Goal: Task Accomplishment & Management: Complete application form

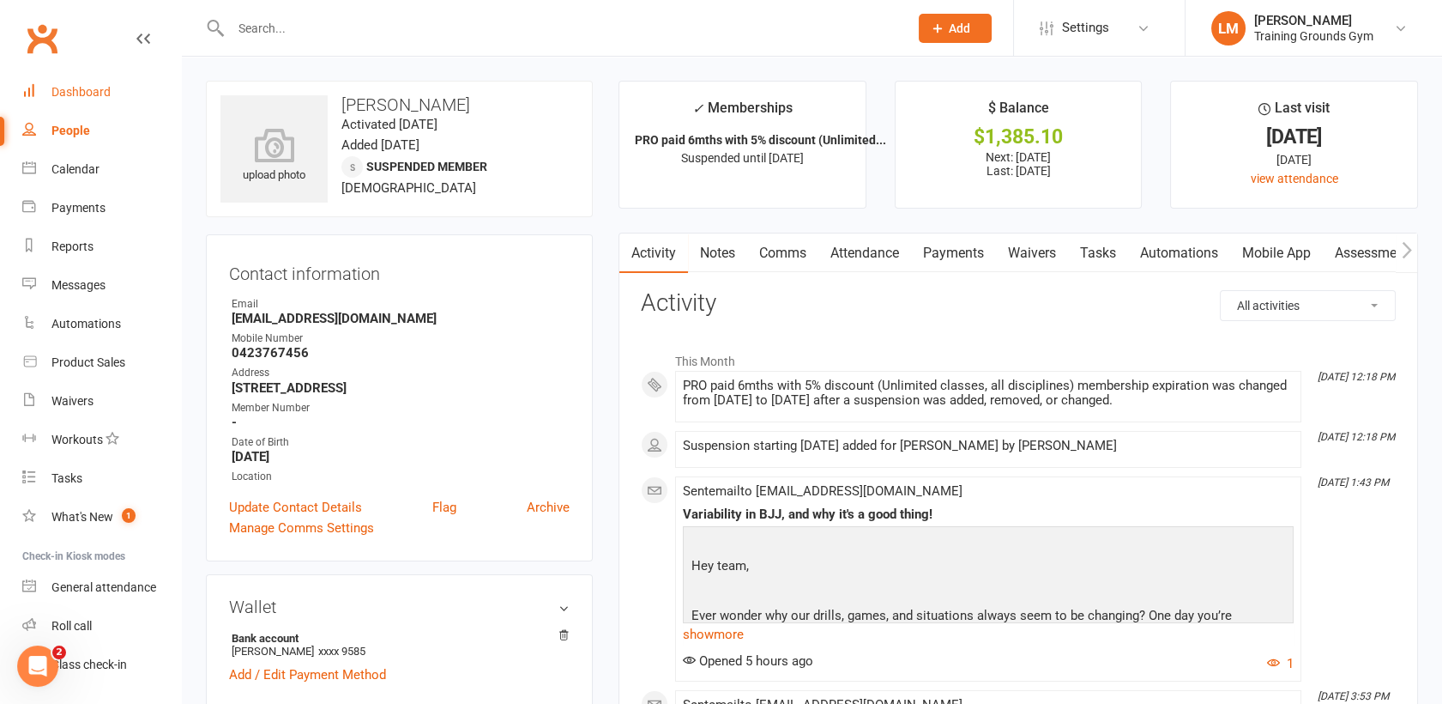
drag, startPoint x: 0, startPoint y: 0, endPoint x: 83, endPoint y: 46, distance: 95.3
click at [83, 85] on div "Dashboard" at bounding box center [80, 92] width 59 height 14
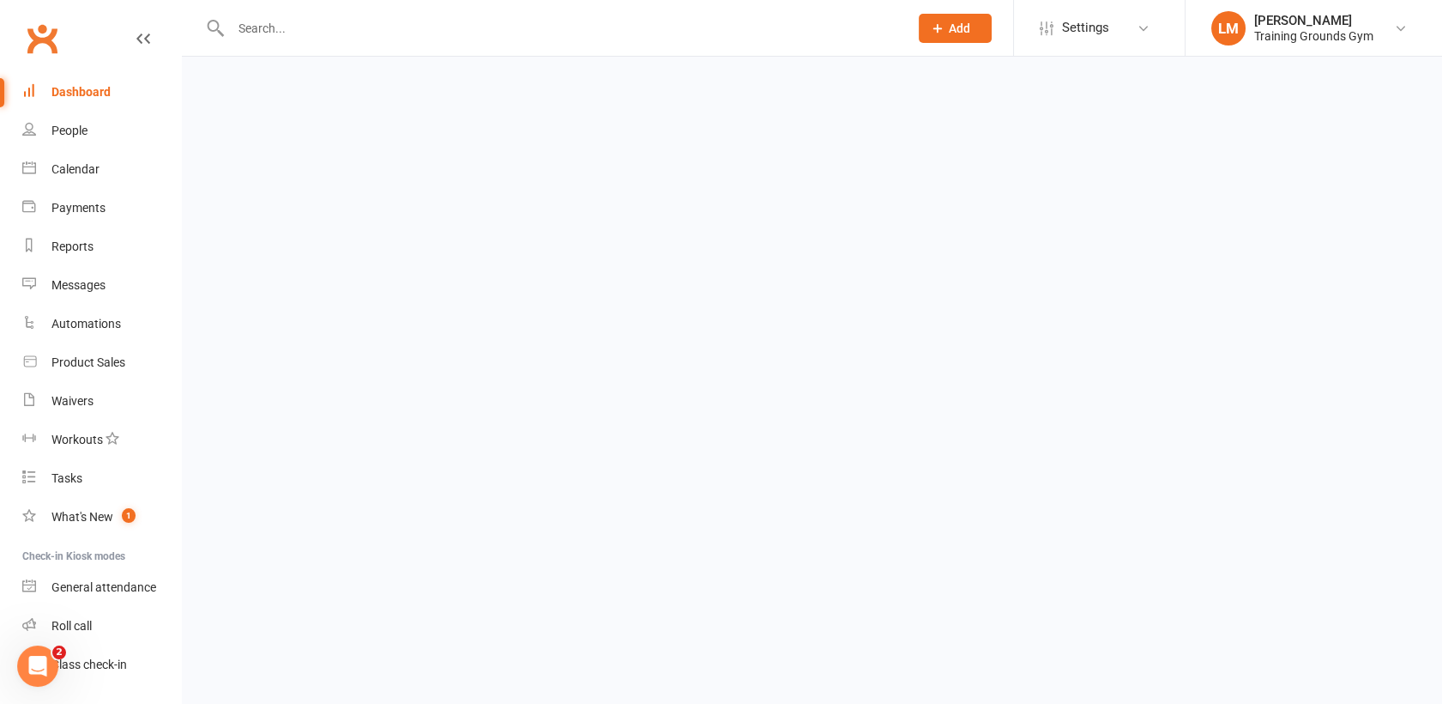
scroll to position [44, 0]
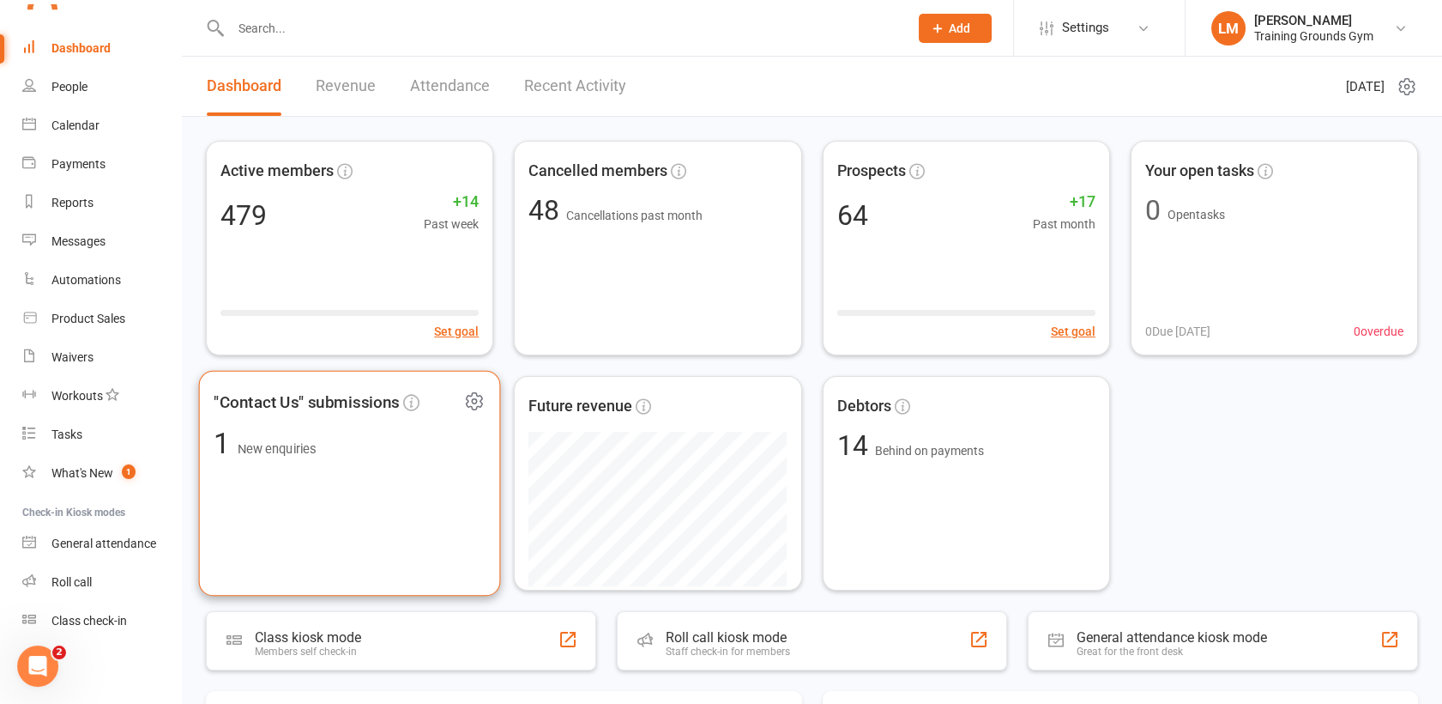
click at [382, 516] on div ""Contact Us" submissions 1 New enquiries" at bounding box center [350, 484] width 302 height 226
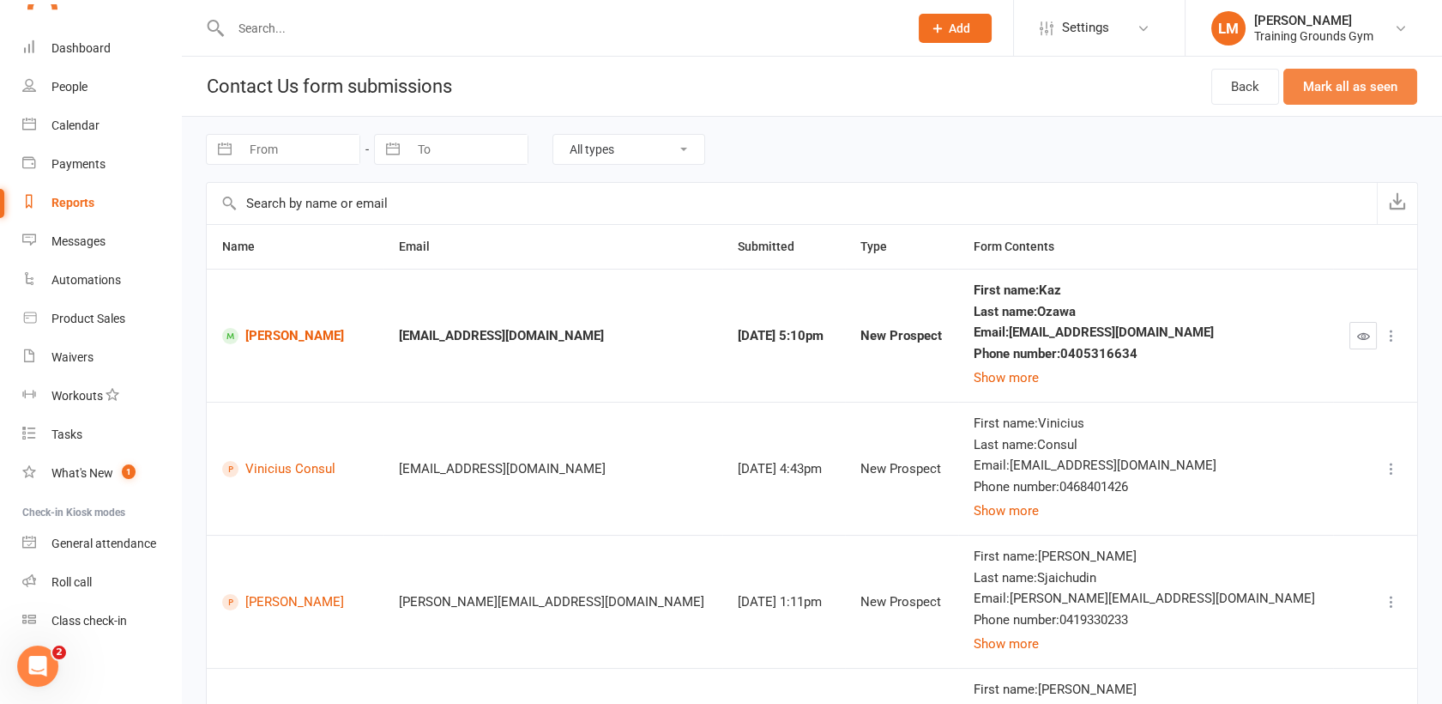
click at [1363, 88] on button "Mark all as seen" at bounding box center [1351, 87] width 134 height 36
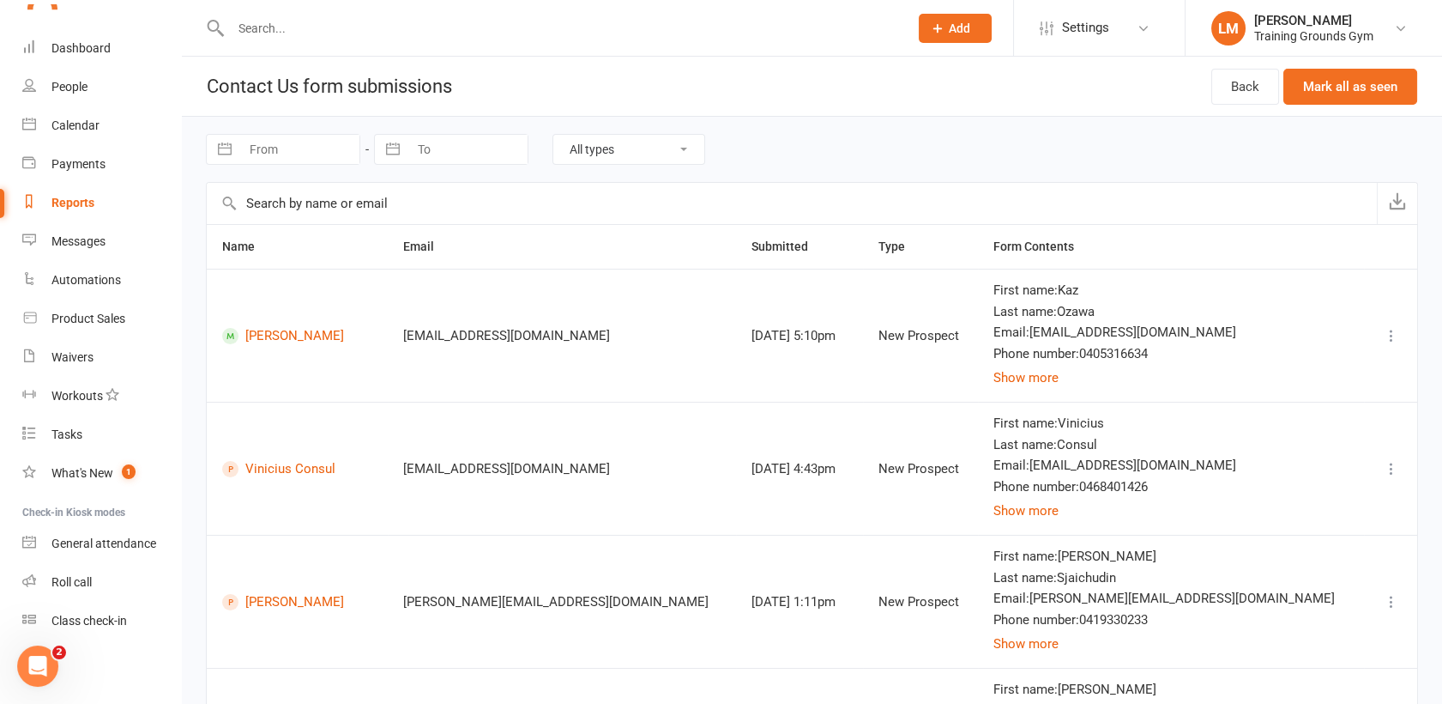
click at [316, 23] on input "text" at bounding box center [561, 28] width 671 height 24
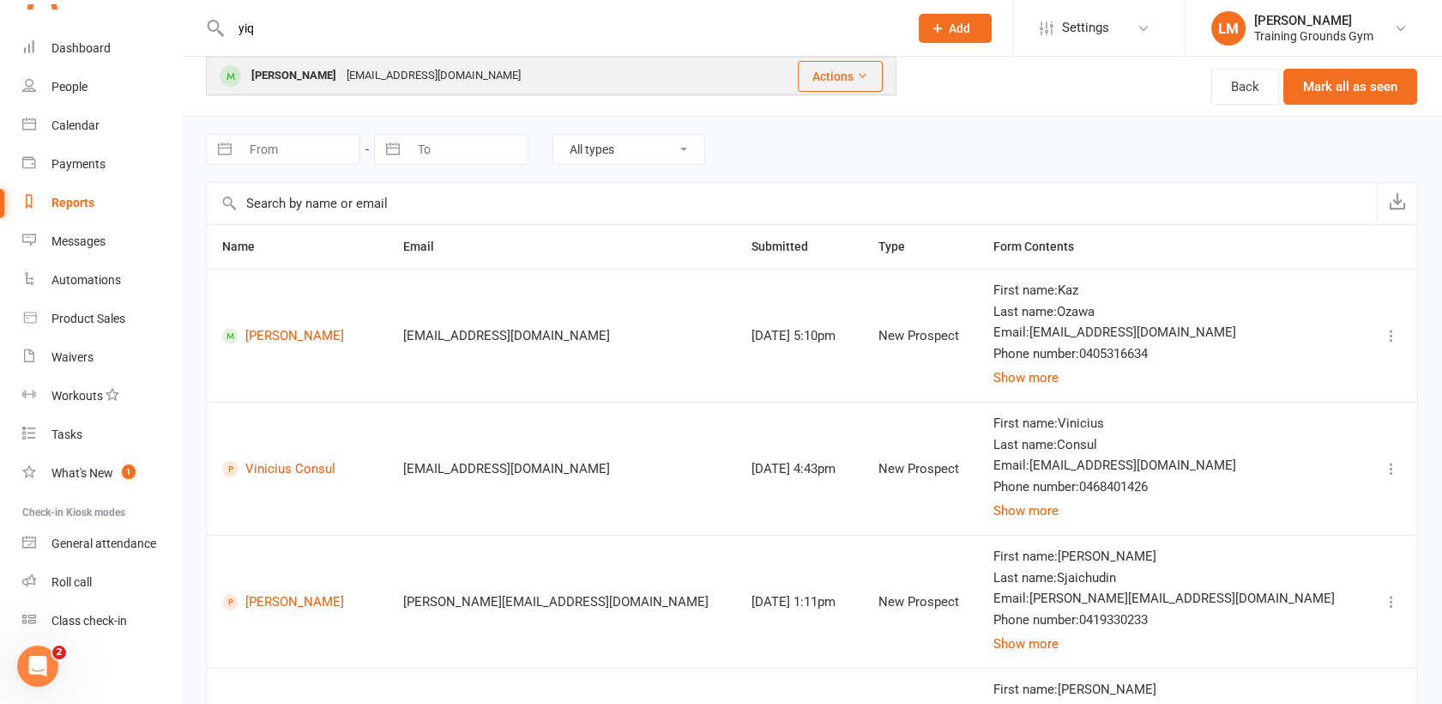
type input "yiq"
click at [342, 70] on div "[EMAIL_ADDRESS][DOMAIN_NAME]" at bounding box center [434, 75] width 184 height 25
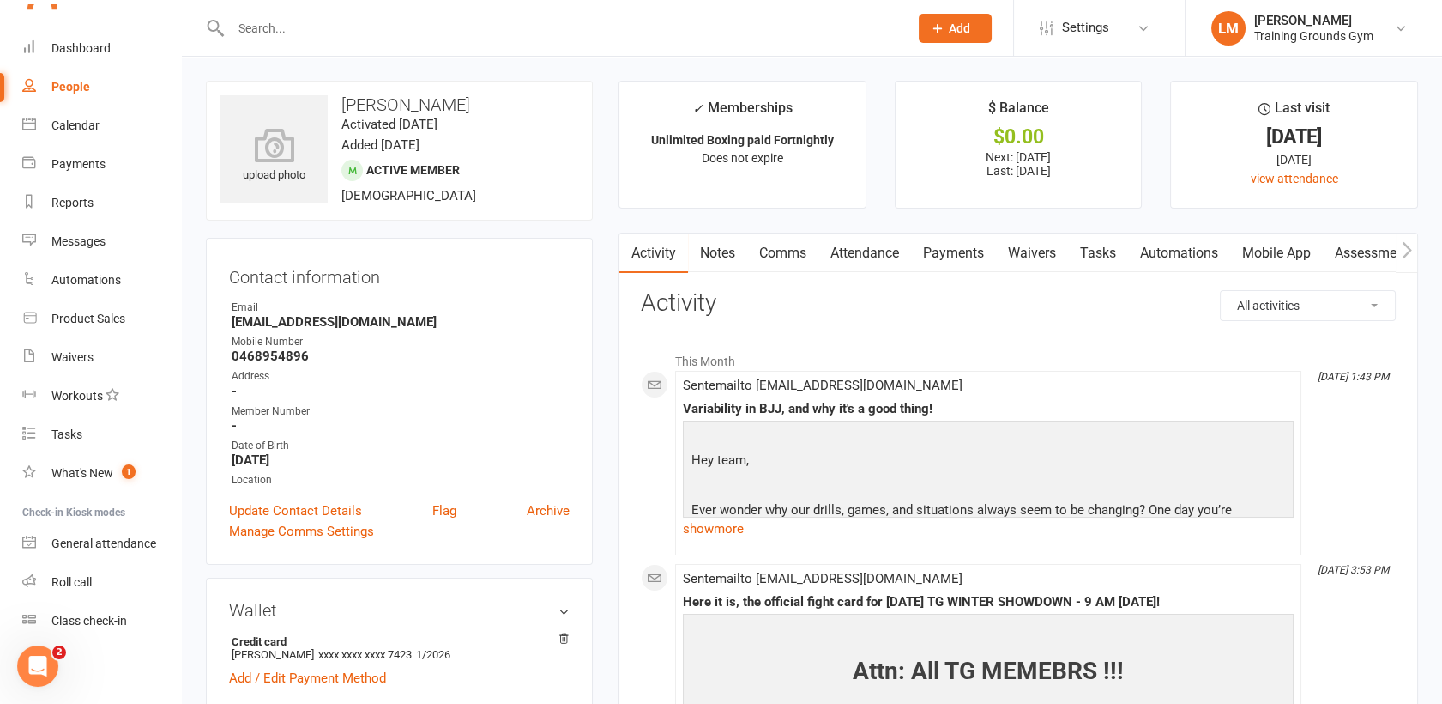
click at [945, 245] on link "Payments" at bounding box center [953, 252] width 85 height 39
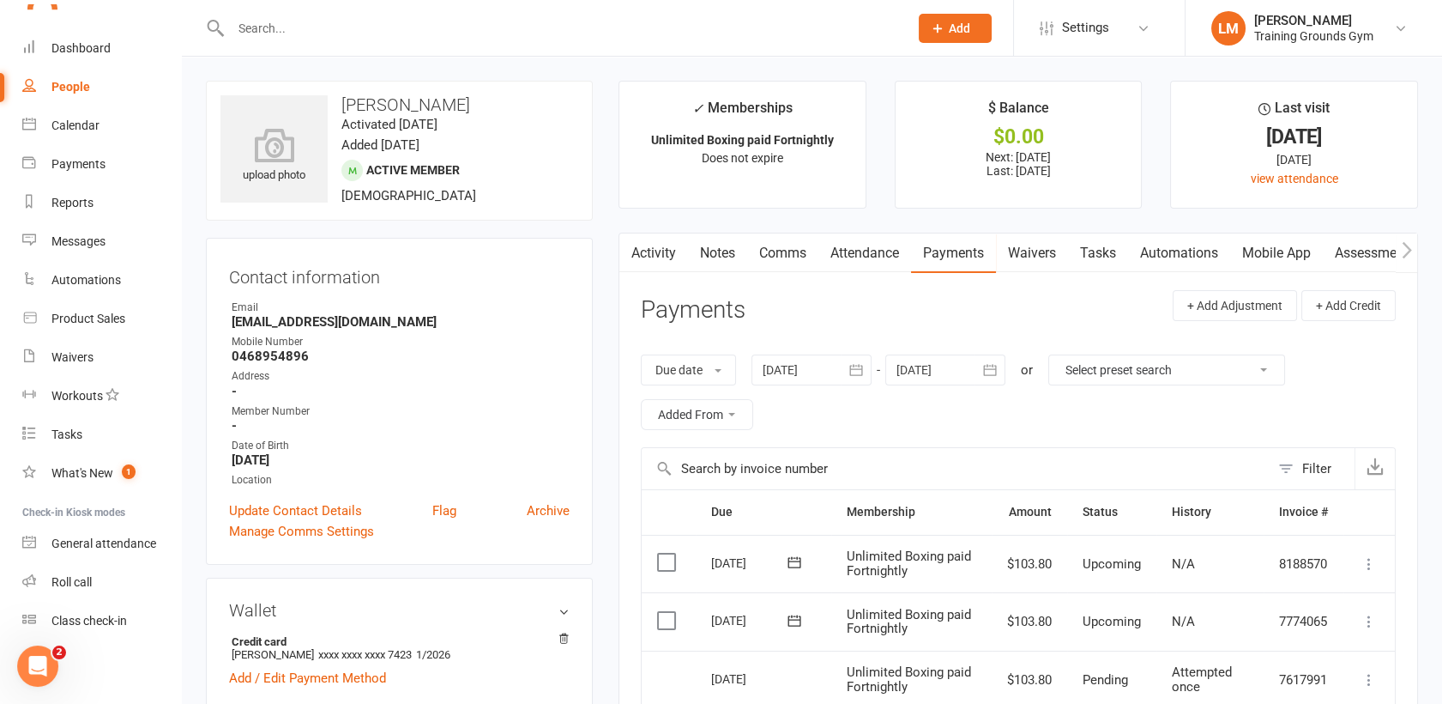
click at [287, 37] on input "text" at bounding box center [561, 28] width 671 height 24
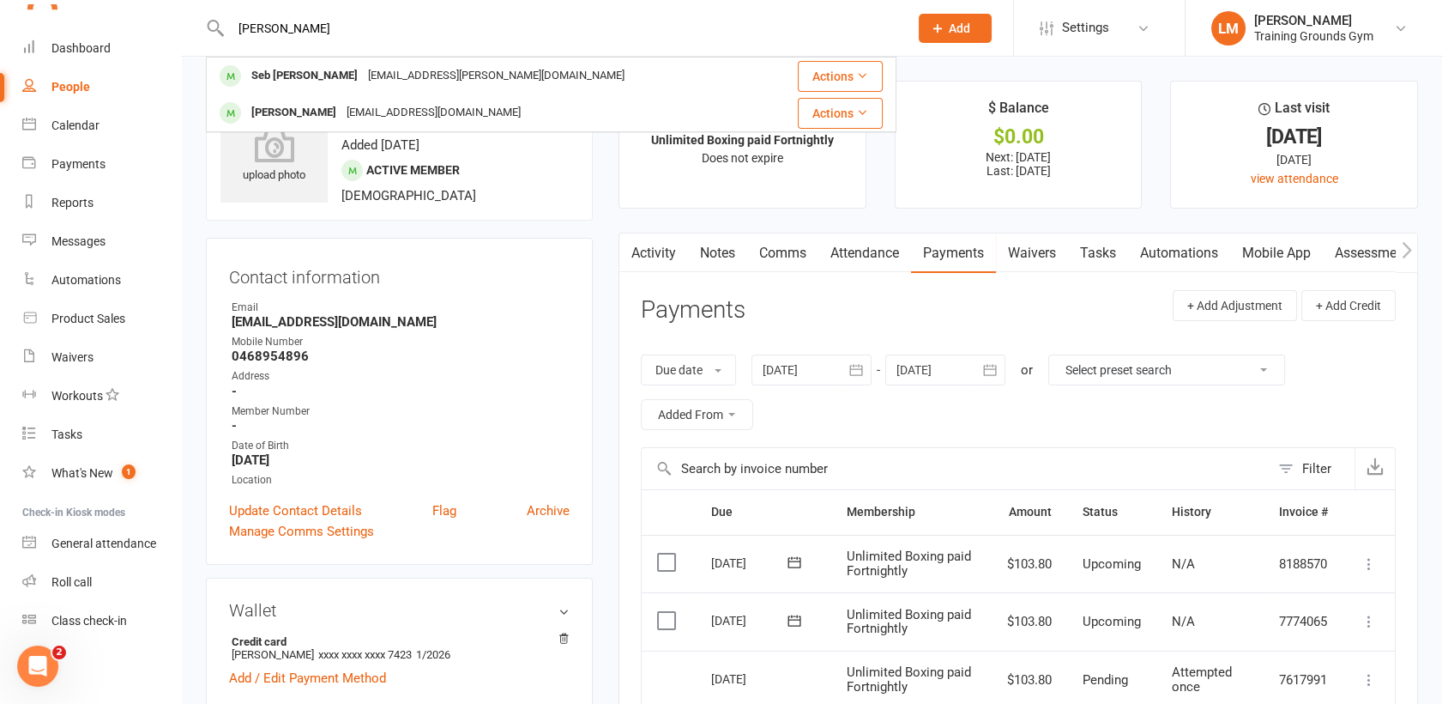
type input "[PERSON_NAME]"
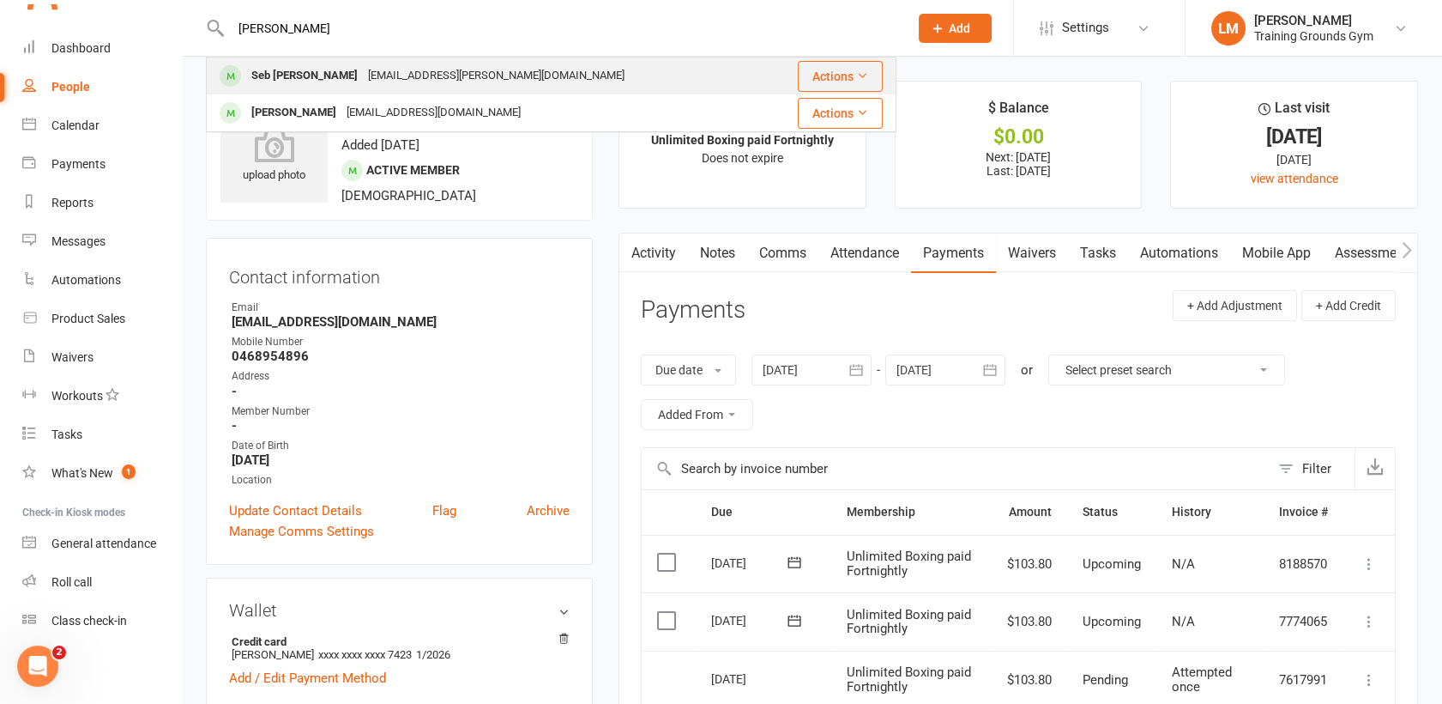
click at [378, 83] on div "[EMAIL_ADDRESS][PERSON_NAME][DOMAIN_NAME]" at bounding box center [496, 75] width 267 height 25
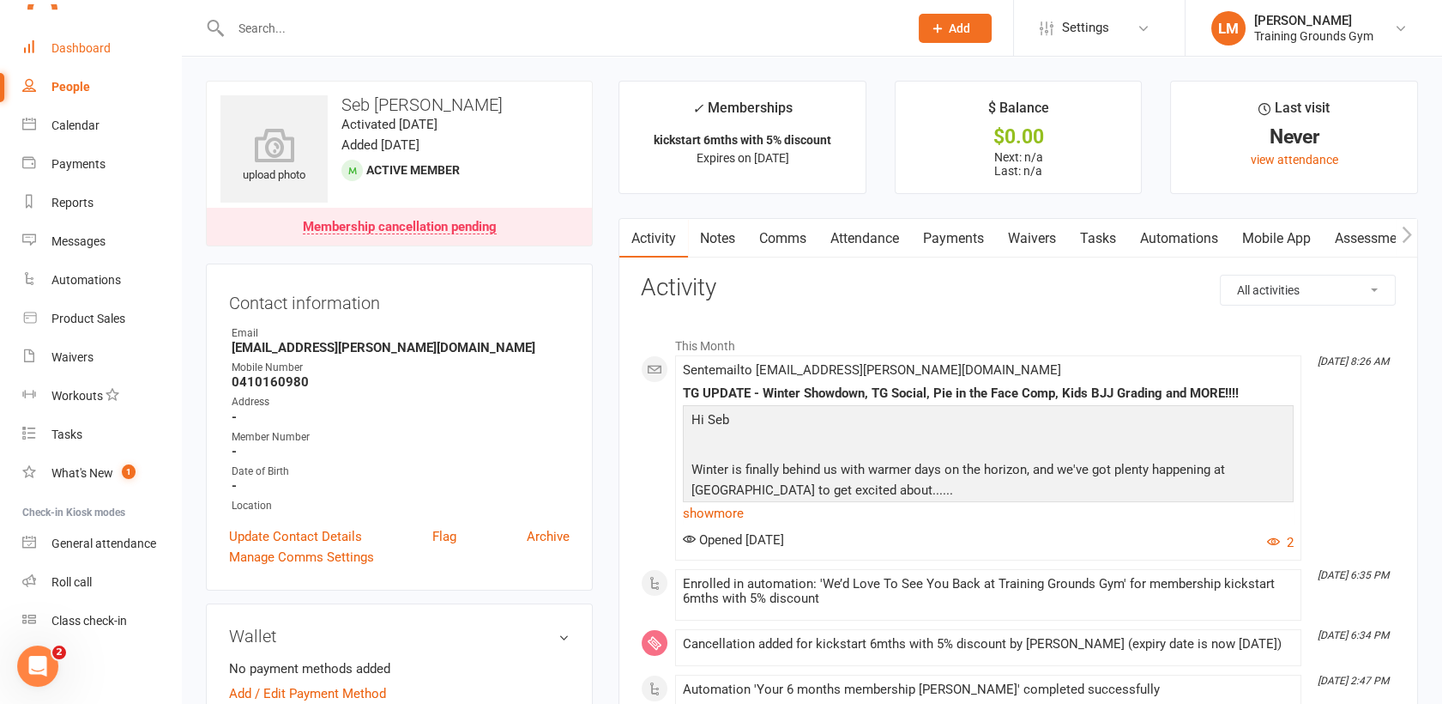
click at [66, 45] on div "Dashboard" at bounding box center [80, 48] width 59 height 14
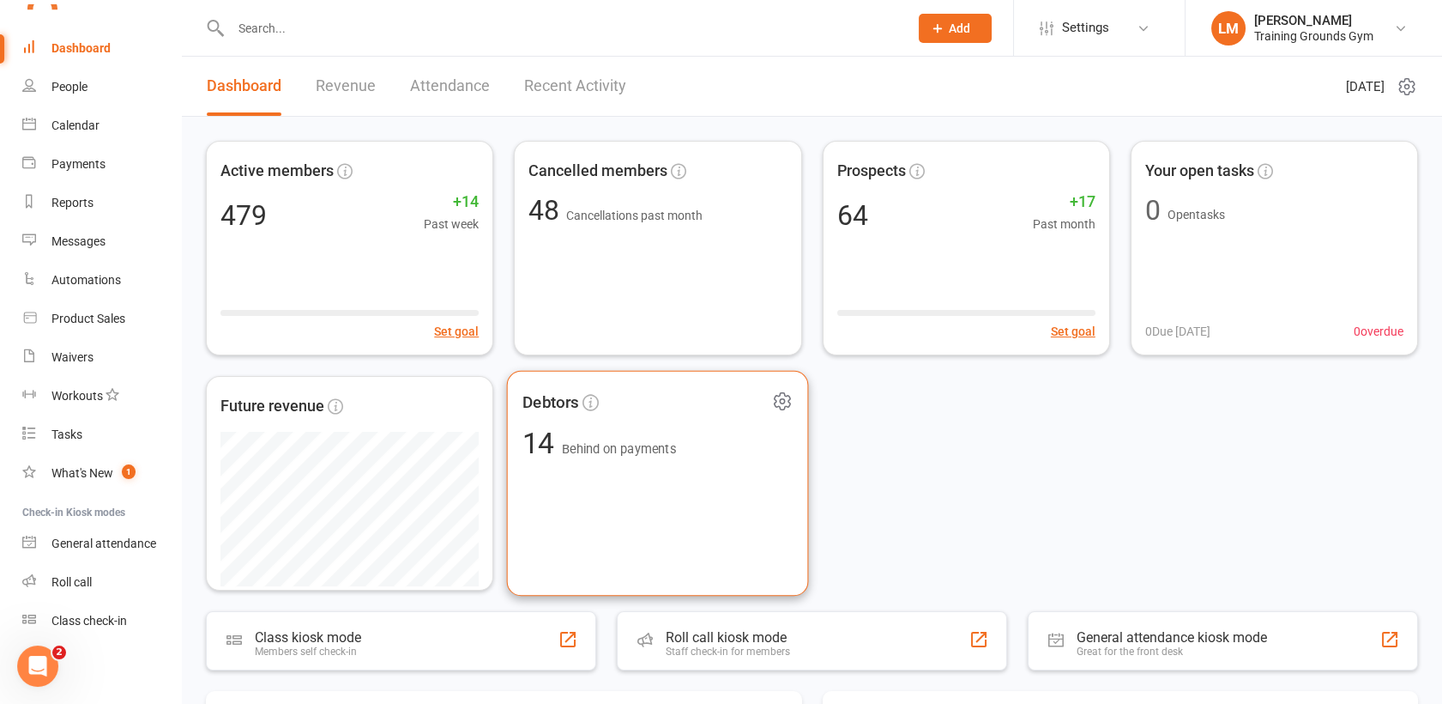
click at [638, 489] on div "Debtors 14 Behind on payments" at bounding box center [658, 484] width 302 height 226
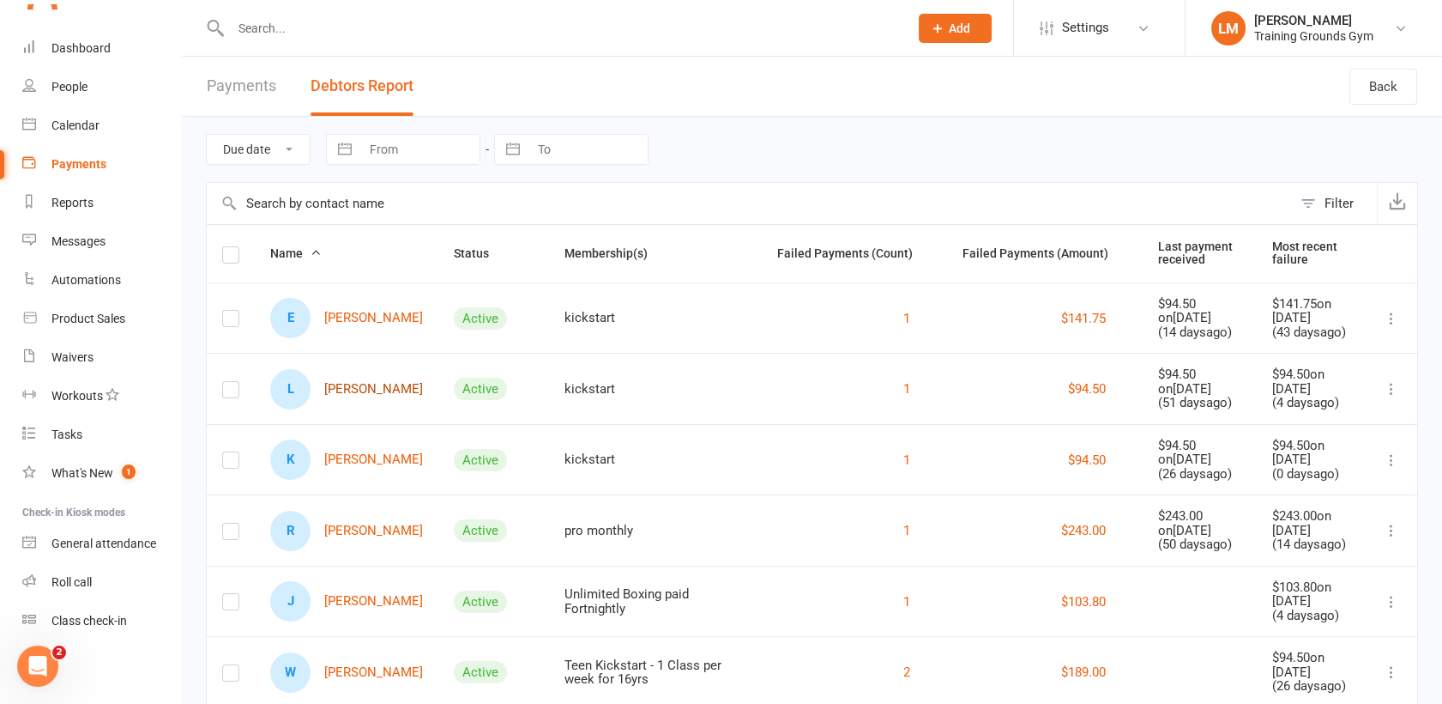
click at [362, 396] on link "[PERSON_NAME]" at bounding box center [346, 389] width 153 height 40
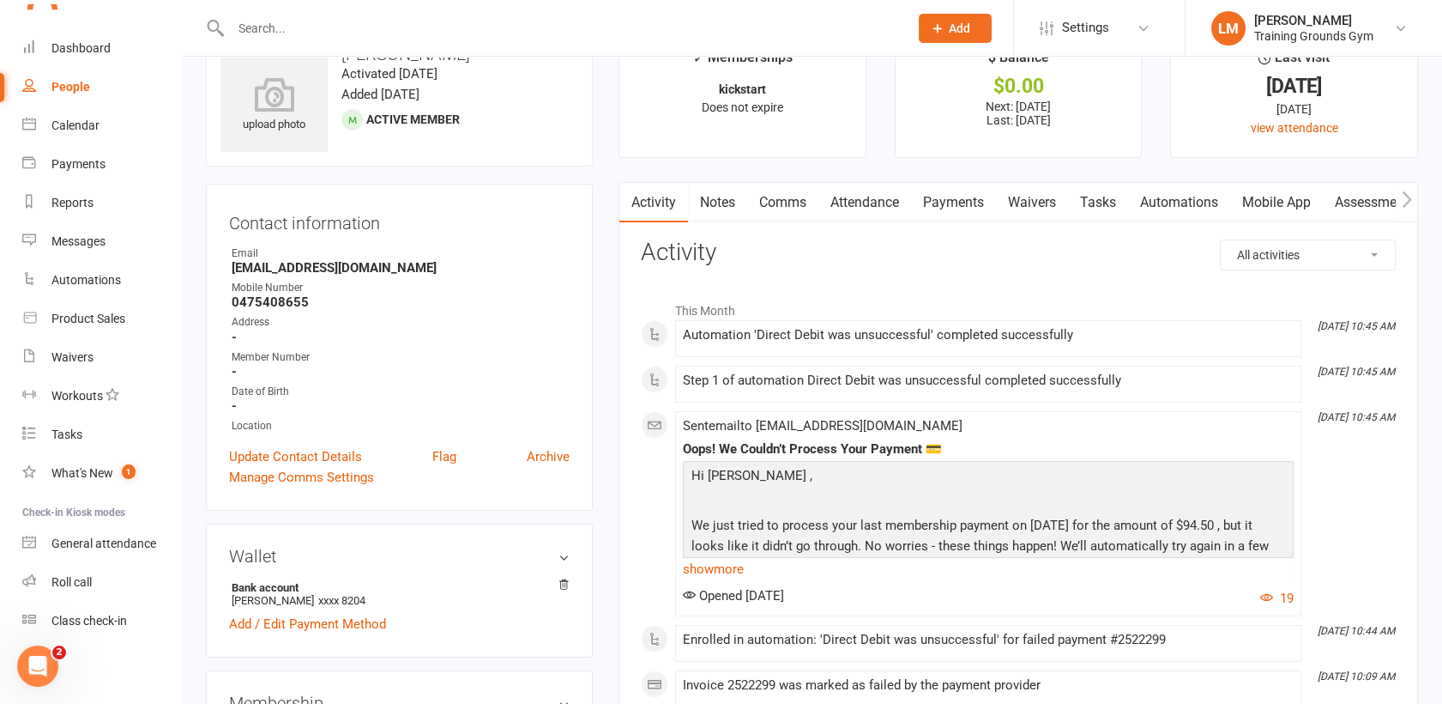
scroll to position [38, 0]
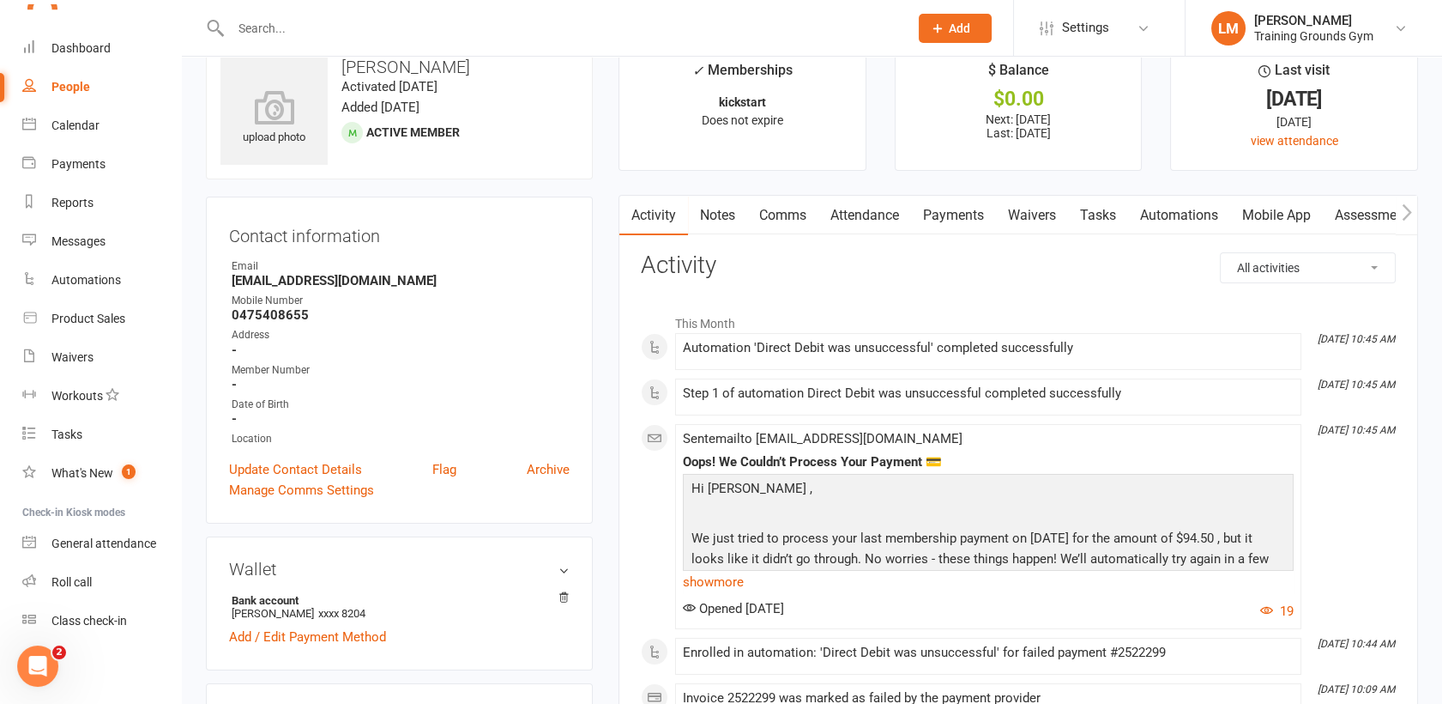
click at [975, 208] on link "Payments" at bounding box center [953, 215] width 85 height 39
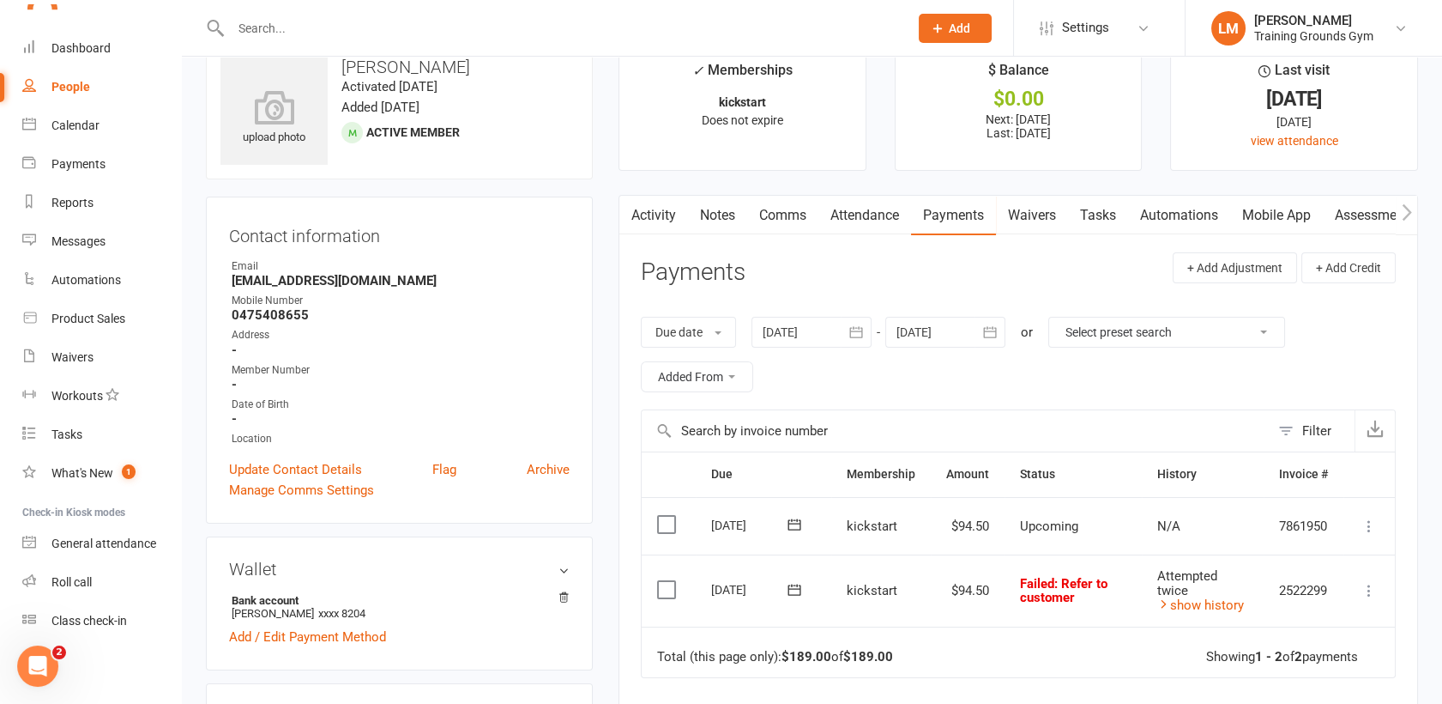
click at [791, 587] on icon at bounding box center [795, 588] width 13 height 11
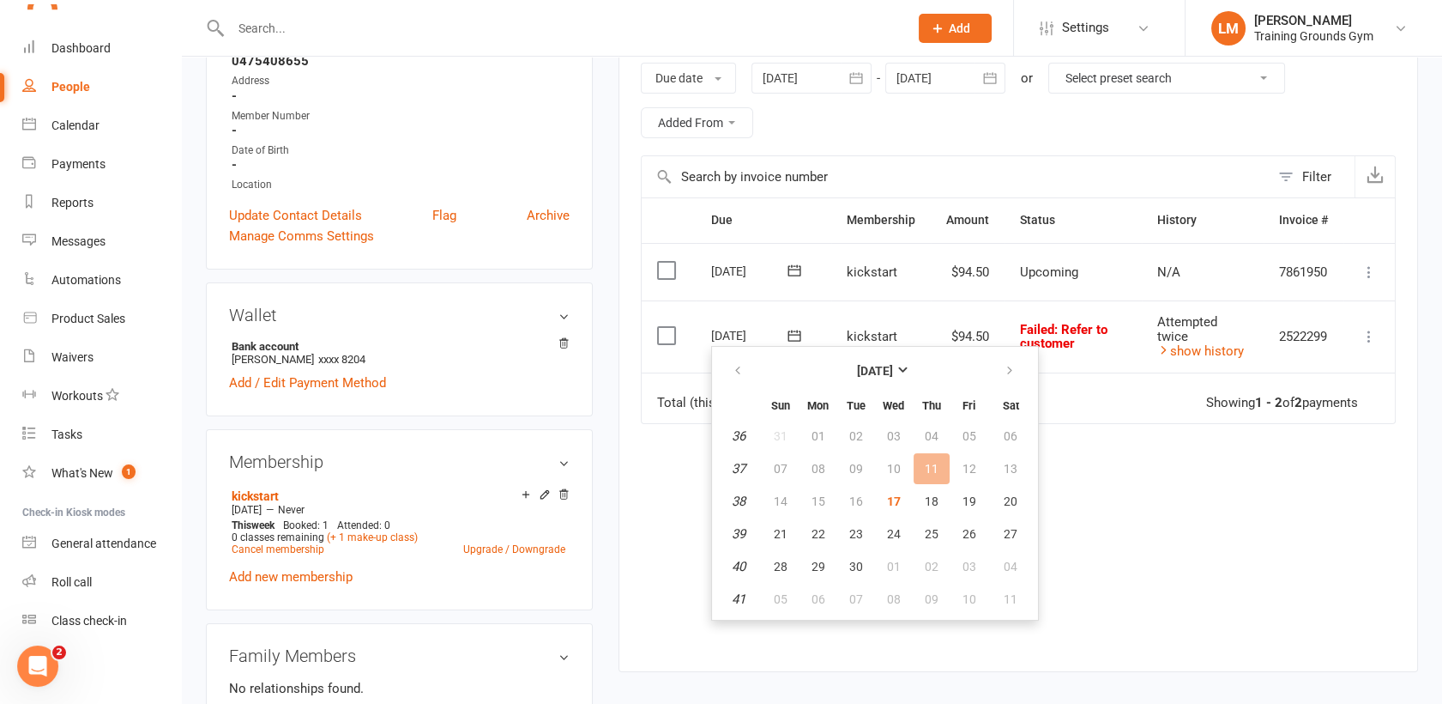
scroll to position [294, 0]
click at [934, 500] on span "18" at bounding box center [932, 499] width 14 height 14
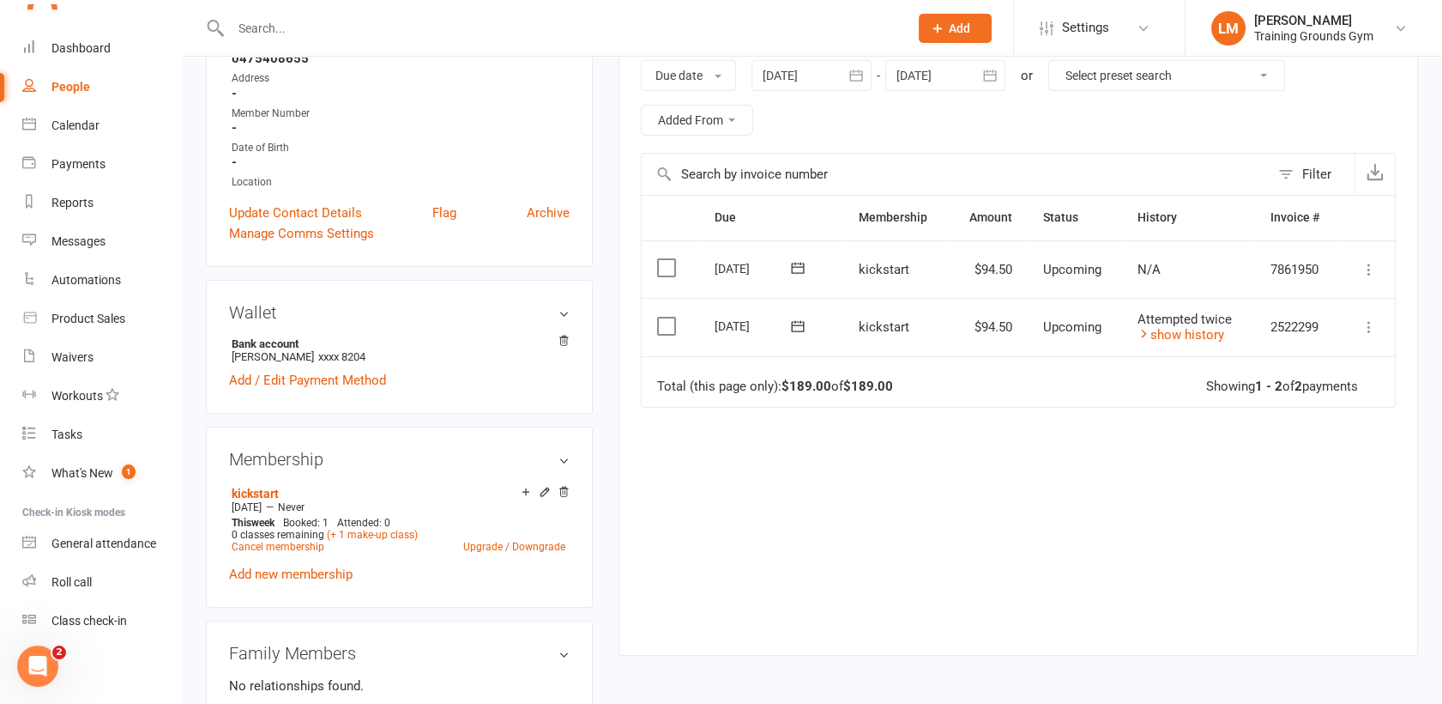
click at [281, 28] on input "text" at bounding box center [561, 28] width 671 height 24
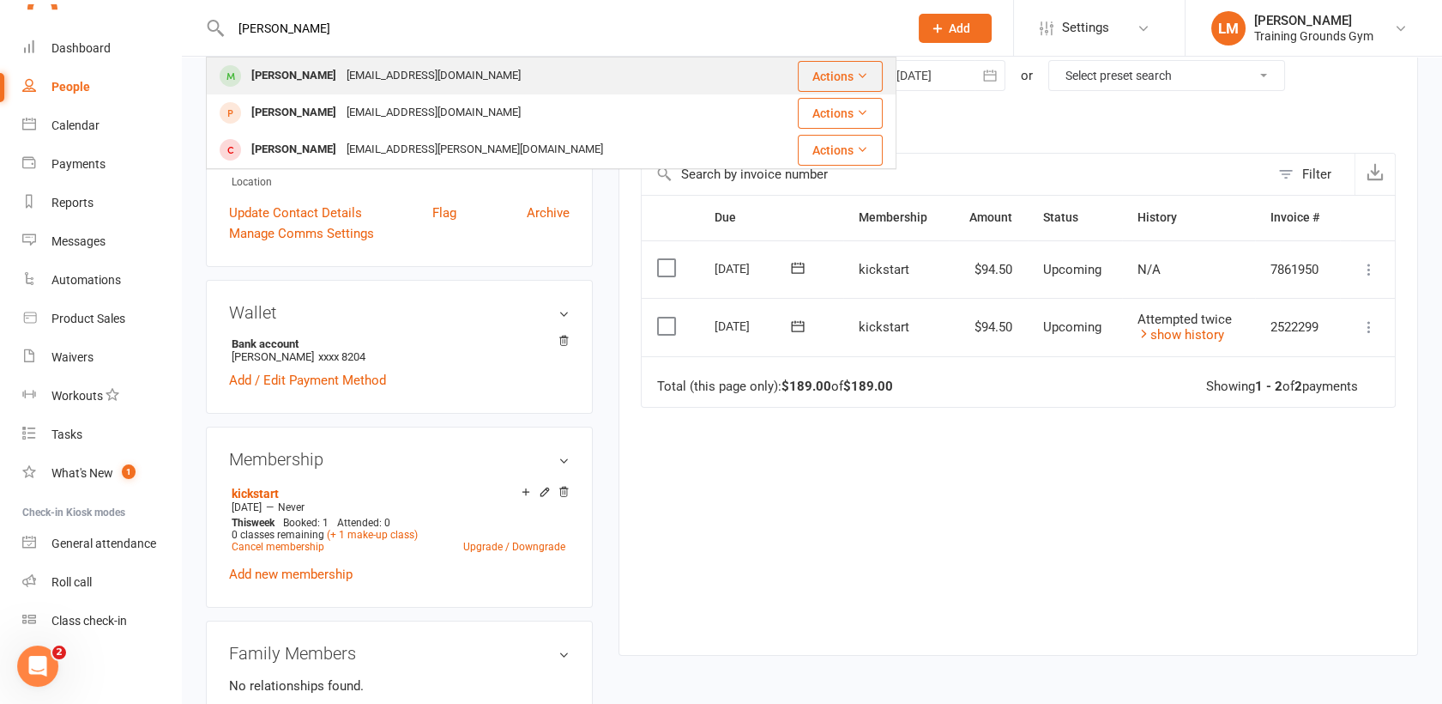
type input "[PERSON_NAME]"
click at [288, 72] on div "[PERSON_NAME]" at bounding box center [293, 75] width 95 height 25
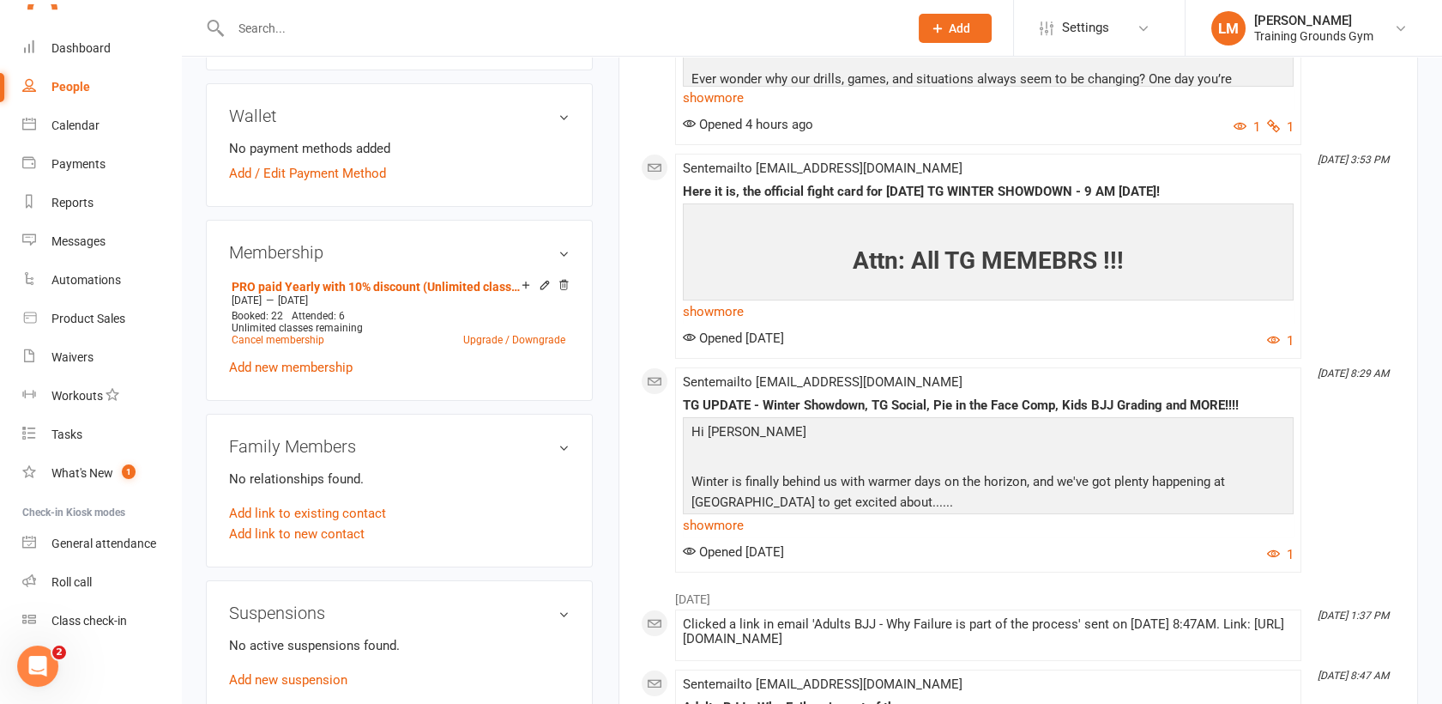
scroll to position [500, 0]
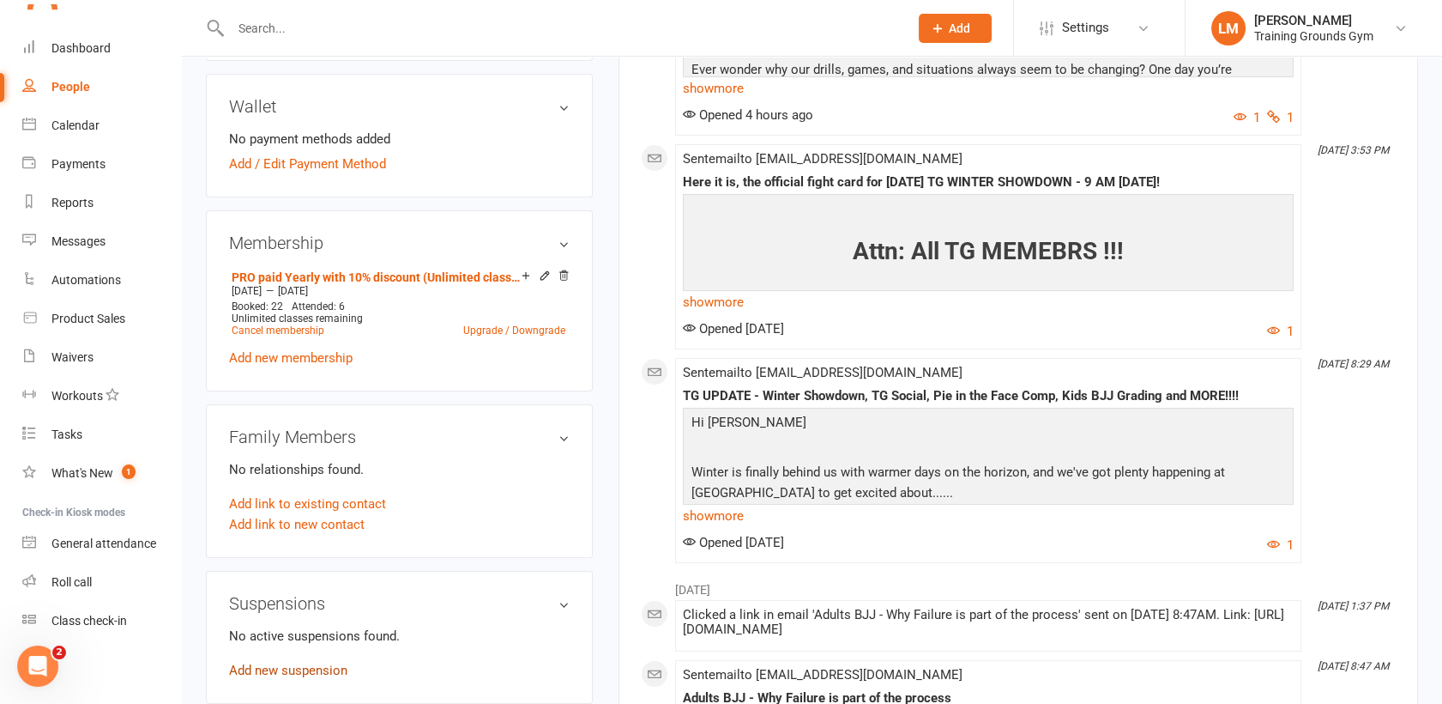
click at [276, 669] on link "Add new suspension" at bounding box center [288, 669] width 118 height 15
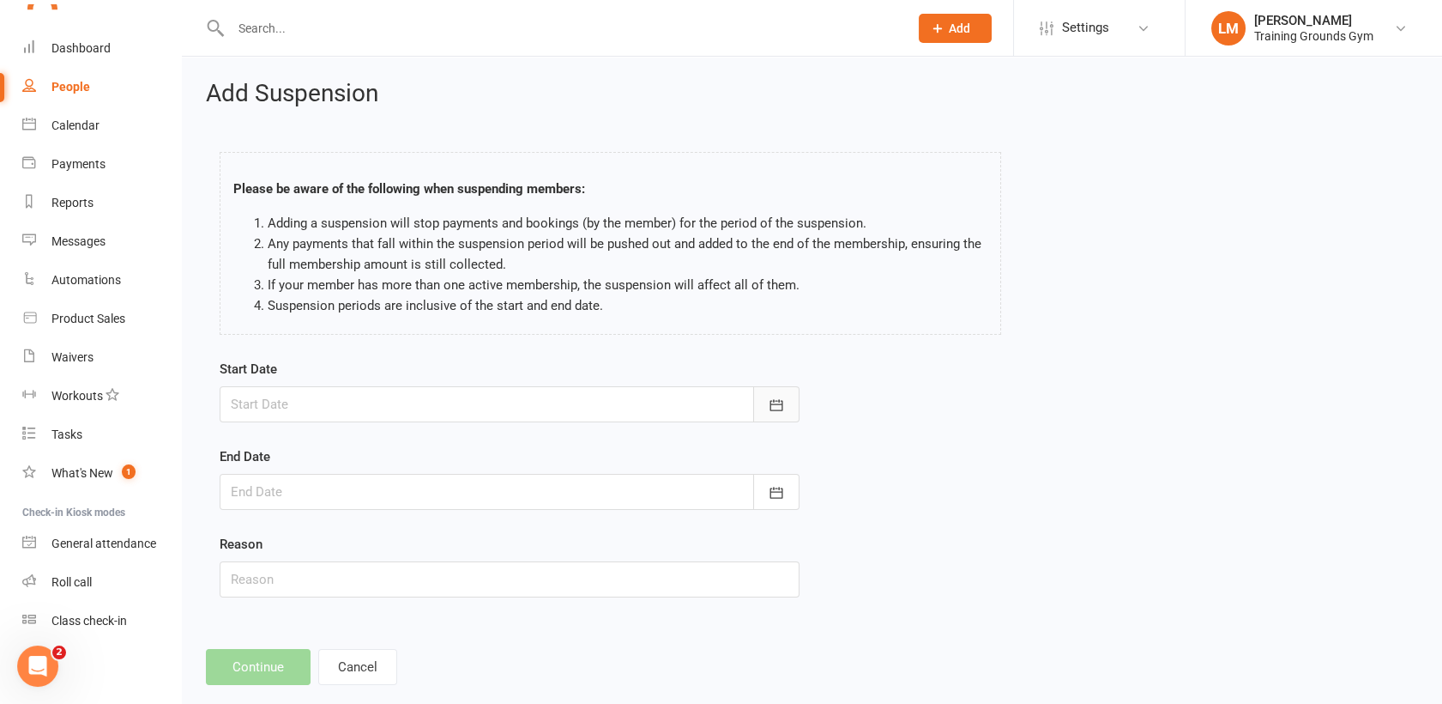
click at [785, 399] on button "button" at bounding box center [776, 404] width 46 height 36
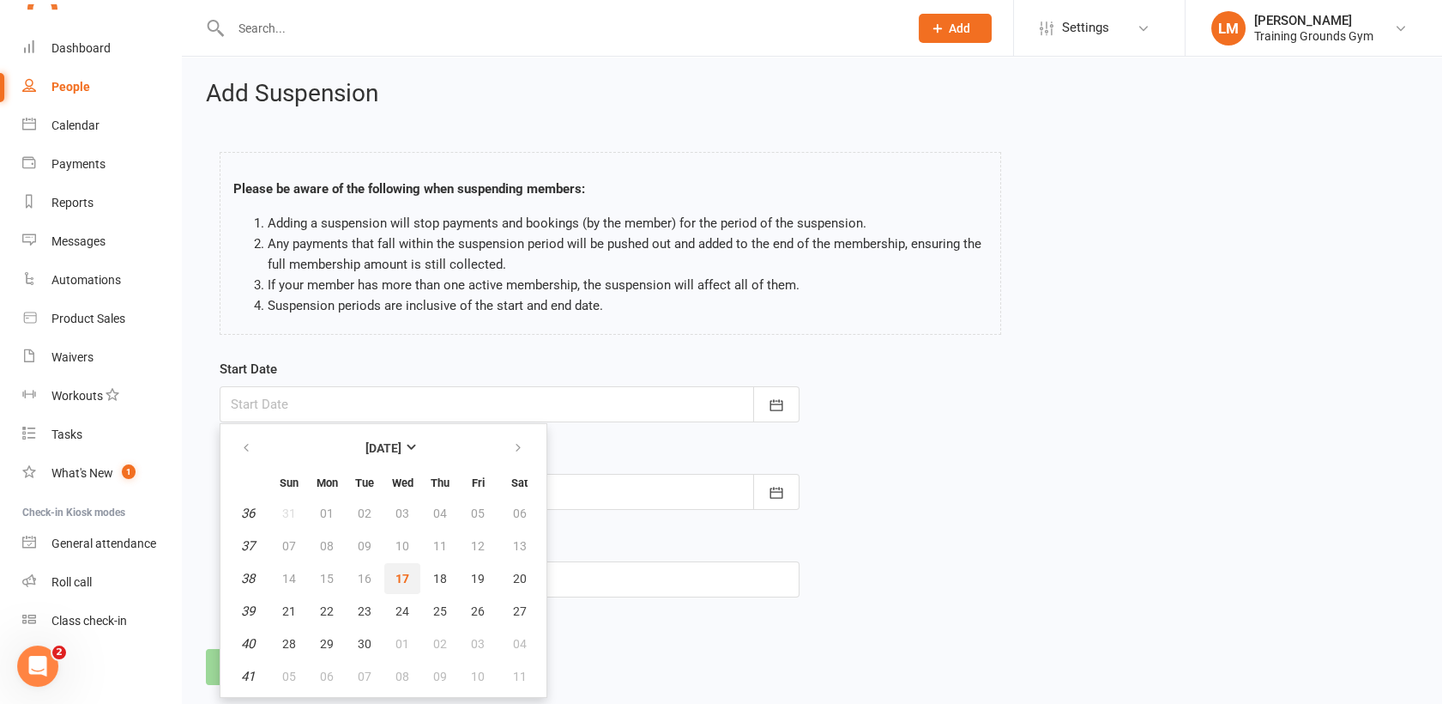
click at [402, 581] on span "17" at bounding box center [403, 578] width 14 height 14
type input "[DATE]"
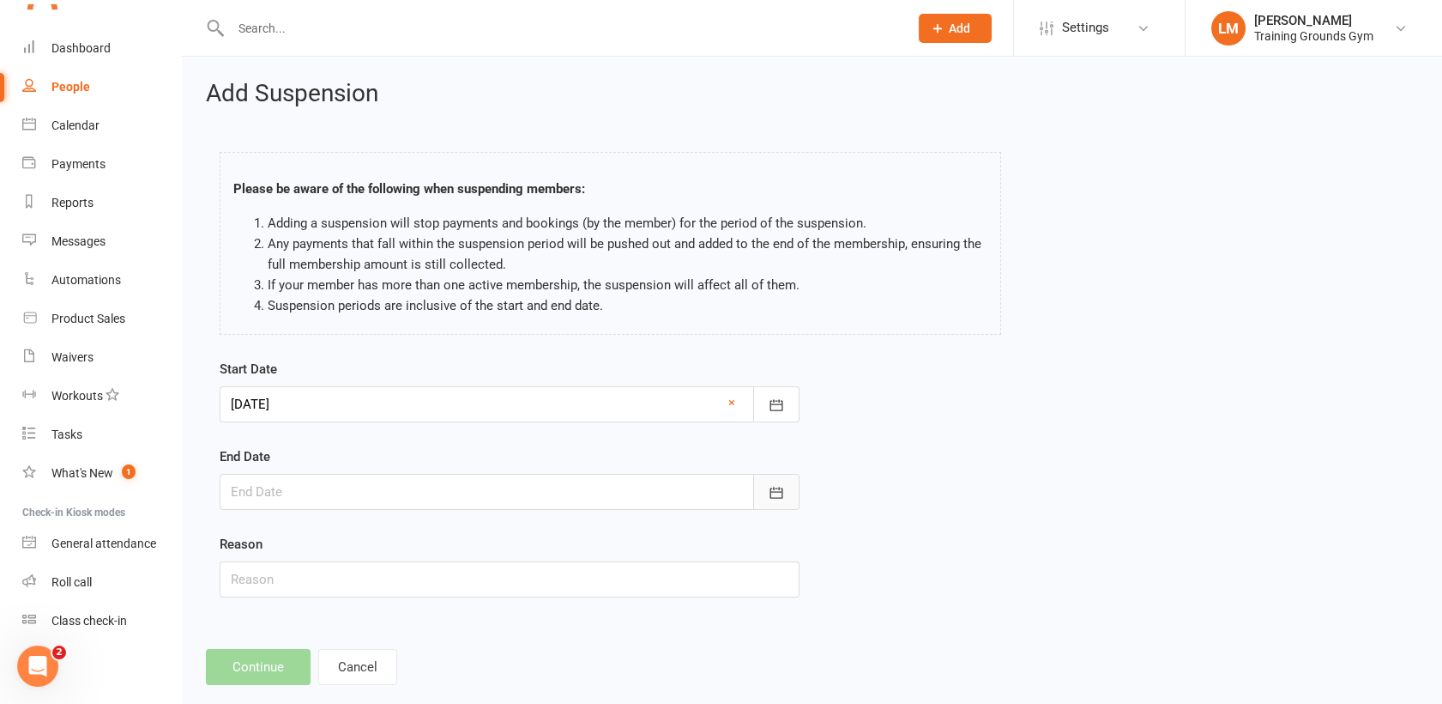
click at [783, 481] on button "button" at bounding box center [776, 492] width 46 height 36
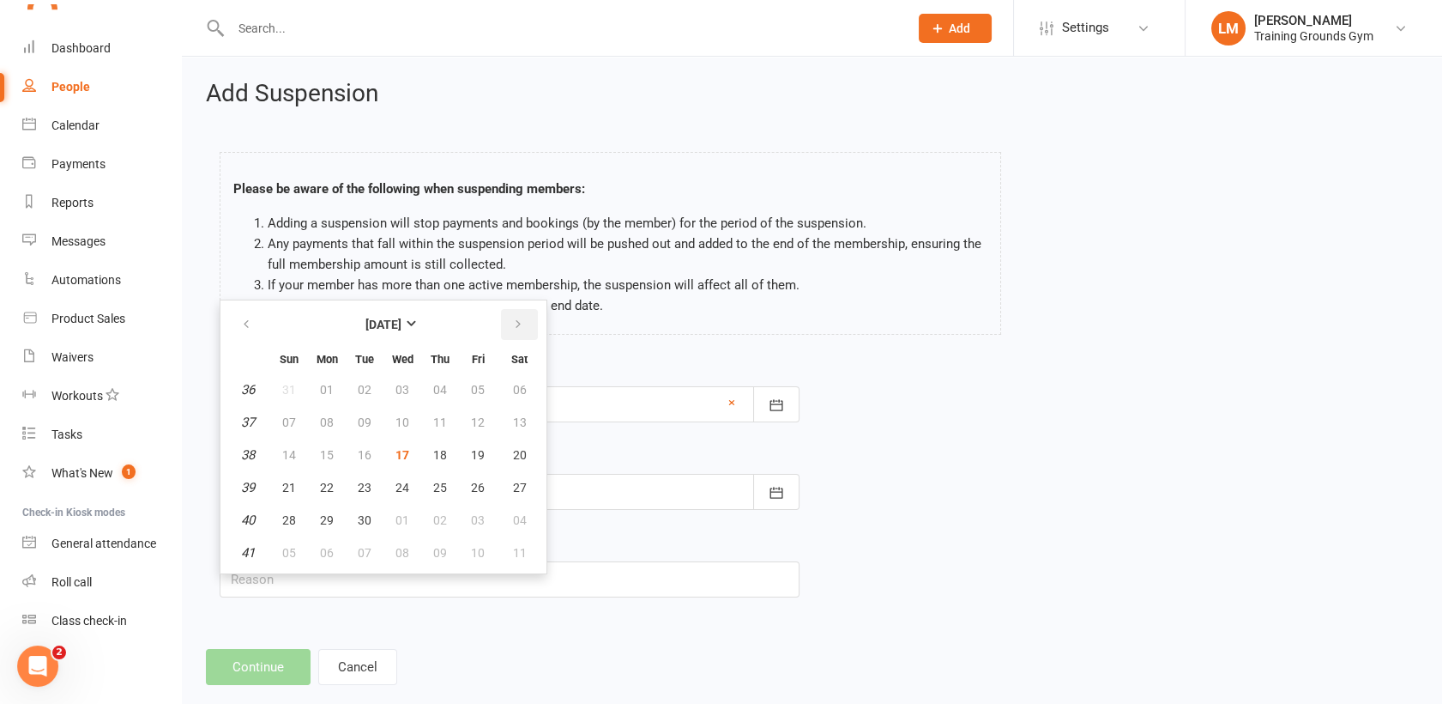
click at [511, 314] on button "button" at bounding box center [519, 324] width 37 height 31
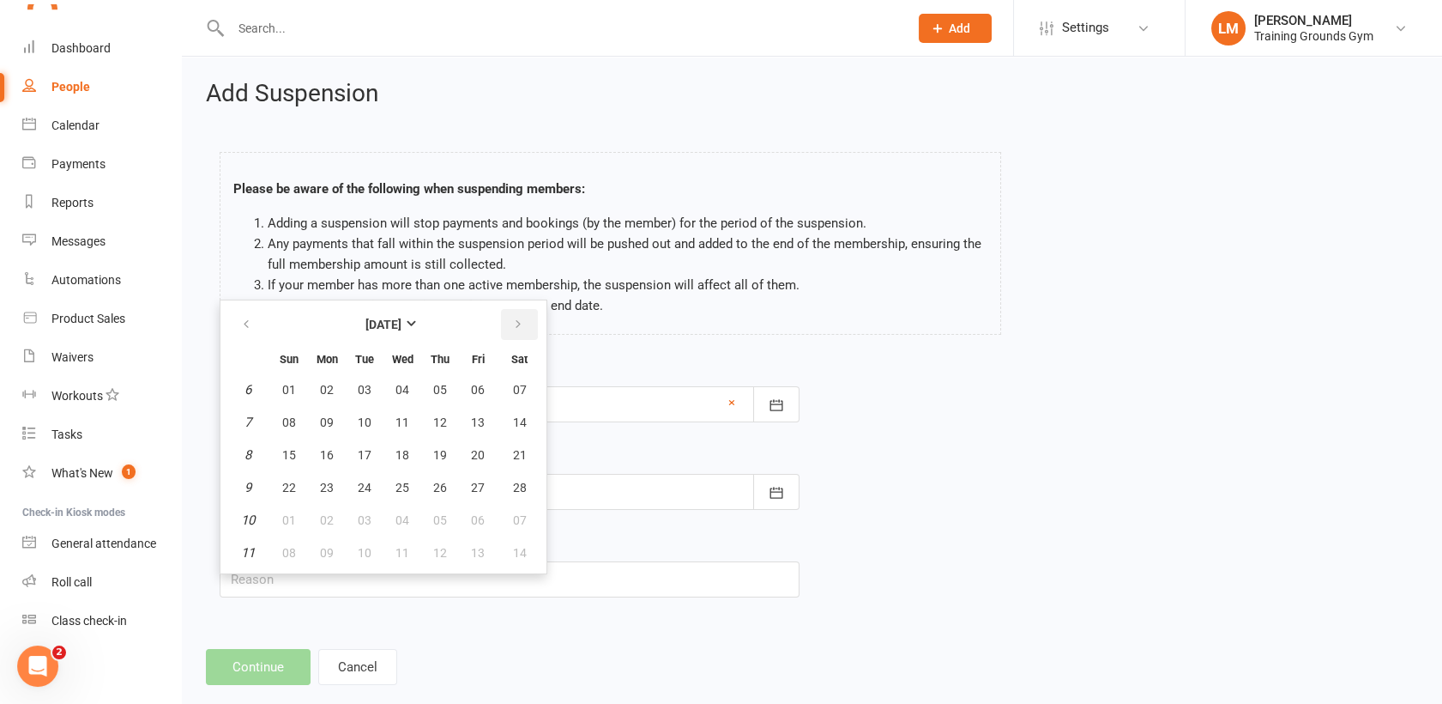
click at [511, 314] on button "button" at bounding box center [519, 324] width 37 height 31
click at [290, 388] on span "01" at bounding box center [289, 390] width 14 height 14
type input "[DATE]"
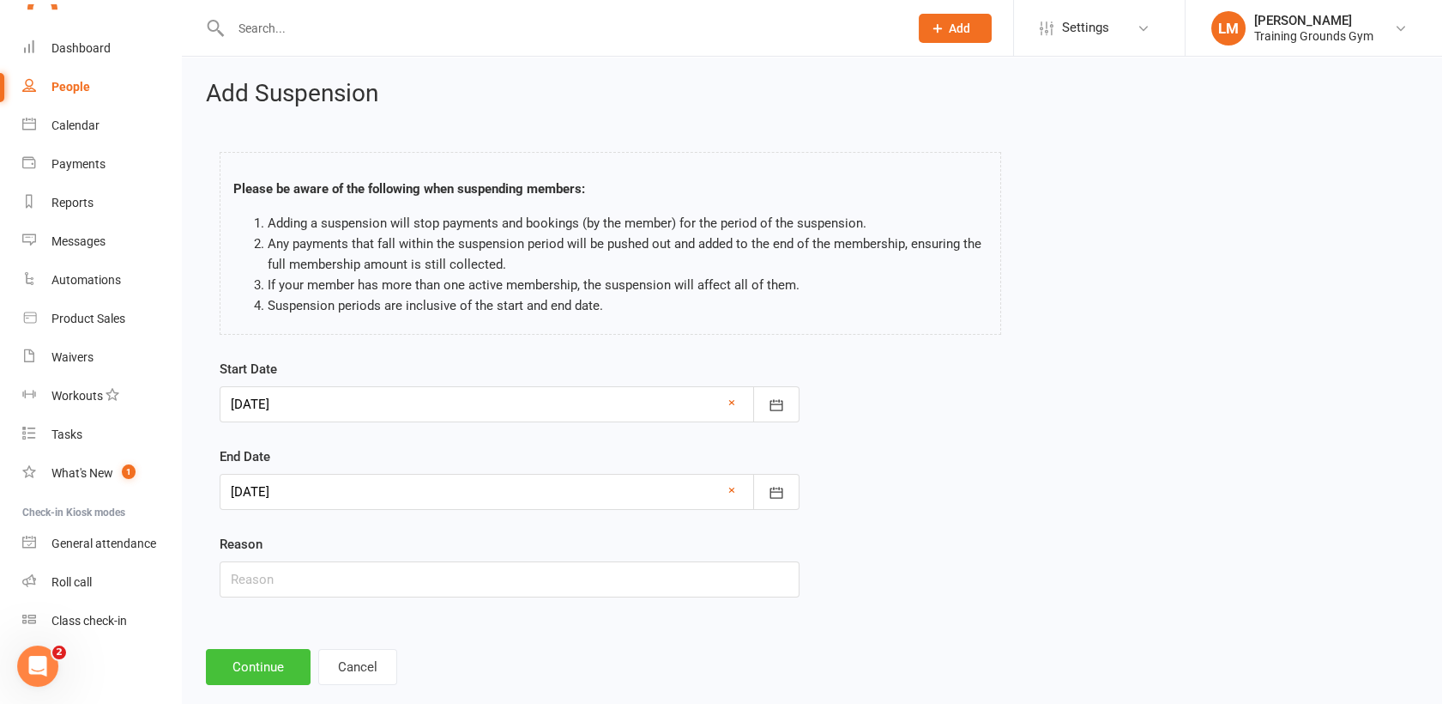
click at [281, 669] on button "Continue" at bounding box center [258, 667] width 105 height 36
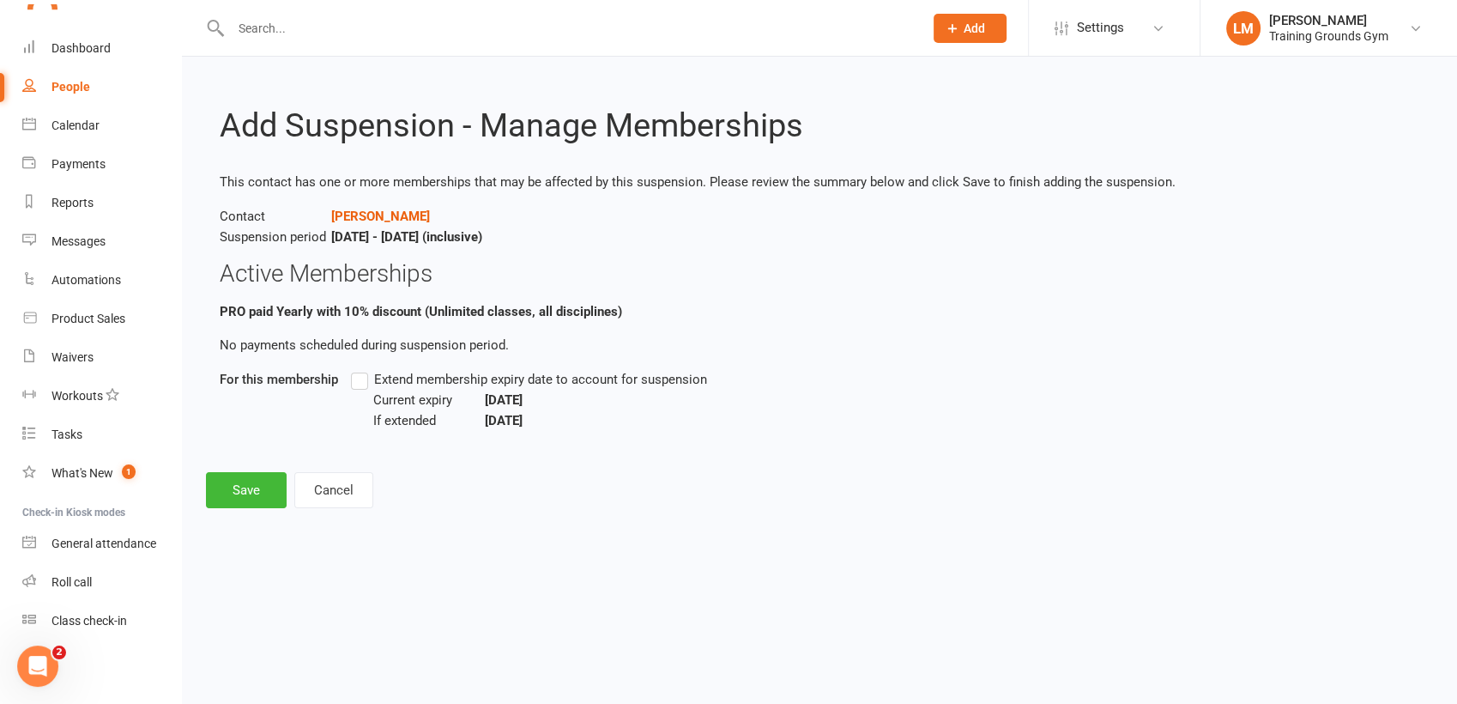
click at [361, 378] on label "Extend membership expiry date to account for suspension" at bounding box center [529, 379] width 356 height 21
click at [361, 369] on input "Extend membership expiry date to account for suspension" at bounding box center [356, 369] width 11 height 0
click at [240, 492] on button "Save" at bounding box center [246, 490] width 81 height 36
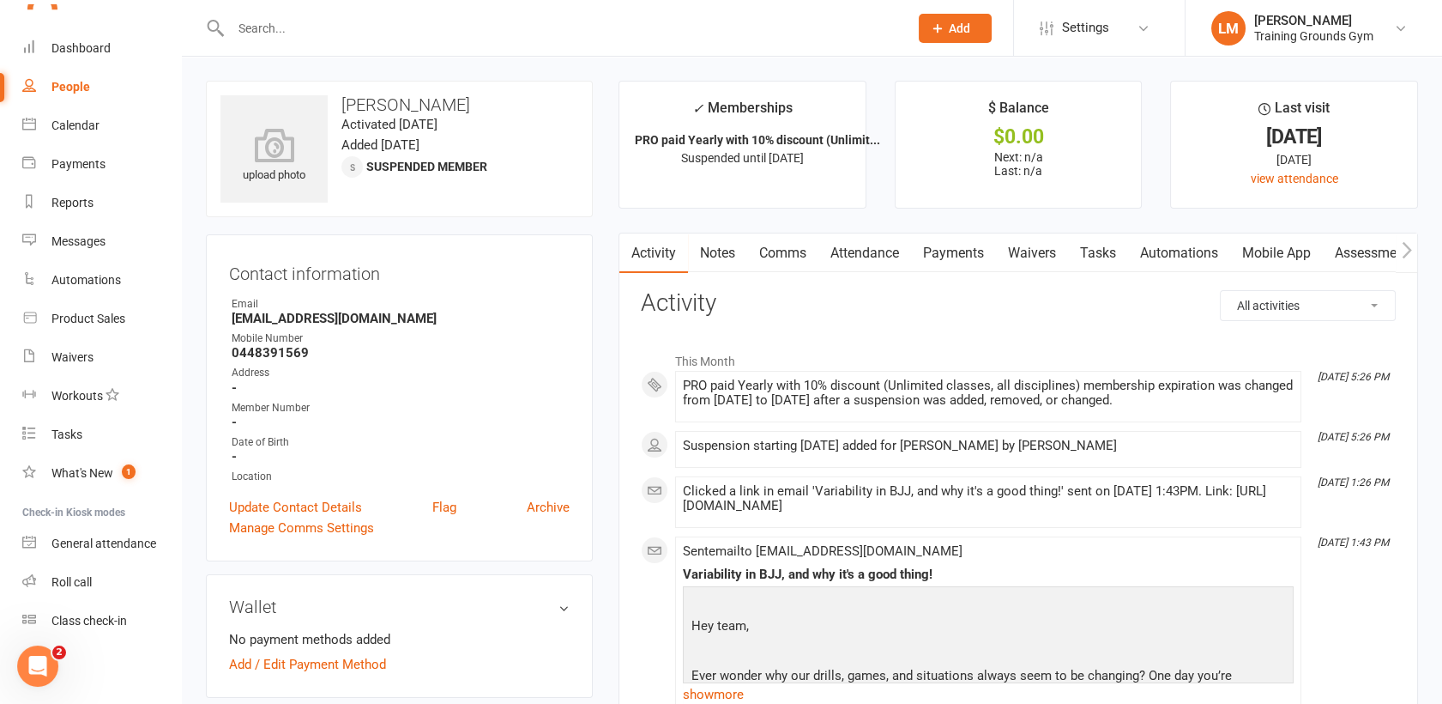
click at [271, 27] on input "text" at bounding box center [561, 28] width 671 height 24
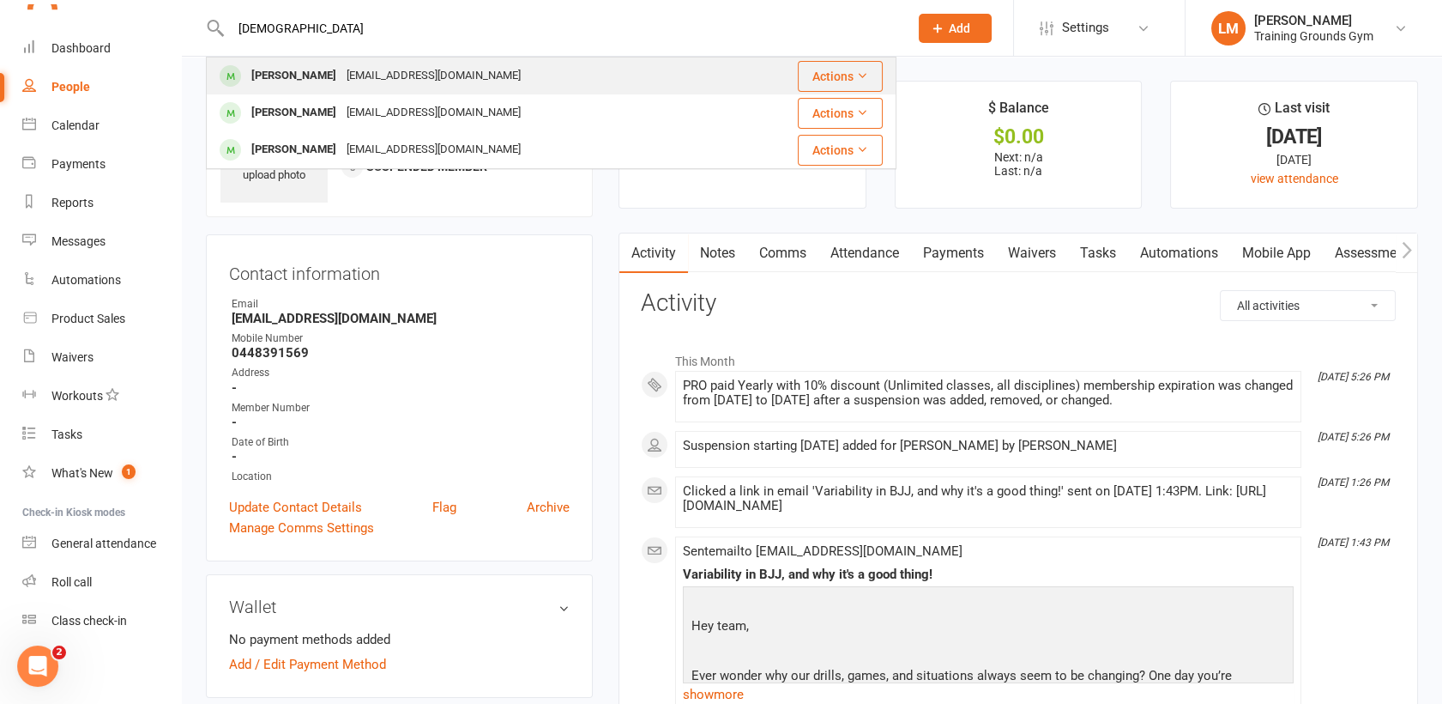
type input "[DEMOGRAPHIC_DATA]"
click at [295, 75] on div "[PERSON_NAME]" at bounding box center [293, 75] width 95 height 25
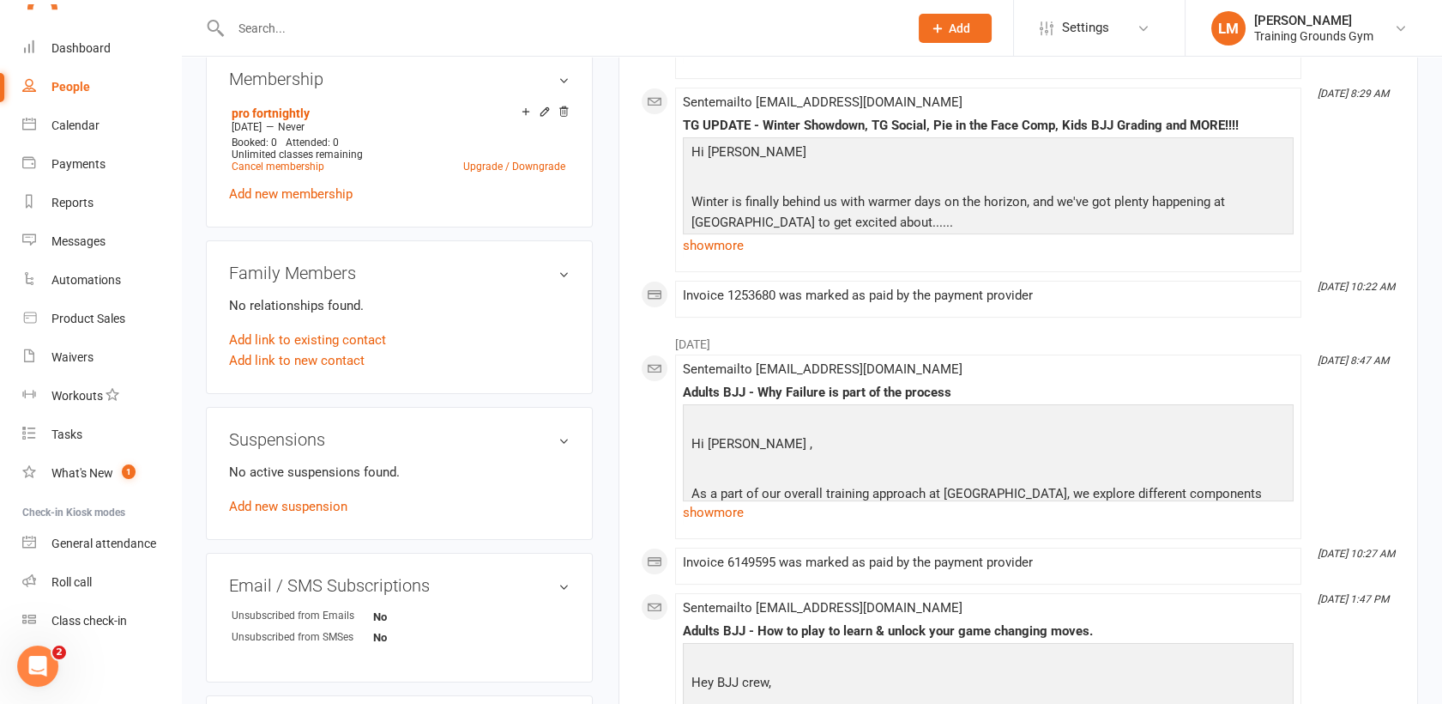
scroll to position [702, 0]
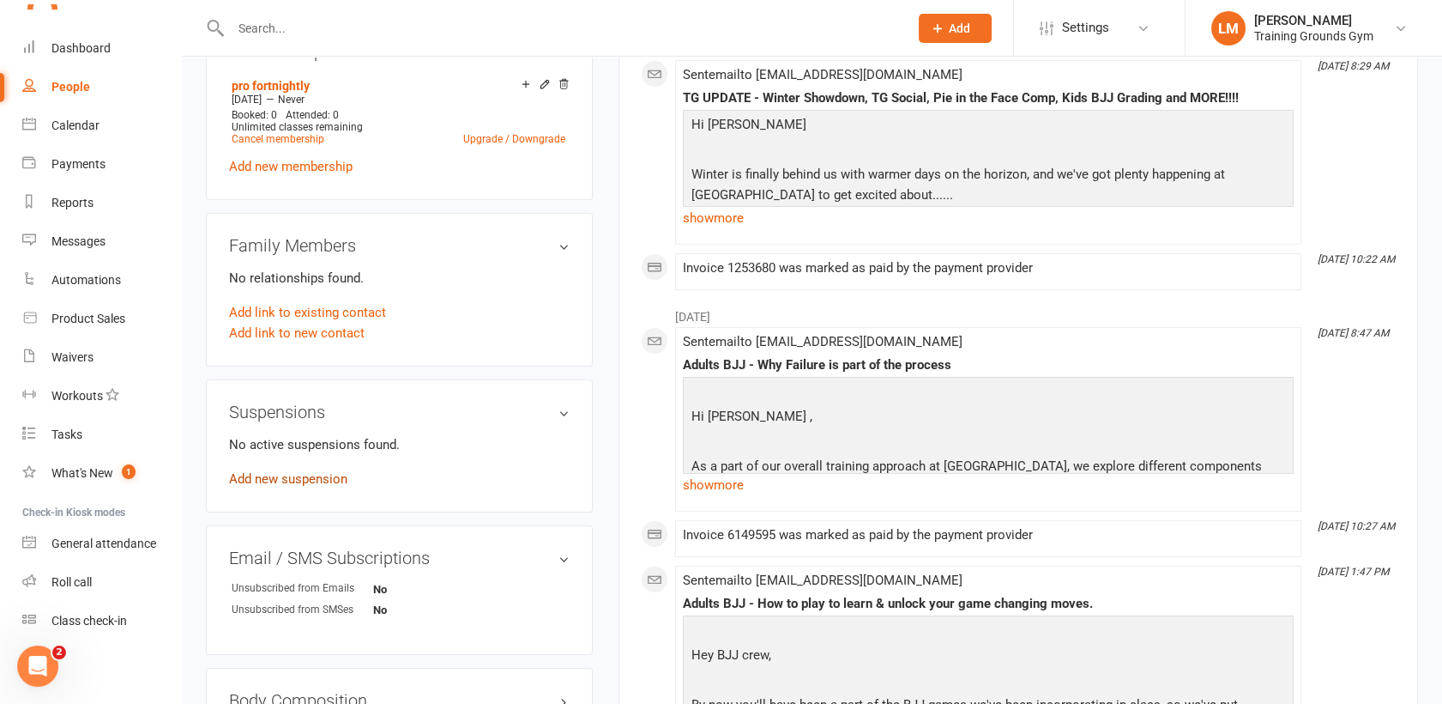
click at [276, 479] on link "Add new suspension" at bounding box center [288, 478] width 118 height 15
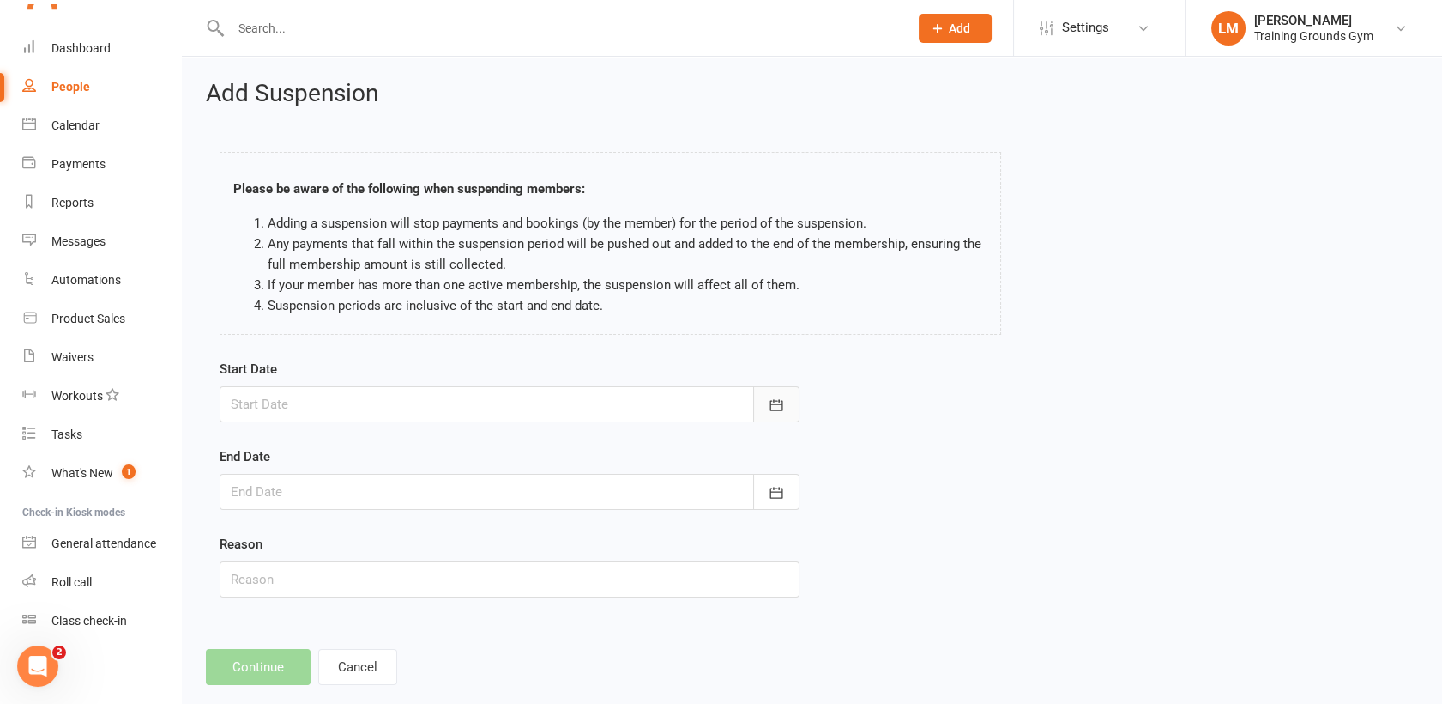
click at [773, 404] on icon "button" at bounding box center [776, 404] width 17 height 17
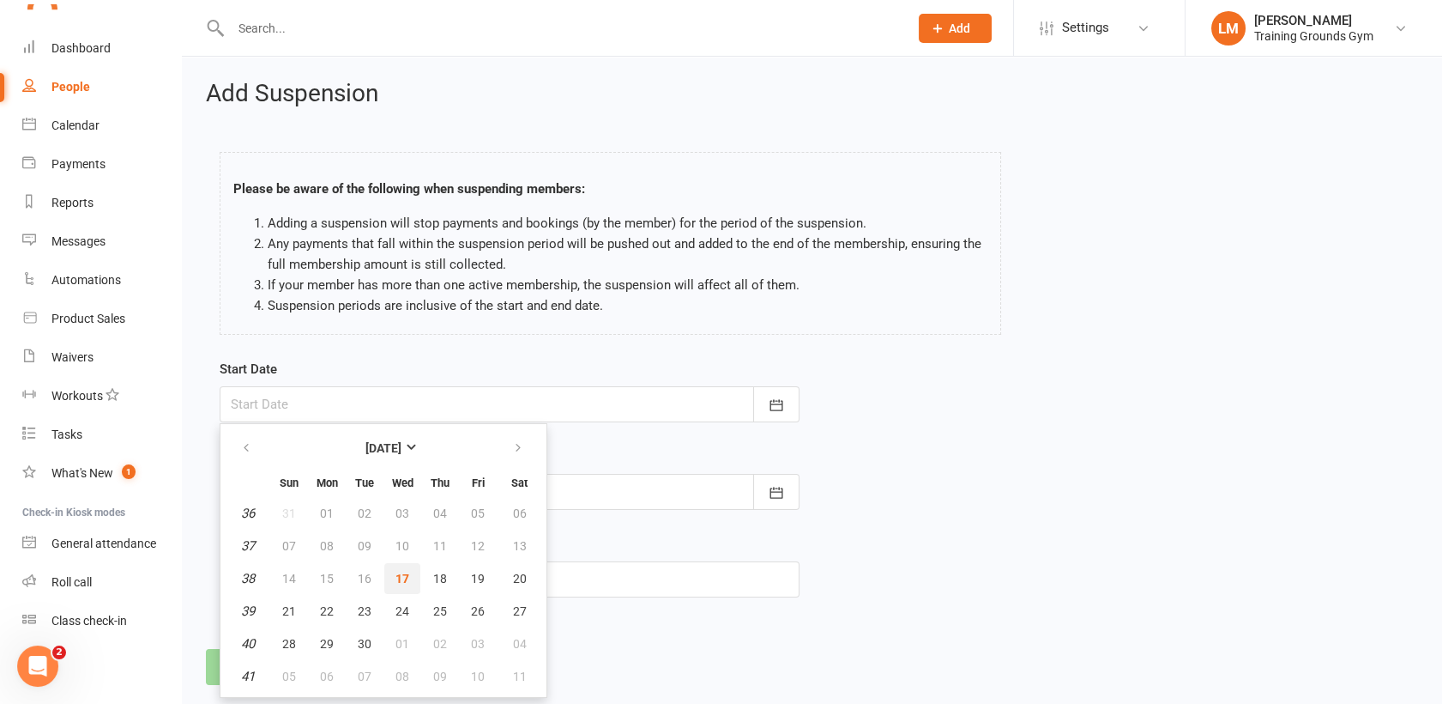
click at [402, 583] on span "17" at bounding box center [403, 578] width 14 height 14
type input "[DATE]"
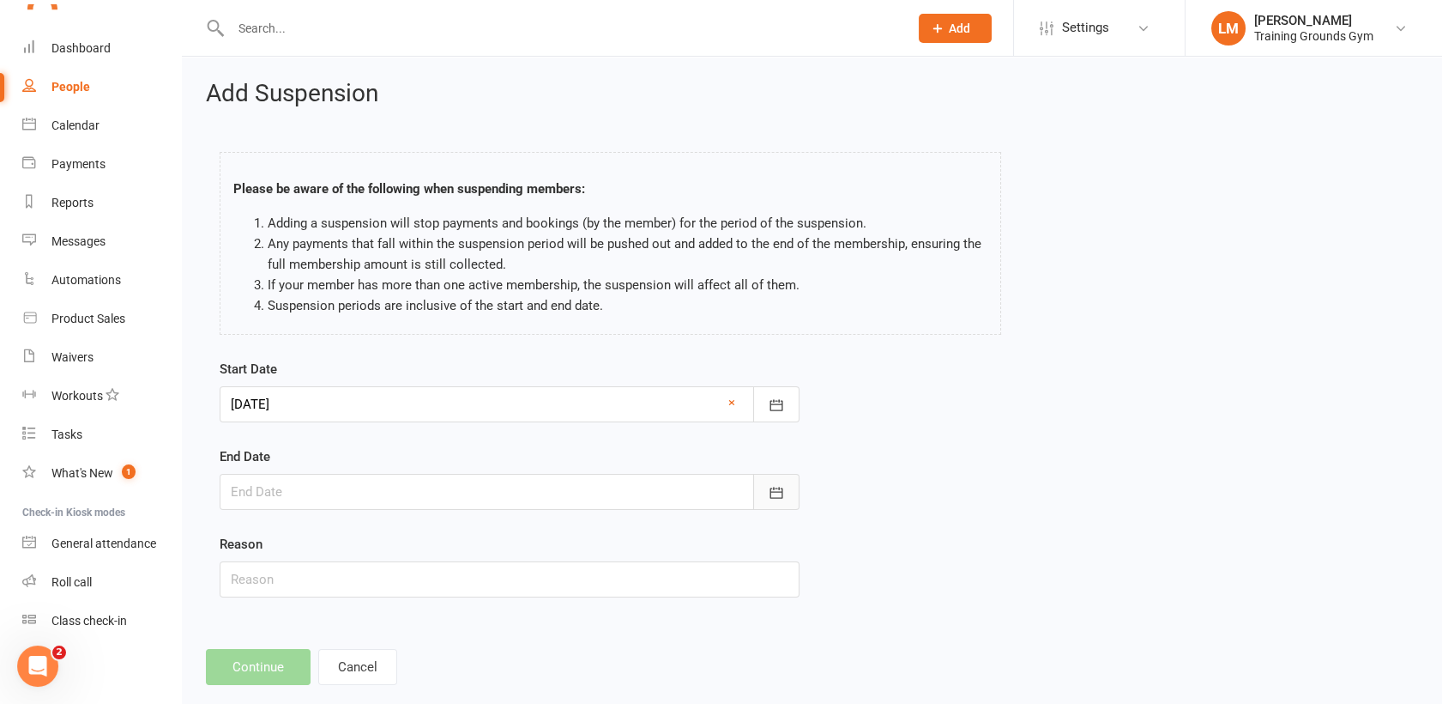
click at [783, 487] on icon "button" at bounding box center [776, 492] width 17 height 17
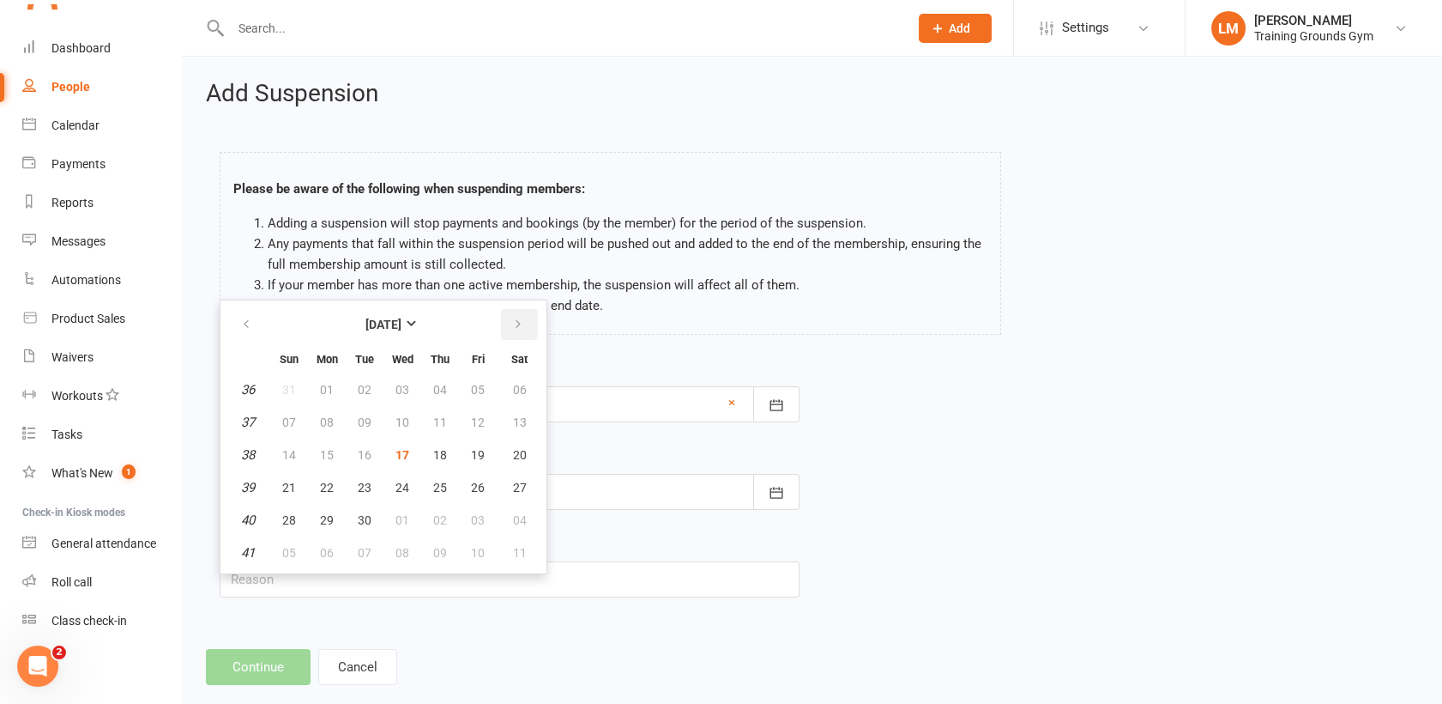
click at [512, 329] on icon "button" at bounding box center [518, 324] width 12 height 14
click at [331, 489] on span "20" at bounding box center [327, 488] width 14 height 14
type input "[DATE]"
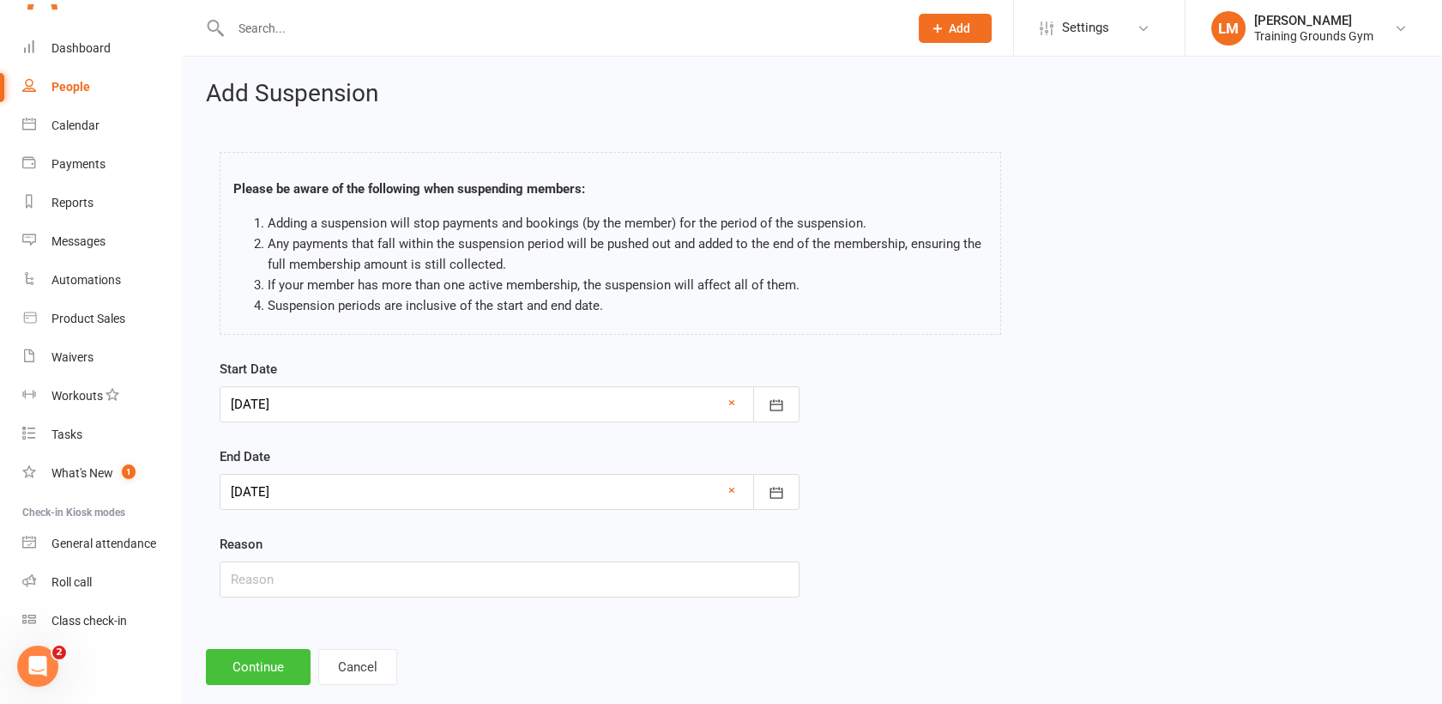
click at [288, 675] on button "Continue" at bounding box center [258, 667] width 105 height 36
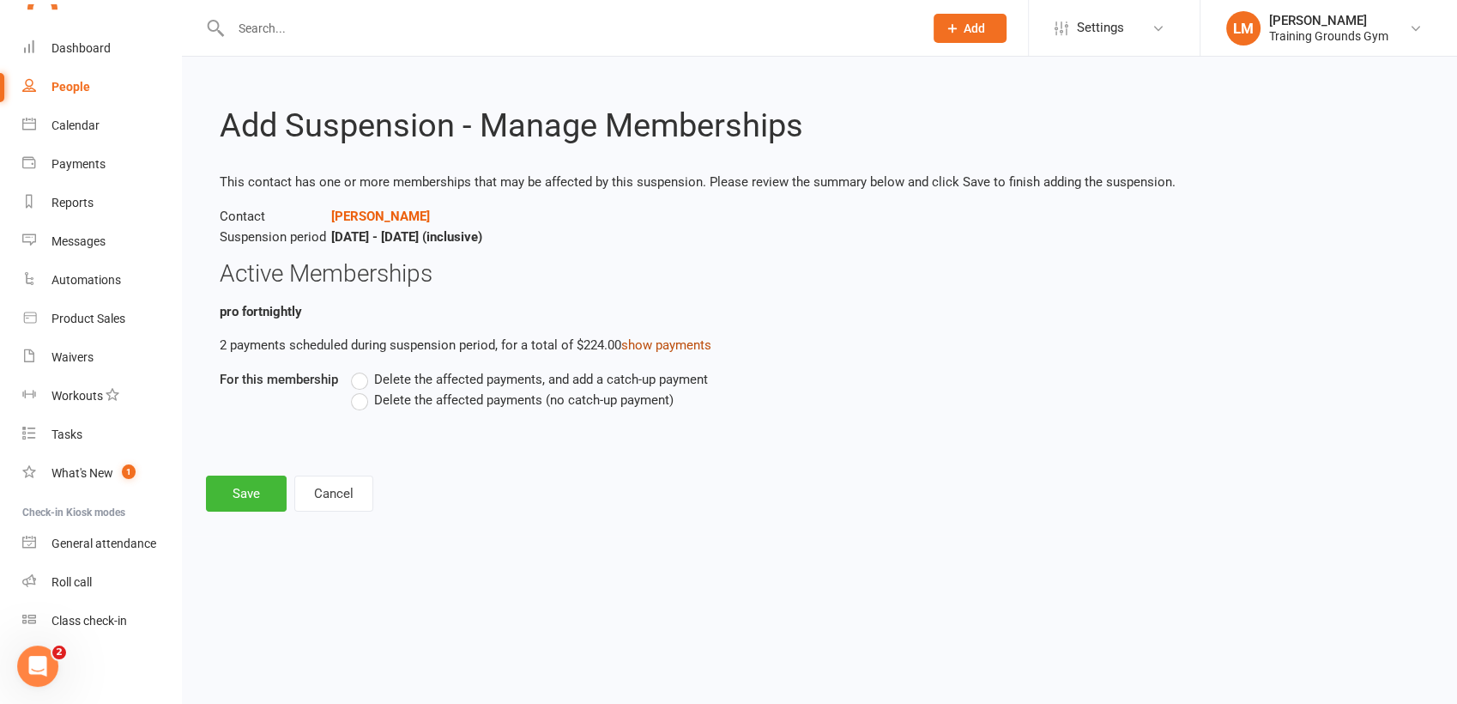
click at [695, 337] on link "show payments" at bounding box center [666, 344] width 90 height 15
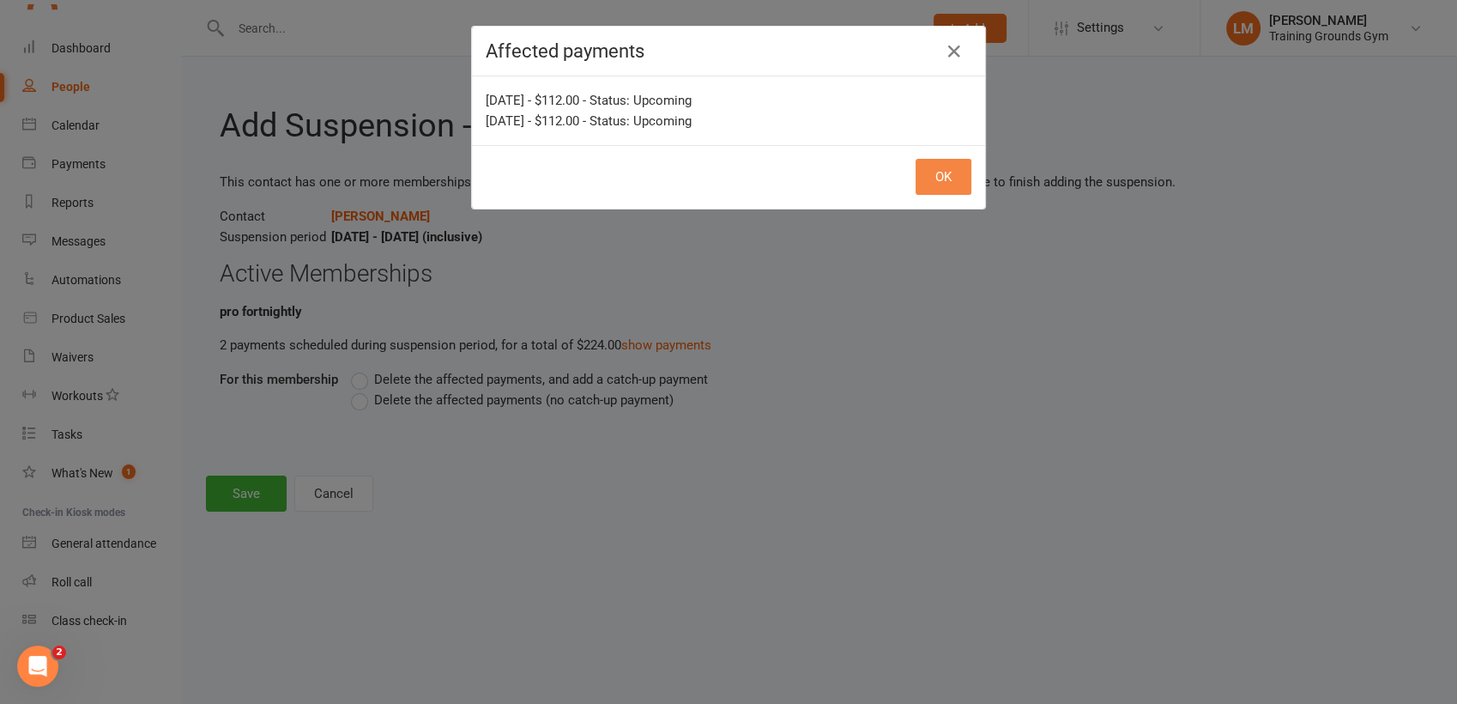
click at [940, 172] on button "OK" at bounding box center [944, 177] width 56 height 36
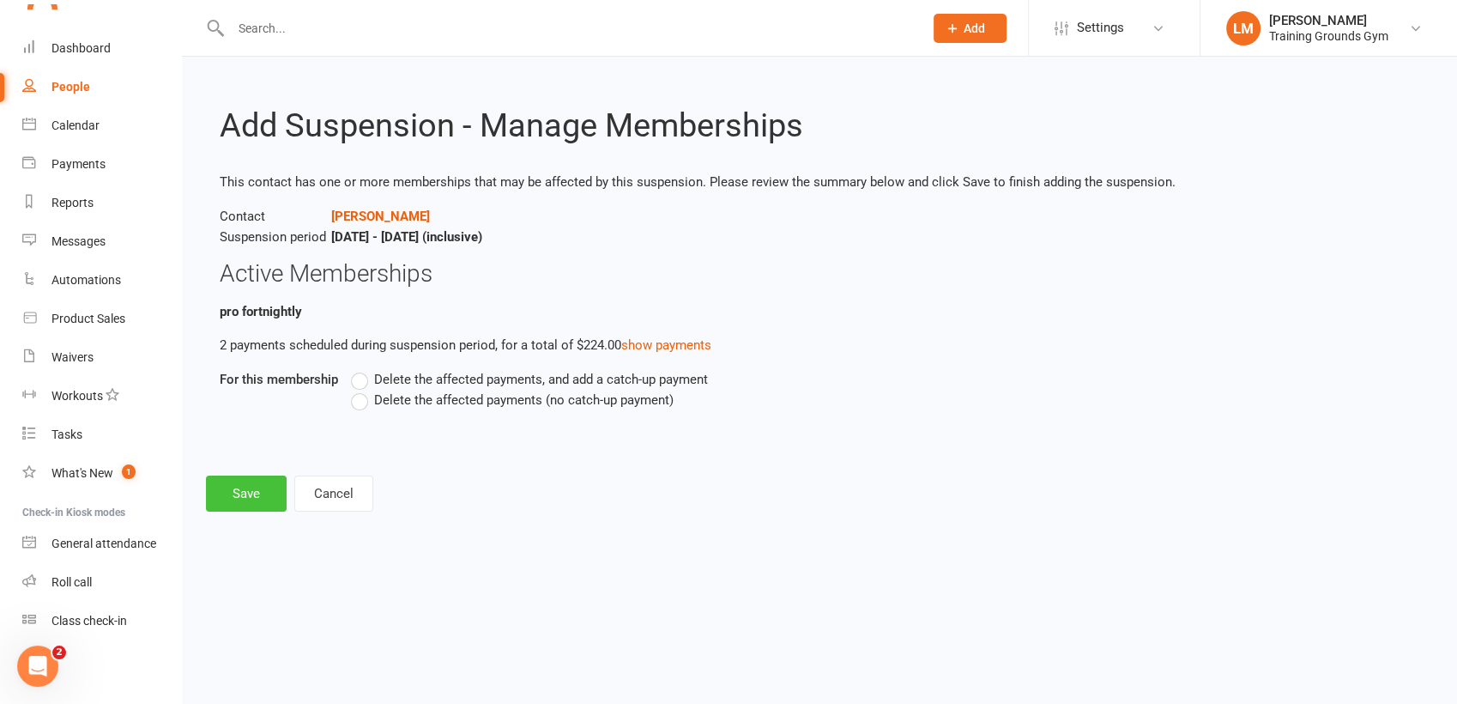
click at [233, 487] on button "Save" at bounding box center [246, 493] width 81 height 36
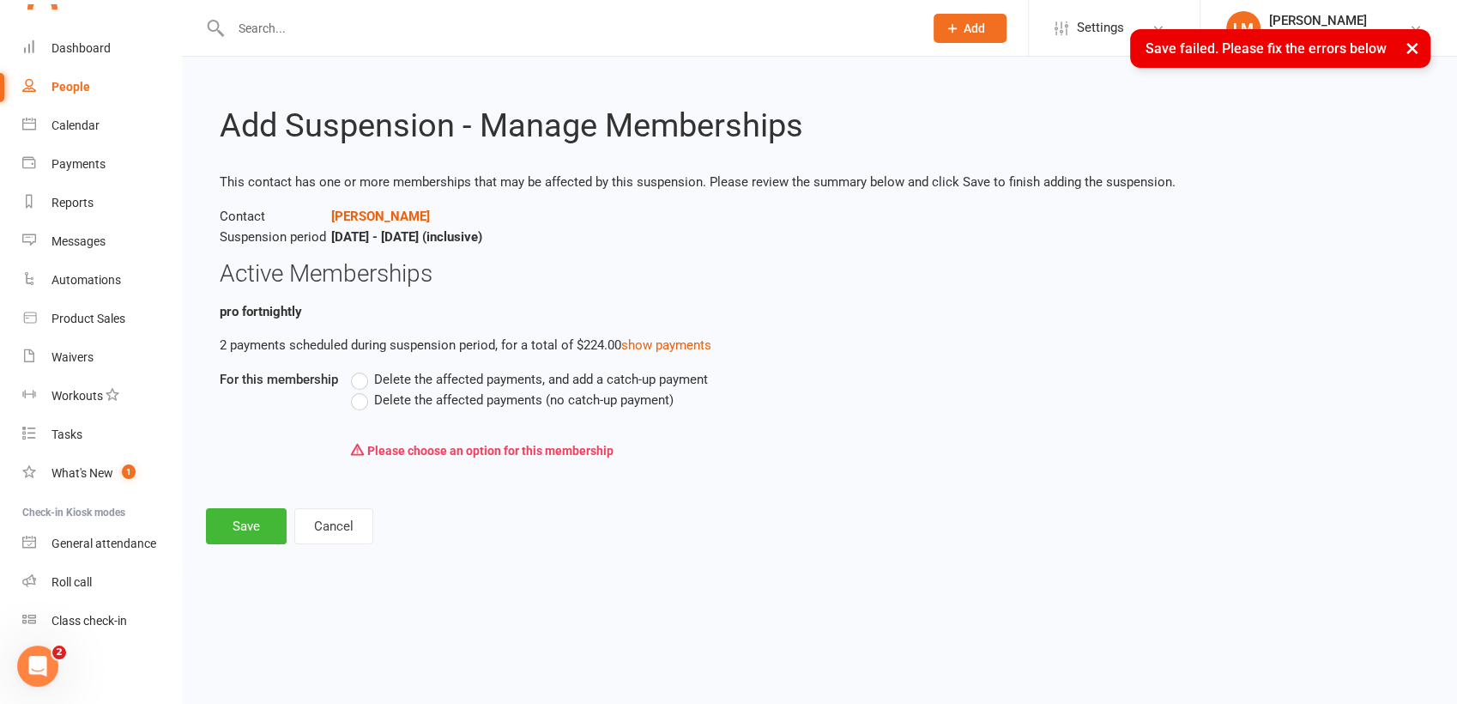
click at [365, 404] on label "Delete the affected payments (no catch-up payment)" at bounding box center [512, 400] width 323 height 21
click at [362, 390] on input "Delete the affected payments (no catch-up payment)" at bounding box center [356, 390] width 11 height 0
click at [221, 535] on button "Save" at bounding box center [246, 526] width 81 height 36
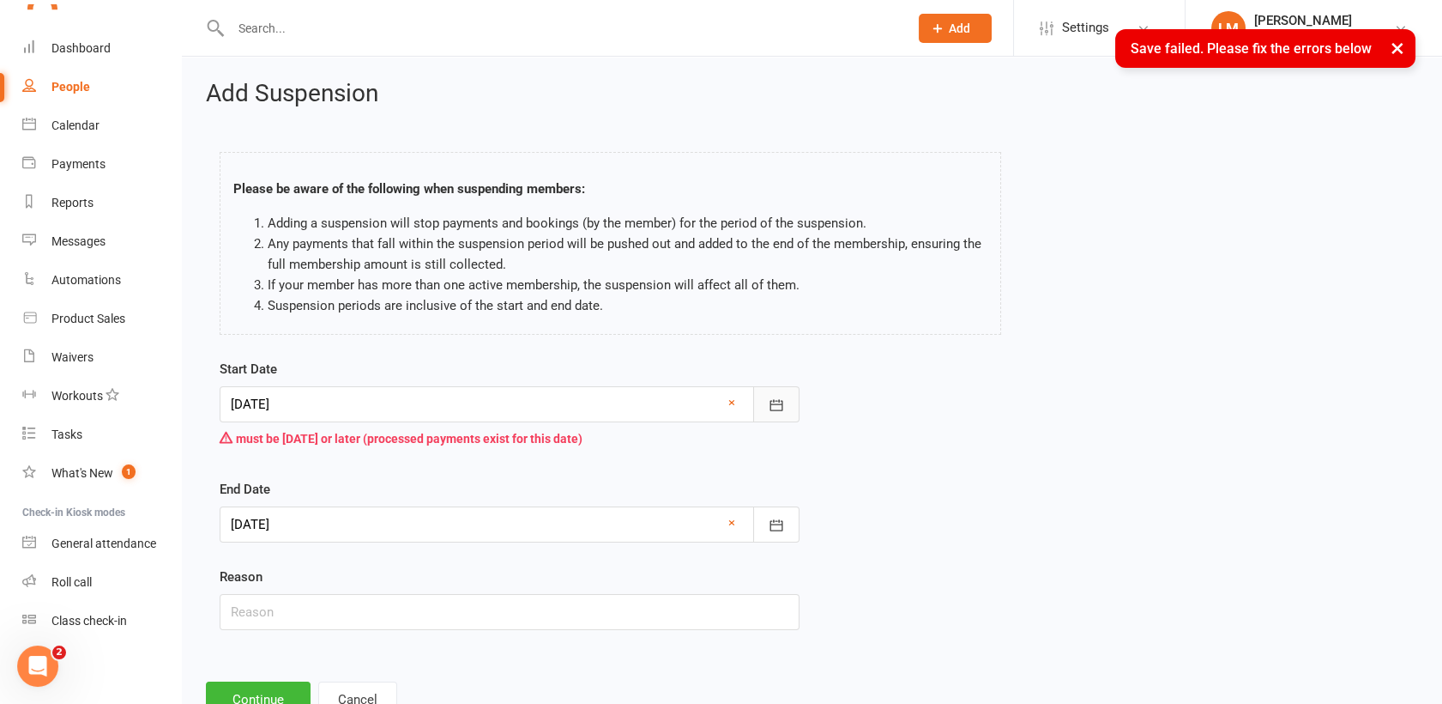
click at [776, 403] on icon "button" at bounding box center [776, 404] width 13 height 11
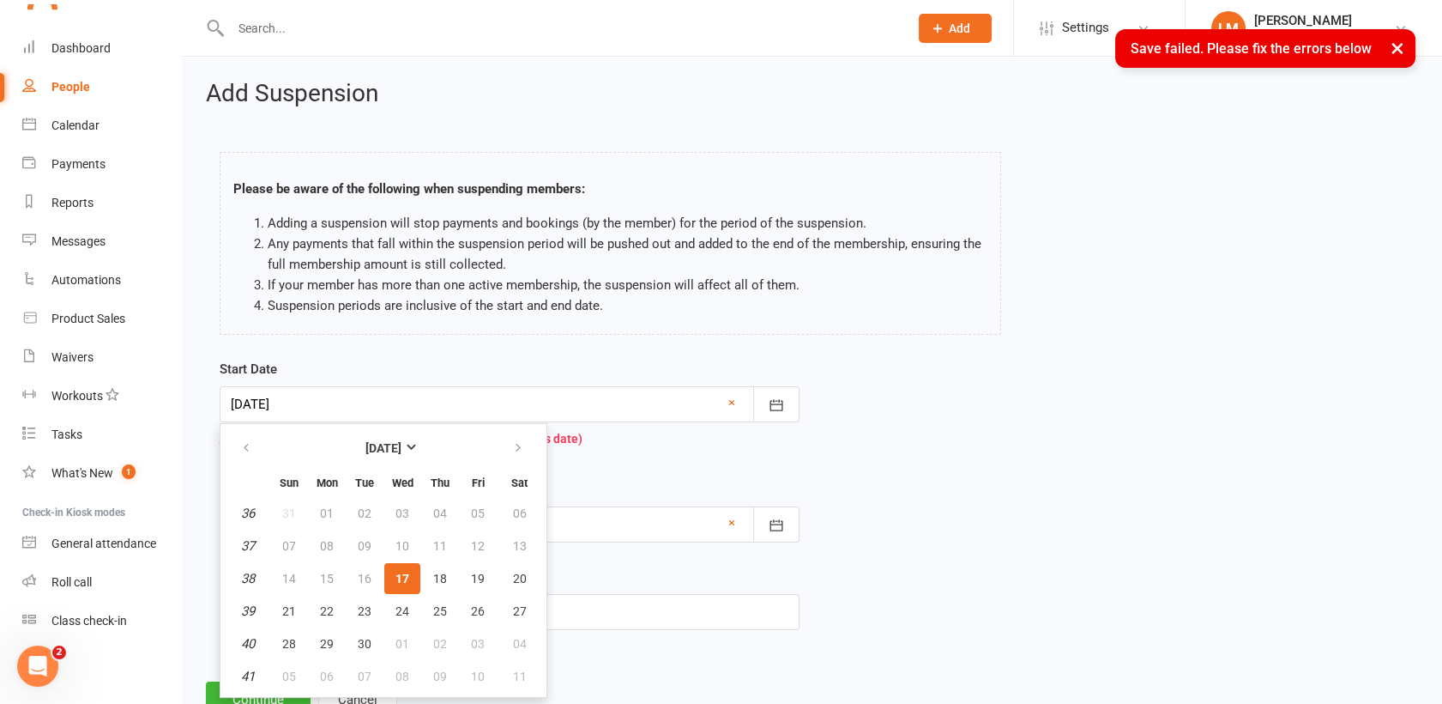
click at [403, 572] on span "17" at bounding box center [403, 578] width 14 height 14
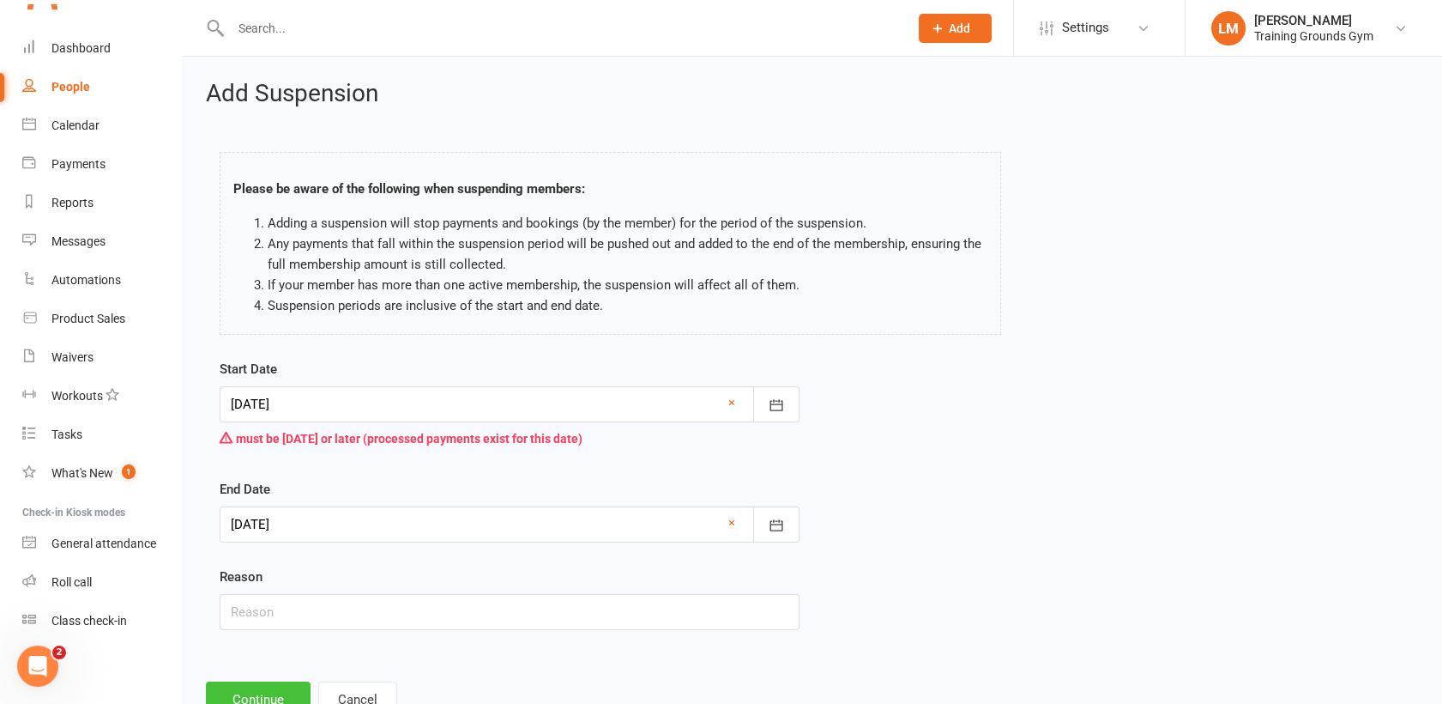
click at [281, 694] on button "Continue" at bounding box center [258, 699] width 105 height 36
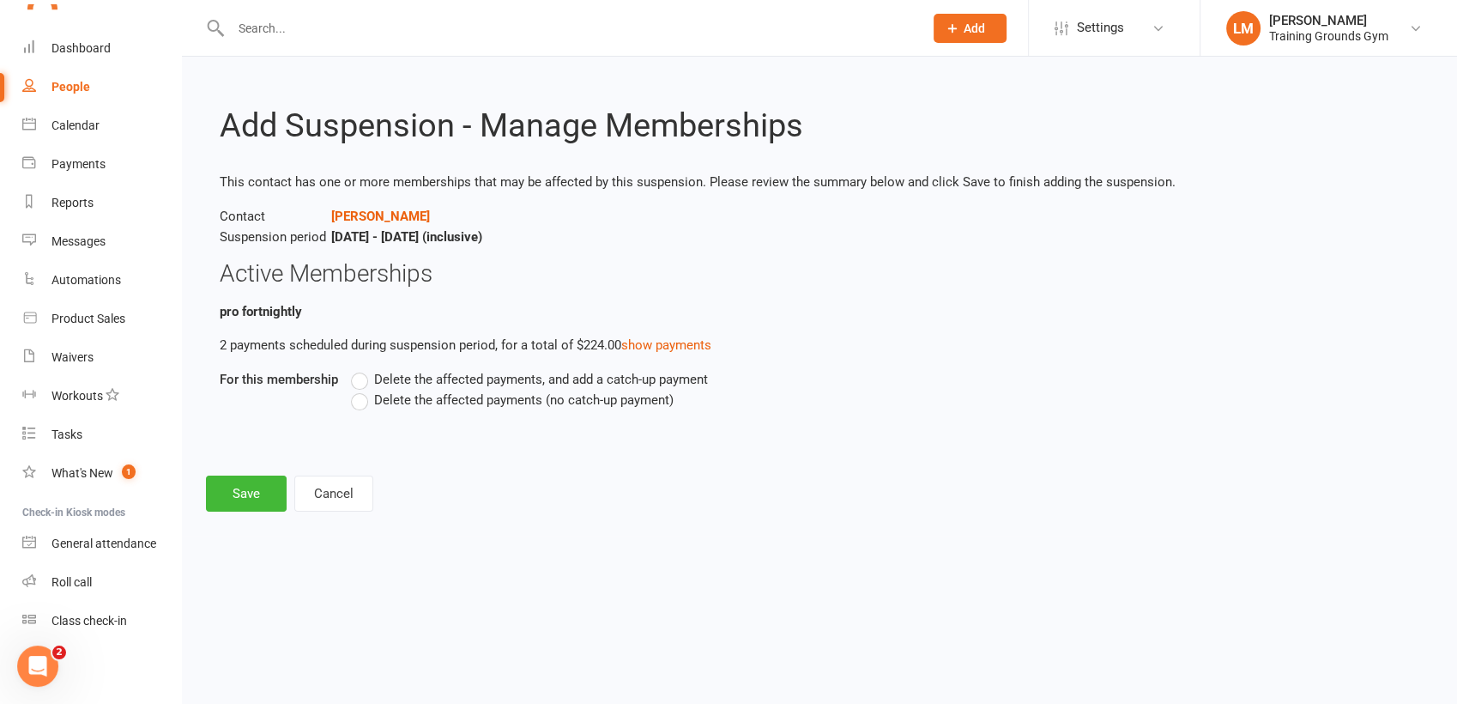
click at [366, 400] on label "Delete the affected payments (no catch-up payment)" at bounding box center [512, 400] width 323 height 21
click at [362, 390] on input "Delete the affected payments (no catch-up payment)" at bounding box center [356, 390] width 11 height 0
click at [275, 485] on button "Save" at bounding box center [246, 493] width 81 height 36
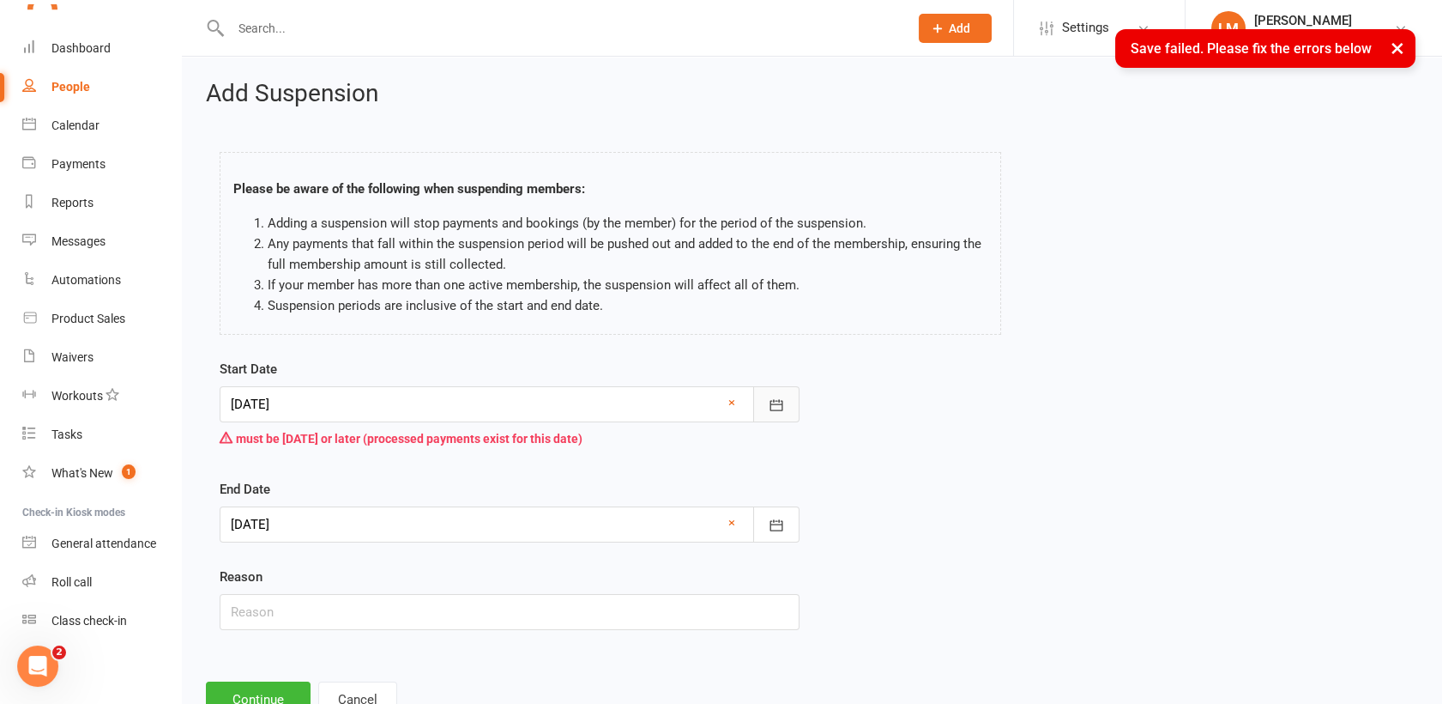
click at [768, 408] on icon "button" at bounding box center [776, 404] width 17 height 17
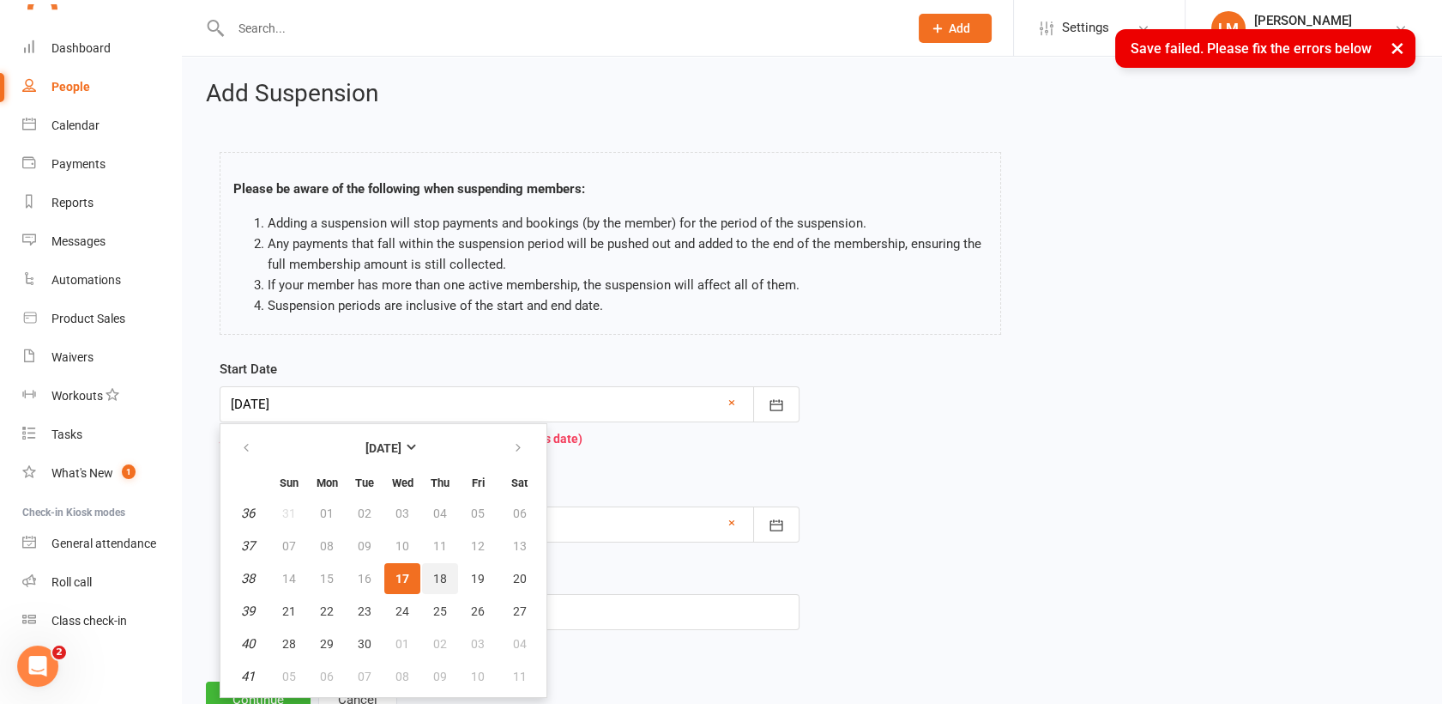
click at [450, 576] on button "18" at bounding box center [440, 578] width 36 height 31
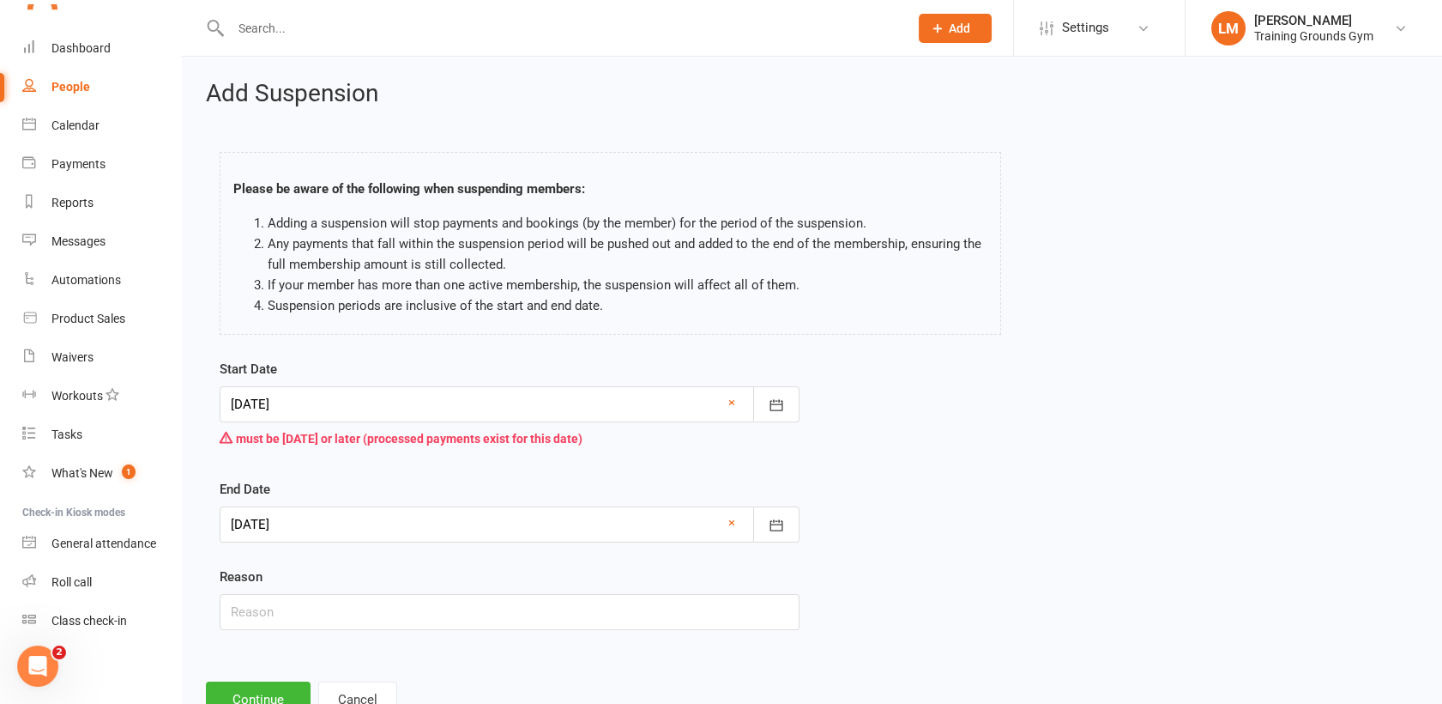
click at [329, 414] on div at bounding box center [510, 404] width 580 height 36
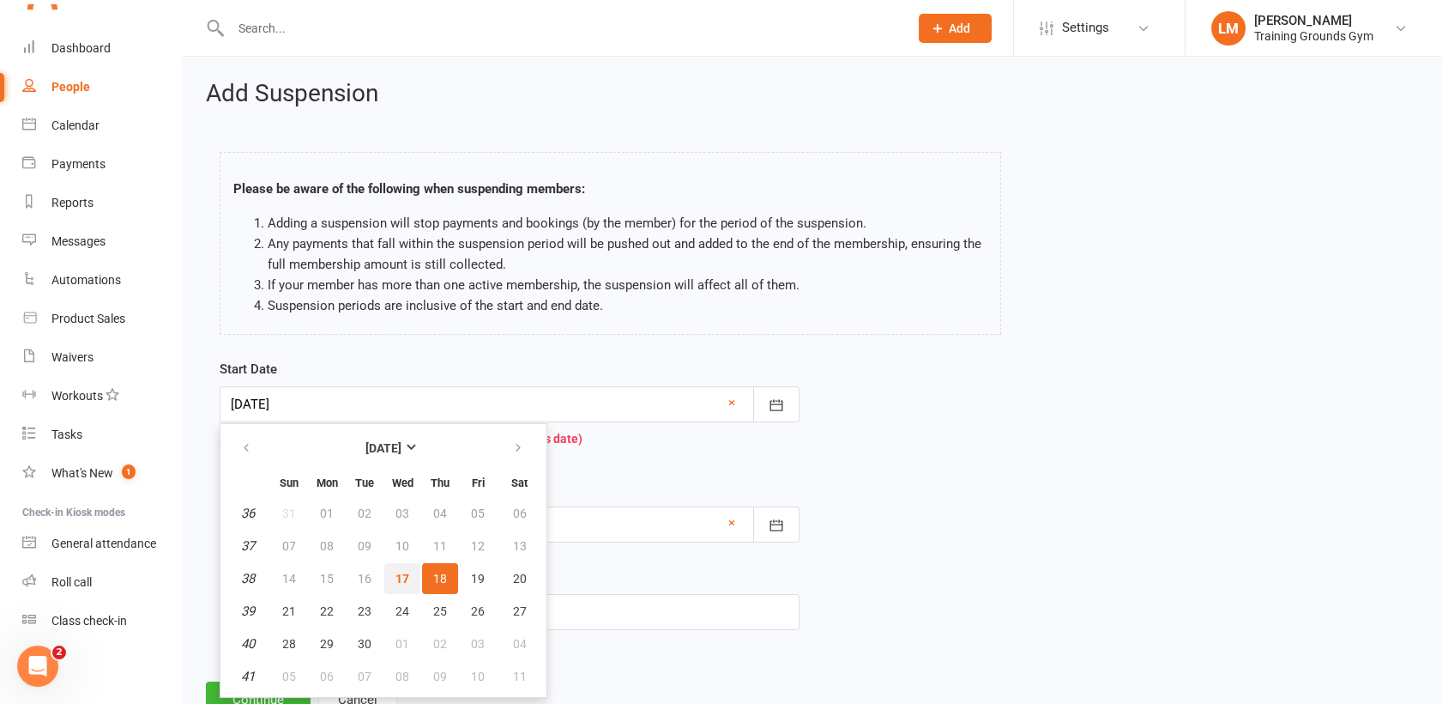
click at [405, 577] on span "17" at bounding box center [403, 578] width 14 height 14
type input "[DATE]"
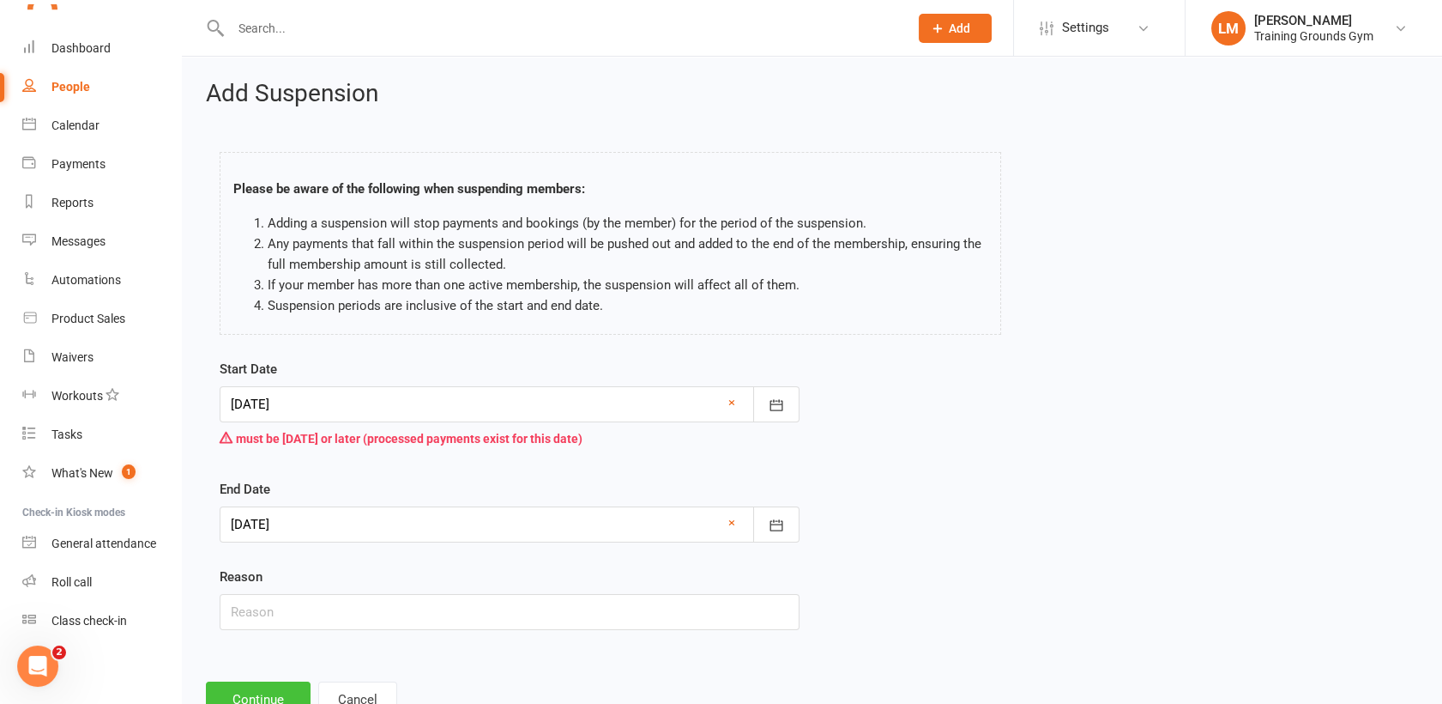
click at [276, 690] on button "Continue" at bounding box center [258, 699] width 105 height 36
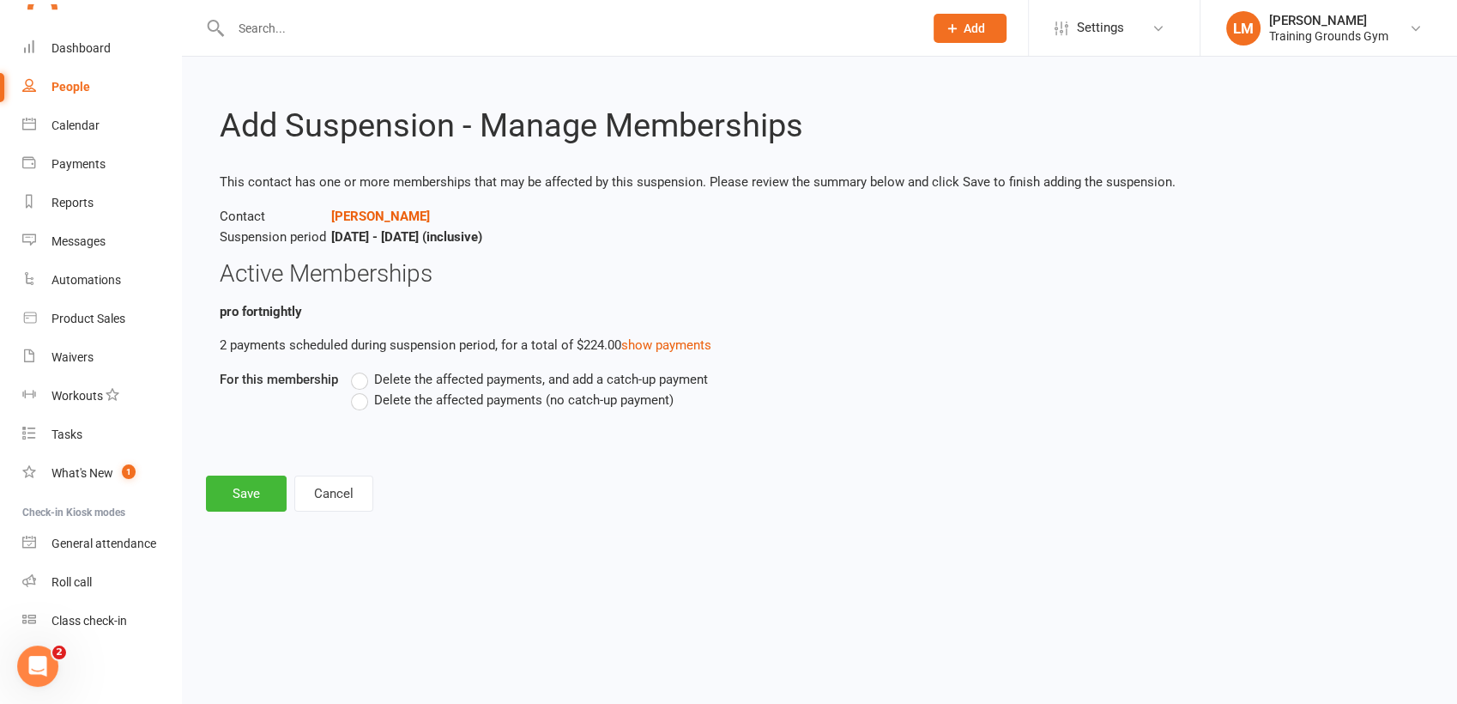
click at [351, 405] on label "Delete the affected payments (no catch-up payment)" at bounding box center [512, 400] width 323 height 21
click at [351, 390] on input "Delete the affected payments (no catch-up payment)" at bounding box center [356, 390] width 11 height 0
click at [268, 481] on button "Save" at bounding box center [246, 493] width 81 height 36
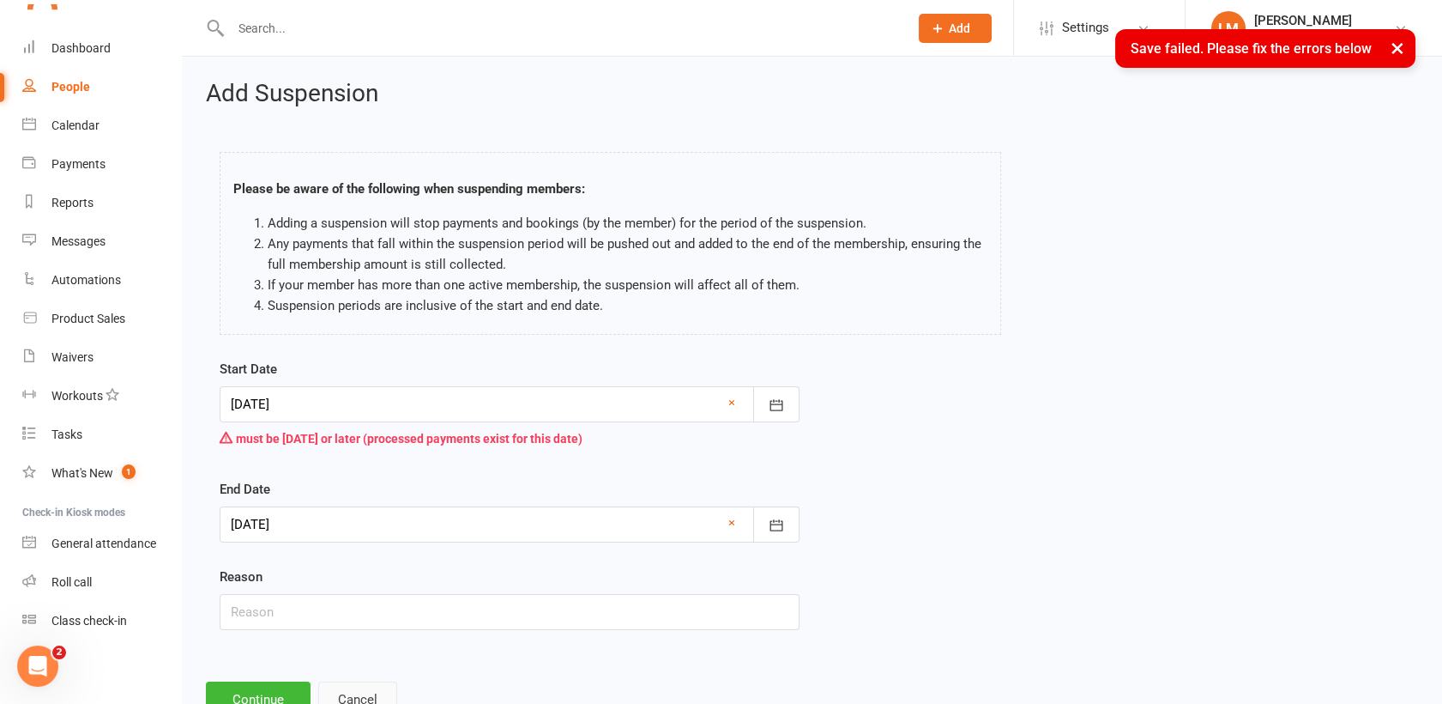
click at [372, 684] on button "Cancel" at bounding box center [357, 699] width 79 height 36
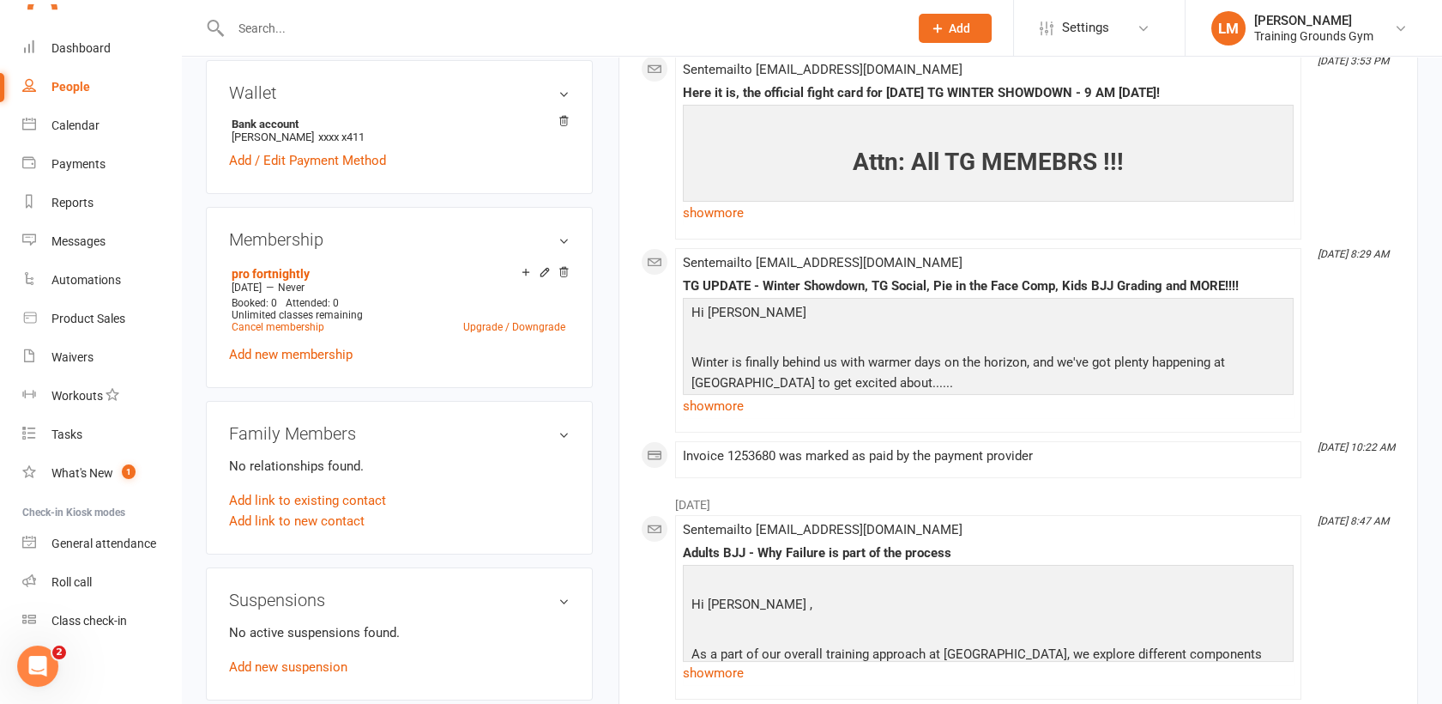
scroll to position [522, 0]
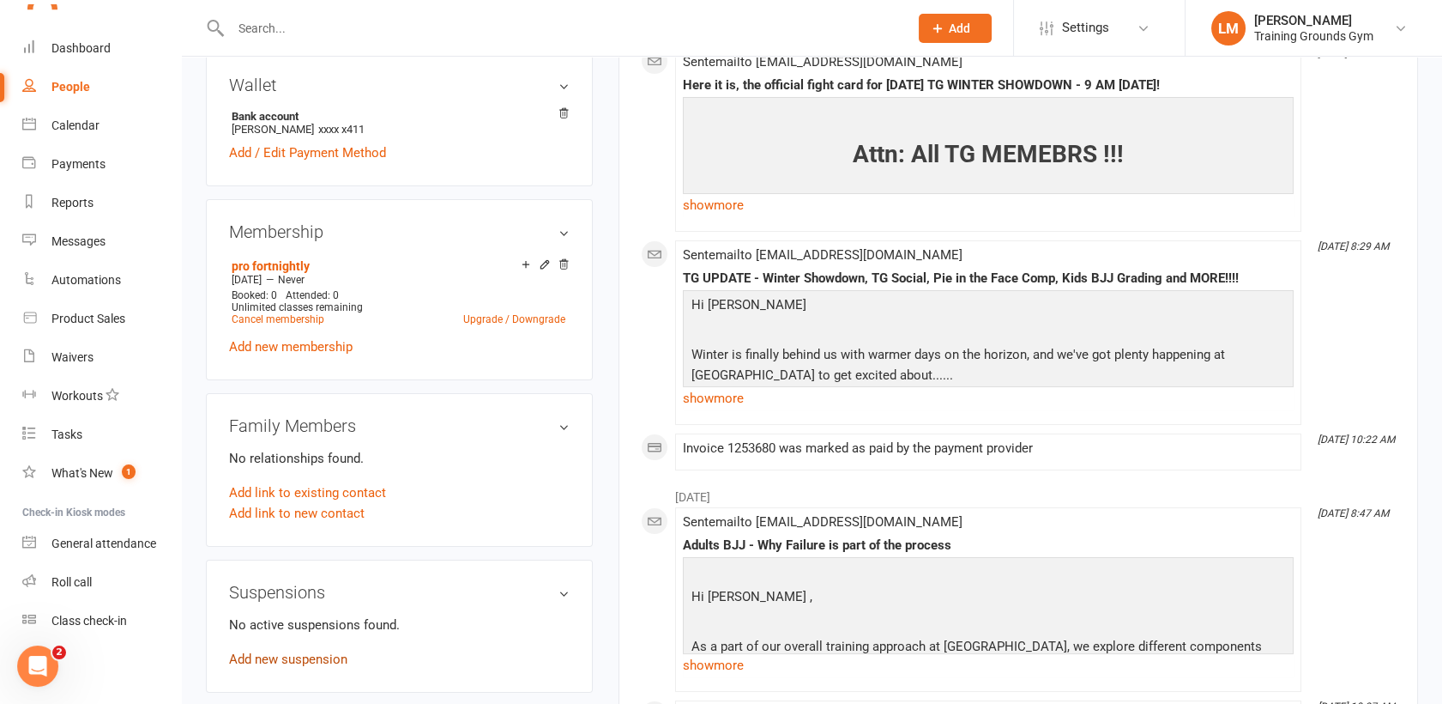
click at [312, 651] on link "Add new suspension" at bounding box center [288, 658] width 118 height 15
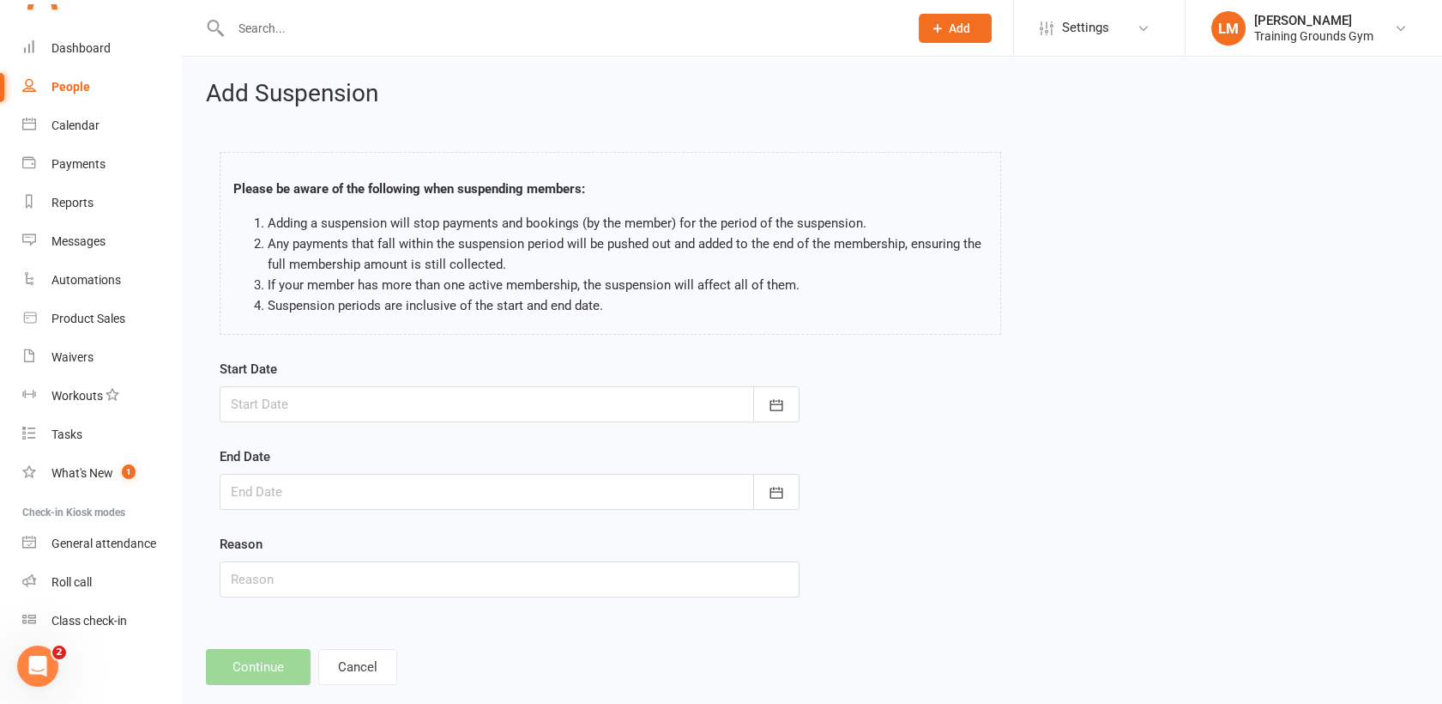
click at [340, 408] on div at bounding box center [510, 404] width 580 height 36
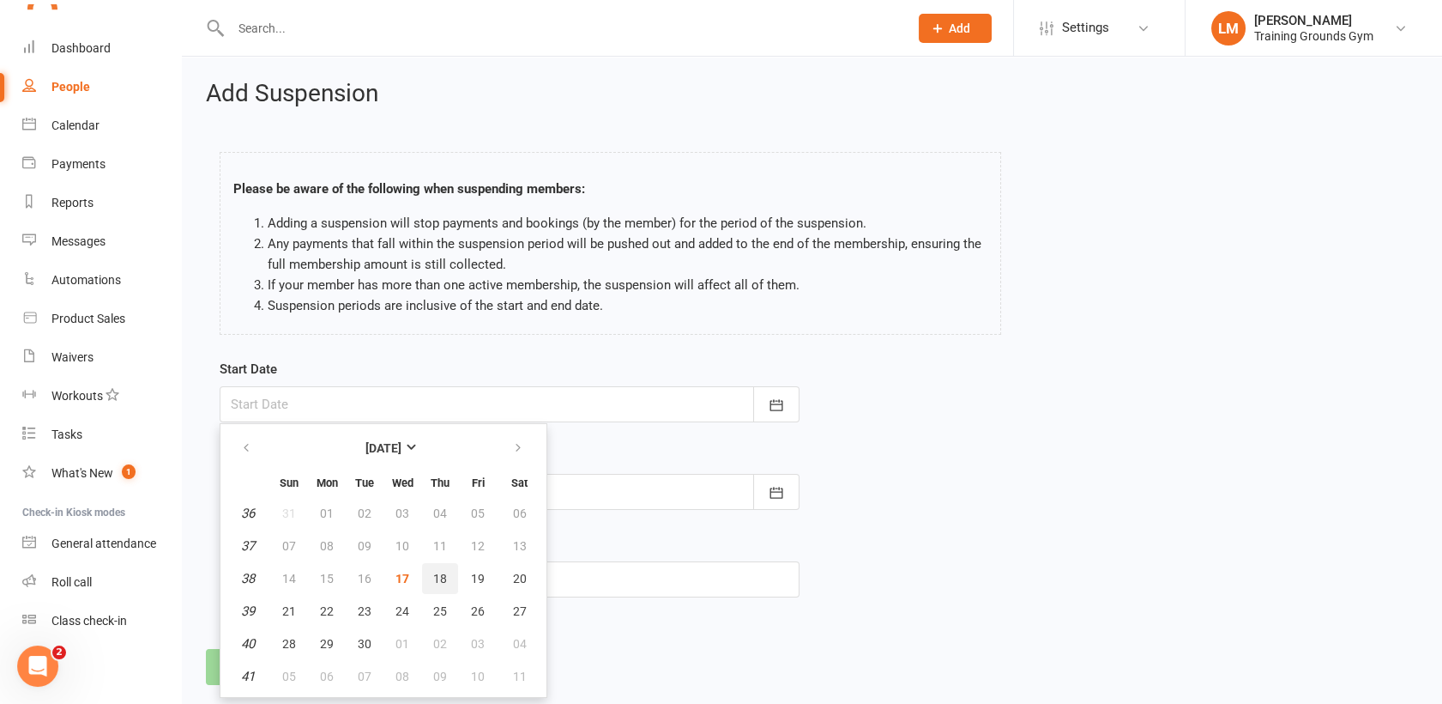
click at [446, 576] on button "18" at bounding box center [440, 578] width 36 height 31
type input "[DATE]"
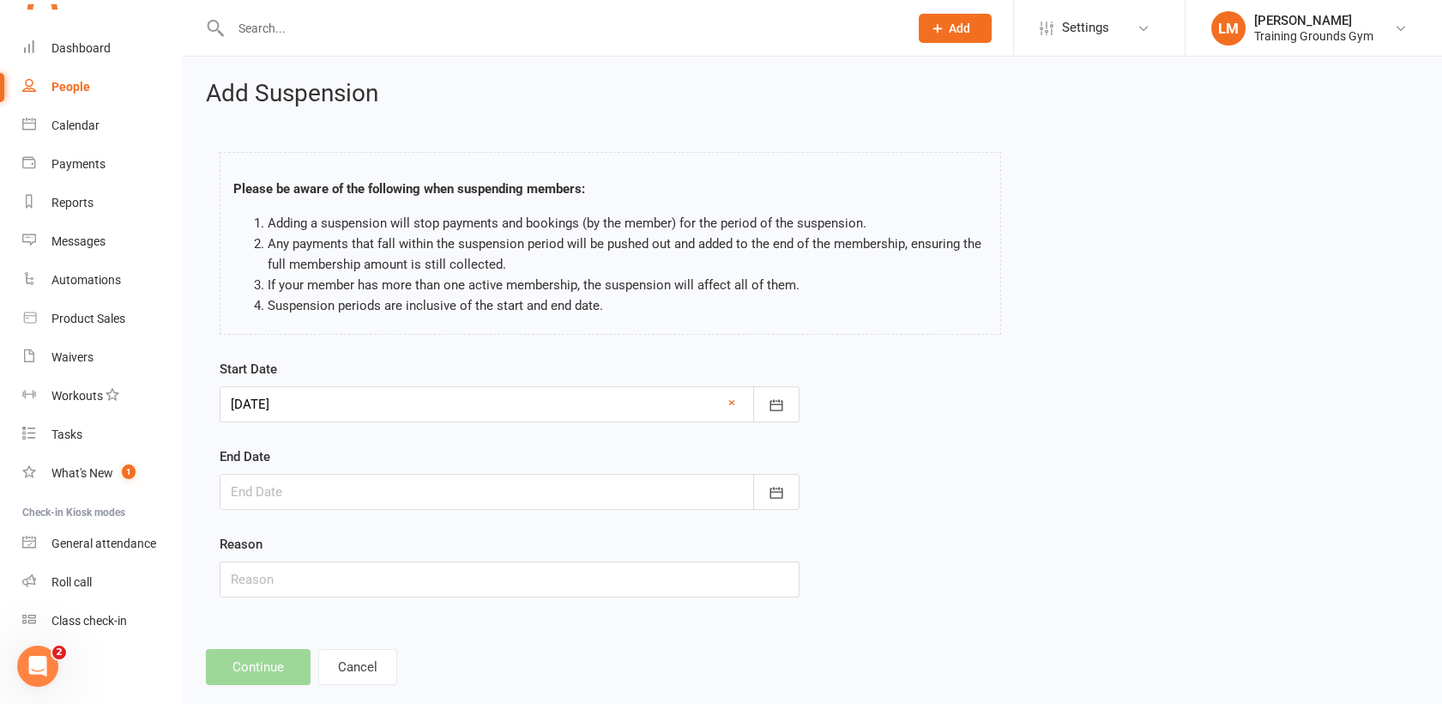
click at [313, 476] on div at bounding box center [510, 492] width 580 height 36
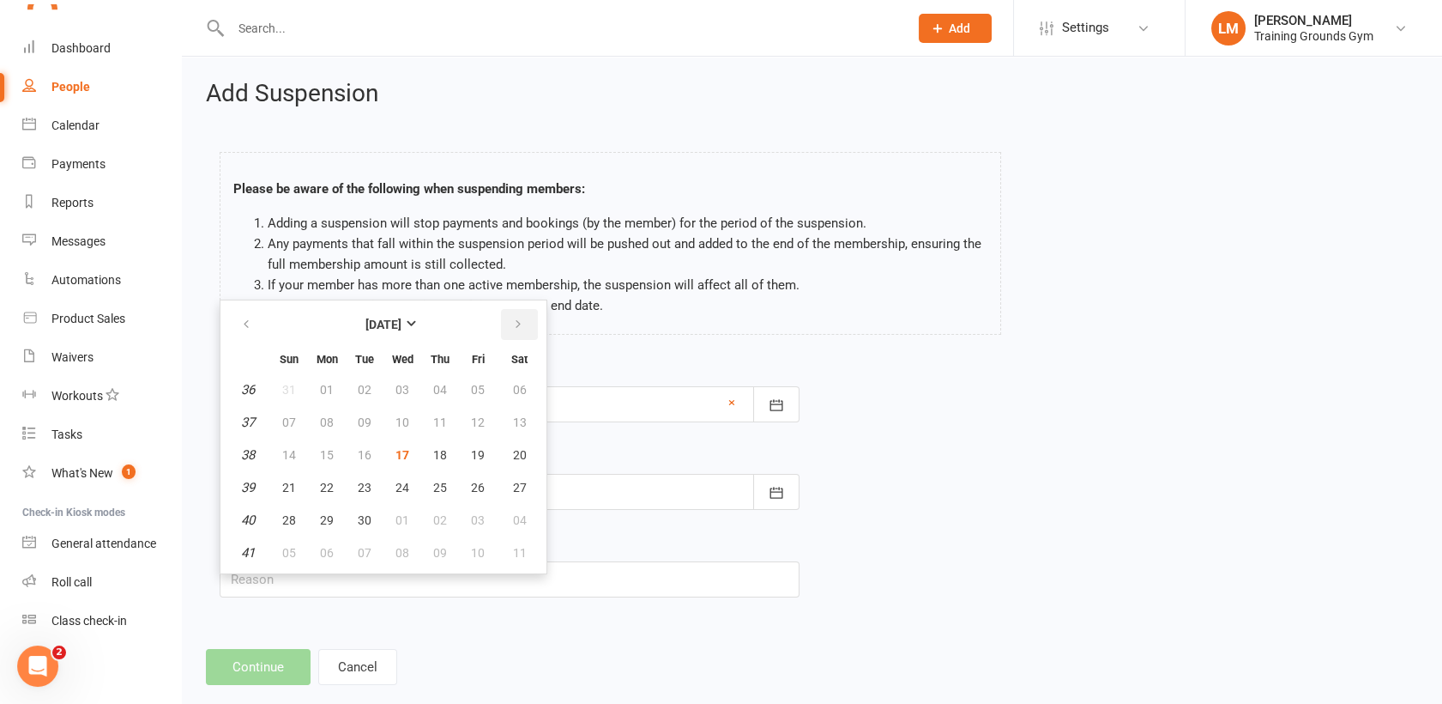
click at [526, 312] on button "button" at bounding box center [519, 324] width 37 height 31
click at [328, 487] on span "20" at bounding box center [327, 488] width 14 height 14
type input "[DATE]"
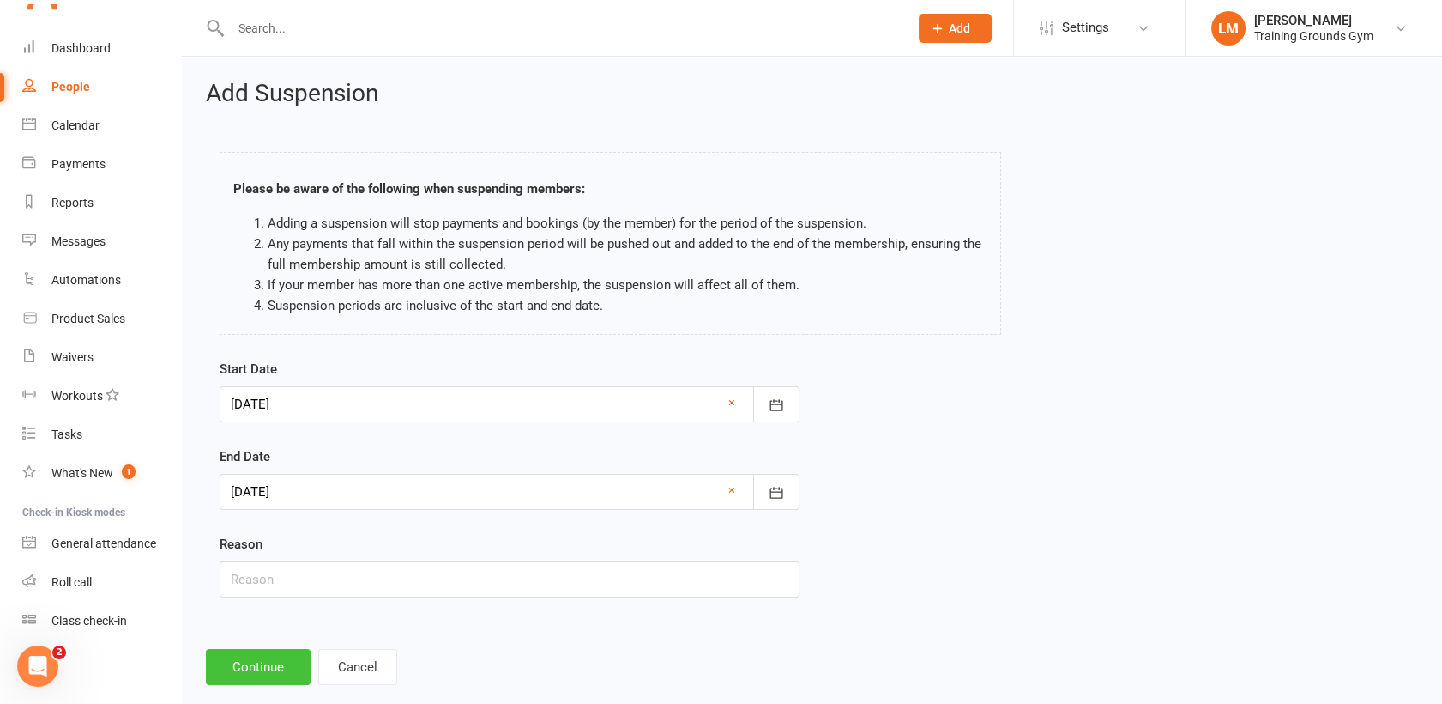
click at [247, 656] on button "Continue" at bounding box center [258, 667] width 105 height 36
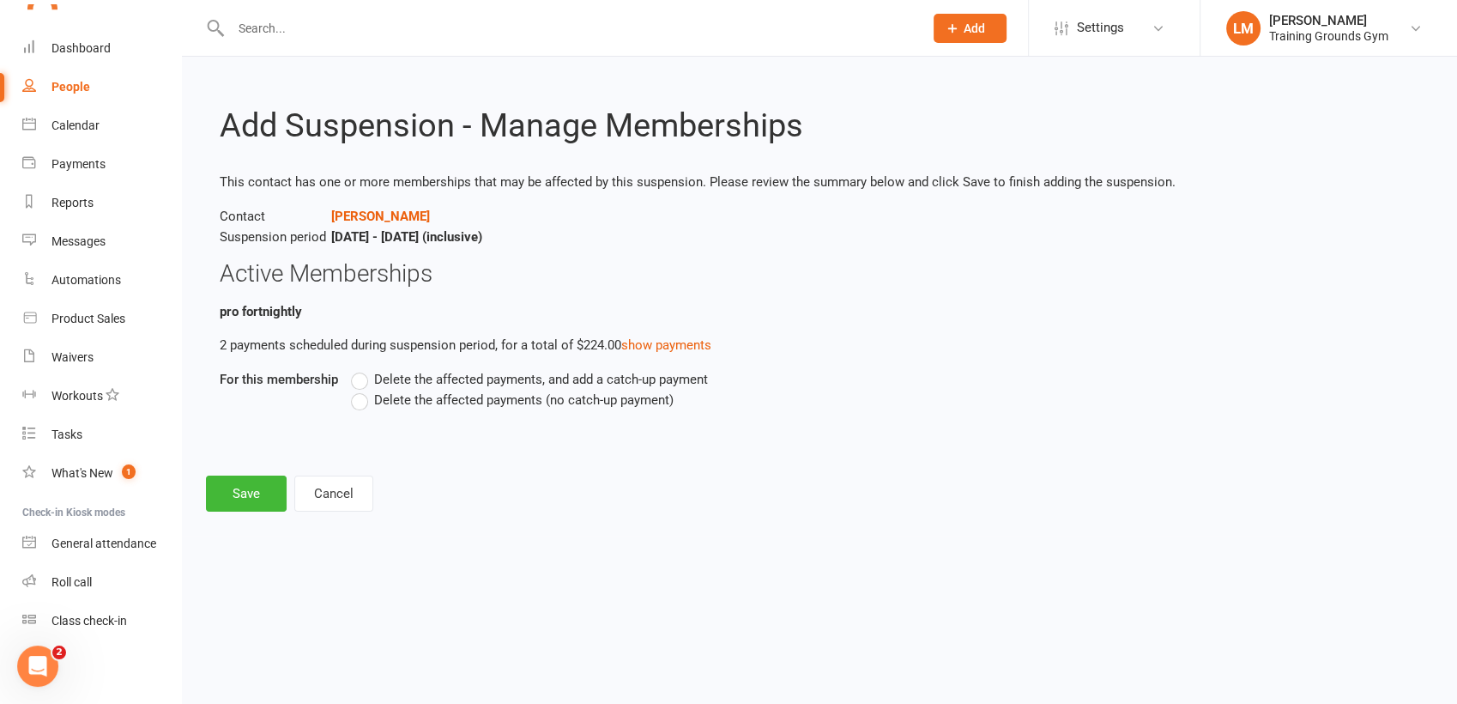
click at [360, 378] on label "Delete the affected payments, and add a catch-up payment" at bounding box center [529, 379] width 357 height 21
click at [360, 369] on input "Delete the affected payments, and add a catch-up payment" at bounding box center [356, 369] width 11 height 0
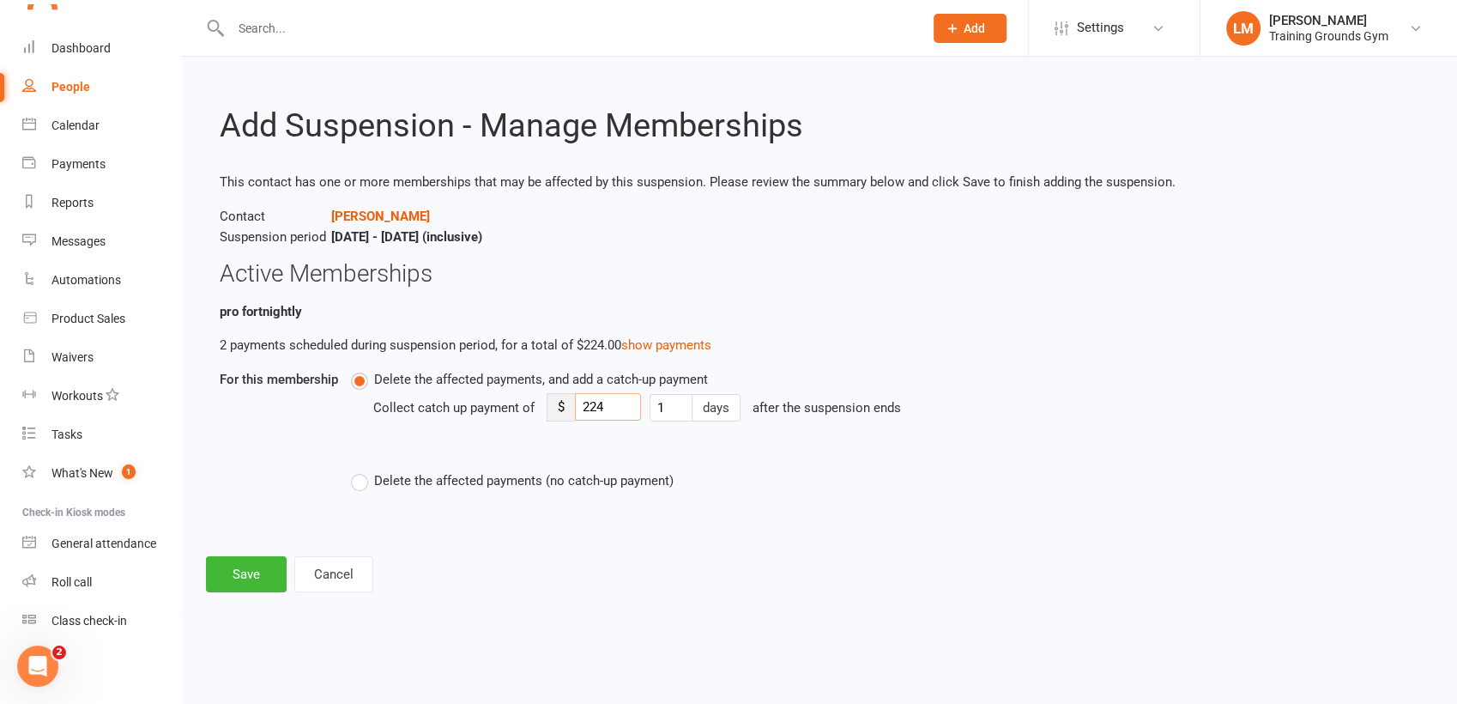
drag, startPoint x: 612, startPoint y: 401, endPoint x: 478, endPoint y: 420, distance: 135.3
click at [478, 420] on div "Collect catch up payment of $ 224 1 days after the suspension ends" at bounding box center [749, 420] width 752 height 60
type input "25.00"
click at [248, 572] on button "Save" at bounding box center [246, 574] width 81 height 36
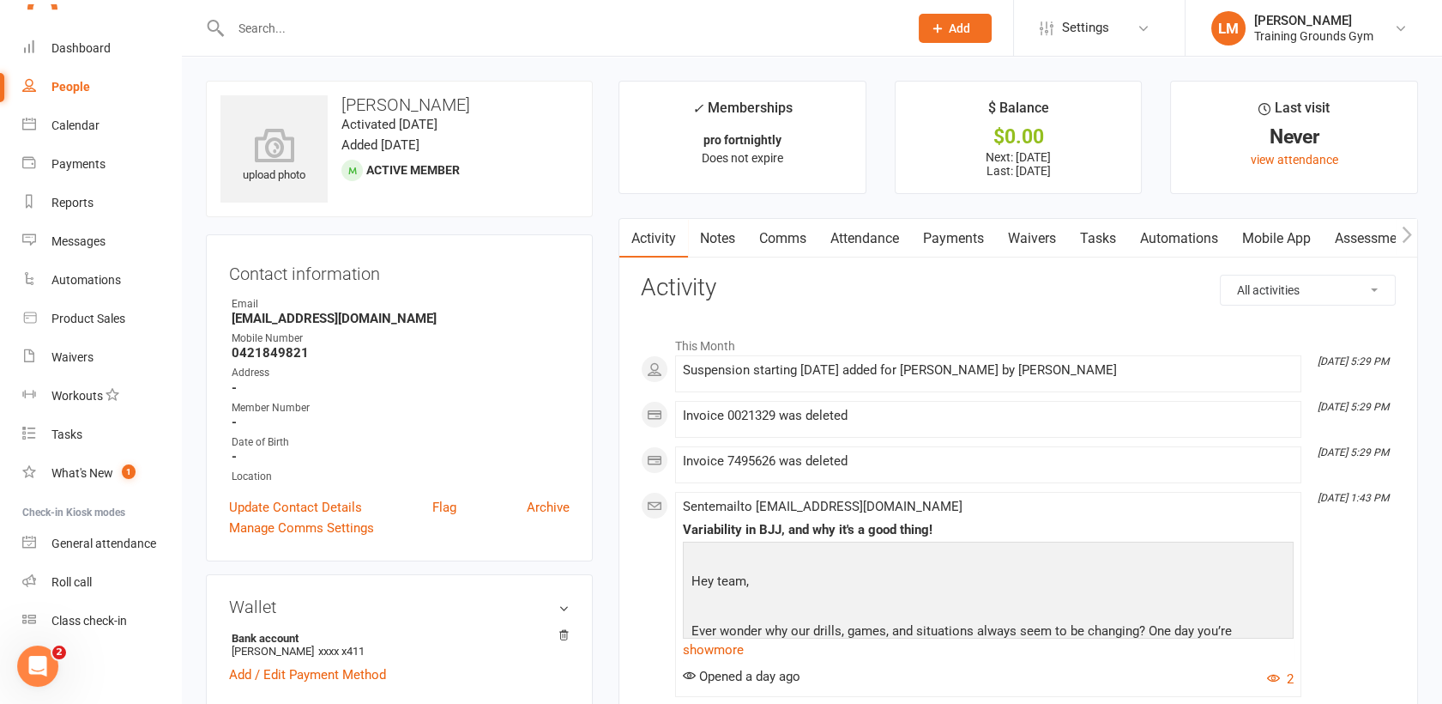
click at [952, 233] on link "Payments" at bounding box center [953, 238] width 85 height 39
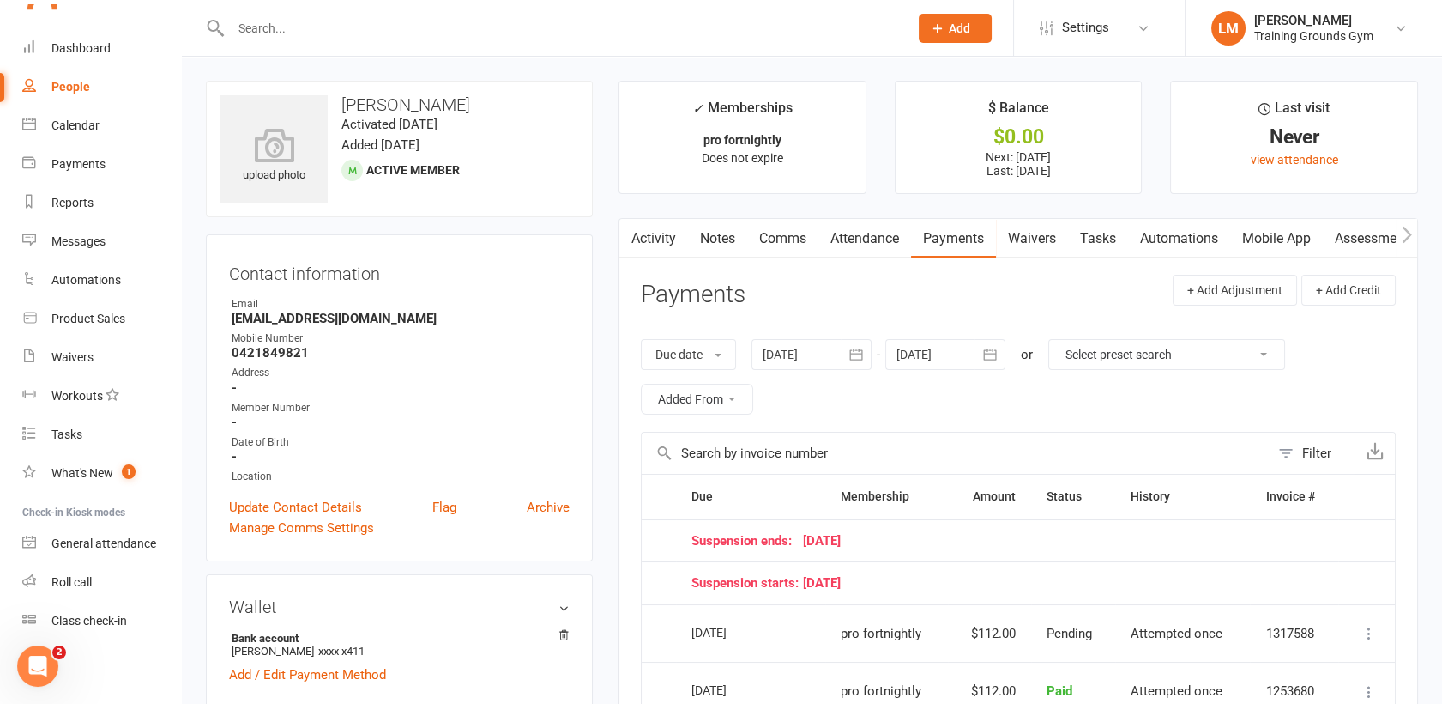
click at [994, 354] on icon "button" at bounding box center [989, 353] width 13 height 11
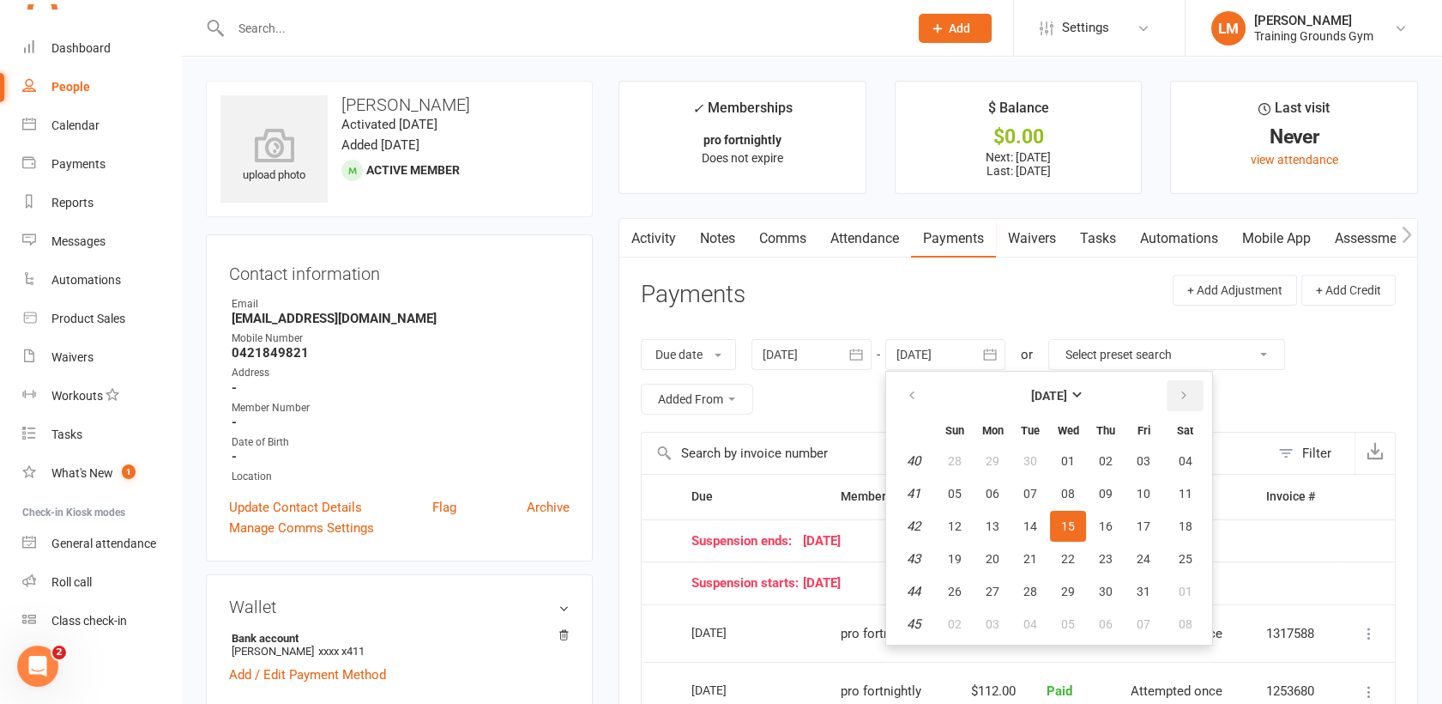
click at [1191, 384] on button "button" at bounding box center [1185, 395] width 37 height 31
click at [1190, 384] on button "button" at bounding box center [1185, 395] width 37 height 31
click at [1176, 475] on table "[DATE] Sun Mon Tue Wed Thu Fri Sat 49 30 01 02 03 04 05 06 50 07 08 09 10 11 12…" at bounding box center [1049, 508] width 319 height 266
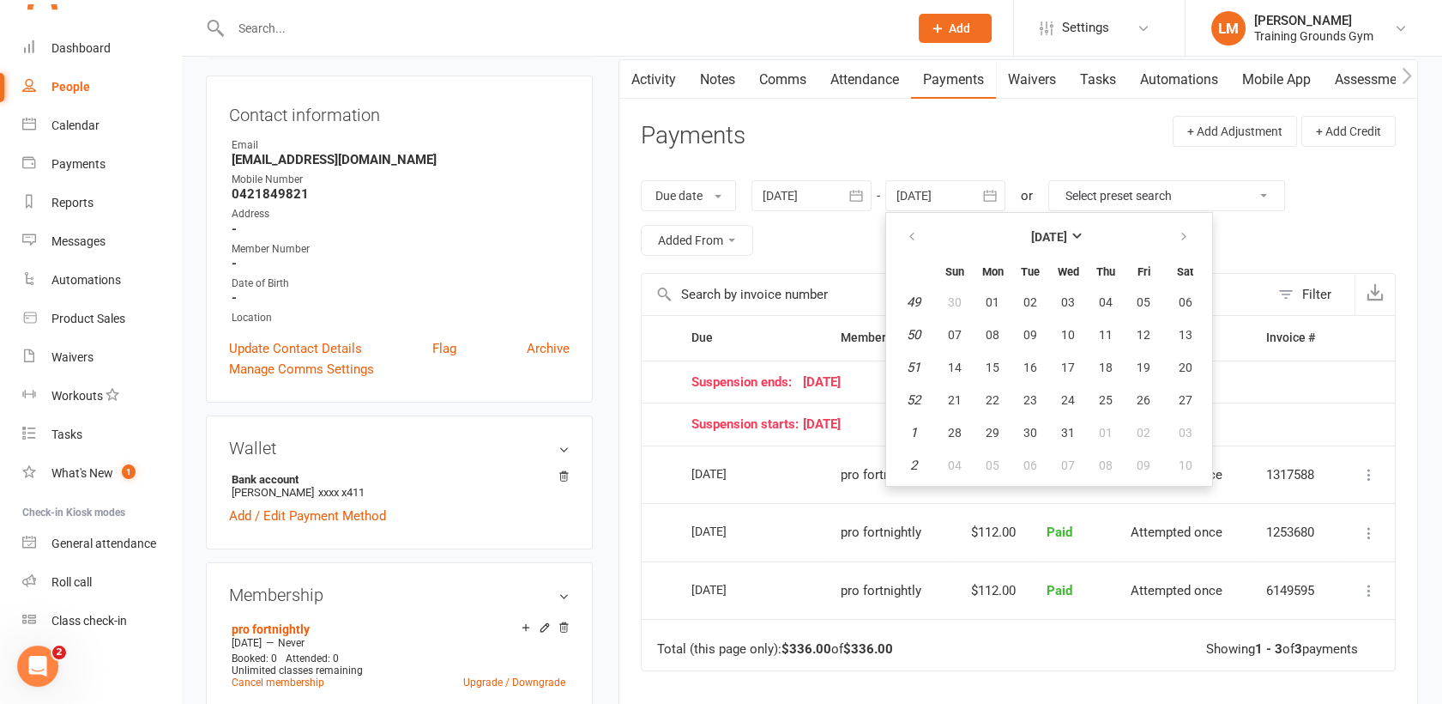
scroll to position [161, 0]
click at [1171, 301] on button "06" at bounding box center [1186, 299] width 44 height 31
type input "[DATE]"
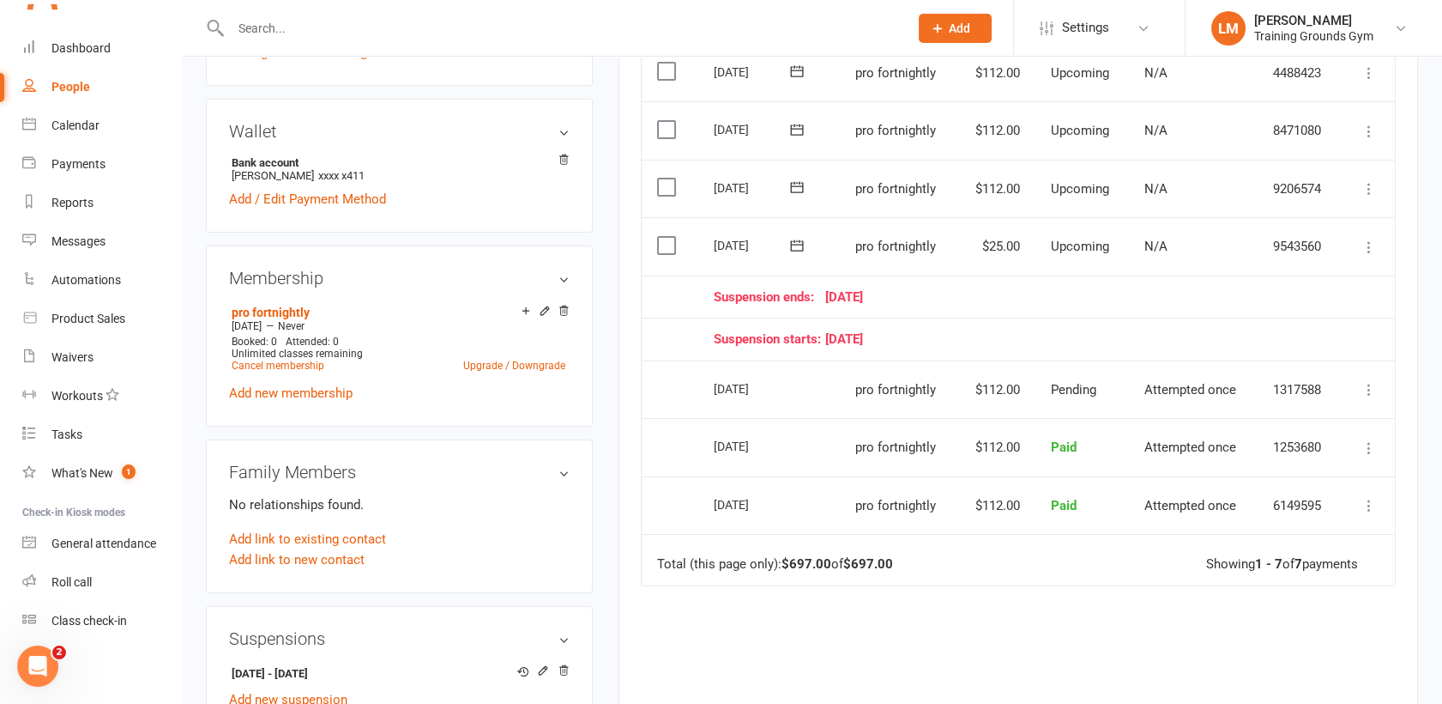
scroll to position [482, 0]
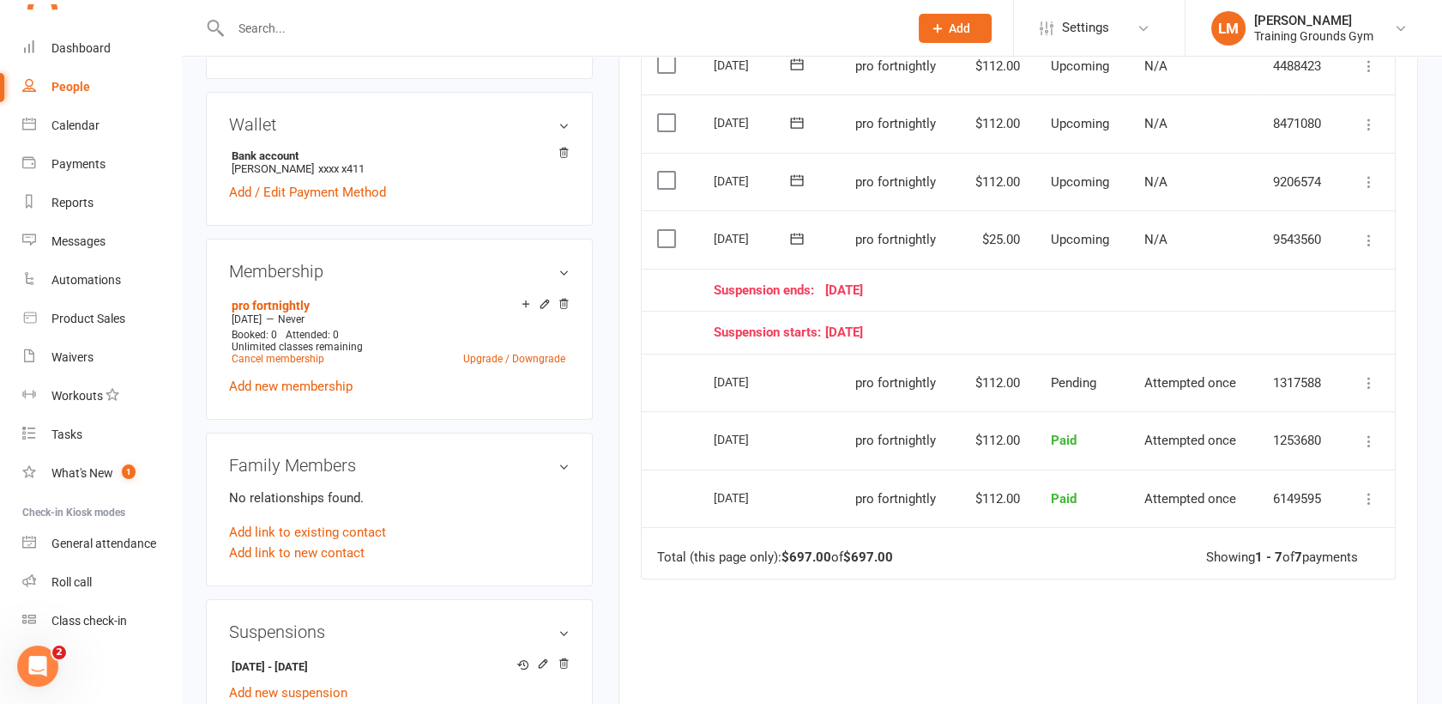
click at [1367, 178] on icon at bounding box center [1369, 181] width 17 height 17
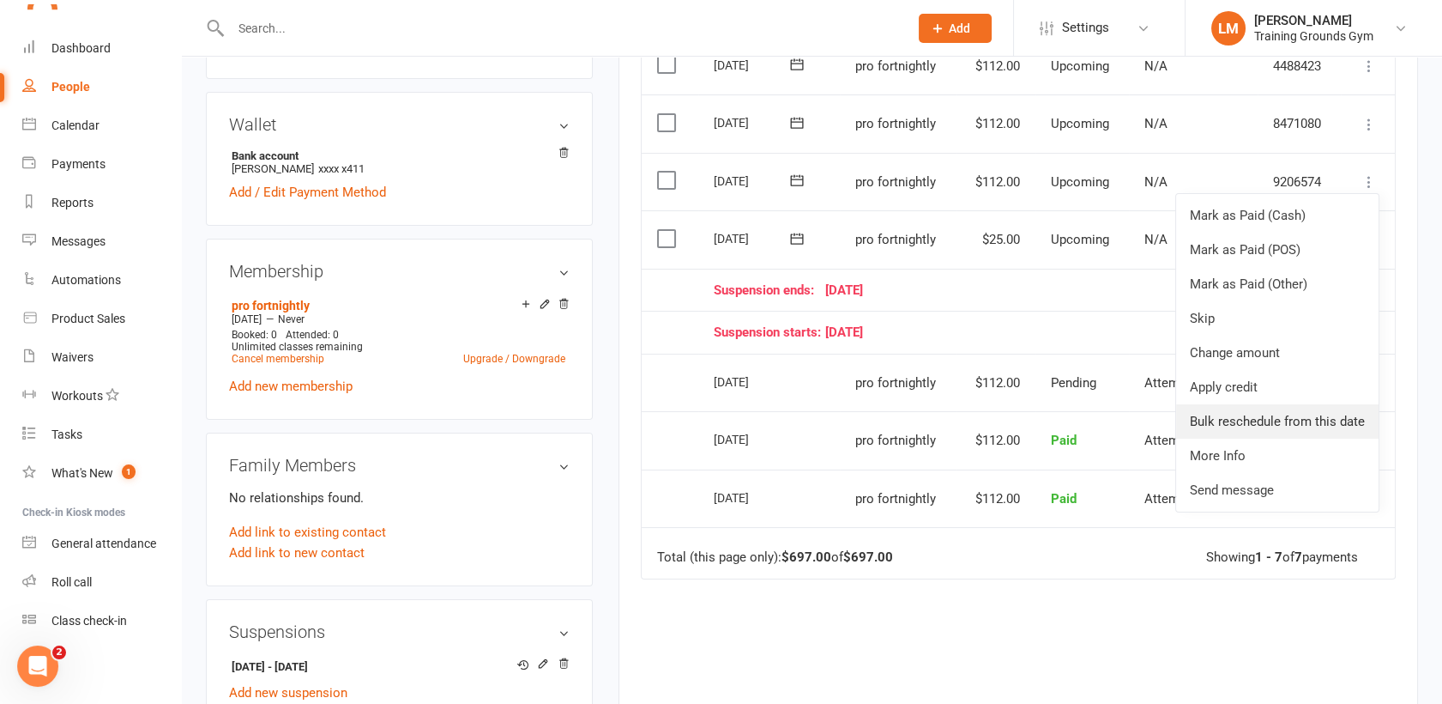
click at [1328, 420] on link "Bulk reschedule from this date" at bounding box center [1277, 421] width 203 height 34
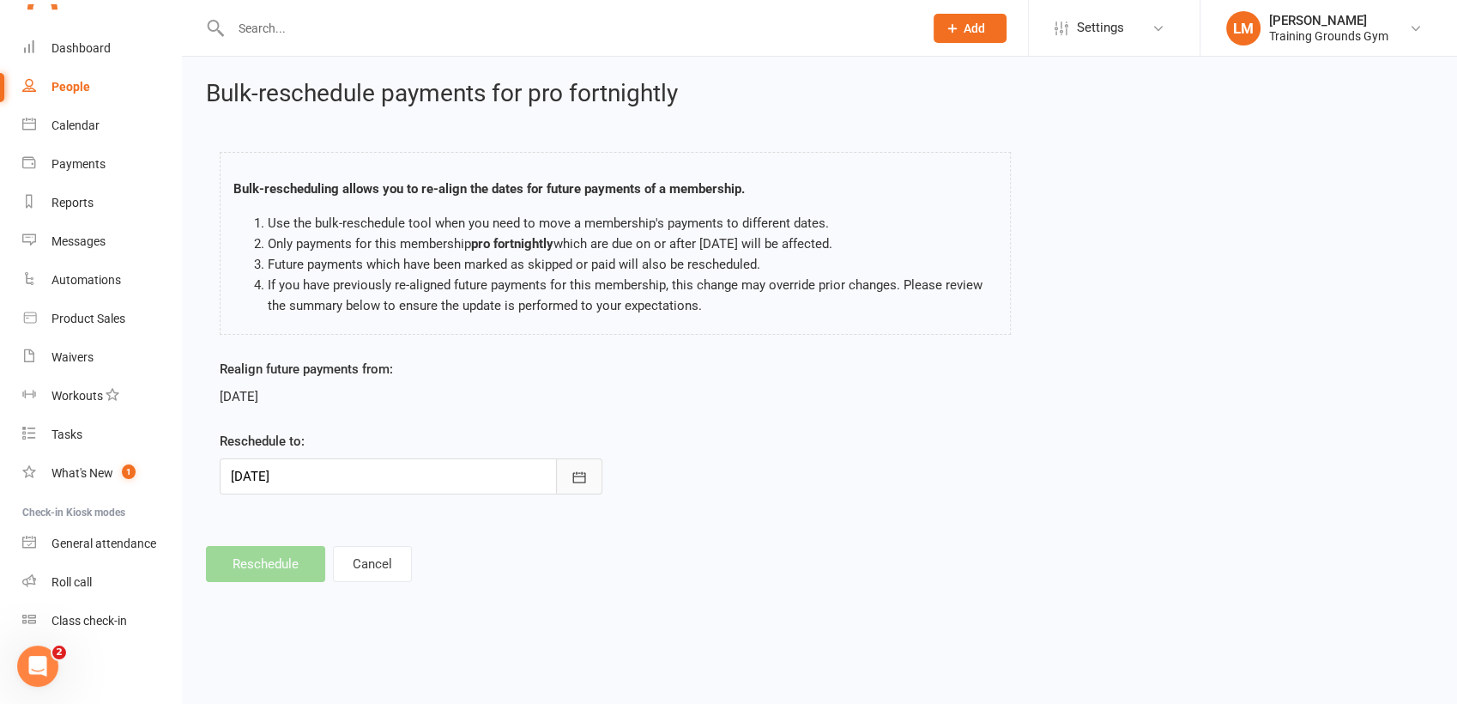
click at [577, 482] on icon "button" at bounding box center [579, 477] width 17 height 17
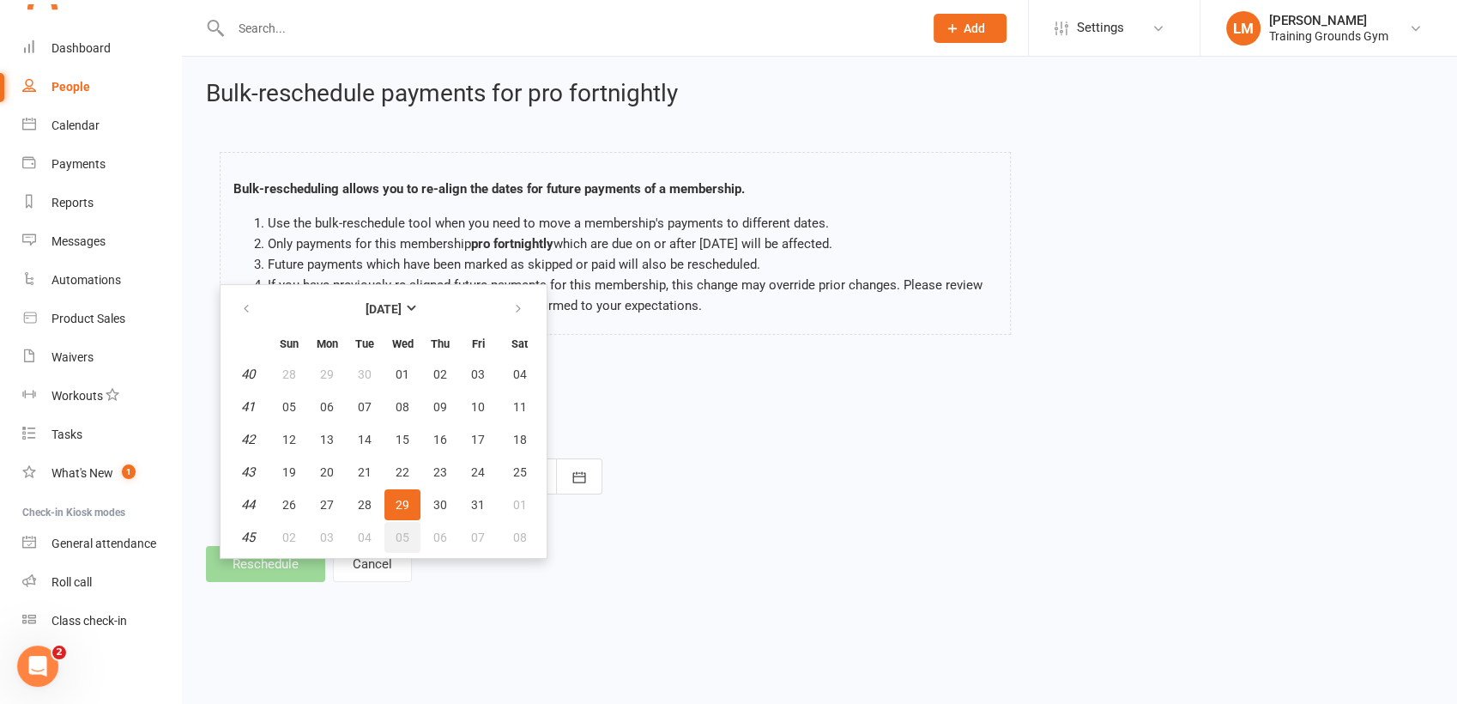
click at [396, 535] on span "05" at bounding box center [403, 537] width 14 height 14
type input "[DATE]"
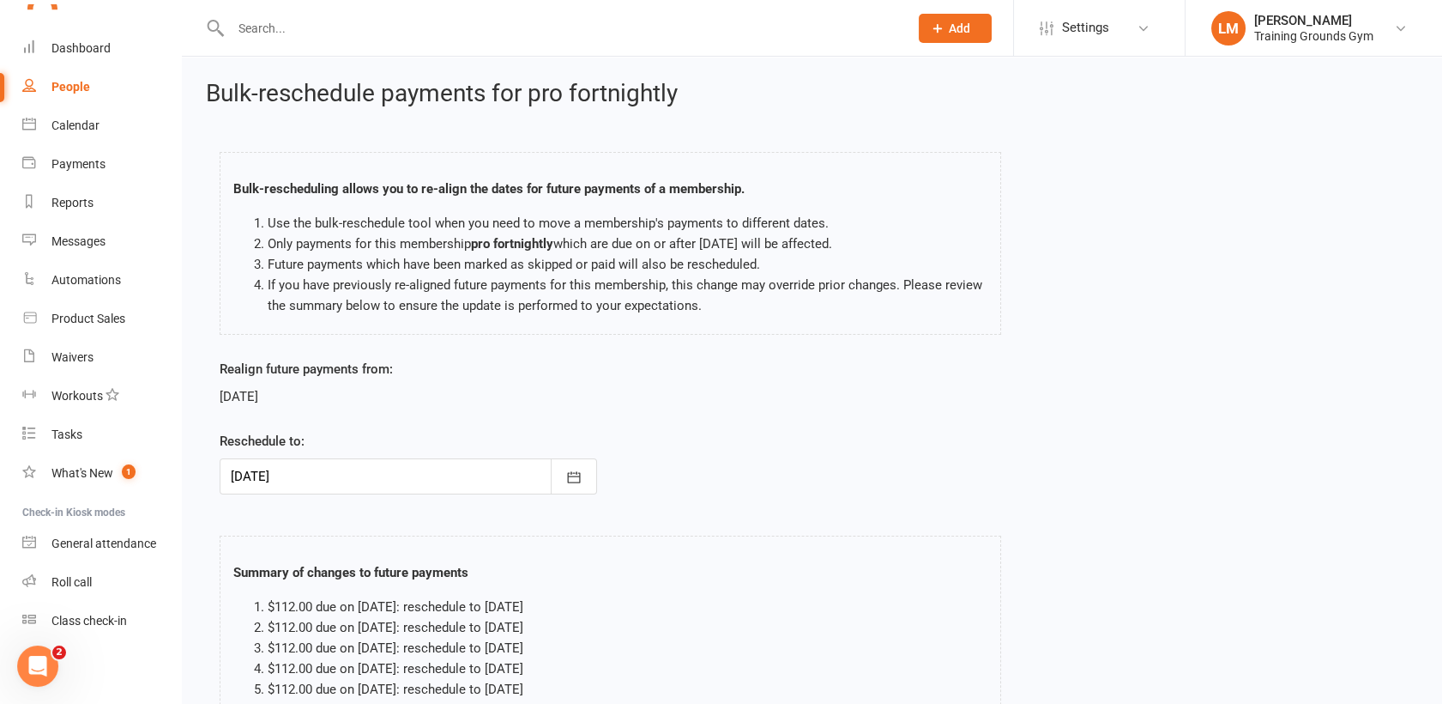
scroll to position [170, 0]
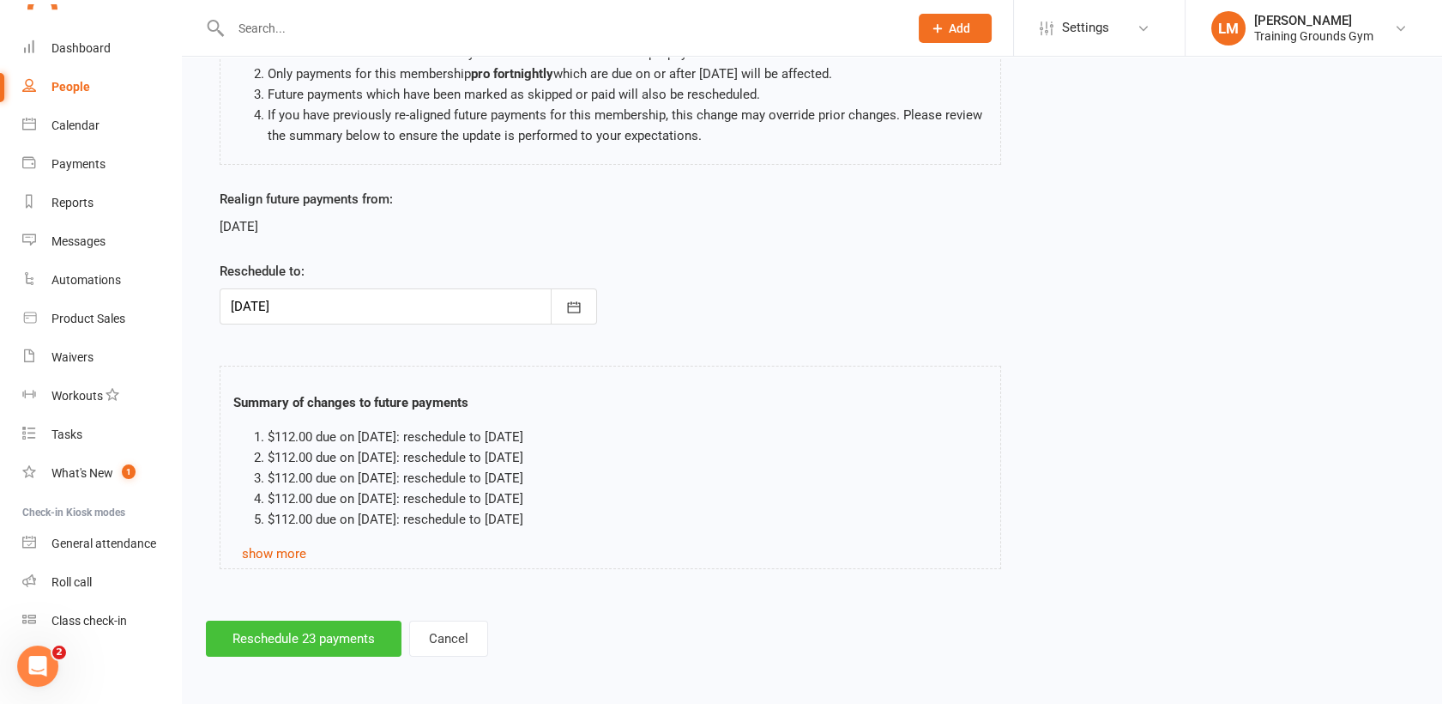
click at [329, 635] on button "Reschedule 23 payments" at bounding box center [304, 638] width 196 height 36
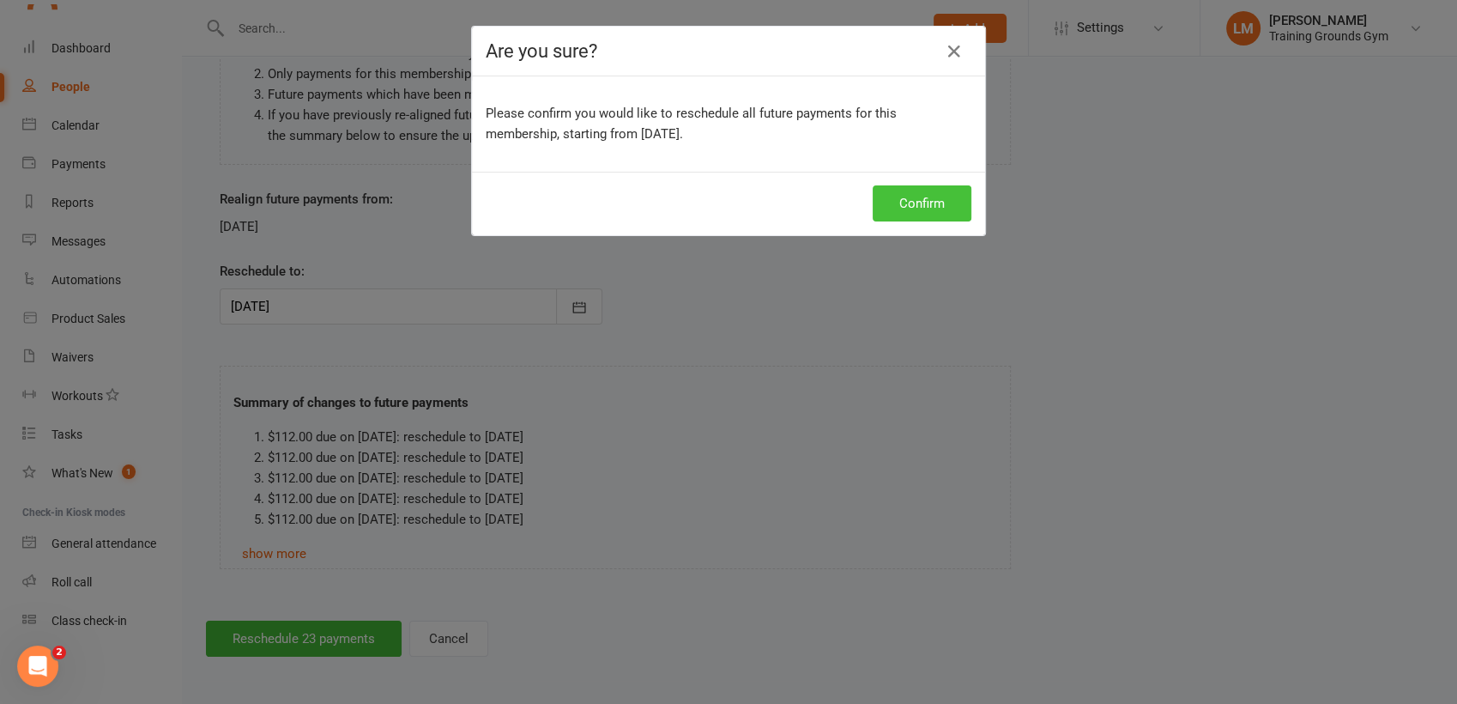
click at [935, 204] on button "Confirm" at bounding box center [922, 203] width 99 height 36
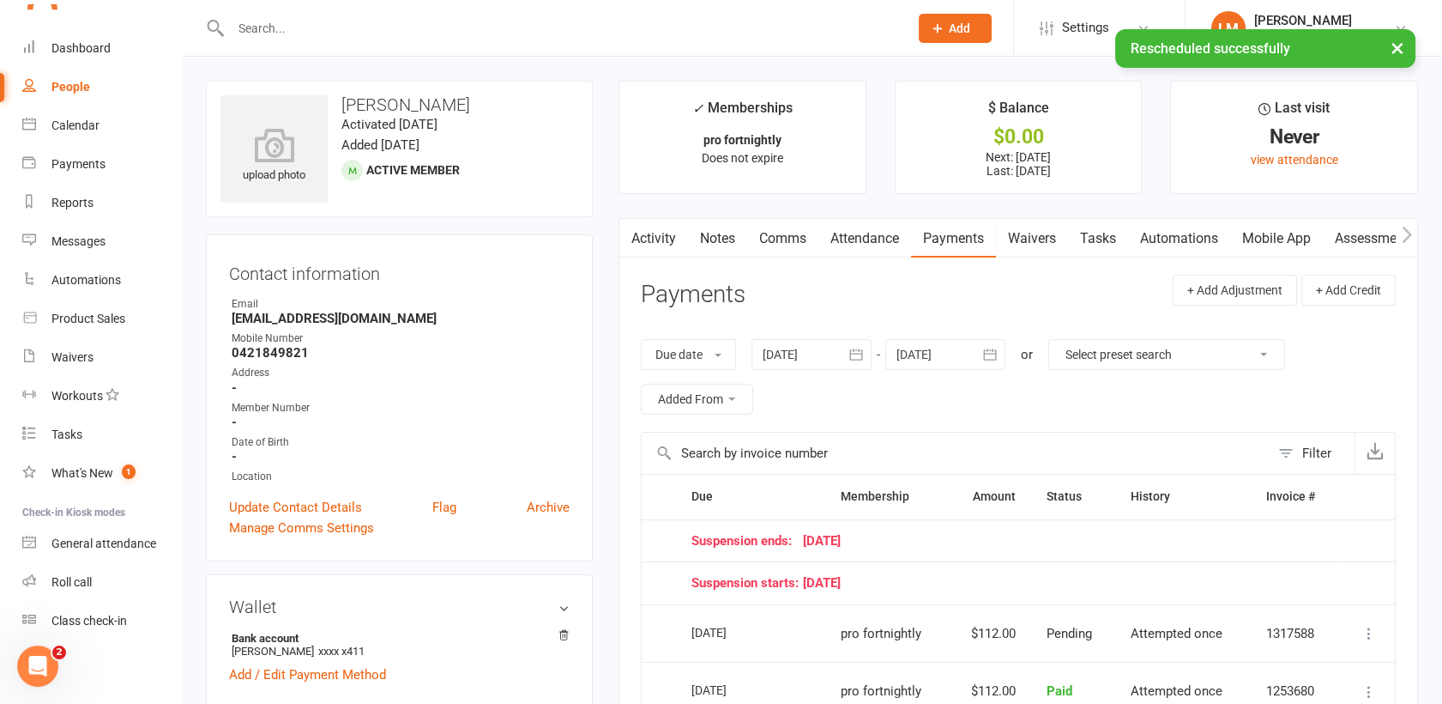
click at [987, 357] on icon "button" at bounding box center [990, 354] width 17 height 17
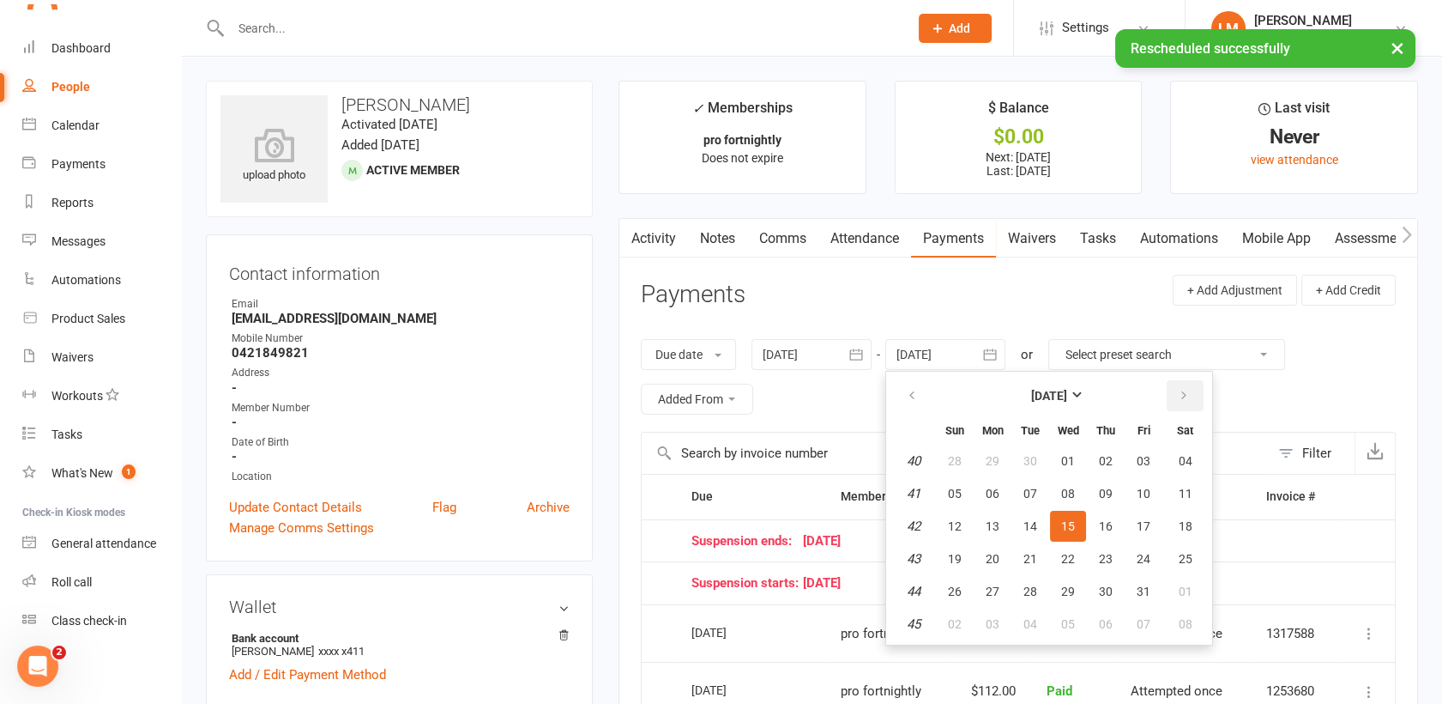
click at [1188, 396] on icon "button" at bounding box center [1184, 396] width 12 height 14
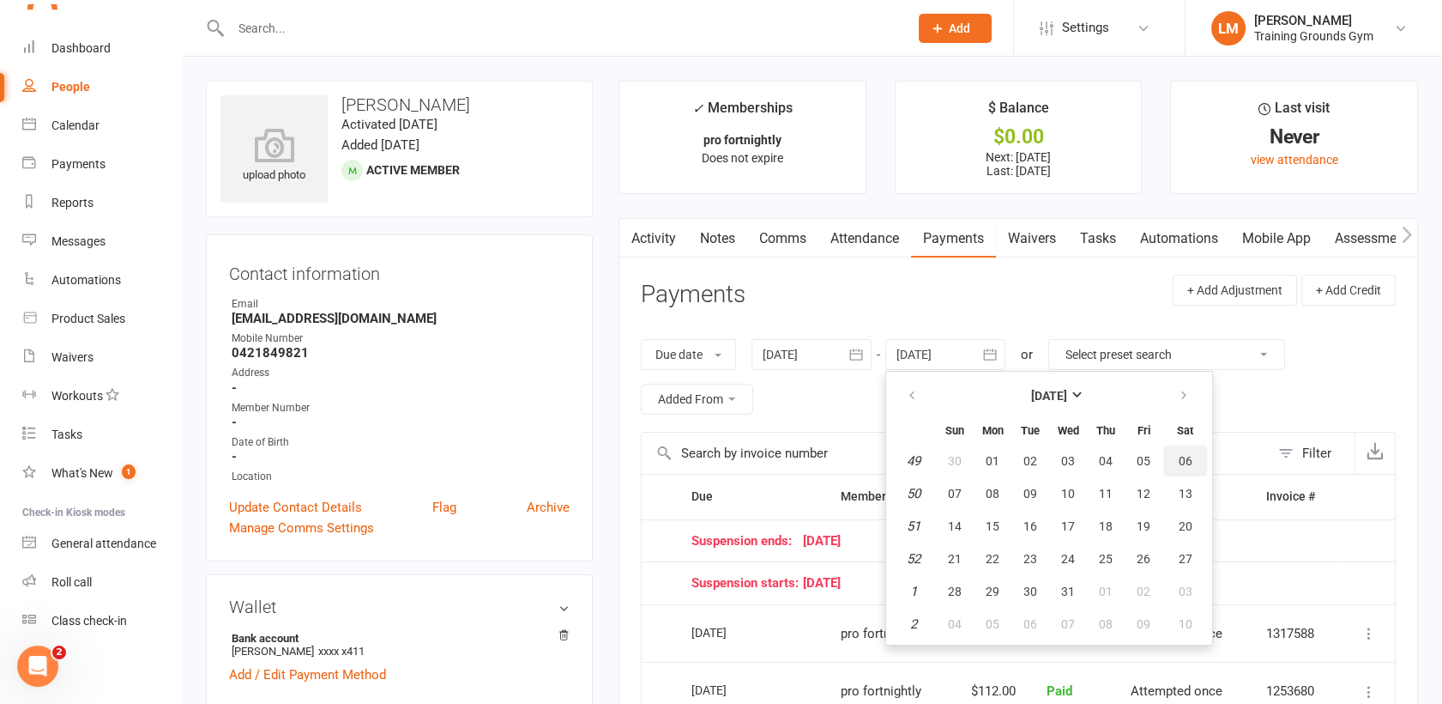
click at [1184, 456] on span "06" at bounding box center [1186, 461] width 14 height 14
type input "[DATE]"
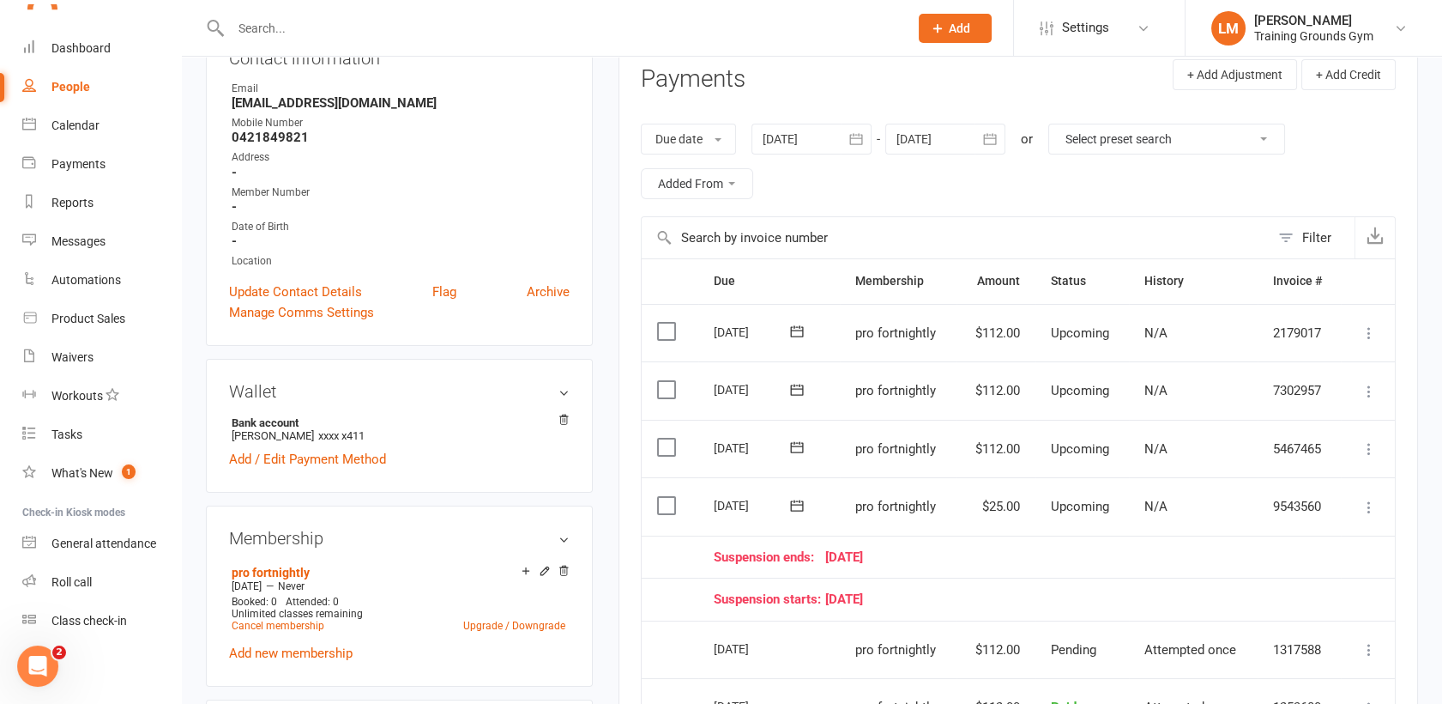
scroll to position [255, 0]
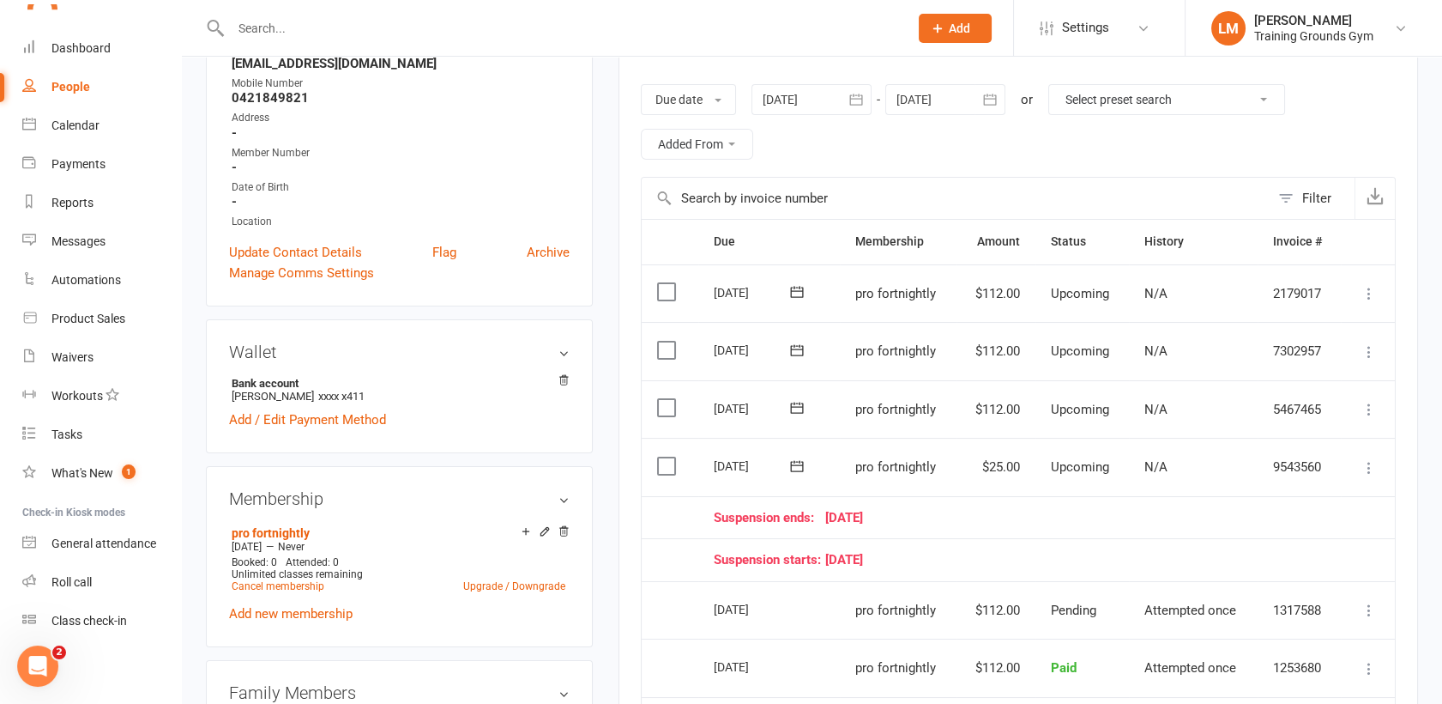
click at [263, 31] on input "text" at bounding box center [561, 28] width 671 height 24
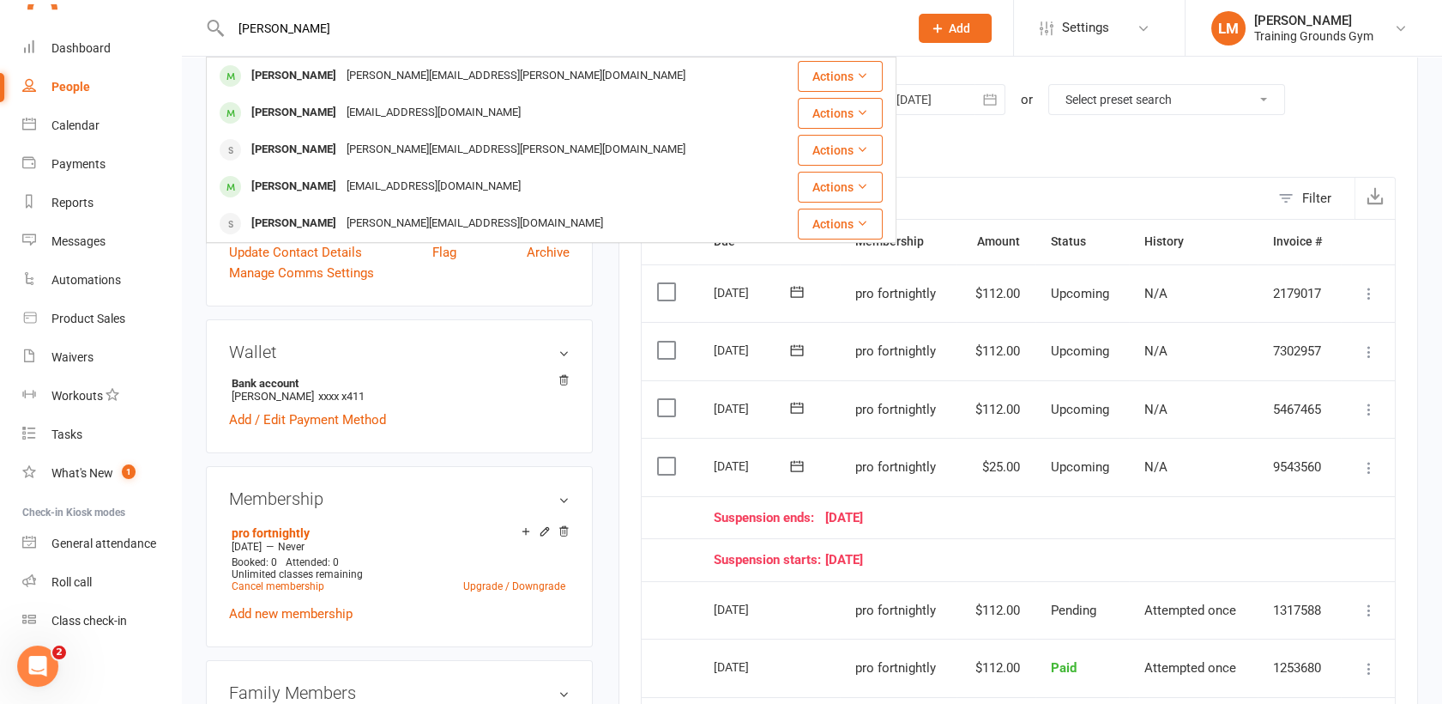
type input "[PERSON_NAME]"
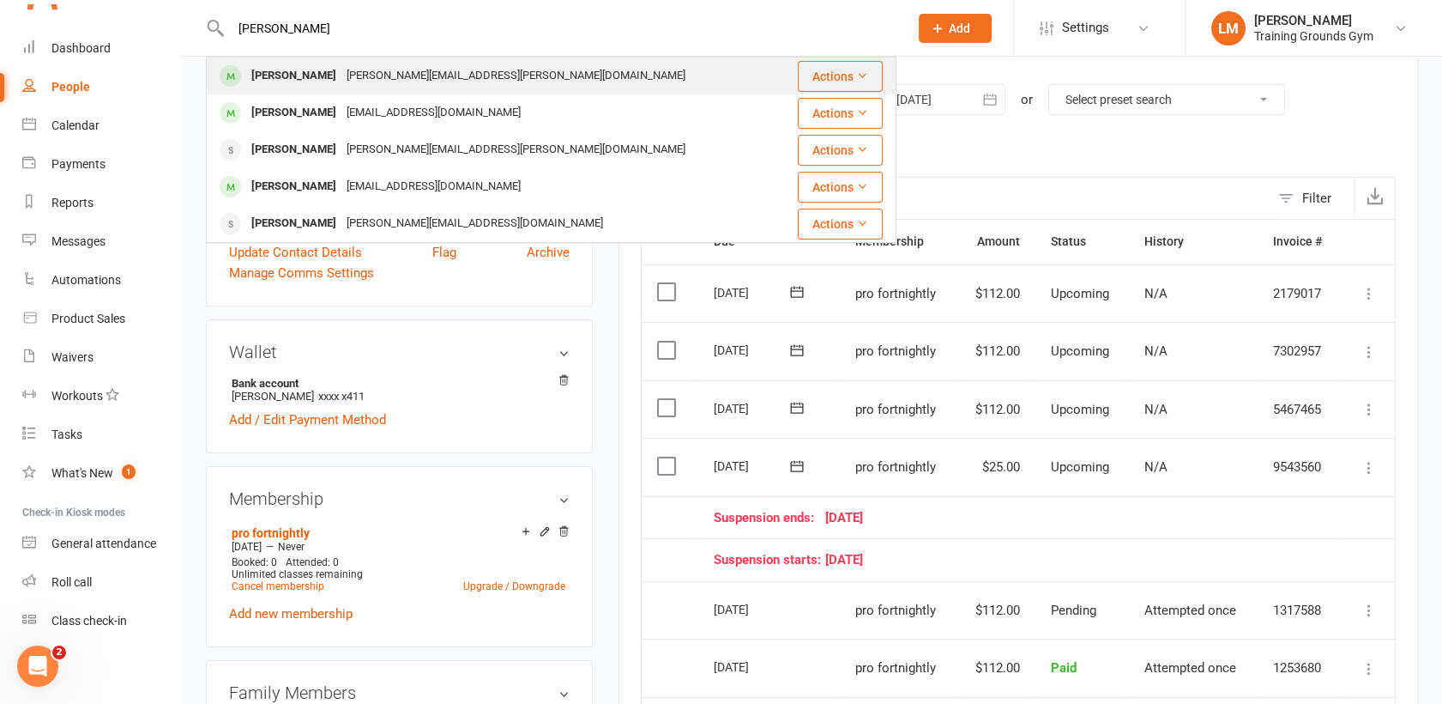
click at [342, 72] on div "[PERSON_NAME][EMAIL_ADDRESS][PERSON_NAME][DOMAIN_NAME]" at bounding box center [516, 75] width 349 height 25
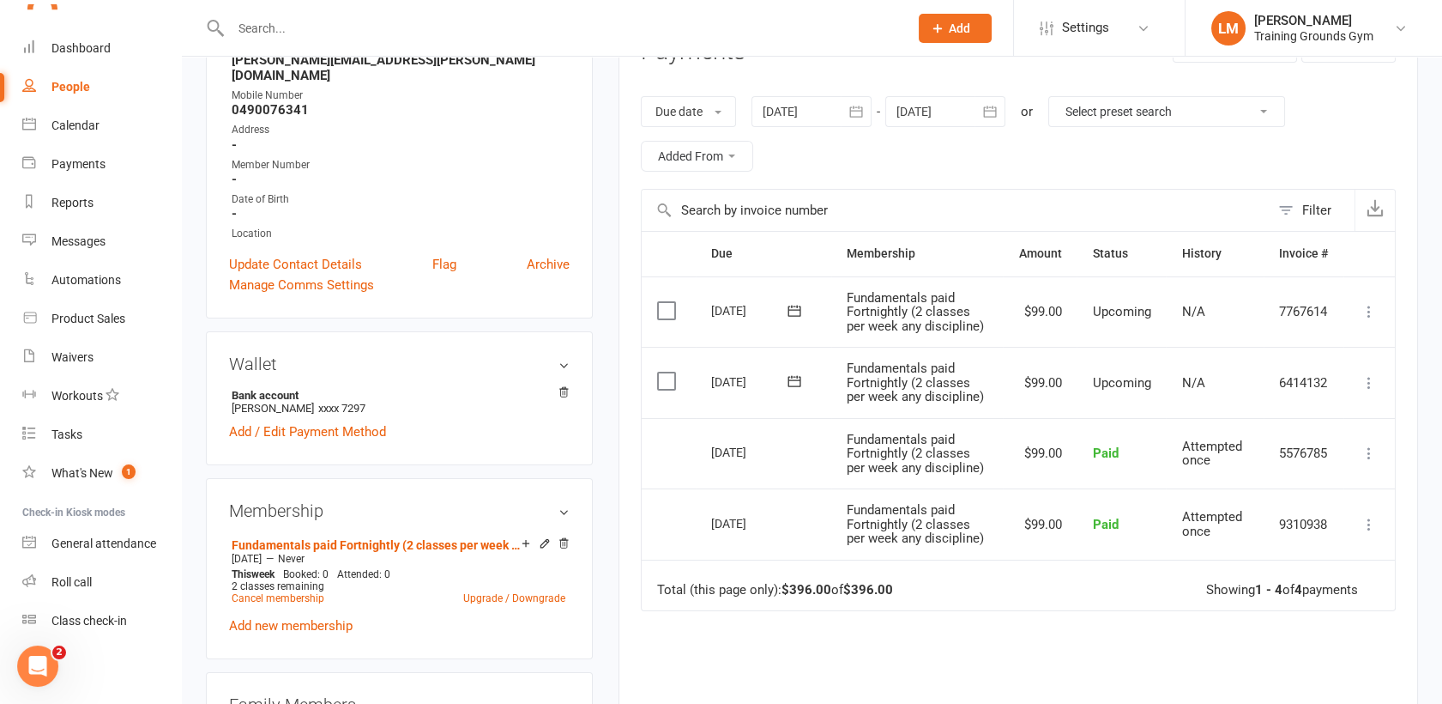
scroll to position [257, 0]
click at [255, 19] on input "text" at bounding box center [561, 28] width 671 height 24
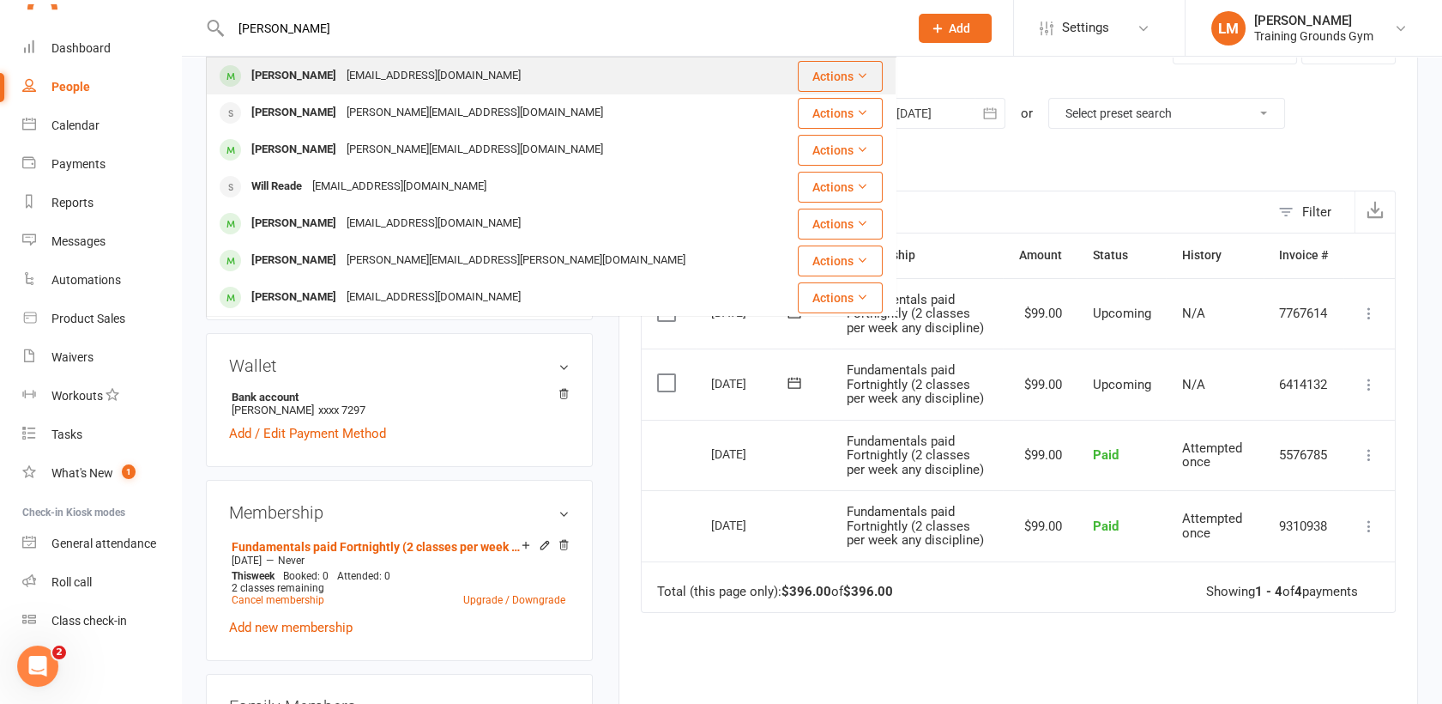
type input "[PERSON_NAME]"
click at [295, 76] on div "[PERSON_NAME]" at bounding box center [293, 75] width 95 height 25
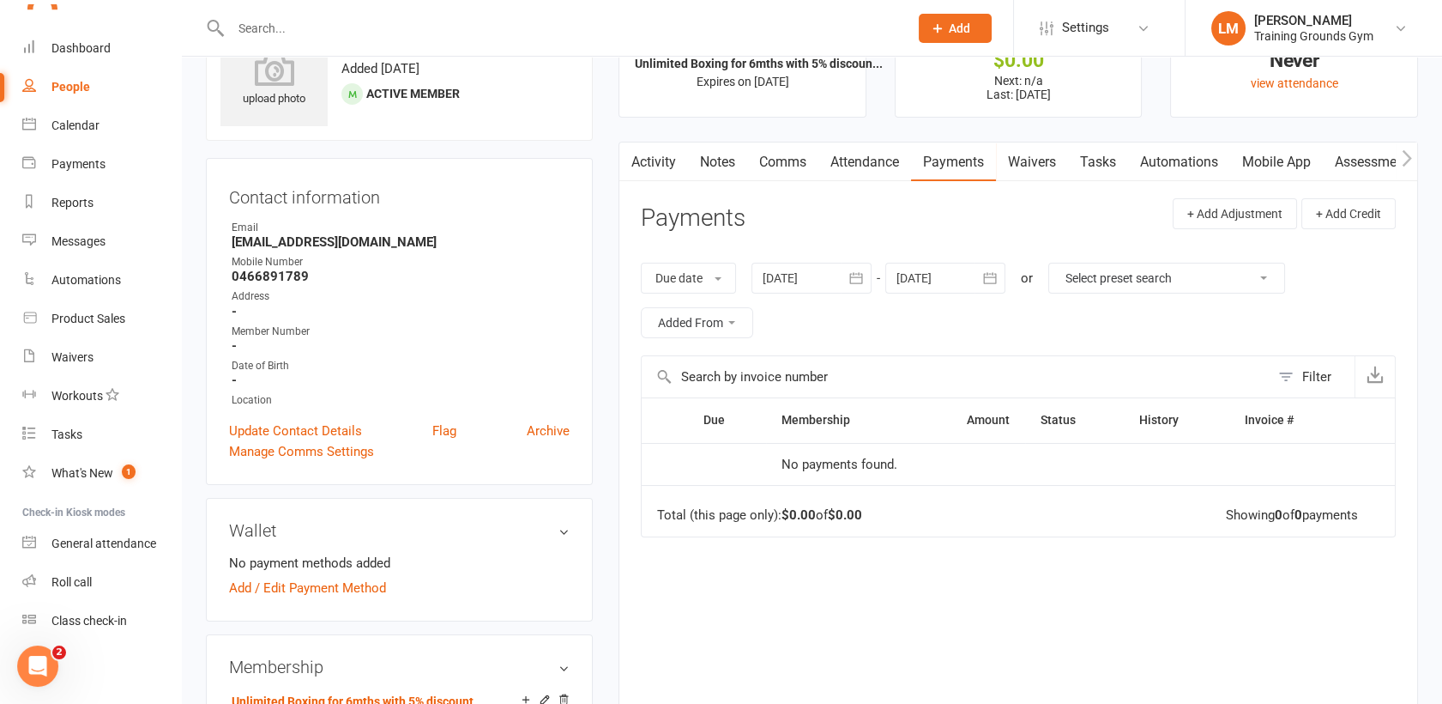
scroll to position [82, 0]
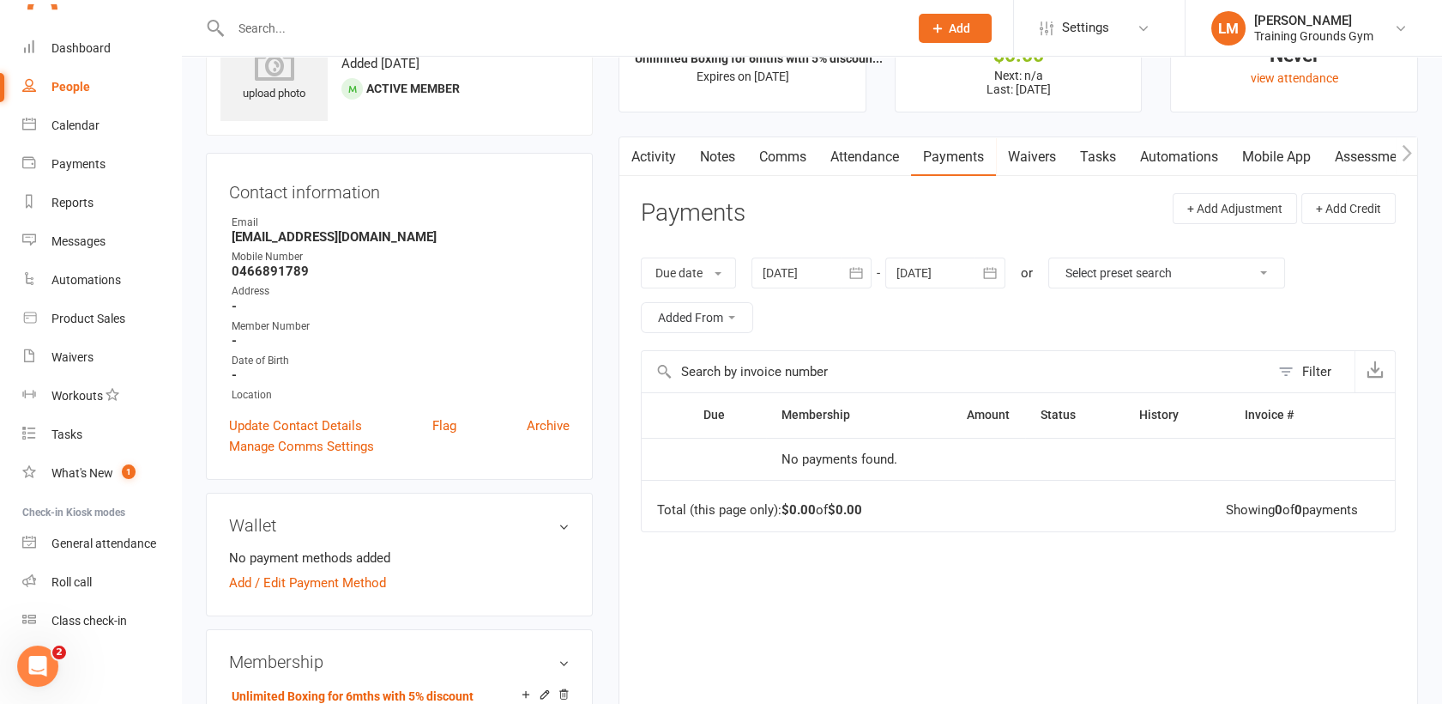
click at [283, 18] on input "text" at bounding box center [561, 28] width 671 height 24
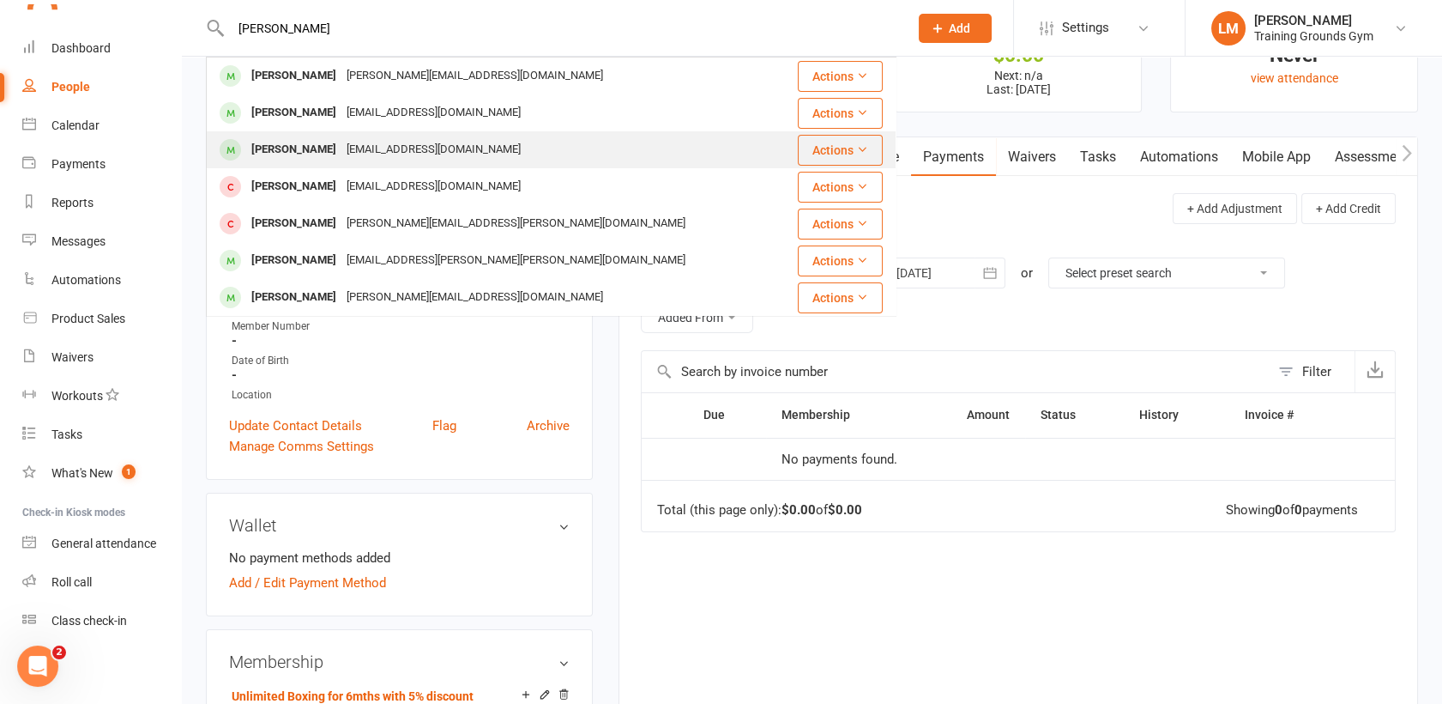
type input "[PERSON_NAME]"
click at [293, 142] on div "[PERSON_NAME]" at bounding box center [293, 149] width 95 height 25
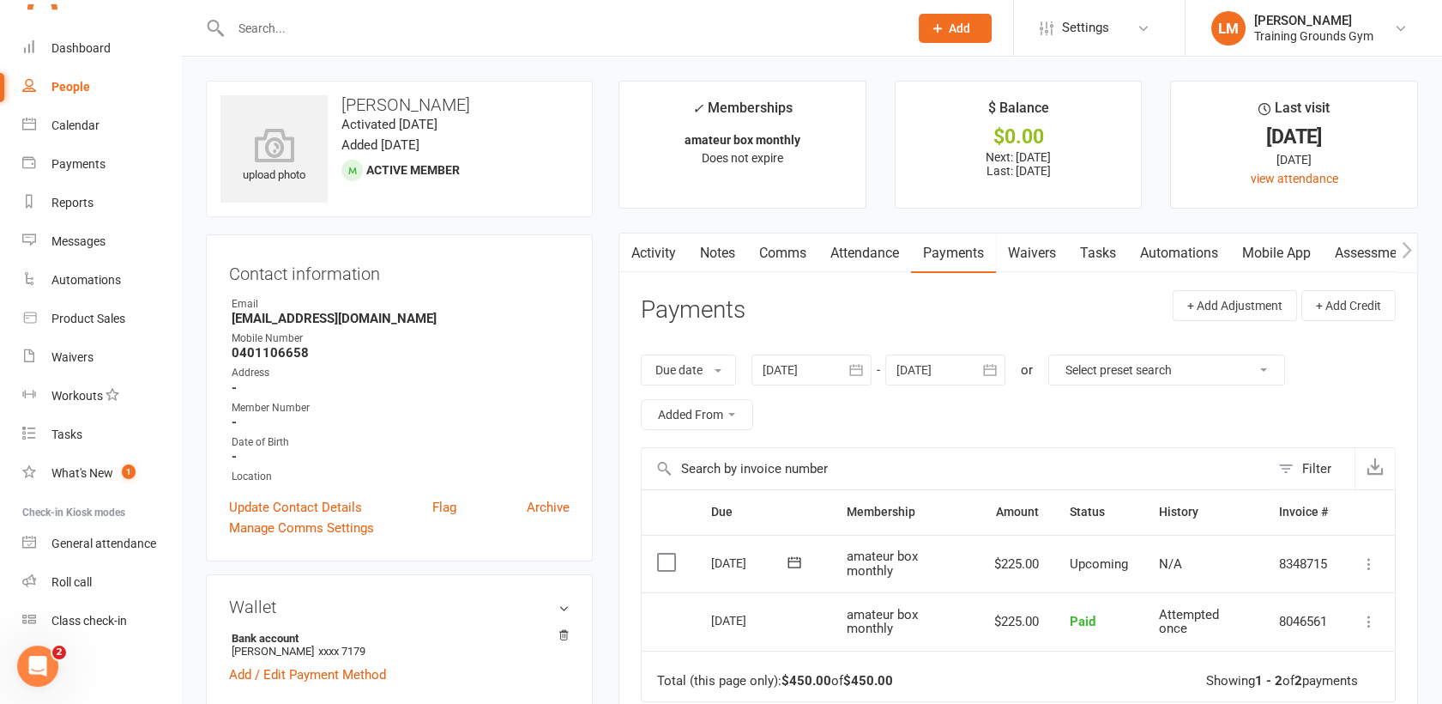
click at [982, 374] on button "button" at bounding box center [990, 369] width 31 height 31
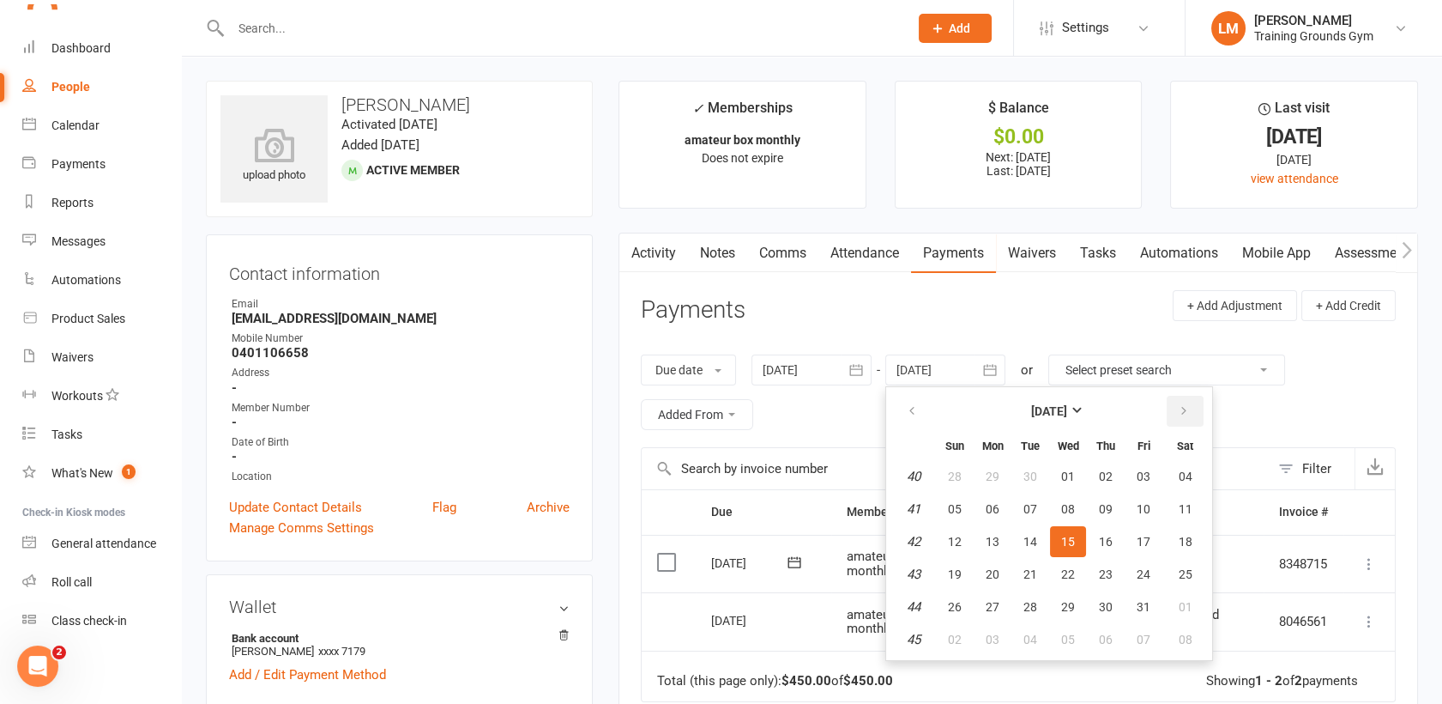
click at [1183, 409] on icon "button" at bounding box center [1184, 411] width 12 height 14
click at [1182, 414] on icon "button" at bounding box center [1184, 411] width 12 height 14
click at [1186, 475] on span "07" at bounding box center [1186, 476] width 14 height 14
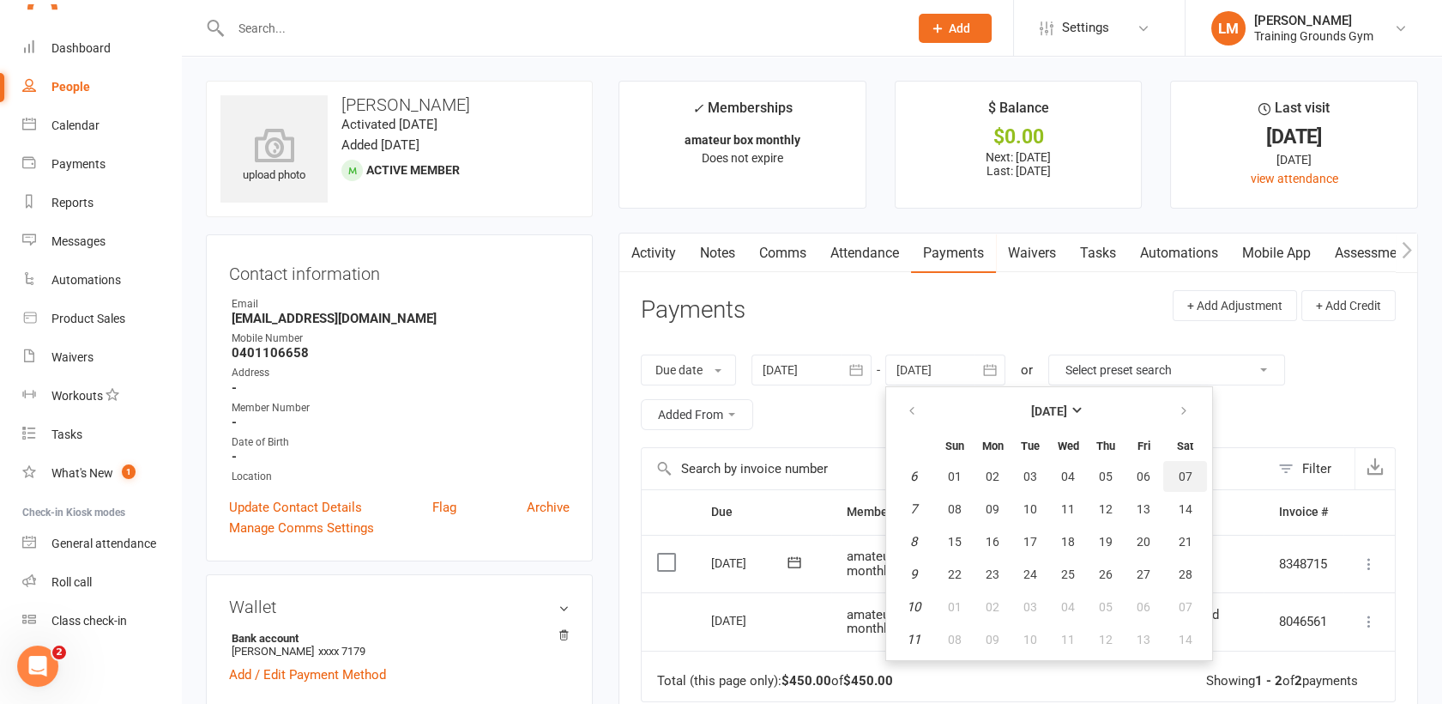
type input "[DATE]"
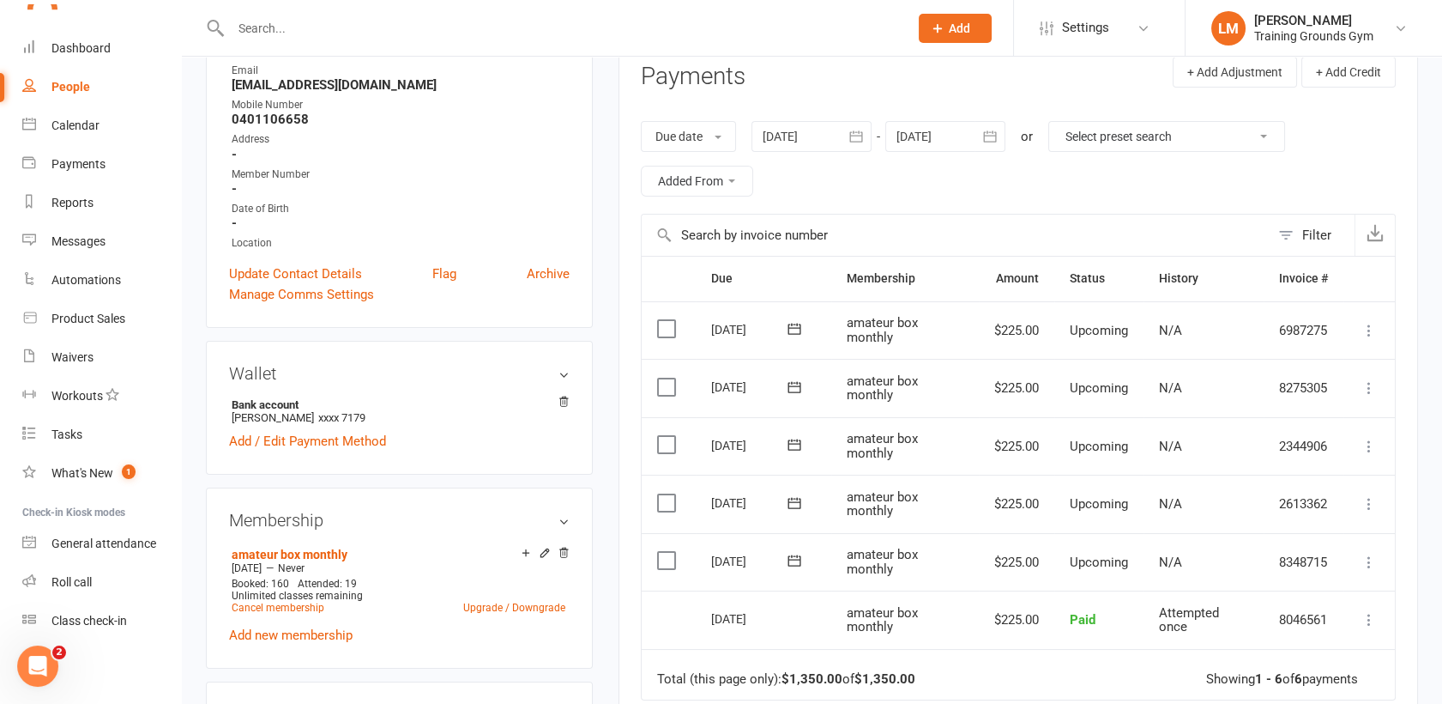
scroll to position [366, 0]
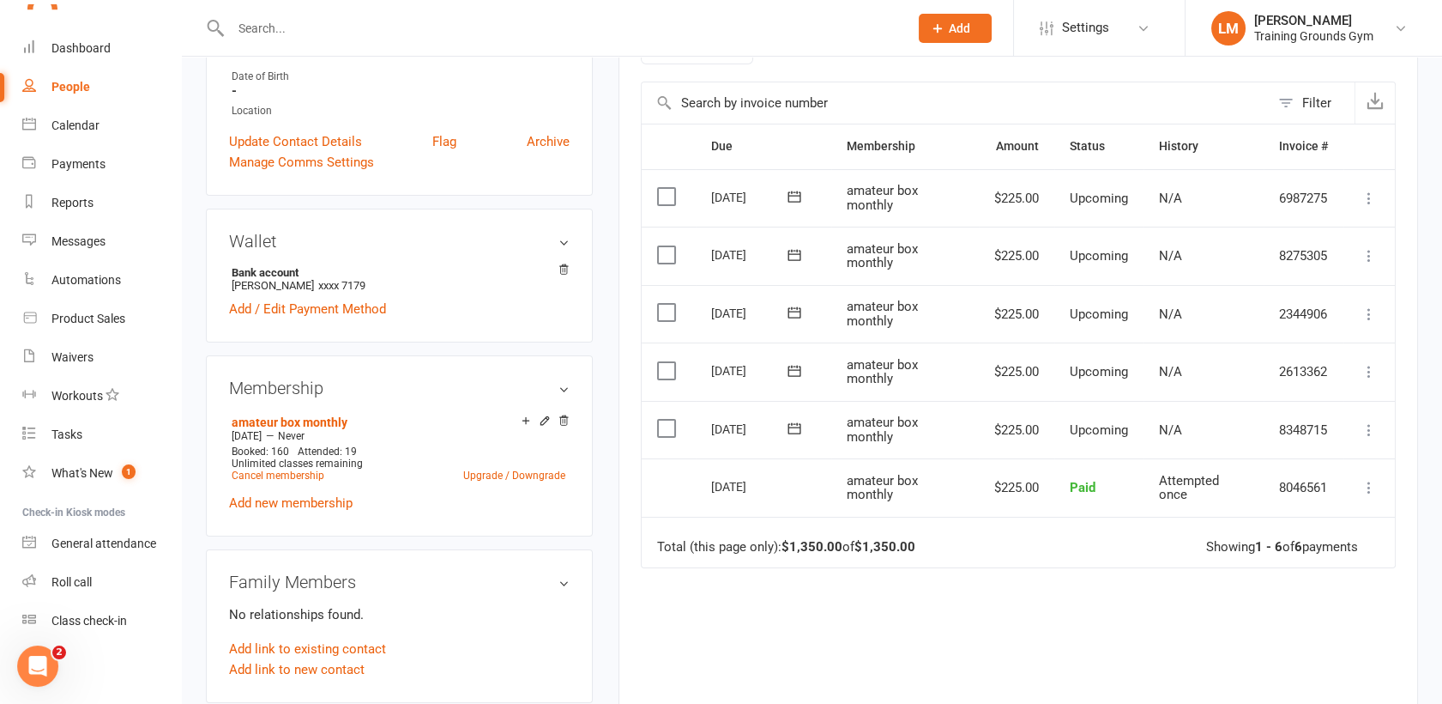
click at [1371, 431] on icon at bounding box center [1369, 429] width 17 height 17
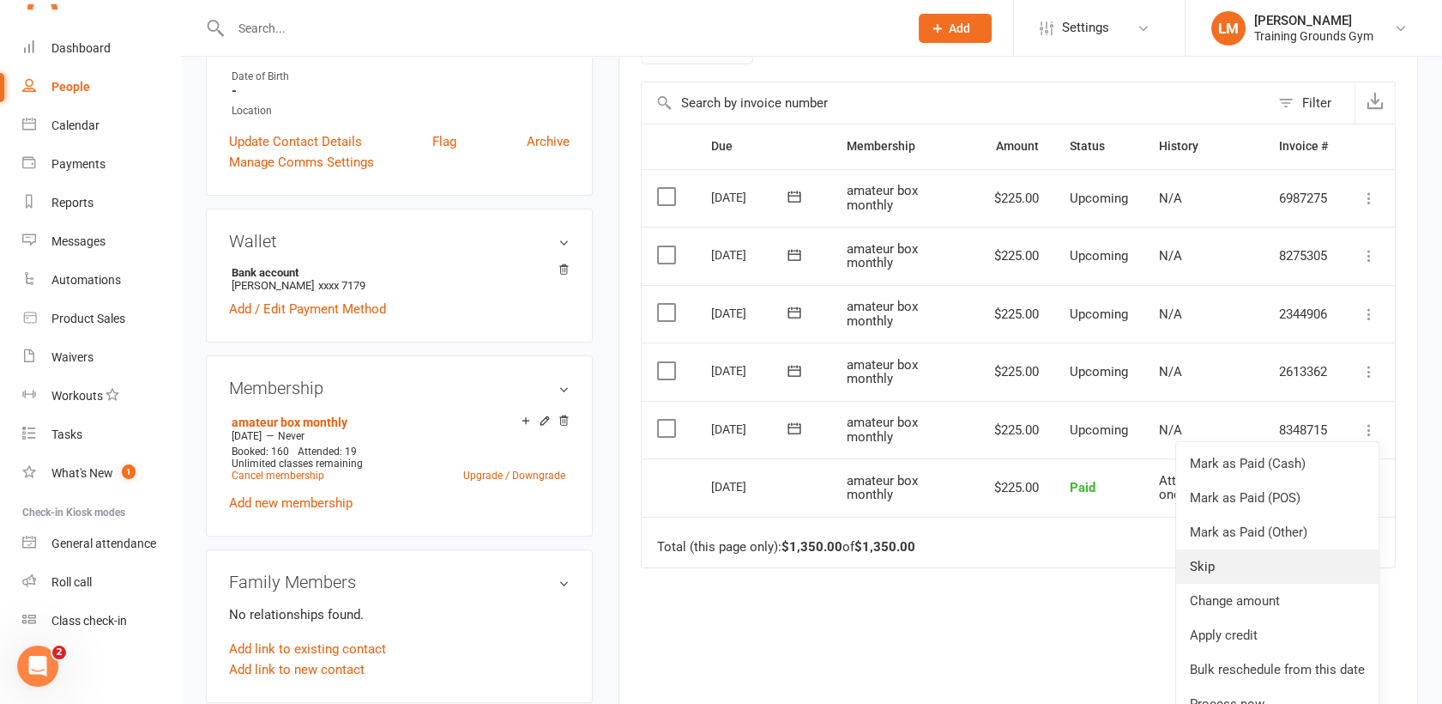
click at [1188, 571] on link "Skip" at bounding box center [1277, 566] width 203 height 34
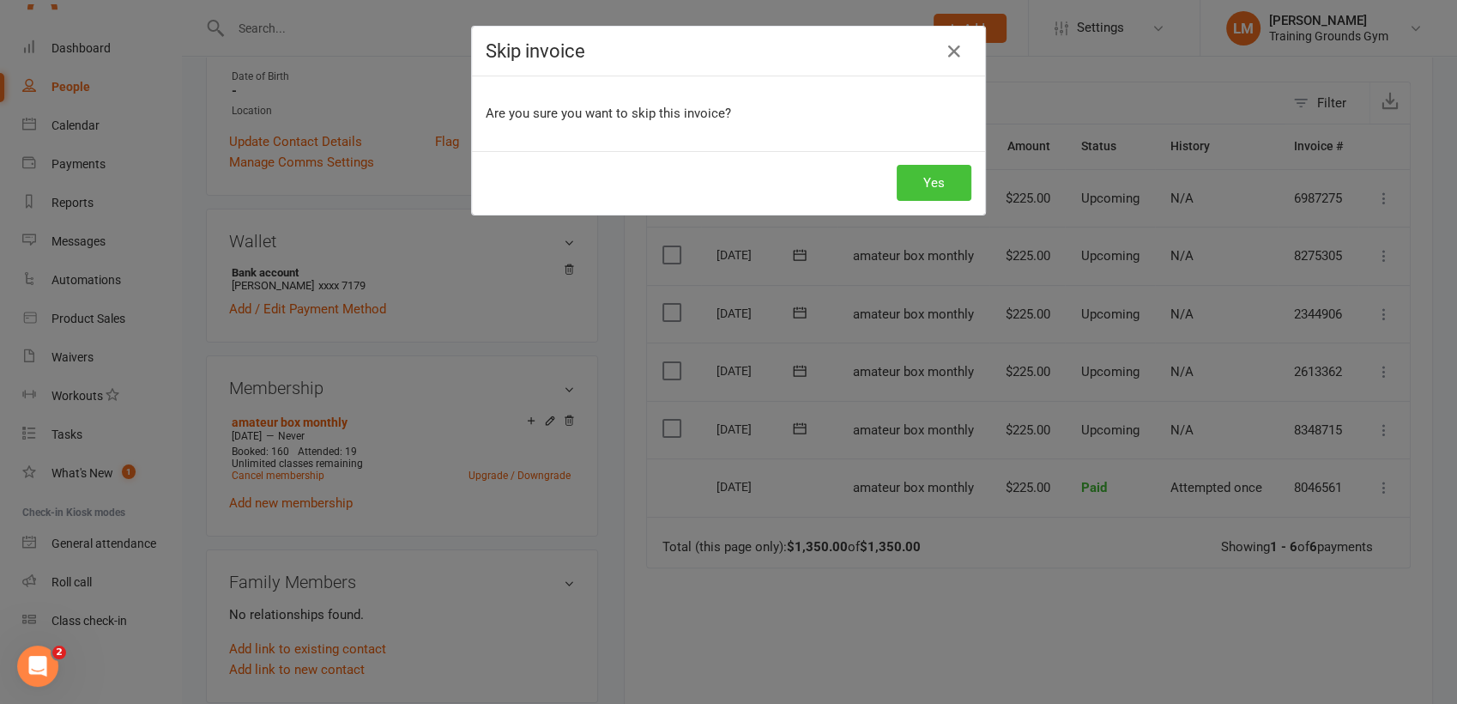
click at [922, 176] on button "Yes" at bounding box center [934, 183] width 75 height 36
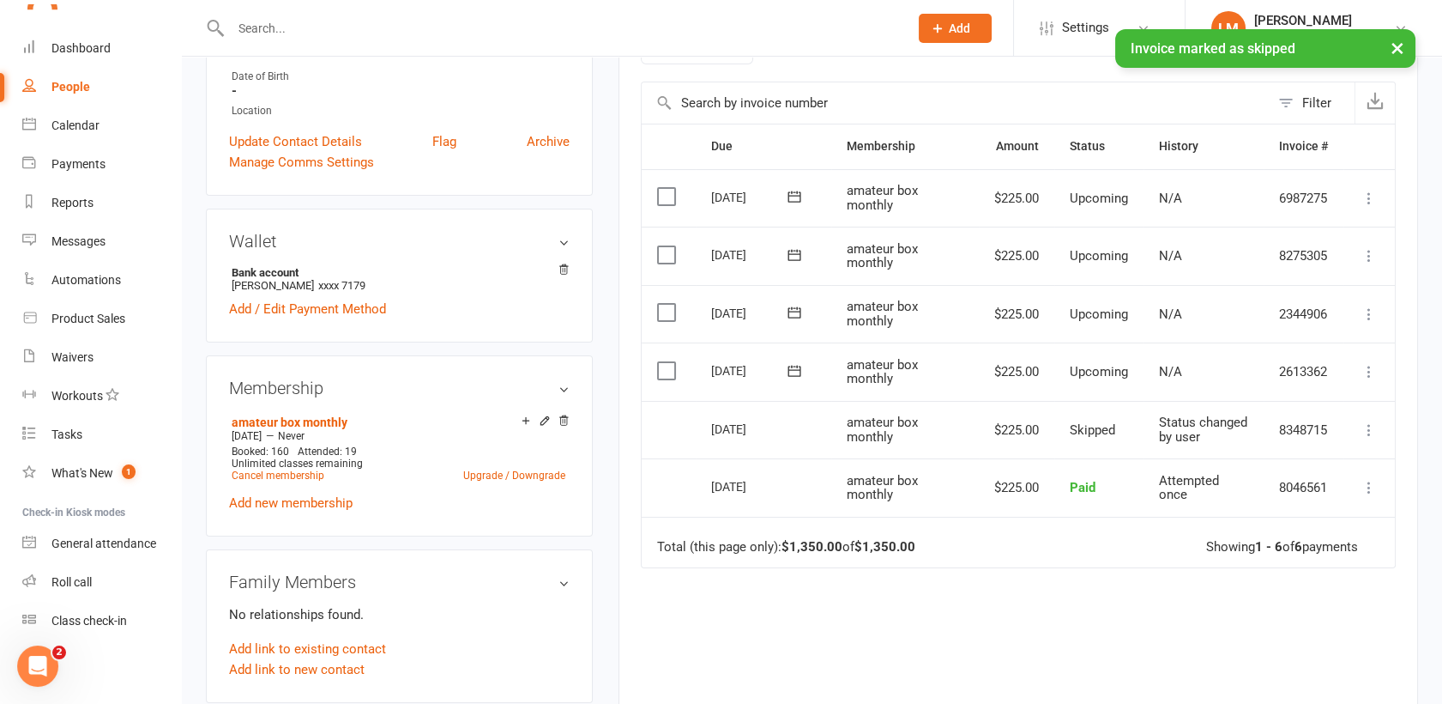
click at [1367, 373] on icon at bounding box center [1369, 371] width 17 height 17
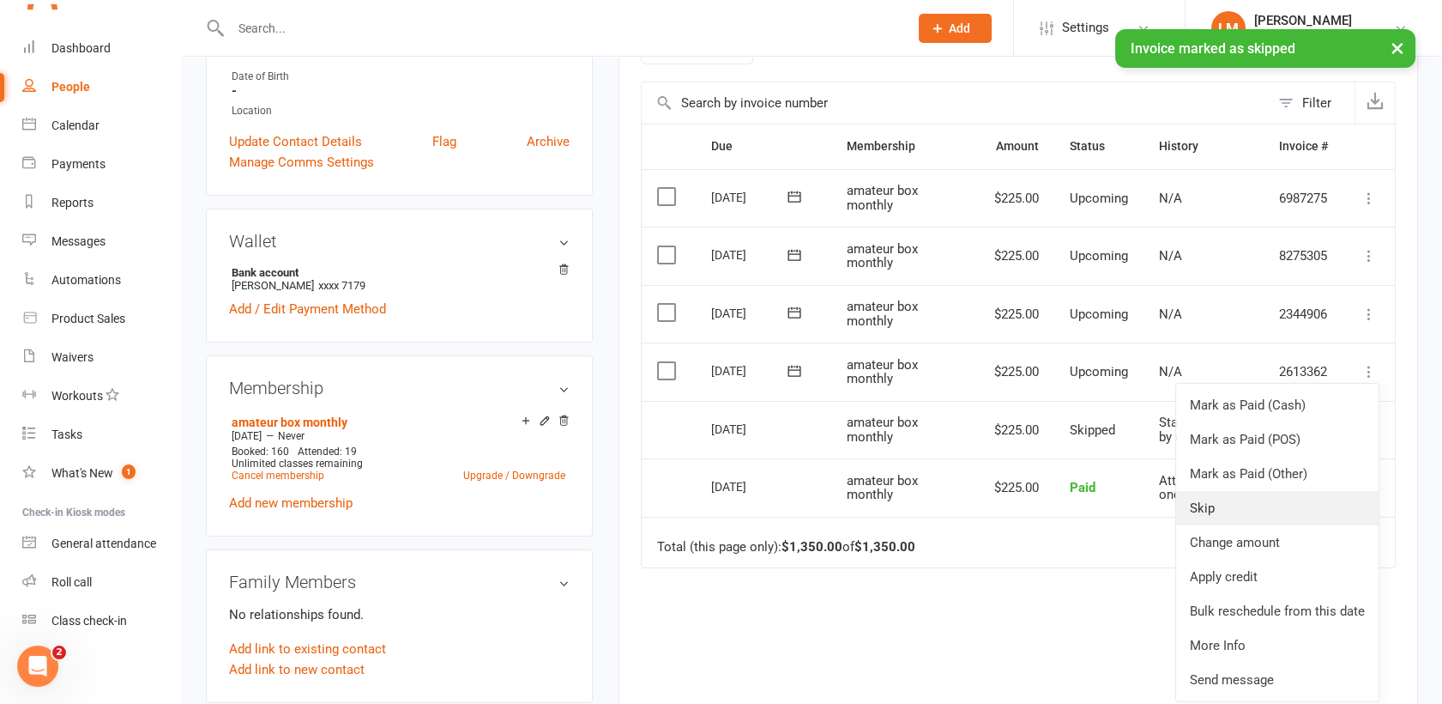
click at [1268, 499] on link "Skip" at bounding box center [1277, 508] width 203 height 34
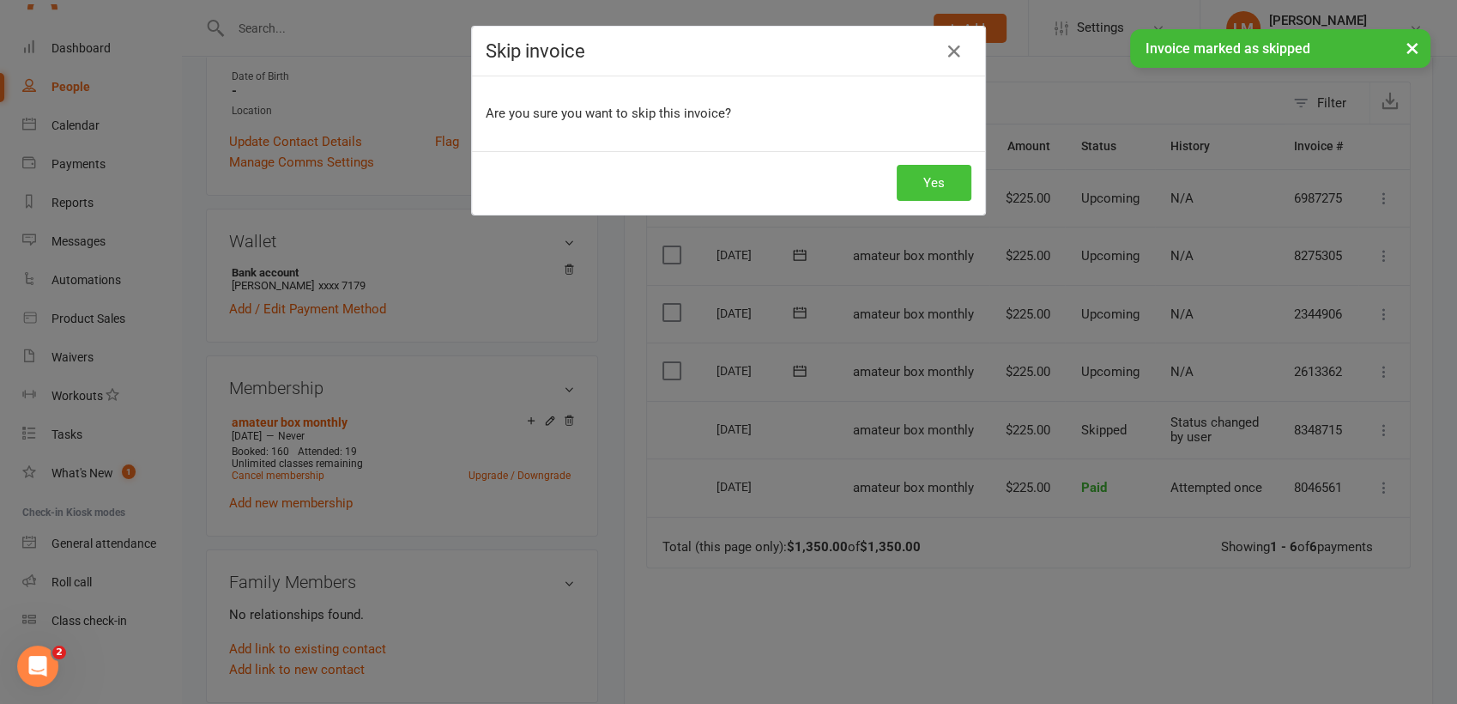
click at [930, 182] on button "Yes" at bounding box center [934, 183] width 75 height 36
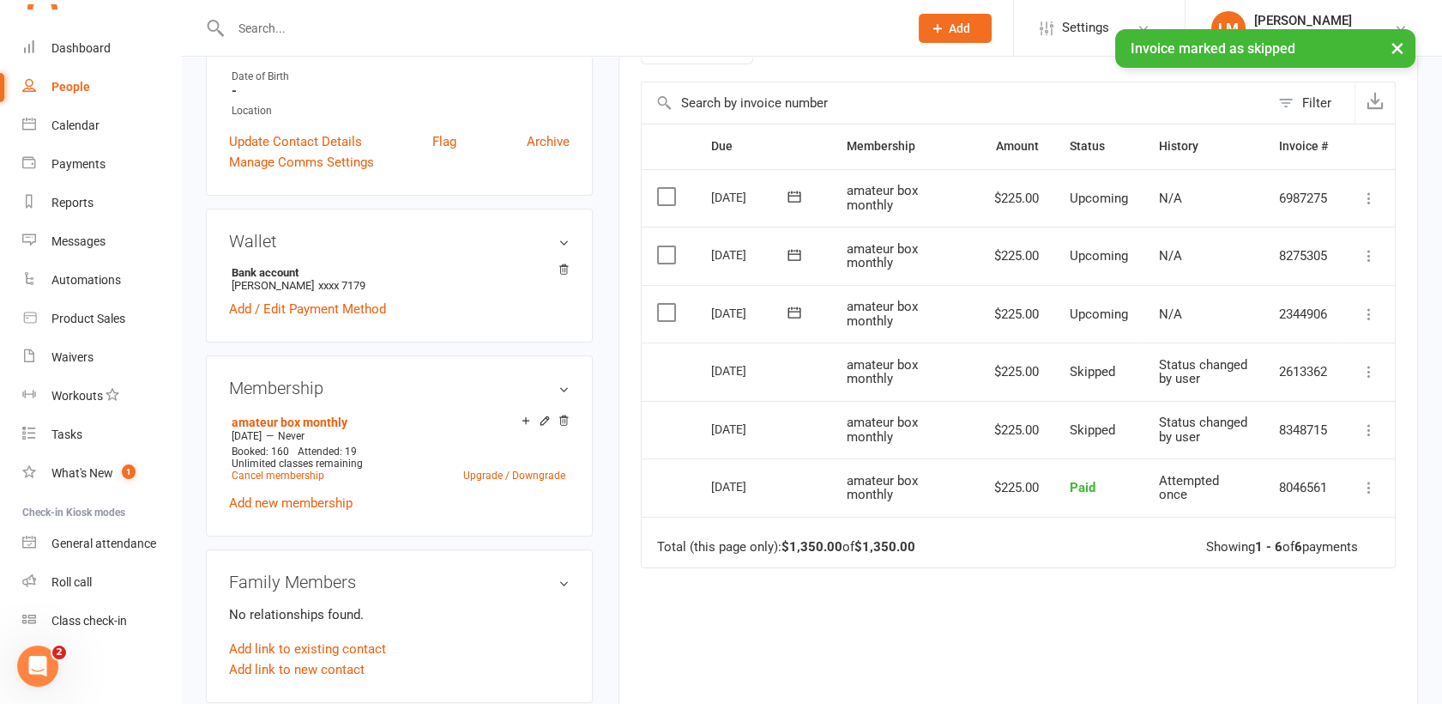
click at [1365, 309] on icon at bounding box center [1369, 313] width 17 height 17
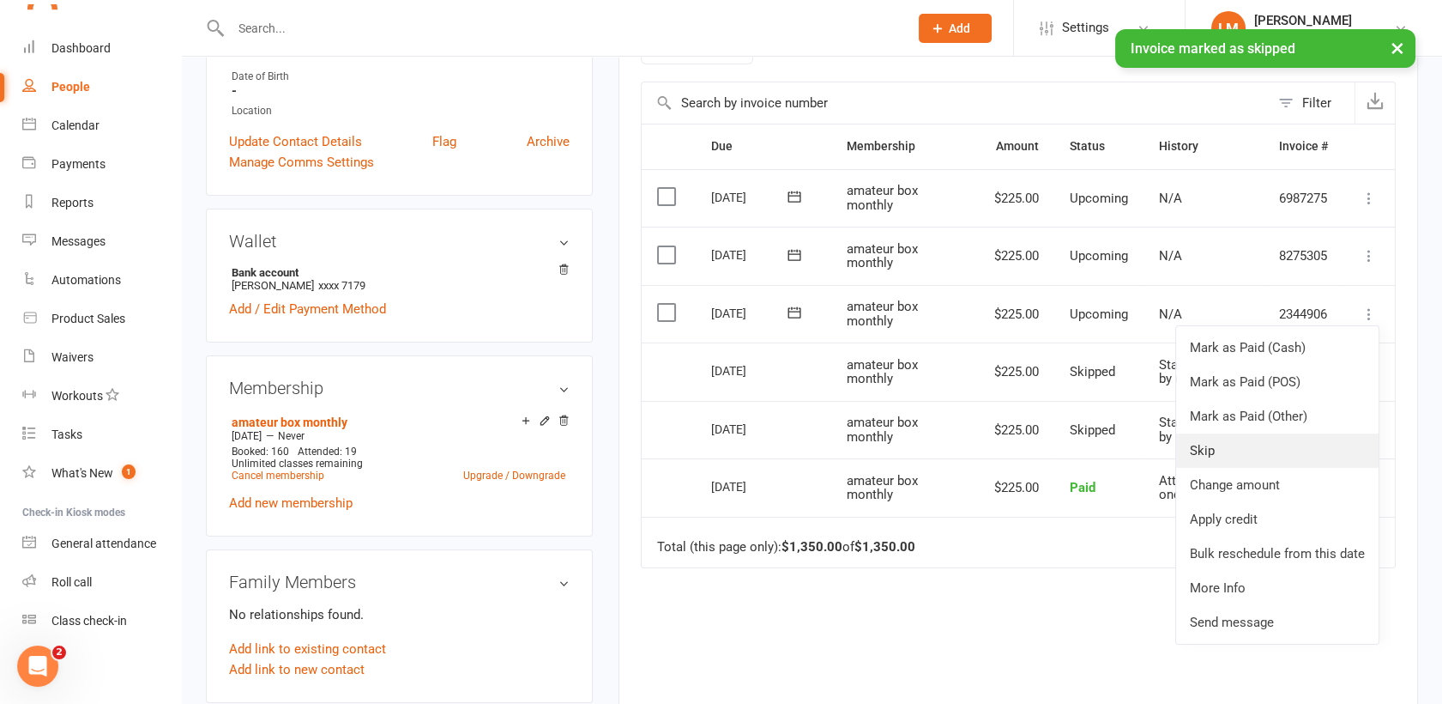
click at [1246, 448] on link "Skip" at bounding box center [1277, 450] width 203 height 34
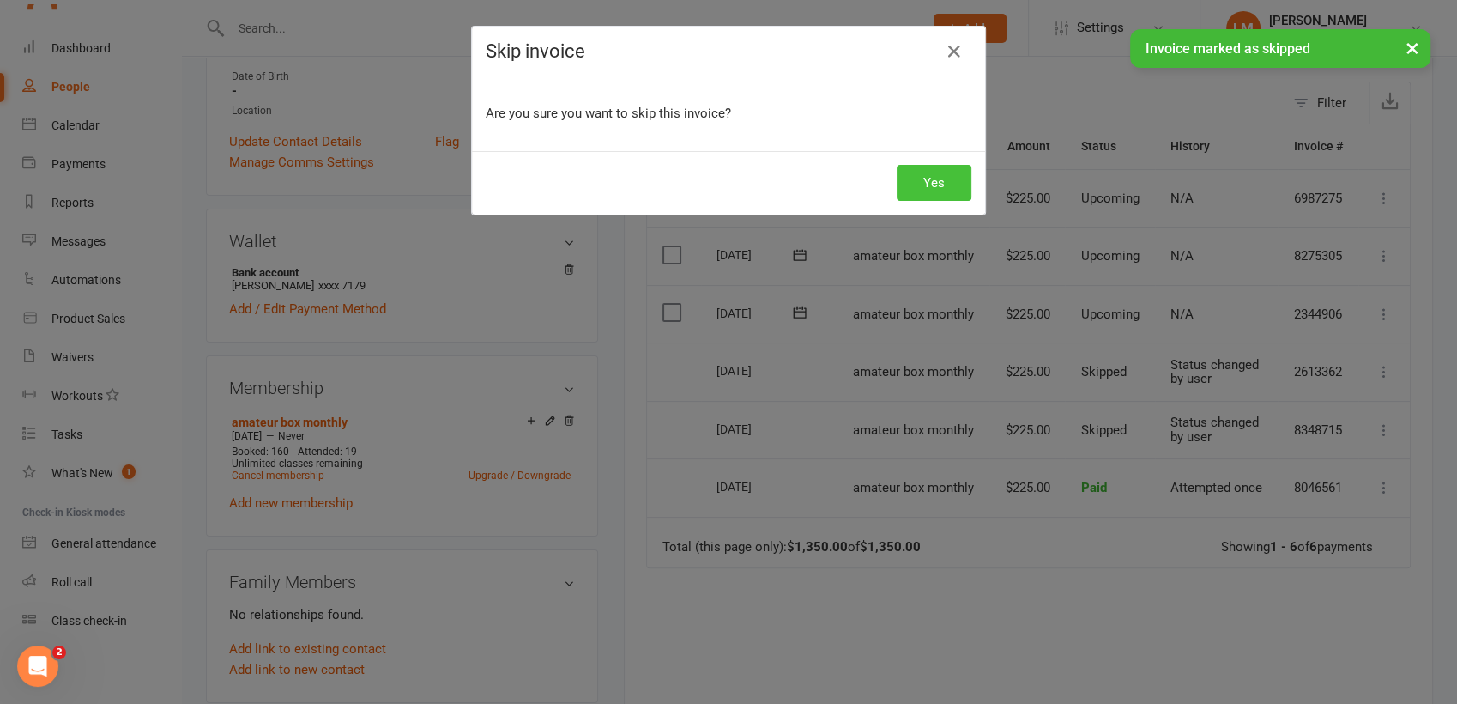
click at [907, 174] on button "Yes" at bounding box center [934, 183] width 75 height 36
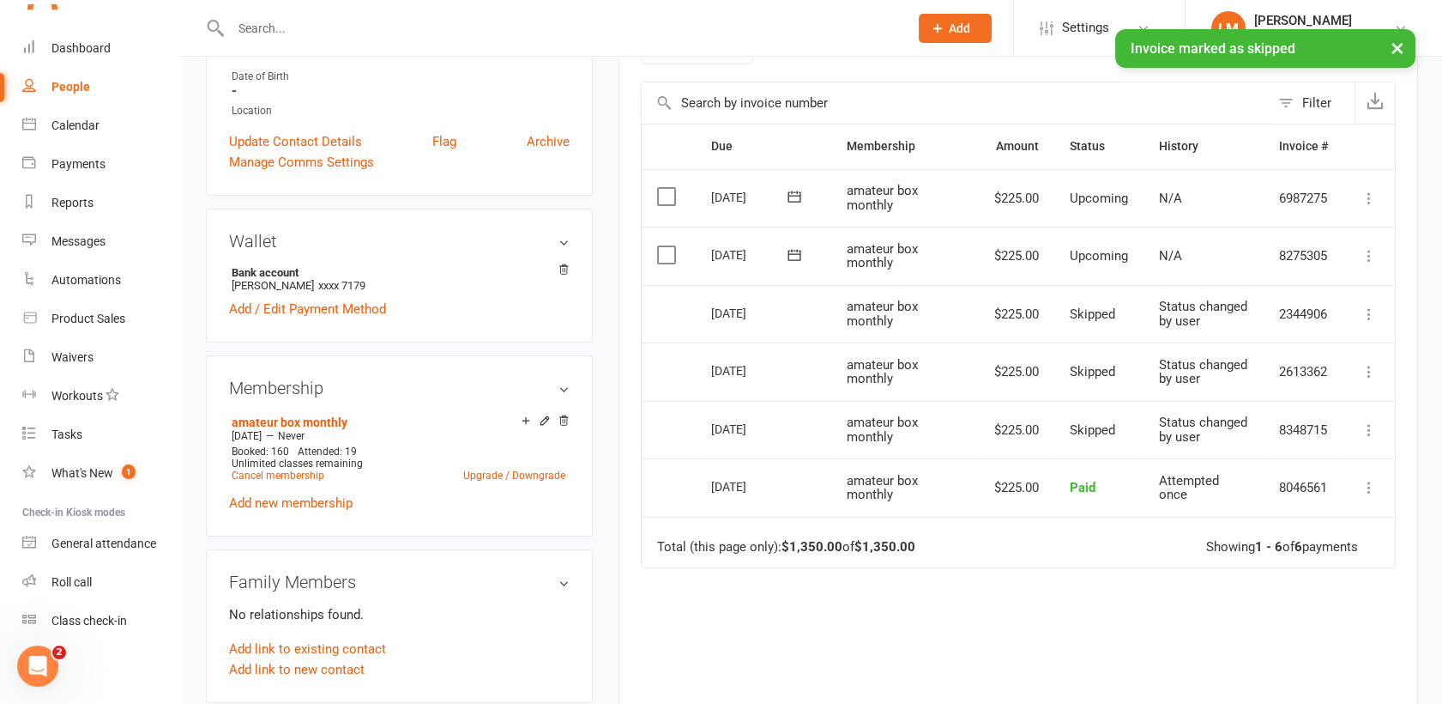
click at [1367, 254] on icon at bounding box center [1369, 255] width 17 height 17
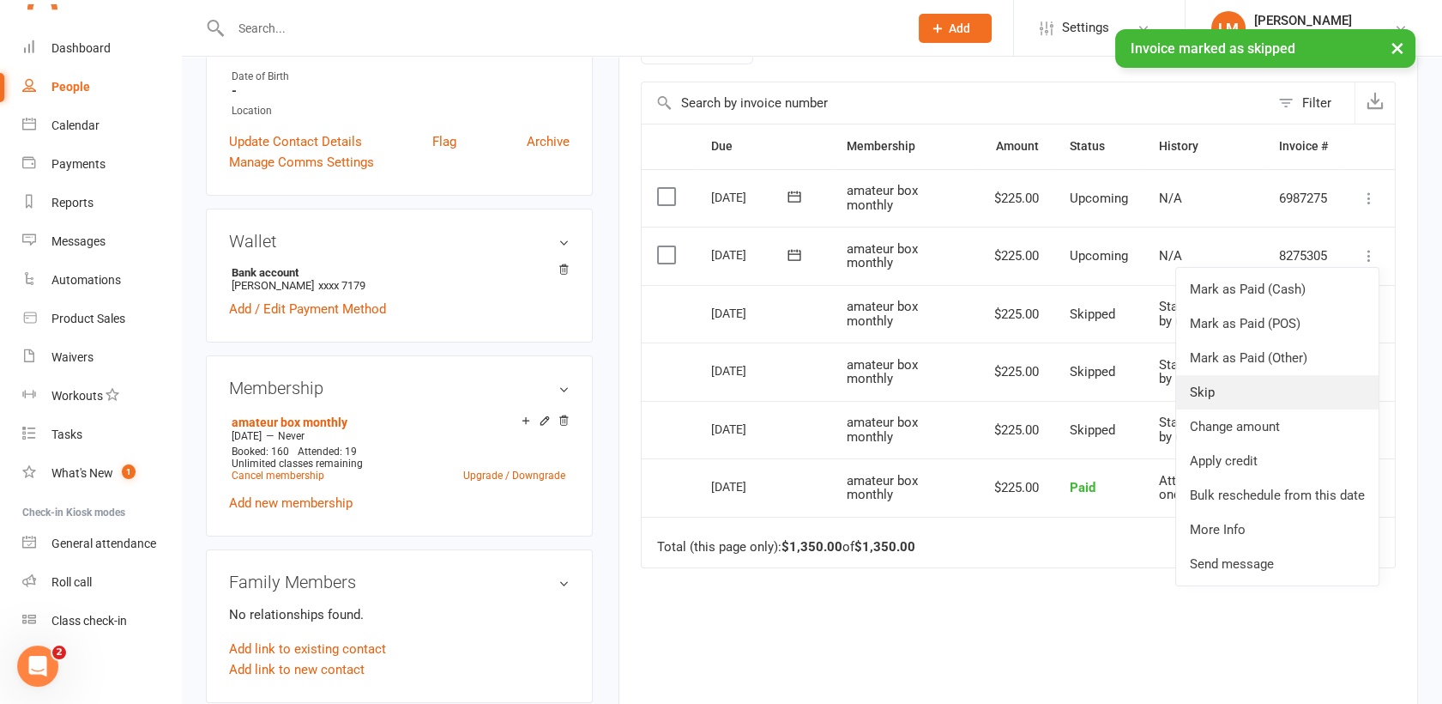
click at [1270, 387] on link "Skip" at bounding box center [1277, 392] width 203 height 34
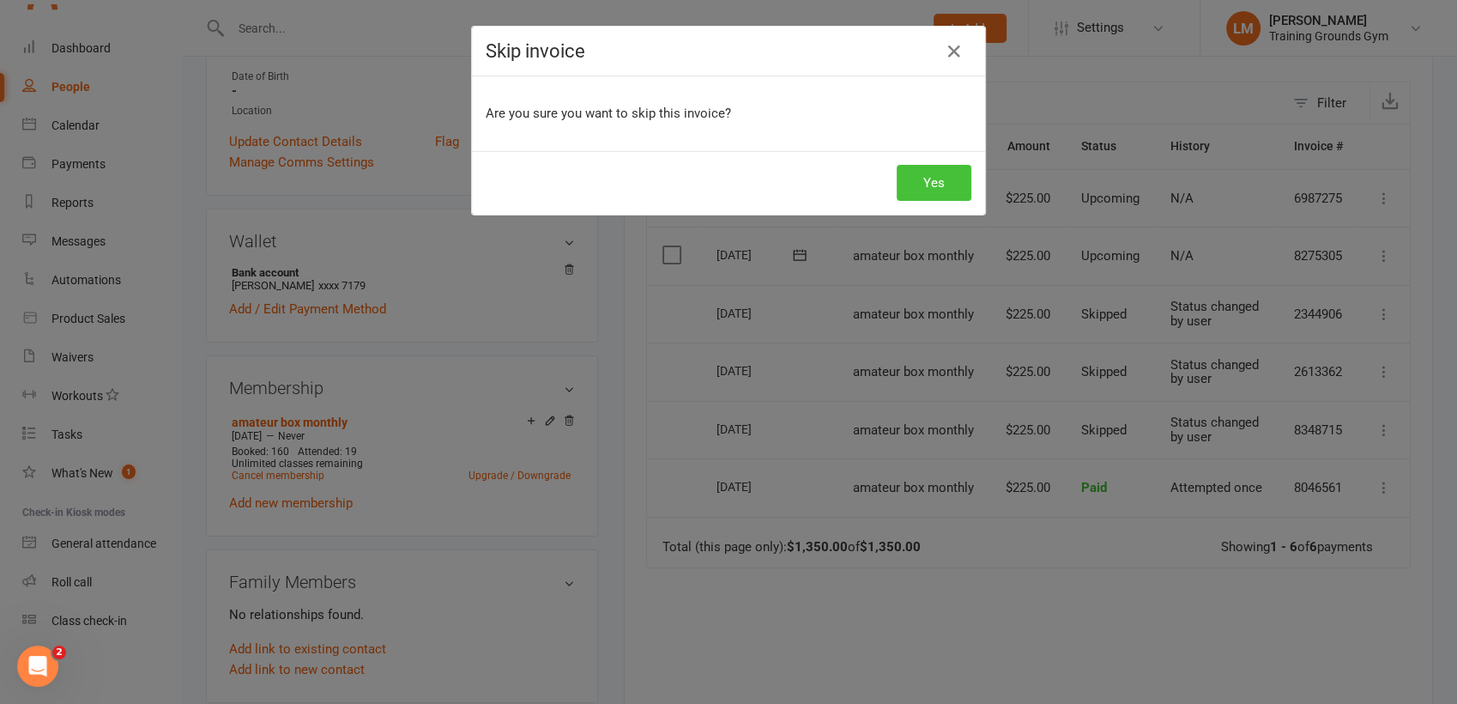
click at [923, 179] on button "Yes" at bounding box center [934, 183] width 75 height 36
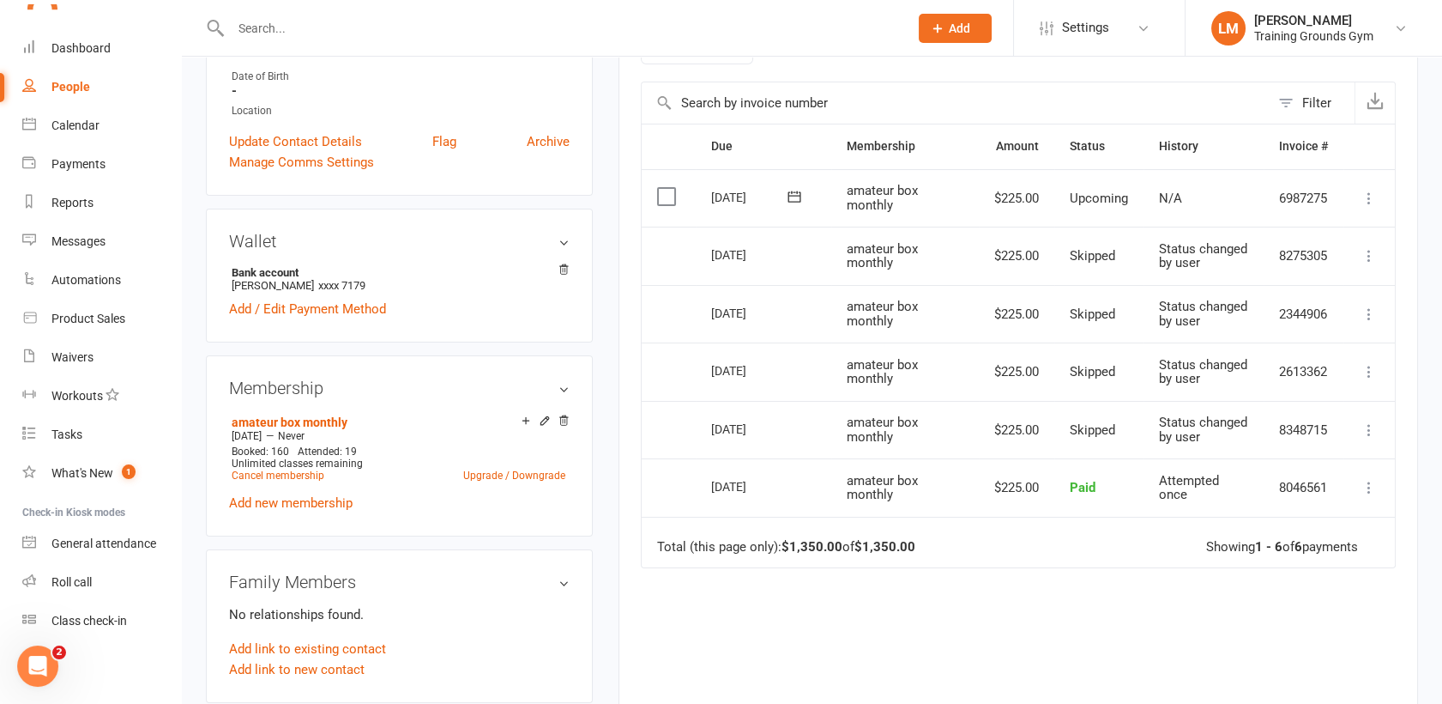
click at [264, 29] on input "text" at bounding box center [561, 28] width 671 height 24
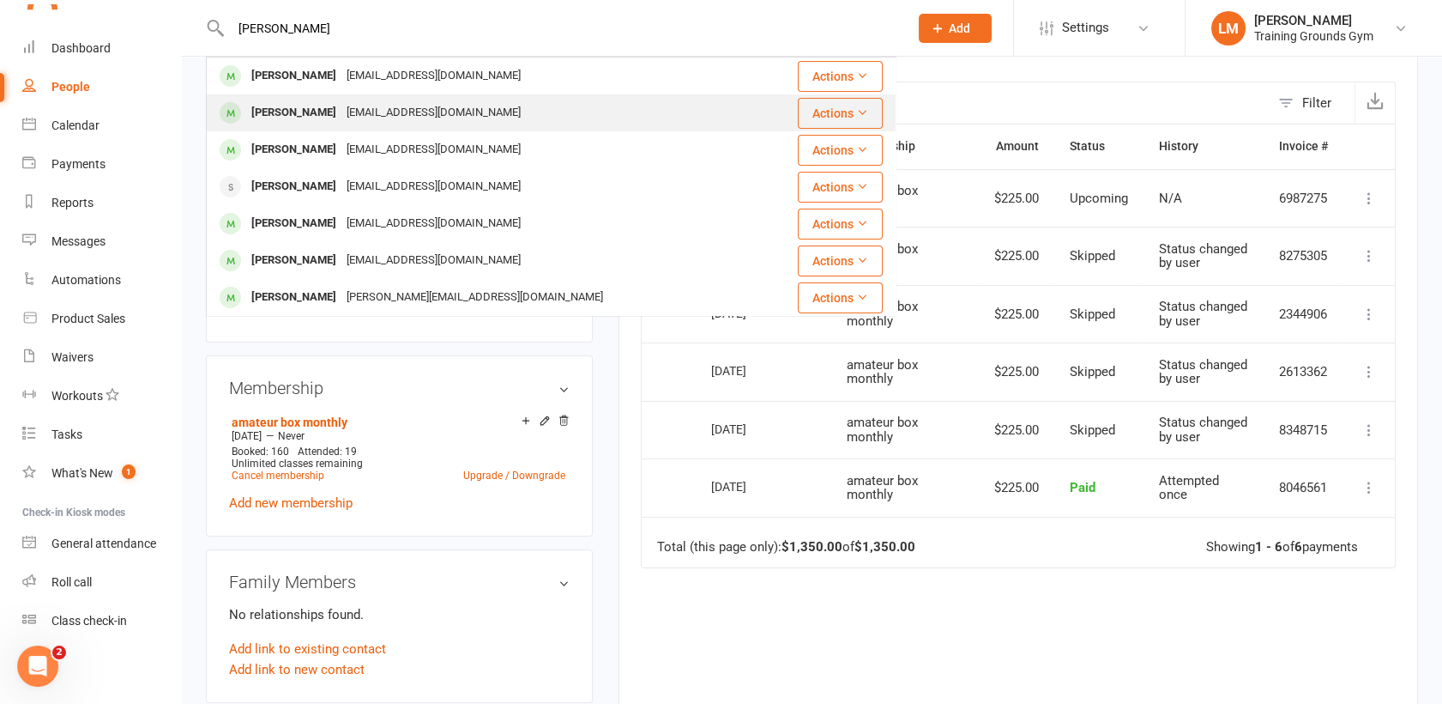
type input "[PERSON_NAME]"
click at [312, 106] on div "[PERSON_NAME]" at bounding box center [293, 112] width 95 height 25
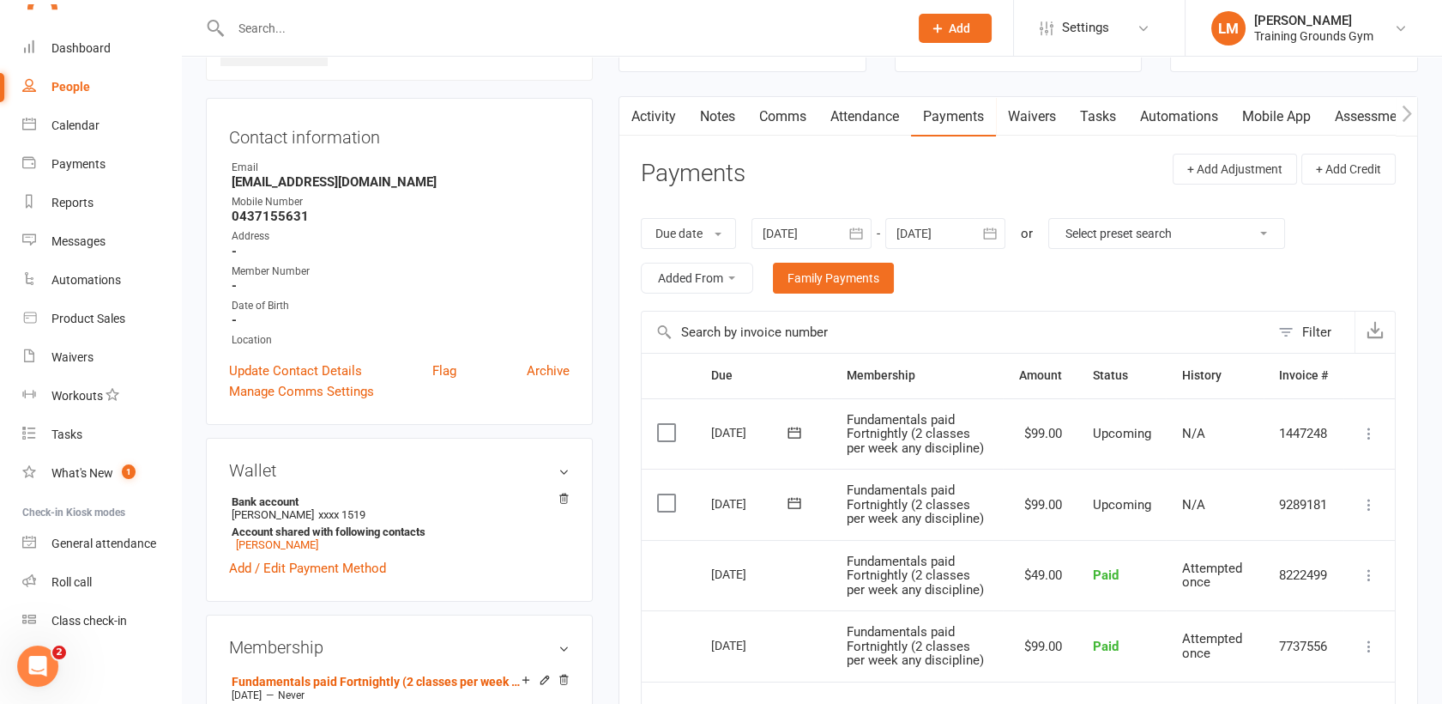
scroll to position [293, 0]
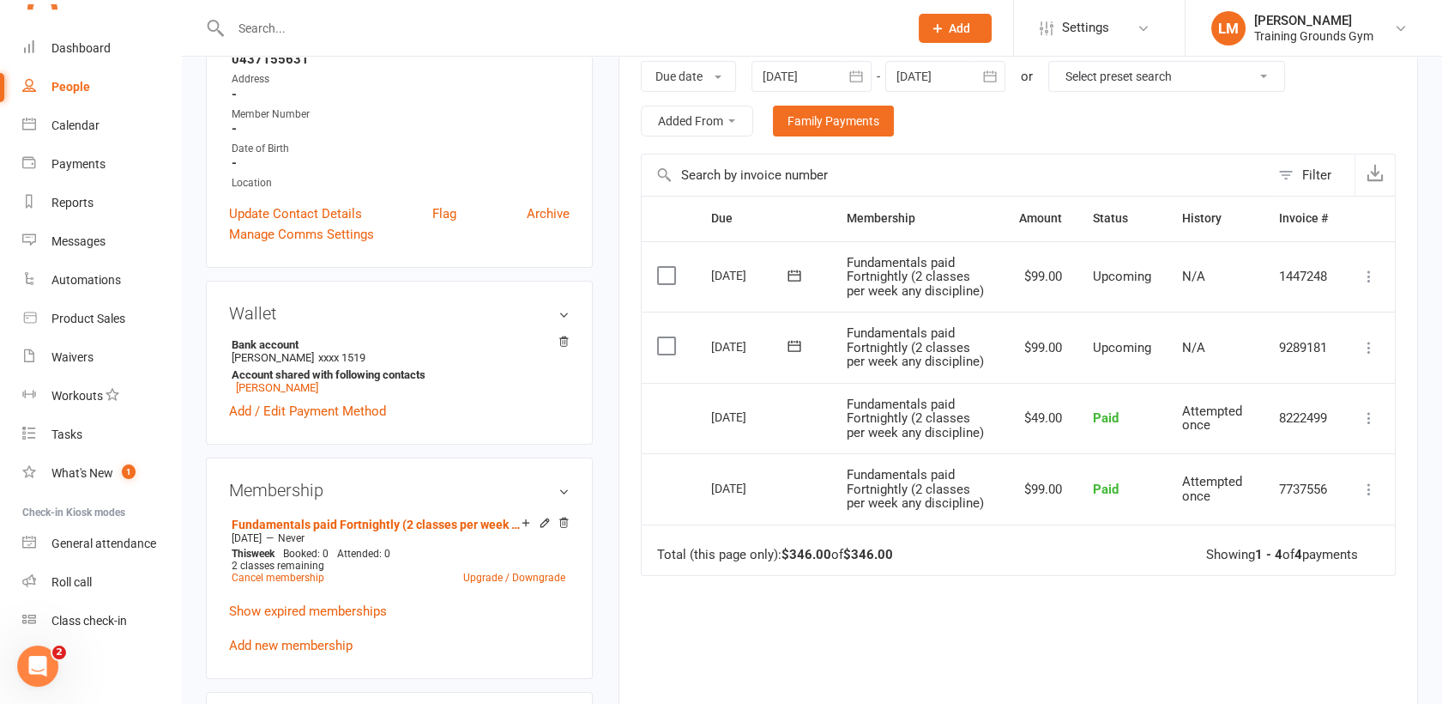
click at [1372, 346] on icon at bounding box center [1369, 347] width 17 height 17
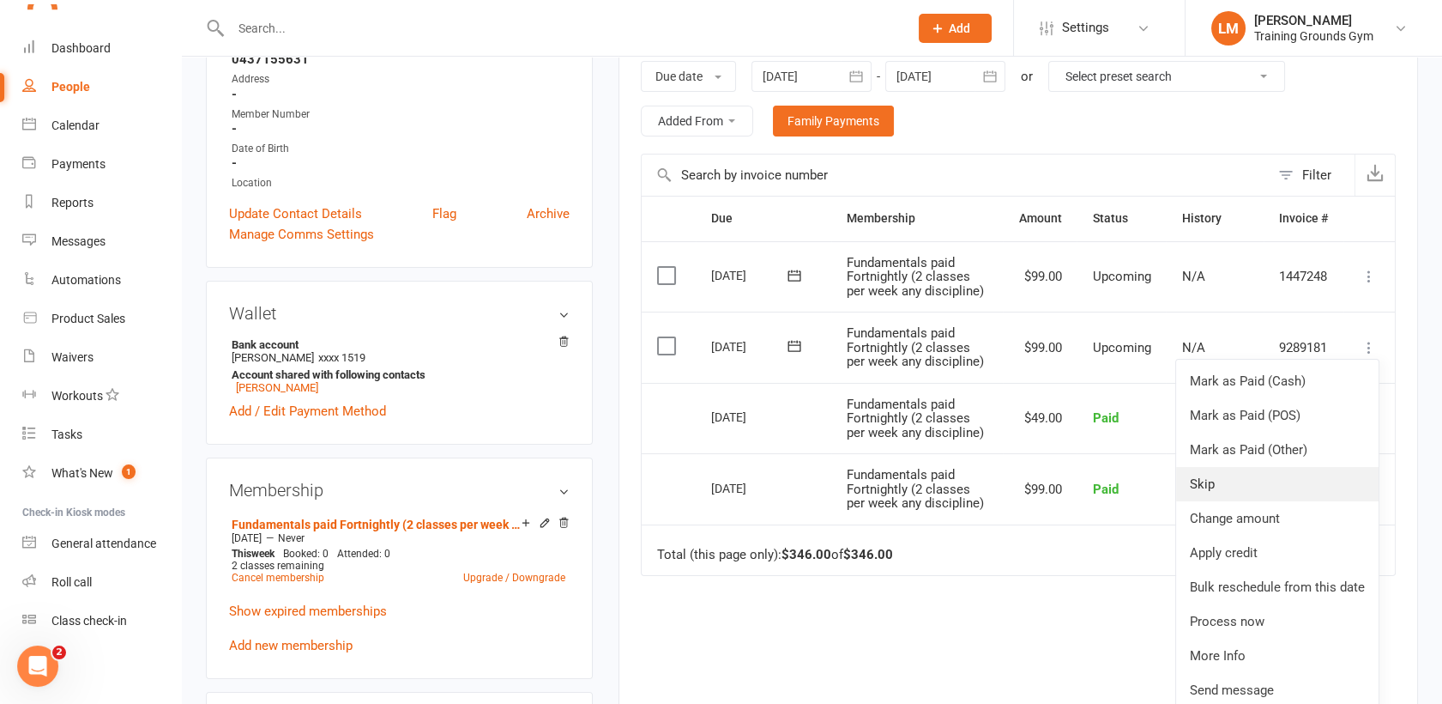
click at [1296, 482] on link "Skip" at bounding box center [1277, 484] width 203 height 34
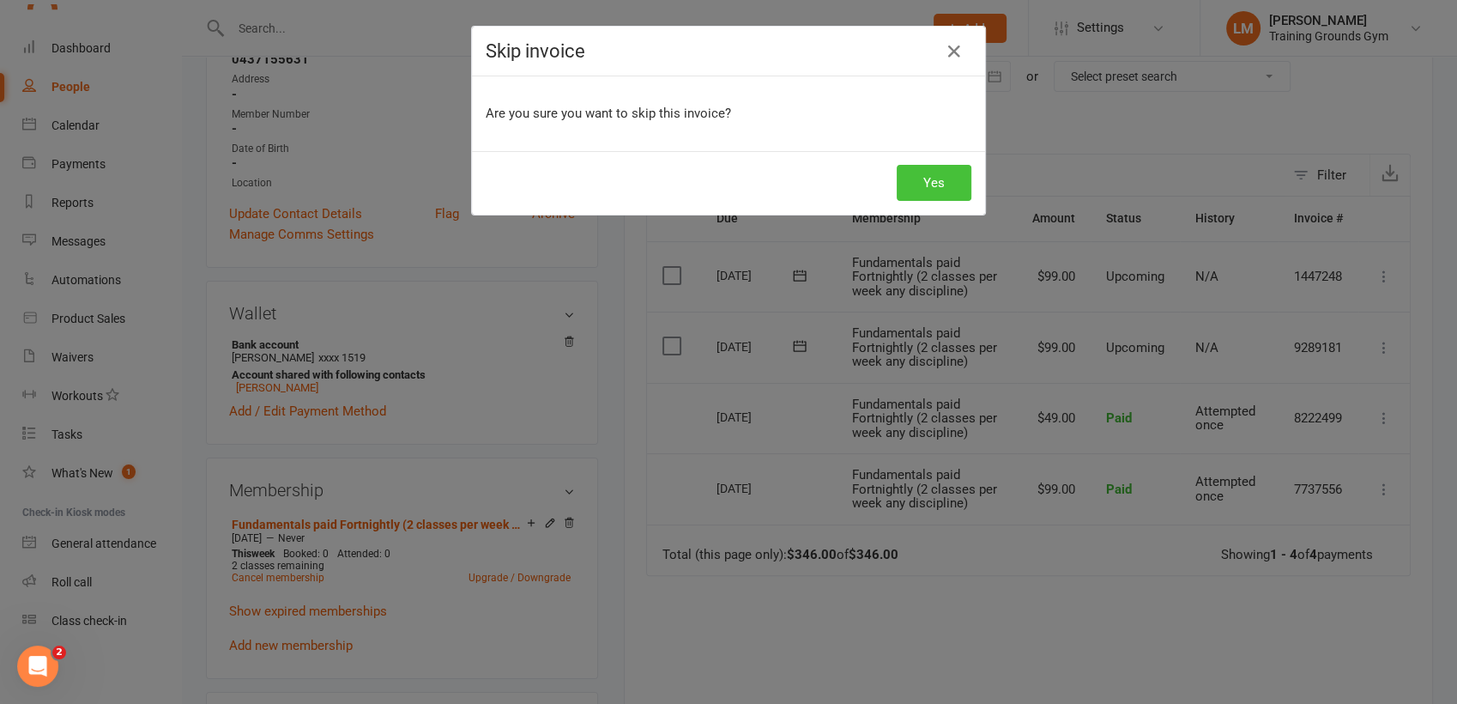
click at [929, 182] on button "Yes" at bounding box center [934, 183] width 75 height 36
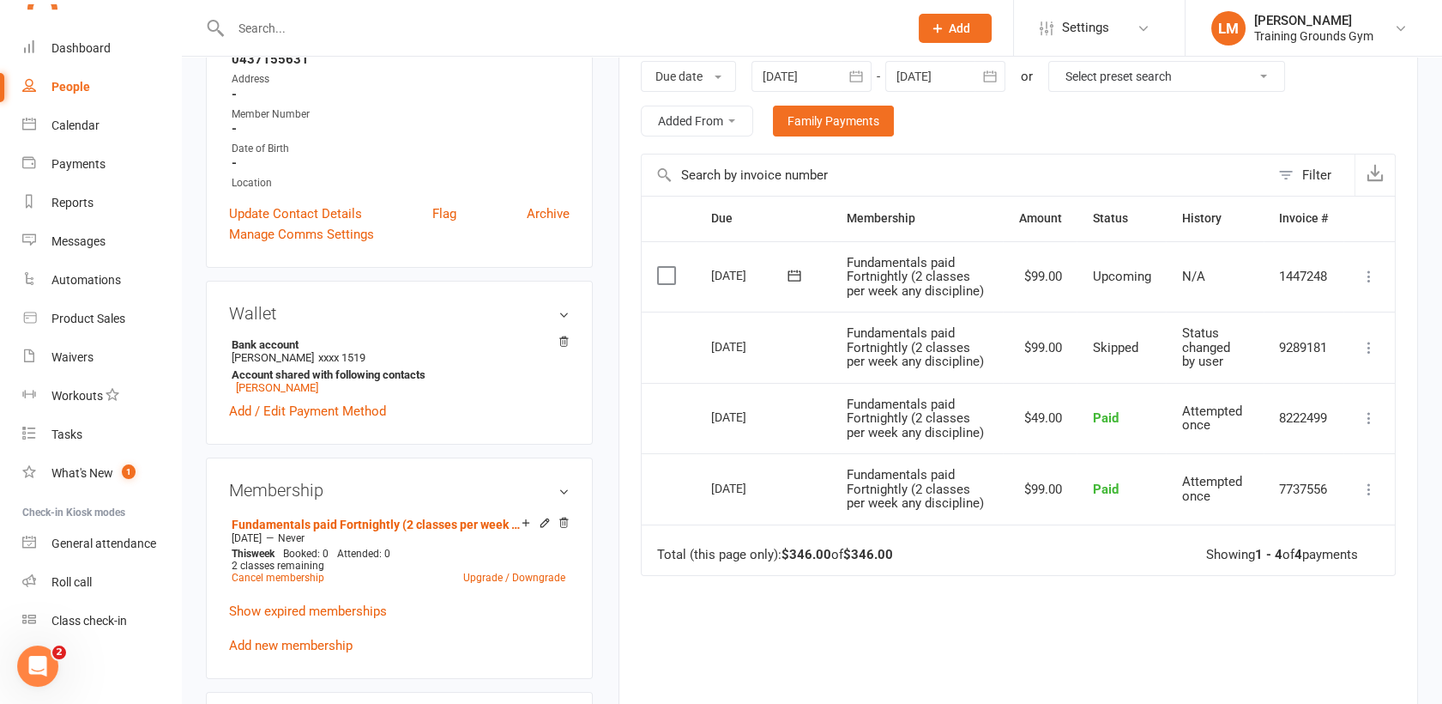
click at [251, 29] on input "text" at bounding box center [561, 28] width 671 height 24
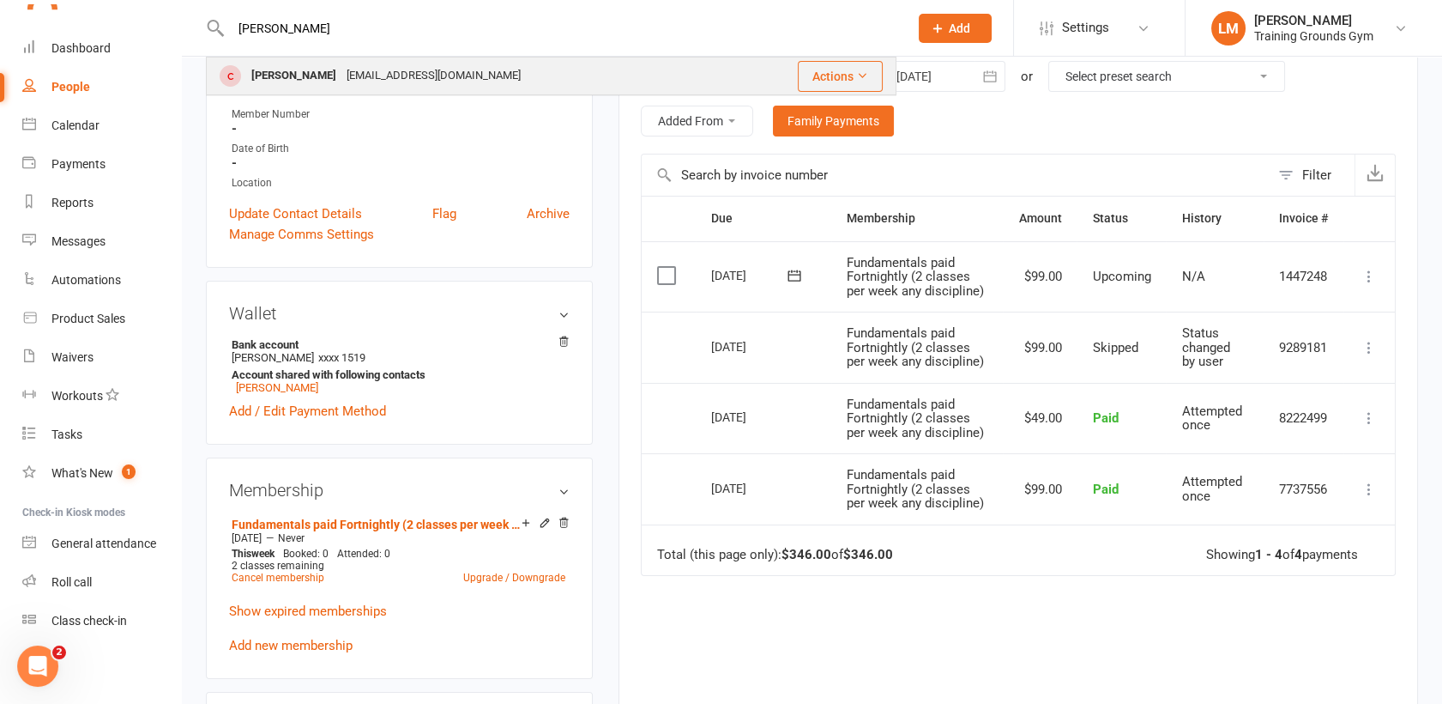
type input "[PERSON_NAME]"
click at [480, 71] on div "[PERSON_NAME] [EMAIL_ADDRESS][DOMAIN_NAME]" at bounding box center [472, 75] width 528 height 35
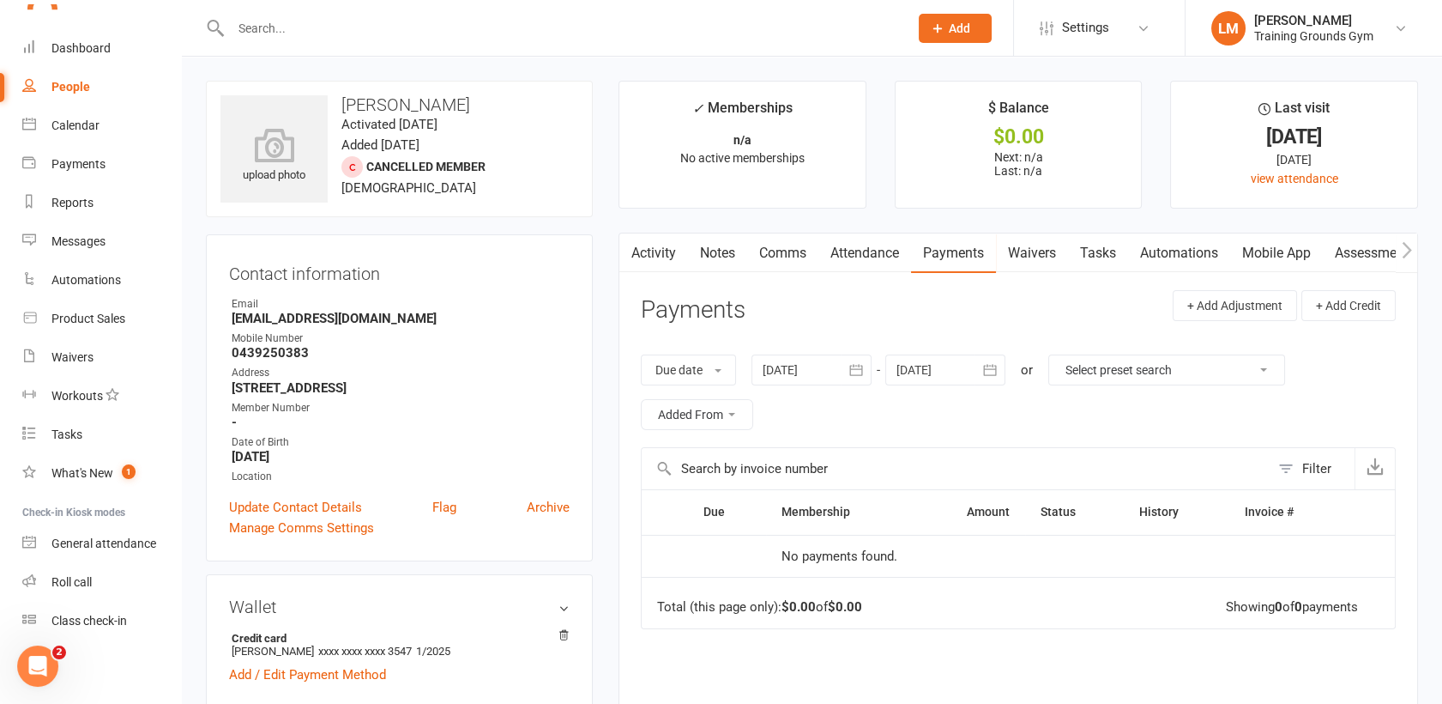
click at [277, 45] on div at bounding box center [551, 28] width 691 height 56
click at [270, 34] on input "text" at bounding box center [561, 28] width 671 height 24
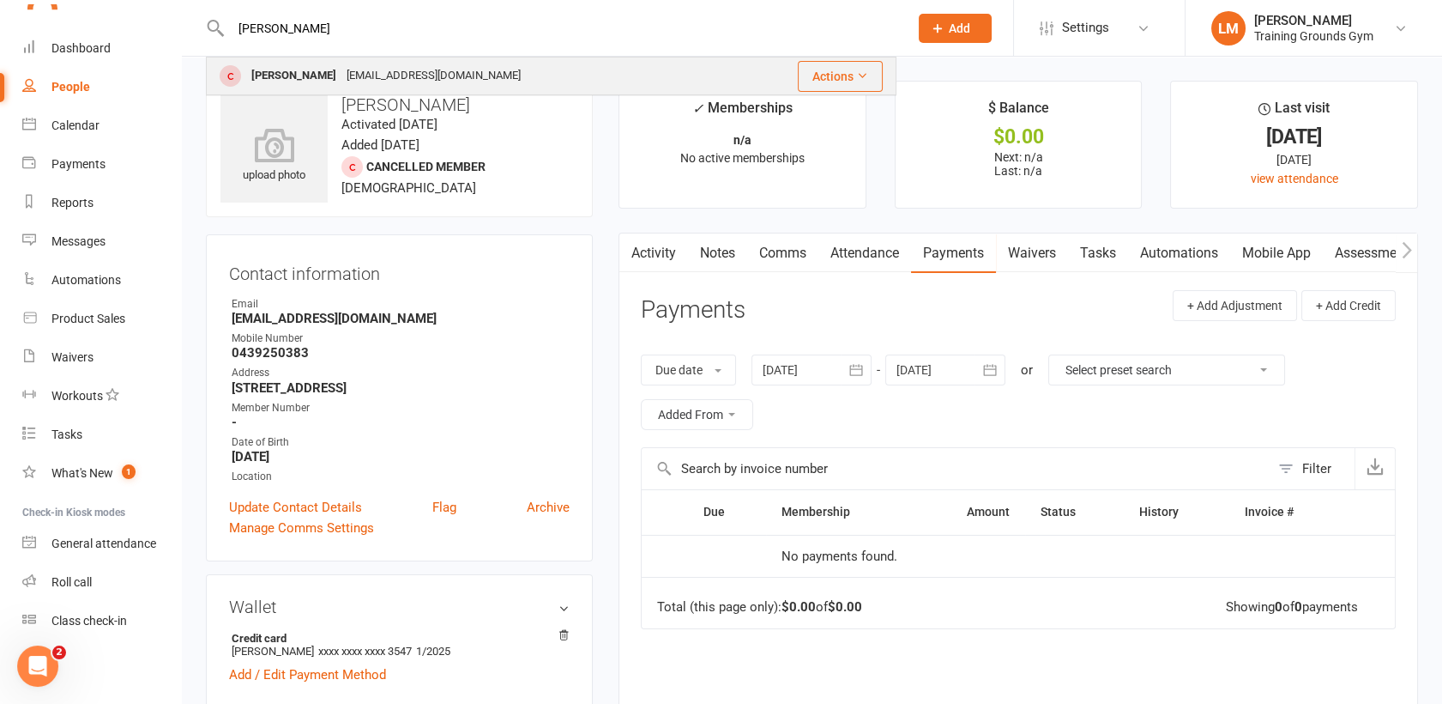
type input "[PERSON_NAME]"
click at [284, 76] on div "[PERSON_NAME]" at bounding box center [293, 75] width 95 height 25
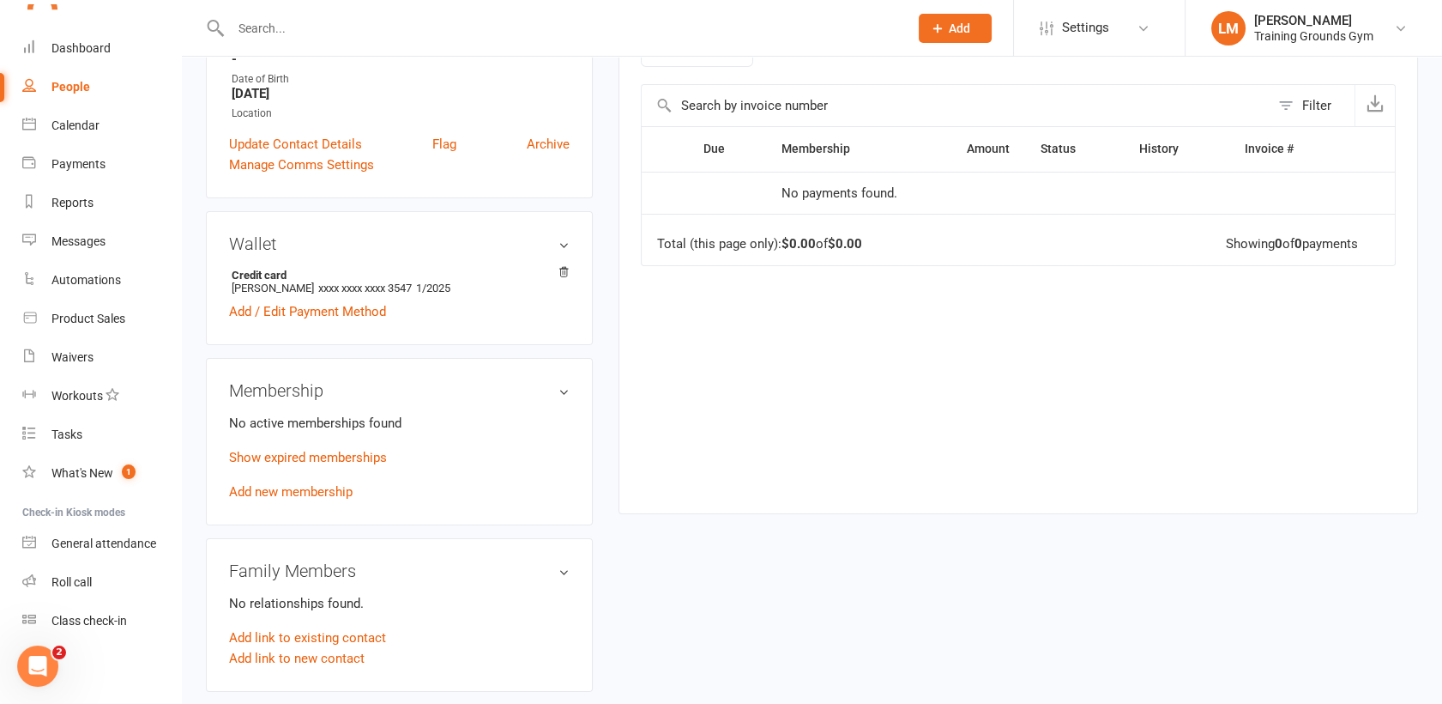
scroll to position [366, 0]
click at [268, 452] on link "Show expired memberships" at bounding box center [308, 454] width 158 height 15
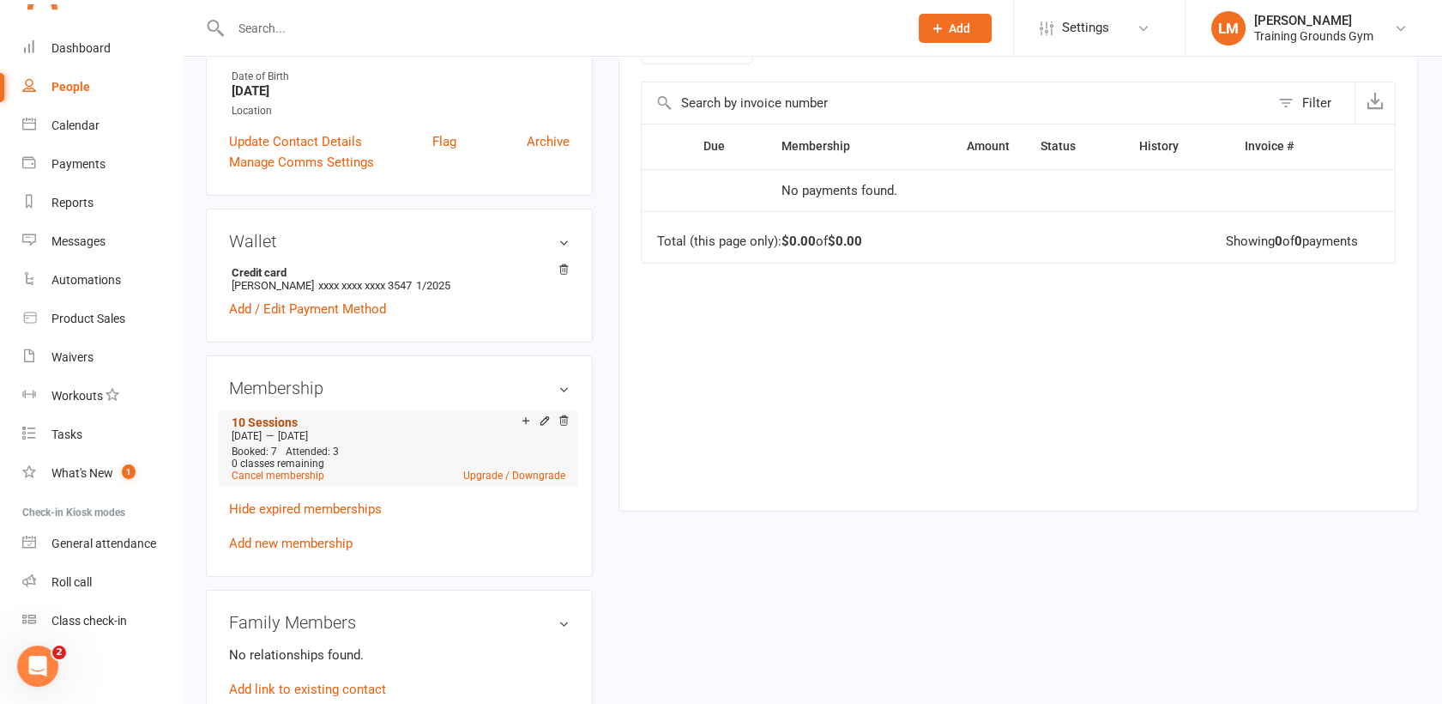
click at [255, 421] on link "10 Sessions" at bounding box center [265, 422] width 66 height 14
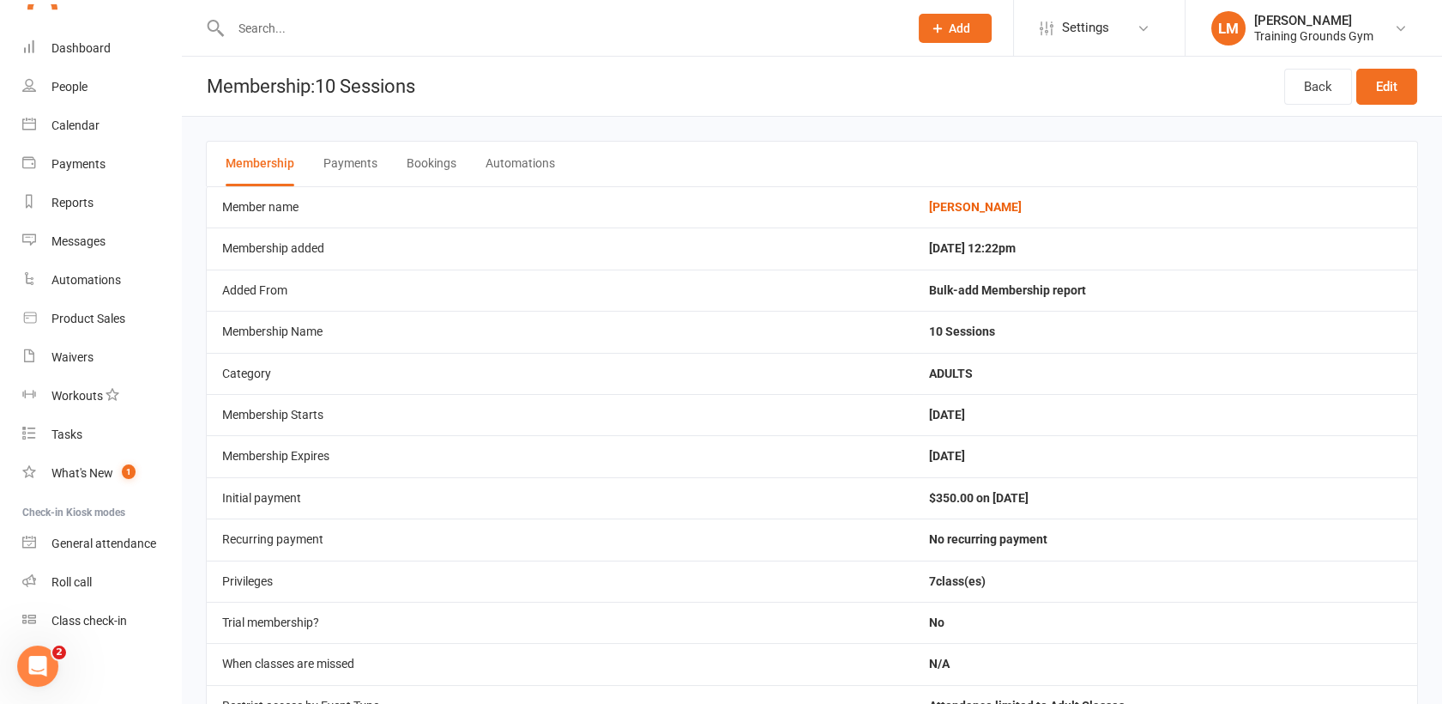
click at [334, 160] on button "Payments" at bounding box center [350, 164] width 54 height 45
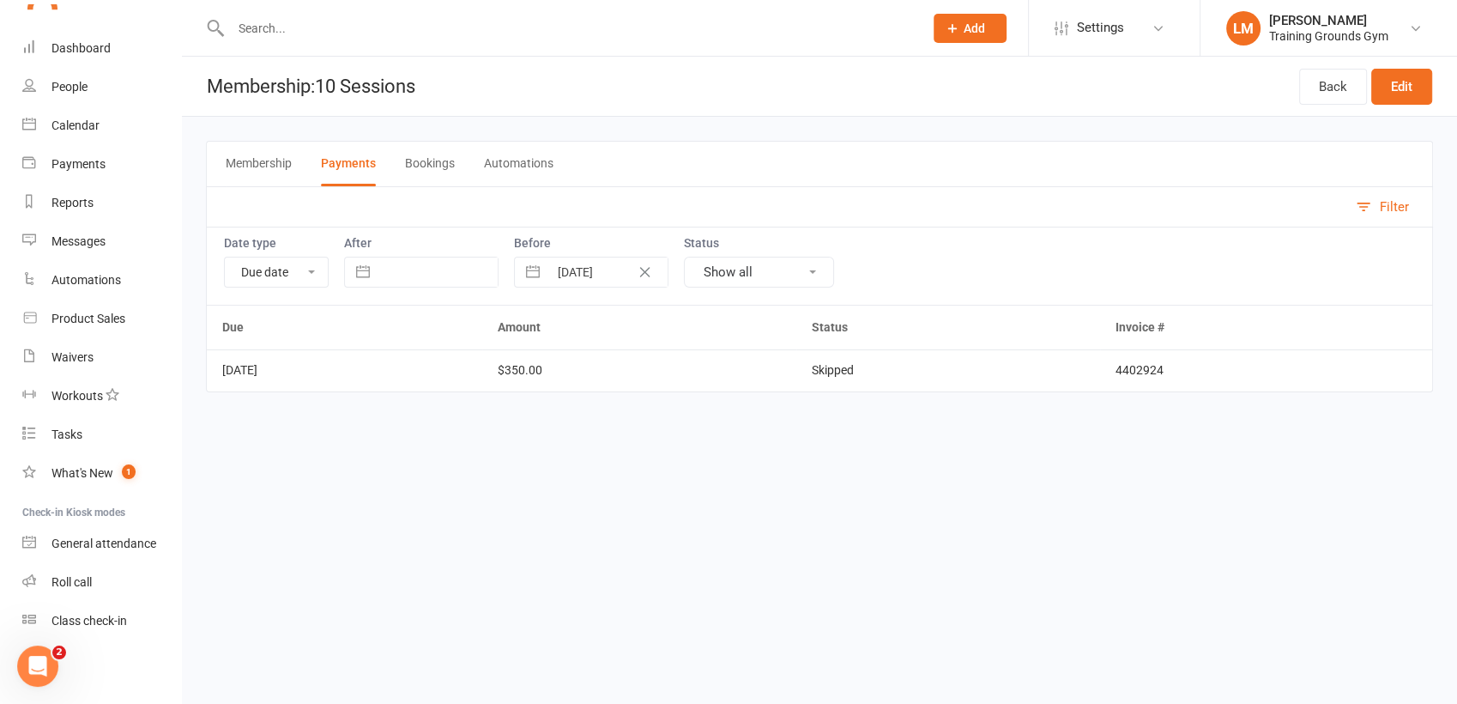
click at [438, 155] on button "Bookings" at bounding box center [430, 164] width 50 height 45
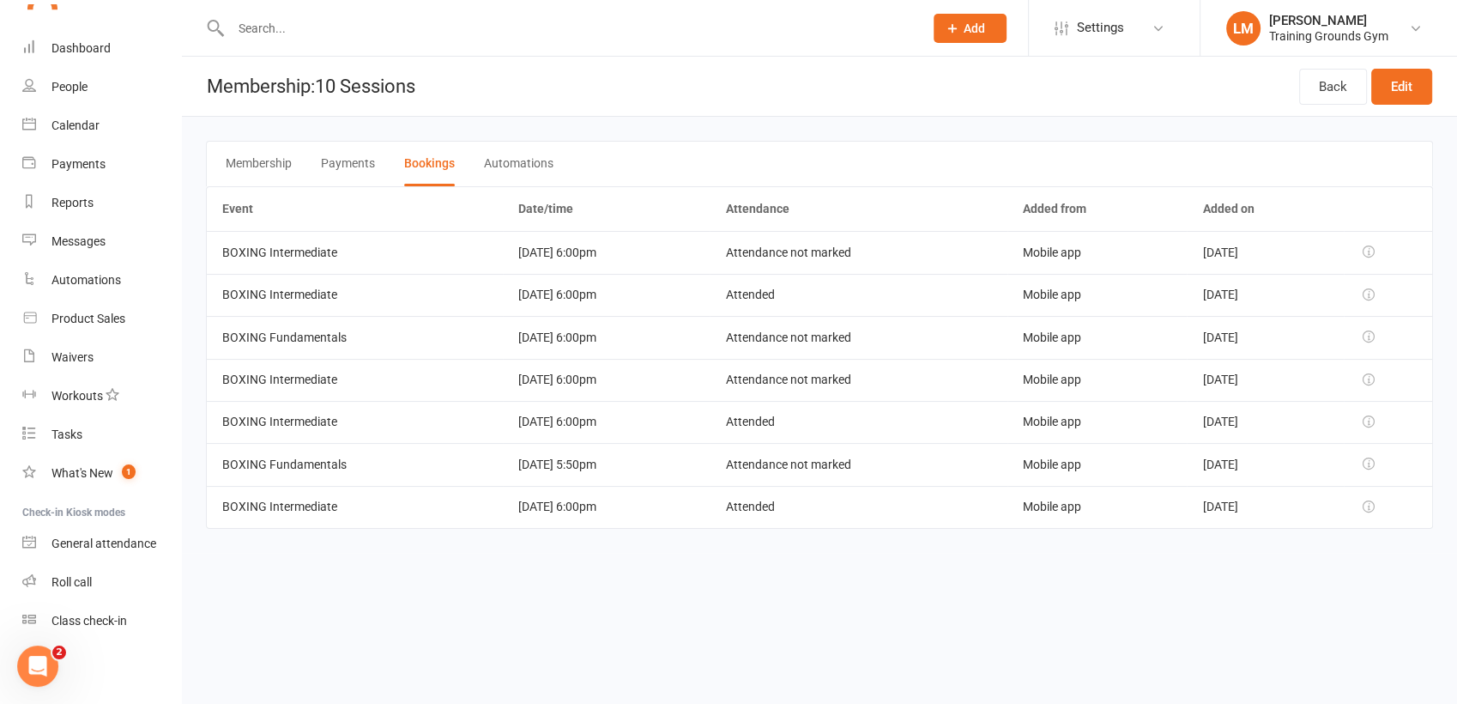
click at [239, 167] on button "Membership" at bounding box center [259, 164] width 66 height 45
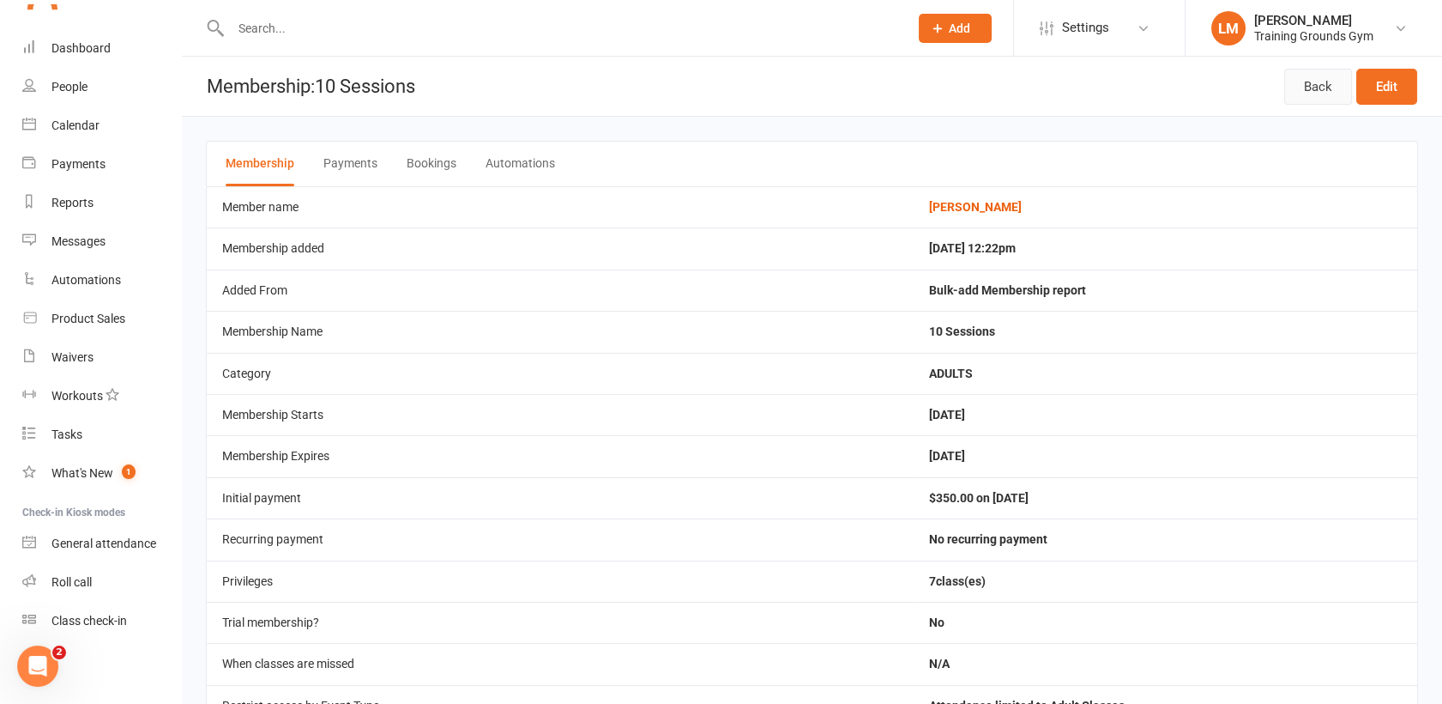
click at [1320, 83] on link "Back" at bounding box center [1319, 87] width 68 height 36
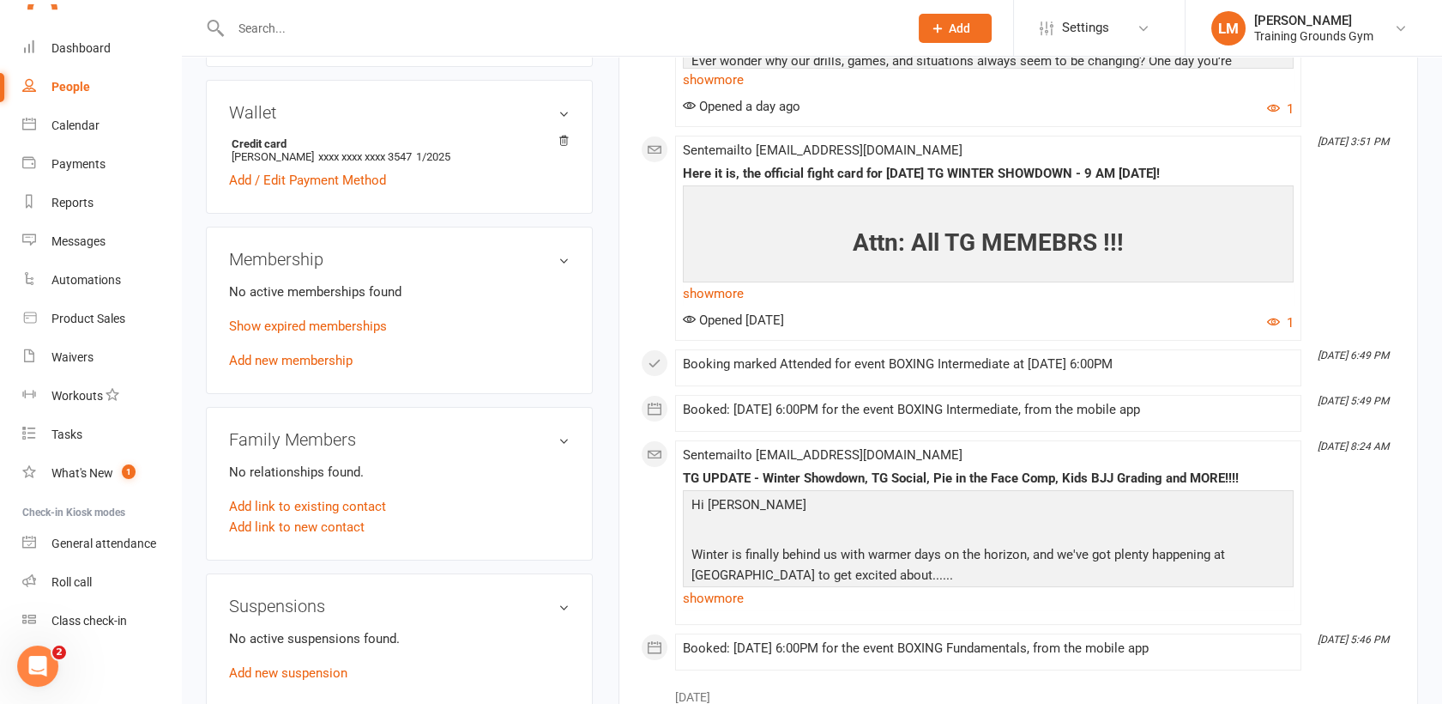
scroll to position [478, 0]
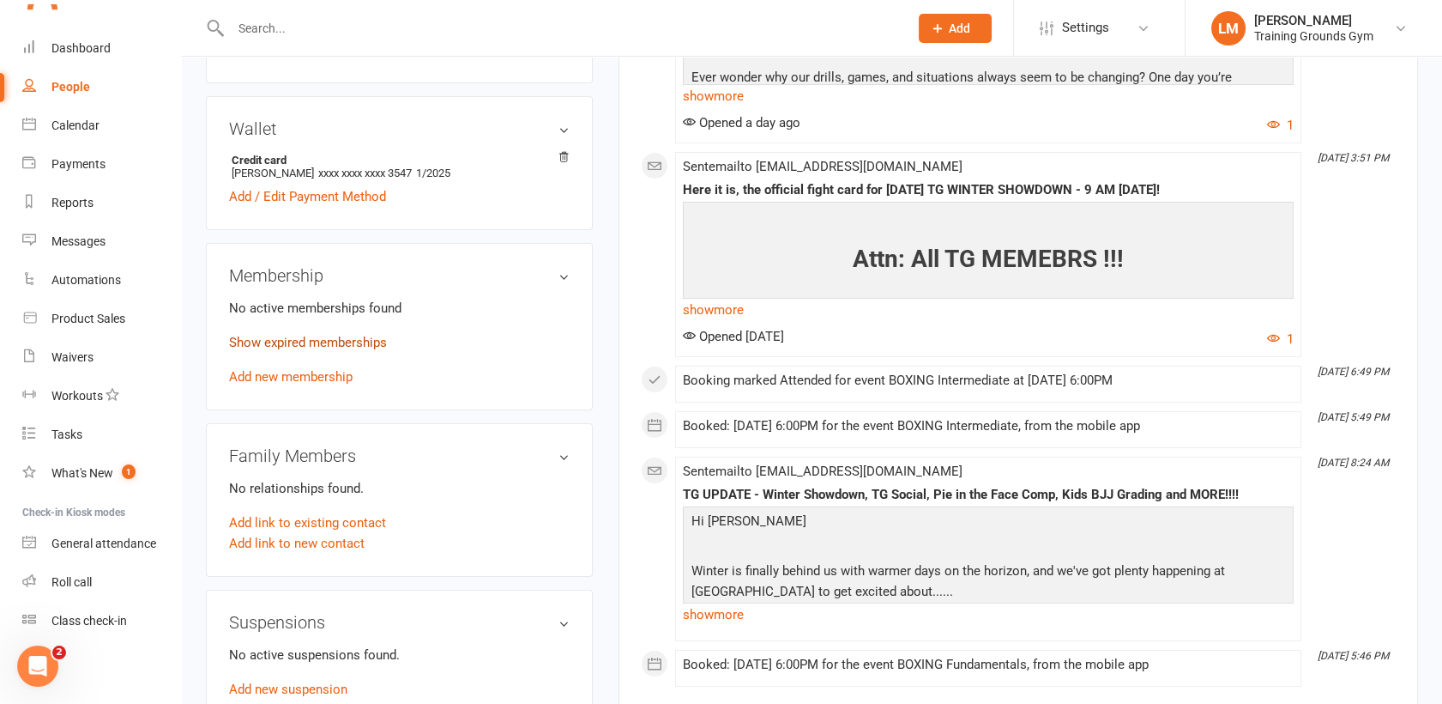
click at [360, 348] on link "Show expired memberships" at bounding box center [308, 342] width 158 height 15
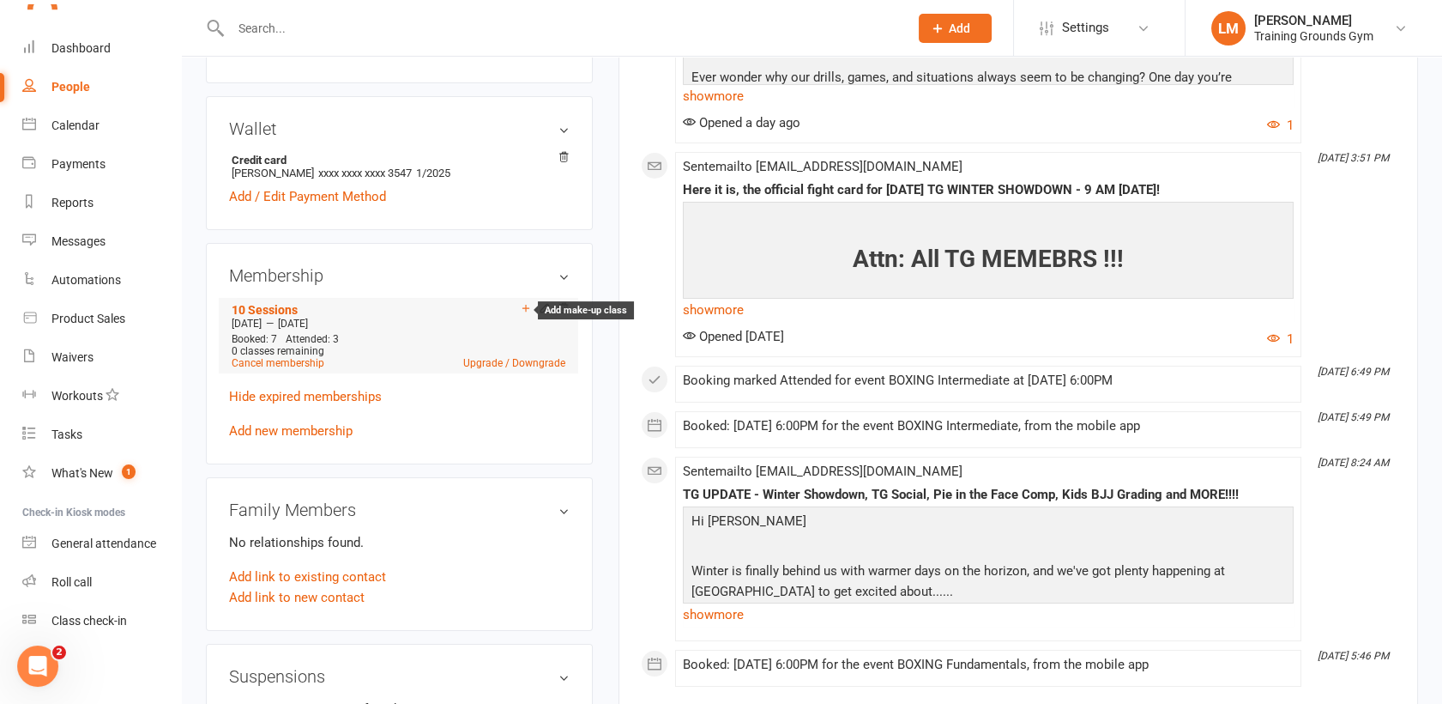
click at [523, 309] on icon at bounding box center [526, 308] width 12 height 12
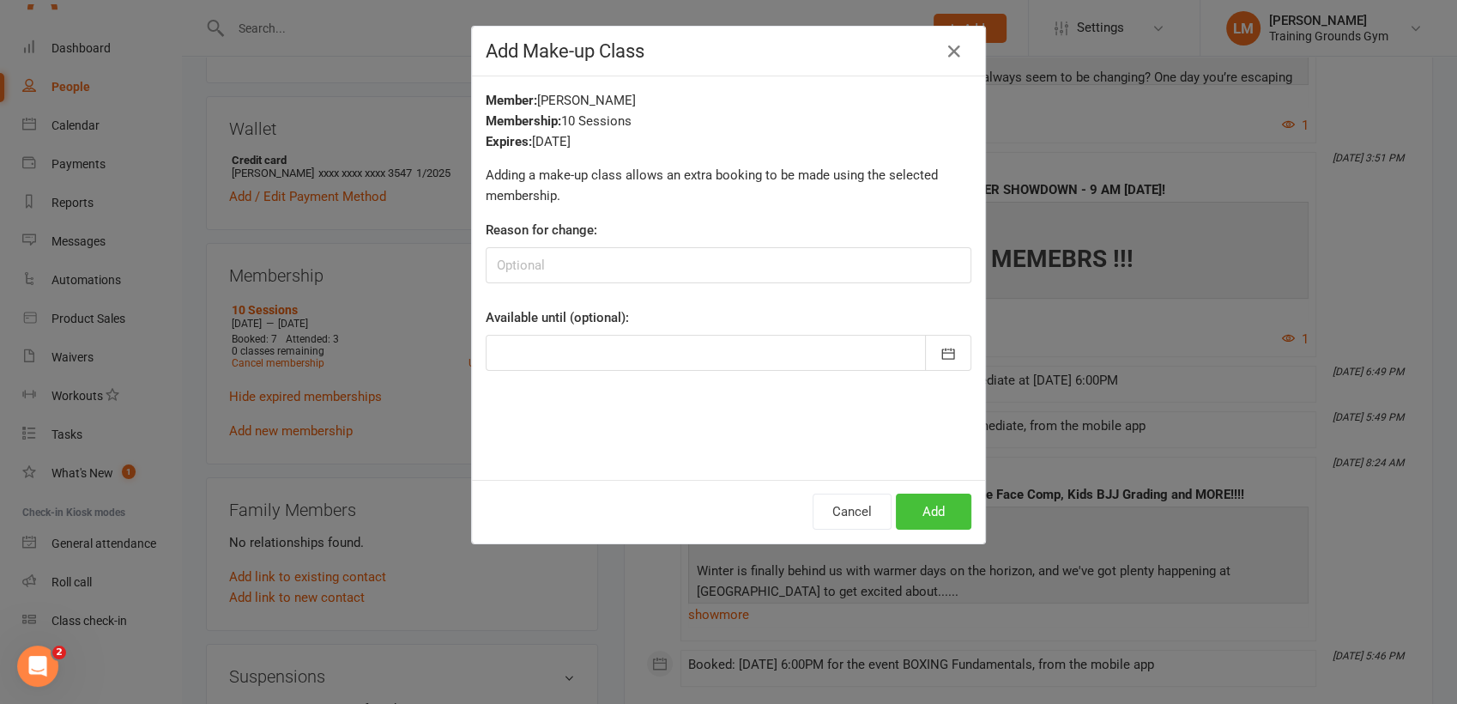
click at [912, 514] on button "Add" at bounding box center [934, 511] width 76 height 36
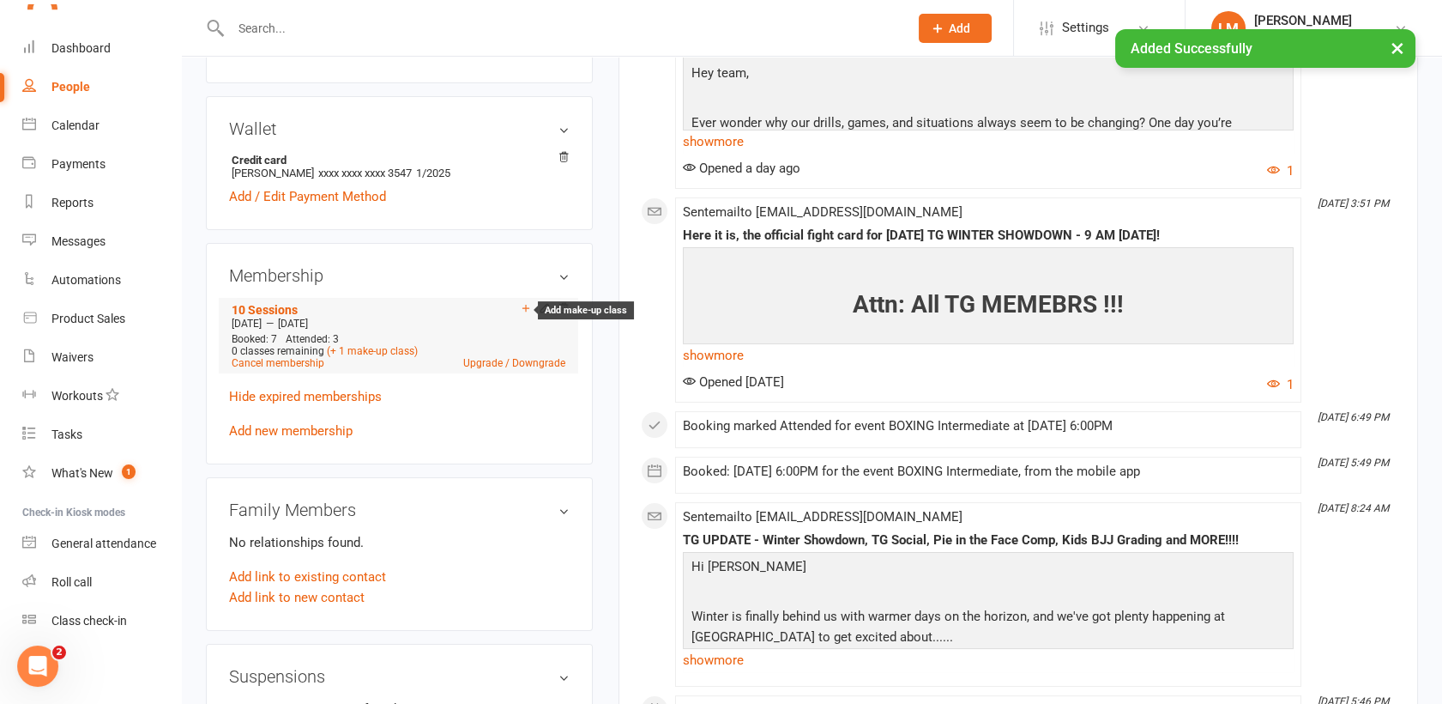
click at [523, 306] on icon at bounding box center [526, 308] width 12 height 12
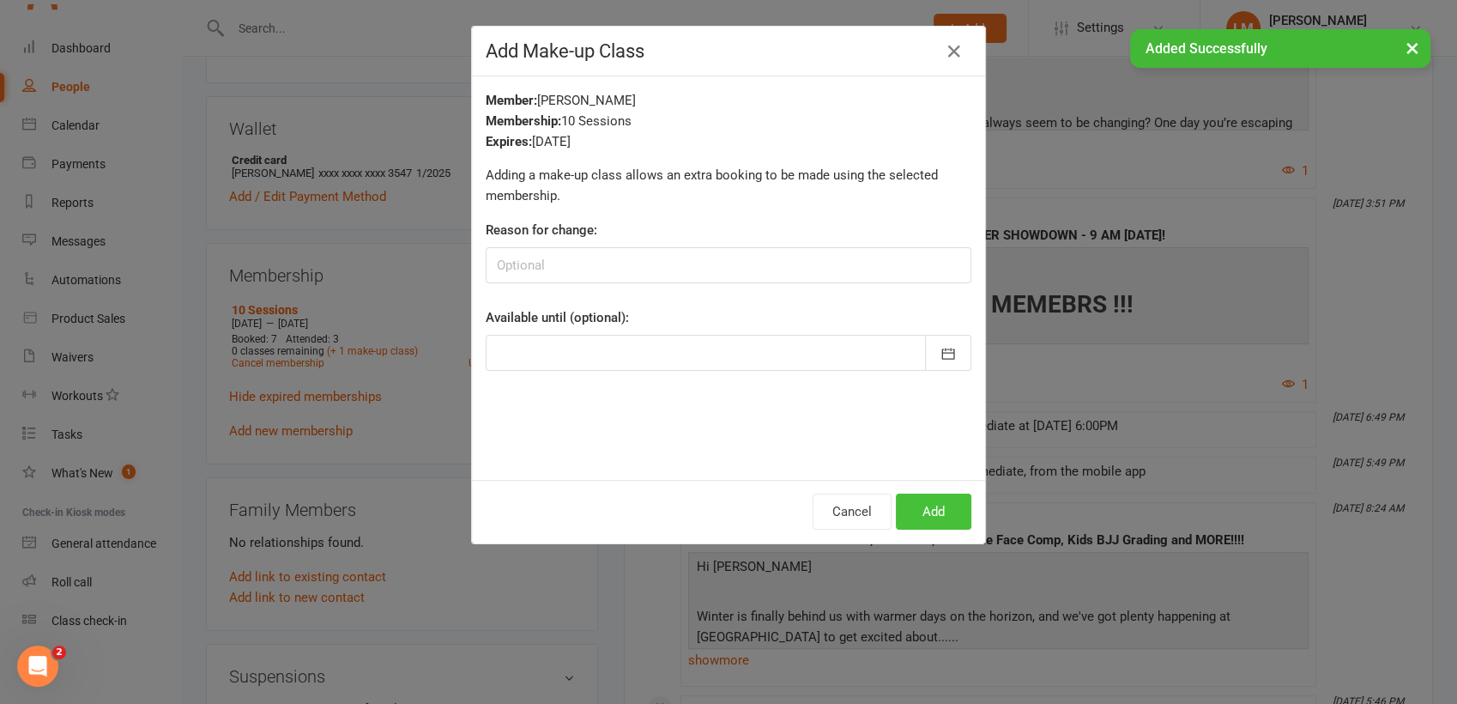
click at [941, 510] on button "Add" at bounding box center [934, 511] width 76 height 36
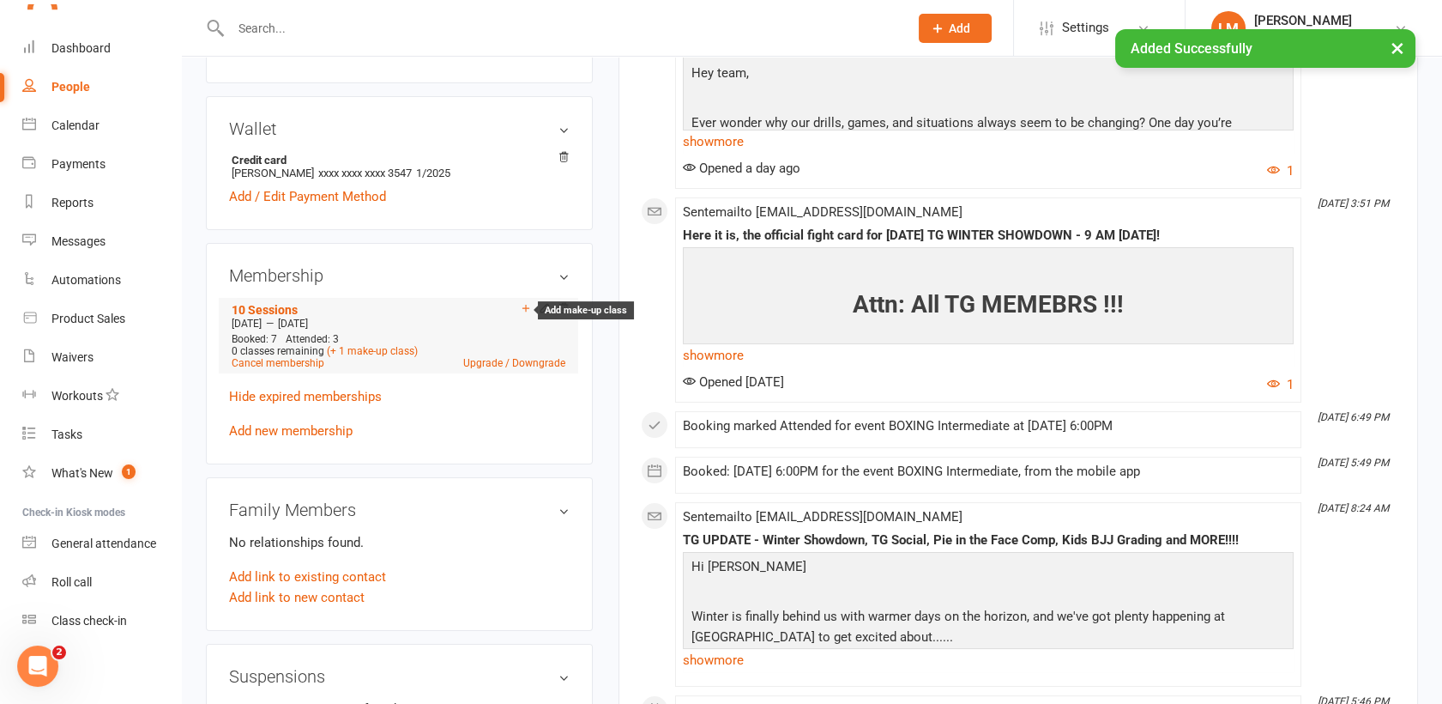
click at [524, 309] on icon at bounding box center [526, 308] width 7 height 7
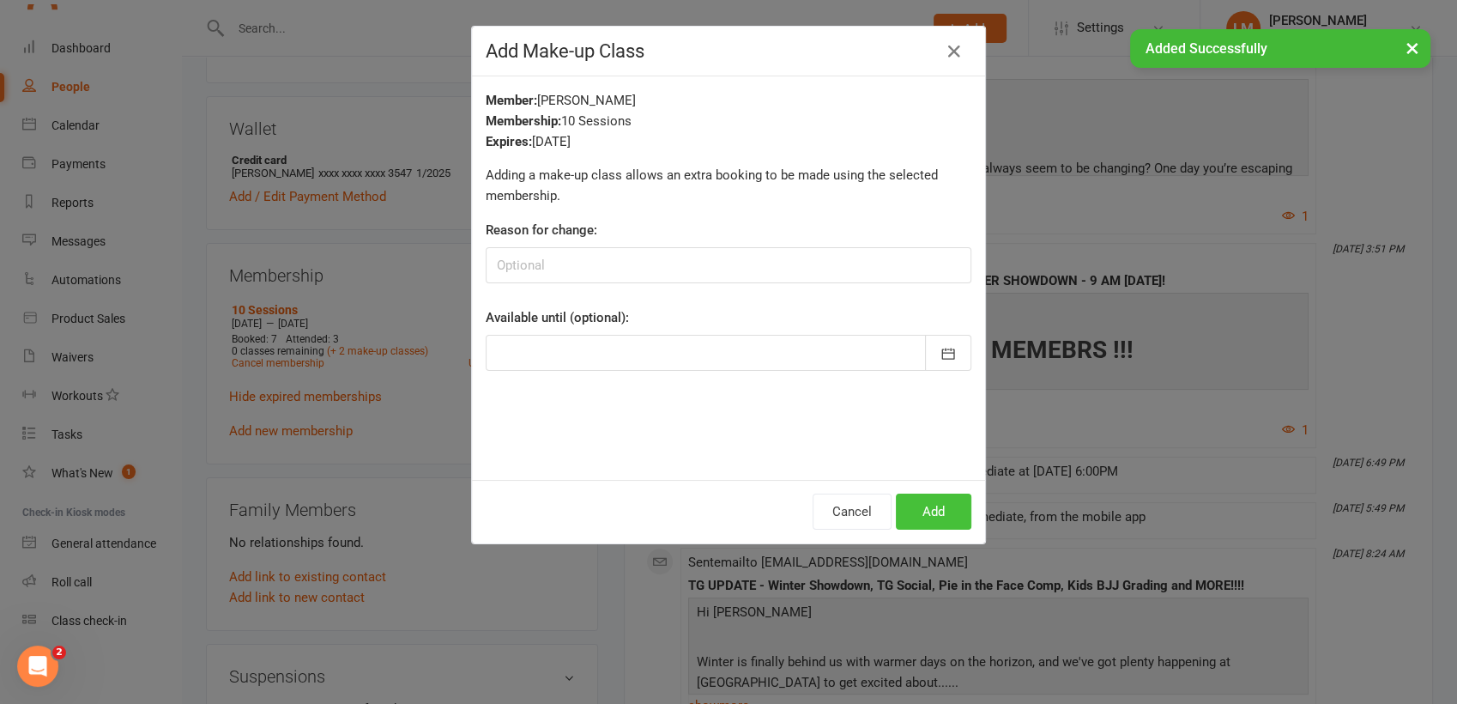
click at [930, 511] on button "Add" at bounding box center [934, 511] width 76 height 36
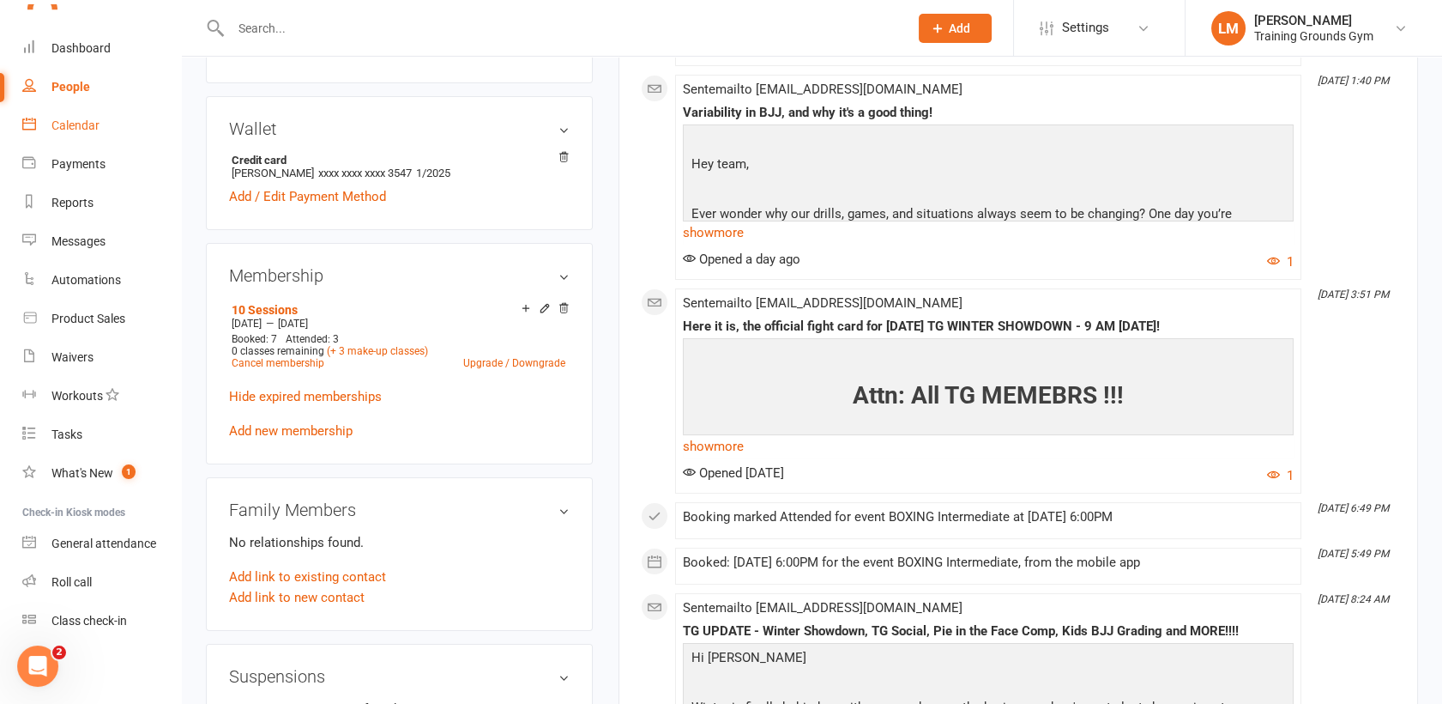
click at [67, 132] on link "Calendar" at bounding box center [101, 125] width 159 height 39
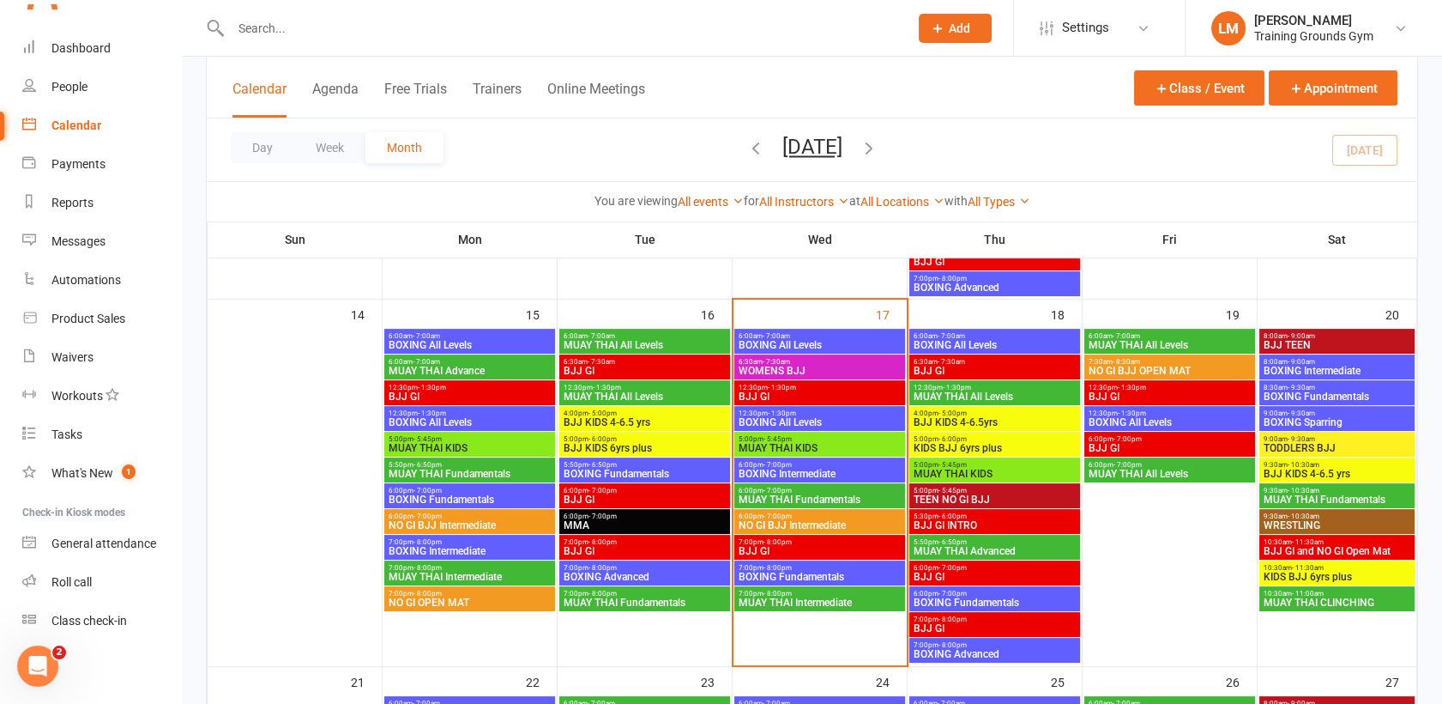
scroll to position [804, 0]
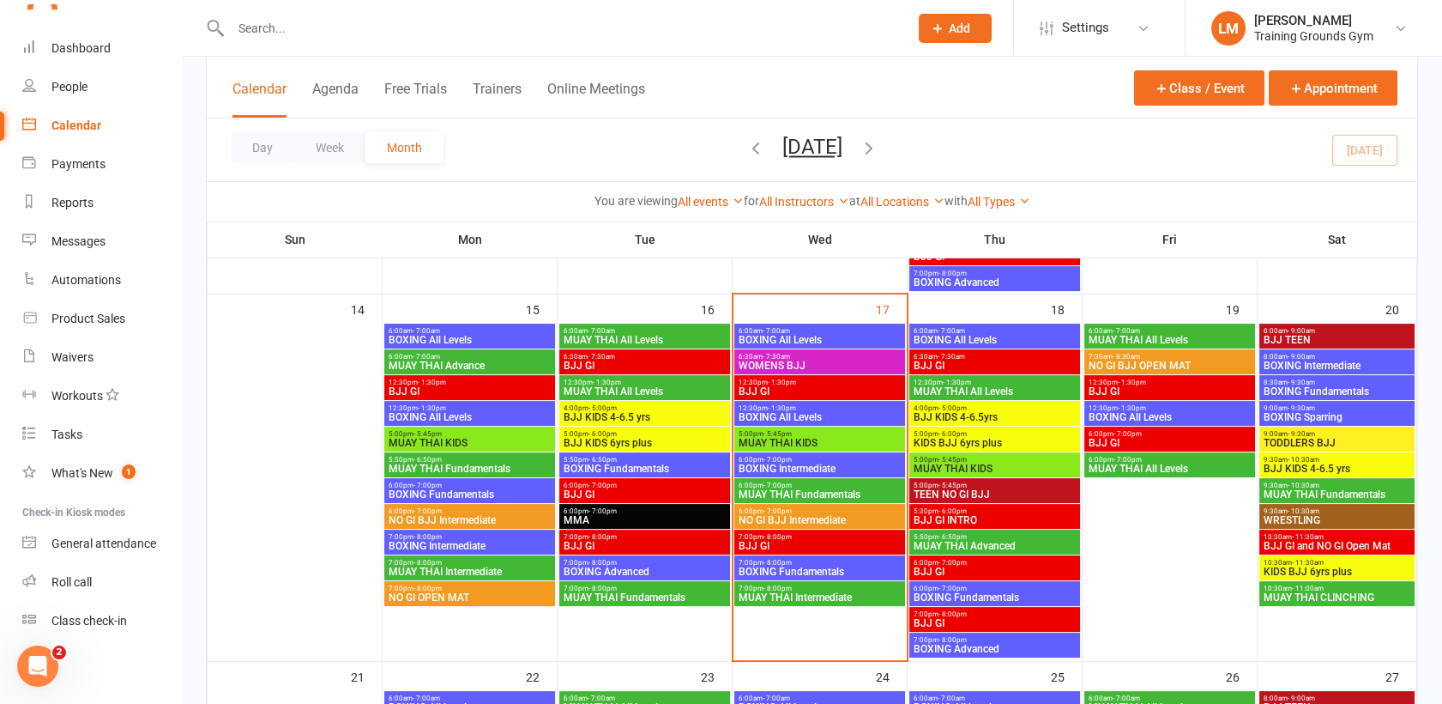
click at [782, 483] on span "- 7:00pm" at bounding box center [778, 485] width 28 height 8
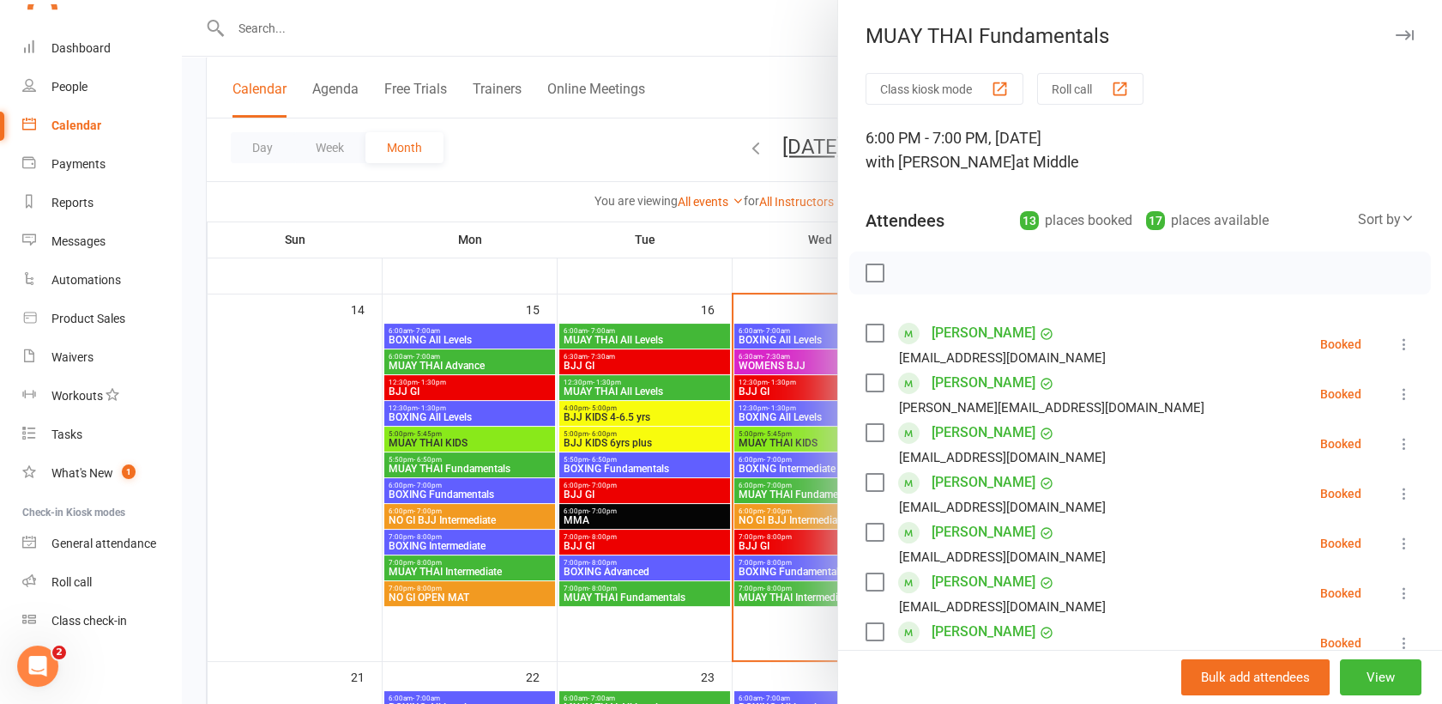
click at [870, 275] on label at bounding box center [874, 272] width 17 height 17
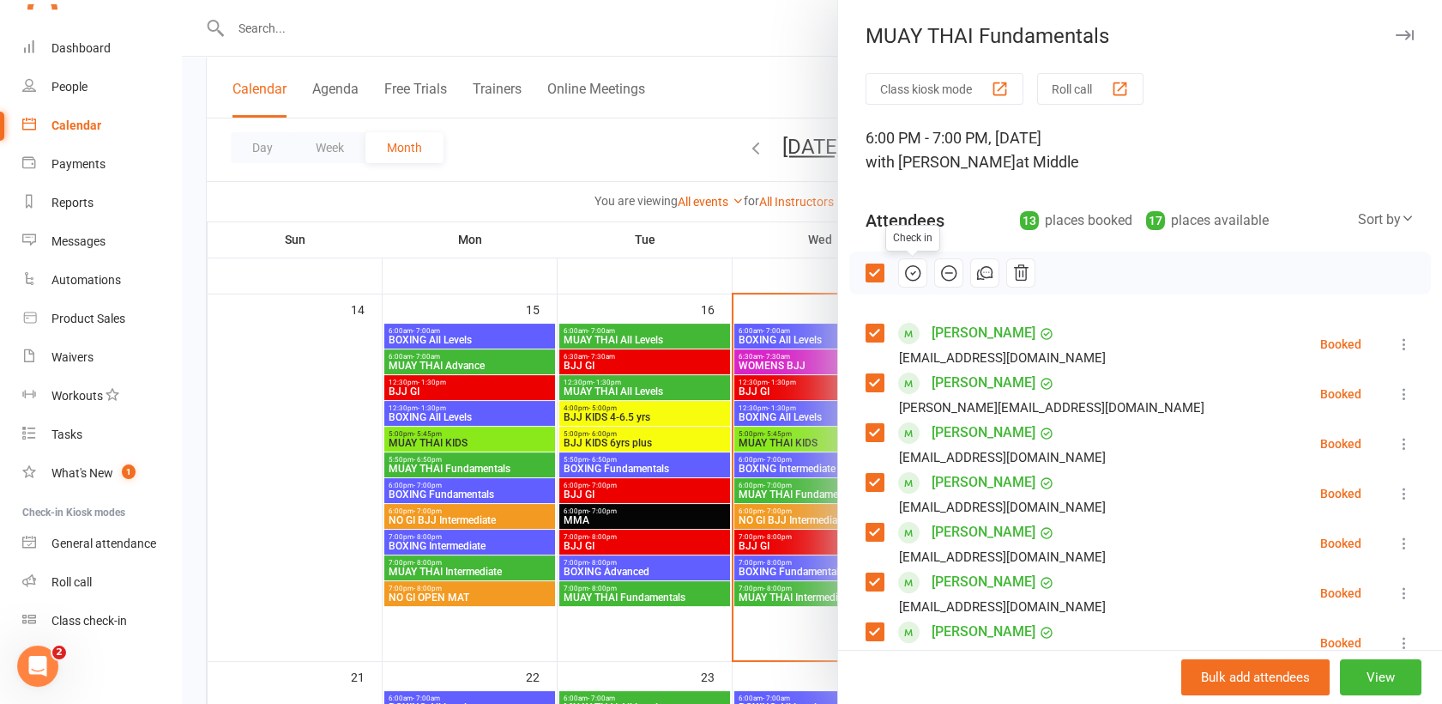
click at [904, 267] on icon "button" at bounding box center [913, 272] width 19 height 19
click at [793, 487] on div at bounding box center [812, 352] width 1260 height 704
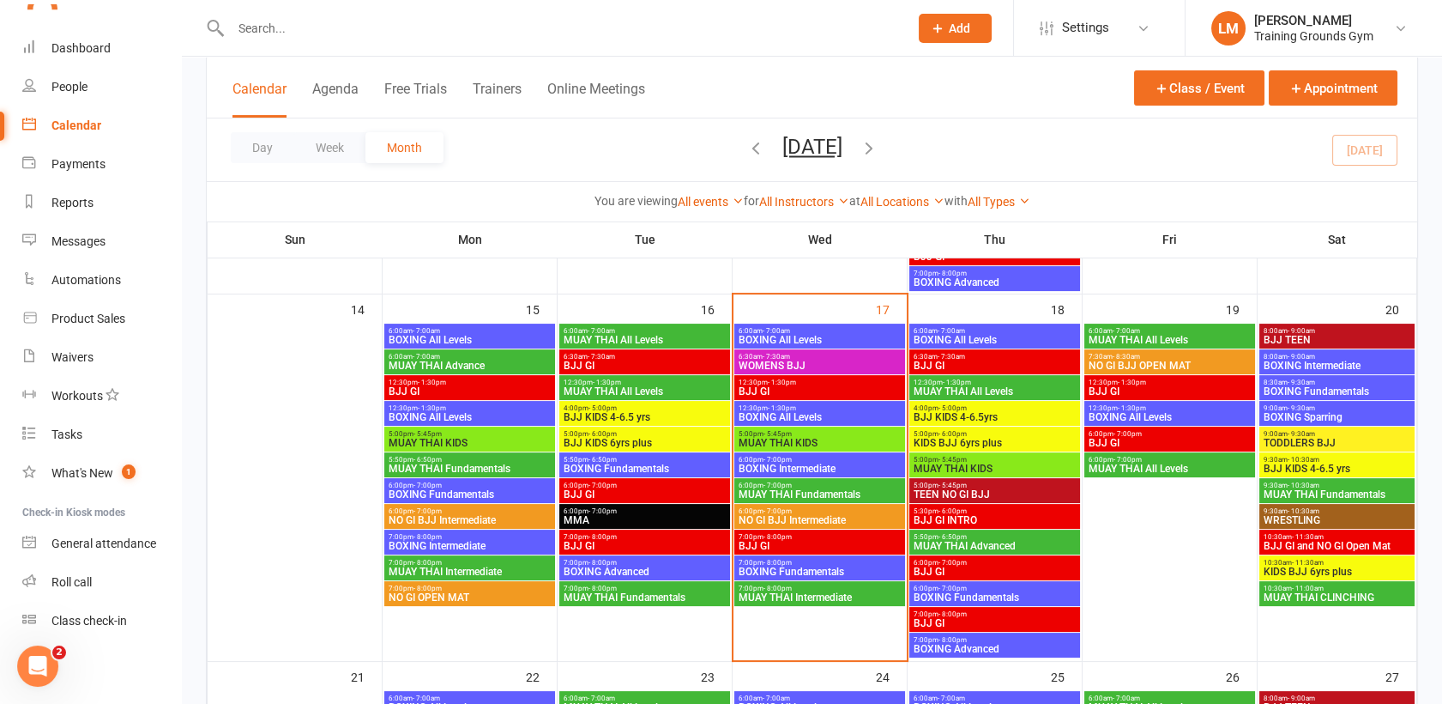
click at [783, 463] on span "BOXING Intermediate" at bounding box center [820, 468] width 164 height 10
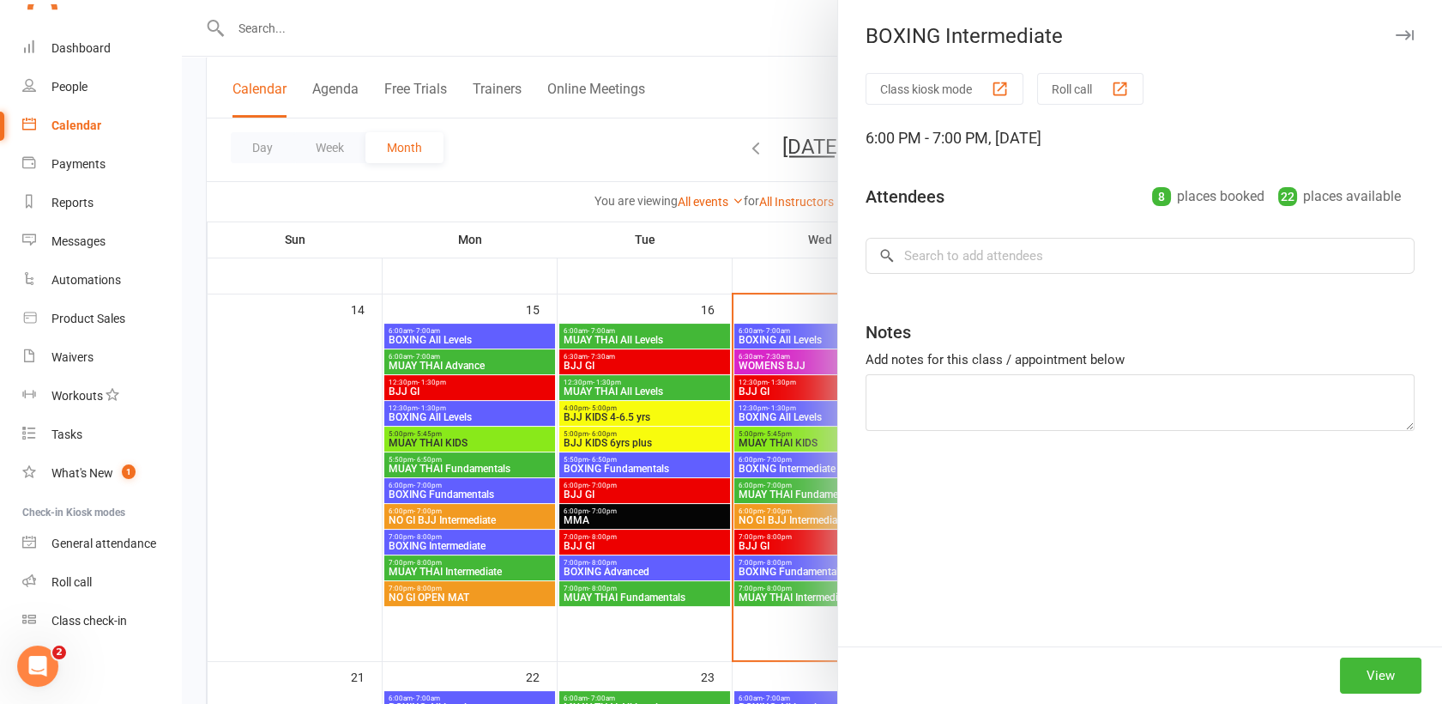
click at [783, 462] on div at bounding box center [812, 352] width 1260 height 704
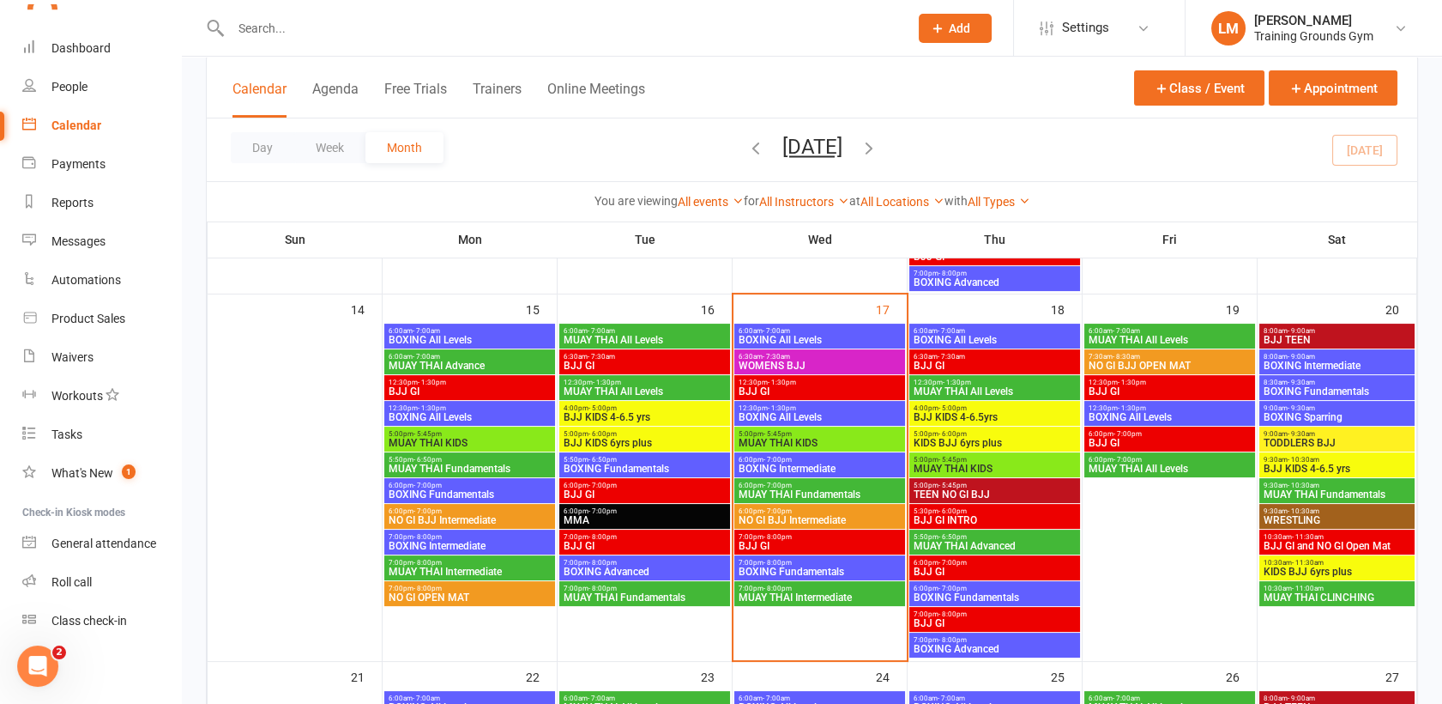
click at [783, 463] on span "BOXING Intermediate" at bounding box center [820, 468] width 164 height 10
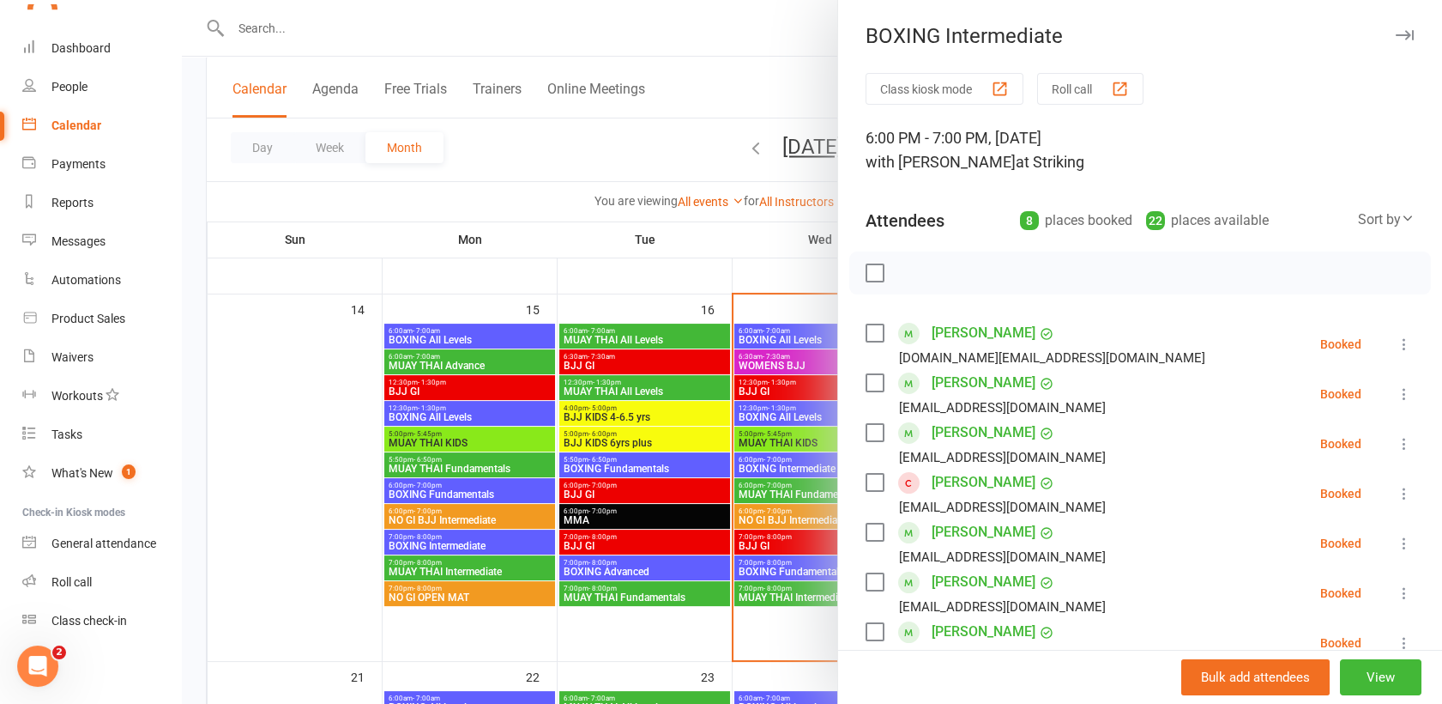
click at [867, 426] on label at bounding box center [874, 432] width 17 height 17
click at [866, 484] on label at bounding box center [874, 482] width 17 height 17
click at [866, 529] on label at bounding box center [874, 531] width 17 height 17
click at [875, 525] on label at bounding box center [874, 531] width 17 height 17
click at [872, 582] on label at bounding box center [874, 581] width 17 height 17
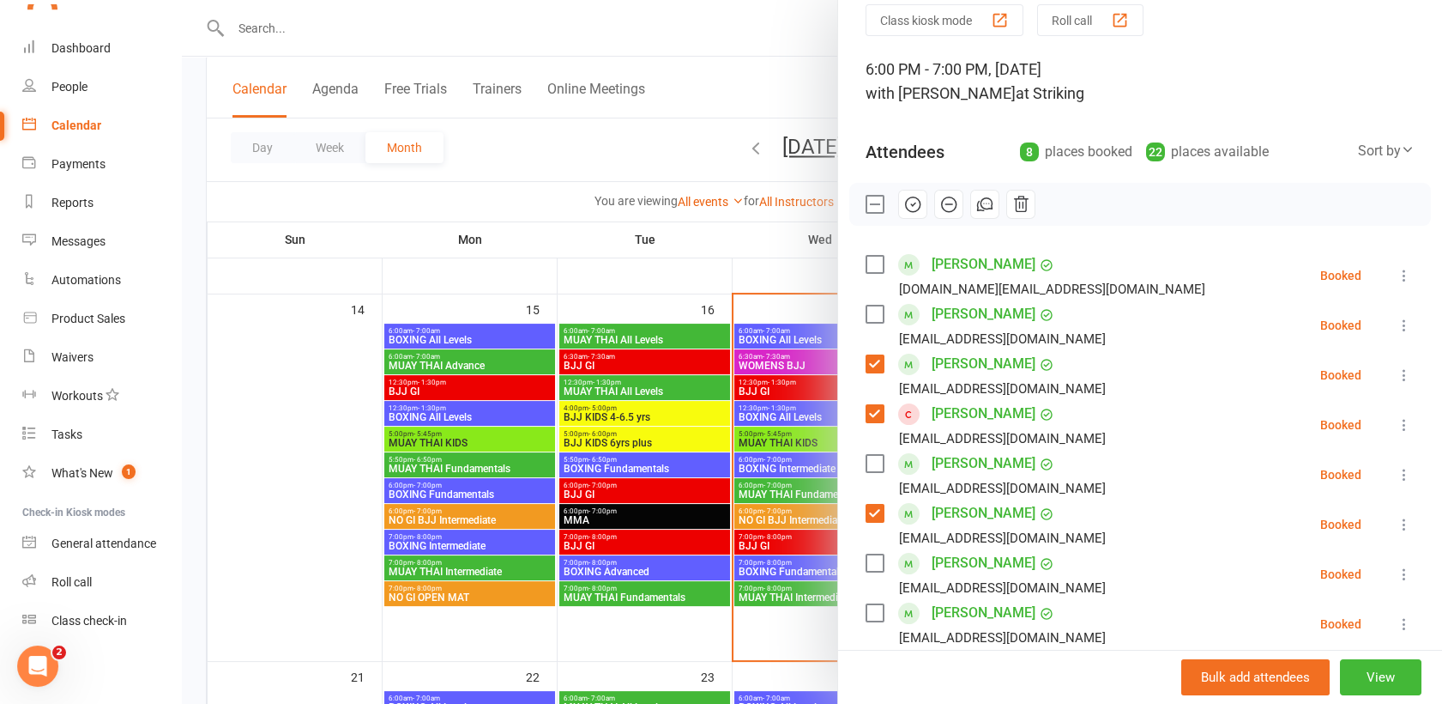
scroll to position [93, 0]
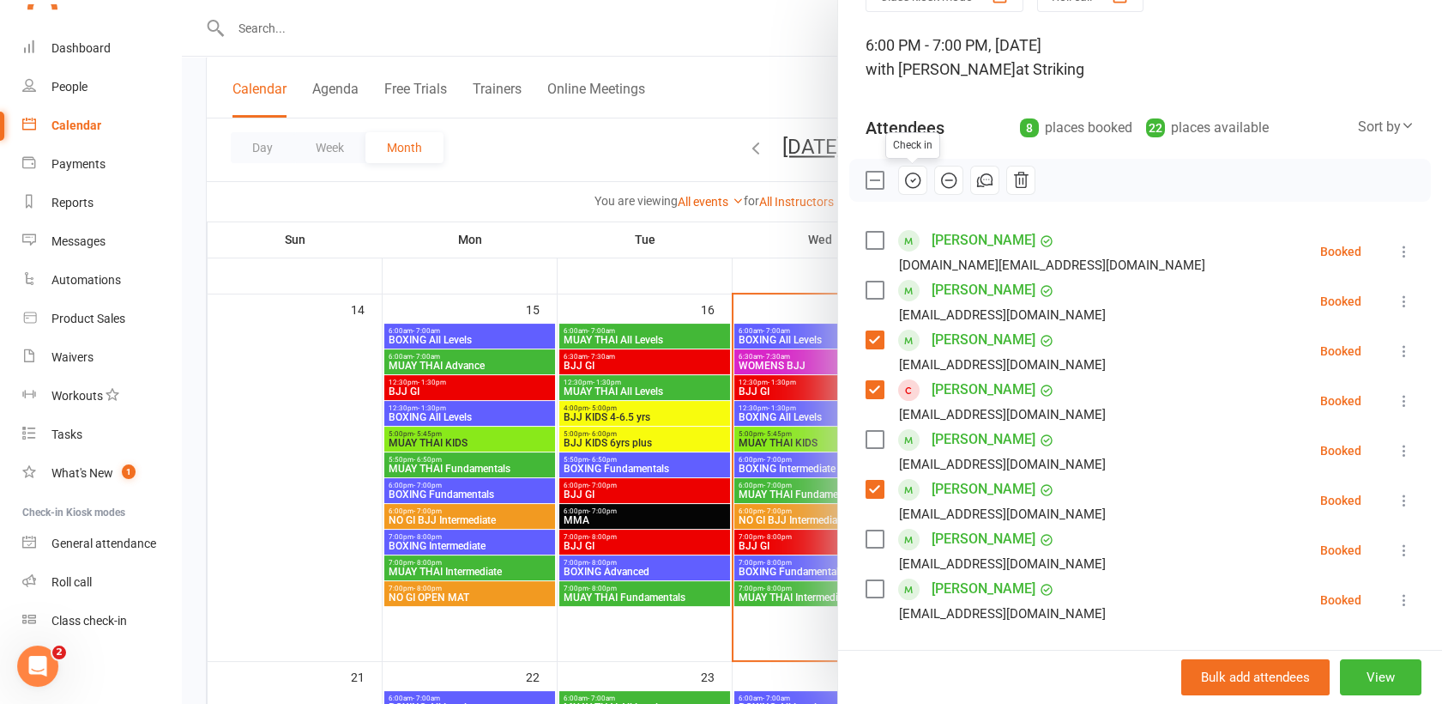
drag, startPoint x: 910, startPoint y: 179, endPoint x: 824, endPoint y: 83, distance: 129.4
click at [910, 179] on icon "button" at bounding box center [913, 180] width 19 height 19
click at [760, 251] on div at bounding box center [812, 352] width 1260 height 704
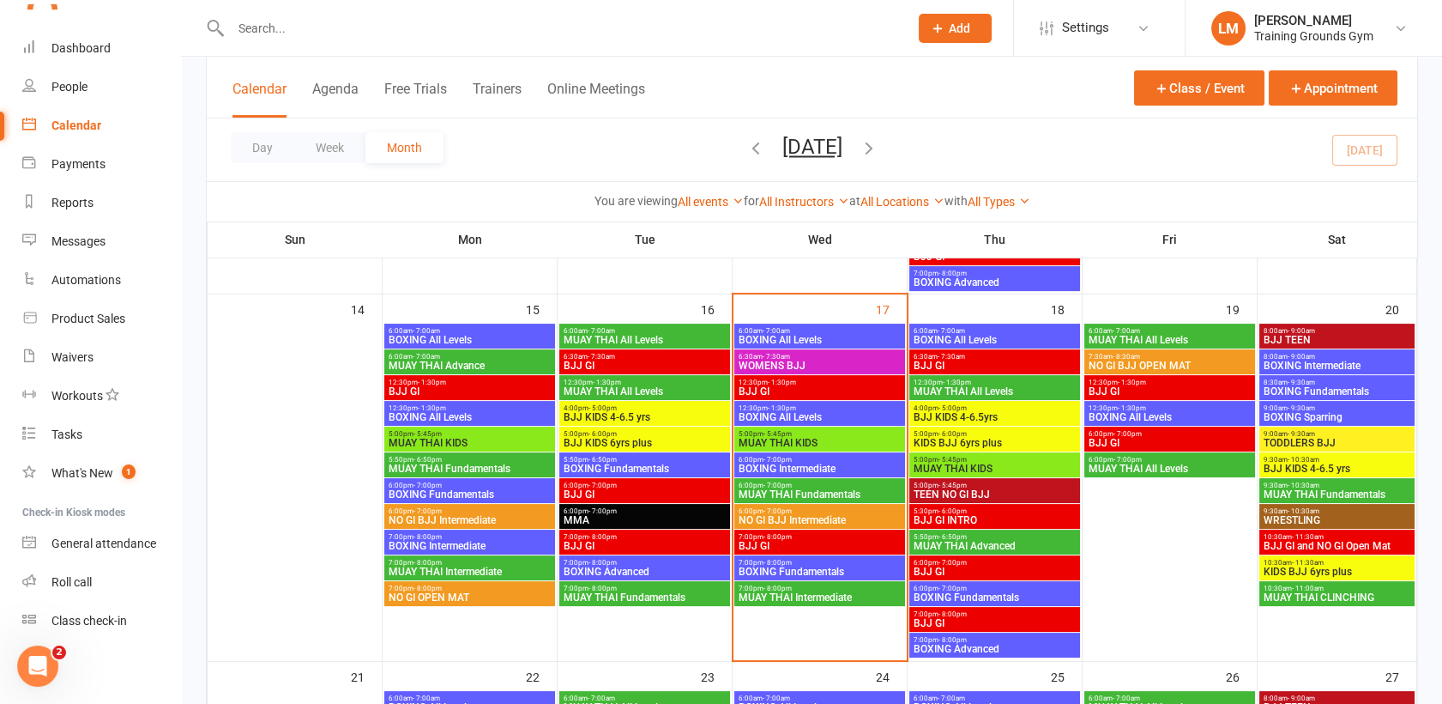
click at [777, 521] on span "NO GI BJJ Intermediate" at bounding box center [820, 520] width 164 height 10
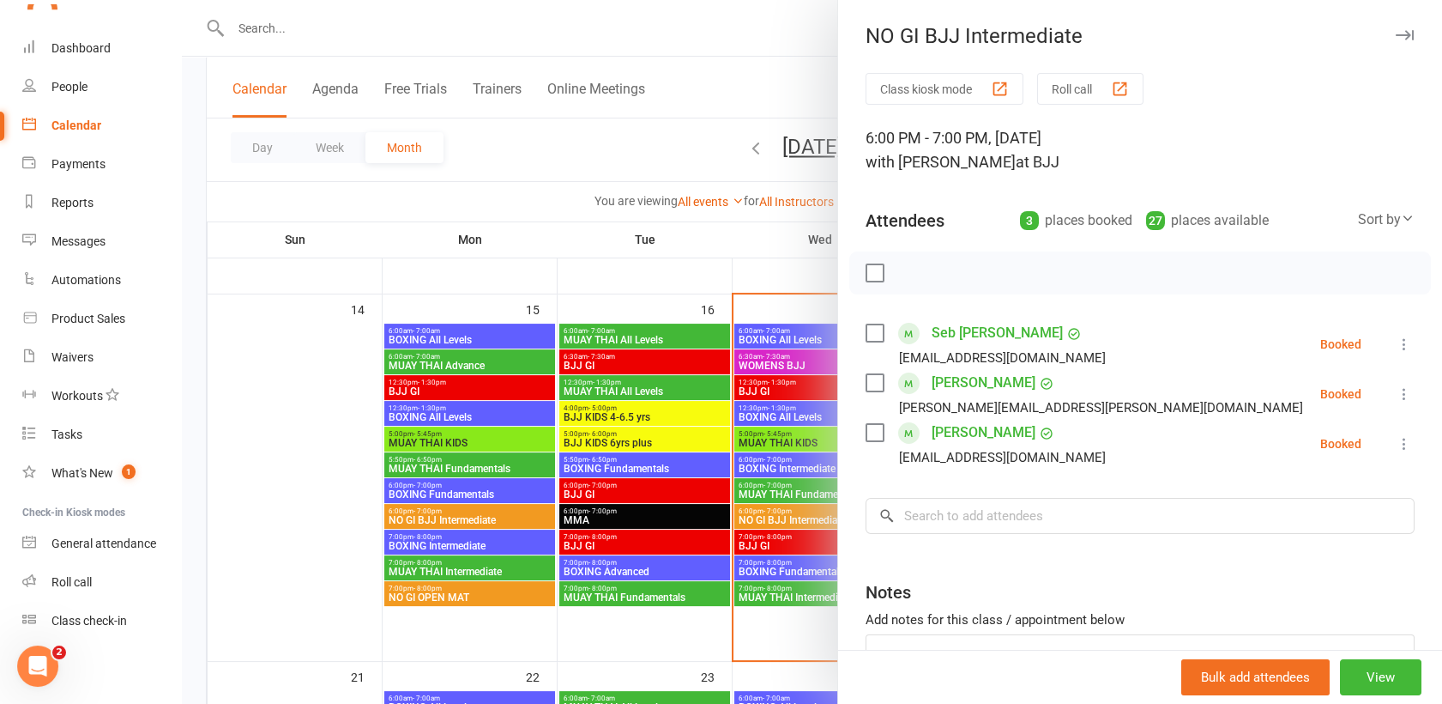
click at [773, 543] on div at bounding box center [812, 352] width 1260 height 704
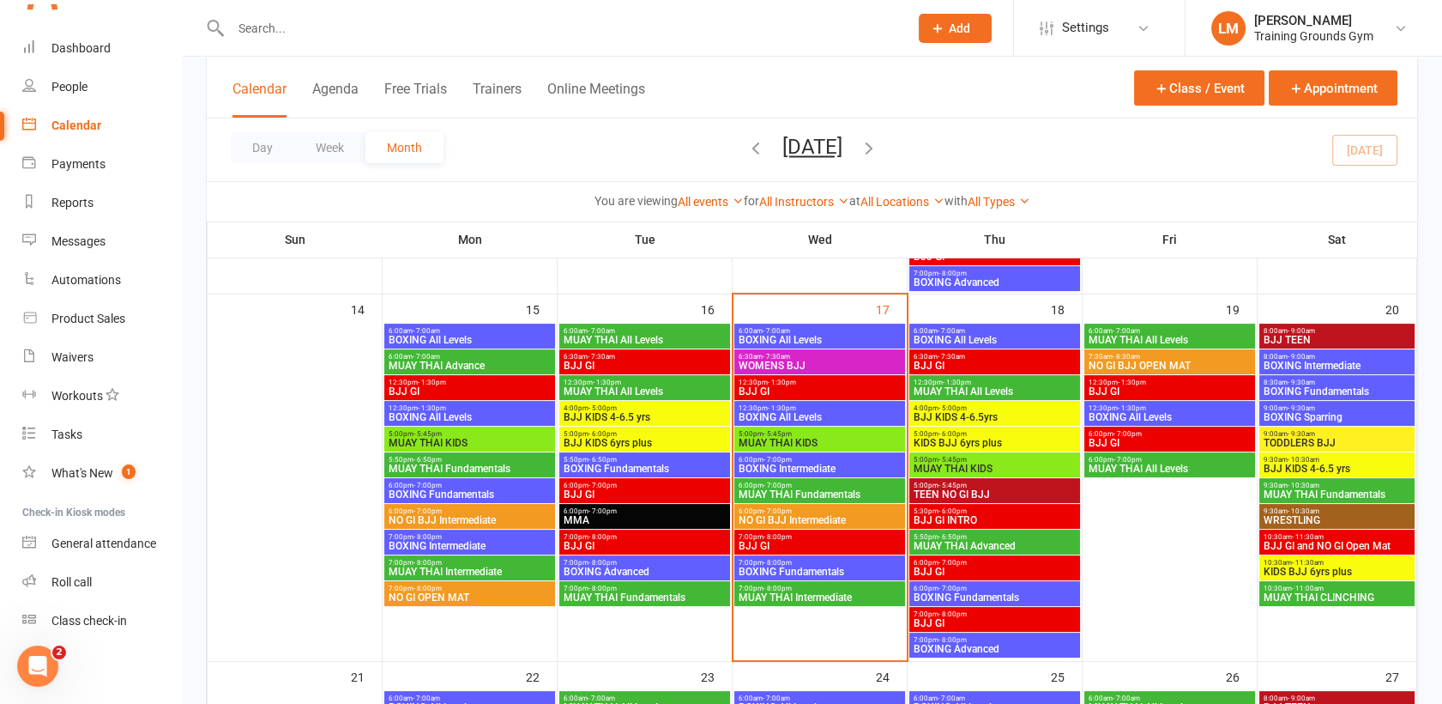
click at [773, 543] on span "BJJ GI" at bounding box center [820, 546] width 164 height 10
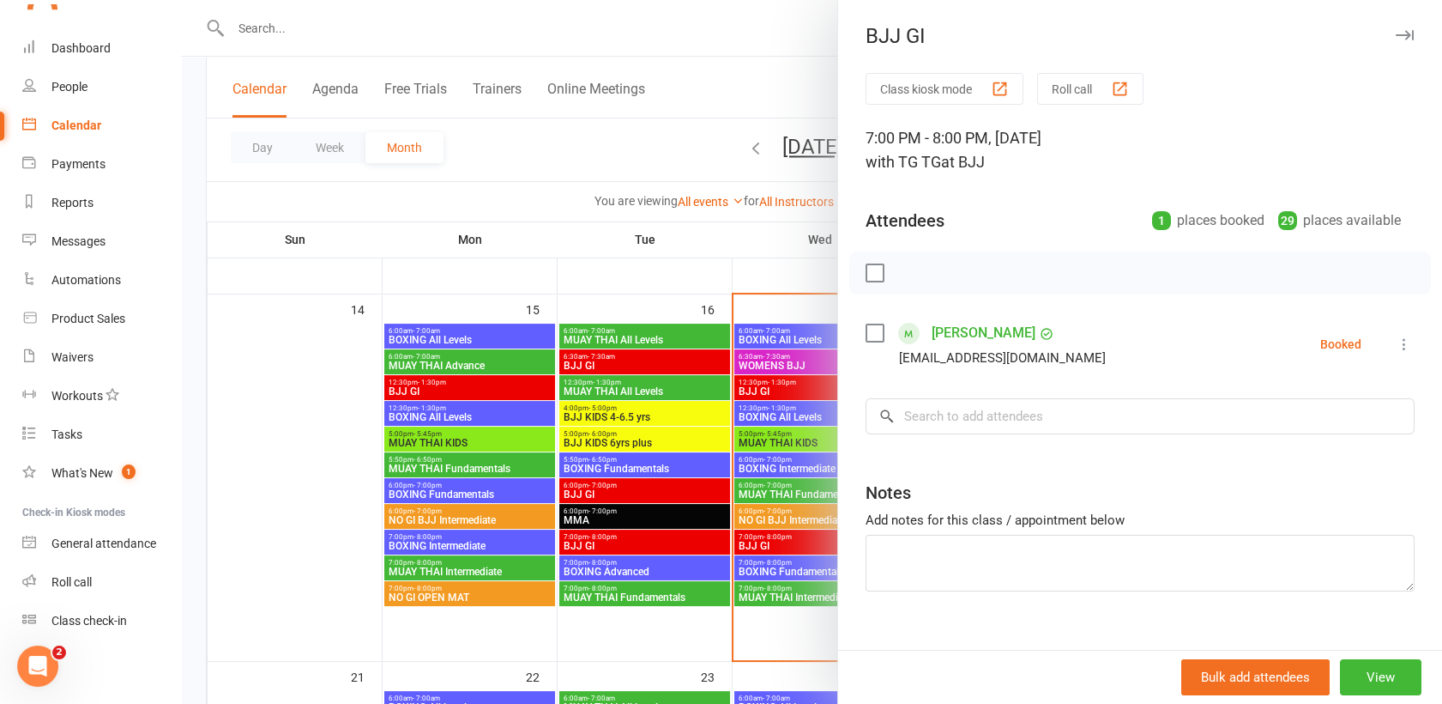
click at [779, 566] on div at bounding box center [812, 352] width 1260 height 704
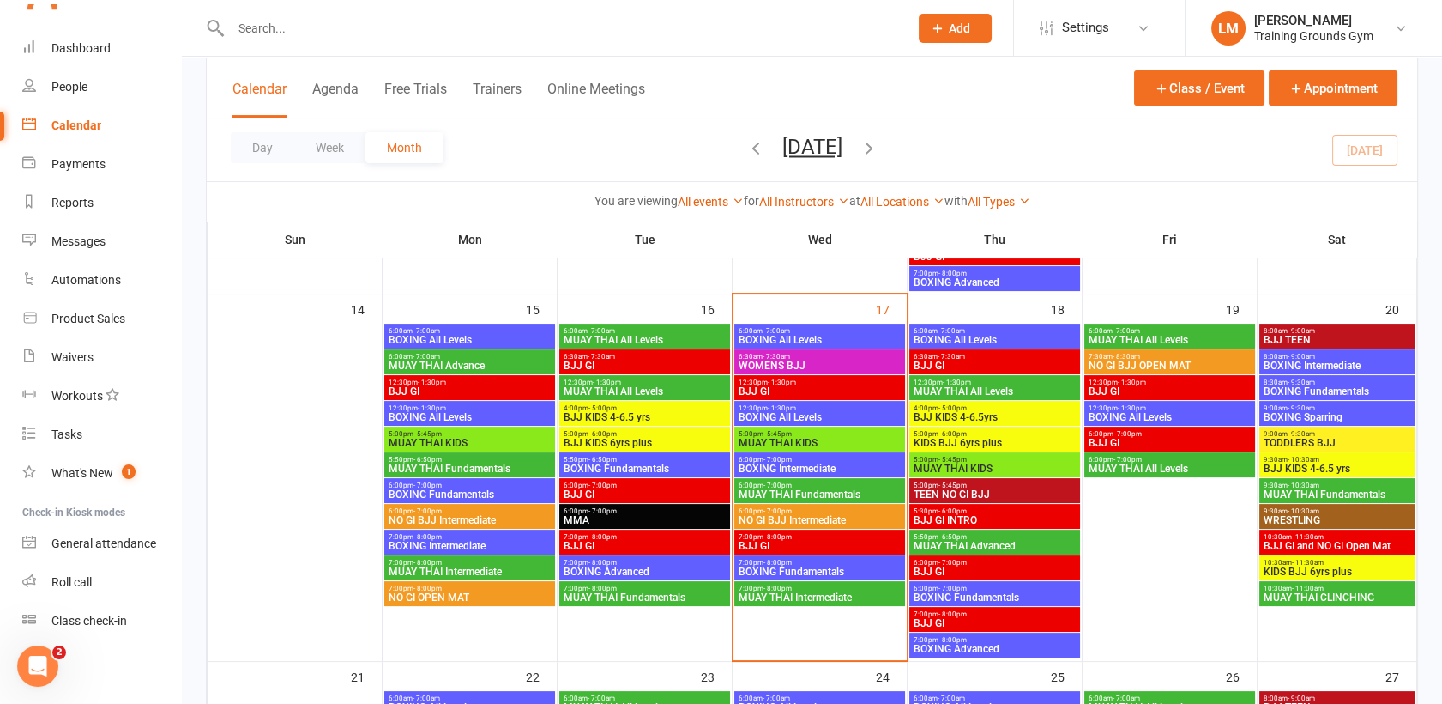
click at [779, 566] on span "BOXING Fundamentals" at bounding box center [820, 571] width 164 height 10
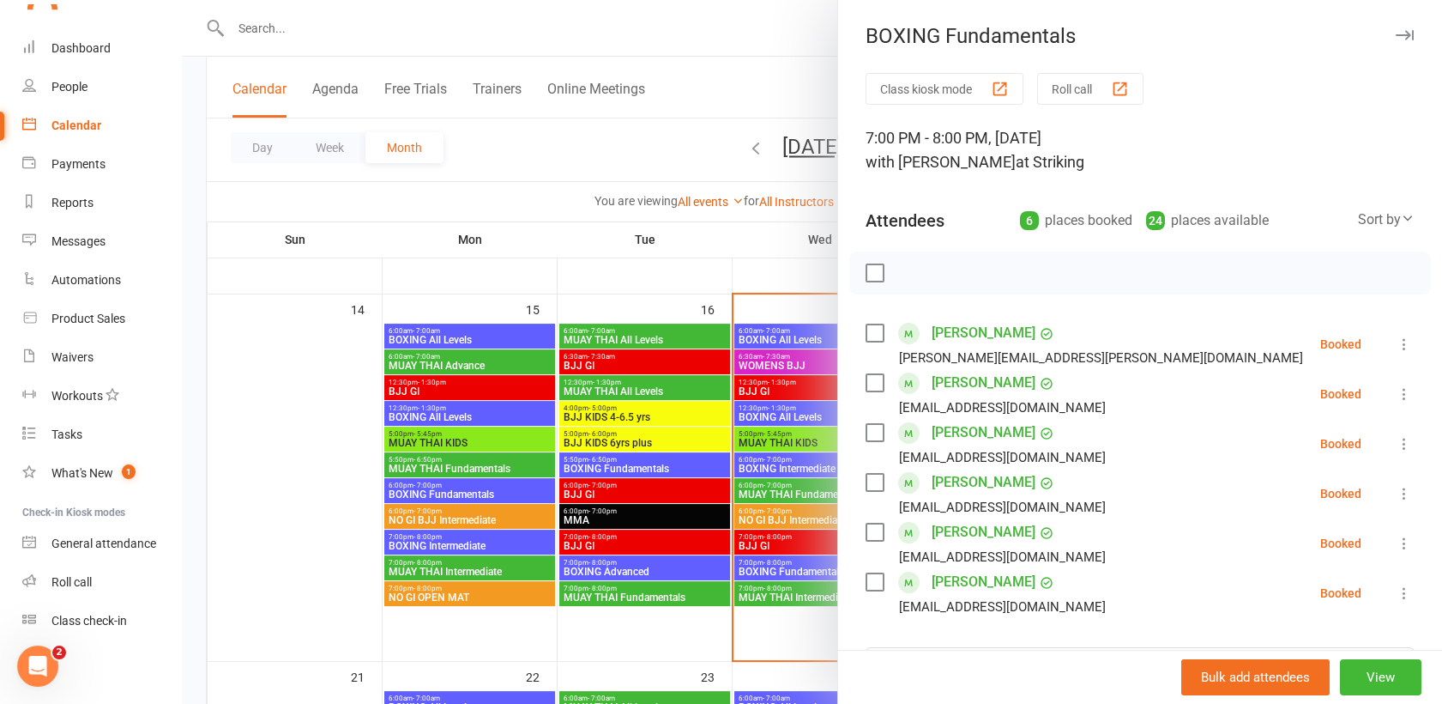
click at [778, 590] on div at bounding box center [812, 352] width 1260 height 704
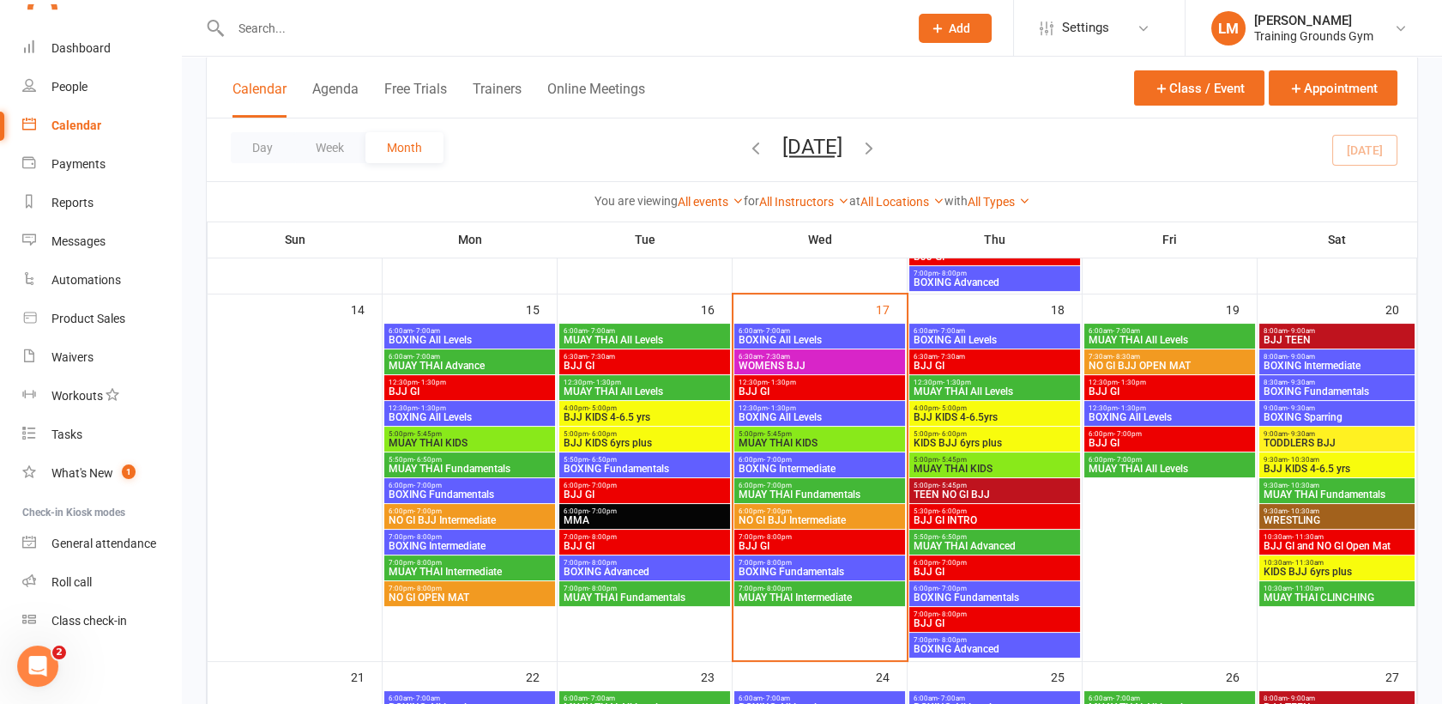
click at [778, 592] on span "MUAY THAI Intermediate" at bounding box center [820, 597] width 164 height 10
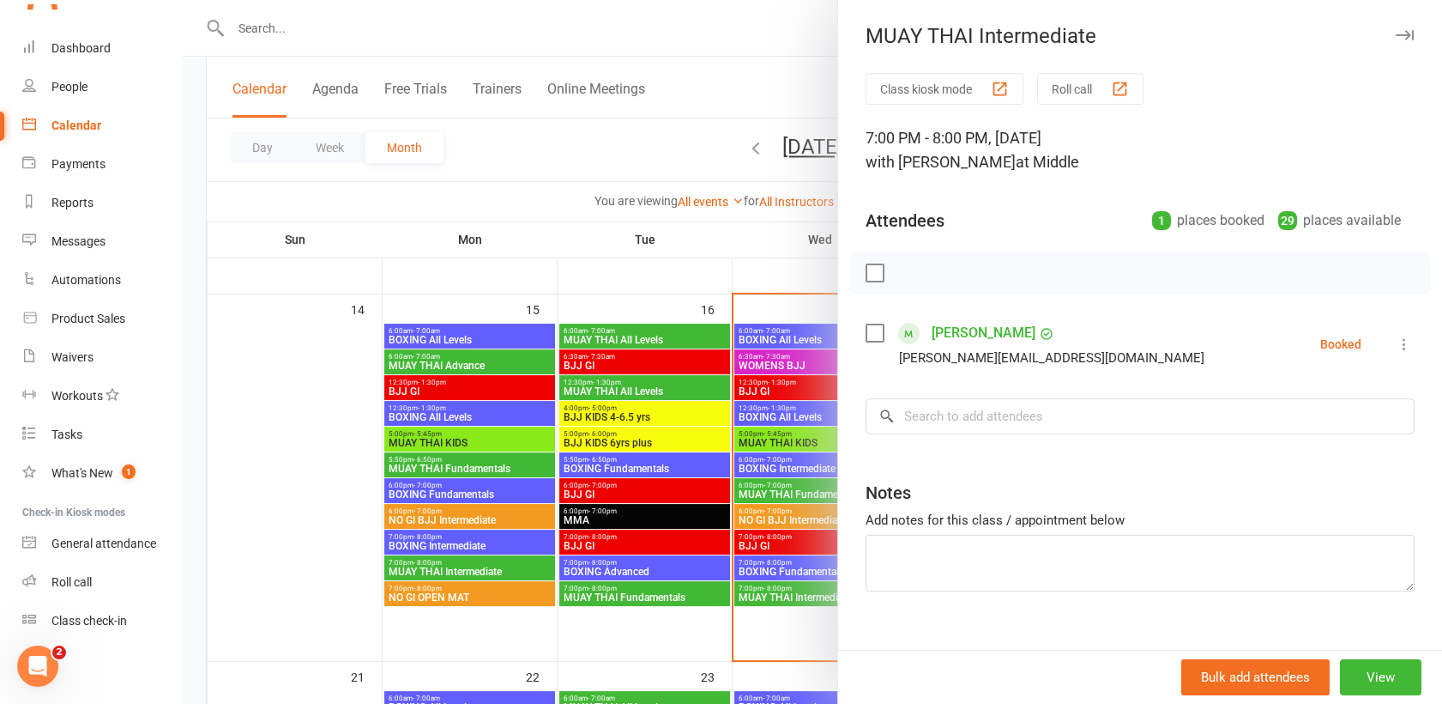
click at [281, 18] on div at bounding box center [812, 352] width 1260 height 704
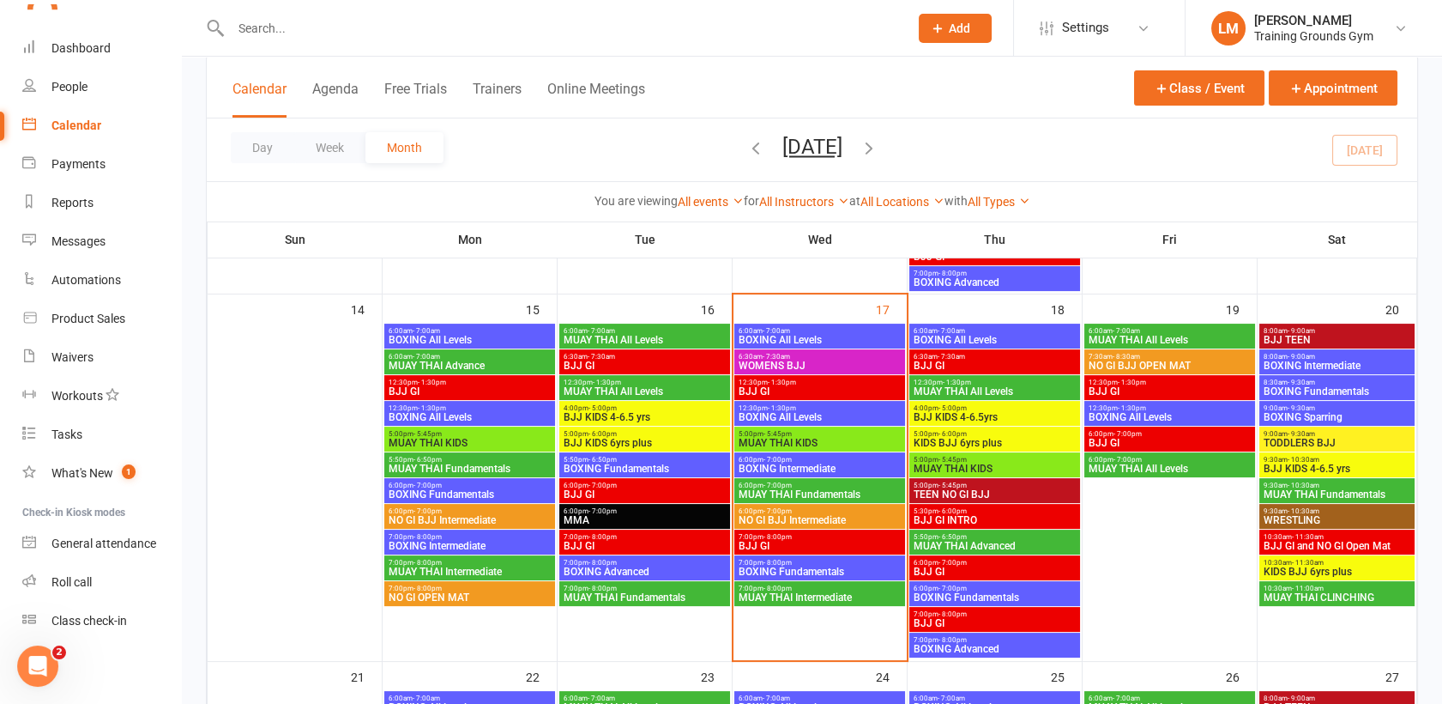
click at [281, 28] on input "text" at bounding box center [561, 28] width 671 height 24
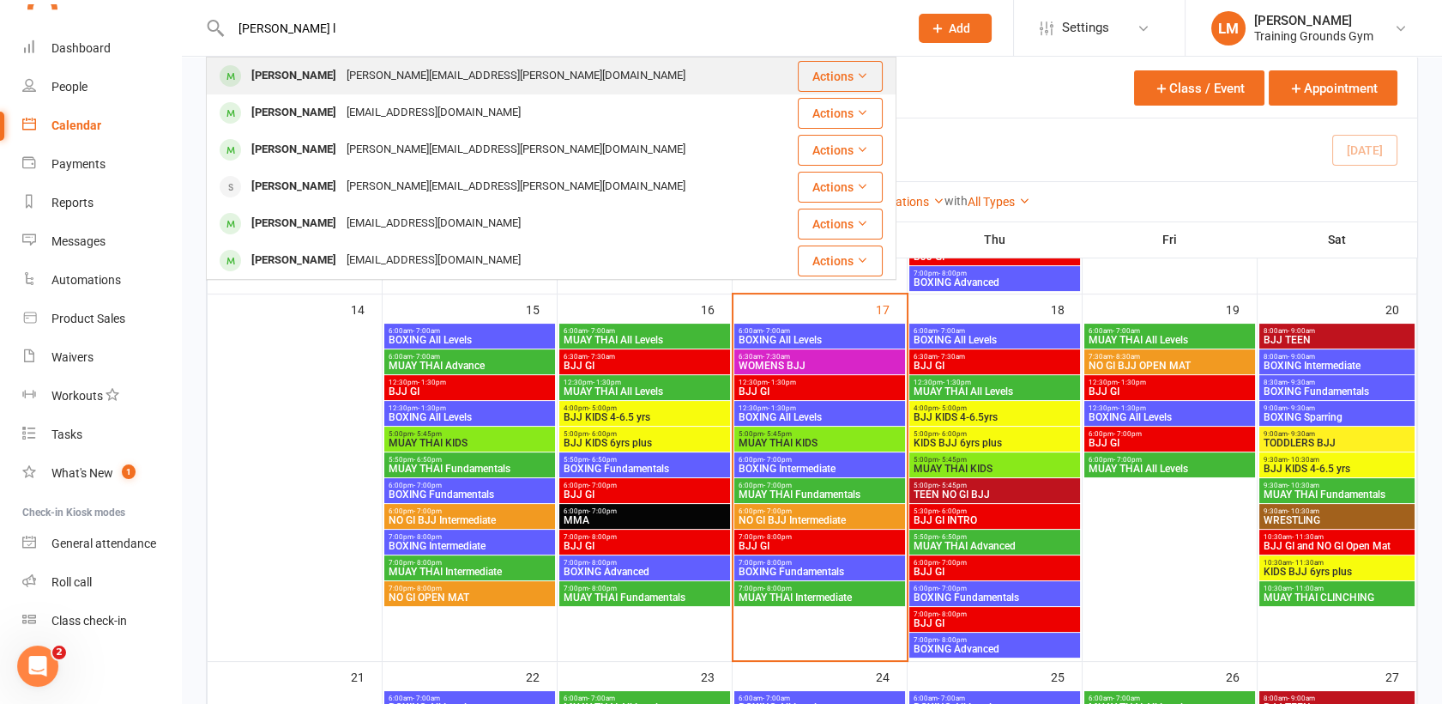
type input "[PERSON_NAME] l"
click at [286, 77] on div "[PERSON_NAME]" at bounding box center [293, 75] width 95 height 25
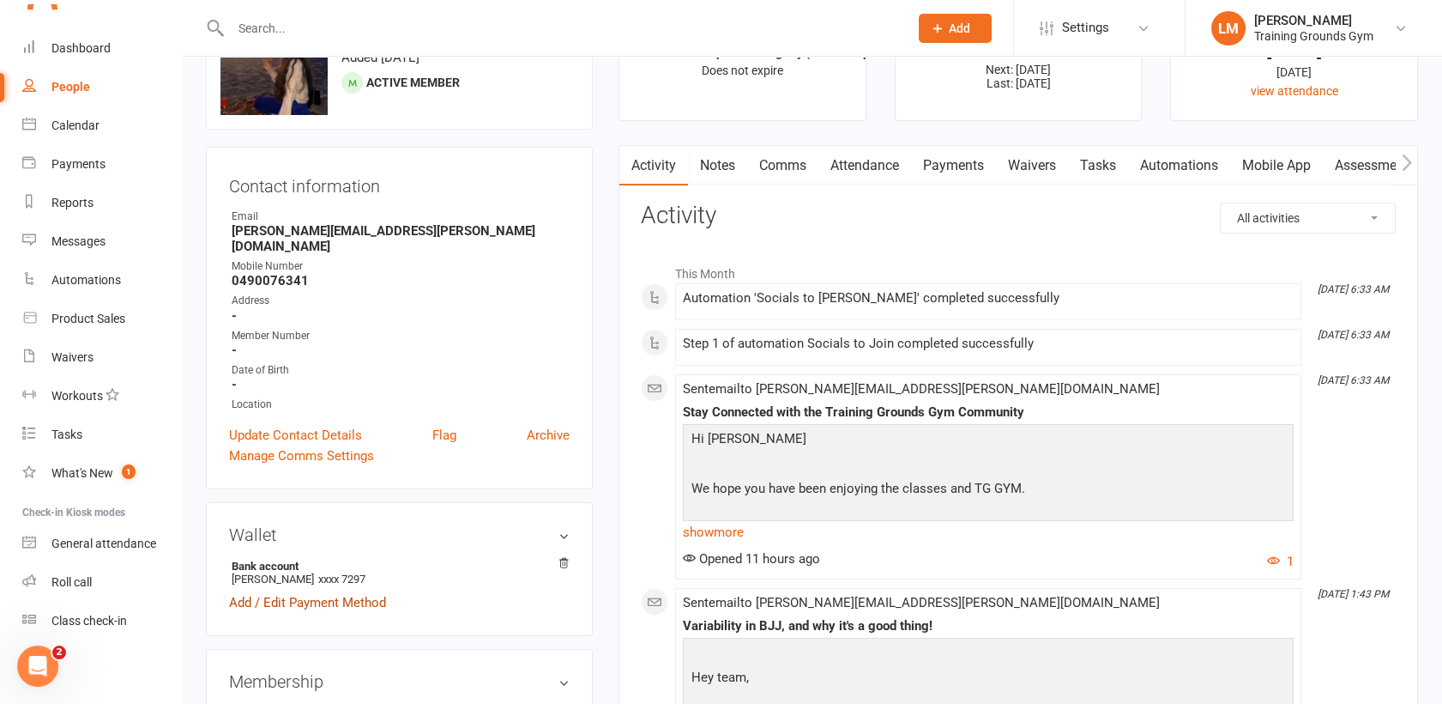
scroll to position [125, 0]
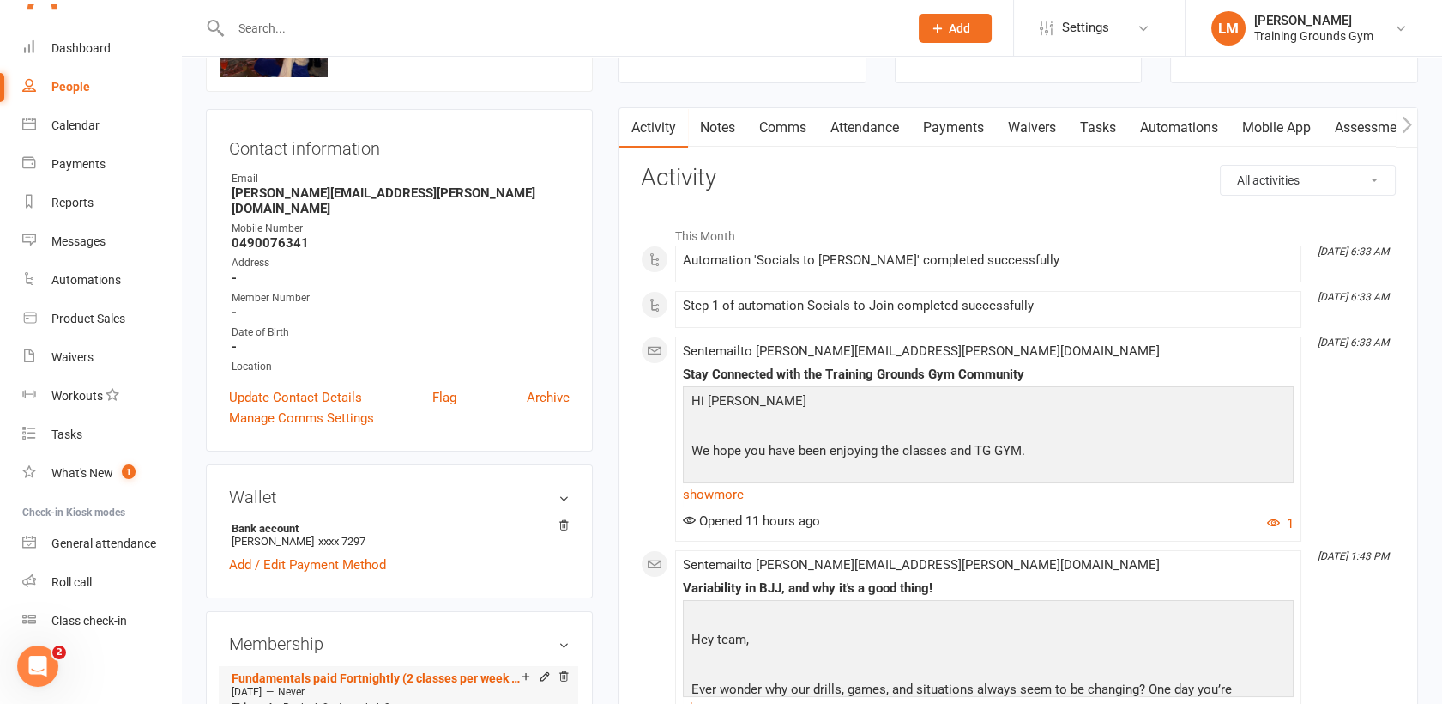
click at [257, 686] on span "[DATE]" at bounding box center [247, 692] width 30 height 12
click at [252, 671] on link "Fundamentals paid Fortnightly (2 classes per week any discipline)" at bounding box center [377, 678] width 290 height 14
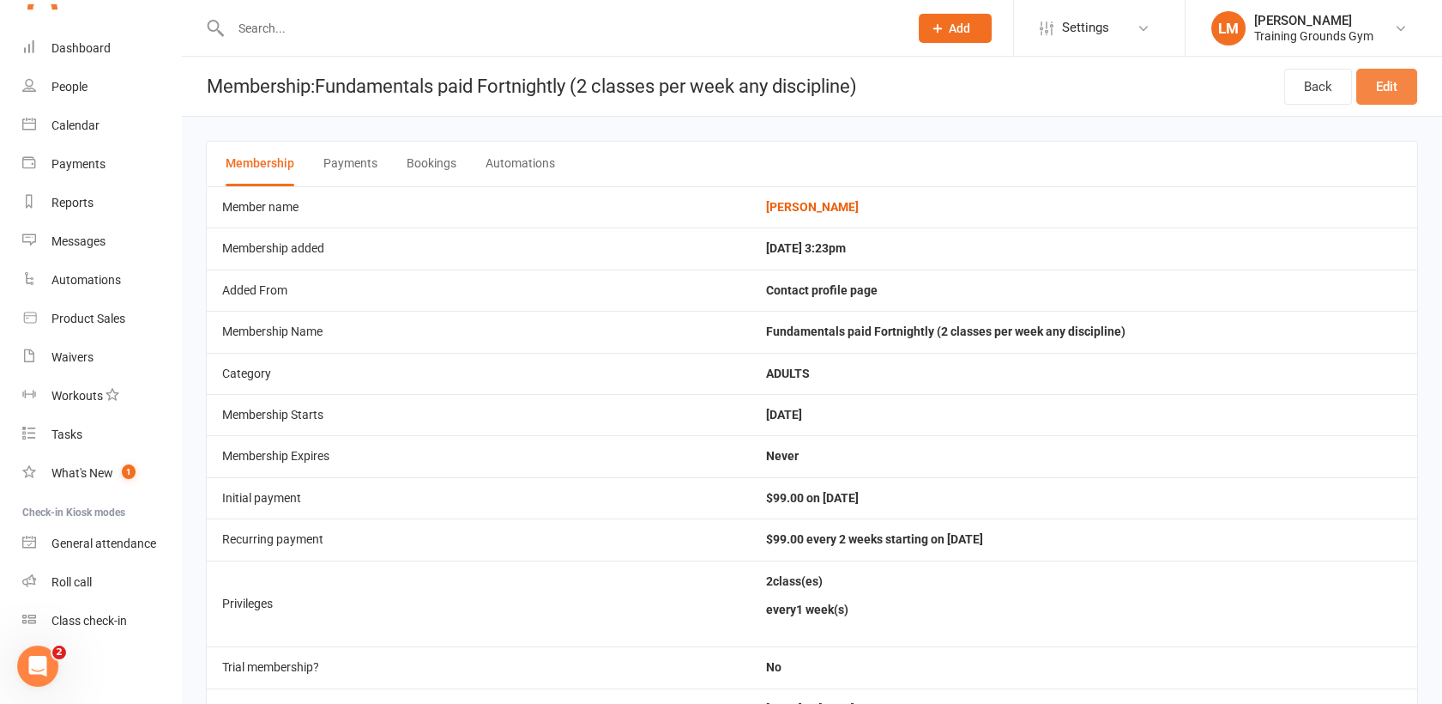
click at [1381, 85] on link "Edit" at bounding box center [1387, 87] width 61 height 36
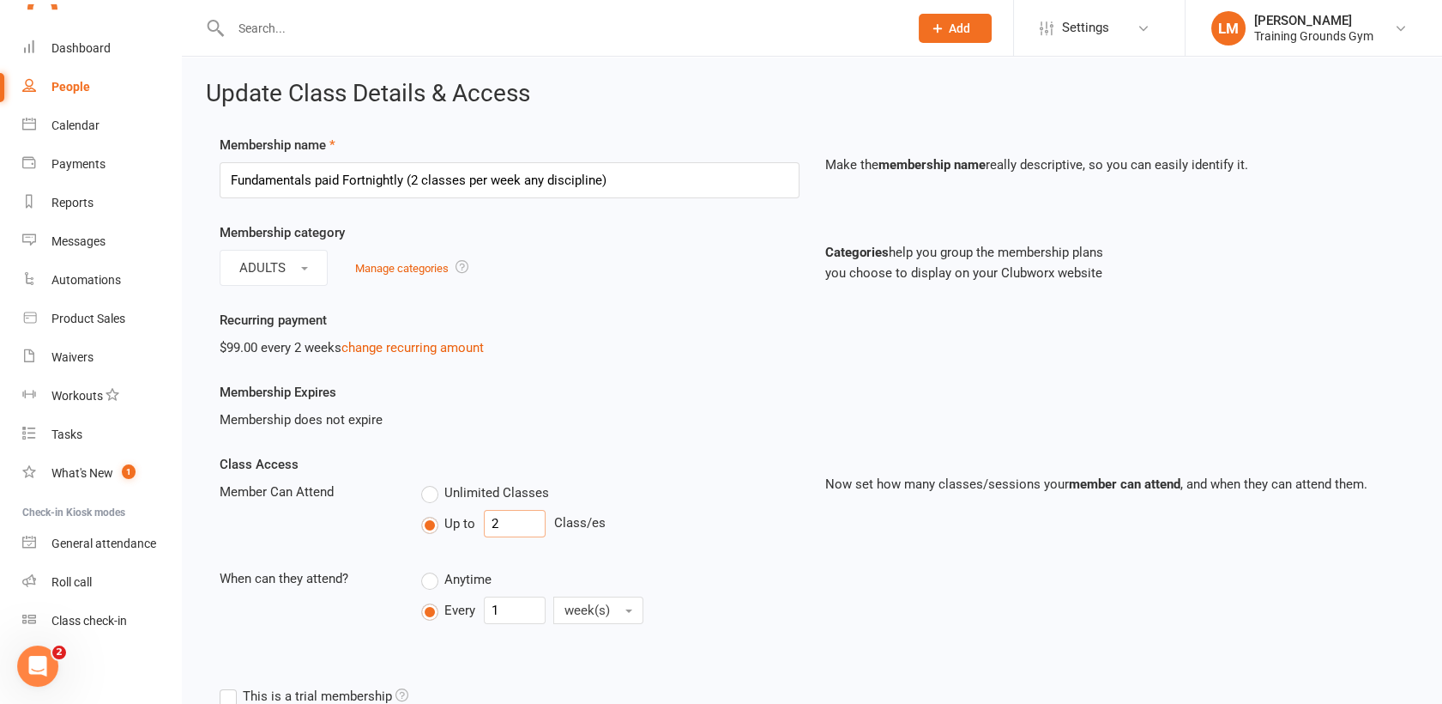
drag, startPoint x: 522, startPoint y: 523, endPoint x: 491, endPoint y: 523, distance: 30.9
click at [491, 523] on input "2" at bounding box center [515, 523] width 62 height 27
type input "4"
drag, startPoint x: 501, startPoint y: 598, endPoint x: 484, endPoint y: 599, distance: 17.2
click at [484, 599] on input "1" at bounding box center [515, 609] width 62 height 27
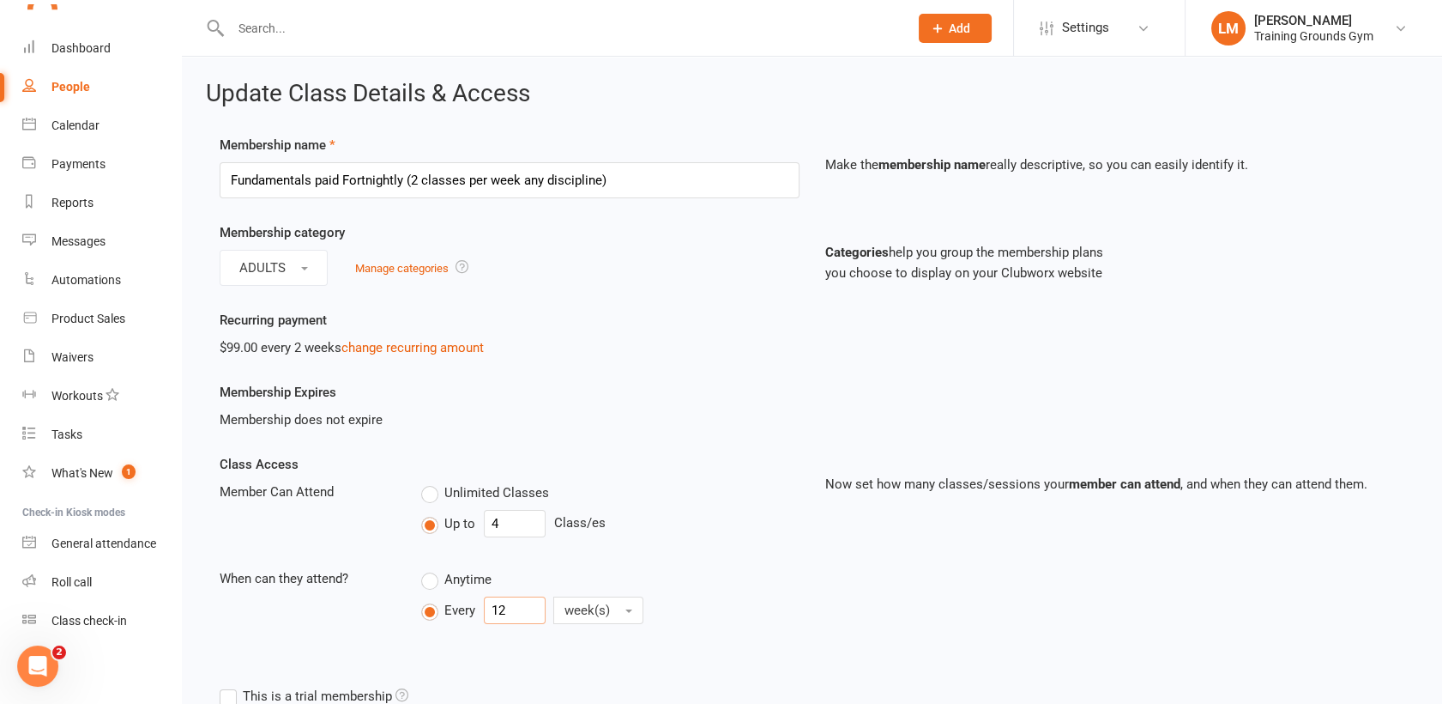
type input "1"
type input "2"
click at [941, 617] on div "Class Access Member Can Attend Unlimited Classes Up to 4 Class/es When can they…" at bounding box center [812, 566] width 1211 height 225
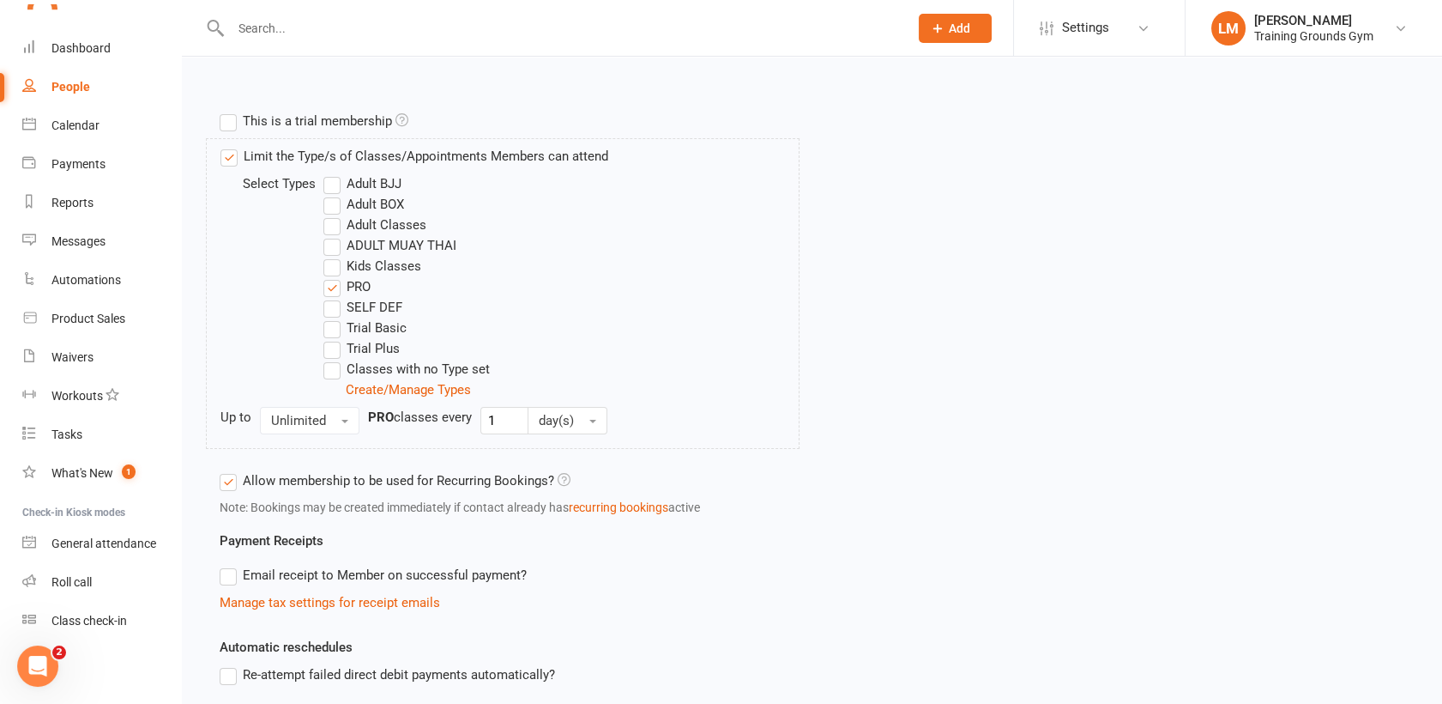
scroll to position [797, 0]
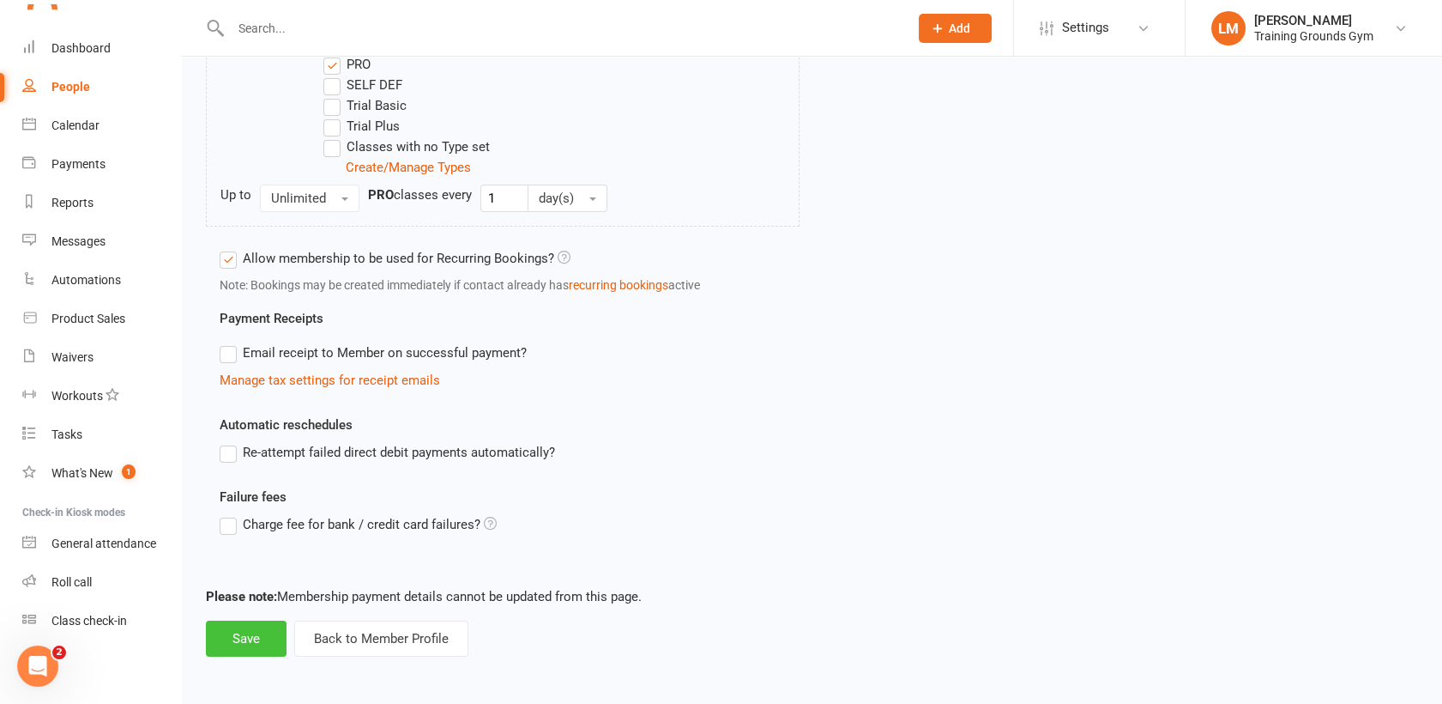
click at [236, 631] on button "Save" at bounding box center [246, 638] width 81 height 36
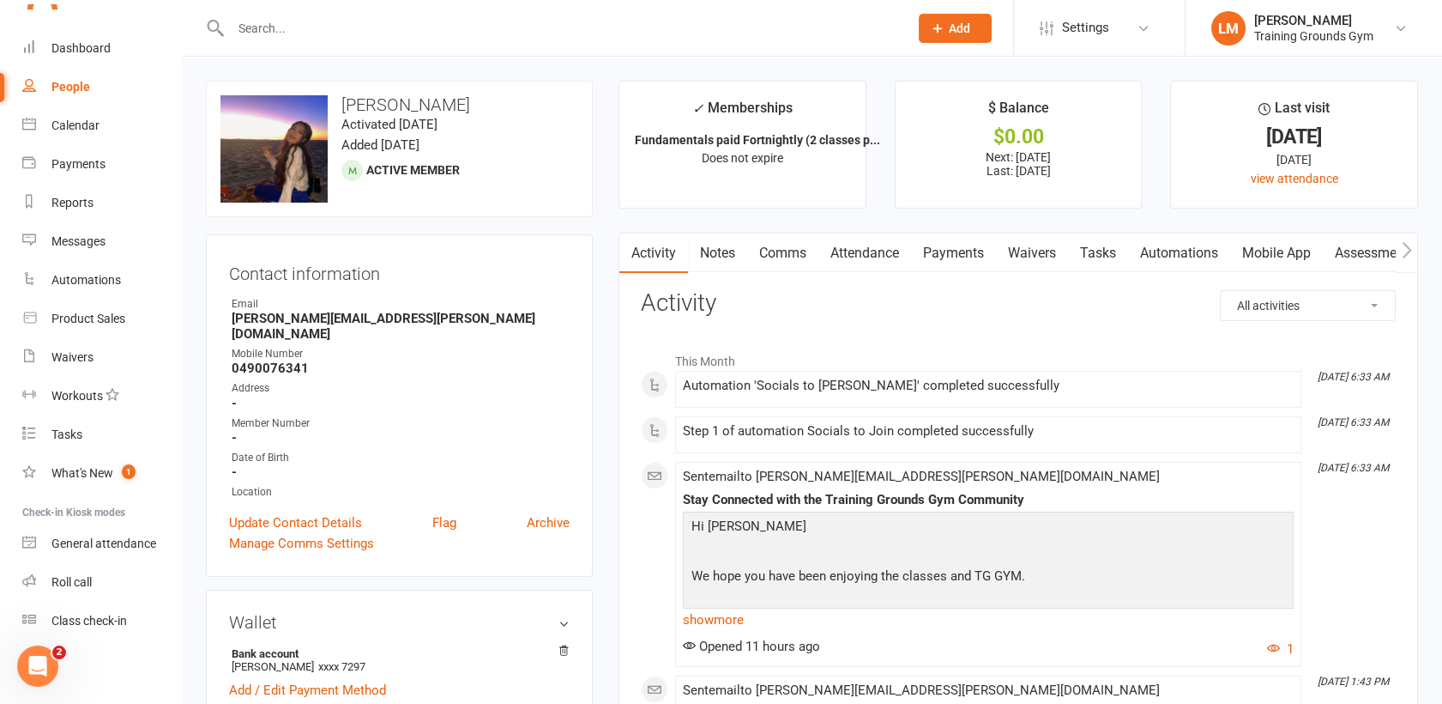
click at [973, 246] on link "Payments" at bounding box center [953, 252] width 85 height 39
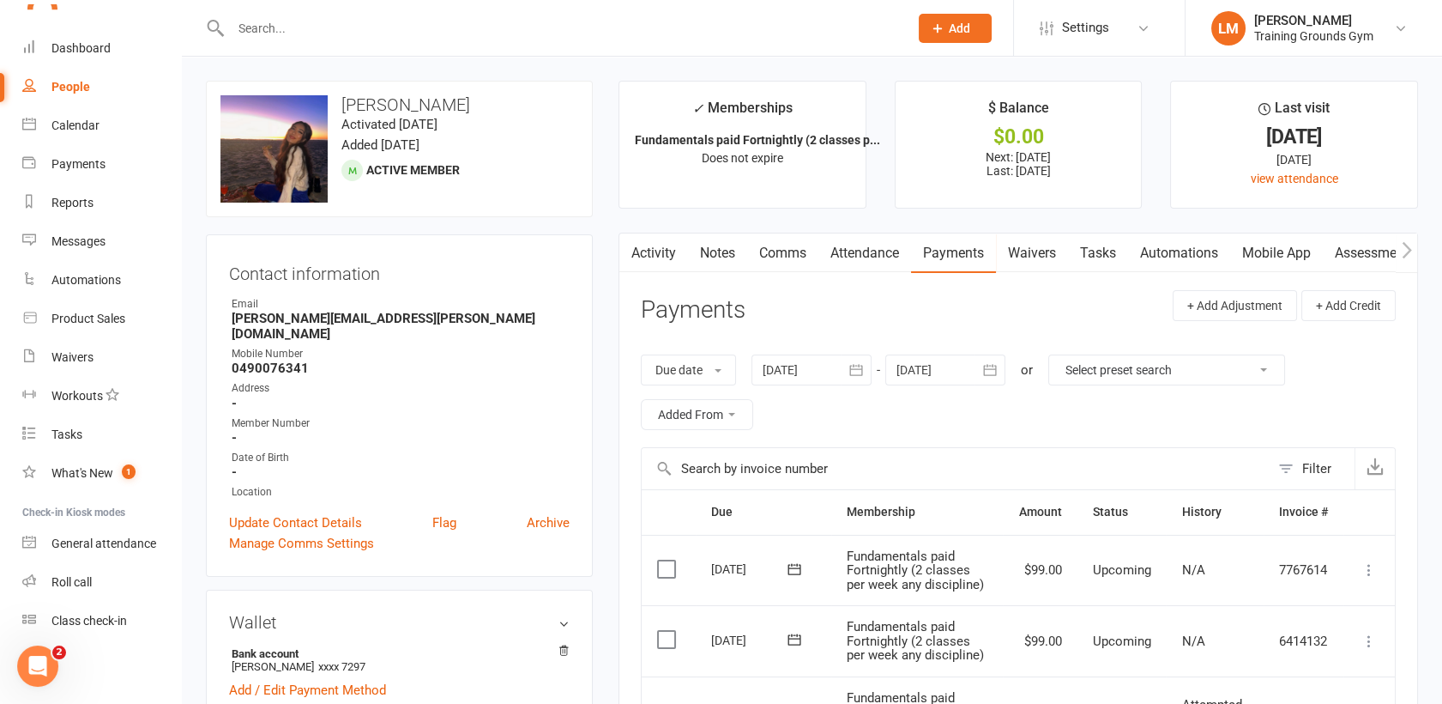
click at [289, 31] on input "text" at bounding box center [561, 28] width 671 height 24
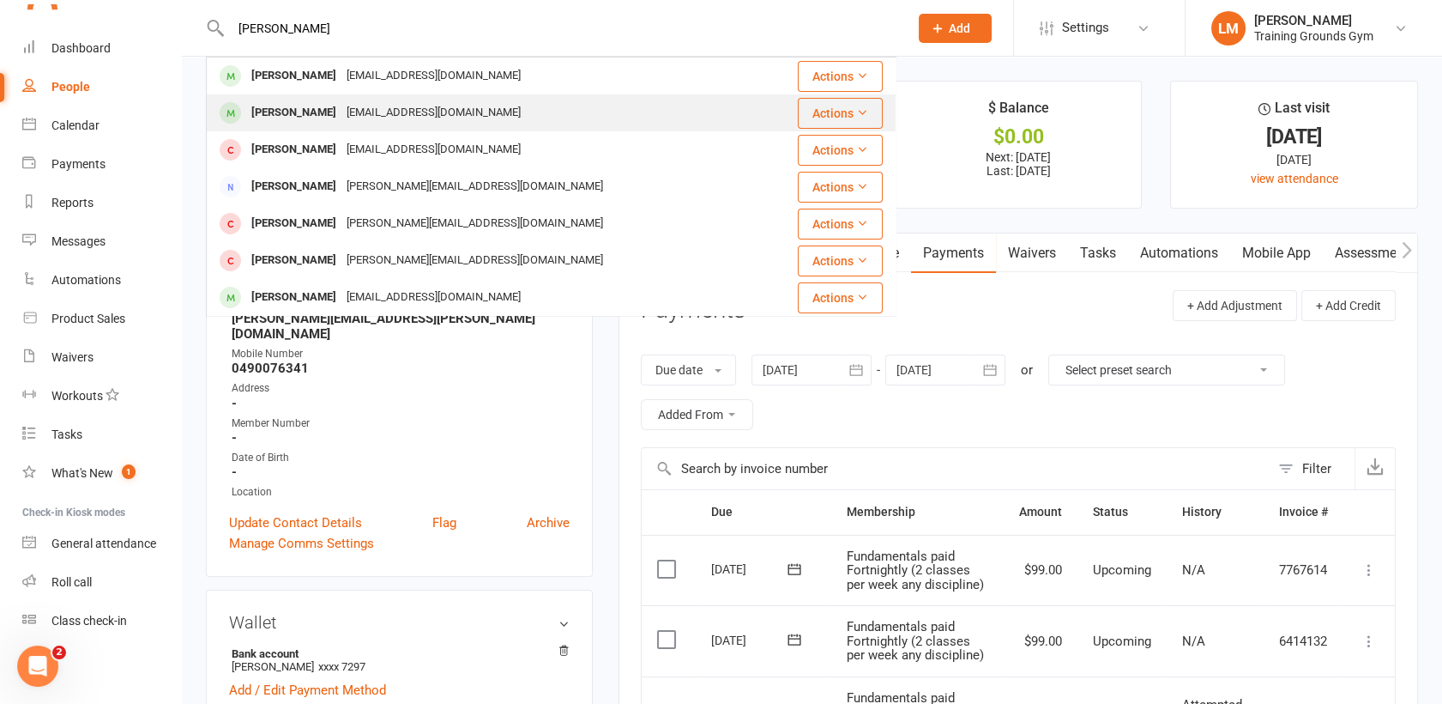
type input "[PERSON_NAME]"
click at [342, 120] on div "[EMAIL_ADDRESS][DOMAIN_NAME]" at bounding box center [434, 112] width 184 height 25
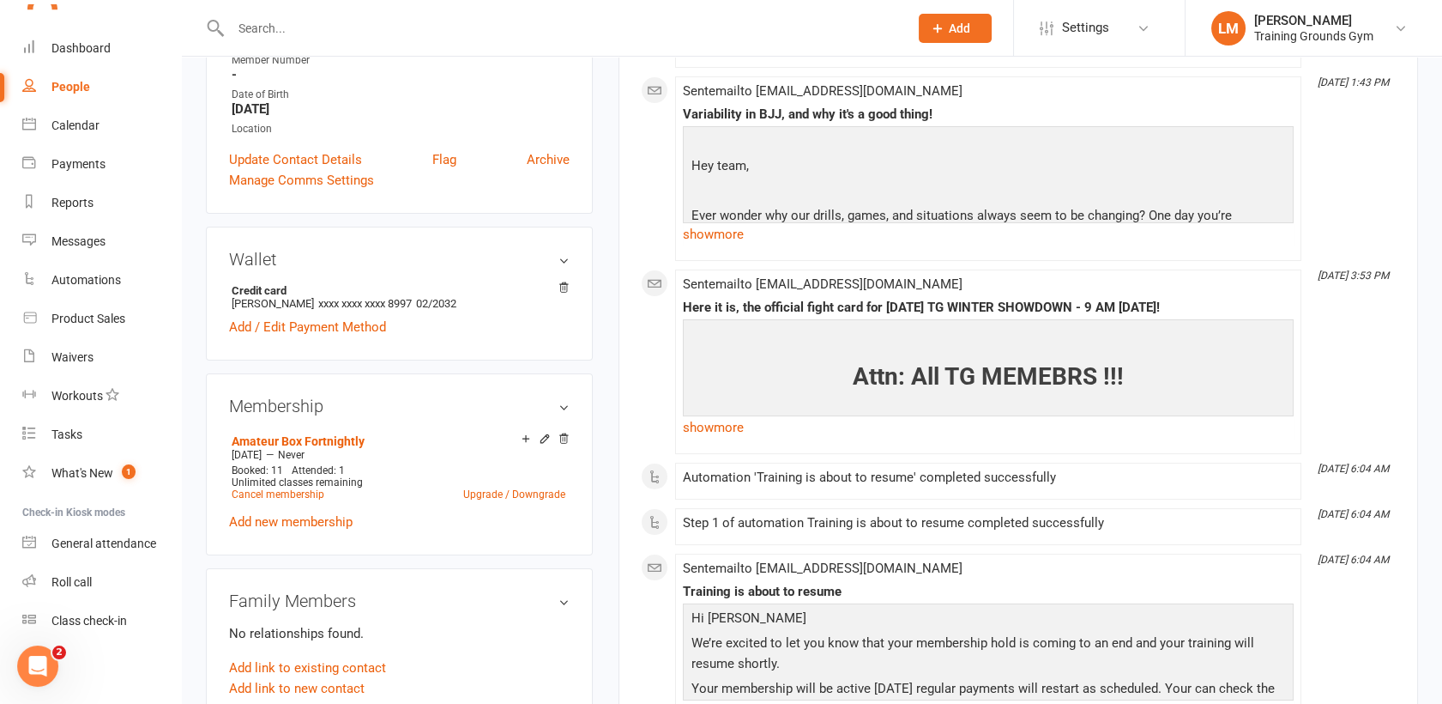
scroll to position [397, 0]
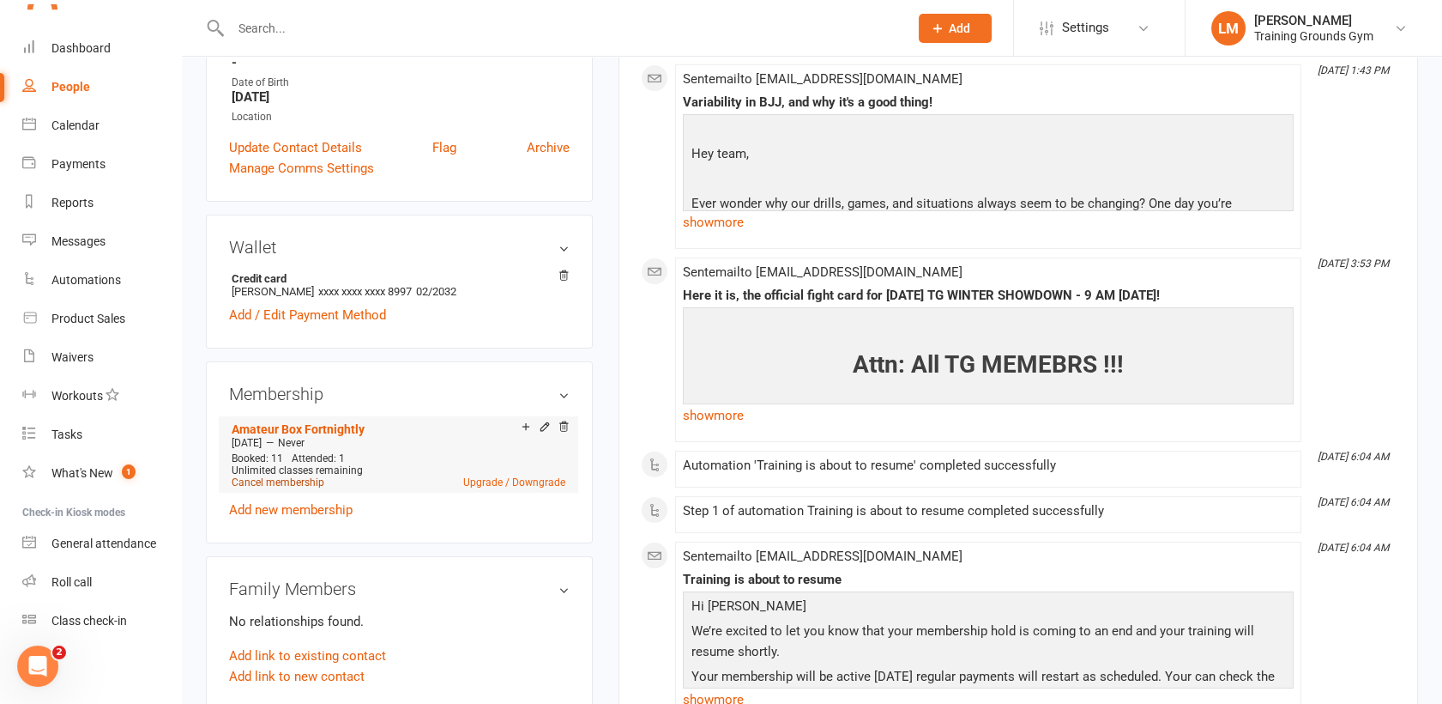
click at [262, 483] on link "Cancel membership" at bounding box center [278, 482] width 93 height 12
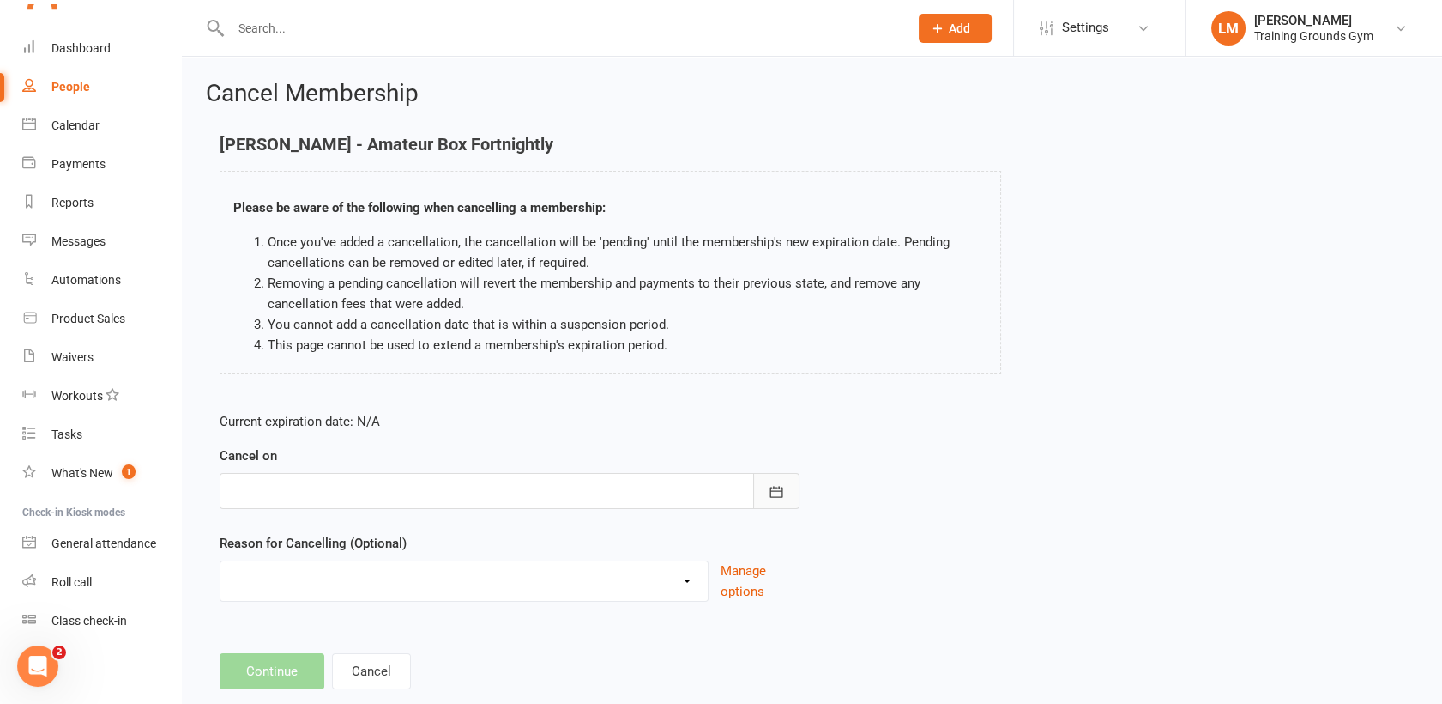
click at [759, 475] on button "button" at bounding box center [776, 491] width 46 height 36
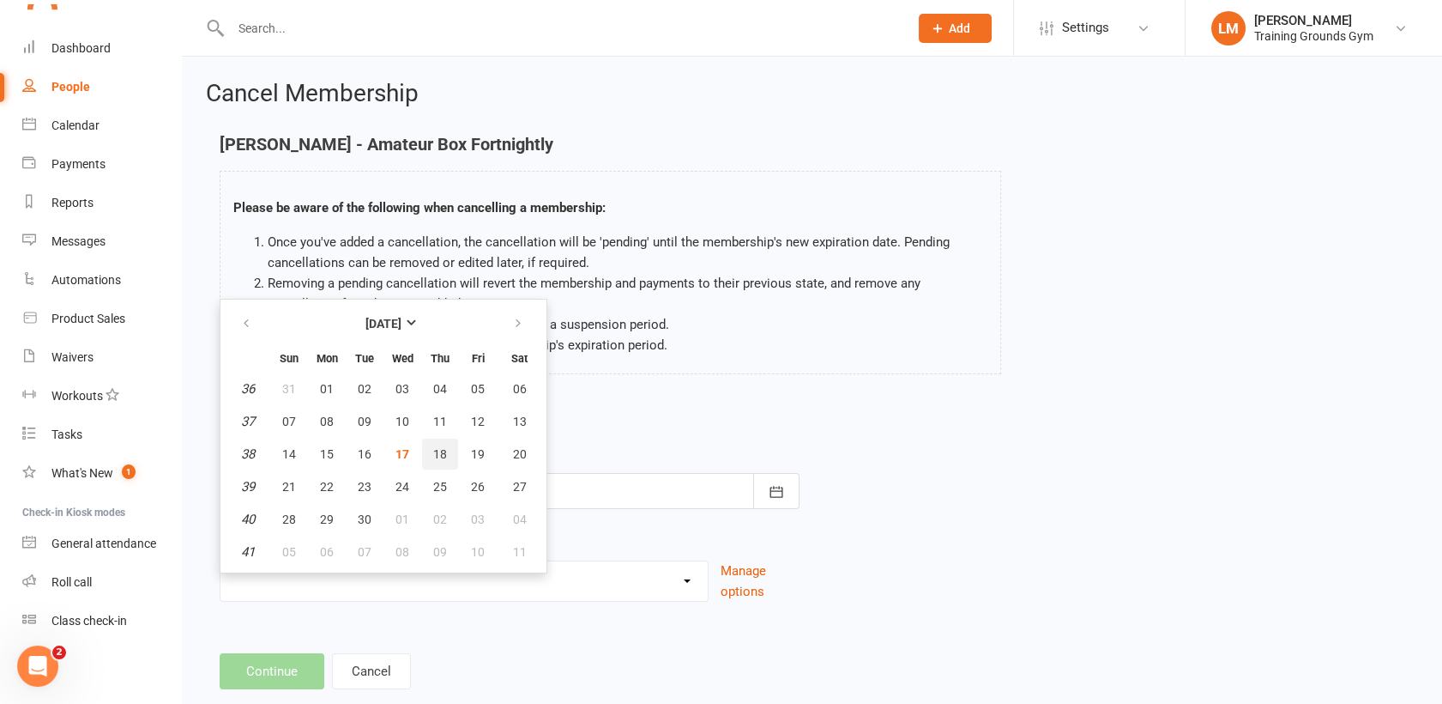
click at [439, 451] on span "18" at bounding box center [440, 454] width 14 height 14
type input "[DATE]"
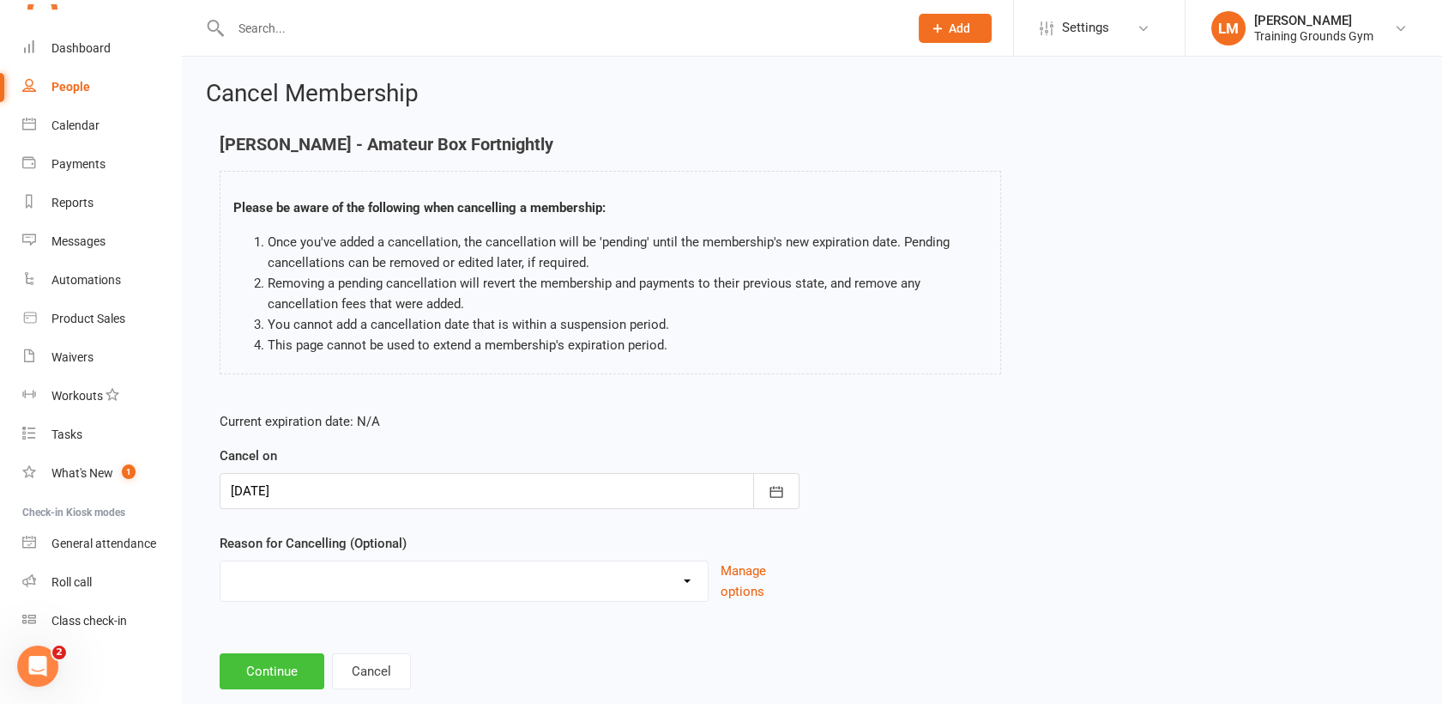
click at [257, 656] on button "Continue" at bounding box center [272, 671] width 105 height 36
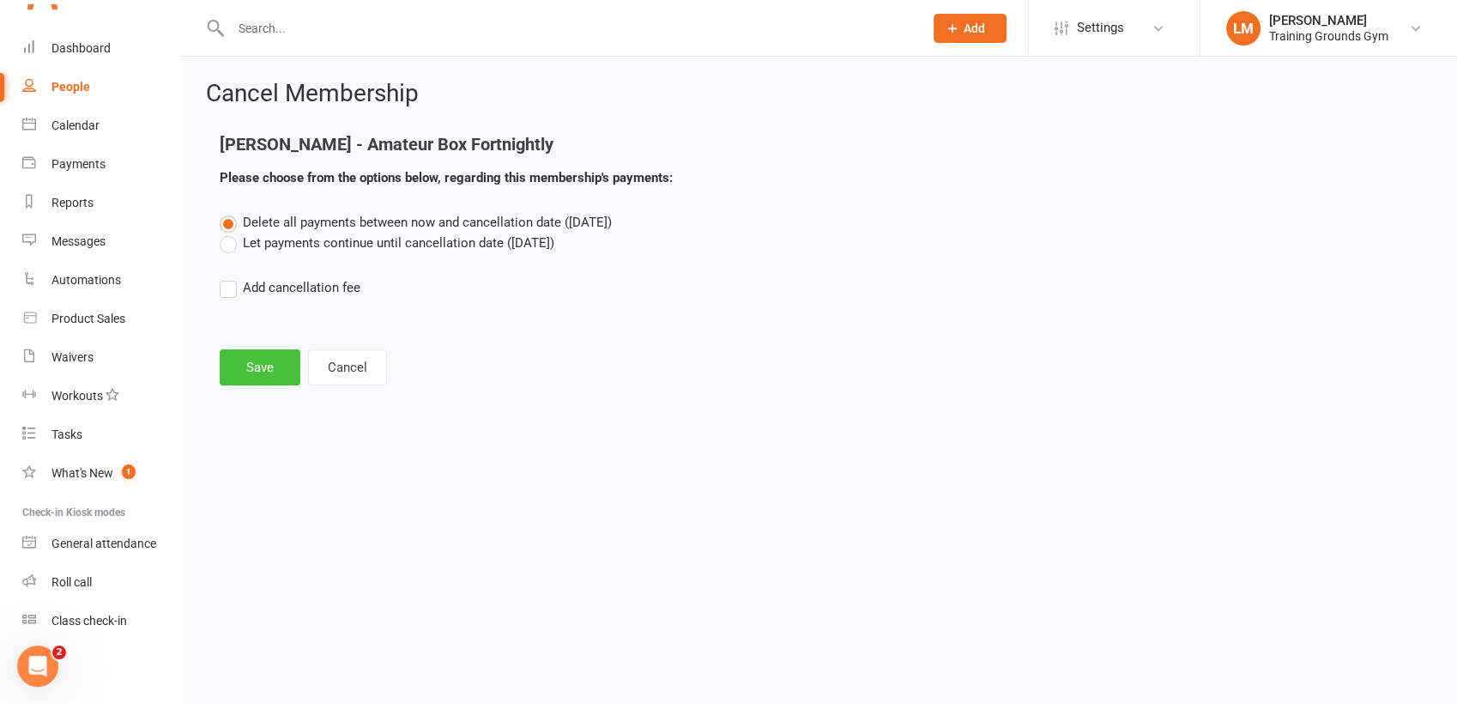
click at [233, 366] on button "Save" at bounding box center [260, 367] width 81 height 36
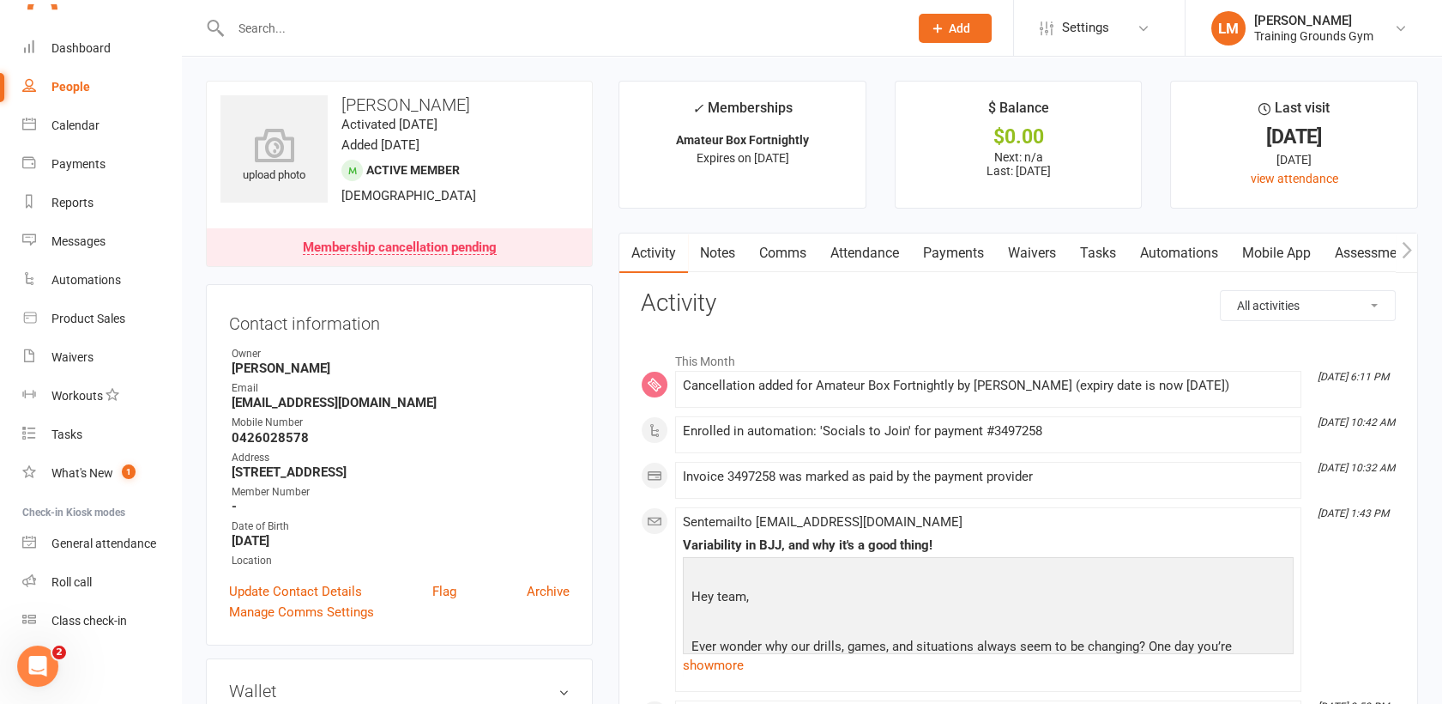
click at [963, 251] on link "Payments" at bounding box center [953, 252] width 85 height 39
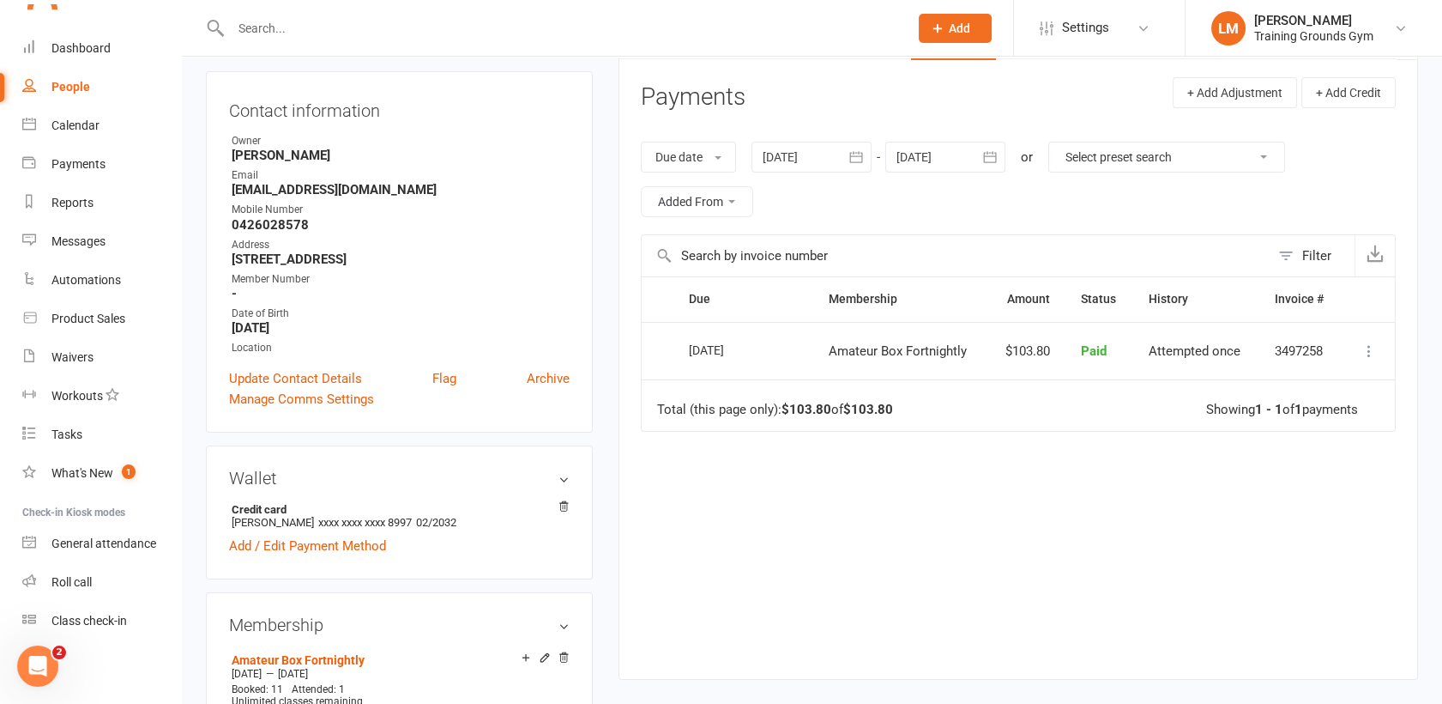
scroll to position [261, 0]
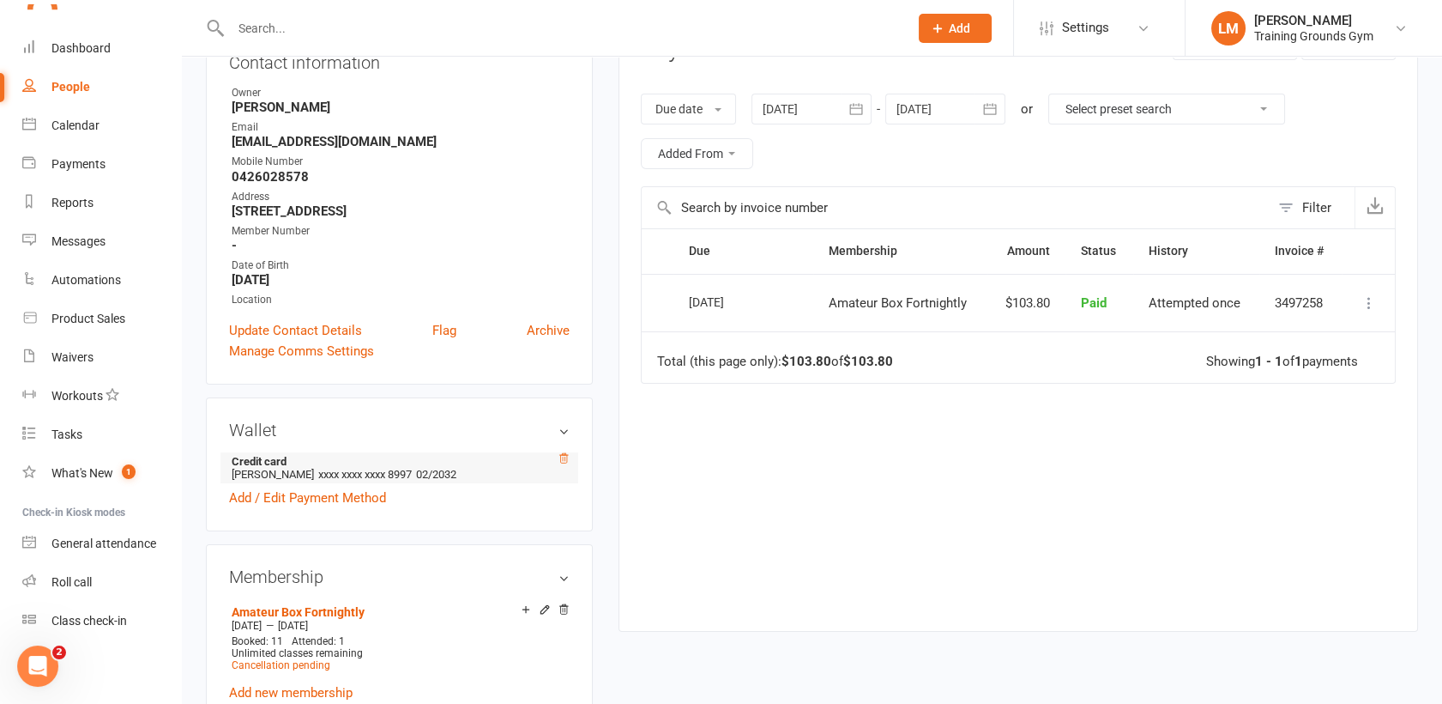
click at [565, 458] on icon at bounding box center [563, 457] width 9 height 9
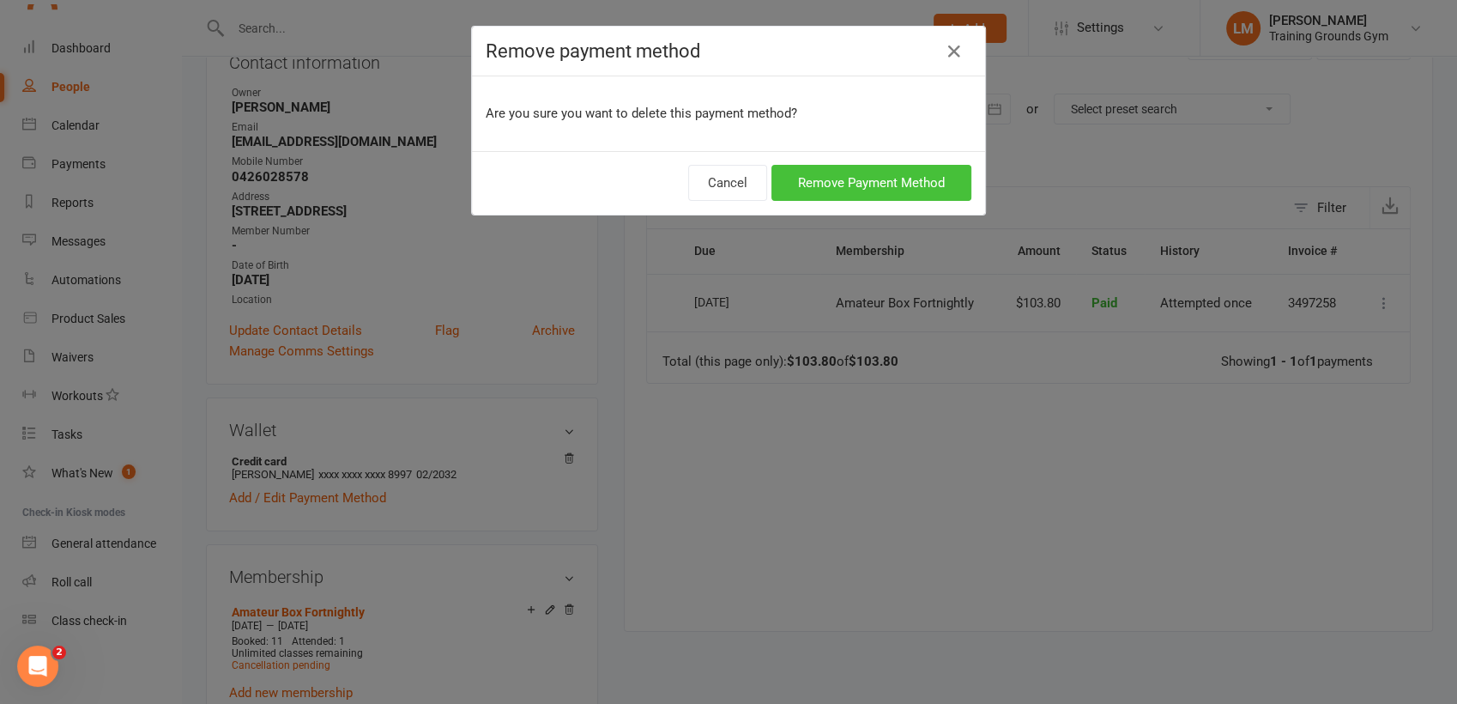
click at [855, 174] on button "Remove Payment Method" at bounding box center [871, 183] width 200 height 36
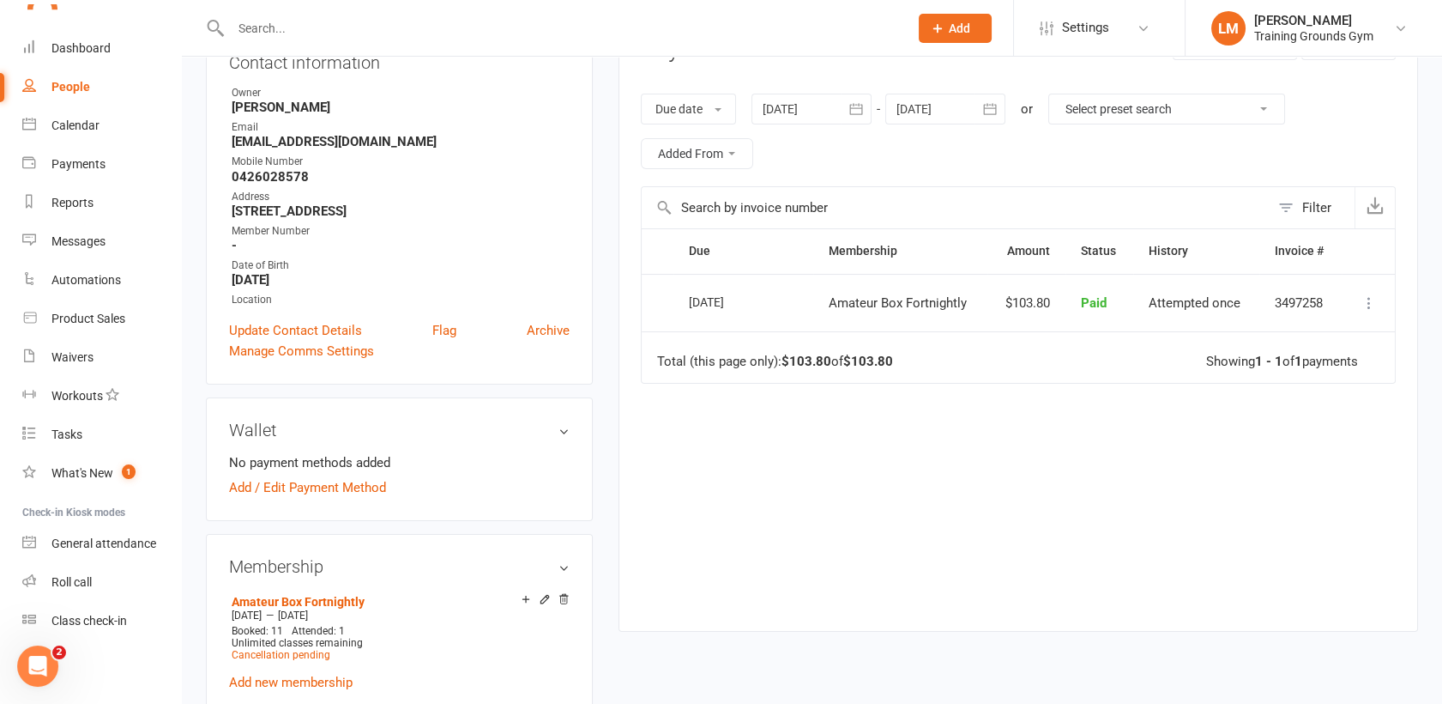
click at [297, 15] on div at bounding box center [551, 28] width 691 height 56
click at [281, 33] on input "text" at bounding box center [561, 28] width 671 height 24
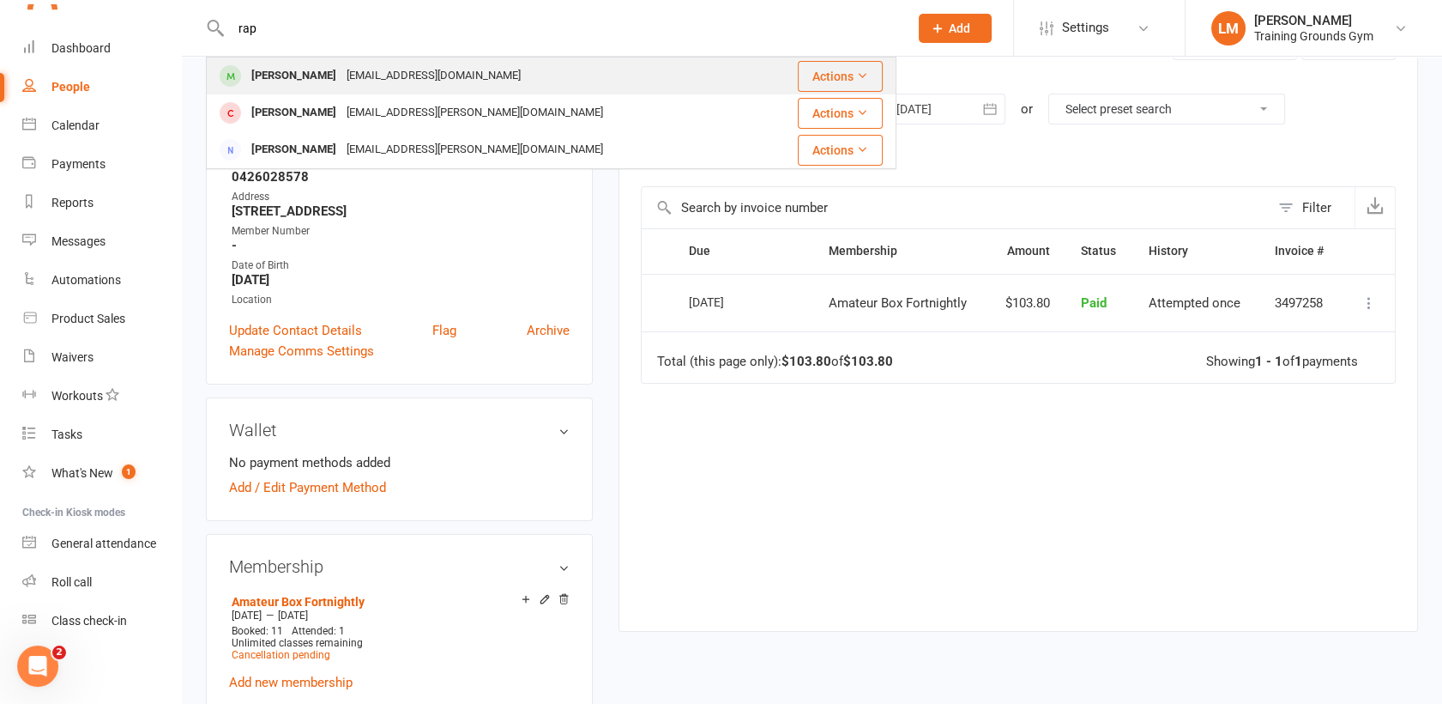
type input "rap"
click at [303, 78] on div "[PERSON_NAME]" at bounding box center [293, 75] width 95 height 25
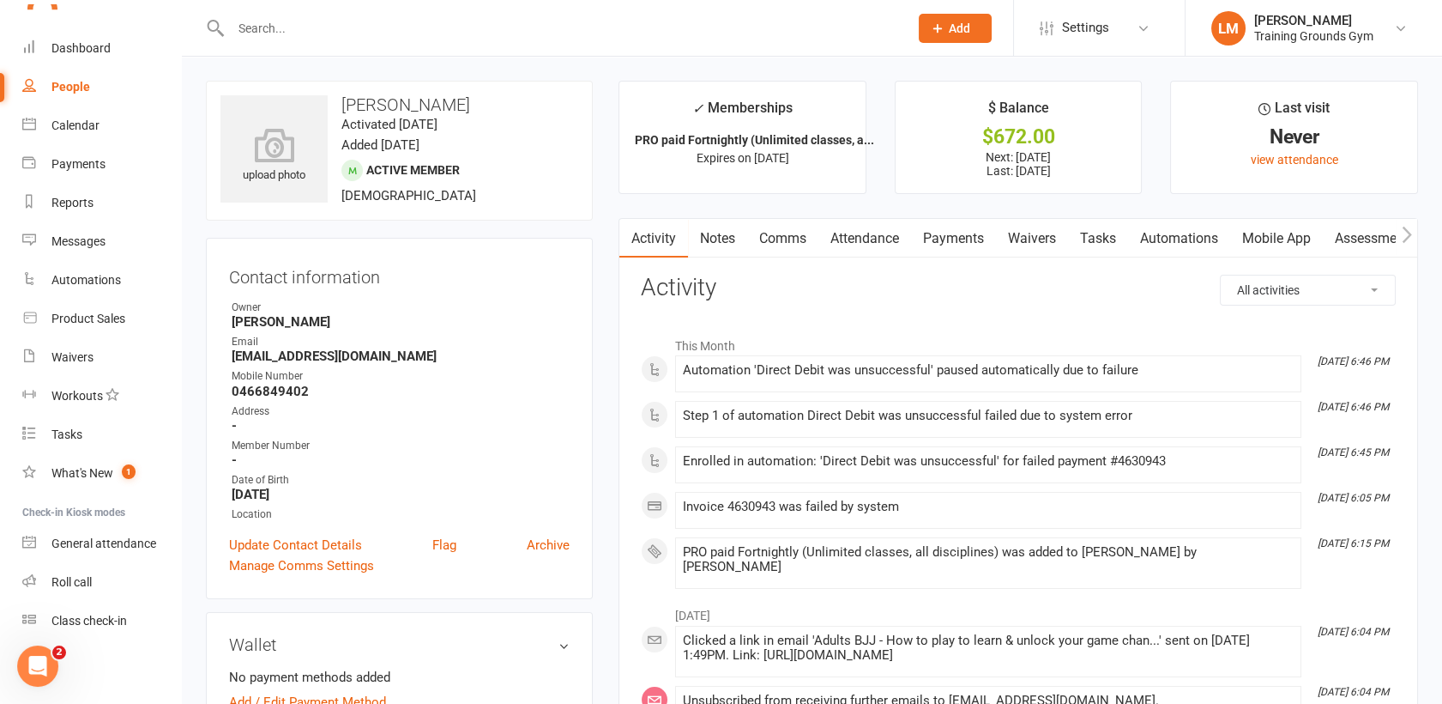
click at [961, 232] on link "Payments" at bounding box center [953, 238] width 85 height 39
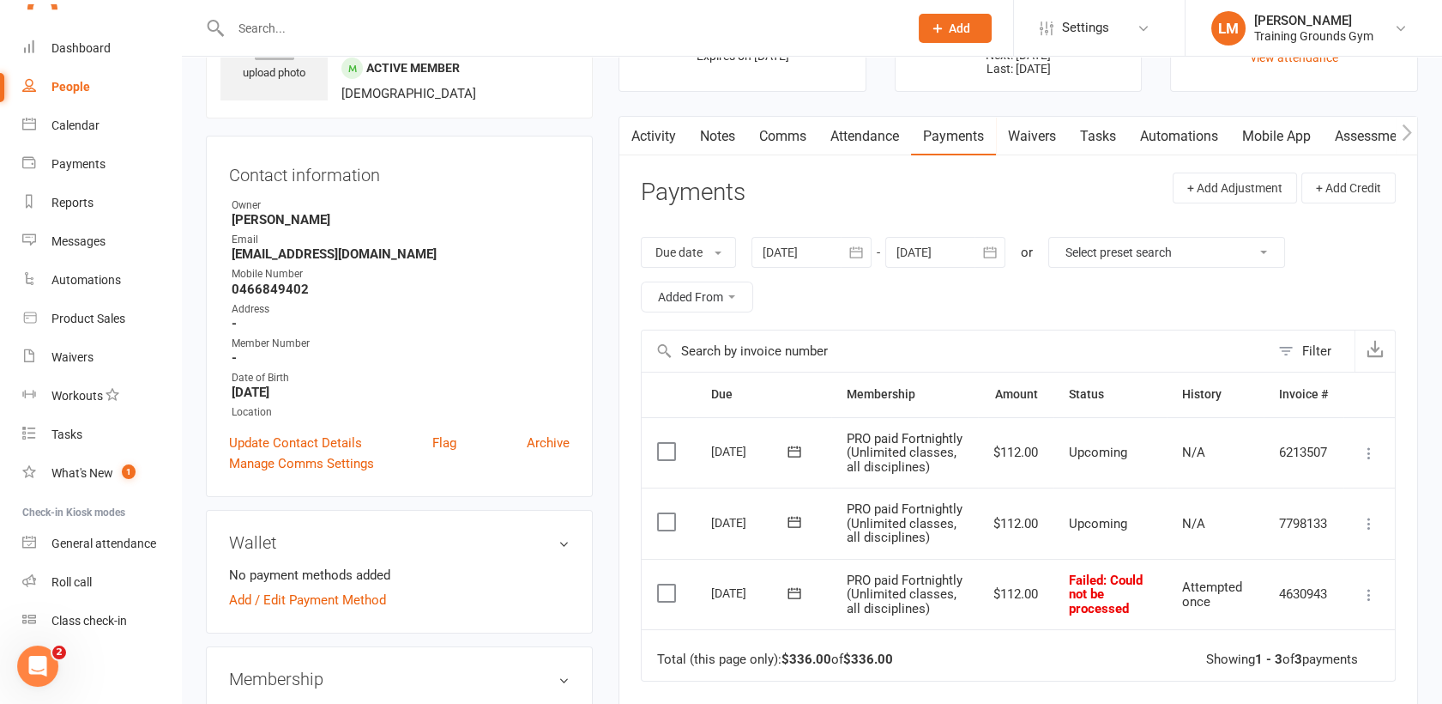
scroll to position [114, 0]
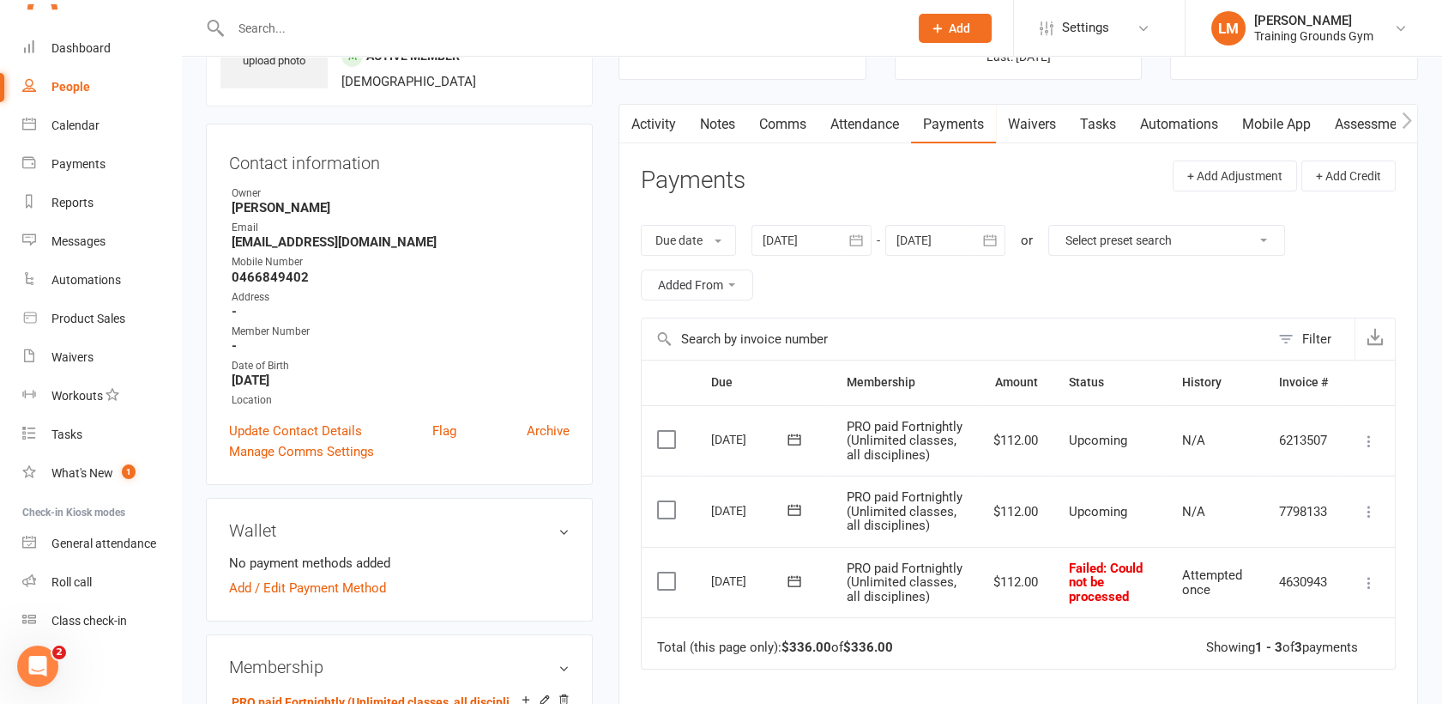
click at [969, 244] on div at bounding box center [946, 240] width 120 height 31
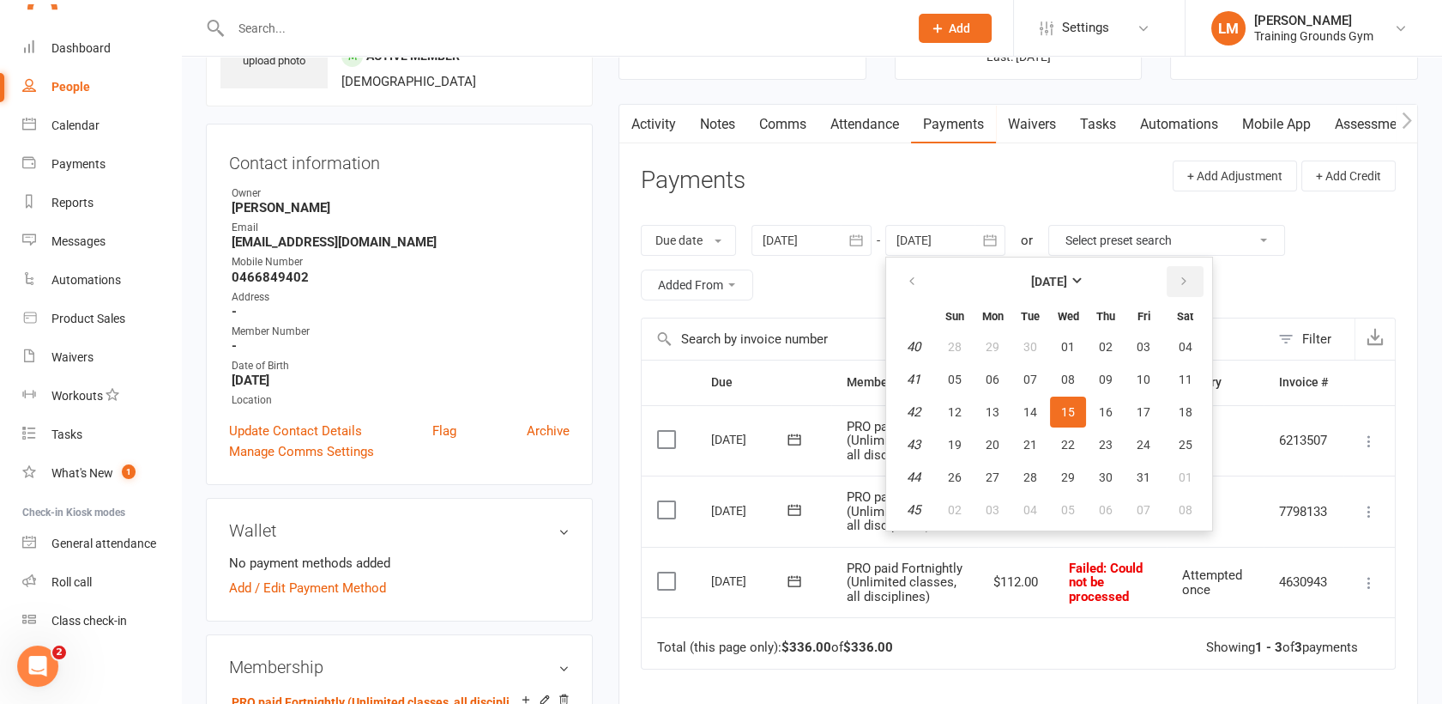
click at [1179, 281] on icon "button" at bounding box center [1184, 282] width 12 height 14
click at [1187, 441] on span "27" at bounding box center [1186, 445] width 14 height 14
type input "[DATE]"
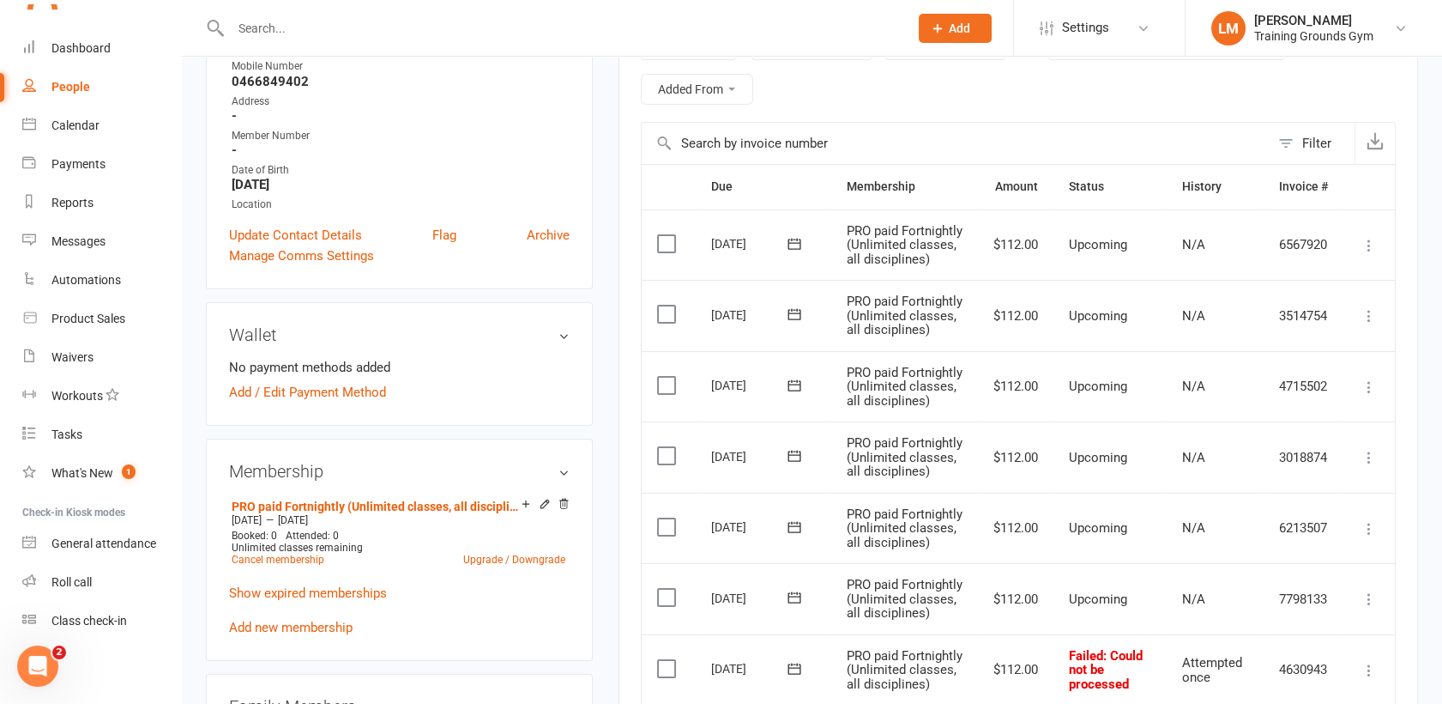
scroll to position [317, 0]
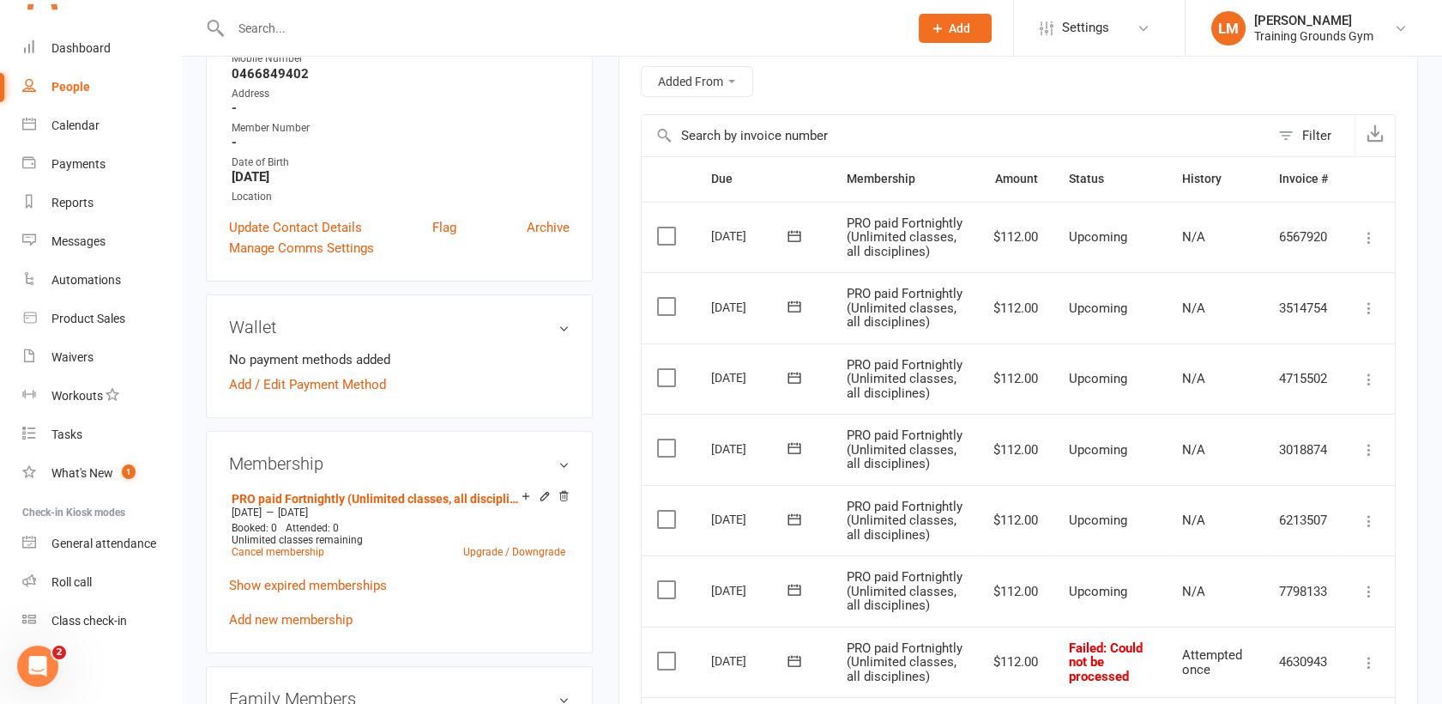
click at [666, 315] on label at bounding box center [668, 306] width 23 height 17
click at [666, 298] on input "checkbox" at bounding box center [662, 298] width 11 height 0
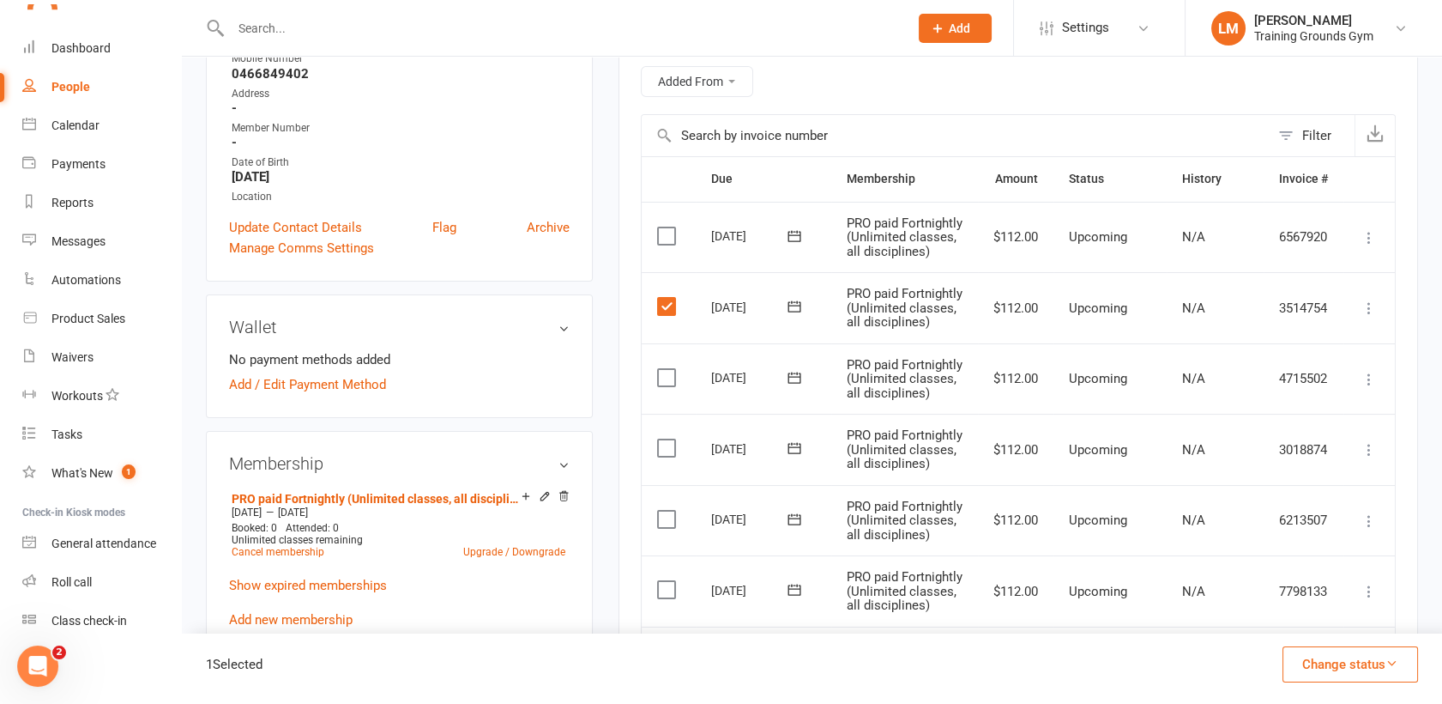
click at [666, 386] on label at bounding box center [668, 377] width 23 height 17
click at [666, 369] on input "checkbox" at bounding box center [662, 369] width 11 height 0
click at [668, 456] on label at bounding box center [668, 447] width 23 height 17
click at [668, 439] on input "checkbox" at bounding box center [662, 439] width 11 height 0
click at [666, 528] on label at bounding box center [668, 519] width 23 height 17
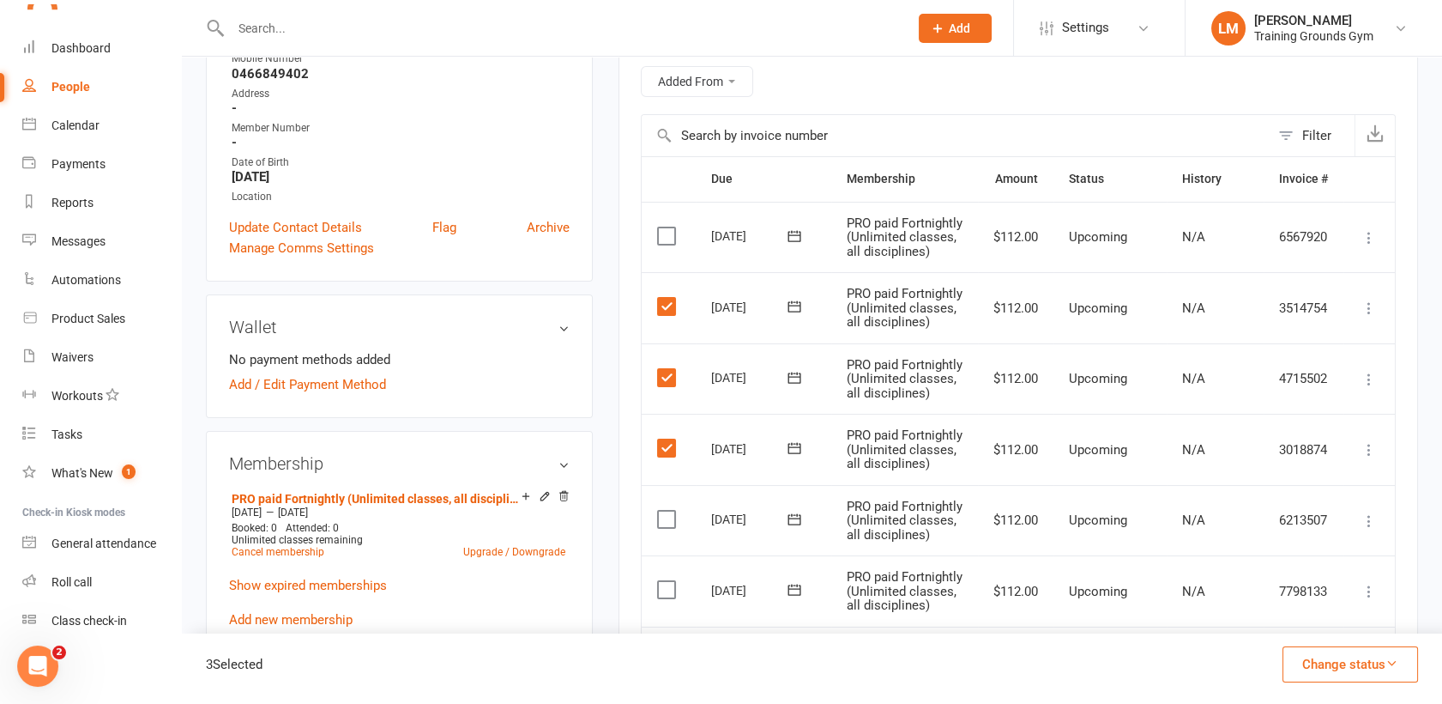
click at [666, 511] on input "checkbox" at bounding box center [662, 511] width 11 height 0
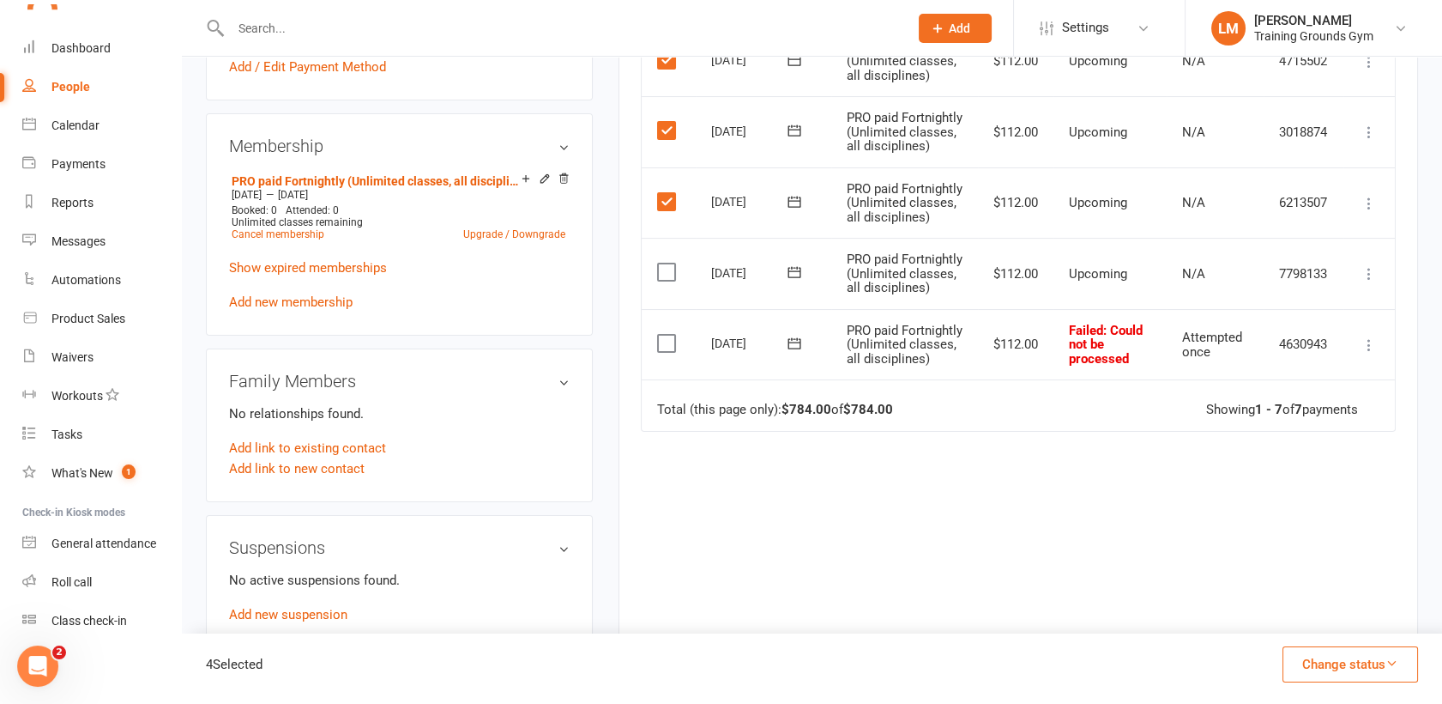
scroll to position [639, 0]
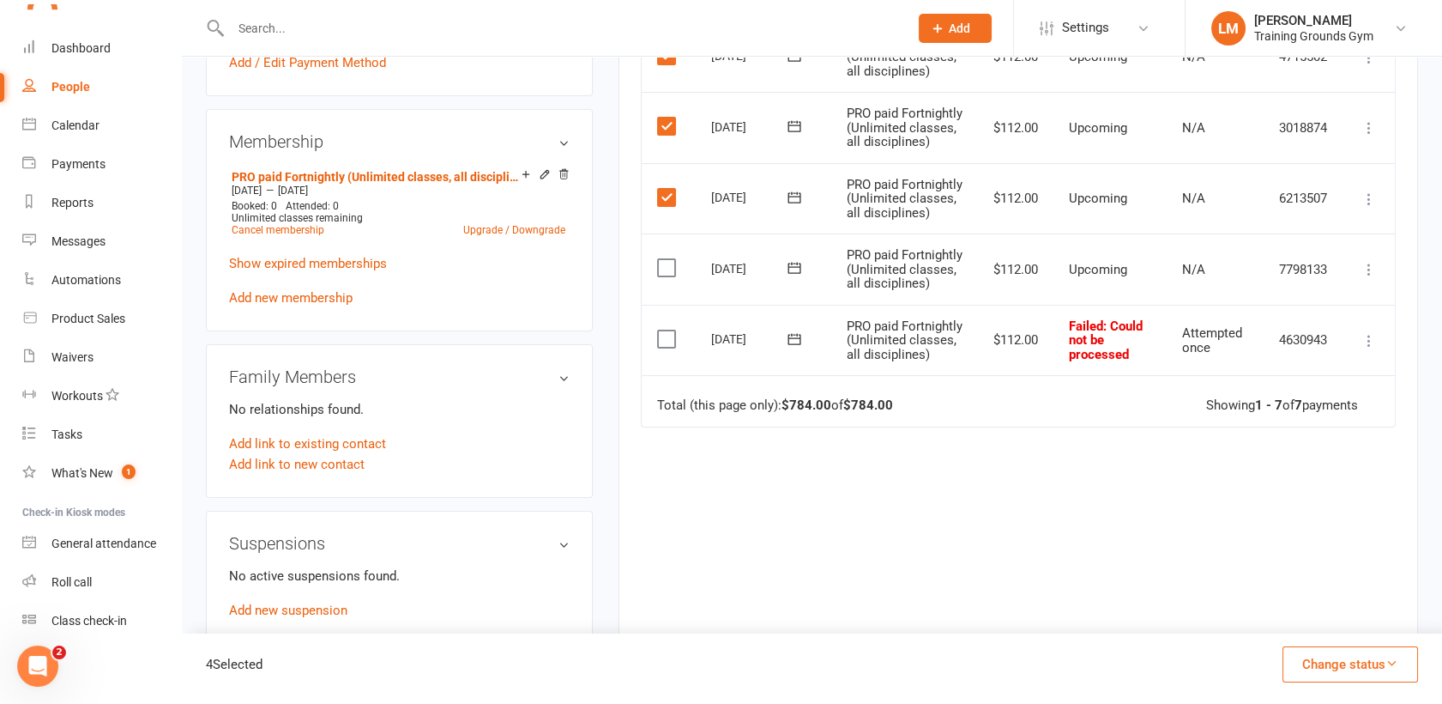
click at [658, 276] on label at bounding box center [668, 267] width 23 height 17
click at [658, 259] on input "checkbox" at bounding box center [662, 259] width 11 height 0
click at [664, 348] on label at bounding box center [668, 338] width 23 height 17
click at [664, 330] on input "checkbox" at bounding box center [662, 330] width 11 height 0
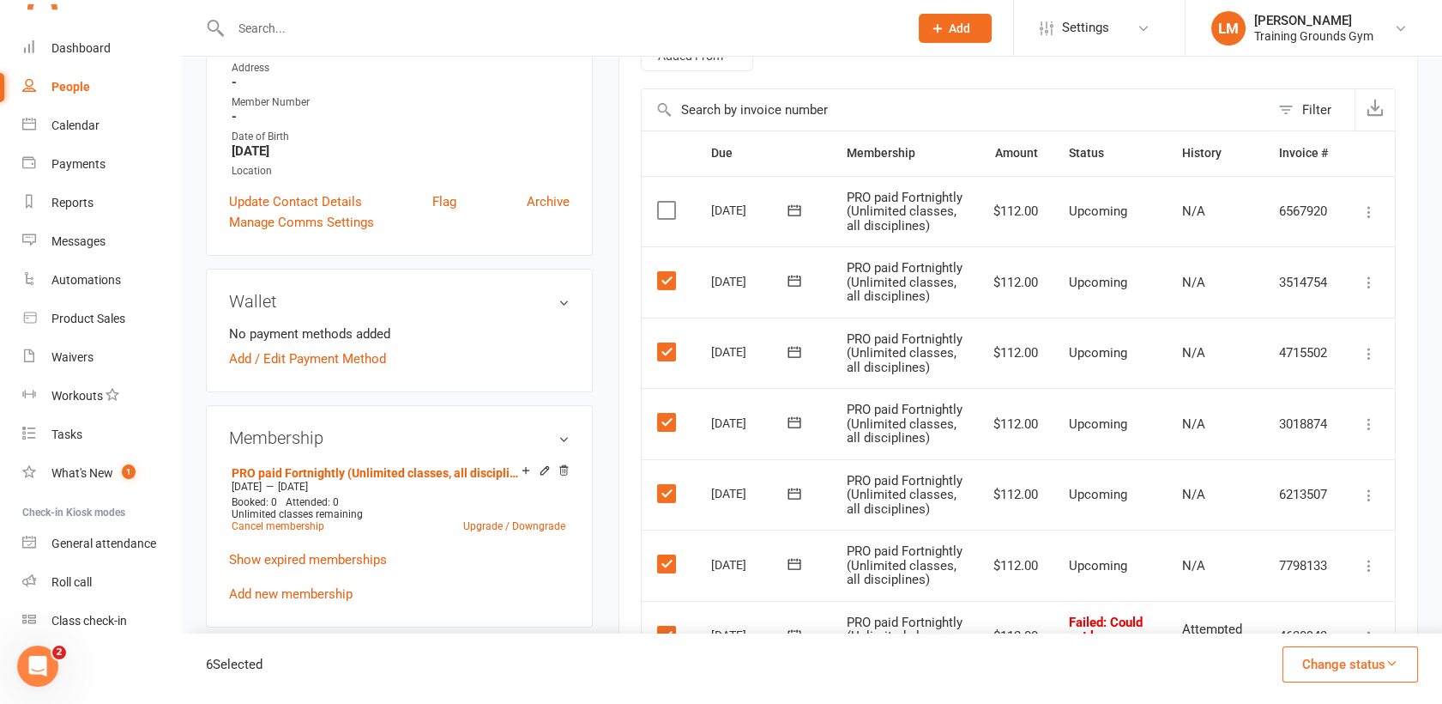
scroll to position [327, 0]
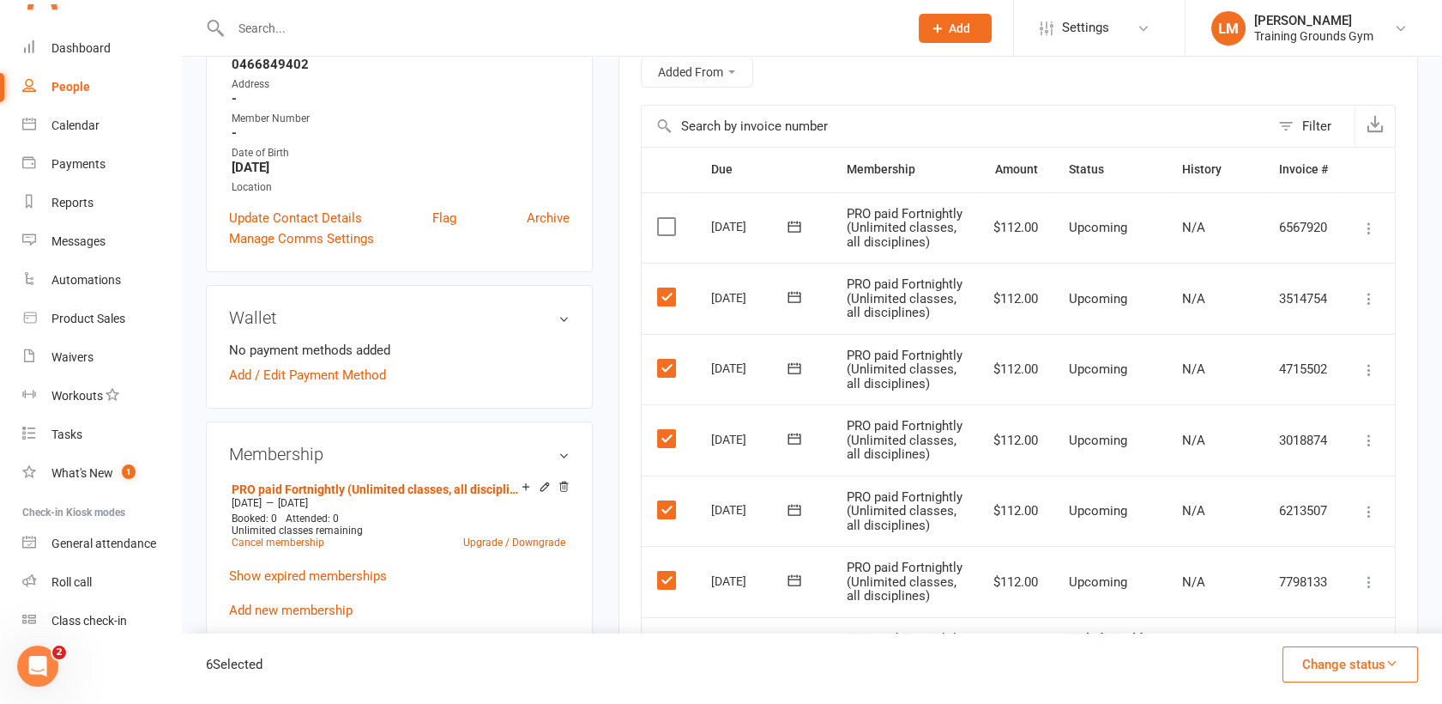
click at [1397, 660] on icon "button" at bounding box center [1392, 662] width 13 height 13
click at [1335, 557] on link "Paid (POS)" at bounding box center [1333, 549] width 170 height 34
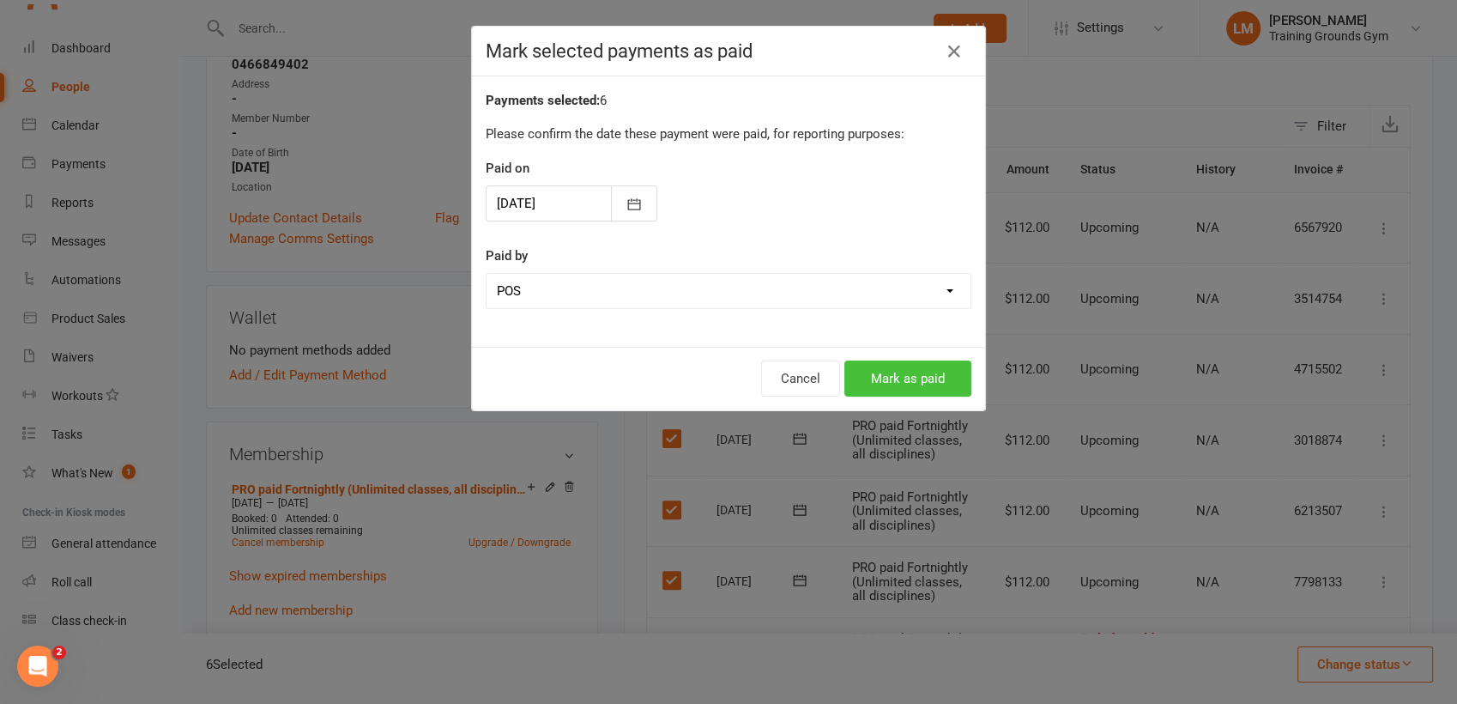
click at [914, 380] on button "Mark as paid" at bounding box center [907, 378] width 127 height 36
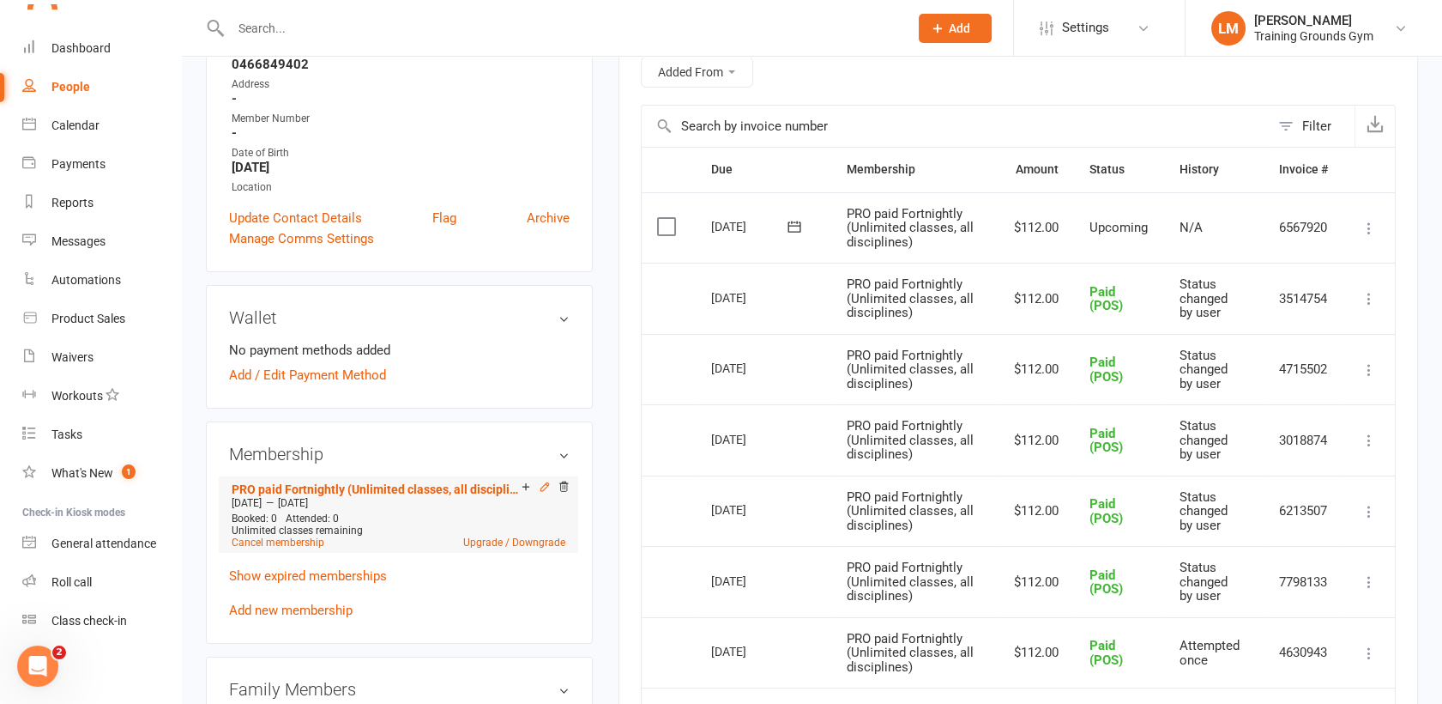
click at [537, 488] on div at bounding box center [543, 488] width 54 height 15
click at [541, 487] on icon at bounding box center [545, 487] width 8 height 8
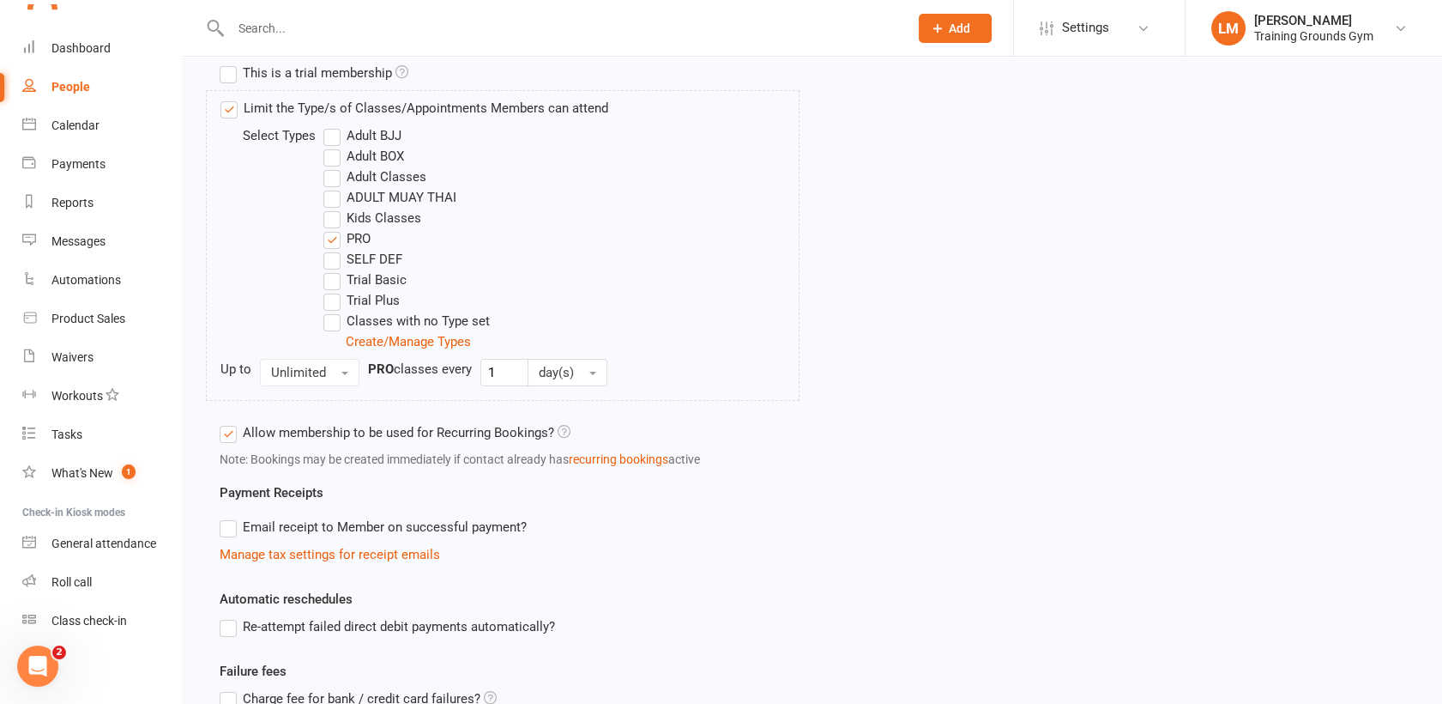
scroll to position [818, 0]
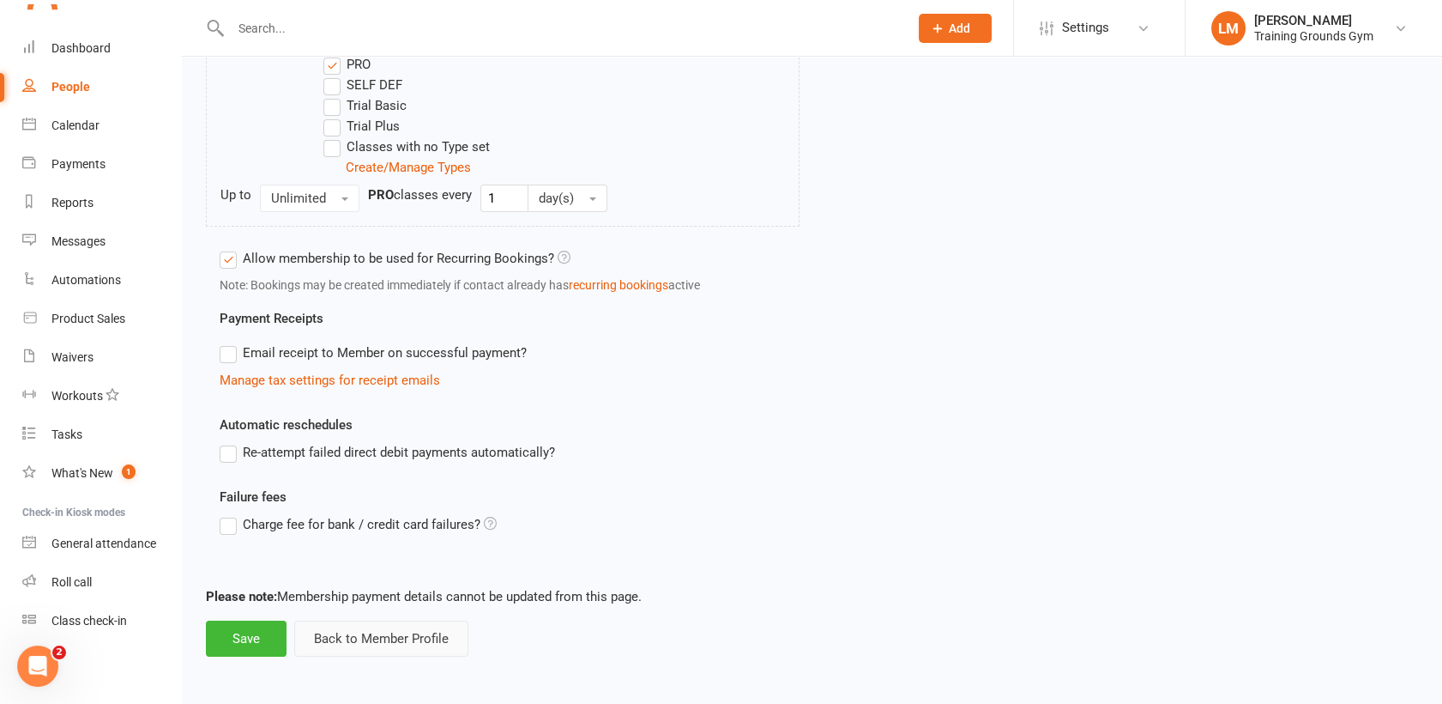
click at [358, 632] on button "Back to Member Profile" at bounding box center [381, 638] width 174 height 36
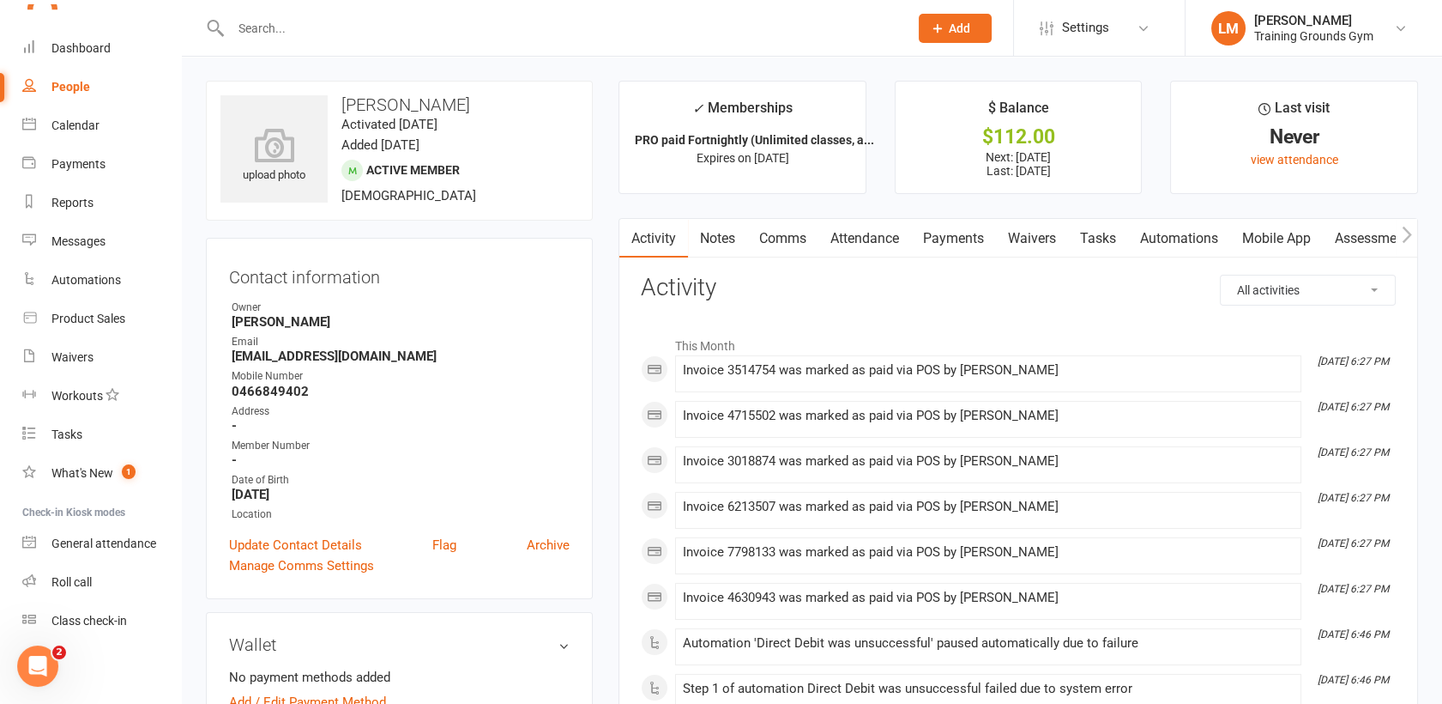
click at [968, 235] on link "Payments" at bounding box center [953, 238] width 85 height 39
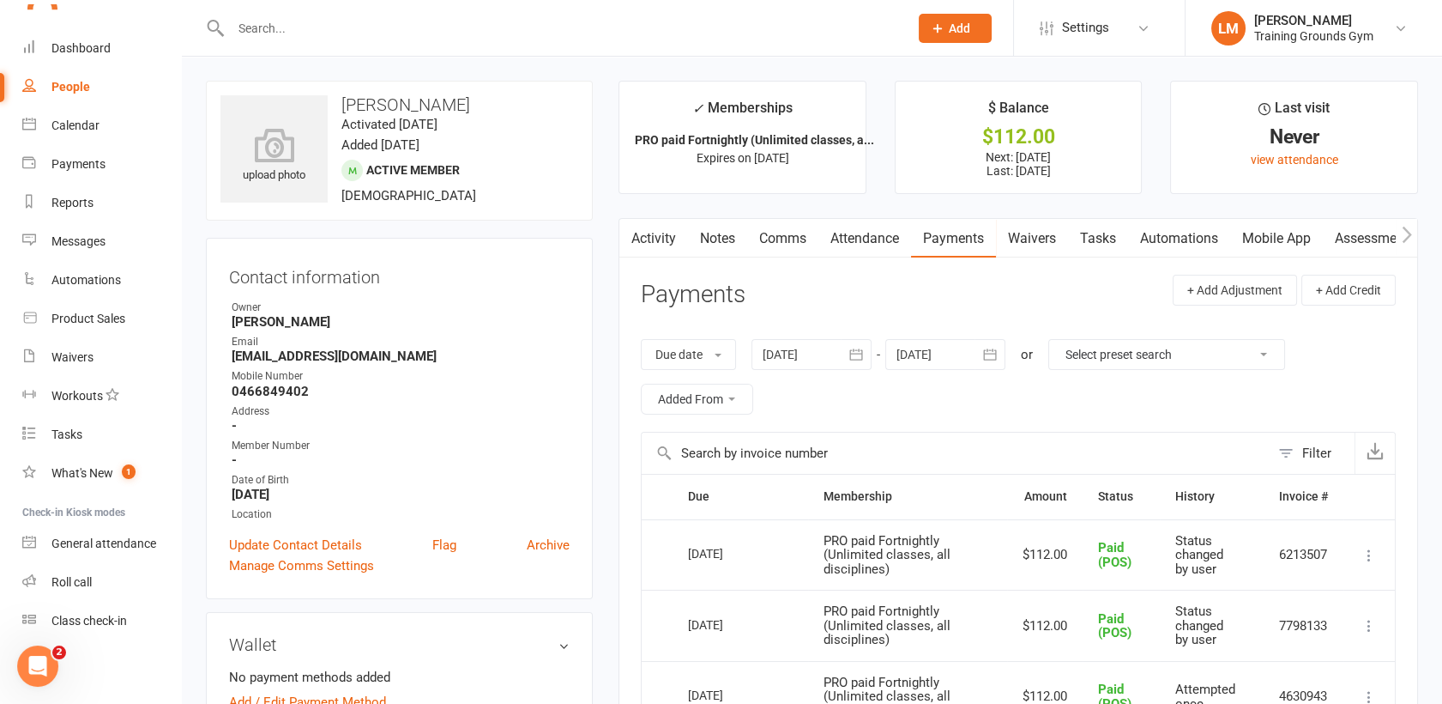
click at [993, 354] on icon "button" at bounding box center [990, 354] width 17 height 17
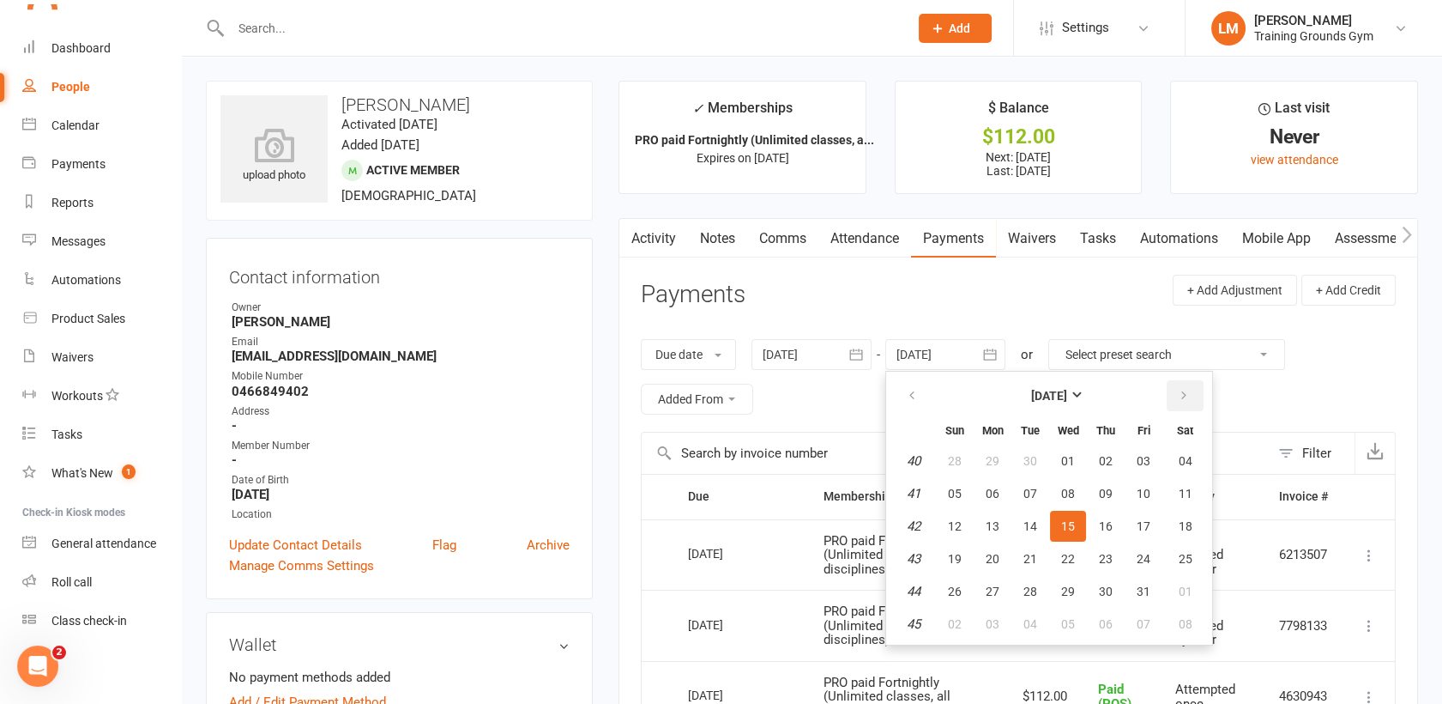
click at [1182, 395] on icon "button" at bounding box center [1184, 396] width 12 height 14
click at [1183, 552] on span "27" at bounding box center [1186, 559] width 14 height 14
type input "[DATE]"
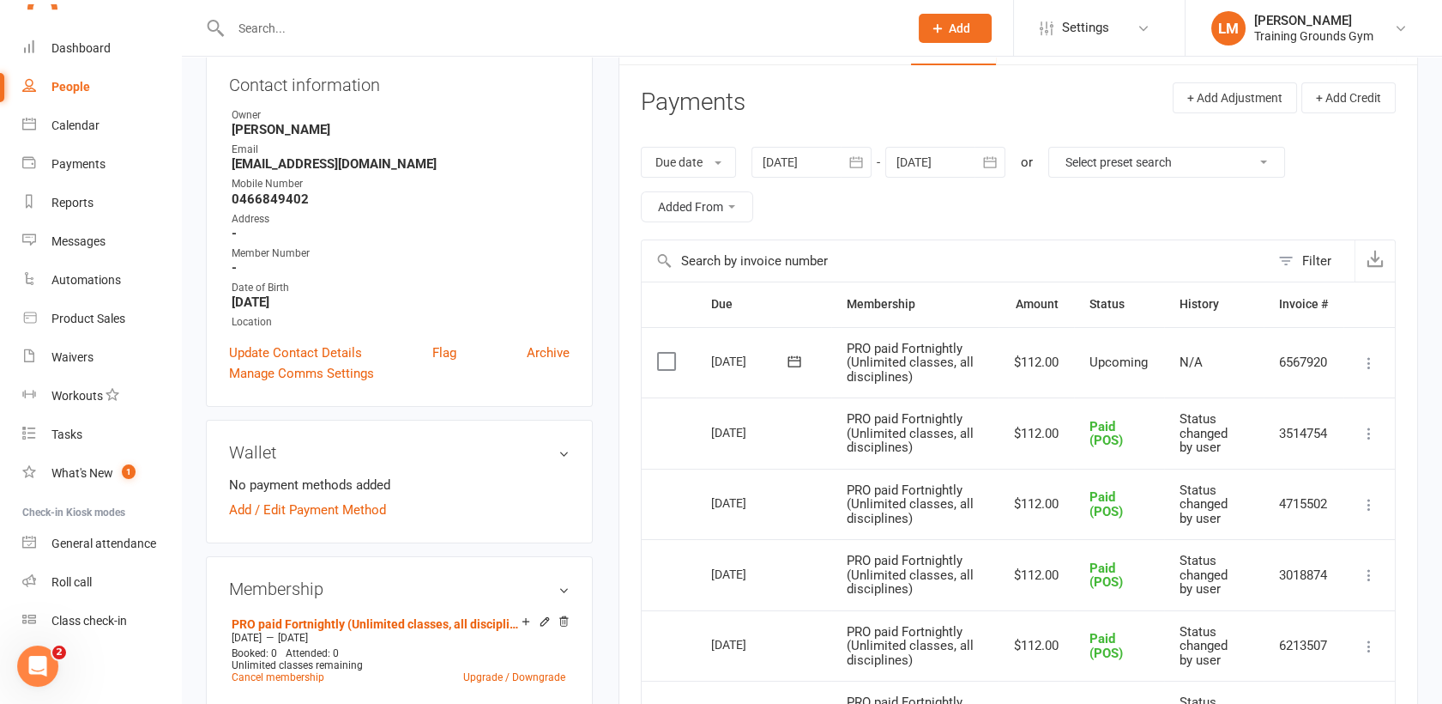
scroll to position [196, 0]
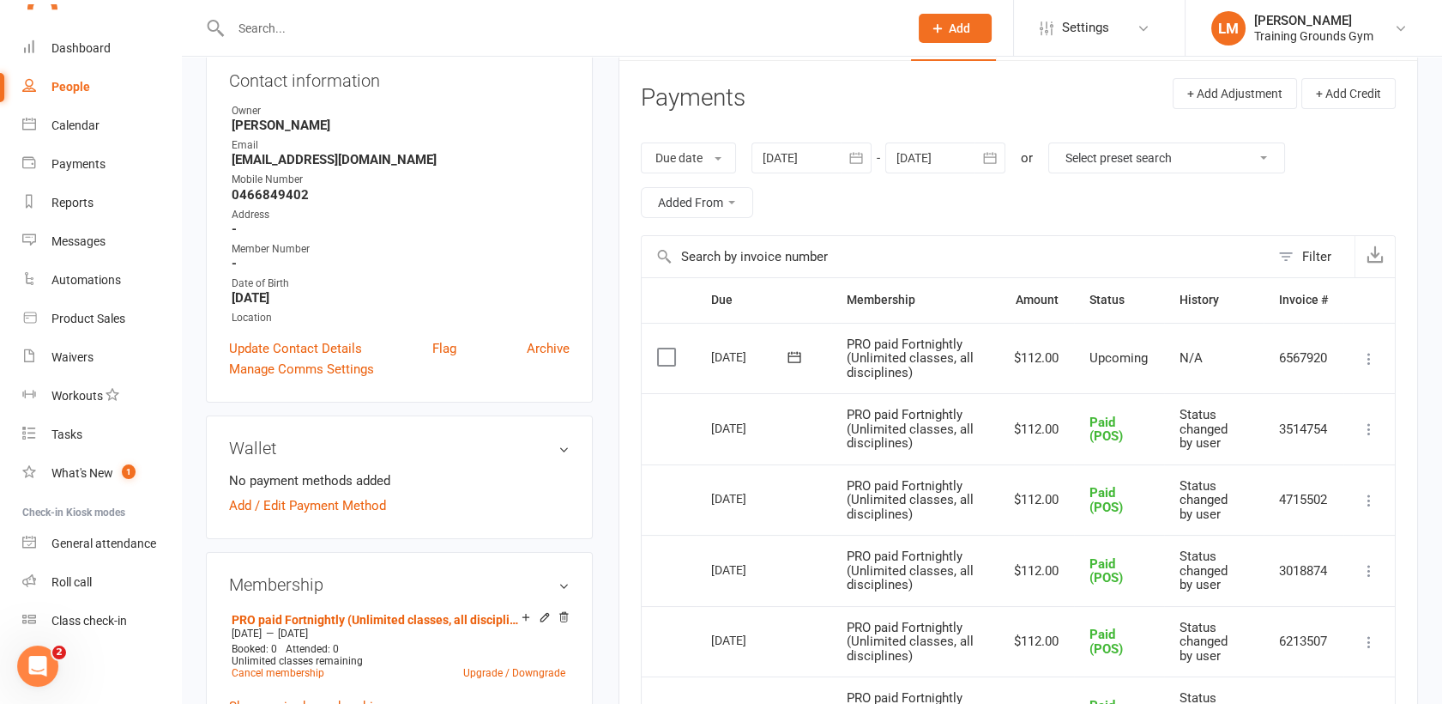
click at [1364, 358] on icon at bounding box center [1369, 358] width 17 height 17
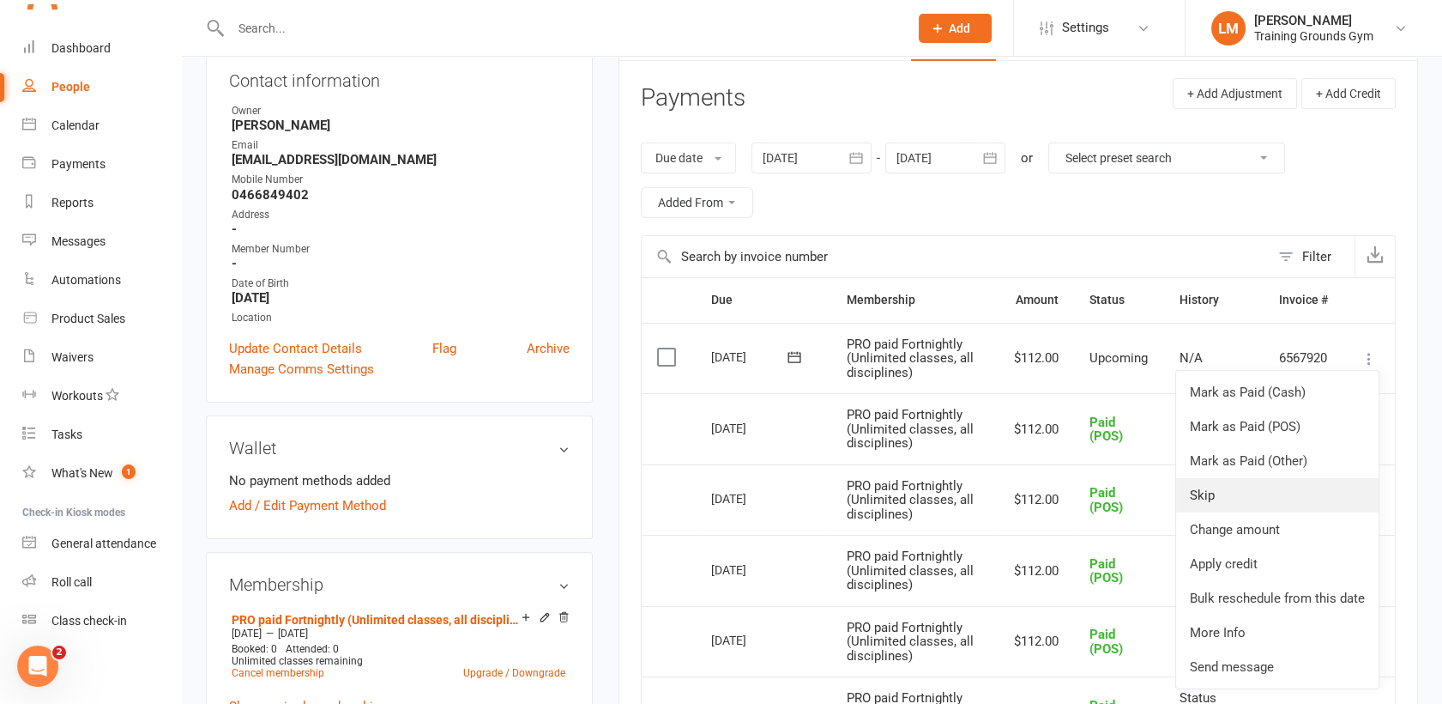
click at [1326, 493] on link "Skip" at bounding box center [1277, 495] width 203 height 34
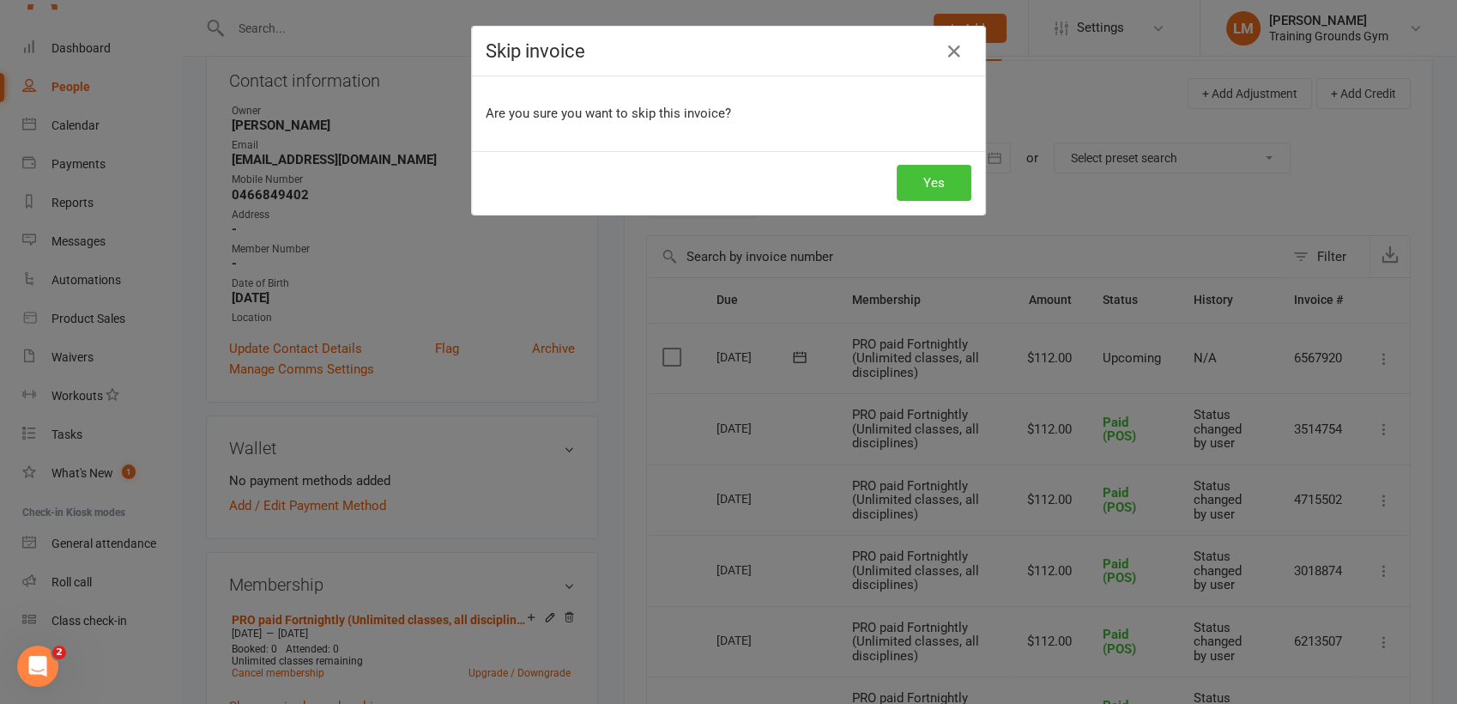
click at [938, 184] on button "Yes" at bounding box center [934, 183] width 75 height 36
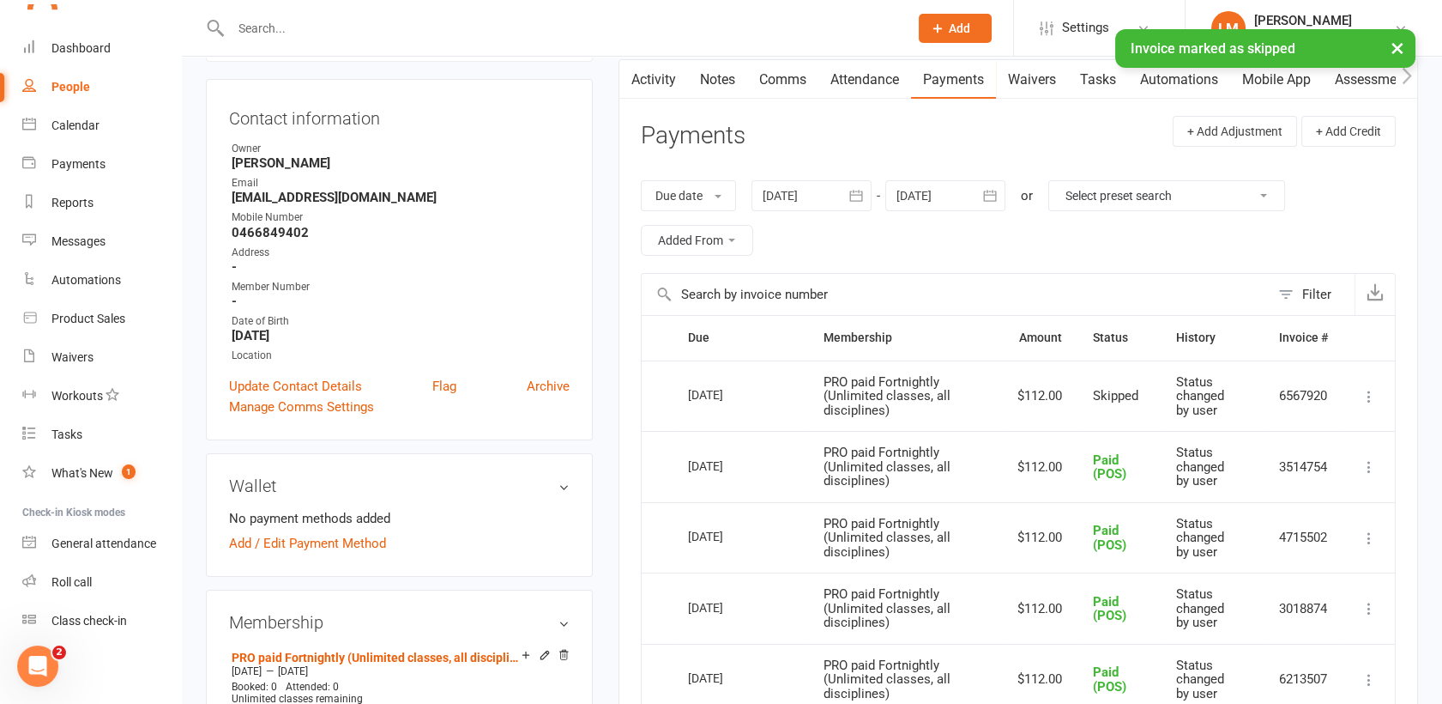
scroll to position [0, 0]
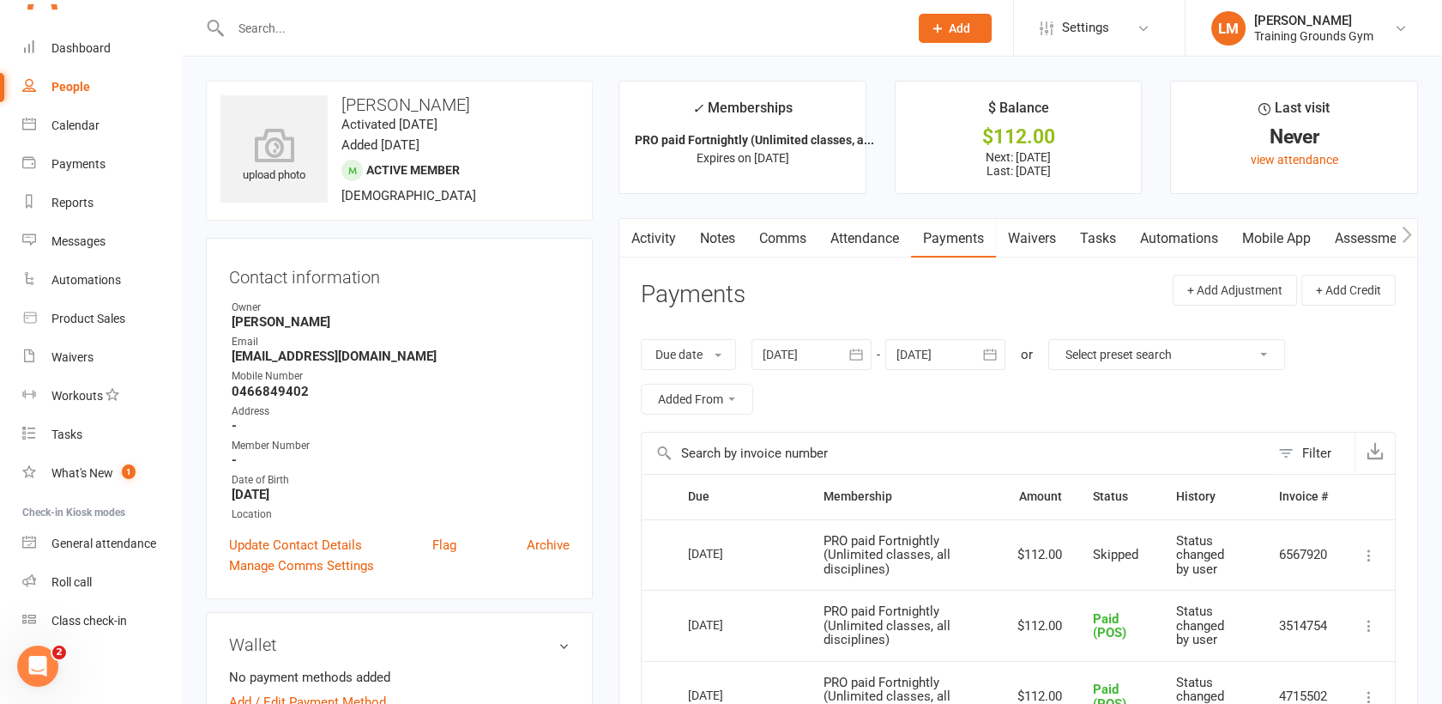
click at [288, 33] on input "text" at bounding box center [561, 28] width 671 height 24
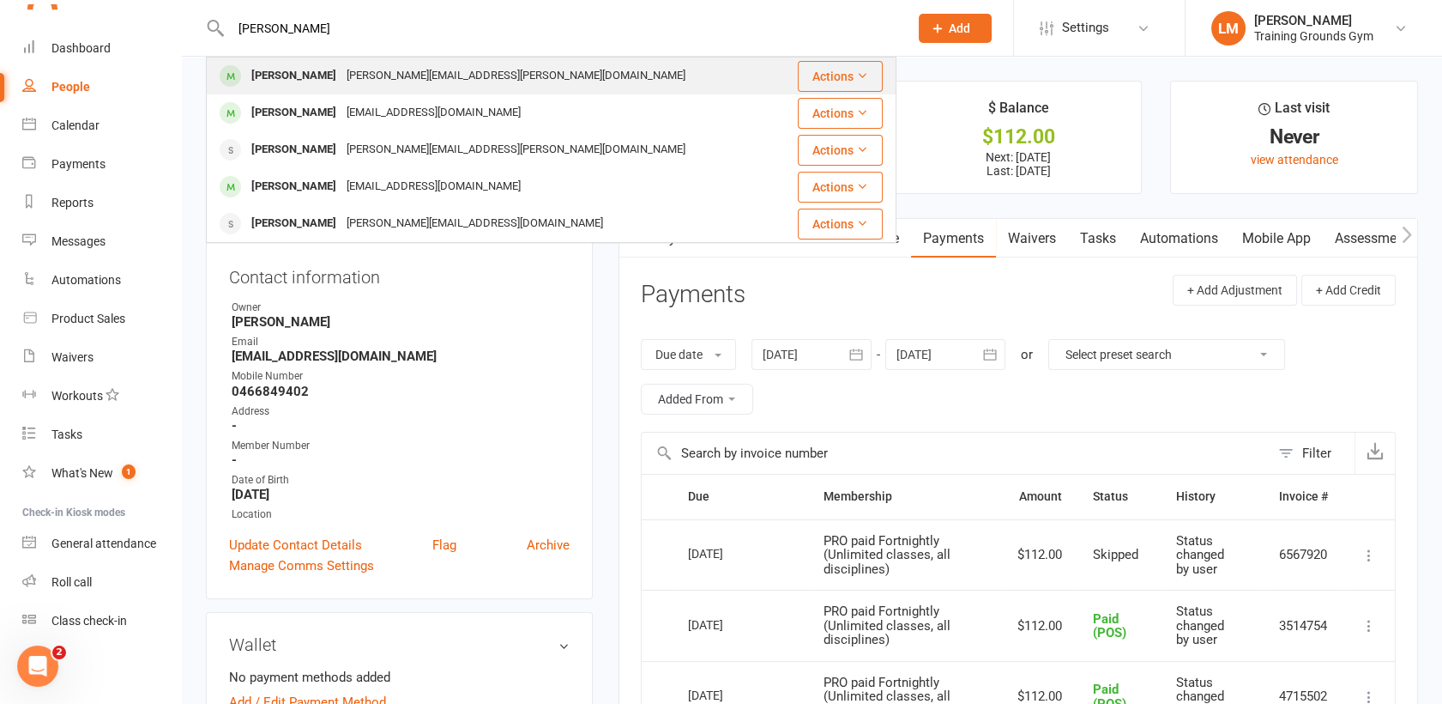
type input "[PERSON_NAME]"
click at [293, 77] on div "[PERSON_NAME]" at bounding box center [293, 75] width 95 height 25
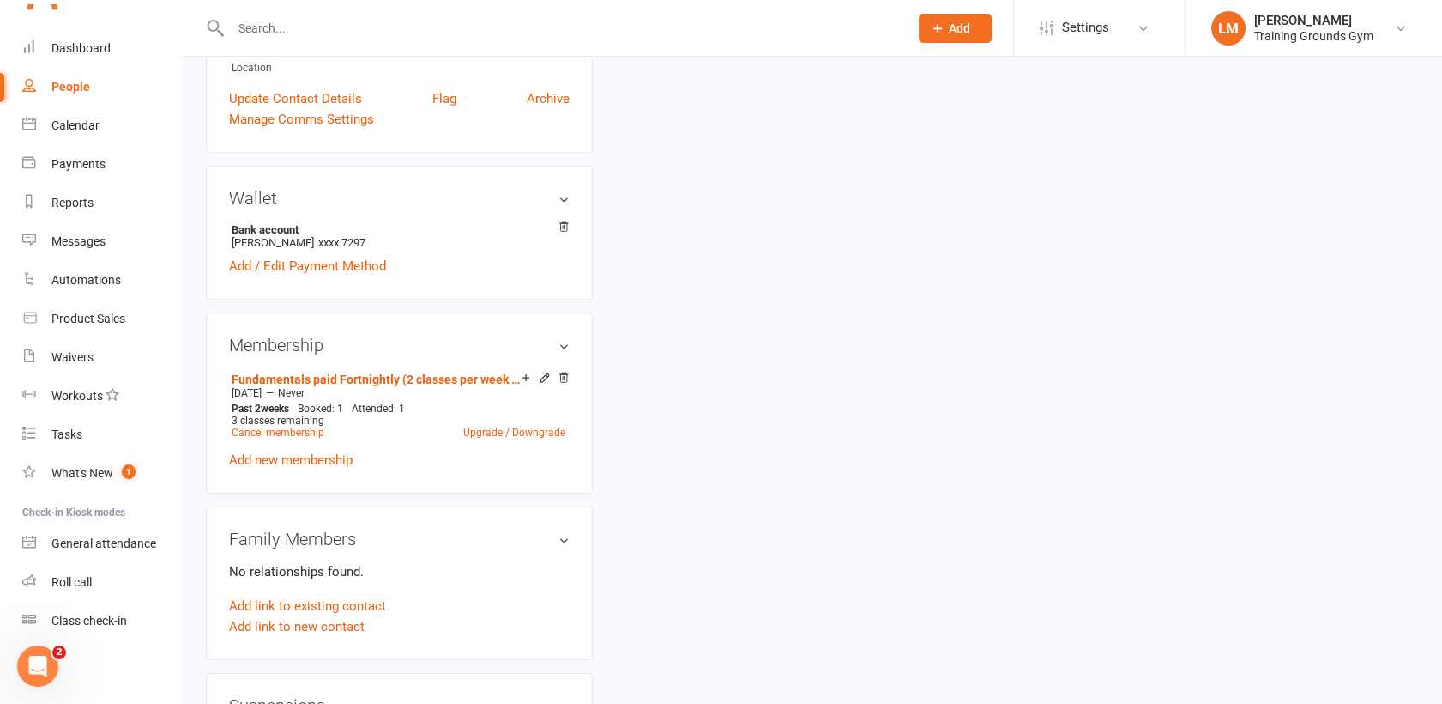
scroll to position [426, 0]
click at [524, 372] on icon at bounding box center [526, 375] width 7 height 7
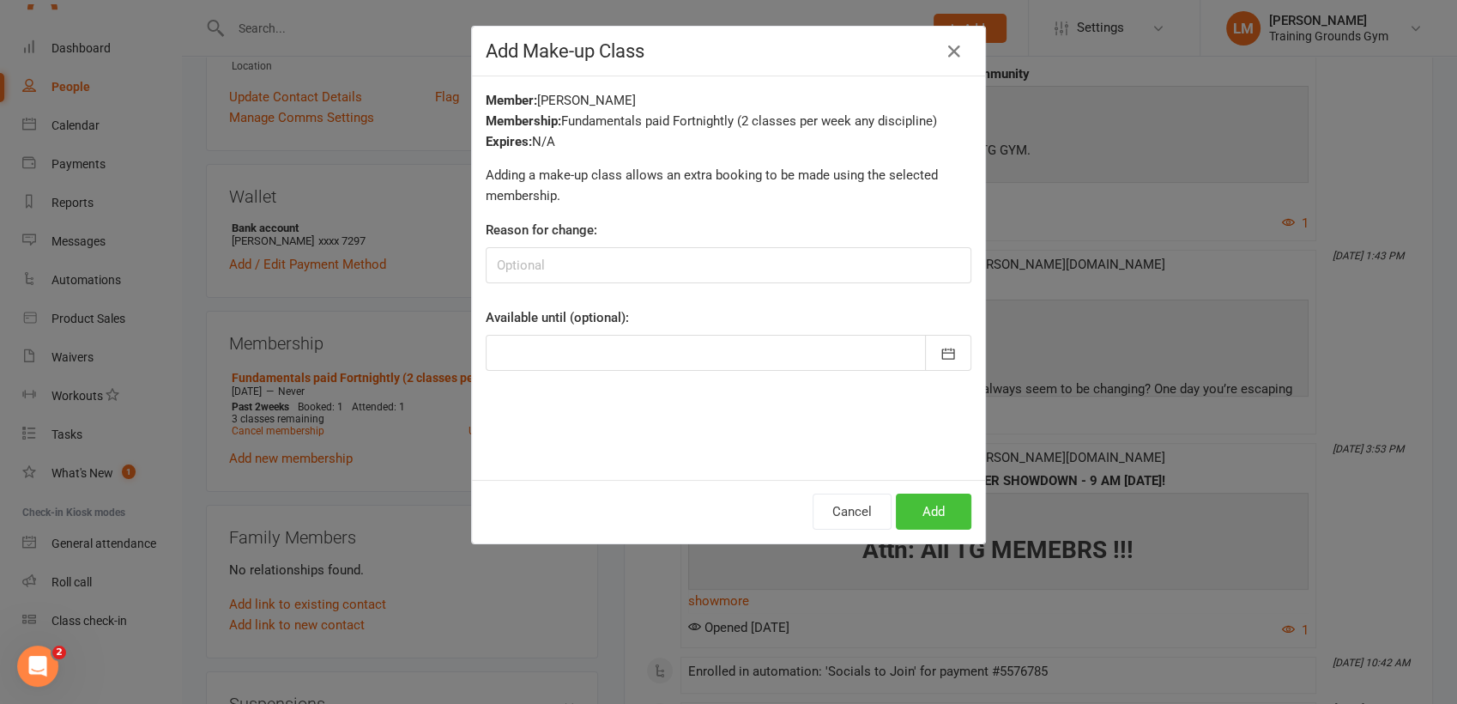
click at [934, 509] on button "Add" at bounding box center [934, 511] width 76 height 36
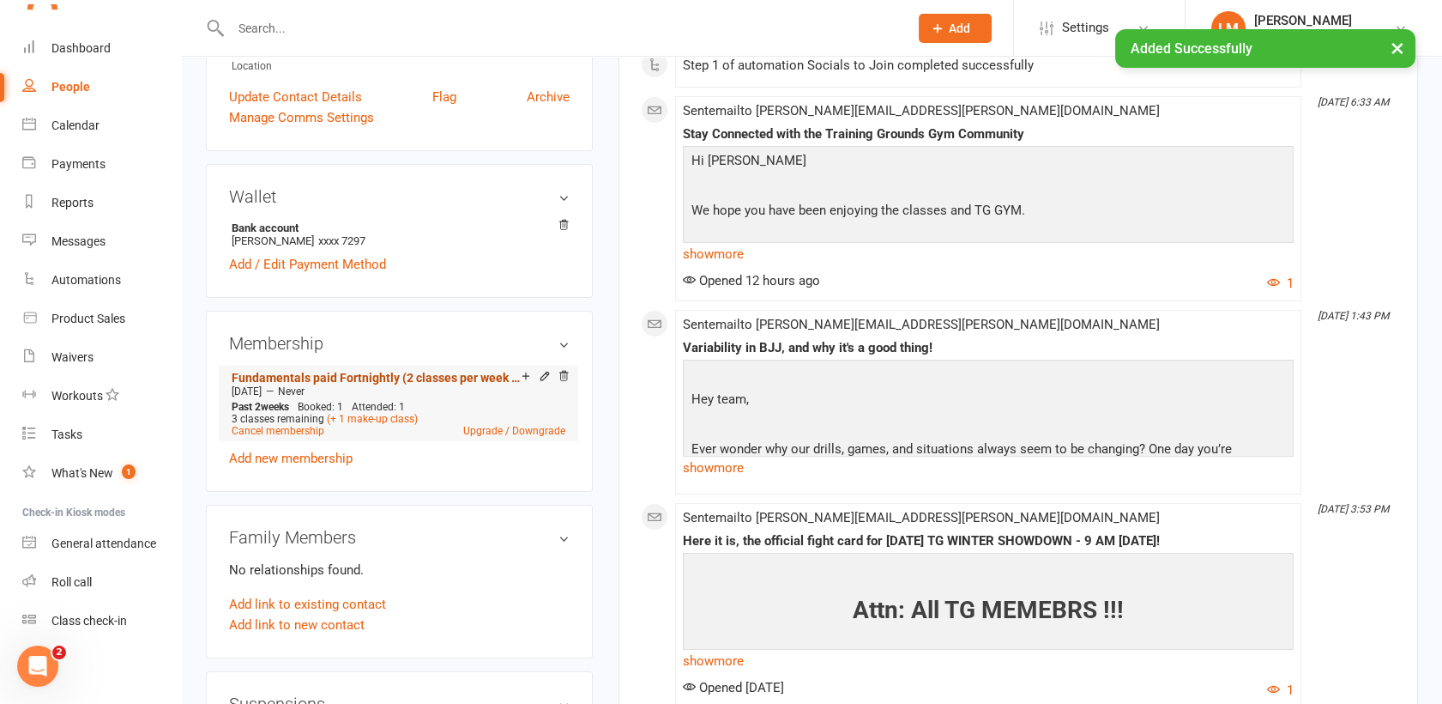
click at [522, 371] on link "Fundamentals paid Fortnightly (2 classes per week any discipline)" at bounding box center [377, 378] width 290 height 14
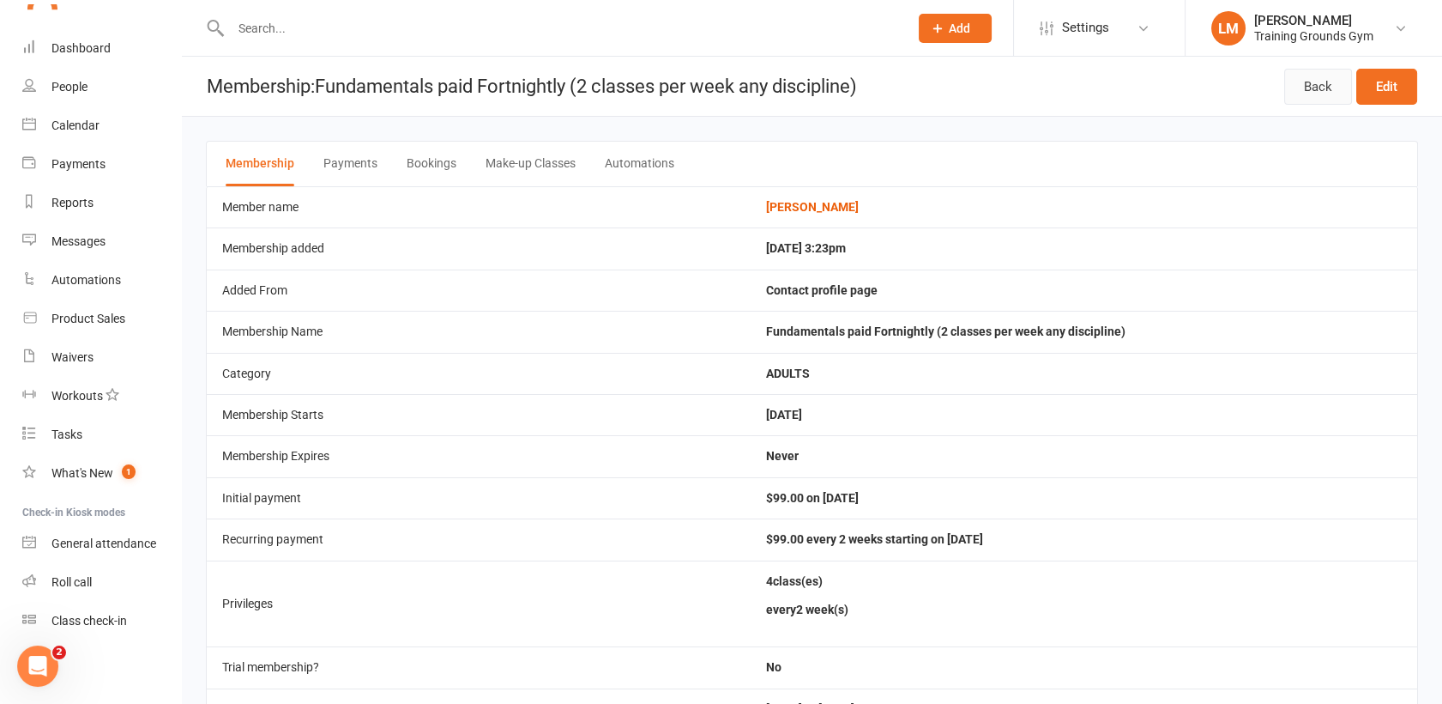
click at [1339, 84] on link "Back" at bounding box center [1319, 87] width 68 height 36
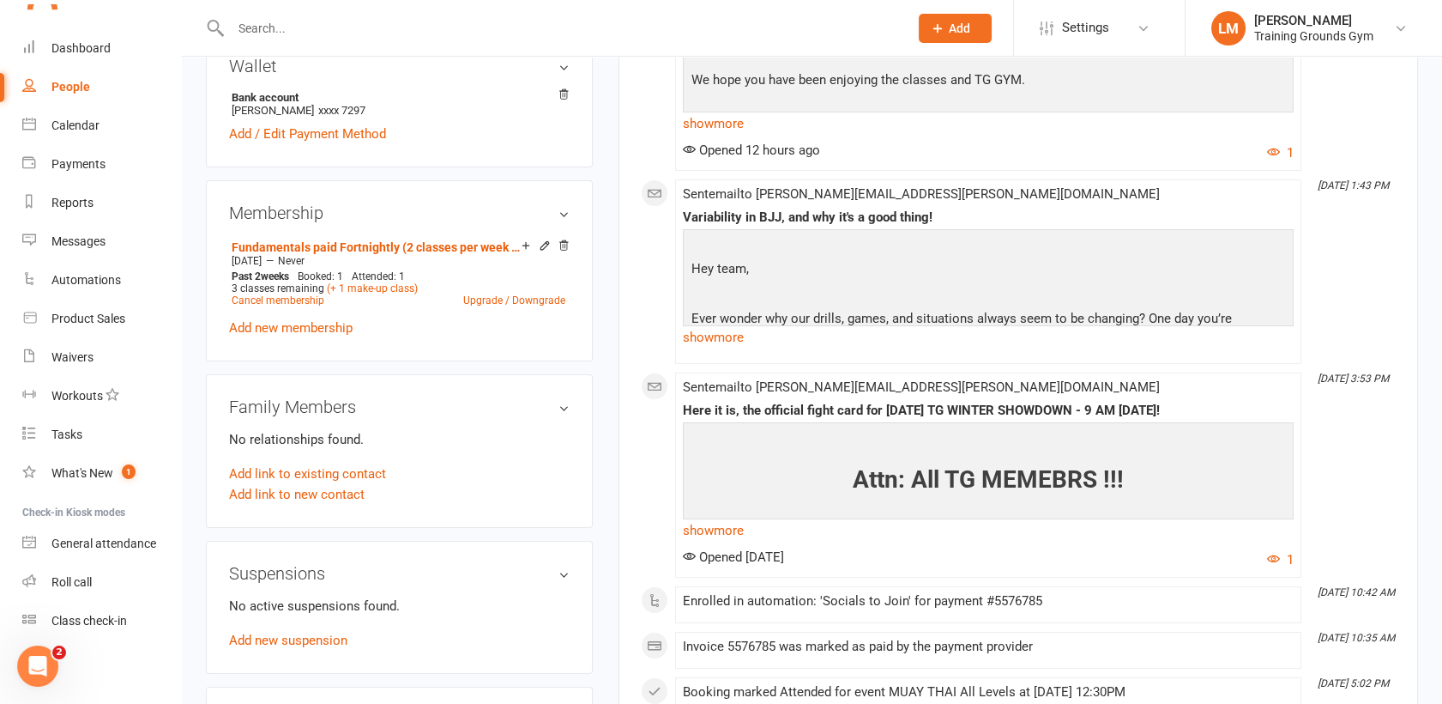
scroll to position [563, 0]
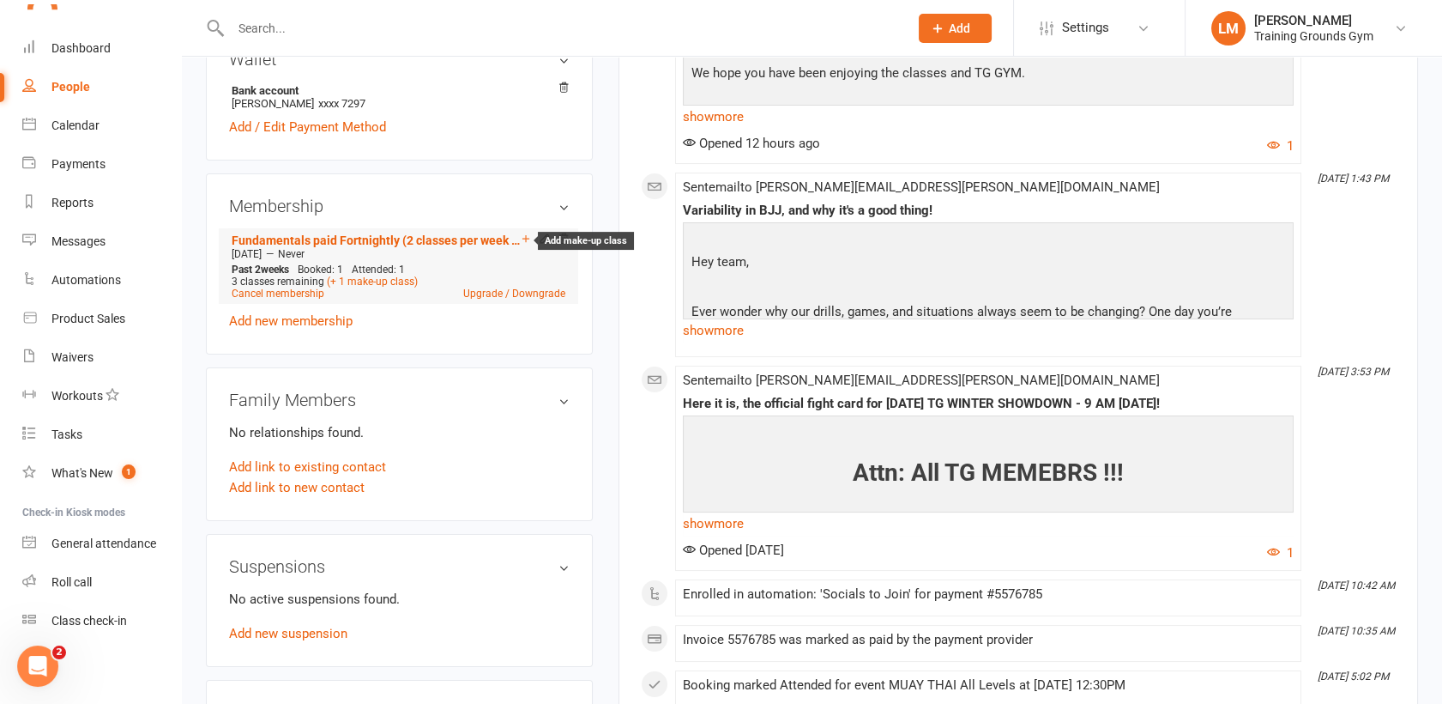
click at [524, 235] on icon at bounding box center [526, 238] width 7 height 7
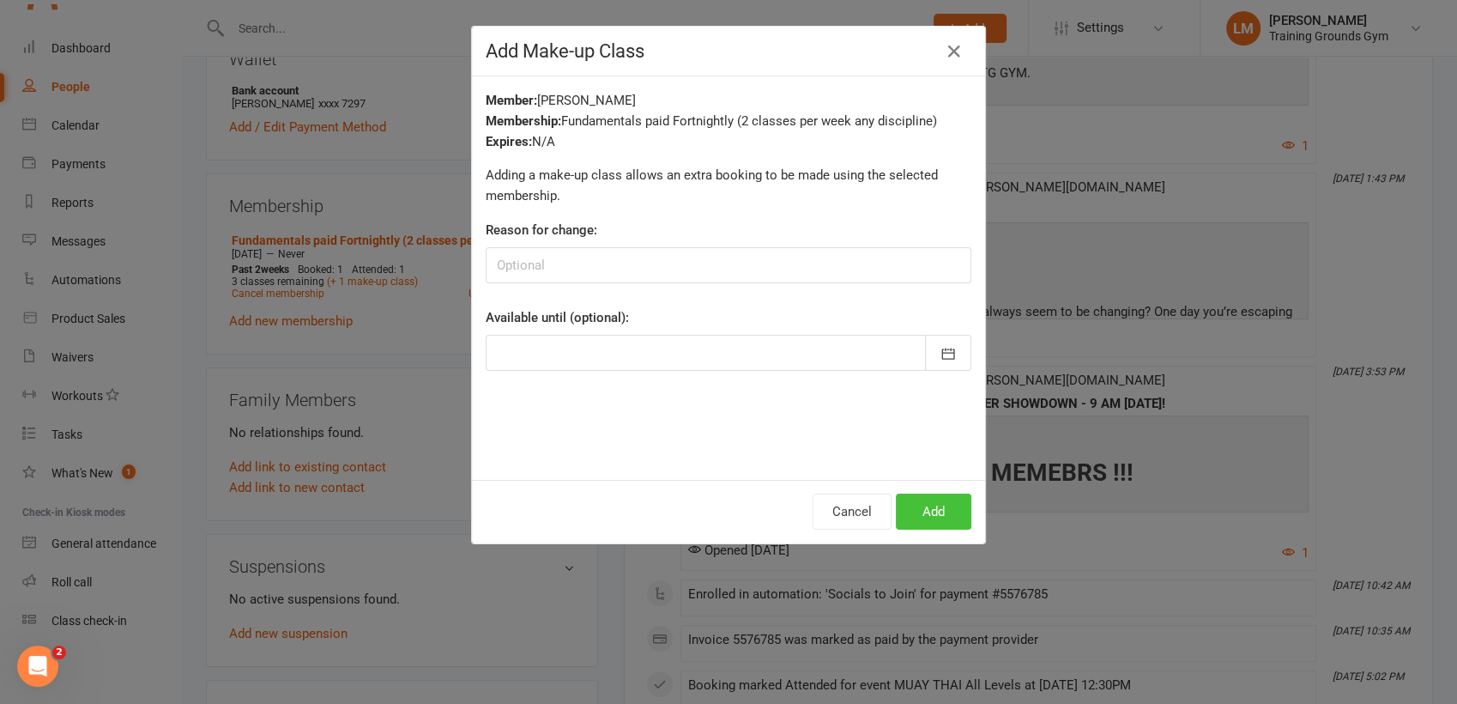
click at [935, 503] on button "Add" at bounding box center [934, 511] width 76 height 36
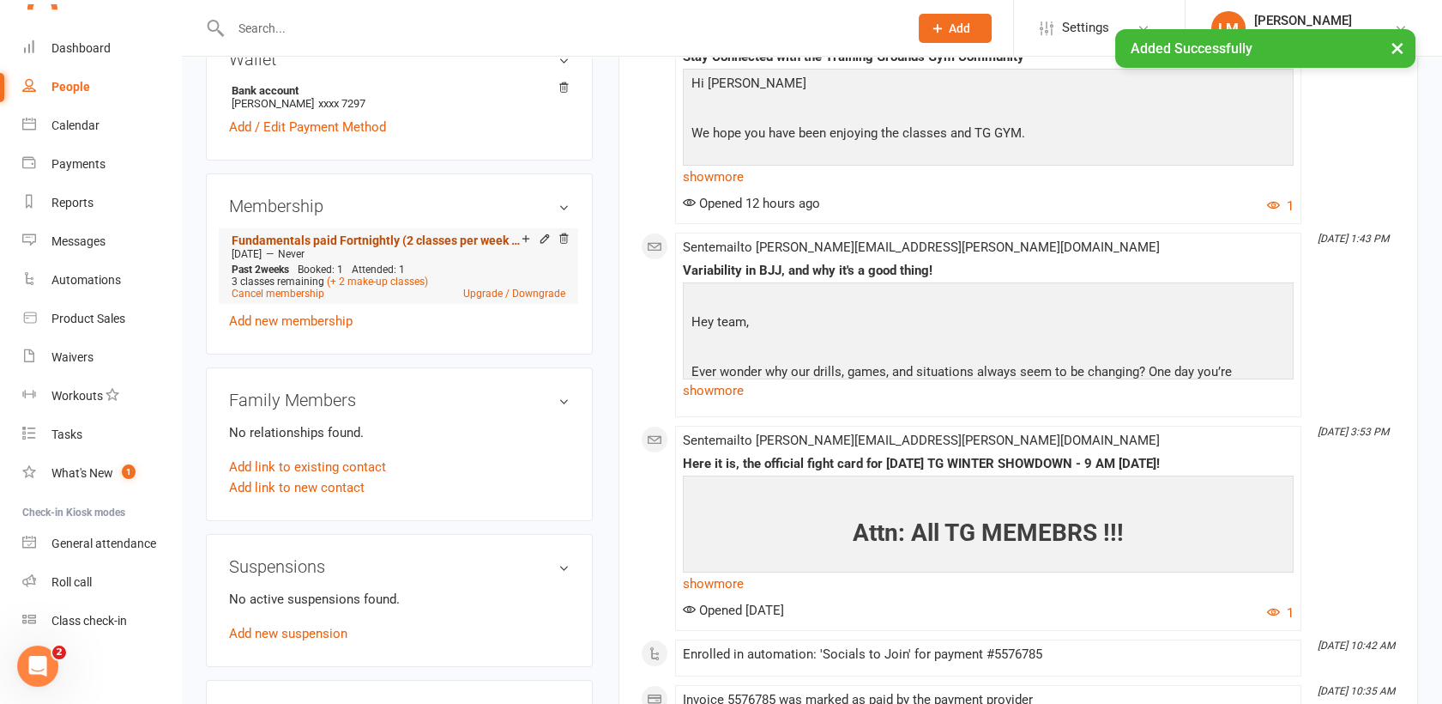
click at [521, 233] on link "Fundamentals paid Fortnightly (2 classes per week any discipline)" at bounding box center [377, 240] width 290 height 14
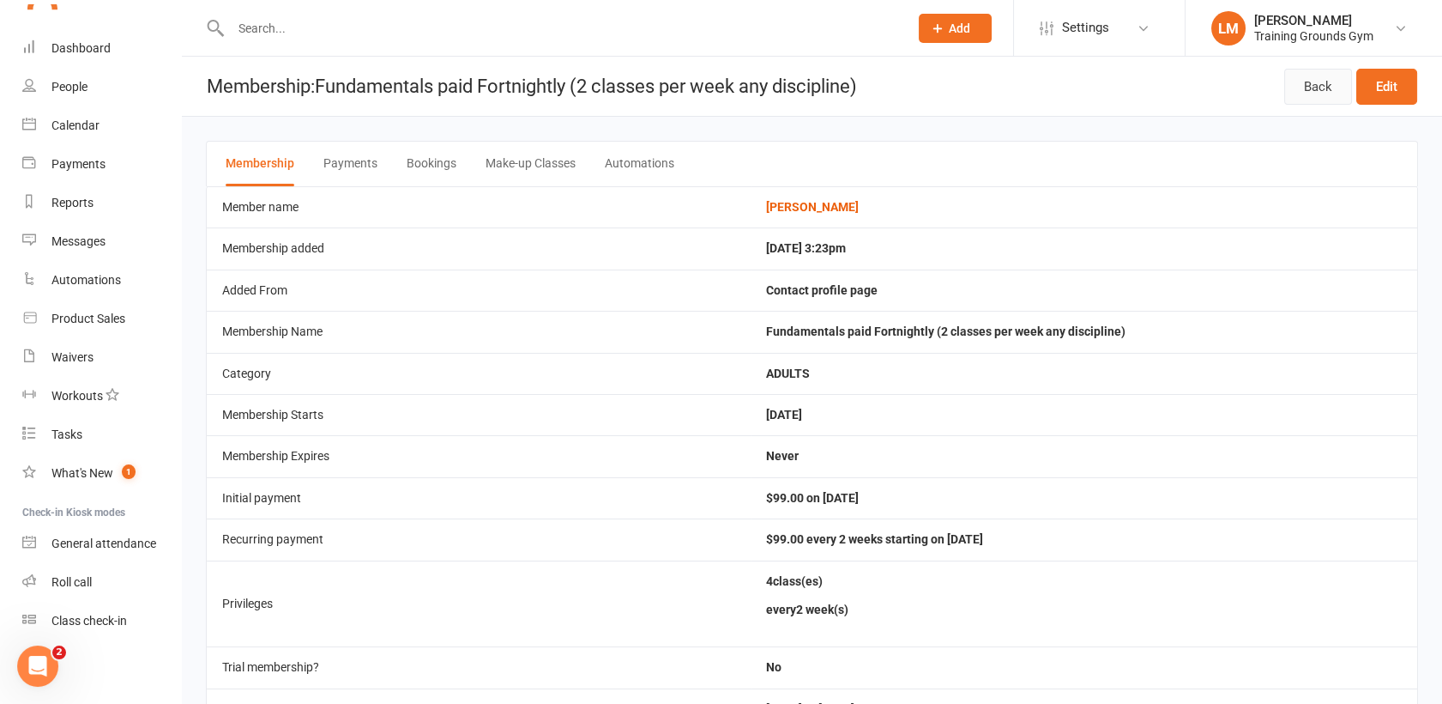
click at [1331, 87] on link "Back" at bounding box center [1319, 87] width 68 height 36
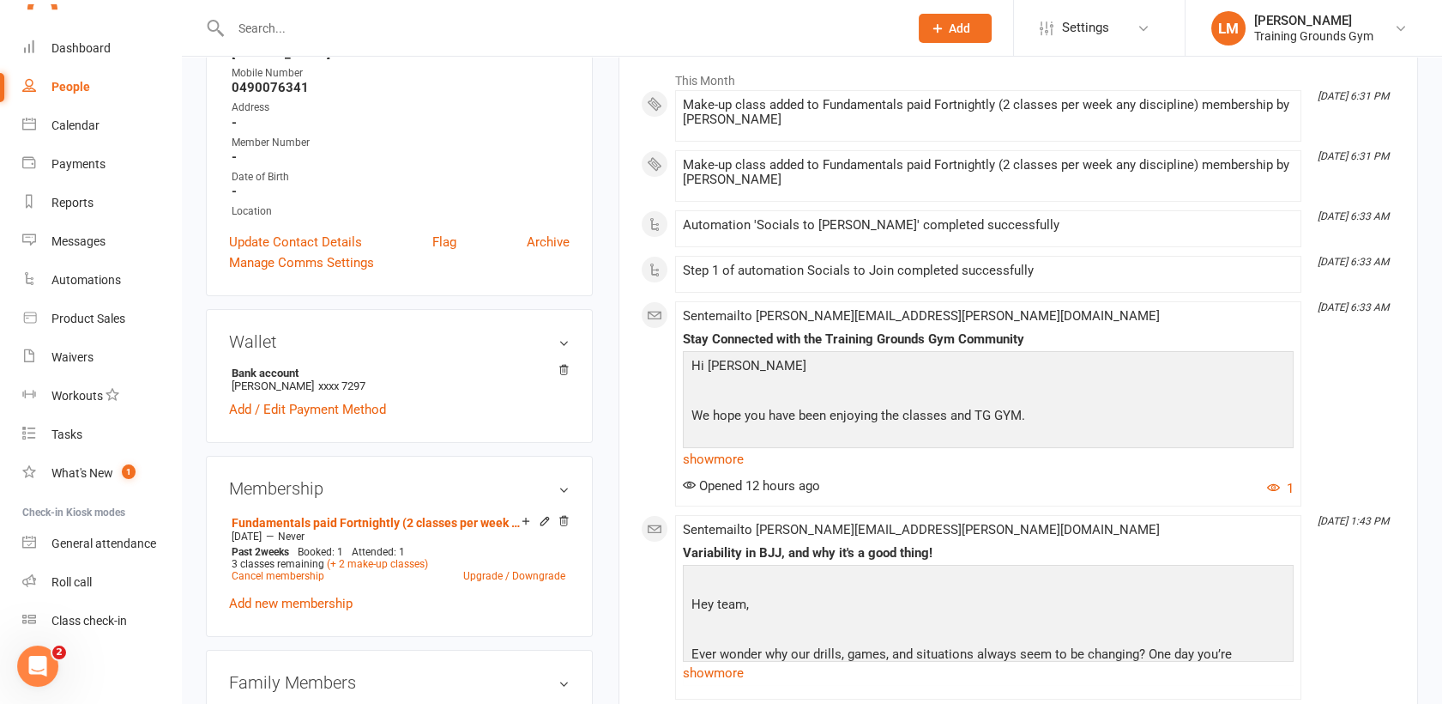
scroll to position [399, 0]
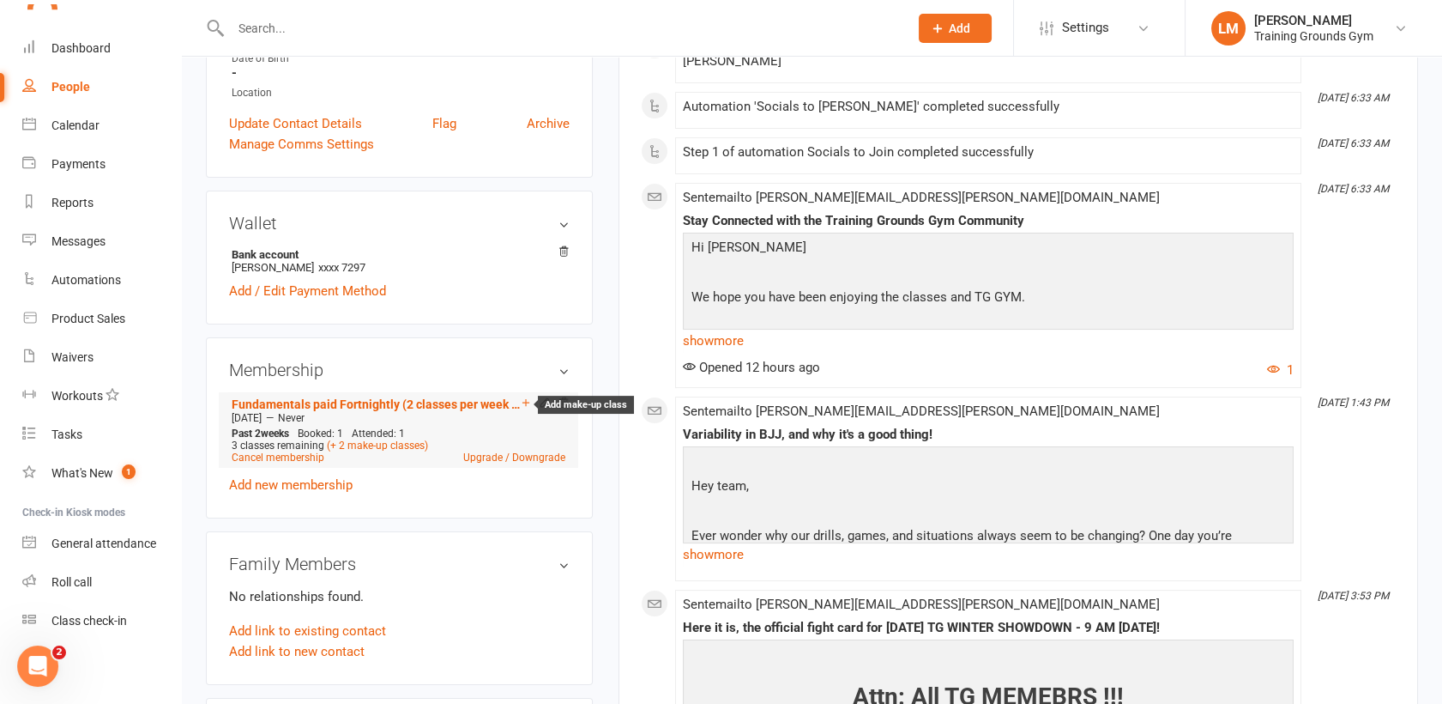
click at [524, 399] on icon at bounding box center [526, 402] width 7 height 7
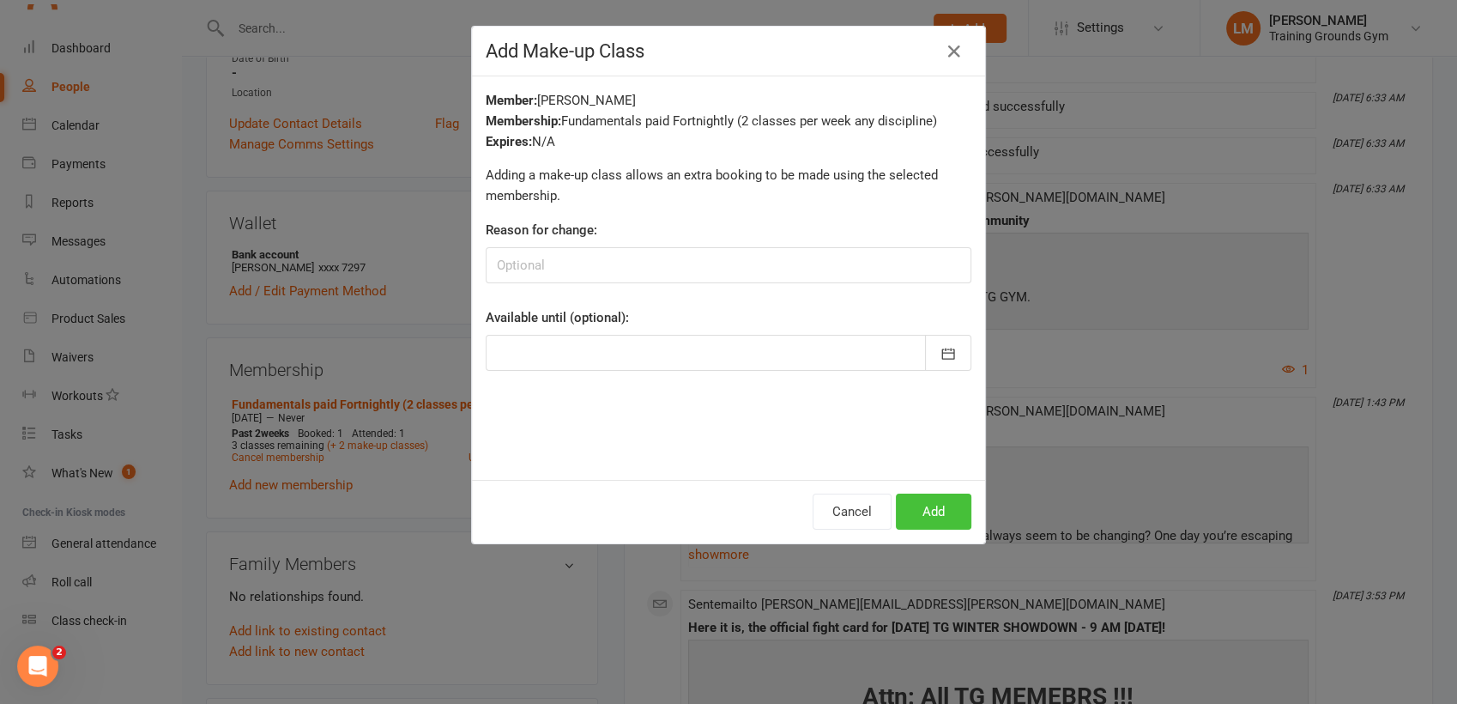
click at [931, 511] on button "Add" at bounding box center [934, 511] width 76 height 36
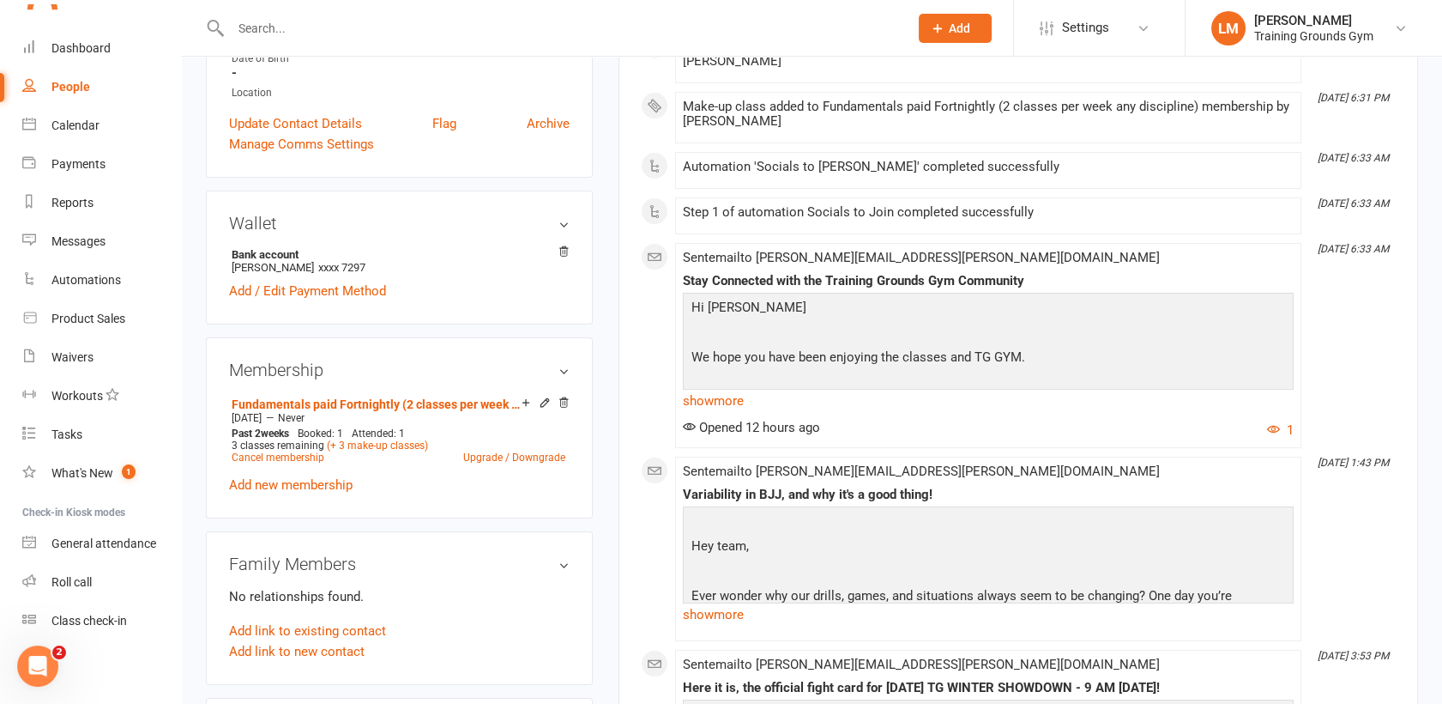
click at [286, 30] on input "text" at bounding box center [561, 28] width 671 height 24
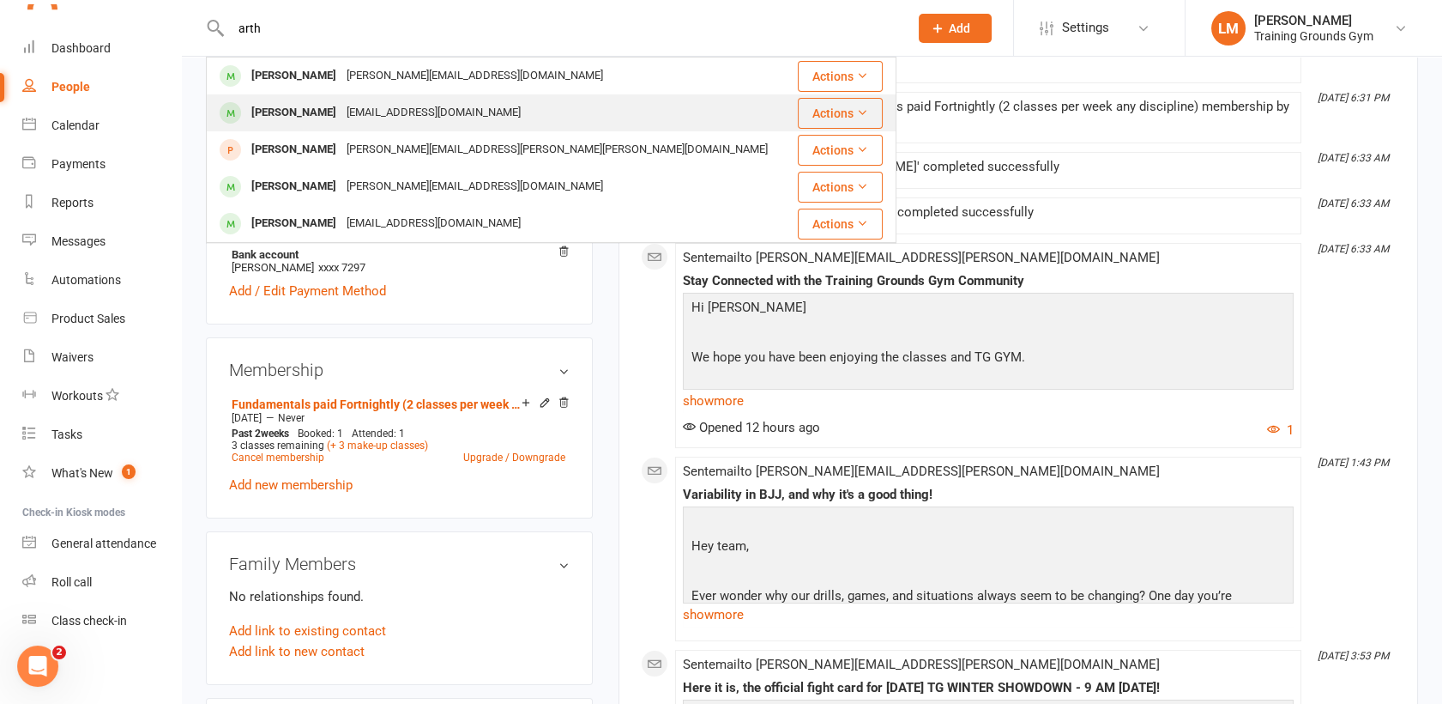
type input "arth"
click at [311, 114] on div "[PERSON_NAME]" at bounding box center [293, 112] width 95 height 25
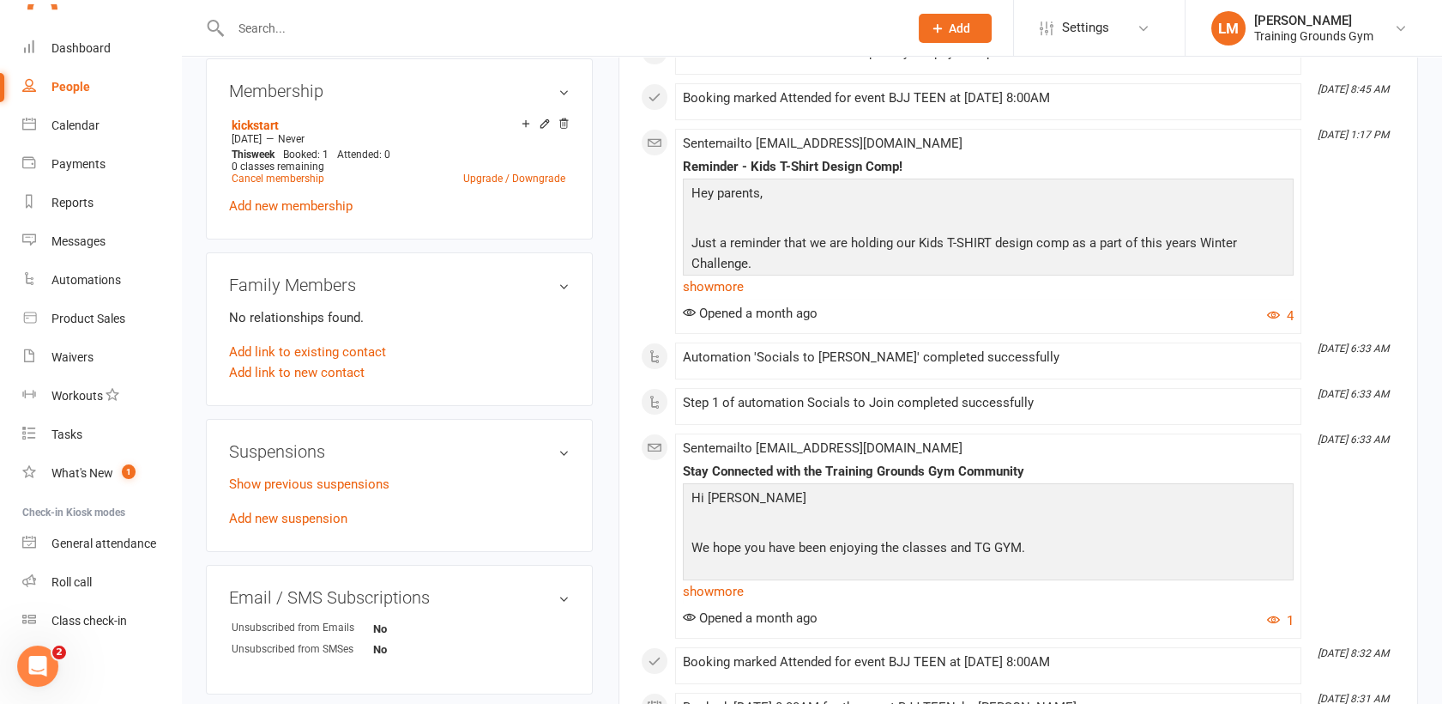
scroll to position [680, 0]
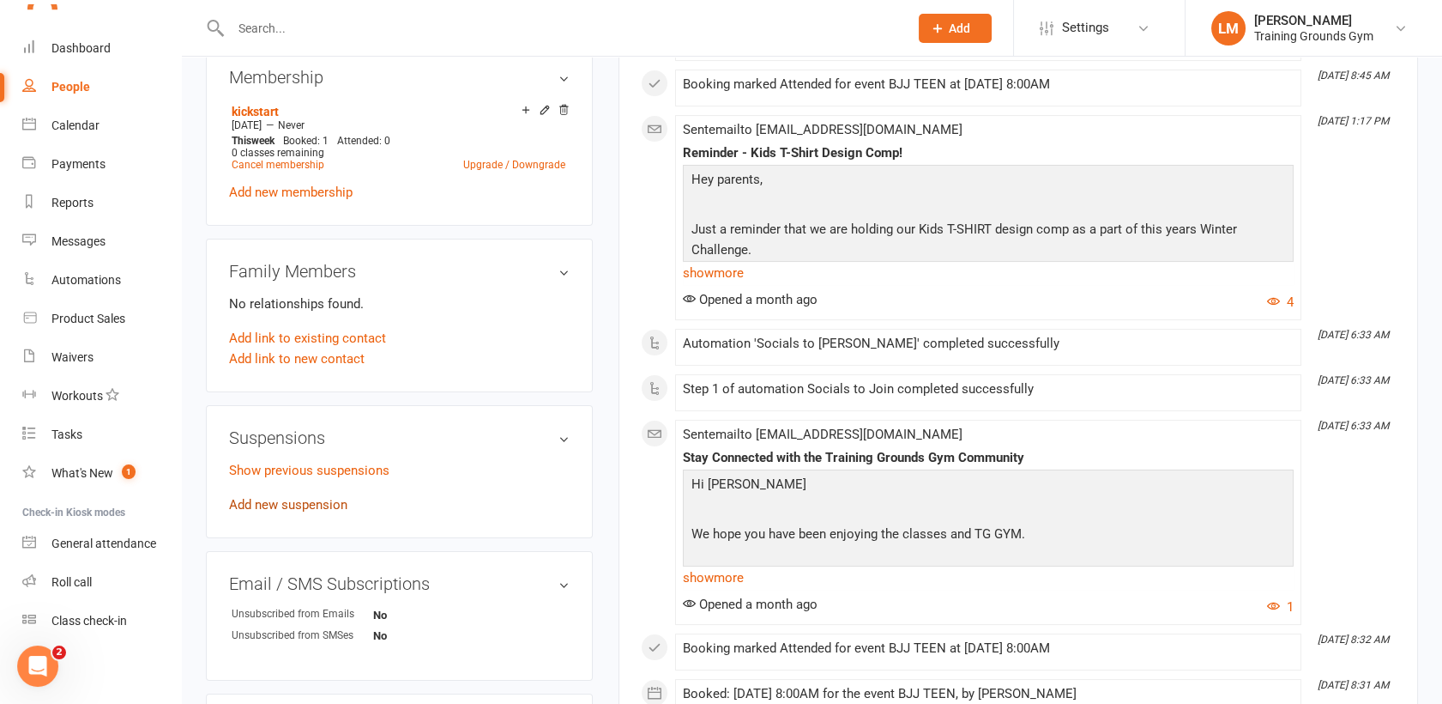
click at [257, 511] on link "Add new suspension" at bounding box center [288, 504] width 118 height 15
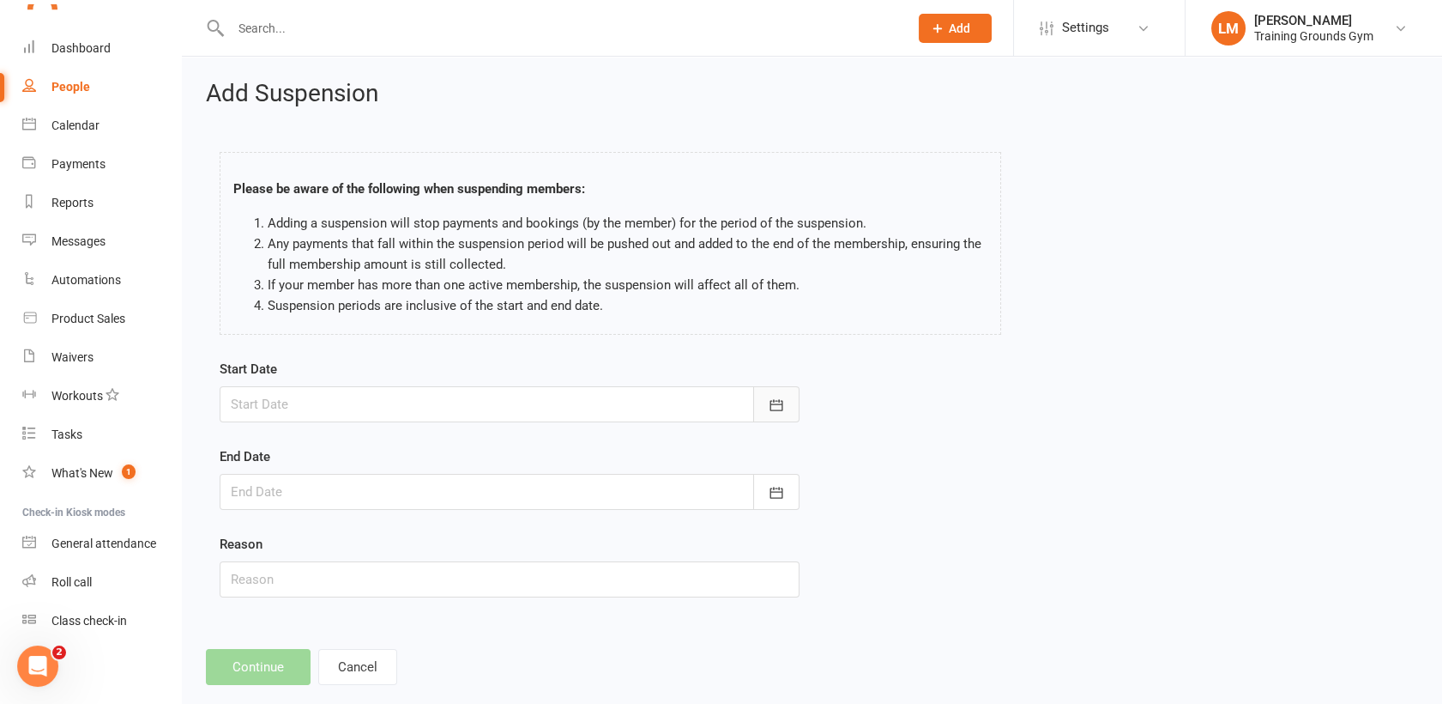
click at [771, 406] on icon "button" at bounding box center [776, 404] width 17 height 17
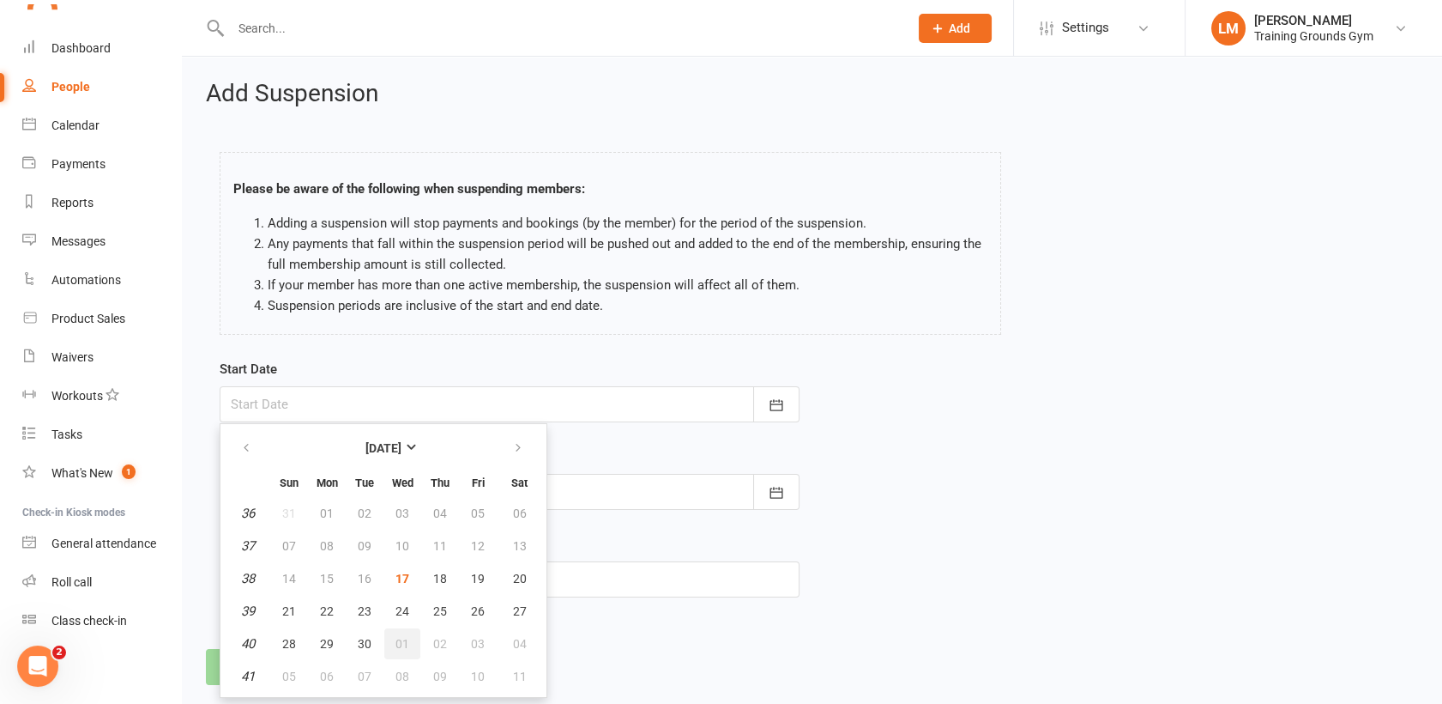
click at [400, 646] on span "01" at bounding box center [403, 644] width 14 height 14
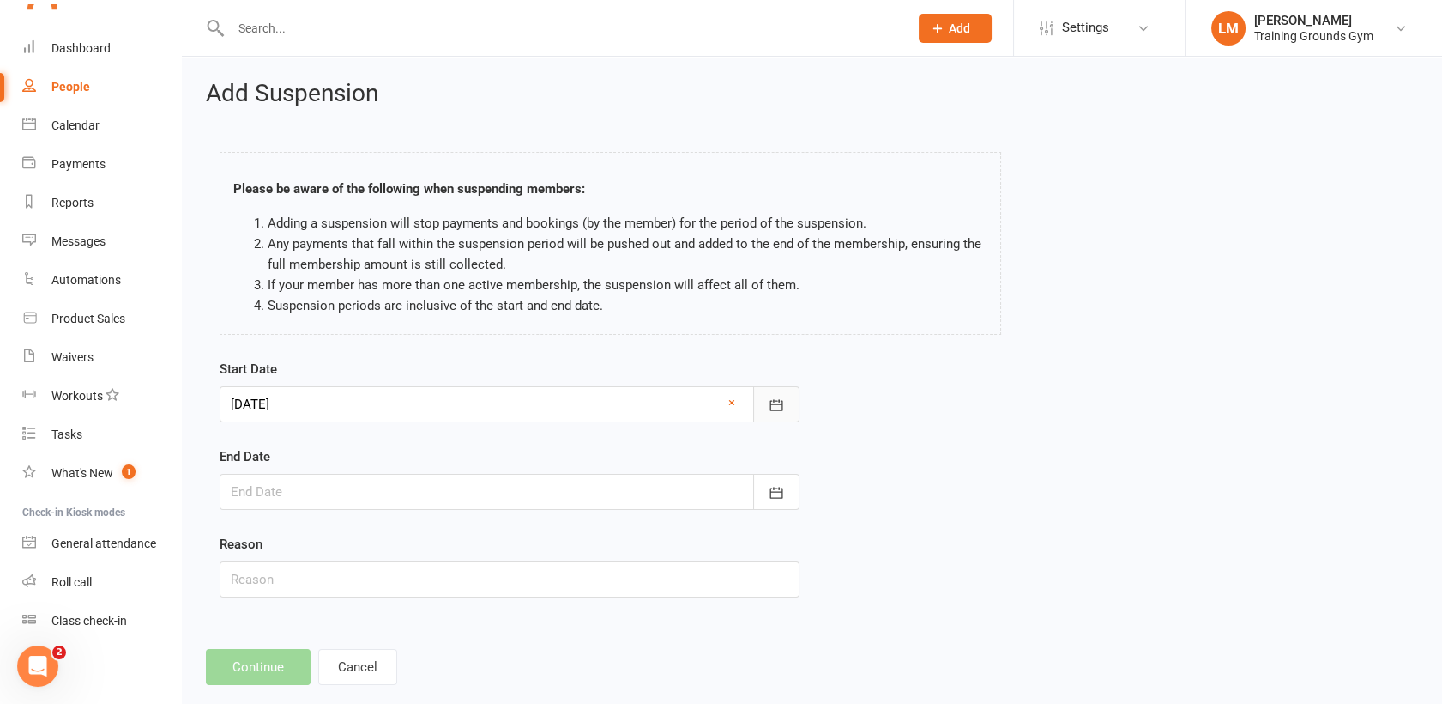
click at [771, 402] on icon "button" at bounding box center [776, 404] width 17 height 17
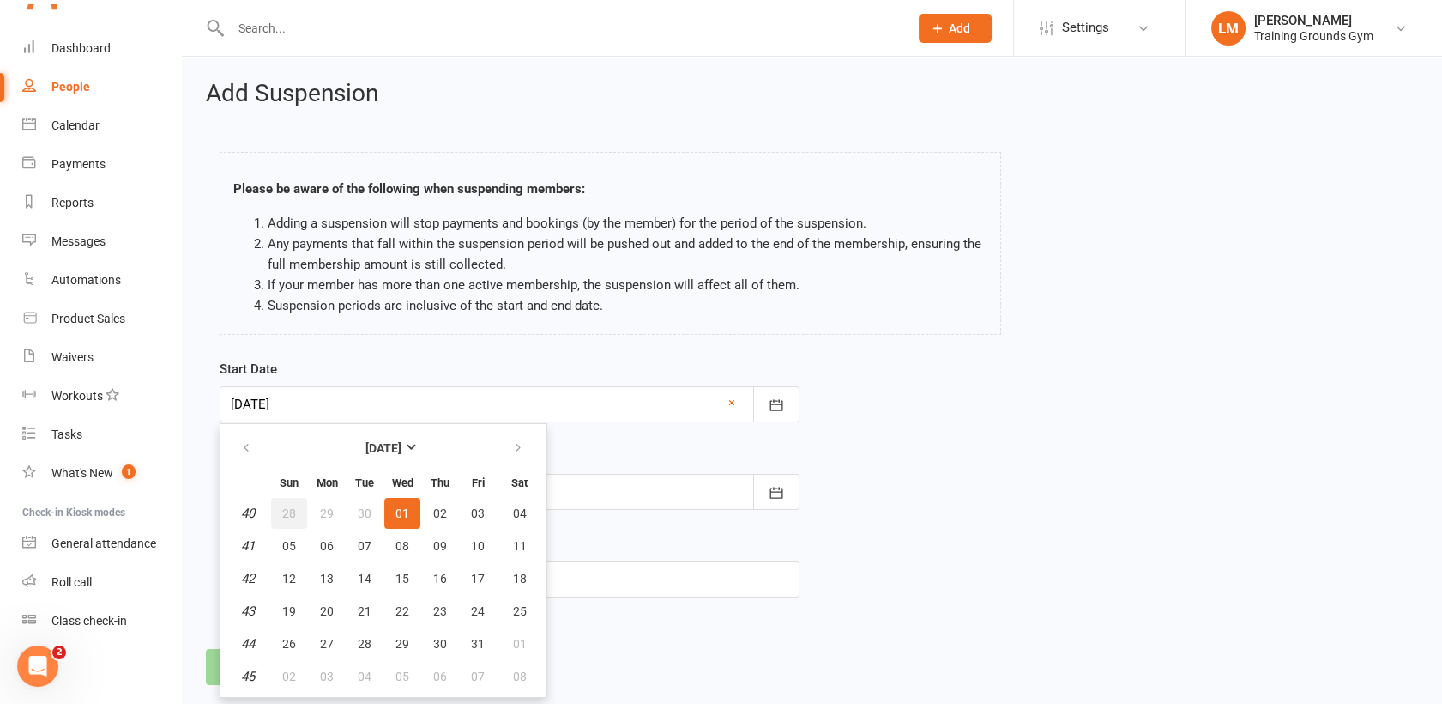
click at [299, 513] on button "28" at bounding box center [289, 513] width 36 height 31
type input "[DATE]"
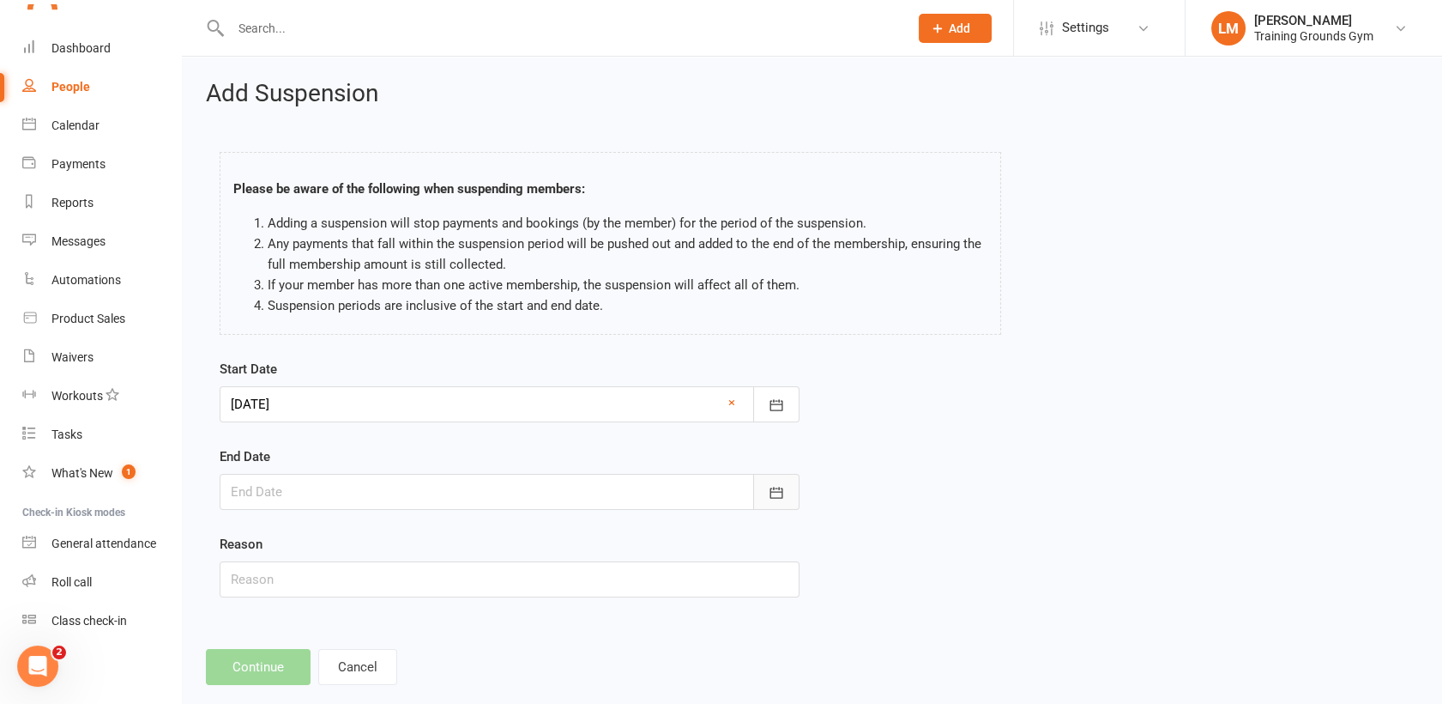
click at [780, 498] on icon "button" at bounding box center [776, 492] width 17 height 17
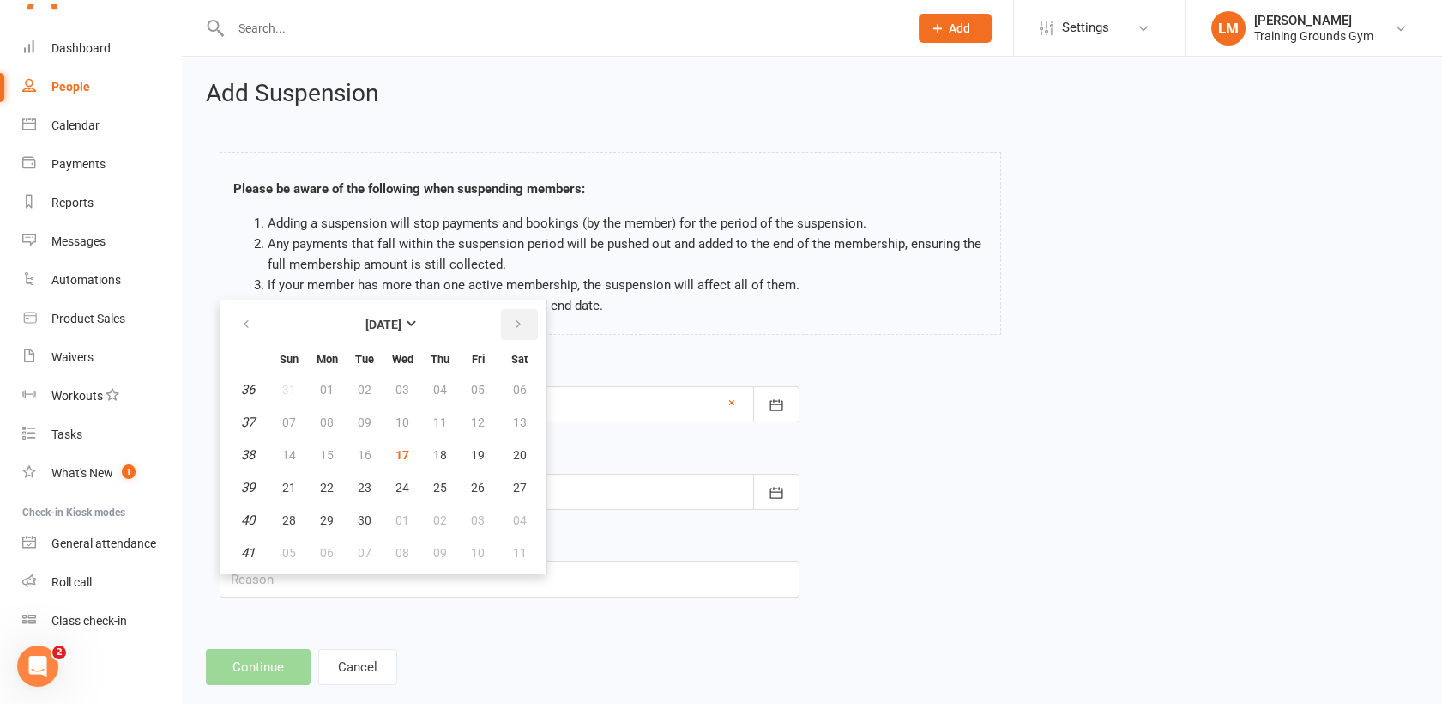
click at [526, 321] on button "button" at bounding box center [519, 324] width 37 height 31
click at [331, 456] on span "13" at bounding box center [327, 455] width 14 height 14
type input "[DATE]"
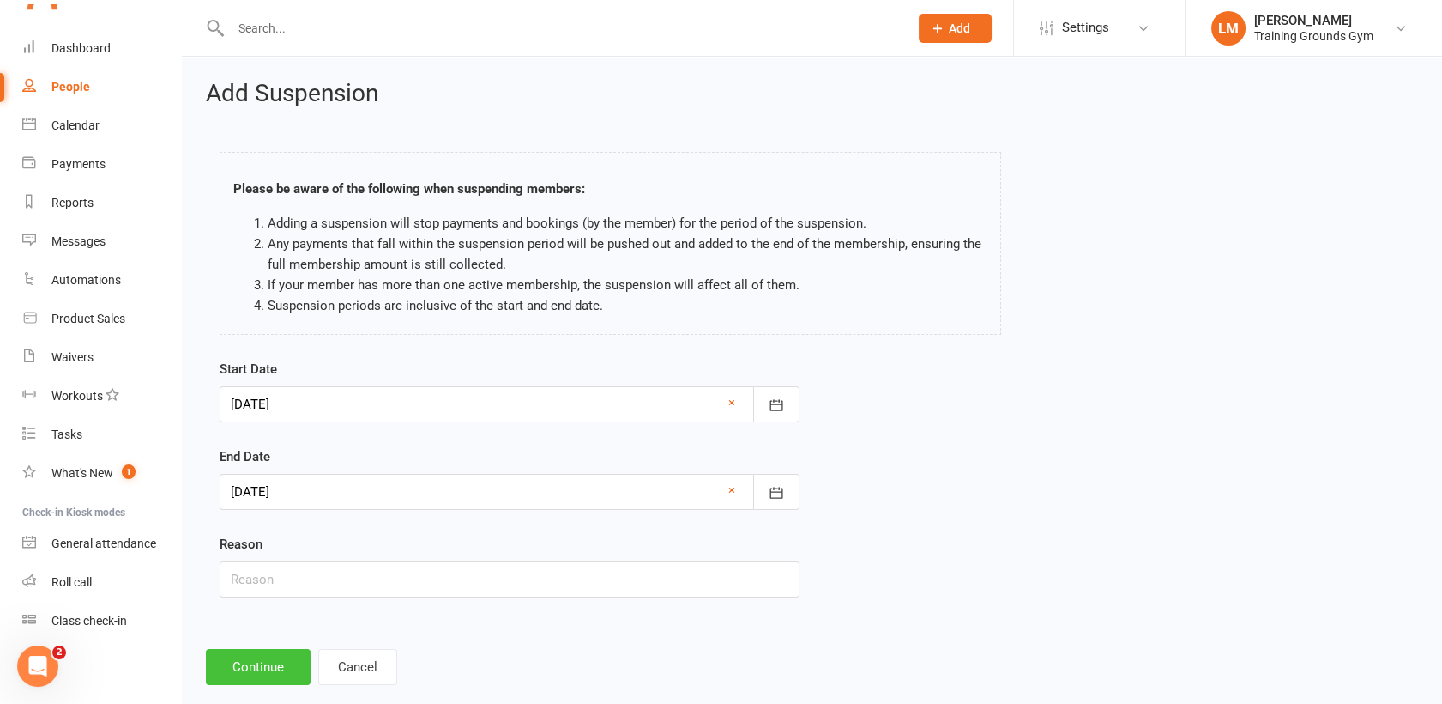
click at [260, 654] on button "Continue" at bounding box center [258, 667] width 105 height 36
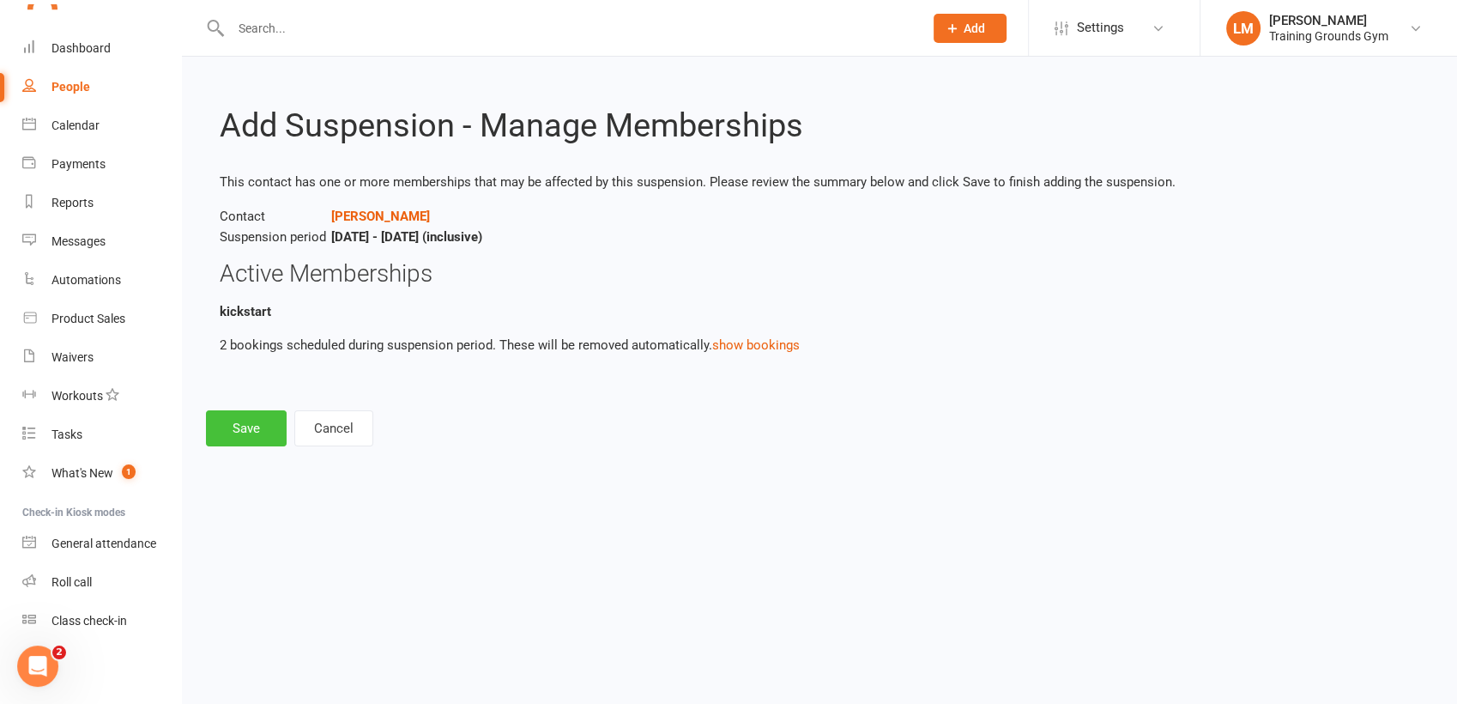
click at [231, 415] on button "Save" at bounding box center [246, 428] width 81 height 36
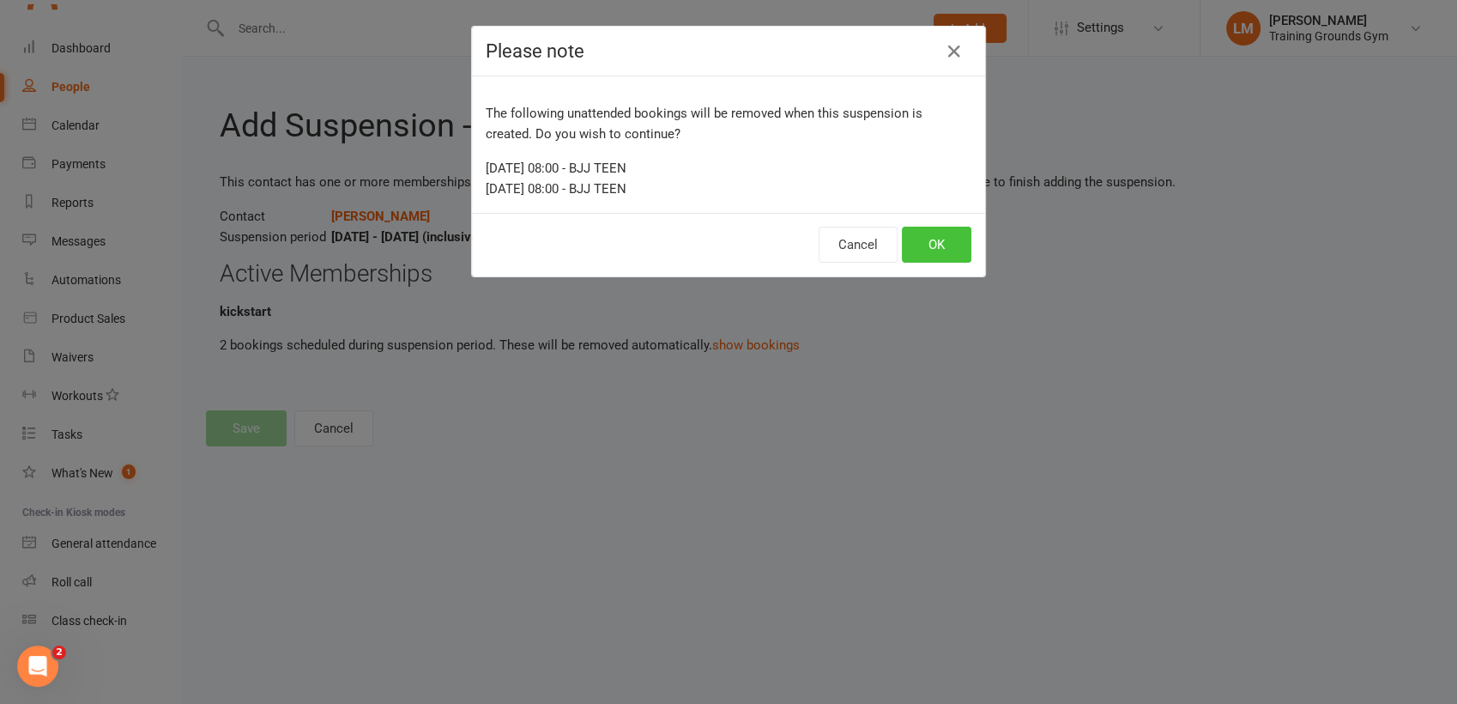
click at [927, 247] on button "OK" at bounding box center [937, 245] width 70 height 36
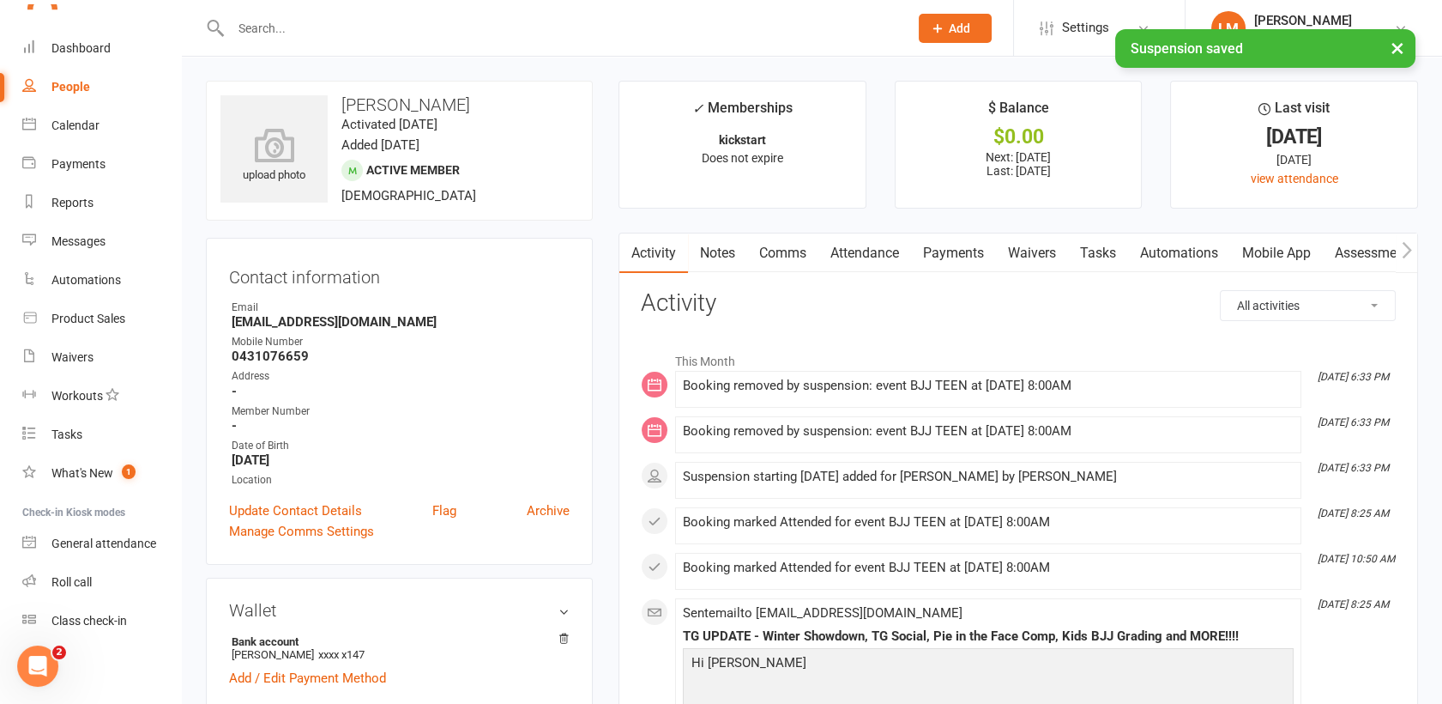
click at [935, 247] on link "Payments" at bounding box center [953, 252] width 85 height 39
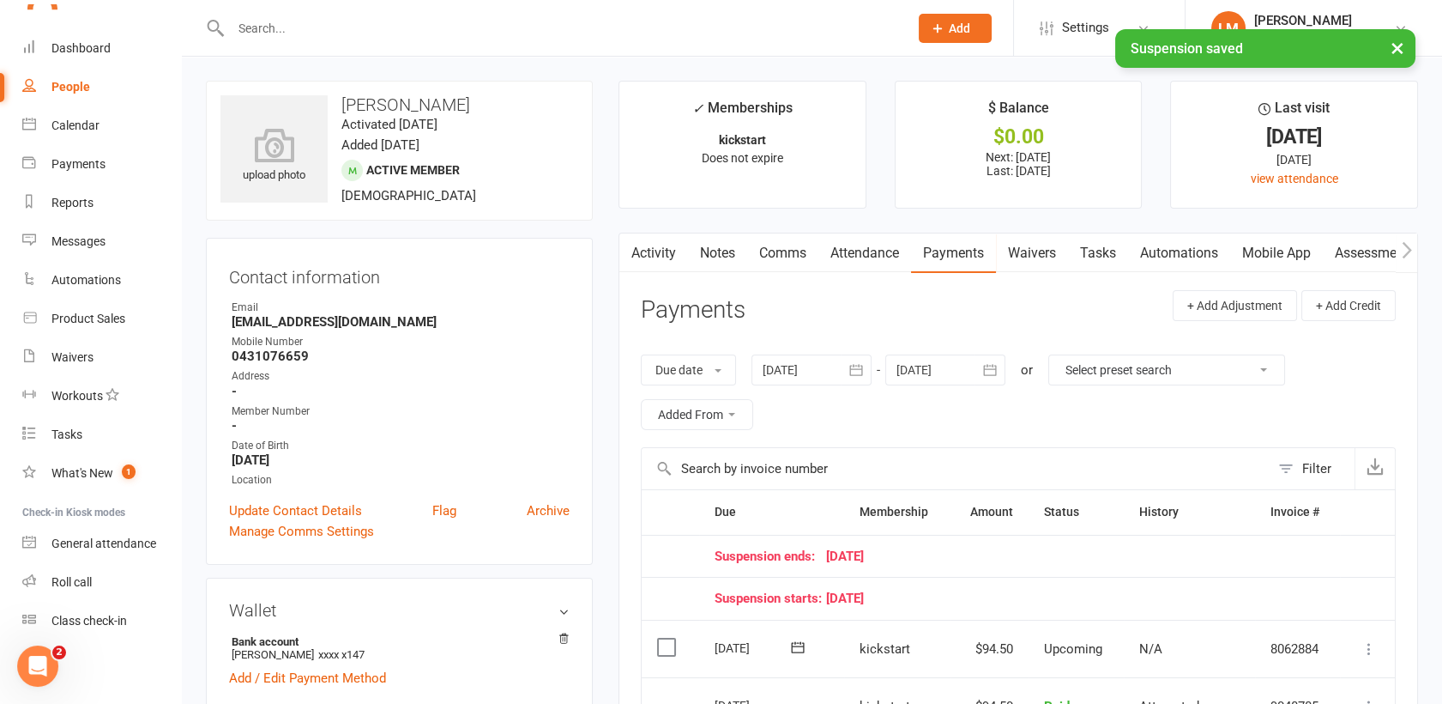
click at [994, 372] on icon "button" at bounding box center [990, 369] width 17 height 17
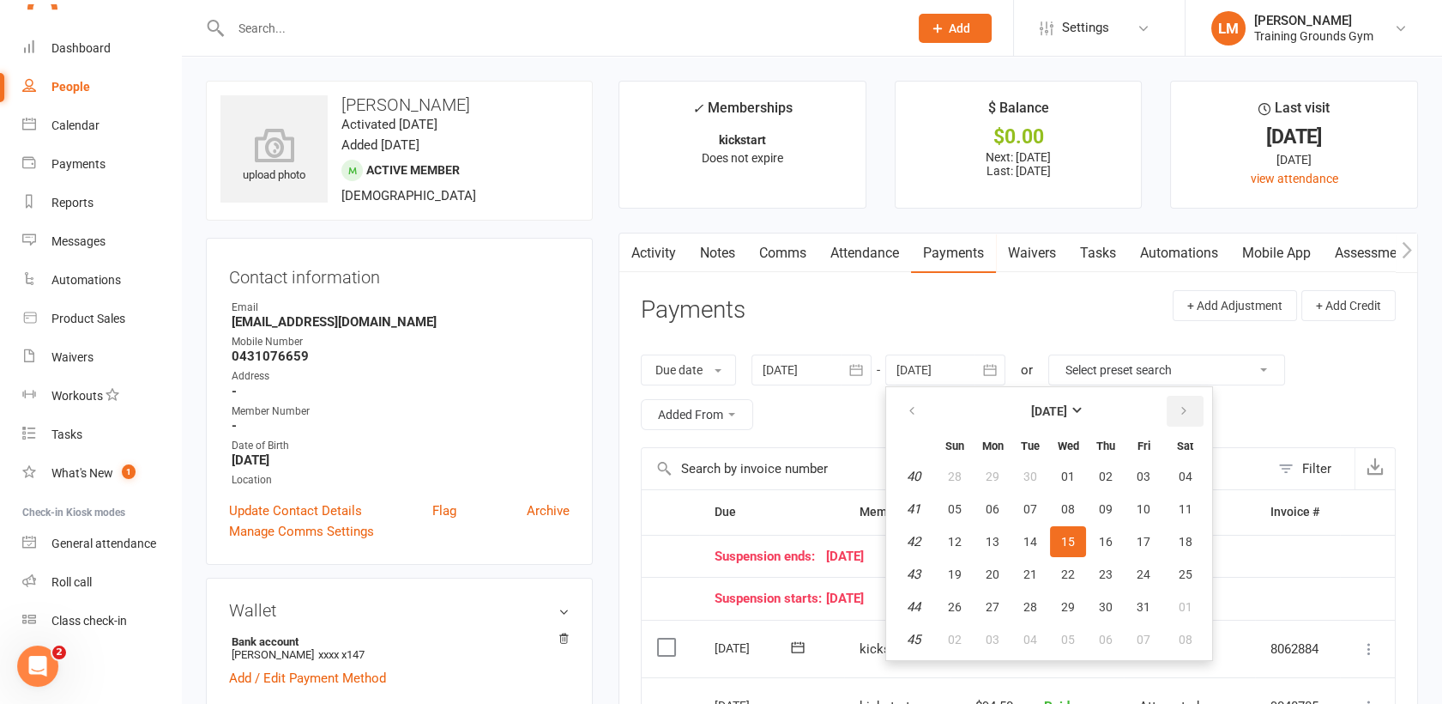
click at [1181, 406] on icon "button" at bounding box center [1184, 411] width 12 height 14
click at [1191, 529] on button "20" at bounding box center [1186, 541] width 44 height 31
type input "[DATE]"
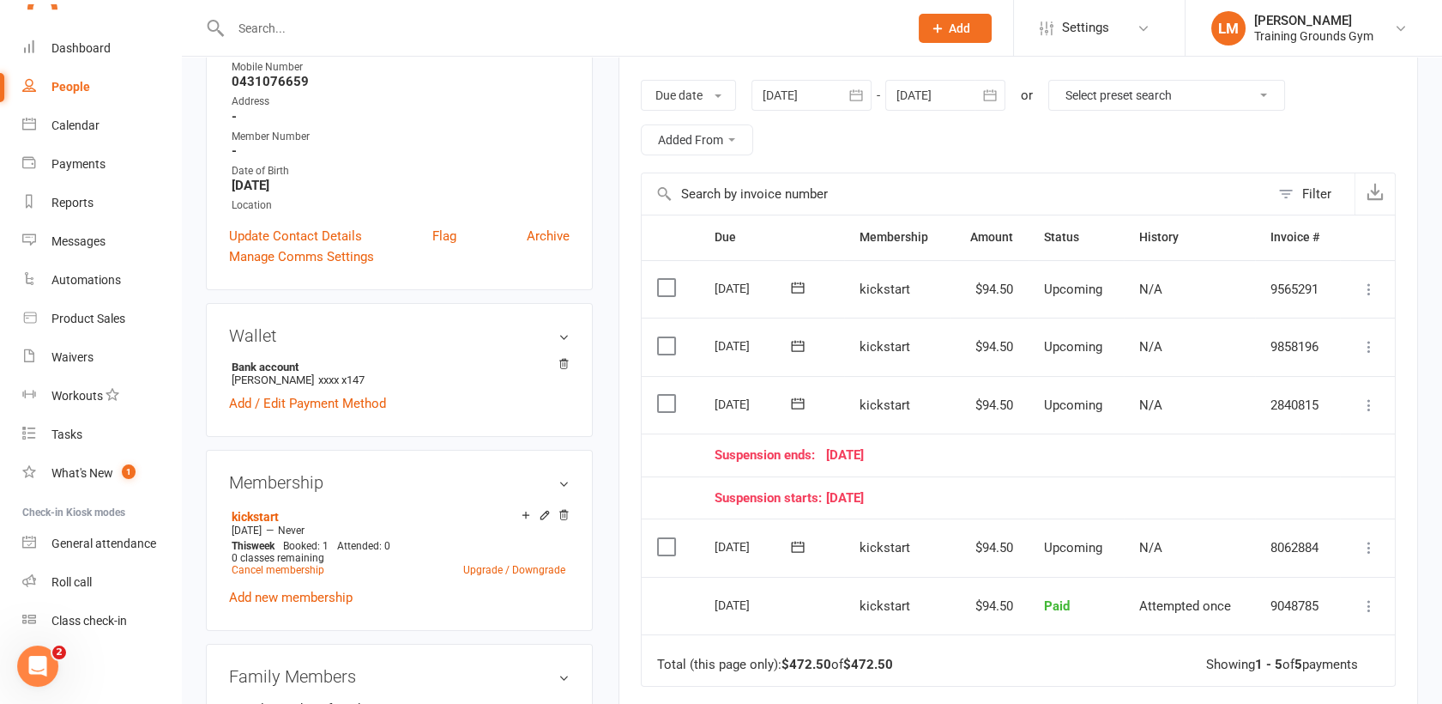
scroll to position [317, 0]
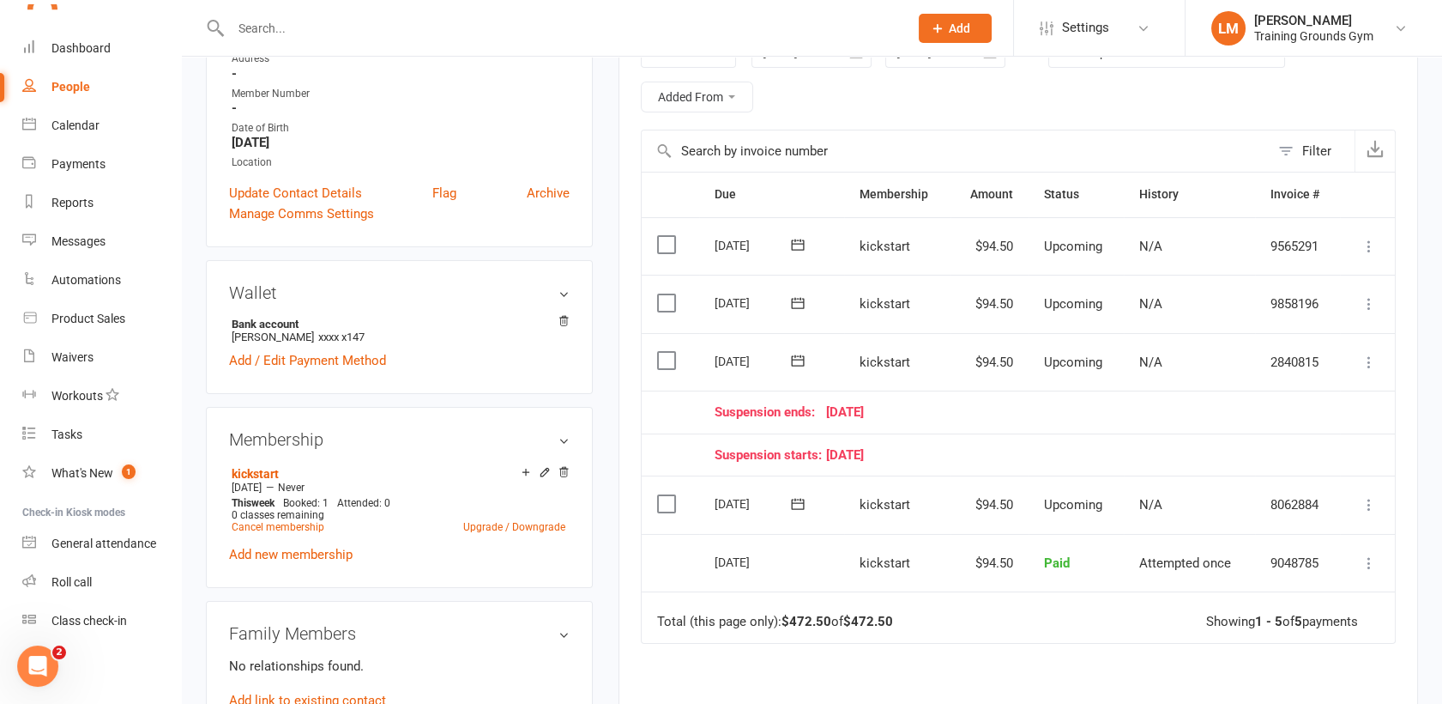
click at [1373, 360] on icon at bounding box center [1369, 362] width 17 height 17
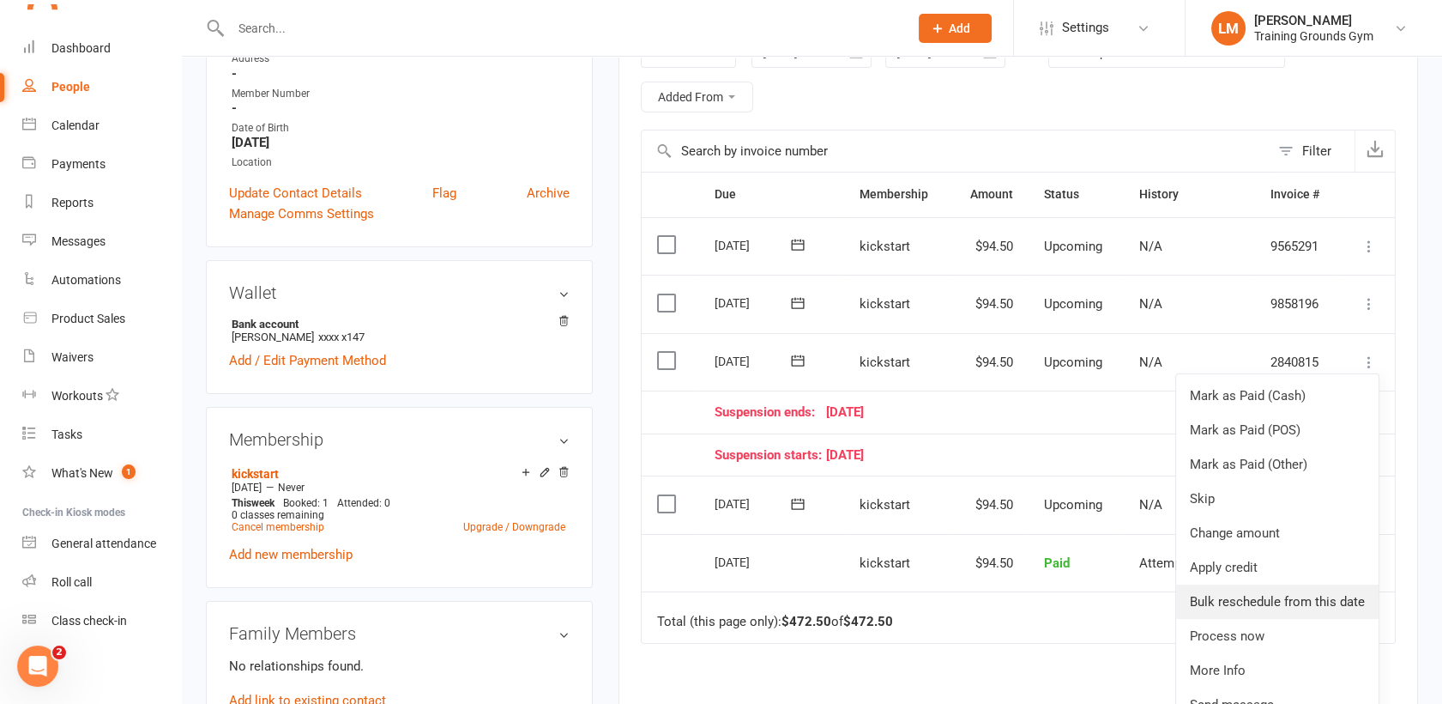
click at [1330, 594] on link "Bulk reschedule from this date" at bounding box center [1277, 601] width 203 height 34
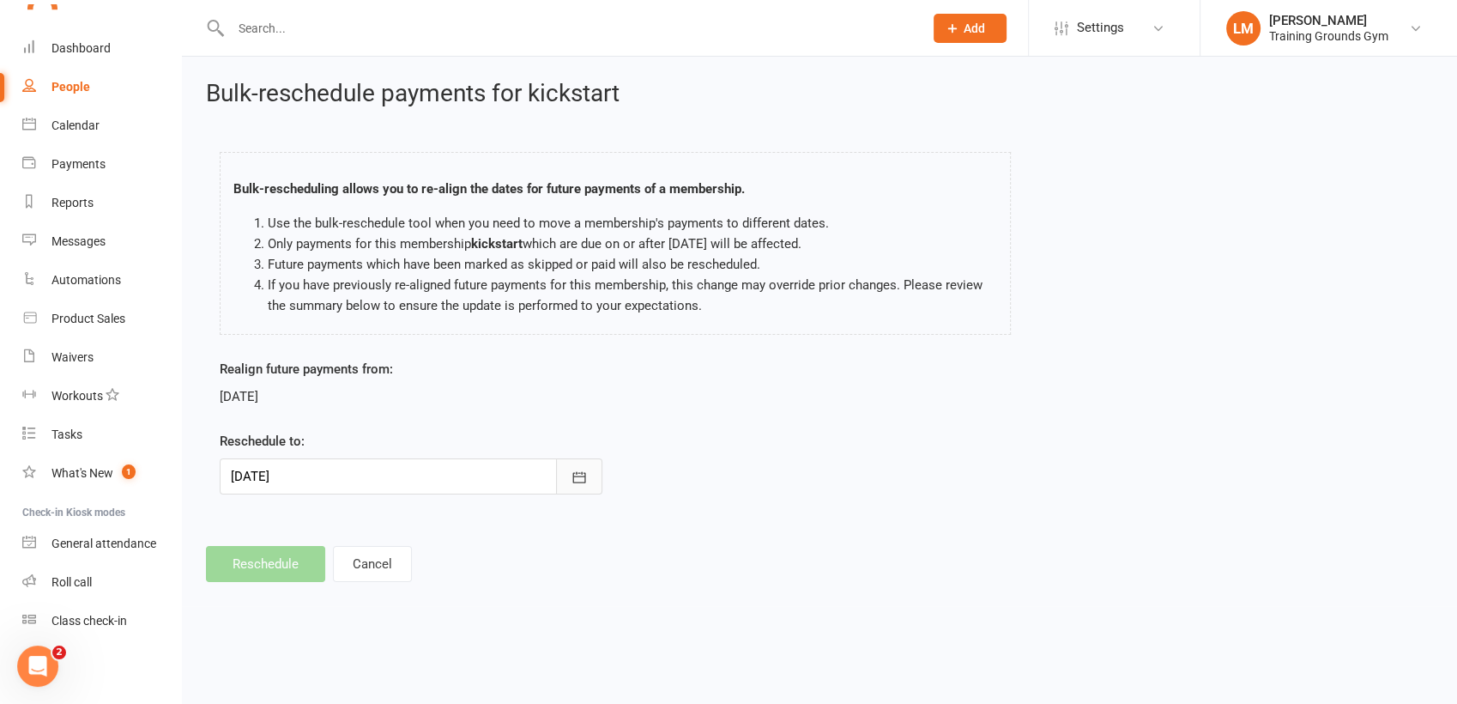
click at [579, 479] on icon "button" at bounding box center [579, 477] width 17 height 17
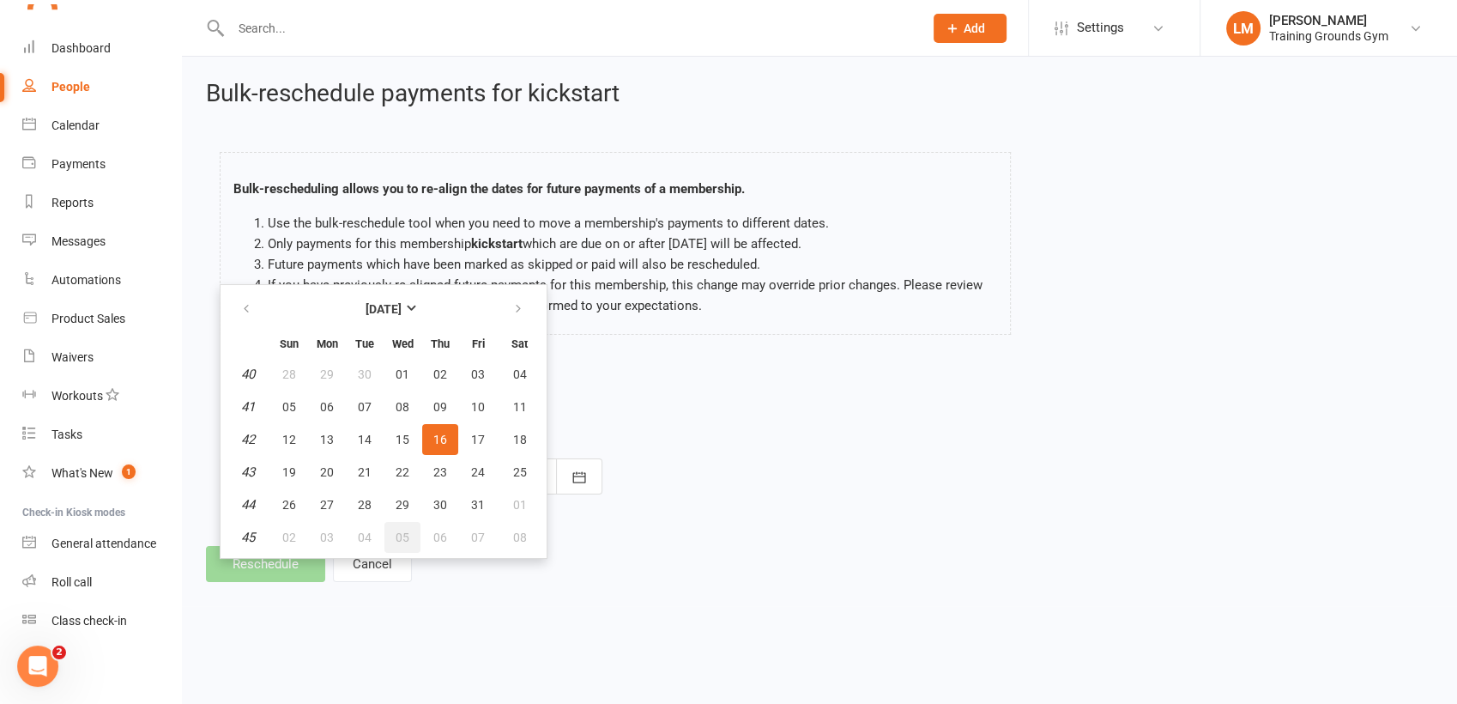
click at [406, 532] on span "05" at bounding box center [403, 537] width 14 height 14
type input "[DATE]"
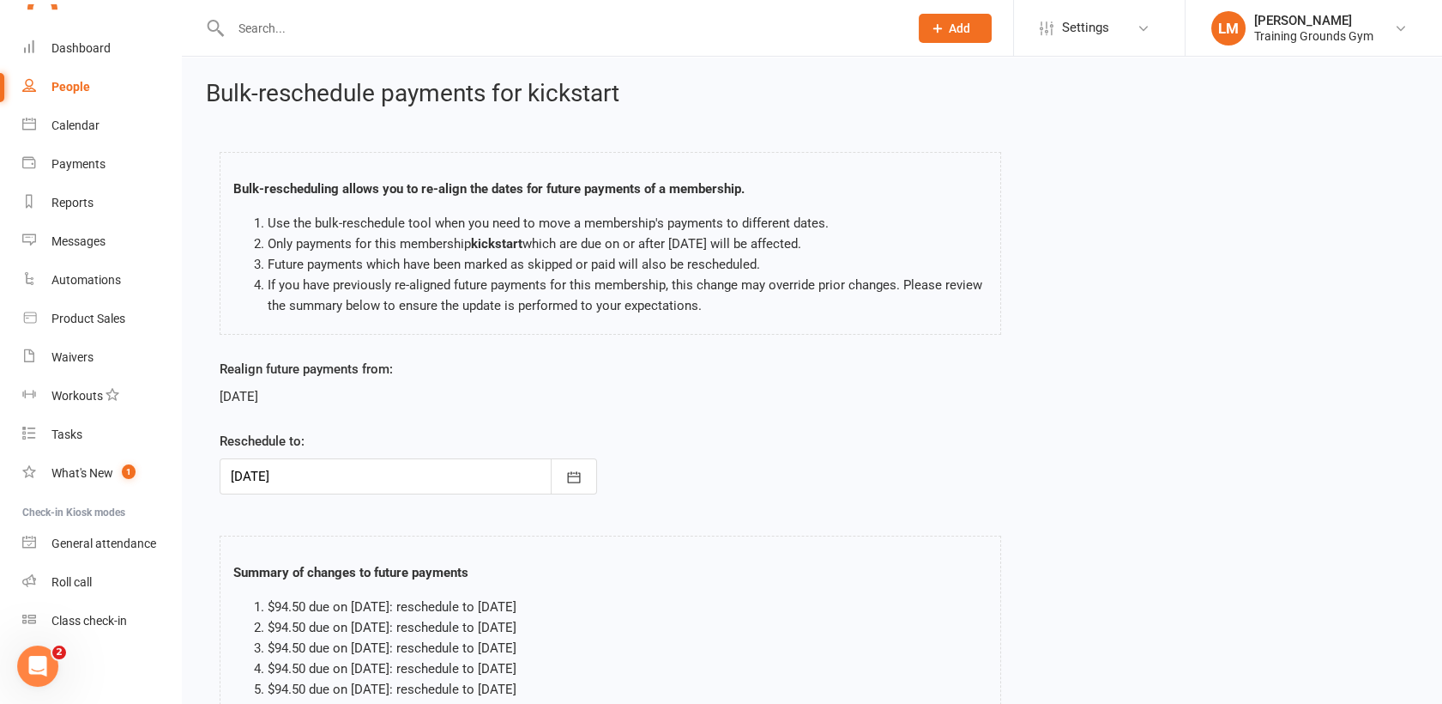
scroll to position [170, 0]
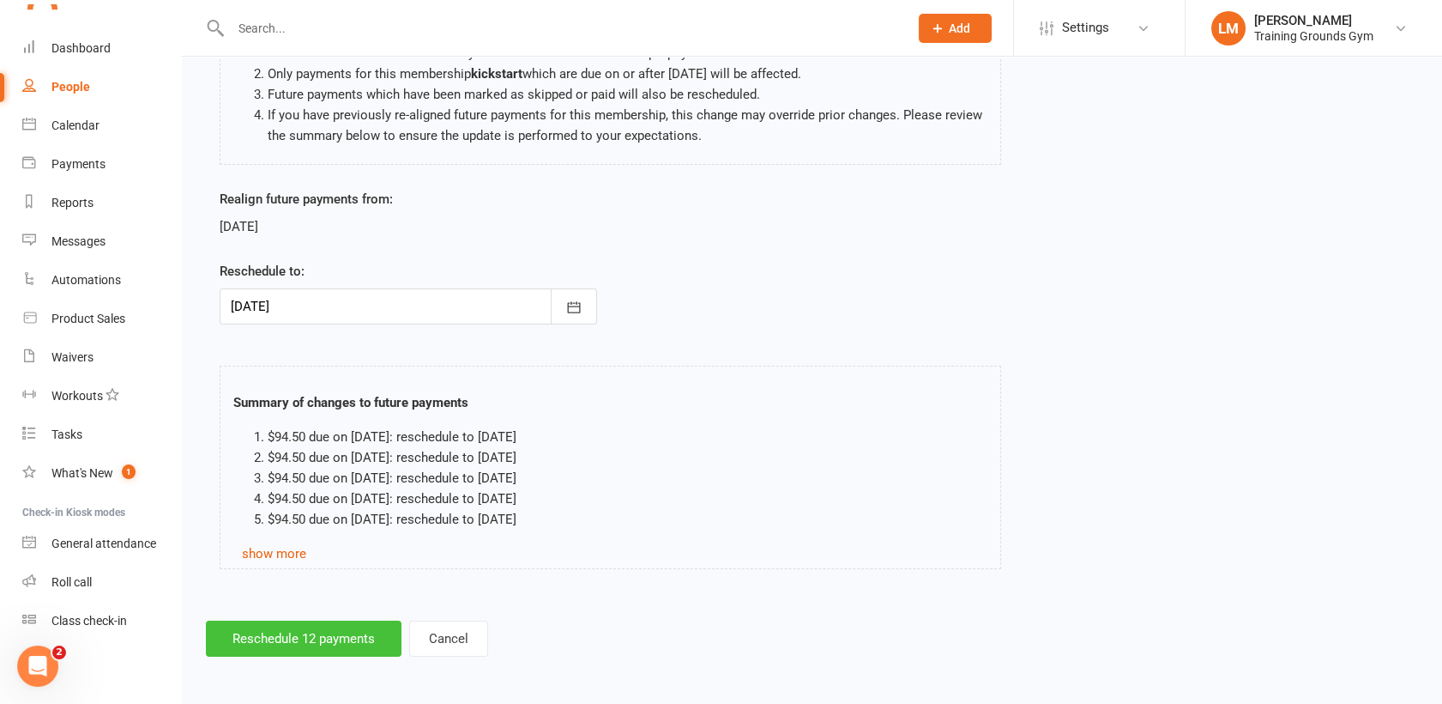
click at [290, 635] on button "Reschedule 12 payments" at bounding box center [304, 638] width 196 height 36
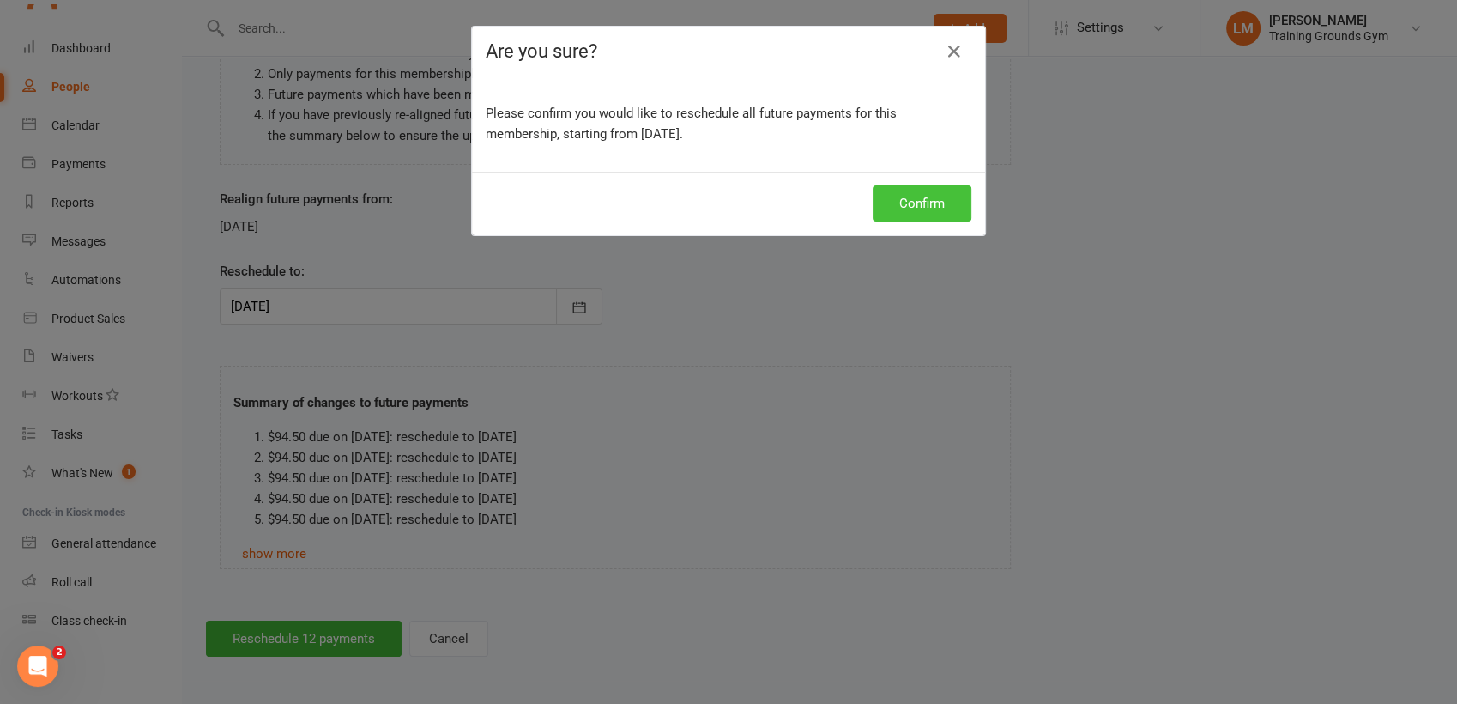
click at [910, 189] on button "Confirm" at bounding box center [922, 203] width 99 height 36
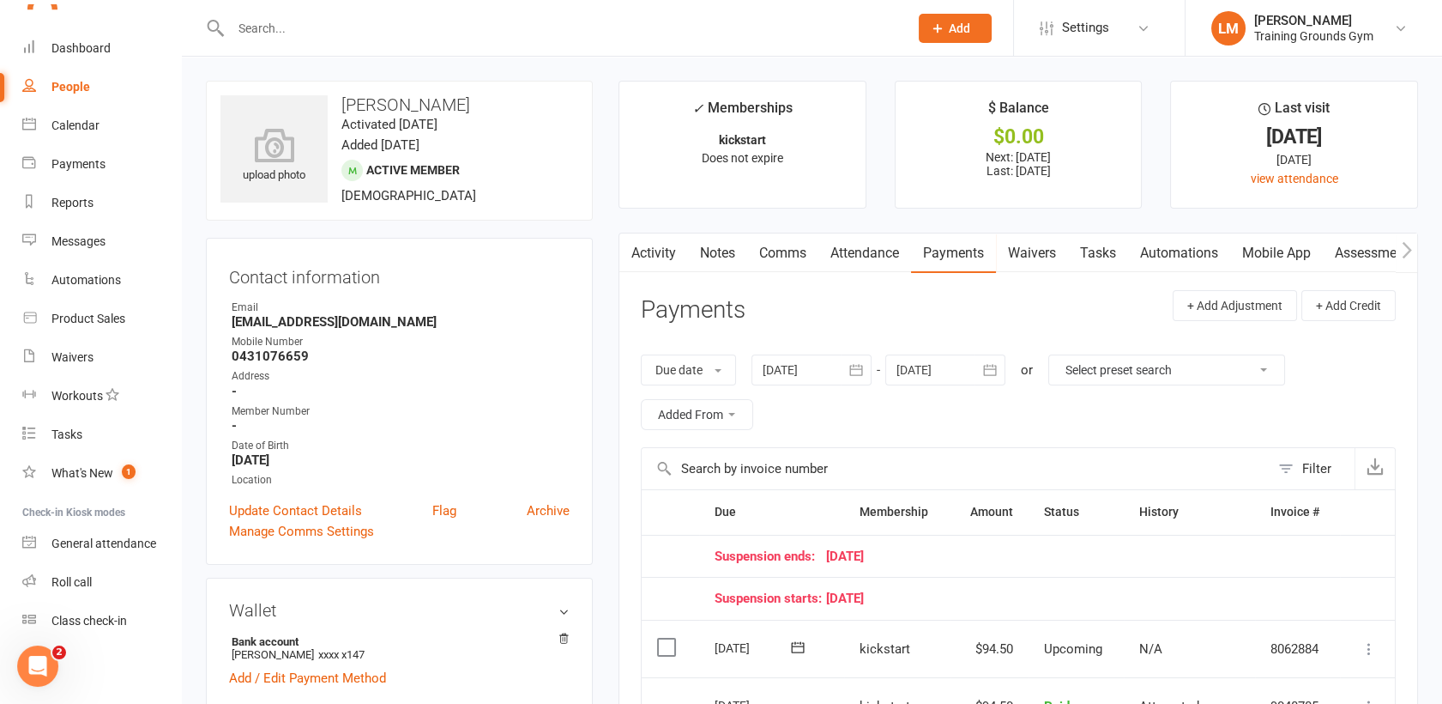
click at [960, 254] on link "Payments" at bounding box center [953, 252] width 85 height 39
click at [990, 373] on icon "button" at bounding box center [990, 369] width 17 height 17
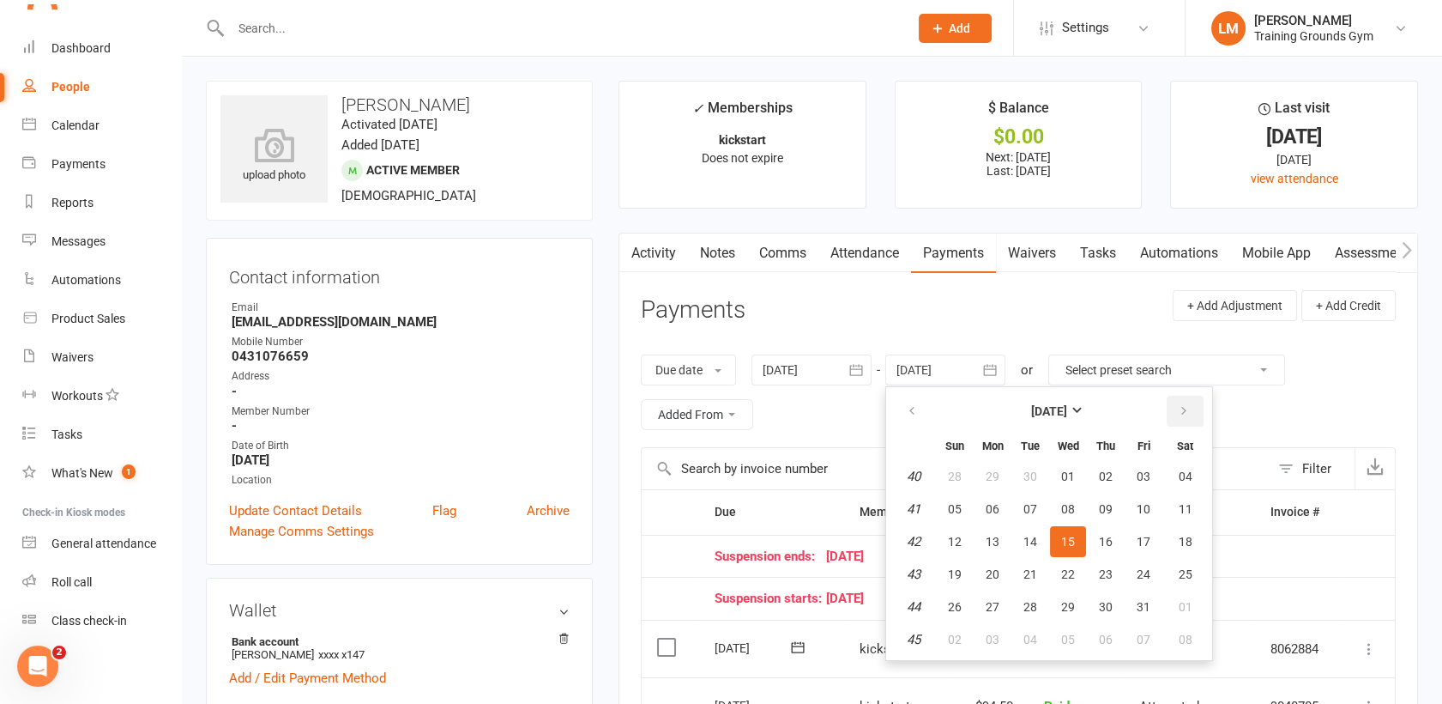
click at [1187, 414] on icon "button" at bounding box center [1184, 411] width 12 height 14
click at [1185, 511] on span "13" at bounding box center [1186, 509] width 14 height 14
type input "[DATE]"
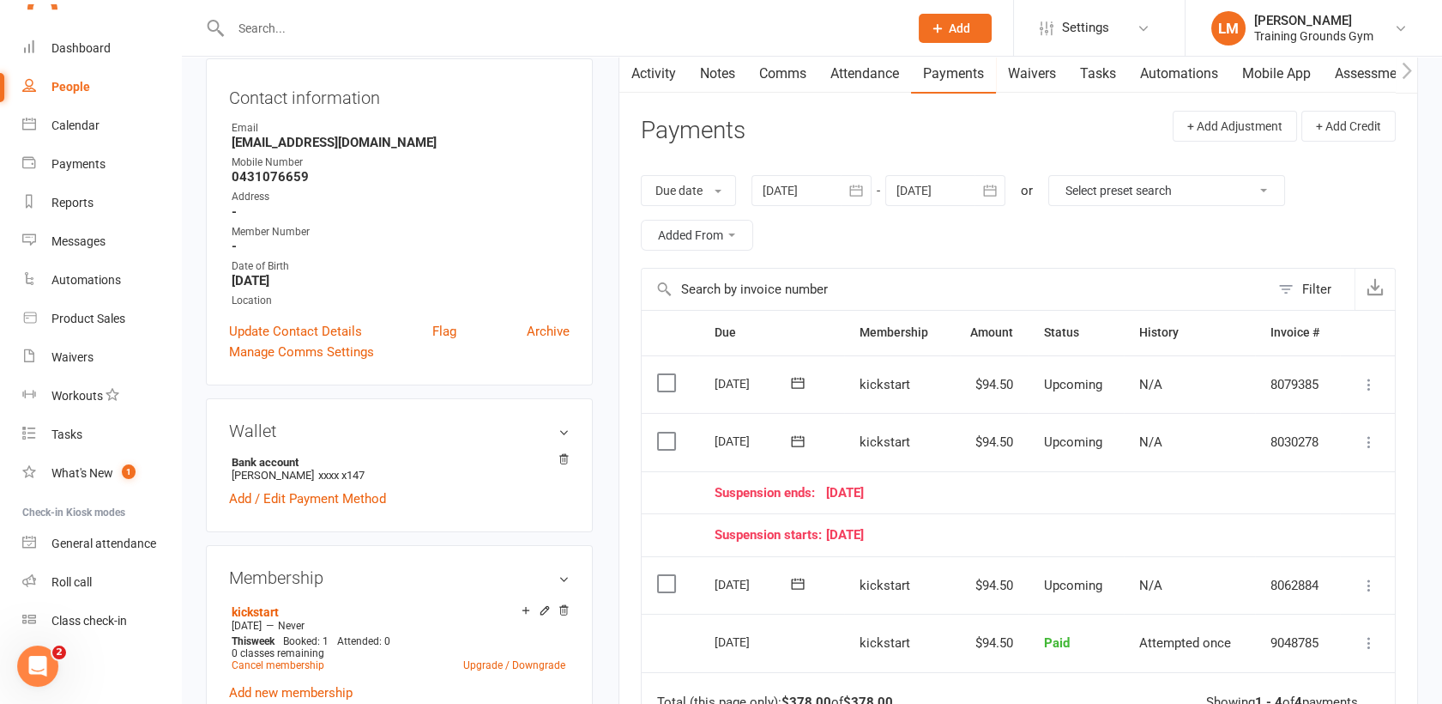
scroll to position [196, 0]
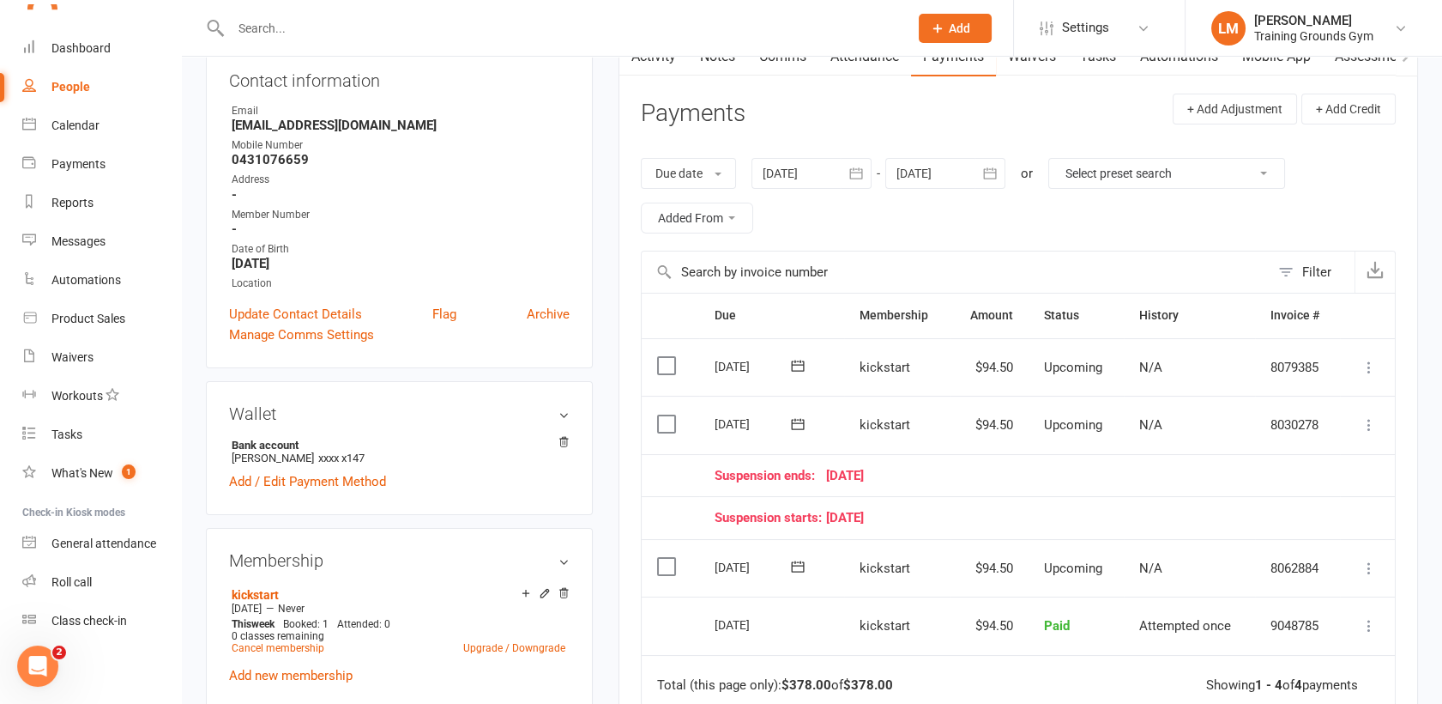
click at [274, 32] on input "text" at bounding box center [561, 28] width 671 height 24
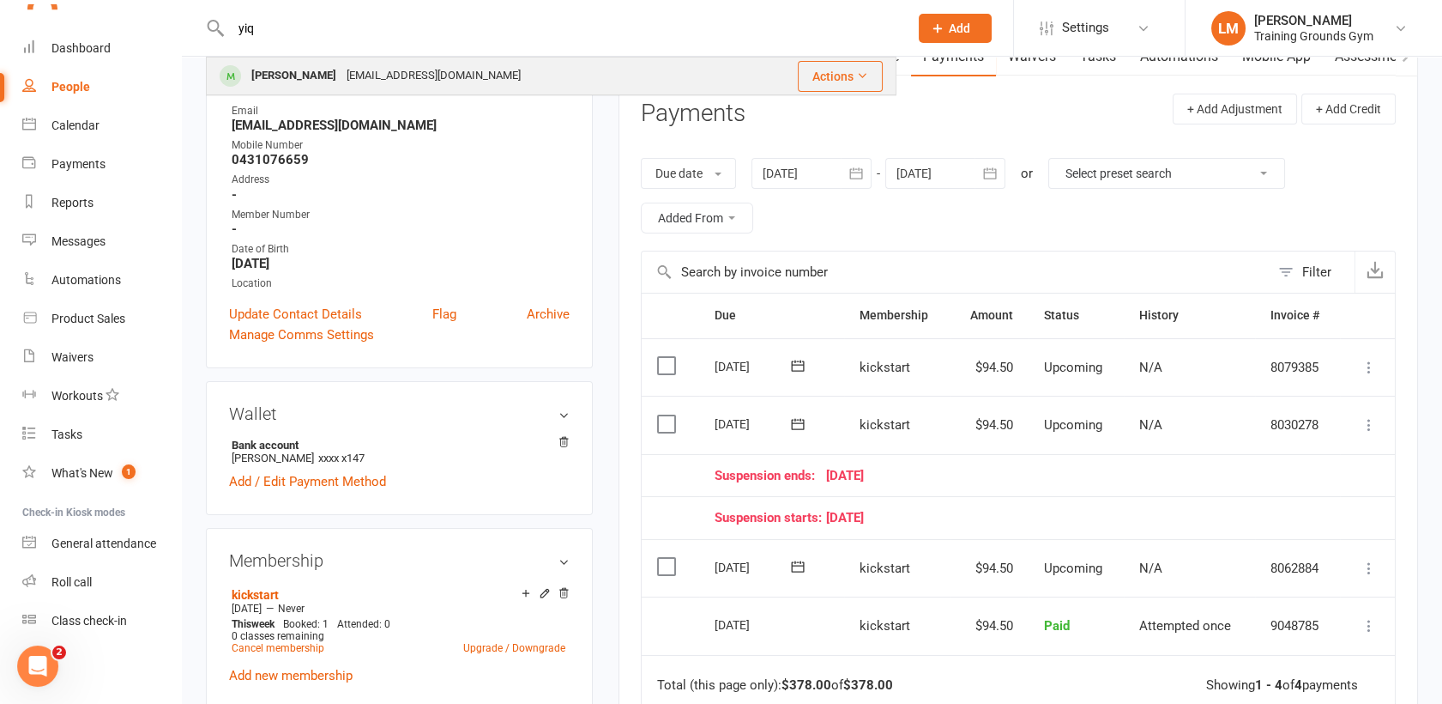
type input "yiq"
click at [291, 75] on div "[PERSON_NAME]" at bounding box center [293, 75] width 95 height 25
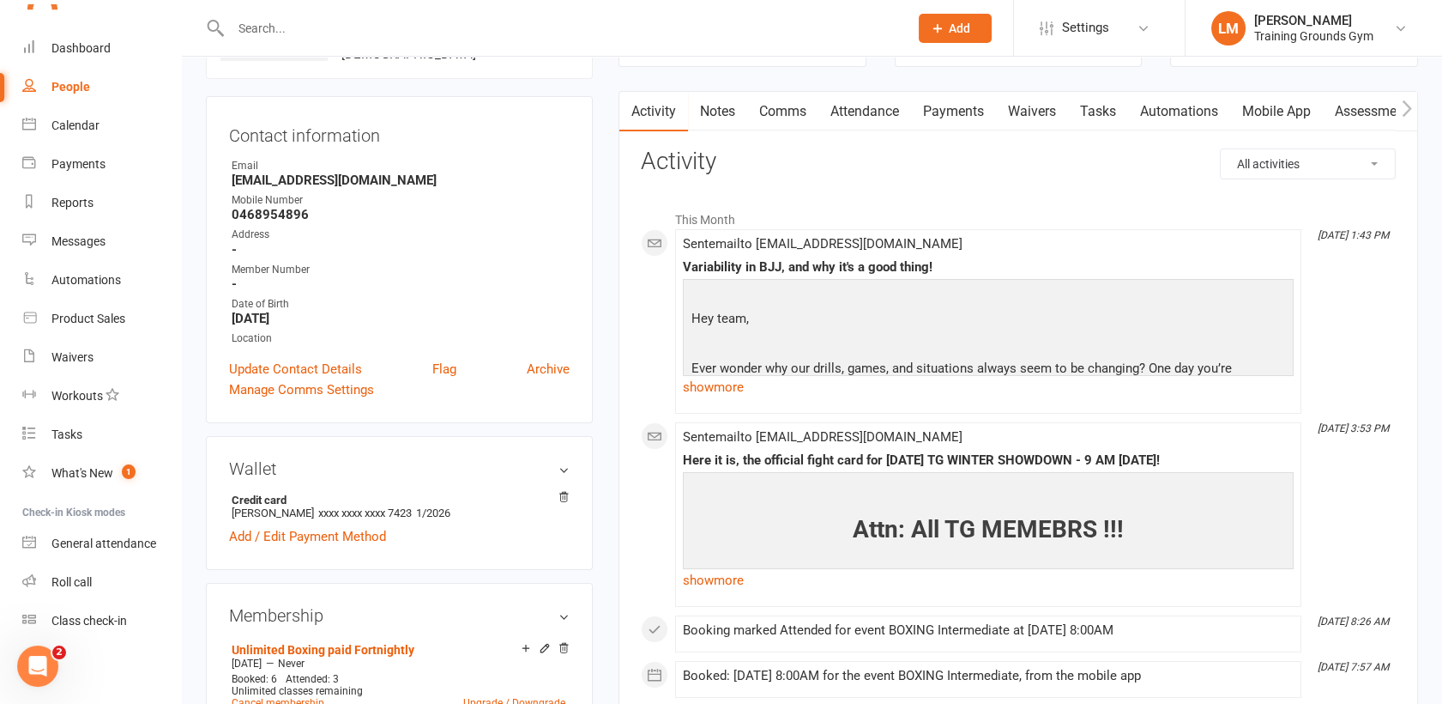
scroll to position [246, 0]
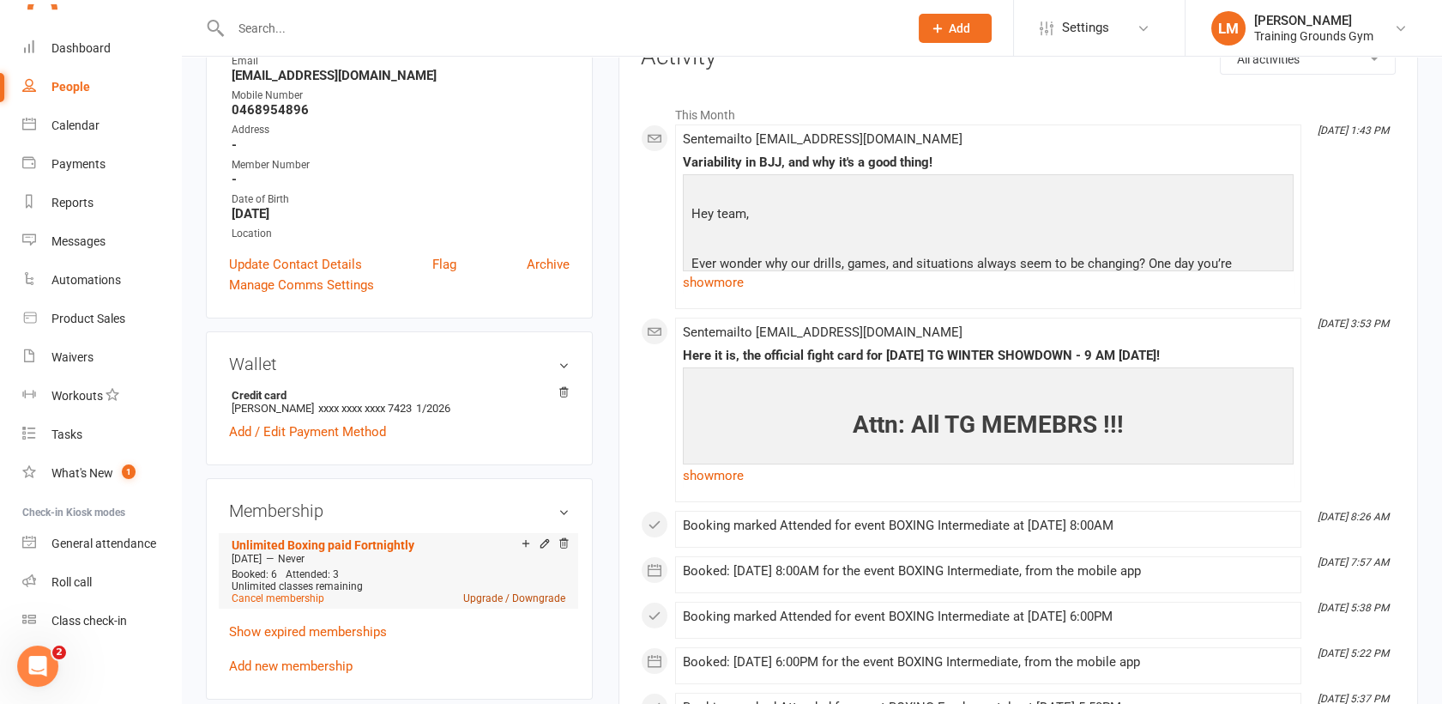
click at [487, 600] on link "Upgrade / Downgrade" at bounding box center [514, 598] width 102 height 12
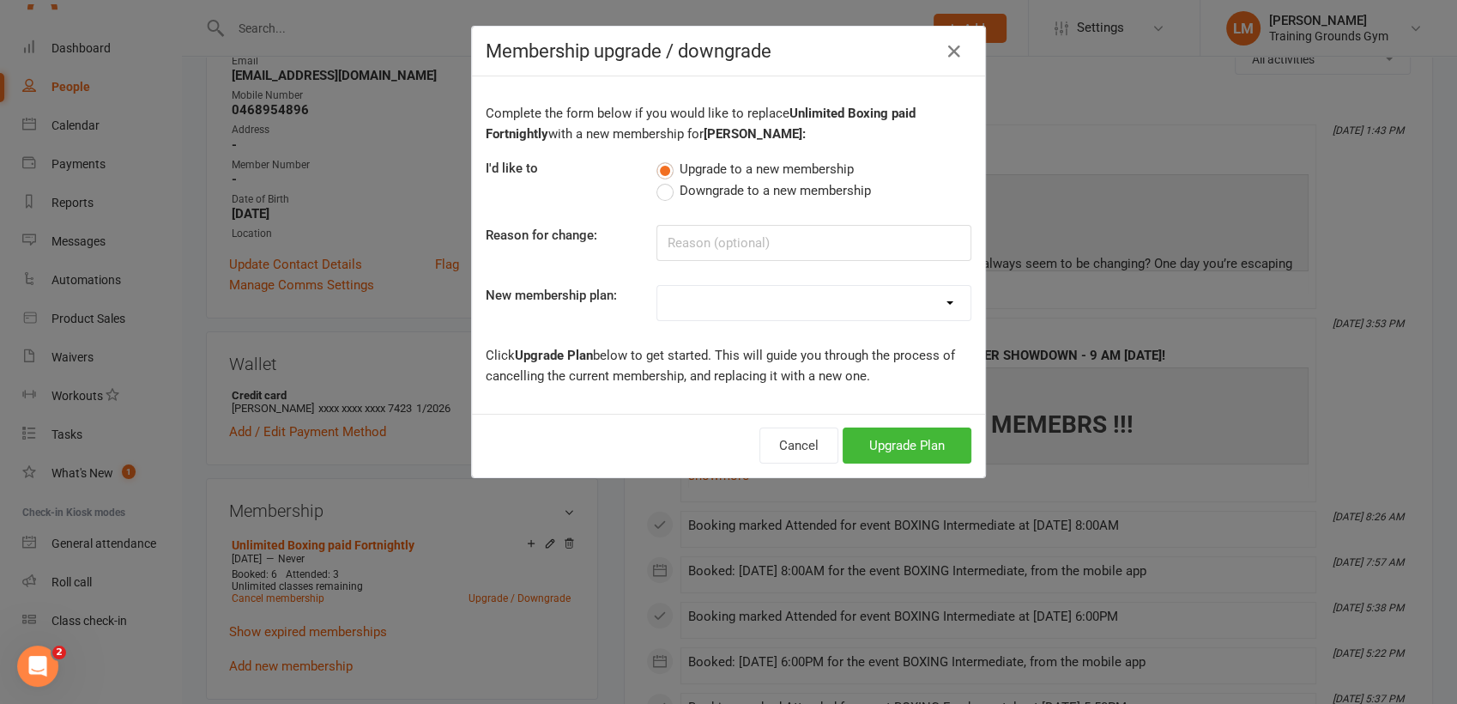
click at [748, 295] on select "Trial Basic for beginners and intermediate levels 16yrs+ Only Trial Plus for 18…" at bounding box center [813, 303] width 313 height 34
select select "14"
click at [657, 286] on select "Trial Basic for beginners and intermediate levels 16yrs+ Only Trial Plus for 18…" at bounding box center [813, 303] width 313 height 34
click at [937, 436] on button "Upgrade Plan" at bounding box center [907, 445] width 129 height 36
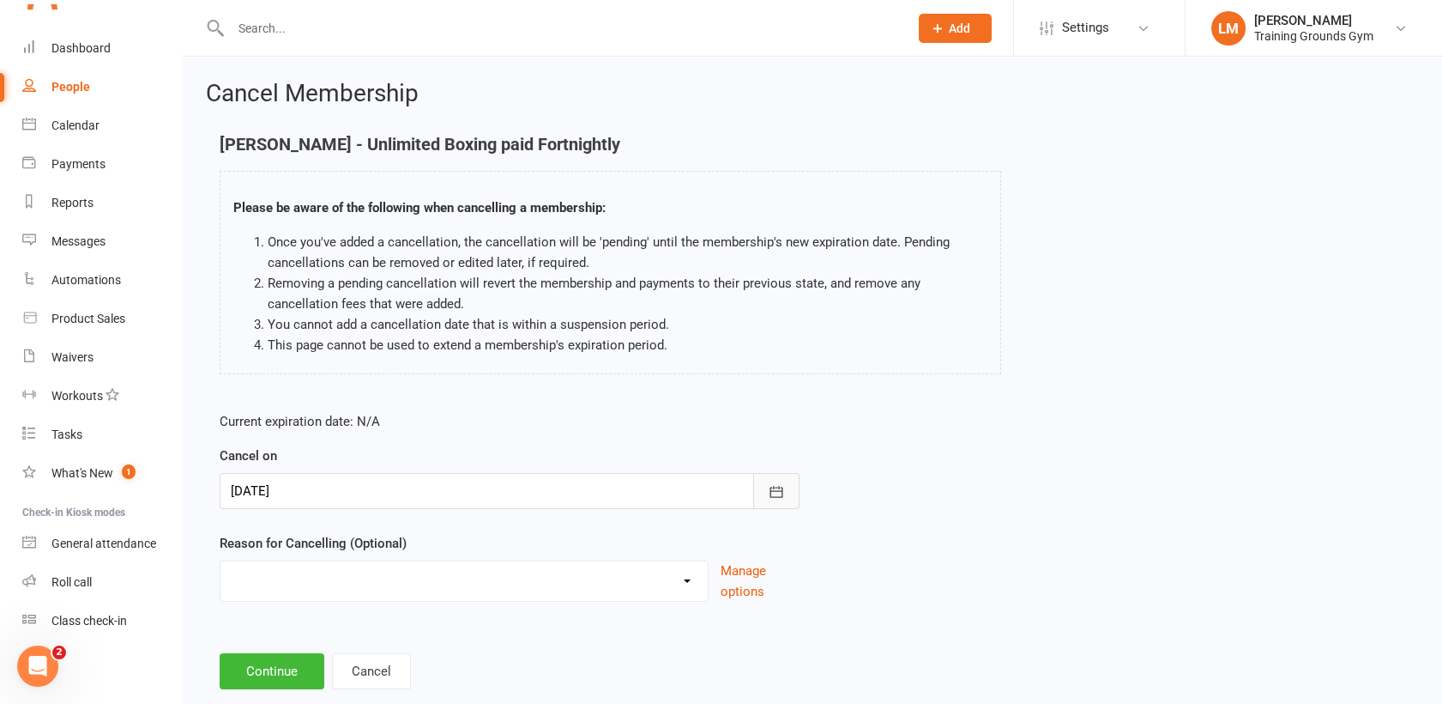
click at [766, 497] on button "button" at bounding box center [776, 491] width 46 height 36
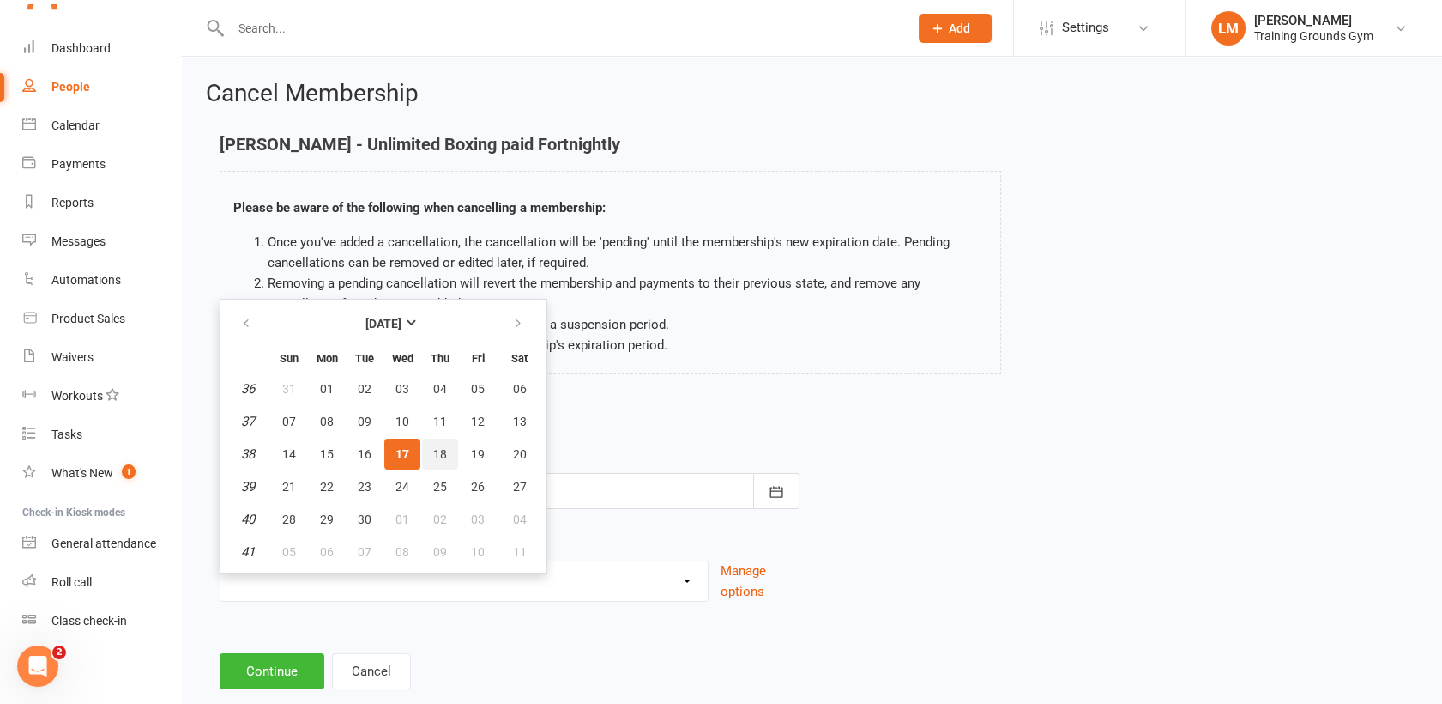
click at [439, 447] on span "18" at bounding box center [440, 454] width 14 height 14
type input "[DATE]"
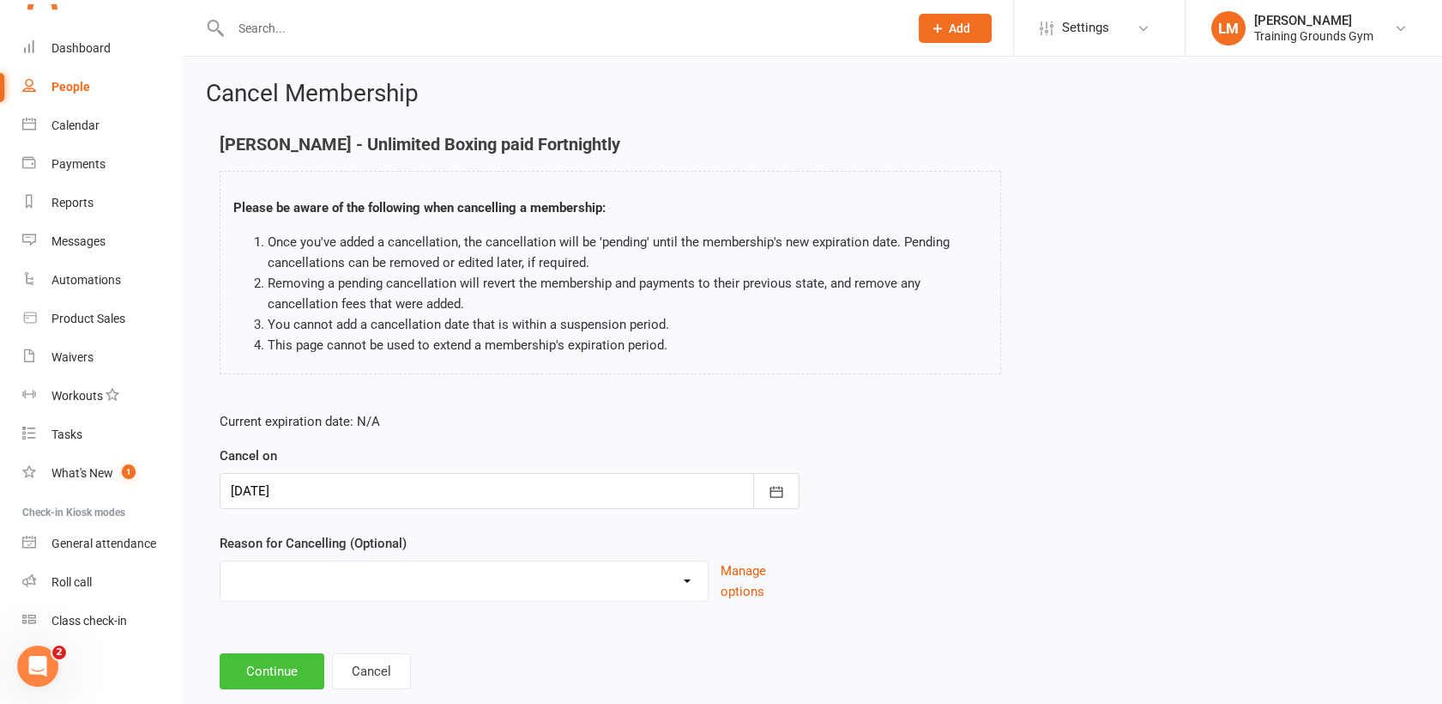
click at [283, 683] on button "Continue" at bounding box center [272, 671] width 105 height 36
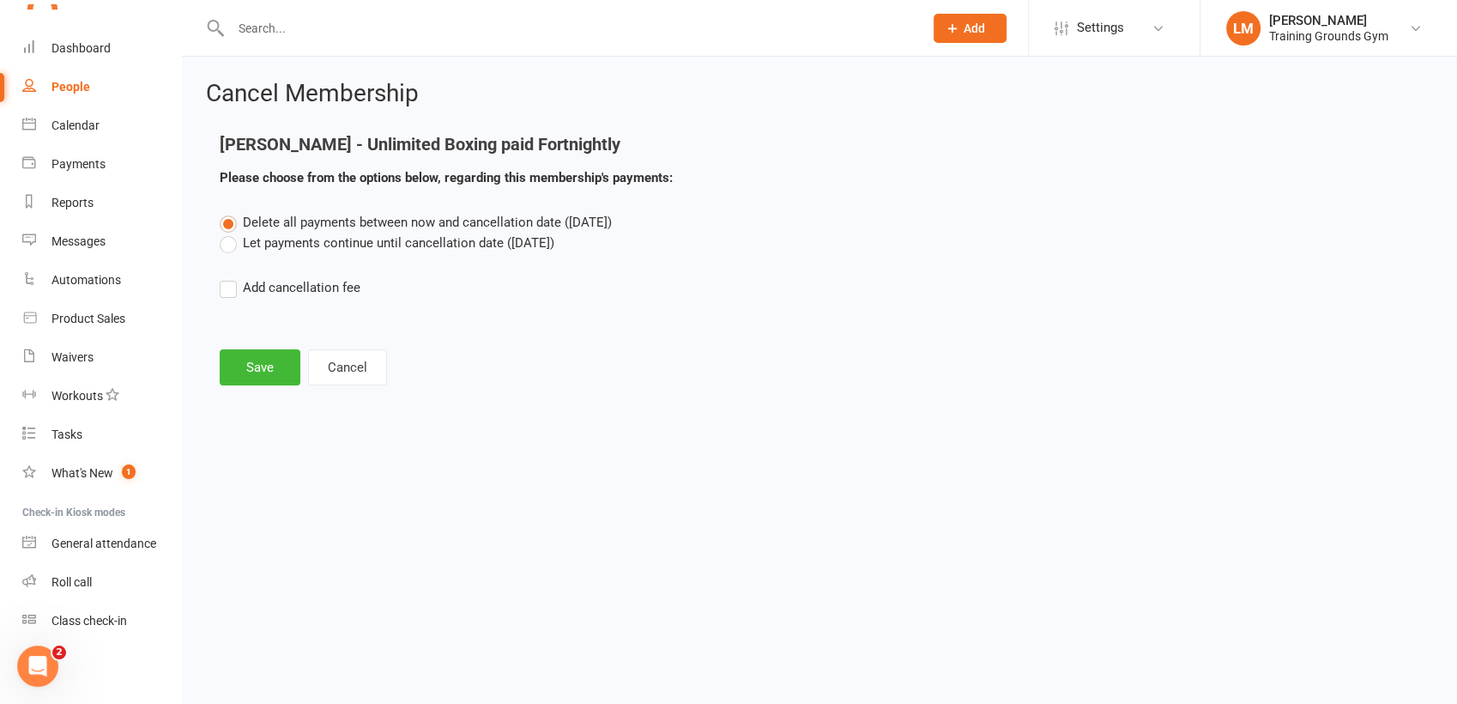
click at [229, 239] on label "Let payments continue until cancellation date ([DATE])" at bounding box center [387, 243] width 335 height 21
click at [229, 233] on input "Let payments continue until cancellation date ([DATE])" at bounding box center [225, 233] width 11 height 0
click at [254, 365] on button "Save" at bounding box center [260, 367] width 81 height 36
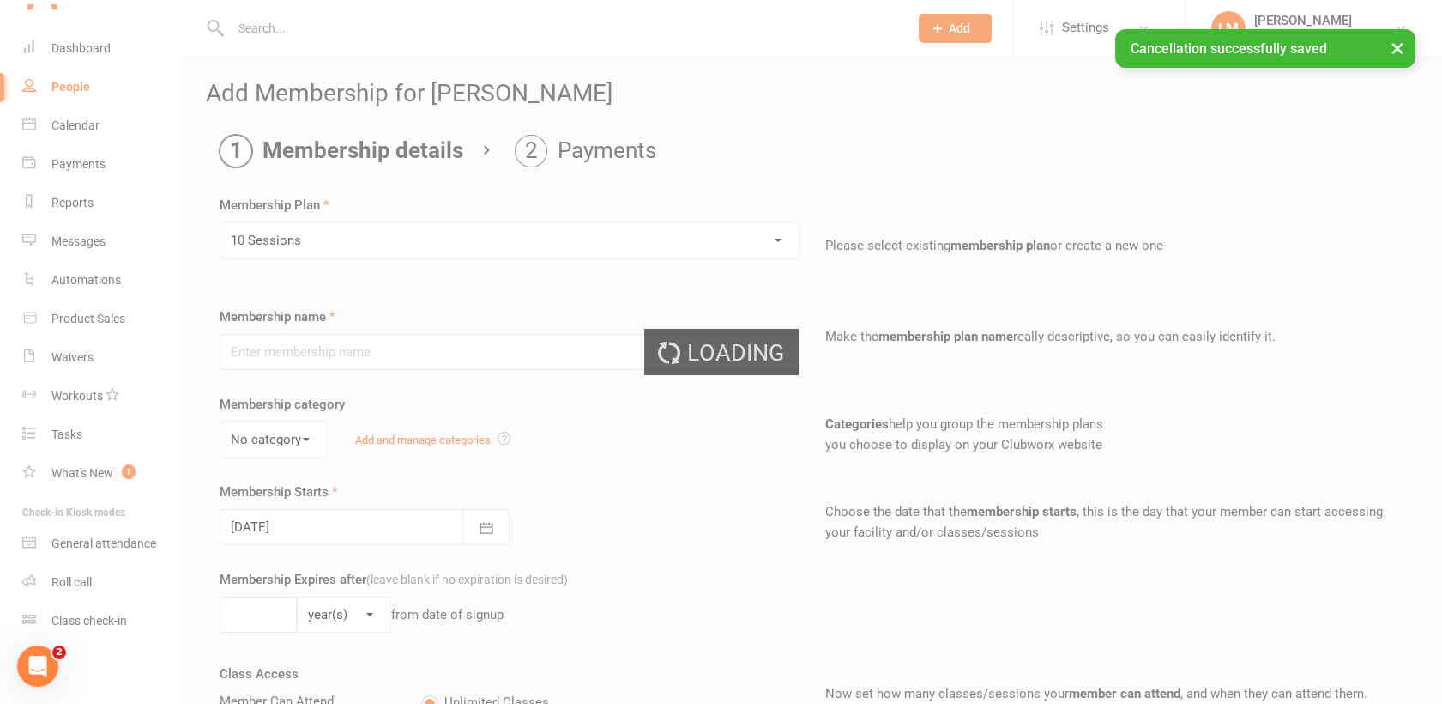
type input "10 Sessions"
select select "0"
type input "1"
type input "10"
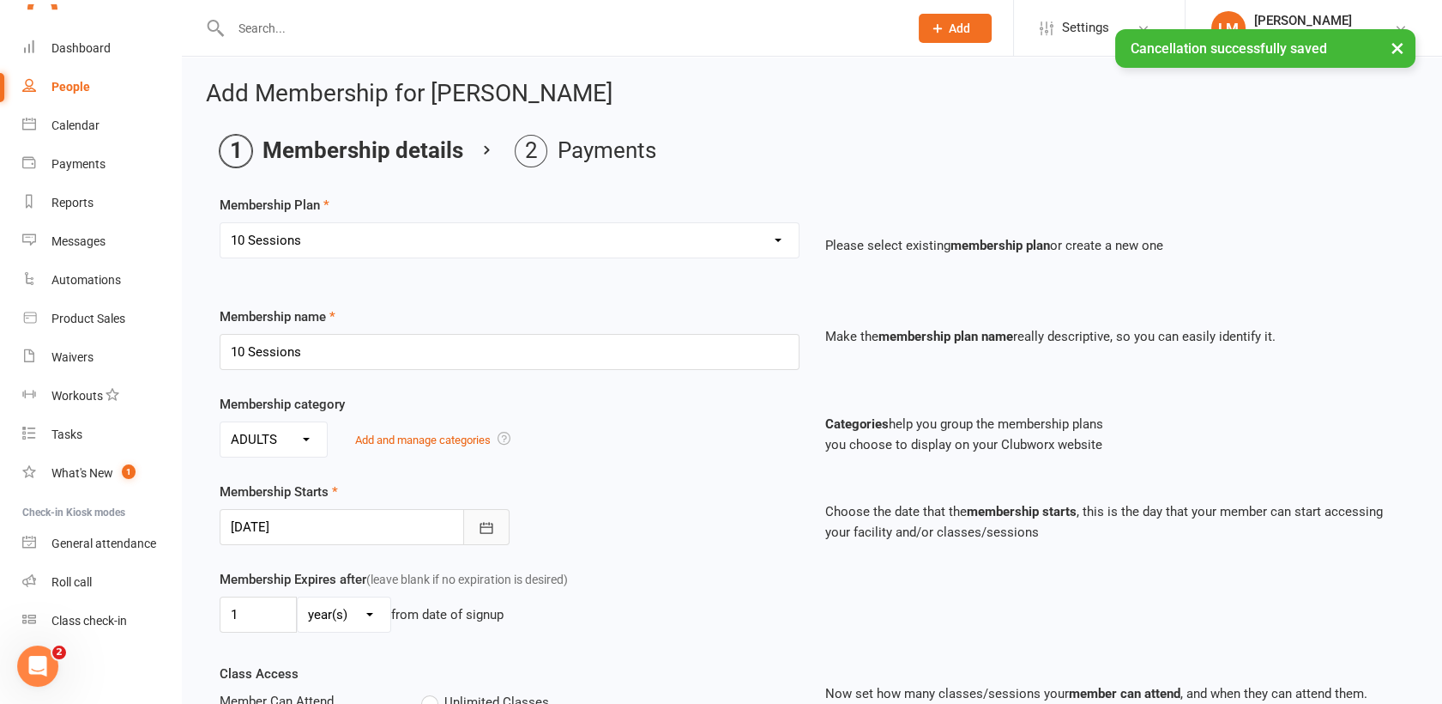
click at [492, 519] on icon "button" at bounding box center [486, 527] width 17 height 17
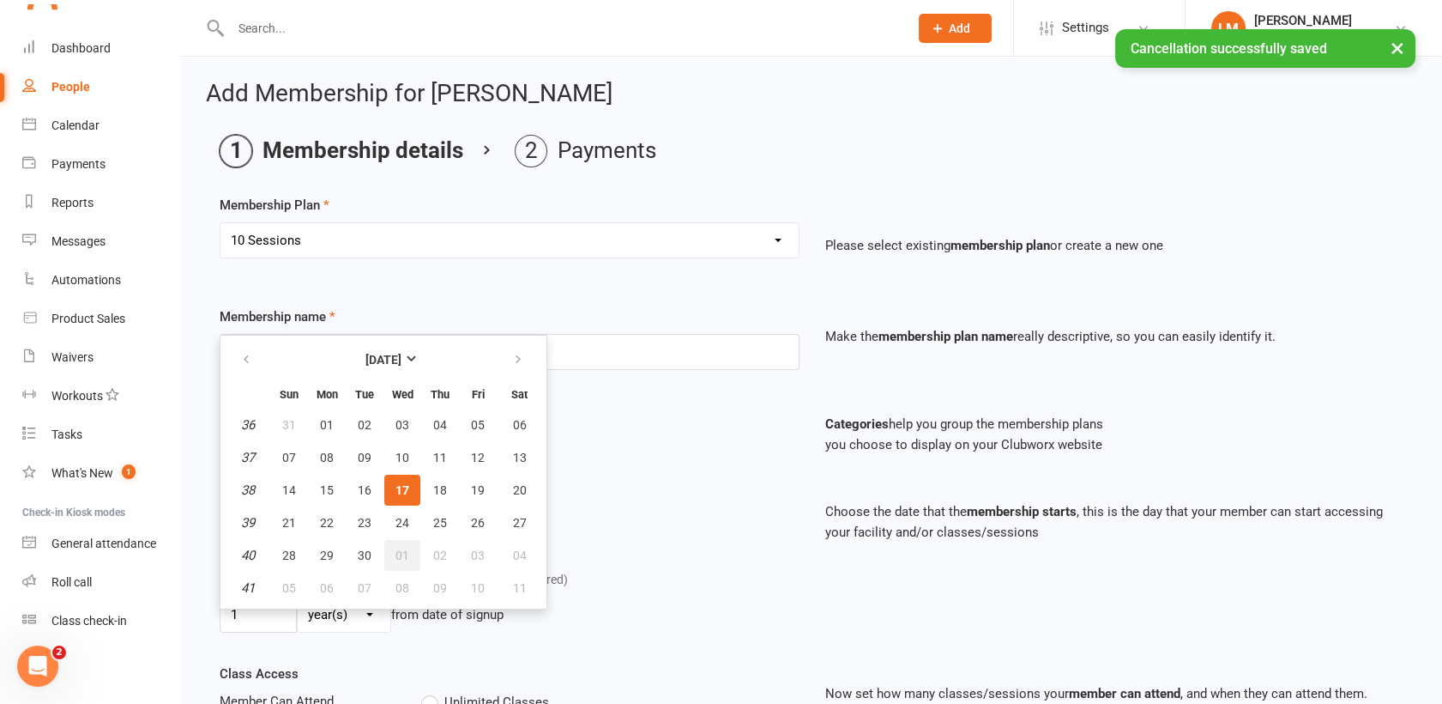
click at [396, 553] on span "01" at bounding box center [403, 555] width 14 height 14
type input "[DATE]"
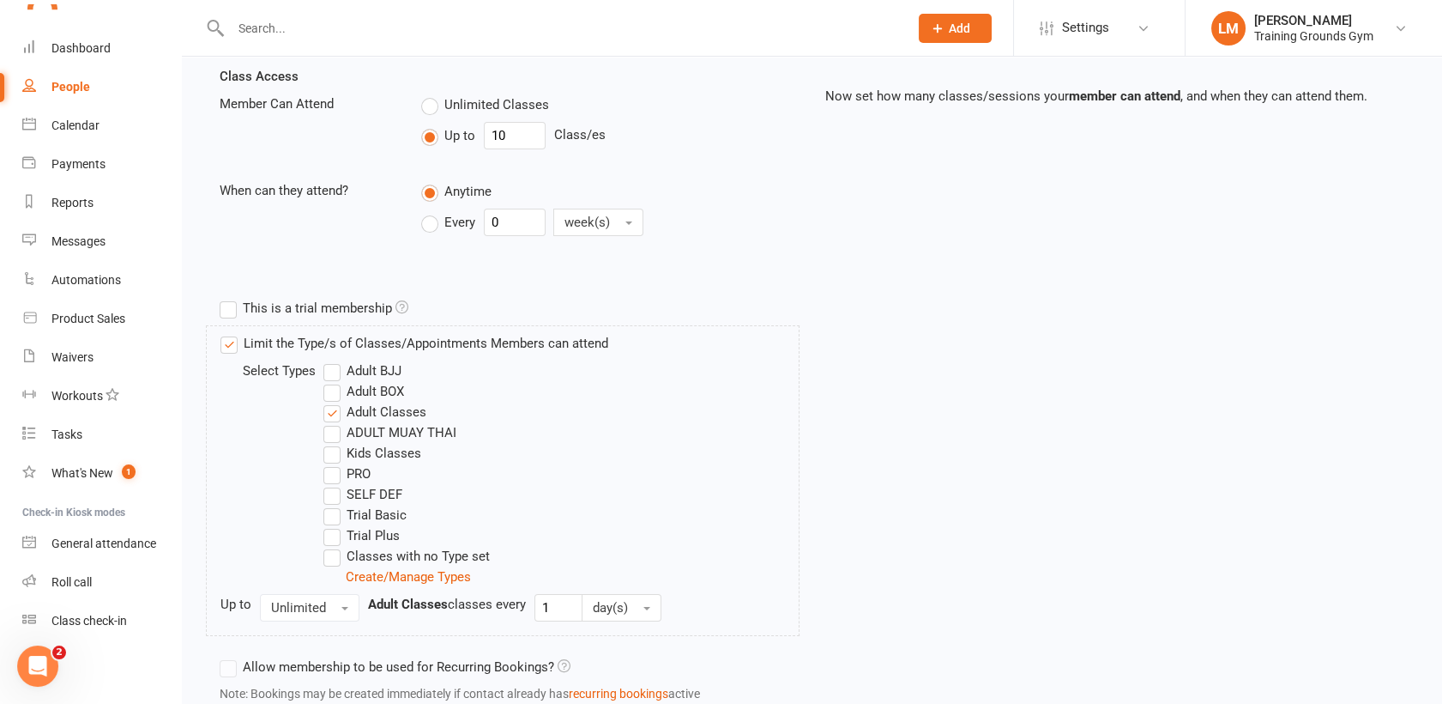
scroll to position [680, 0]
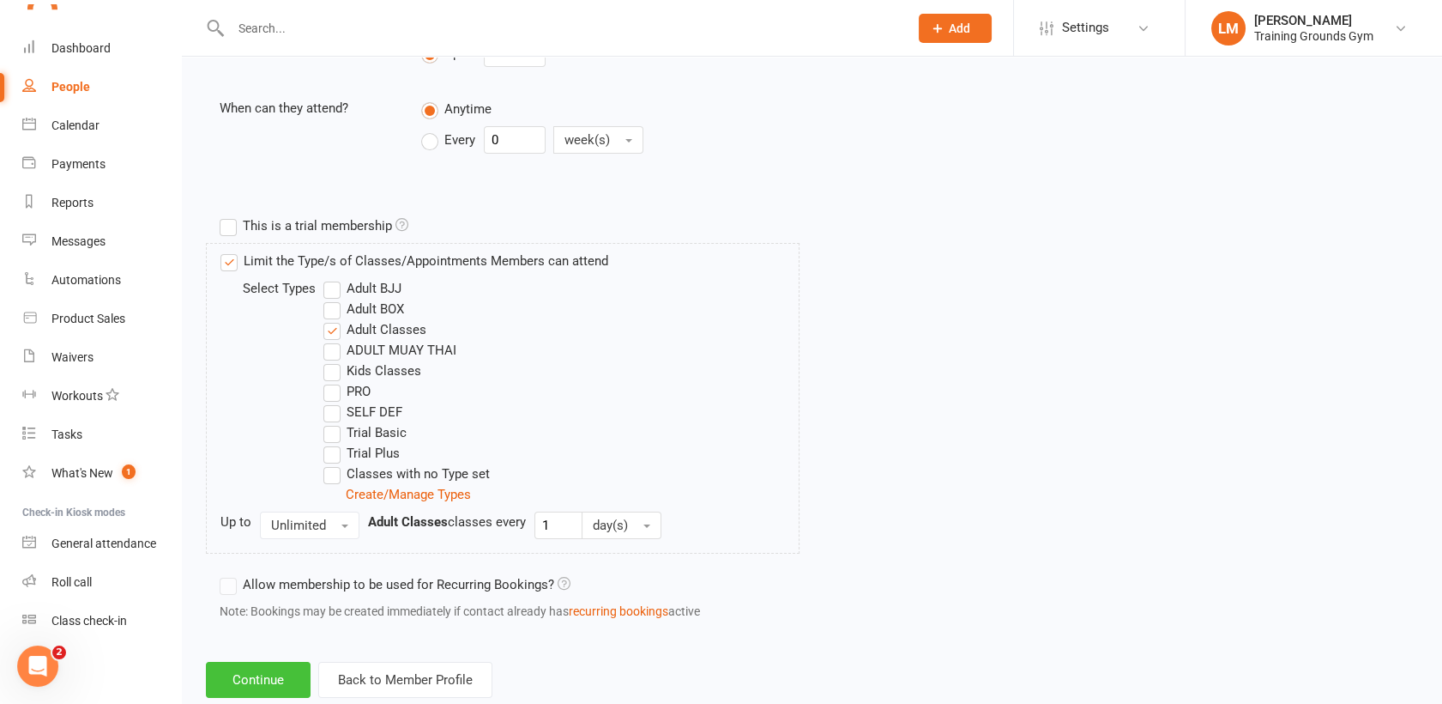
click at [272, 677] on button "Continue" at bounding box center [258, 680] width 105 height 36
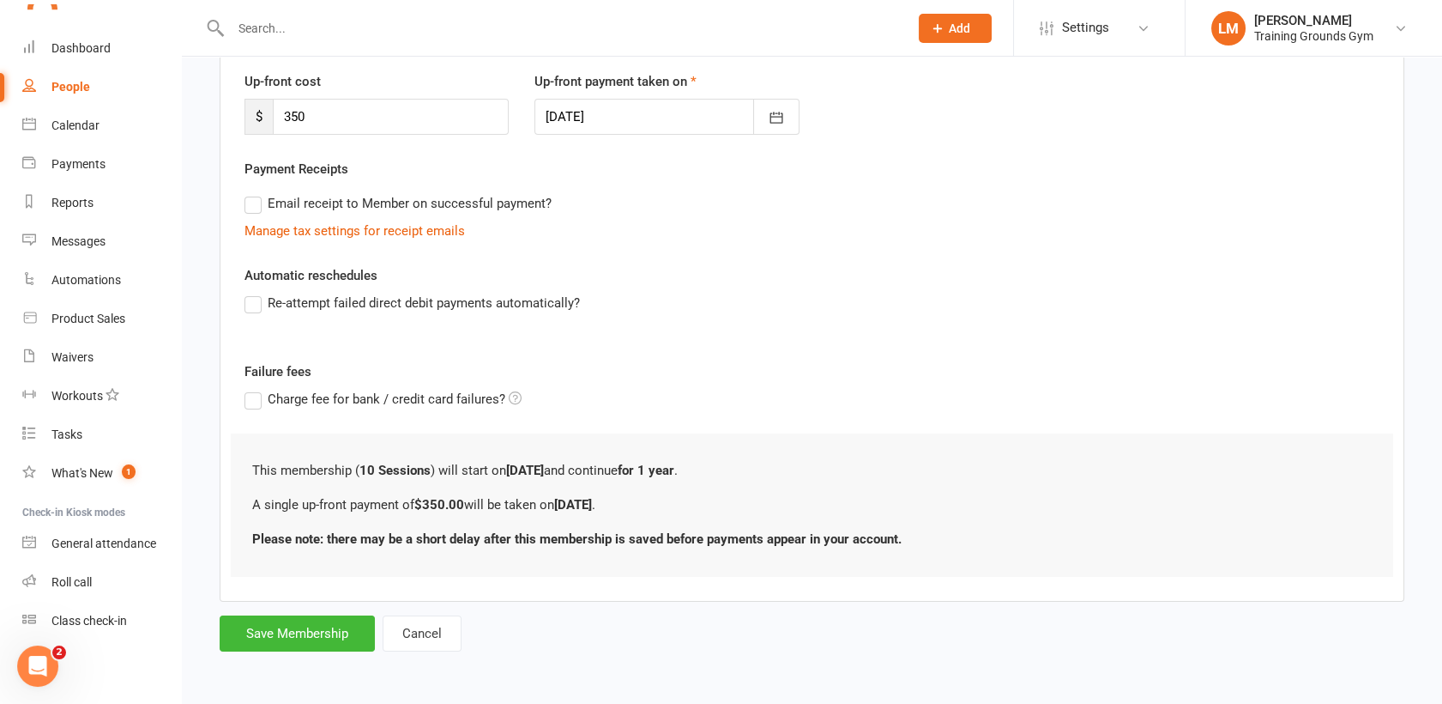
scroll to position [0, 0]
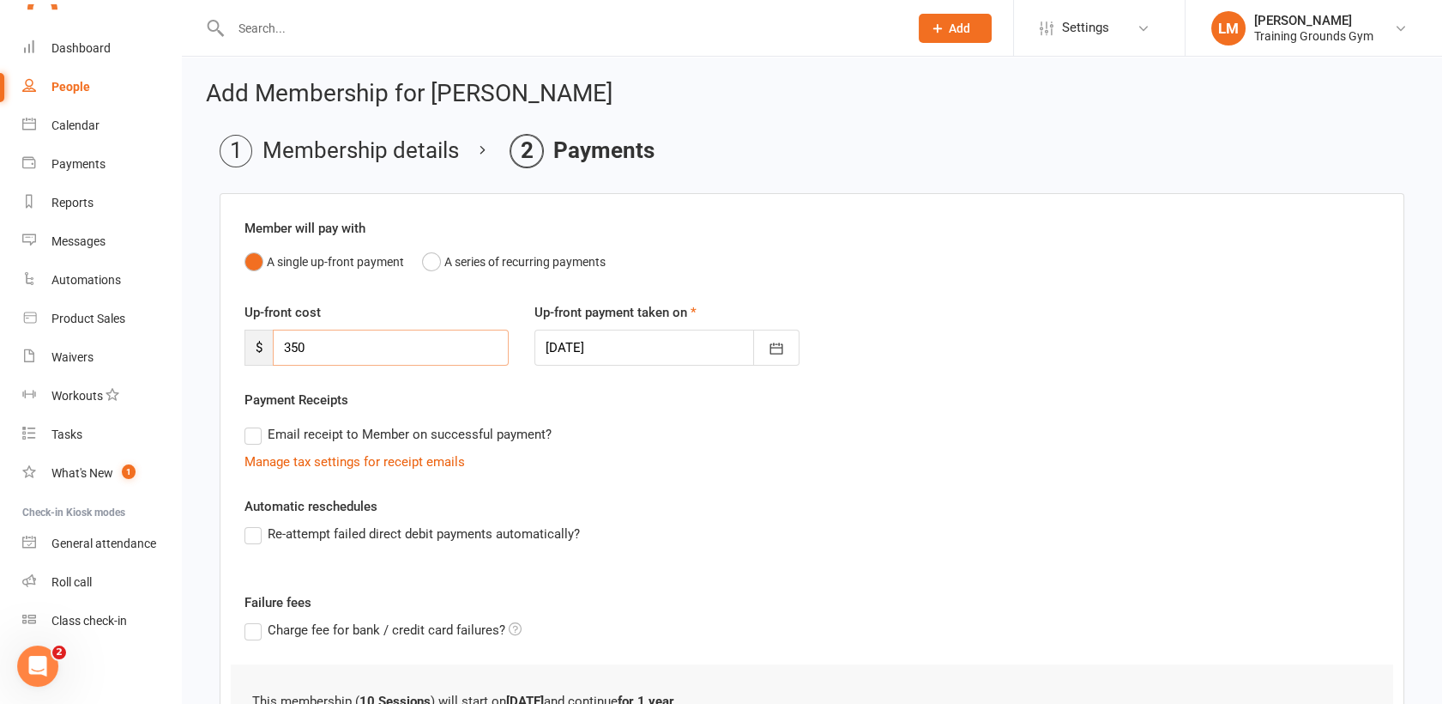
drag, startPoint x: 332, startPoint y: 347, endPoint x: 213, endPoint y: 352, distance: 119.4
click at [213, 352] on main "Membership details Payments Member will pay with A single up-front payment A se…" at bounding box center [812, 508] width 1212 height 747
type input "250"
click at [1194, 467] on div "Manage tax settings for receipt emails" at bounding box center [812, 461] width 1135 height 21
click at [784, 342] on button "button" at bounding box center [776, 347] width 46 height 36
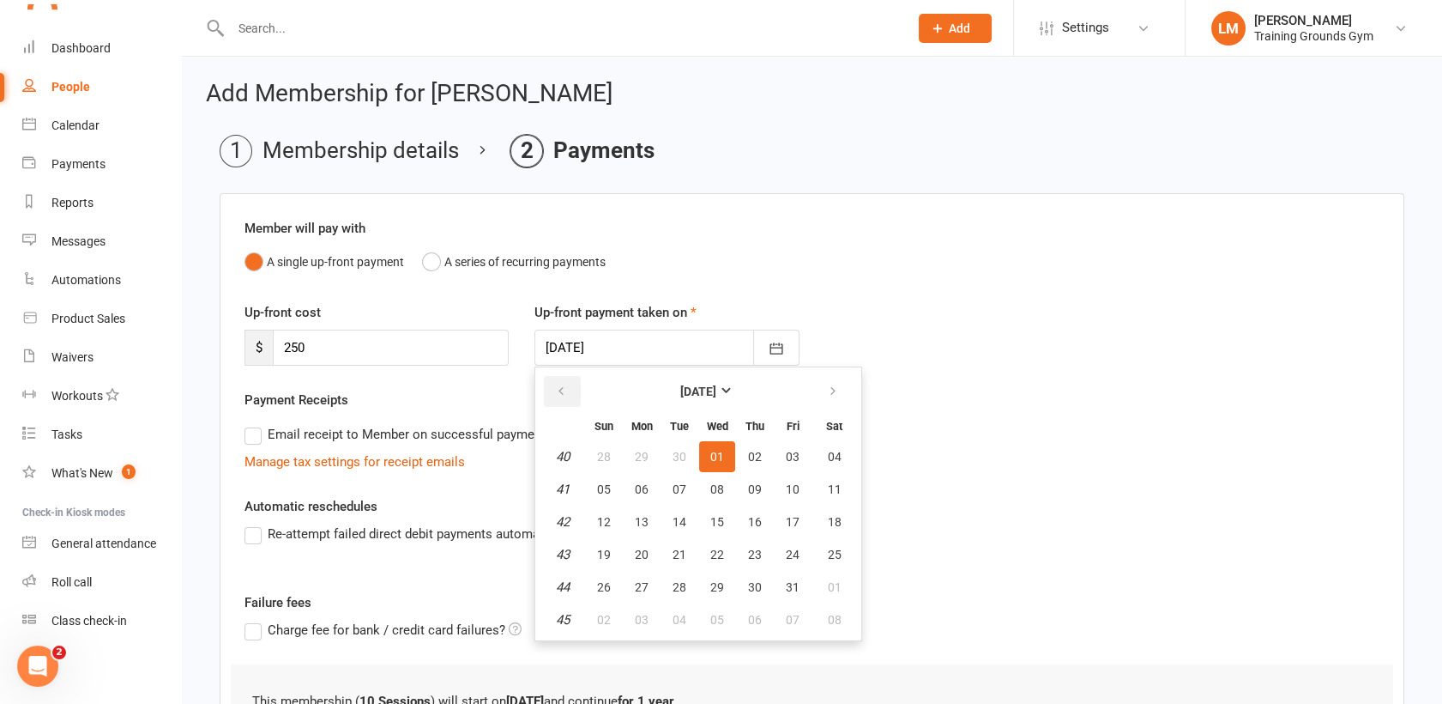
click at [559, 395] on icon "button" at bounding box center [561, 391] width 12 height 14
click at [759, 523] on span "18" at bounding box center [755, 522] width 14 height 14
type input "[DATE]"
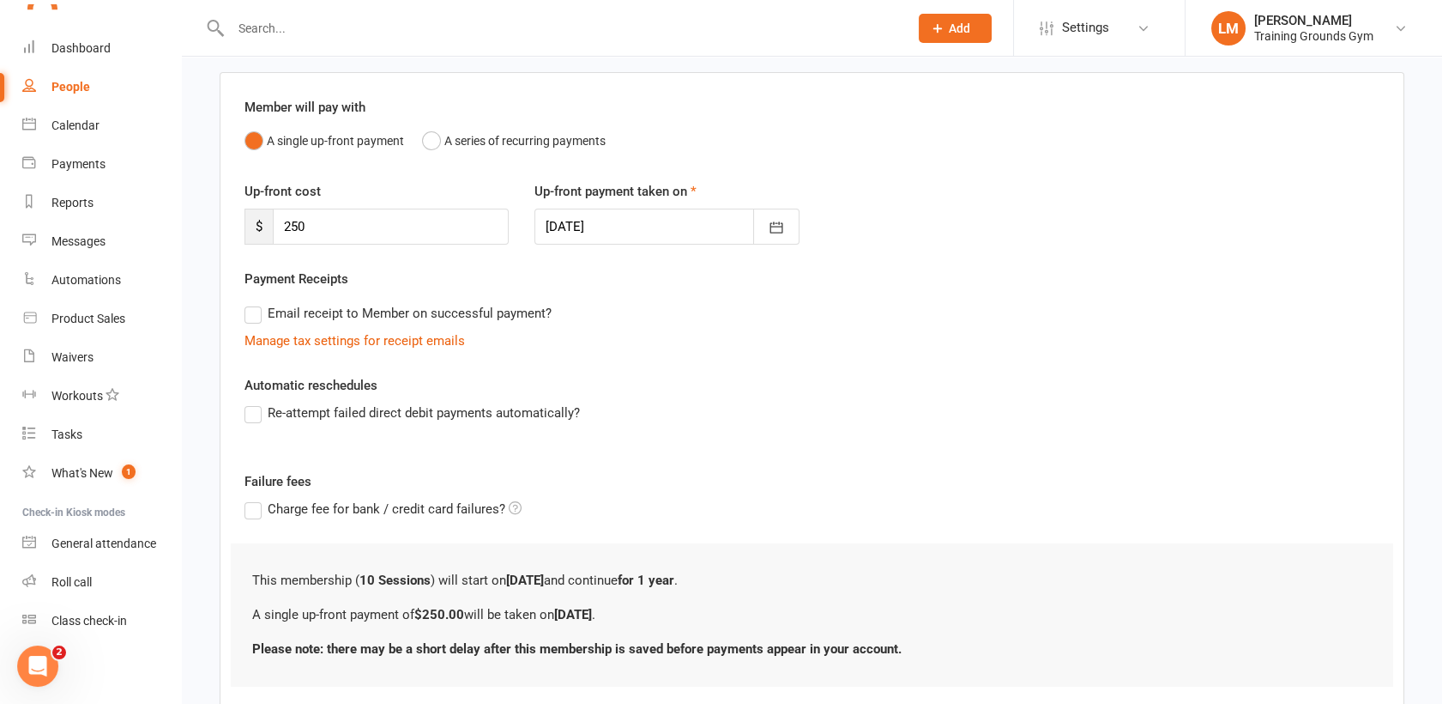
scroll to position [229, 0]
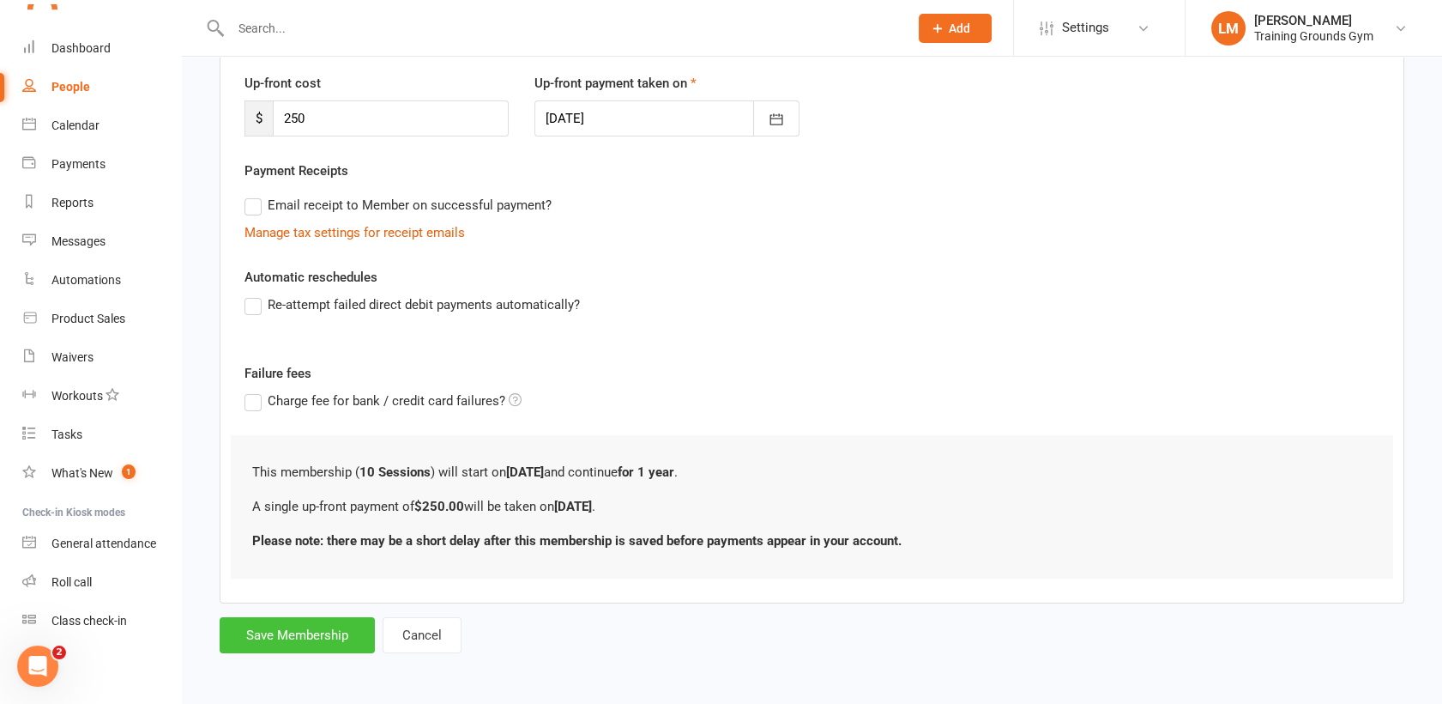
click at [245, 639] on button "Save Membership" at bounding box center [297, 635] width 155 height 36
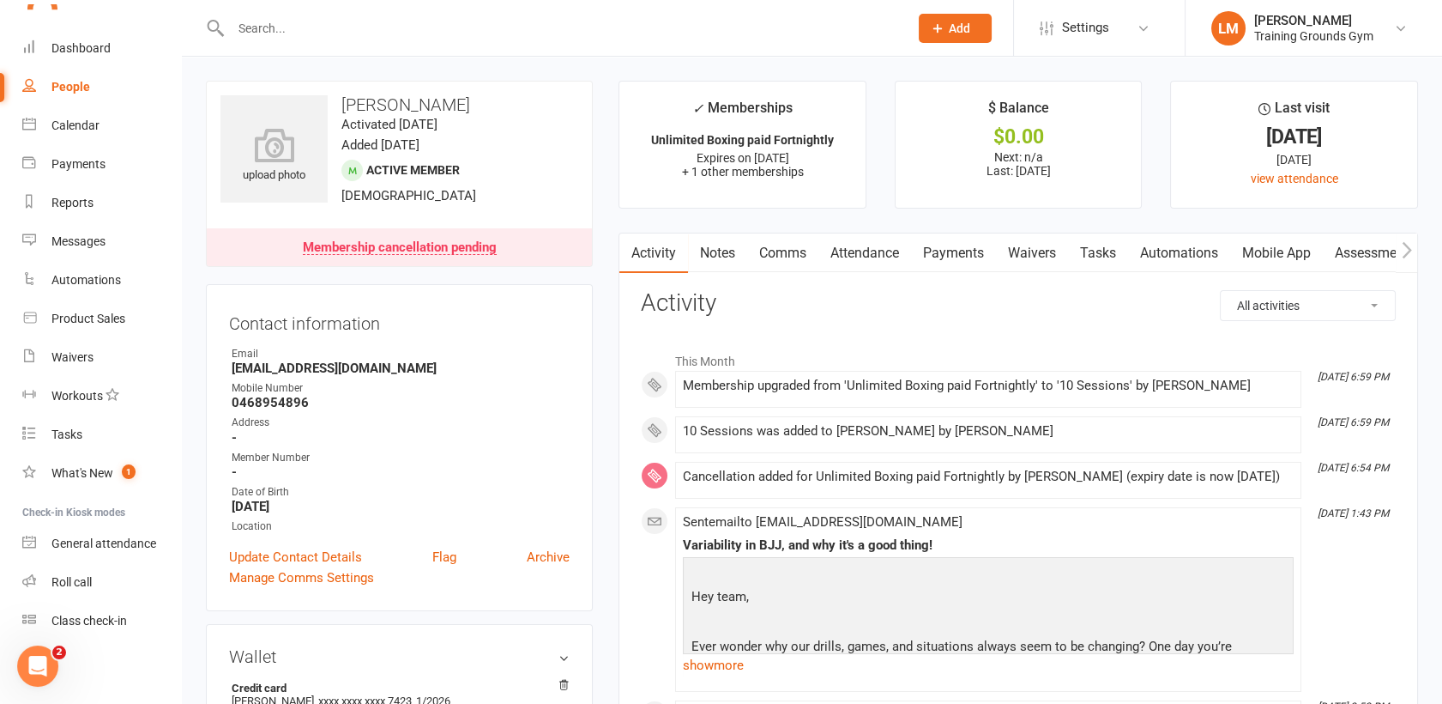
click at [958, 256] on link "Payments" at bounding box center [953, 252] width 85 height 39
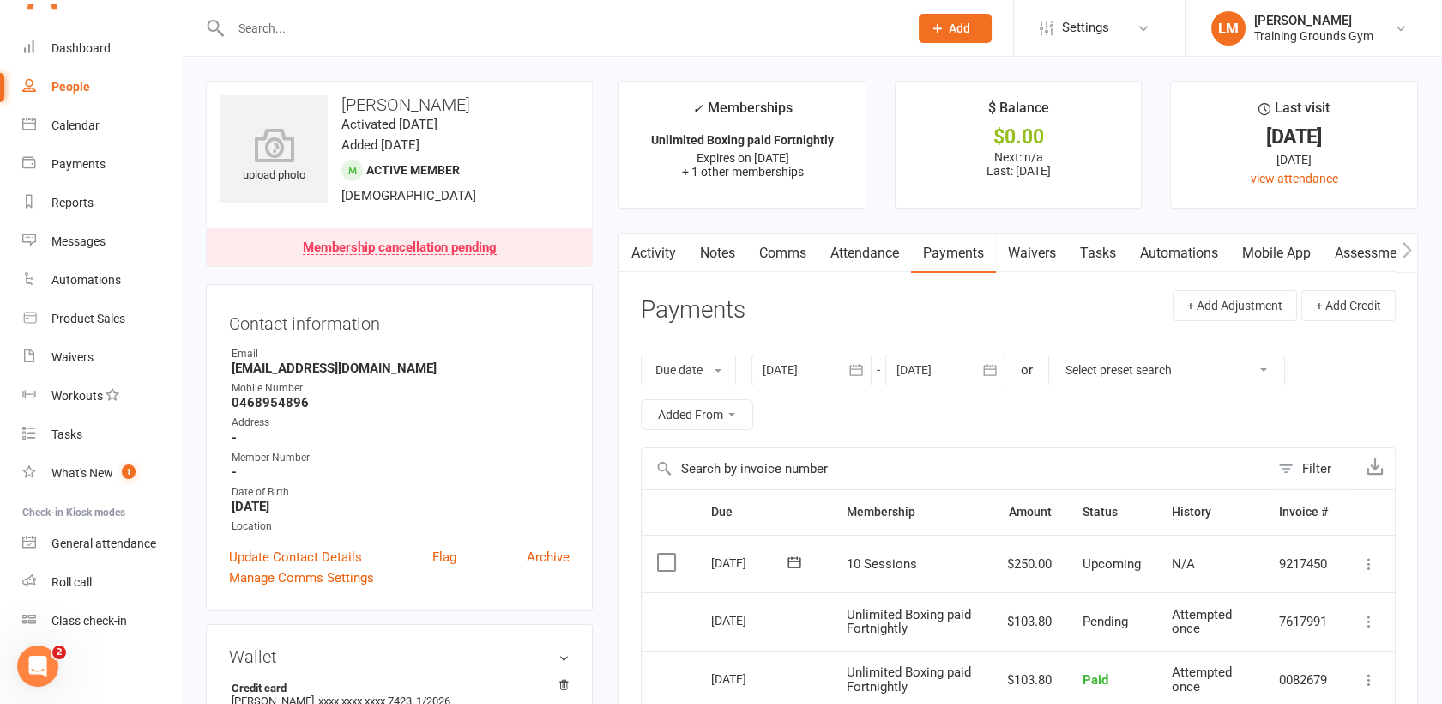
click at [994, 368] on icon "button" at bounding box center [989, 369] width 13 height 11
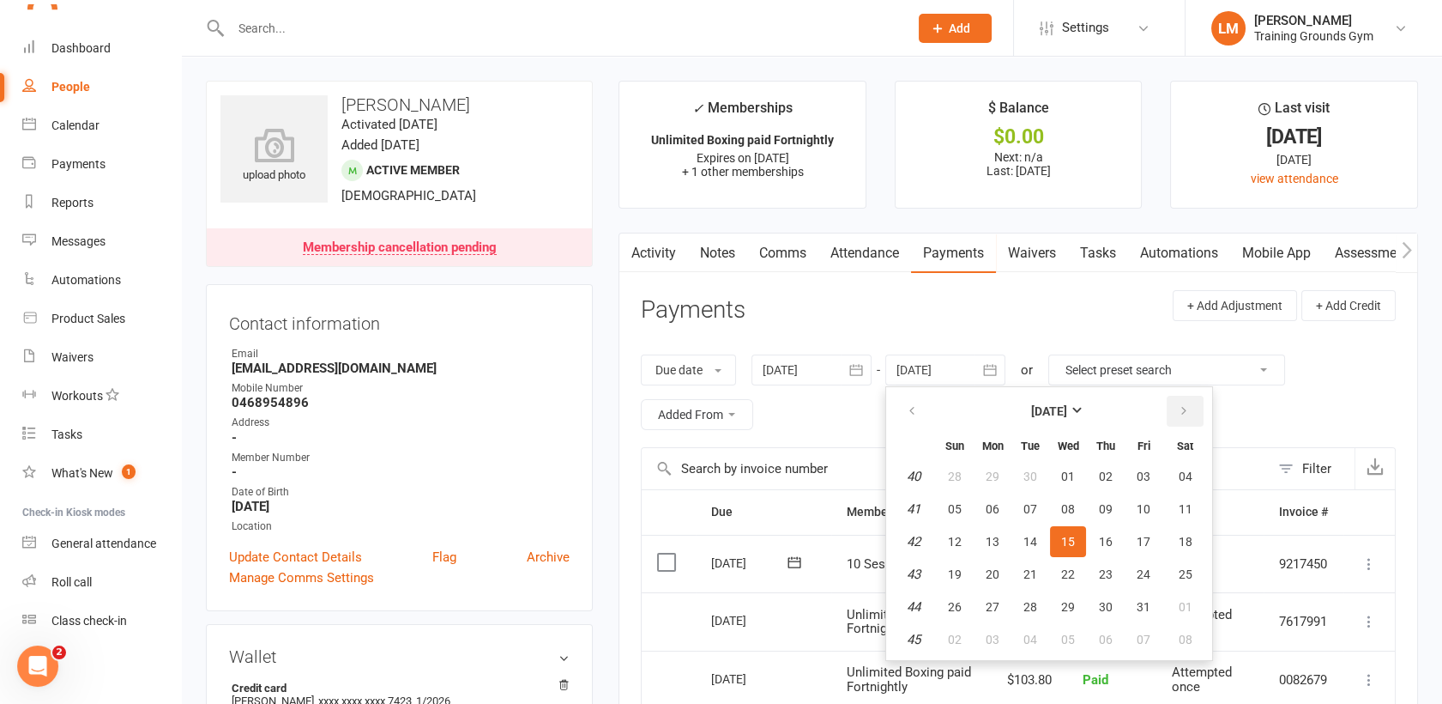
click at [1178, 415] on icon "button" at bounding box center [1184, 411] width 12 height 14
click at [1187, 474] on span "06" at bounding box center [1186, 476] width 14 height 14
type input "[DATE]"
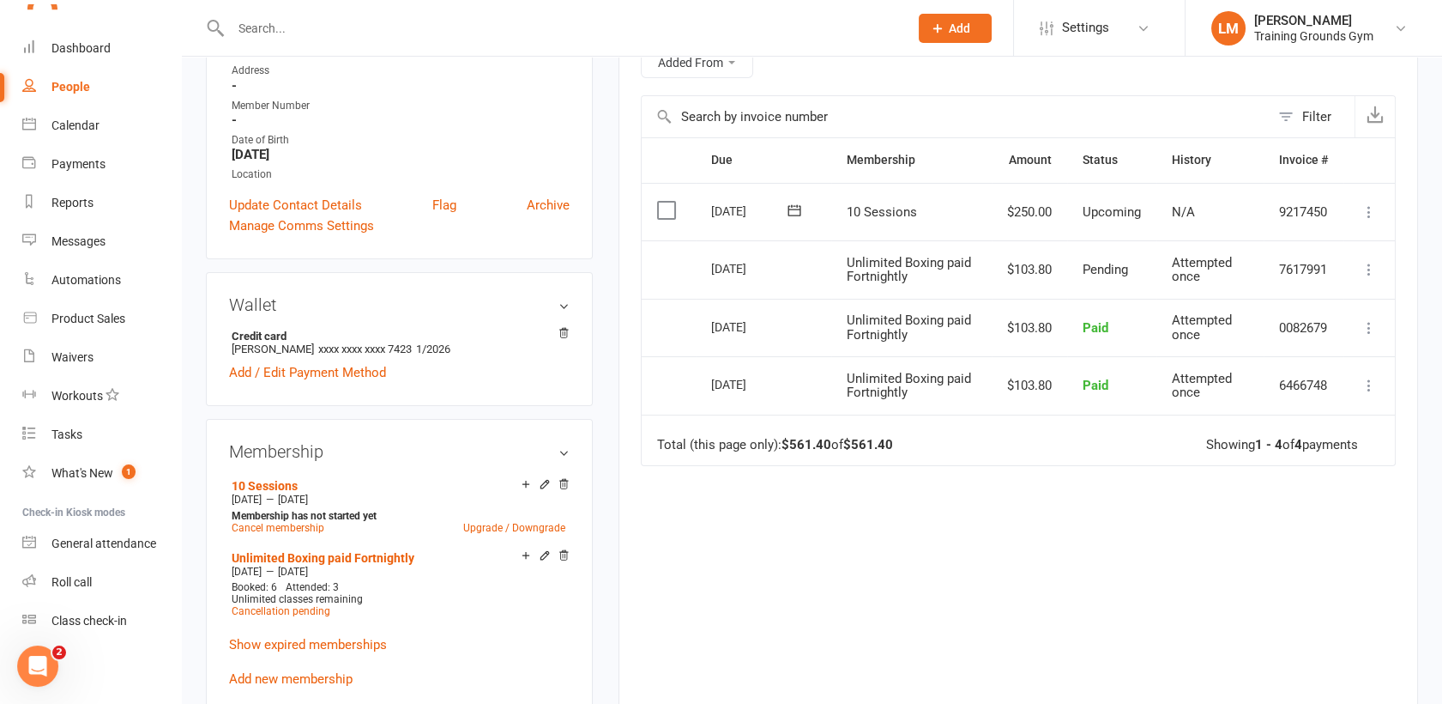
scroll to position [354, 0]
click at [542, 478] on icon at bounding box center [545, 481] width 12 height 12
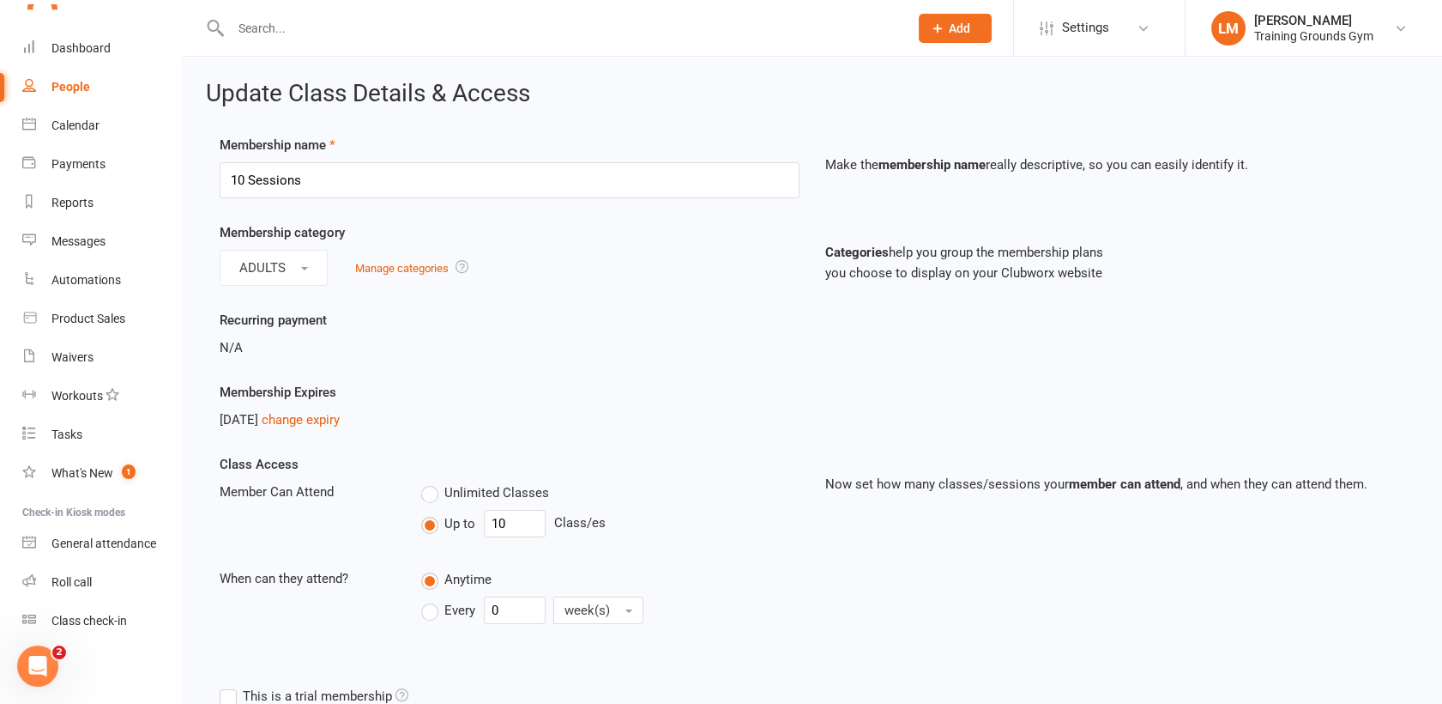
click at [641, 356] on div "N/A" at bounding box center [510, 347] width 580 height 21
click at [92, 45] on div "Dashboard" at bounding box center [80, 48] width 59 height 14
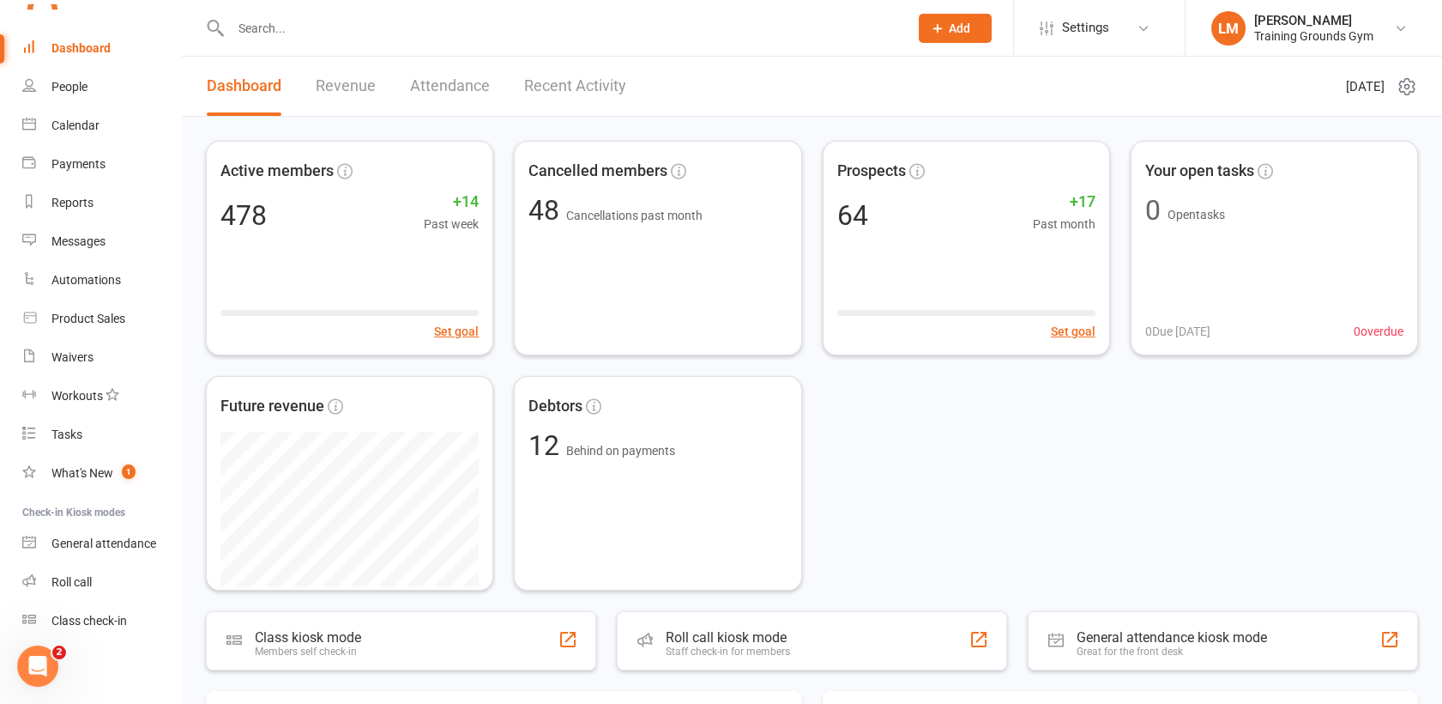
click at [269, 24] on input "text" at bounding box center [561, 28] width 671 height 24
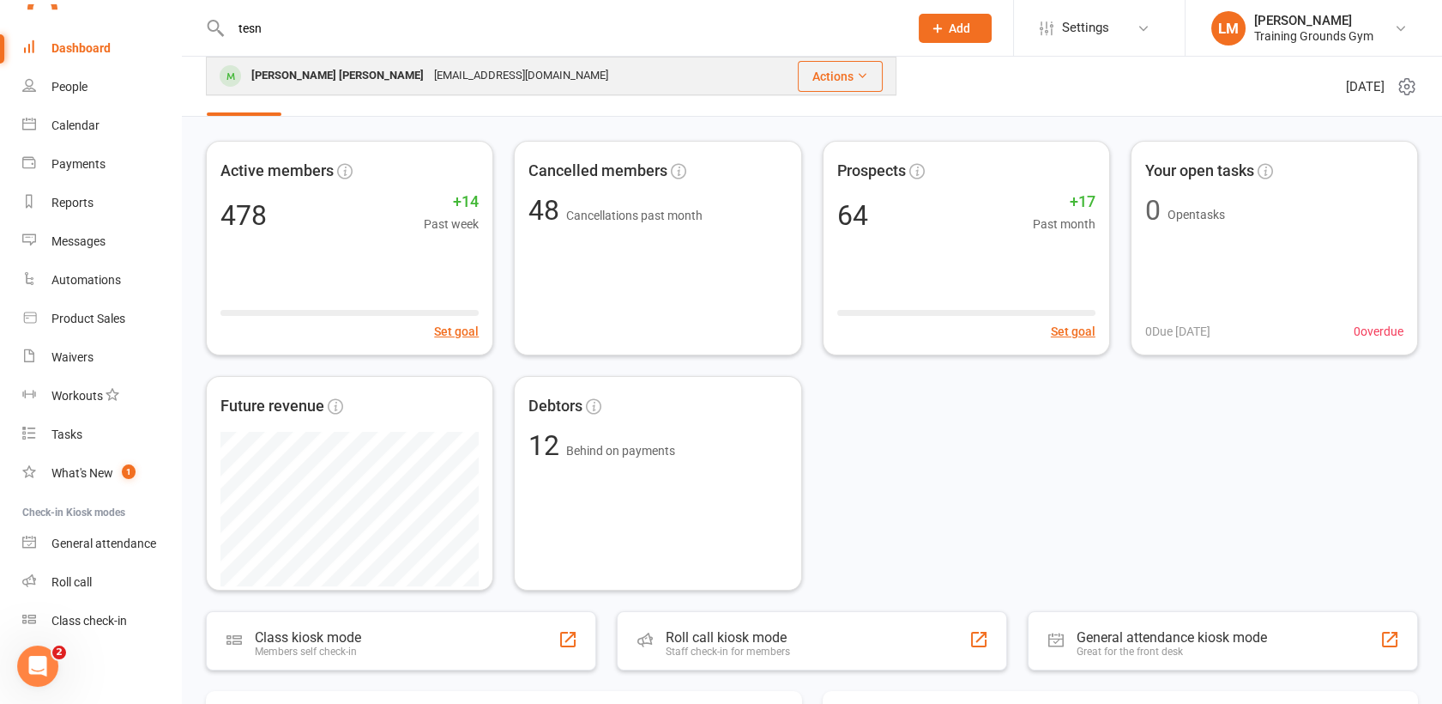
type input "tesn"
click at [288, 63] on div "[PERSON_NAME] [PERSON_NAME] [EMAIL_ADDRESS][DOMAIN_NAME]" at bounding box center [485, 75] width 555 height 35
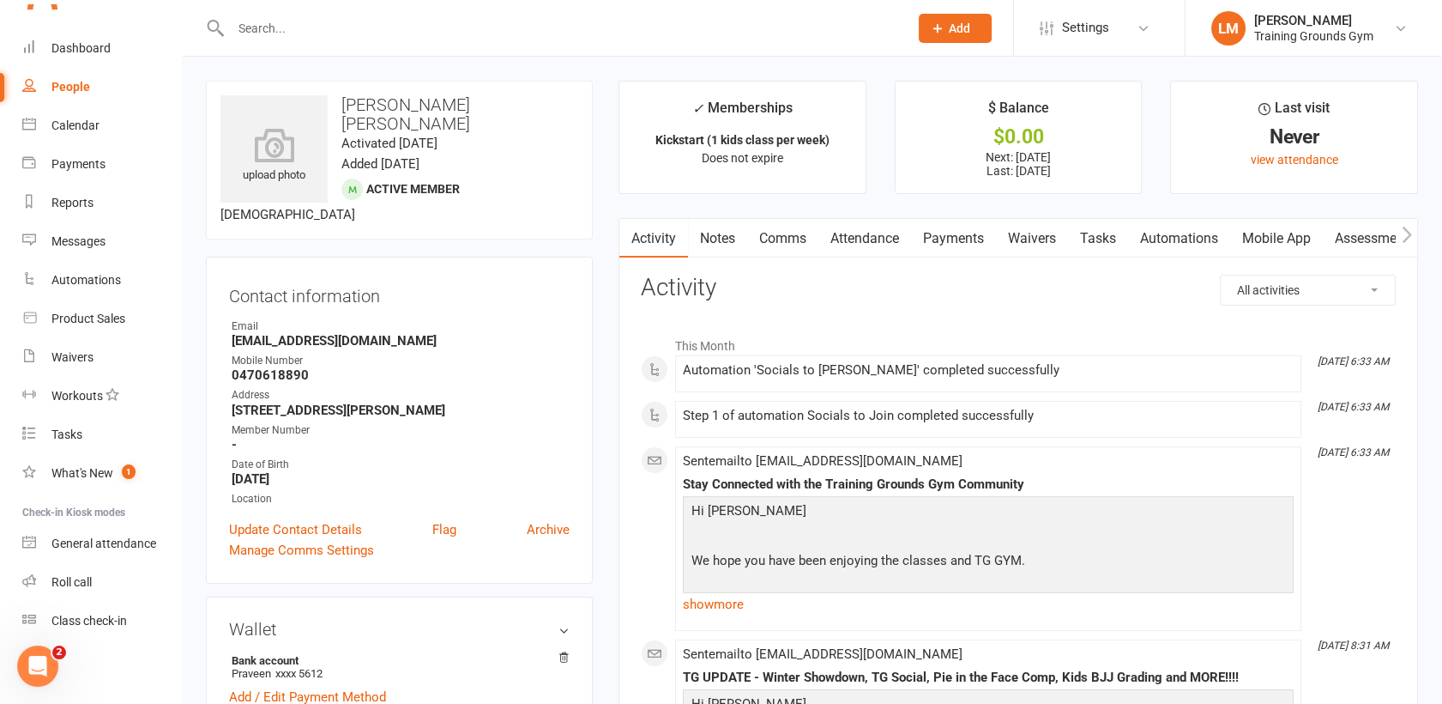
click at [963, 233] on link "Payments" at bounding box center [953, 238] width 85 height 39
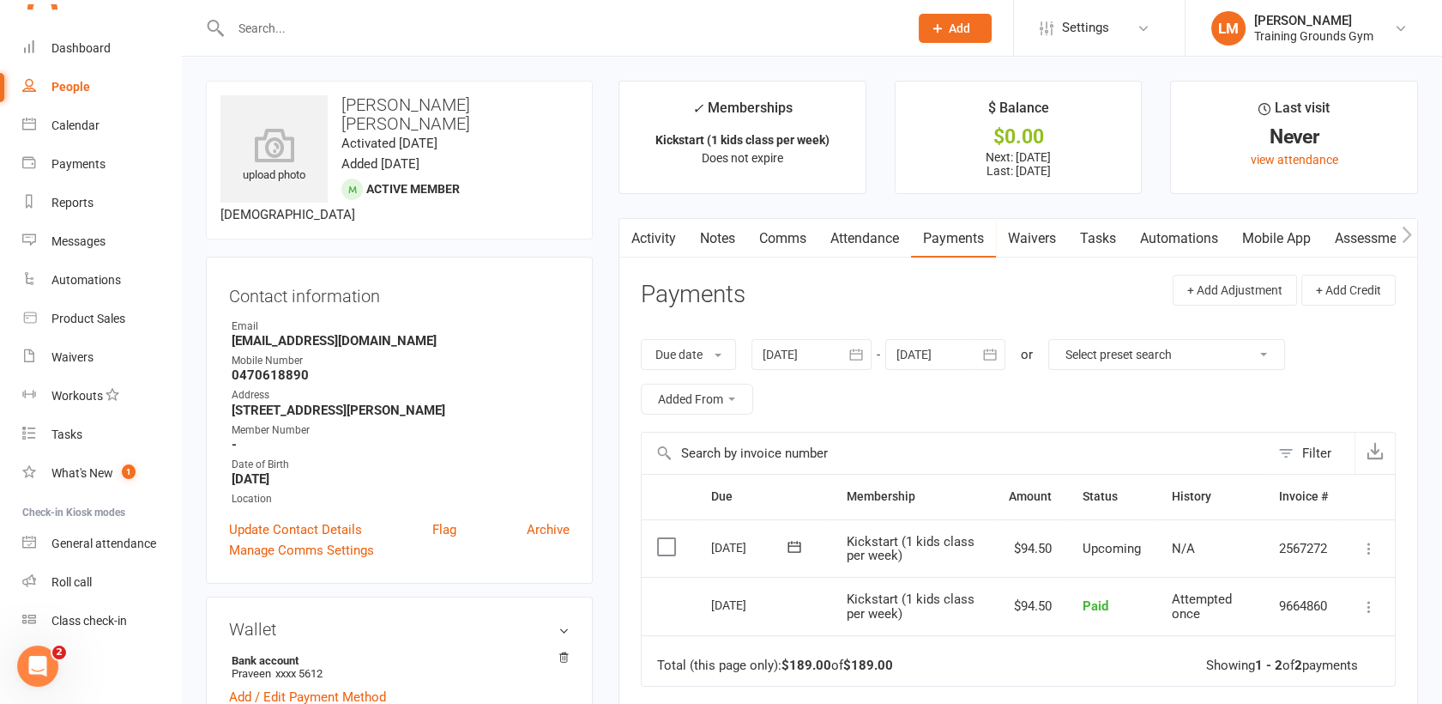
click at [264, 21] on input "text" at bounding box center [561, 28] width 671 height 24
click at [281, 26] on input "text" at bounding box center [561, 28] width 671 height 24
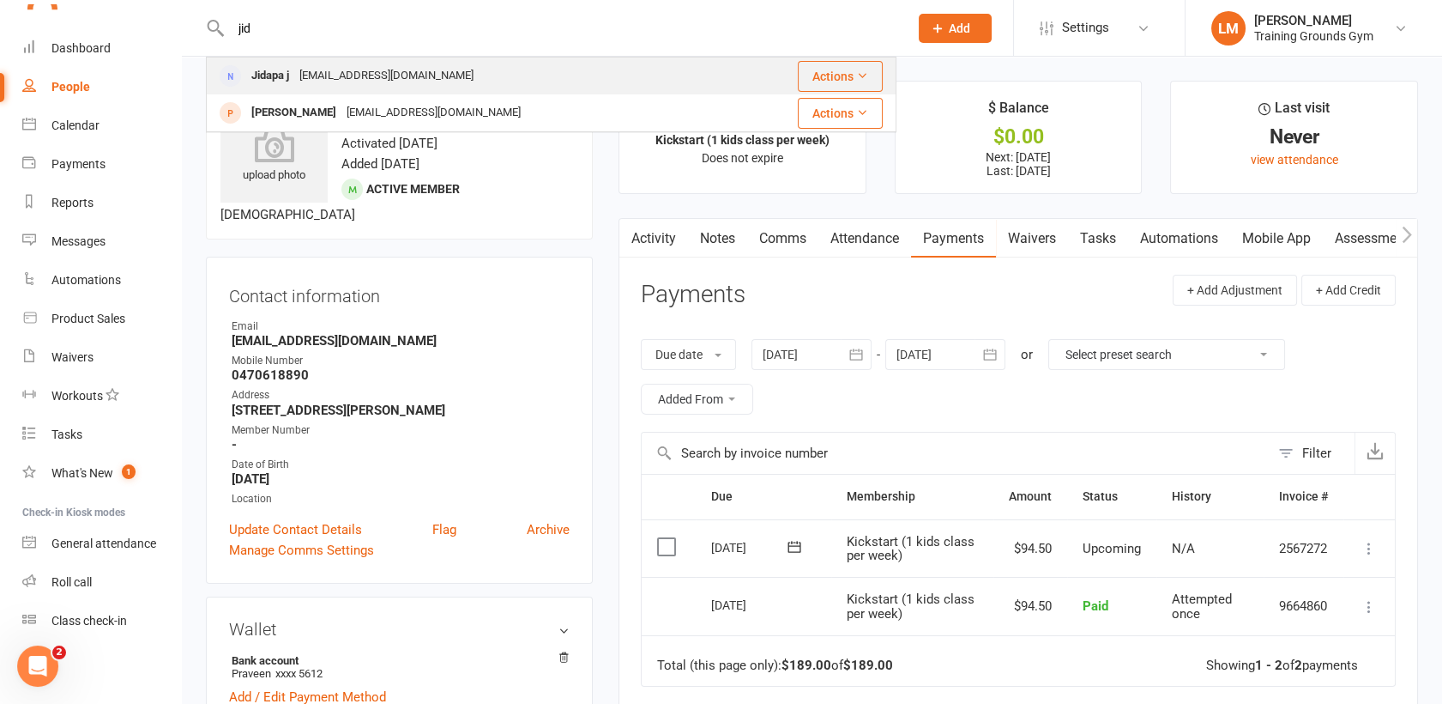
type input "jid"
click at [310, 67] on div "[EMAIL_ADDRESS][DOMAIN_NAME]" at bounding box center [386, 75] width 184 height 25
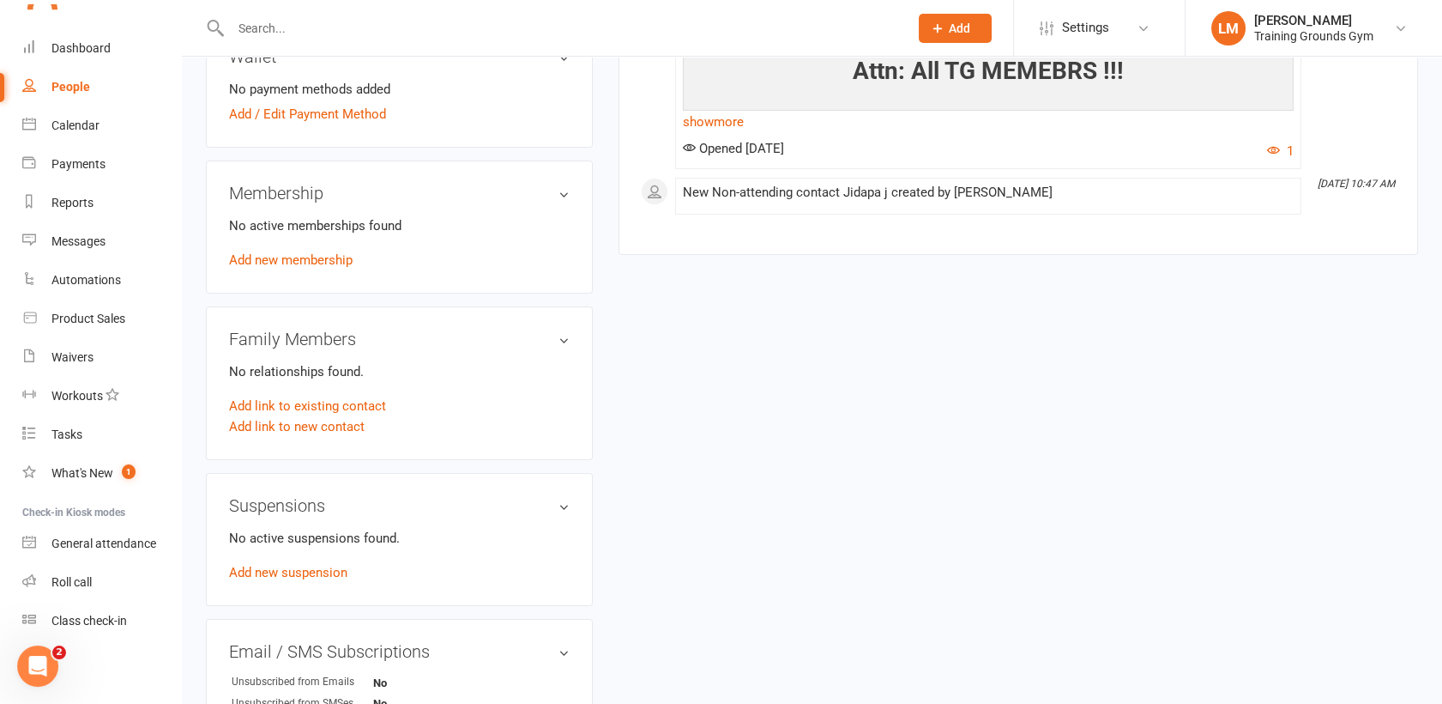
scroll to position [523, 0]
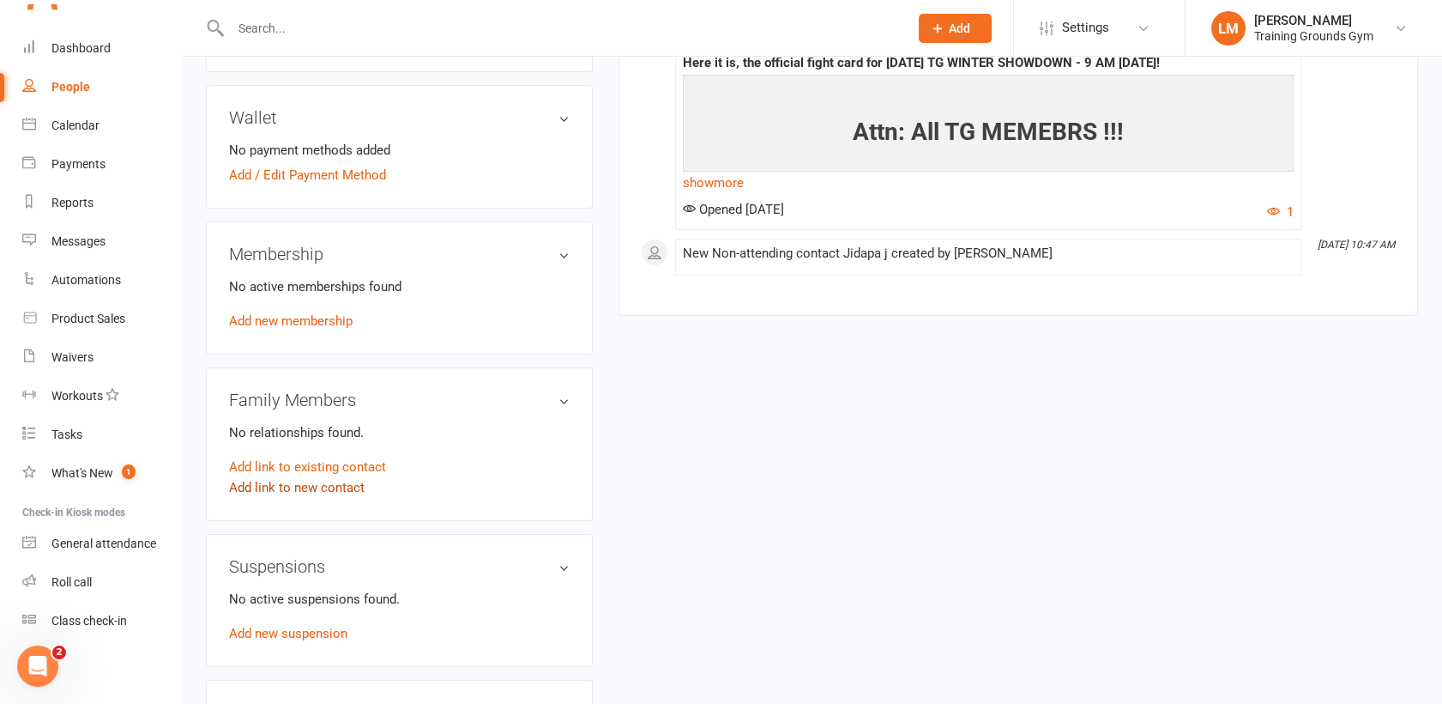
click at [291, 480] on link "Add link to new contact" at bounding box center [297, 487] width 136 height 21
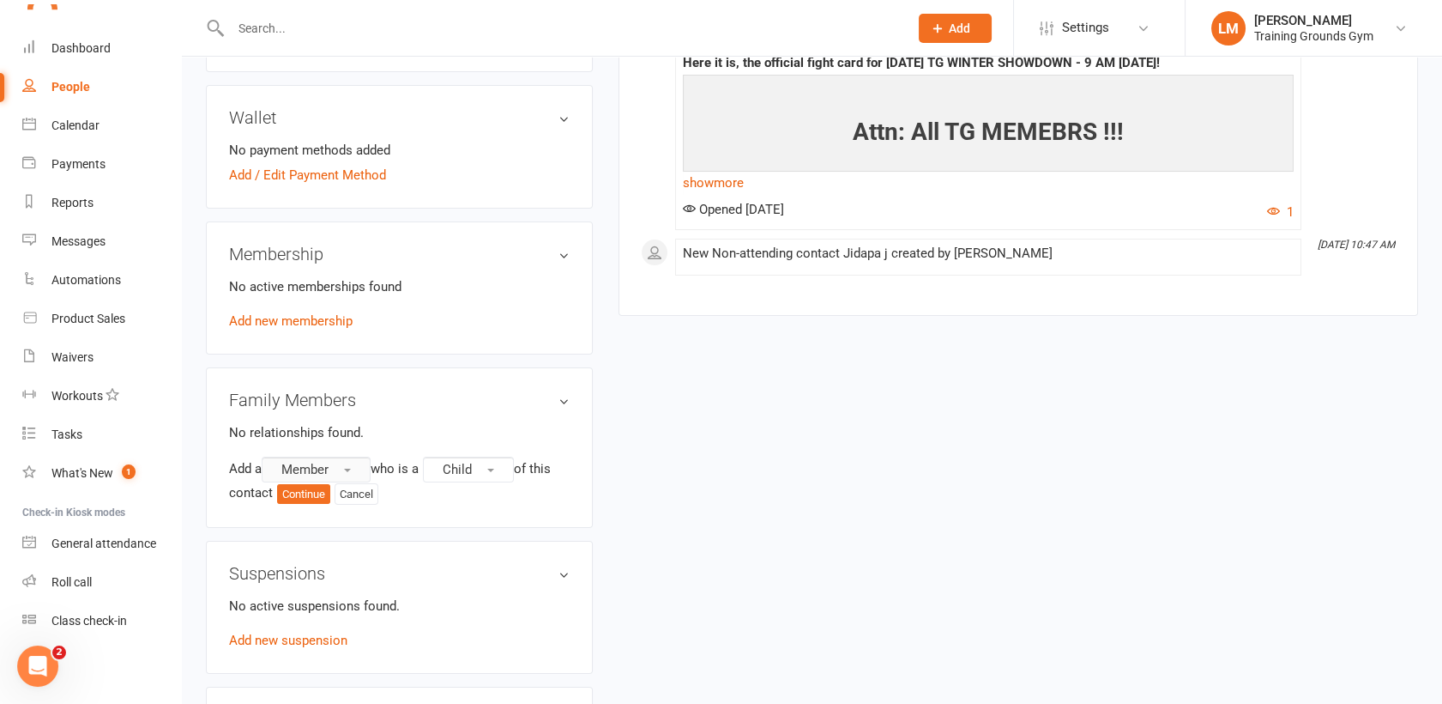
click at [311, 469] on span "Member" at bounding box center [304, 469] width 47 height 15
click at [311, 499] on span "Member" at bounding box center [299, 505] width 47 height 15
click at [295, 494] on button "Continue" at bounding box center [303, 494] width 53 height 21
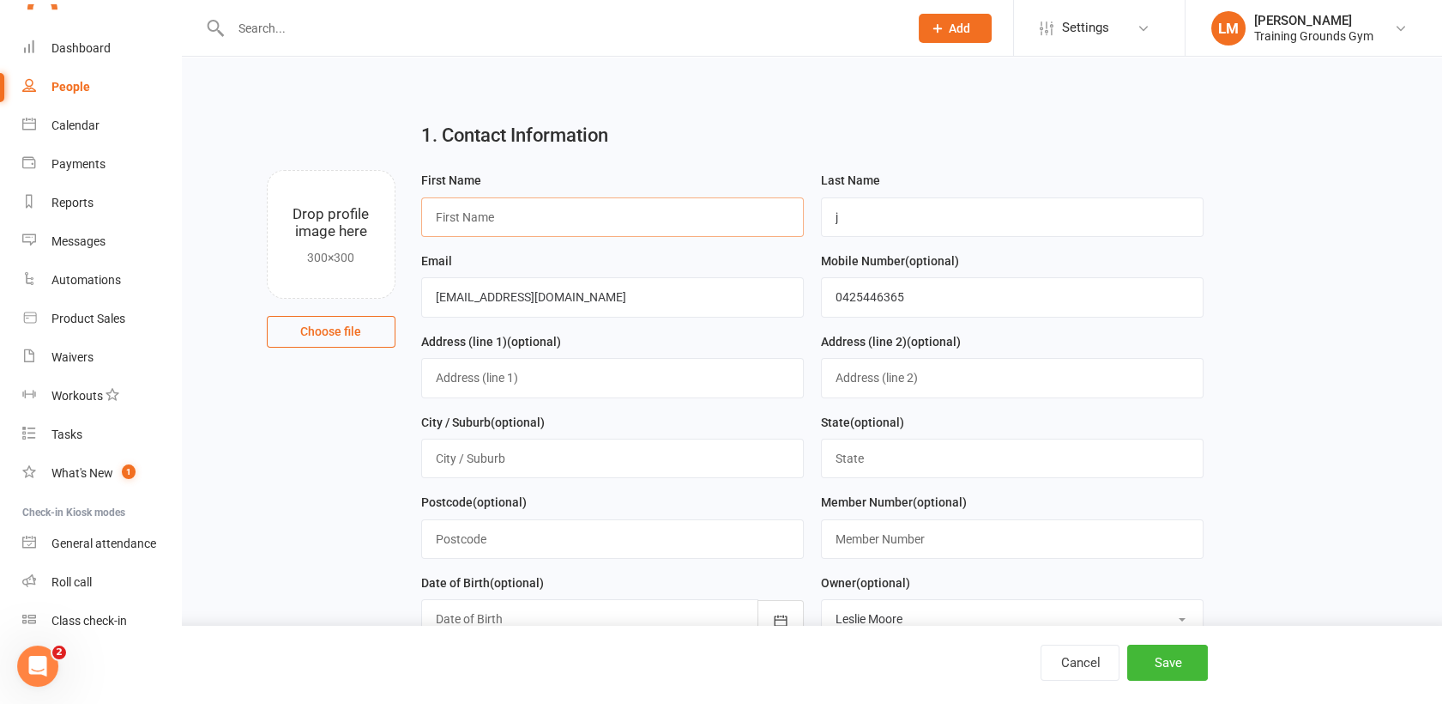
click at [448, 209] on input "text" at bounding box center [612, 216] width 383 height 39
type input "Timon"
click at [1179, 661] on button "Save" at bounding box center [1167, 662] width 81 height 36
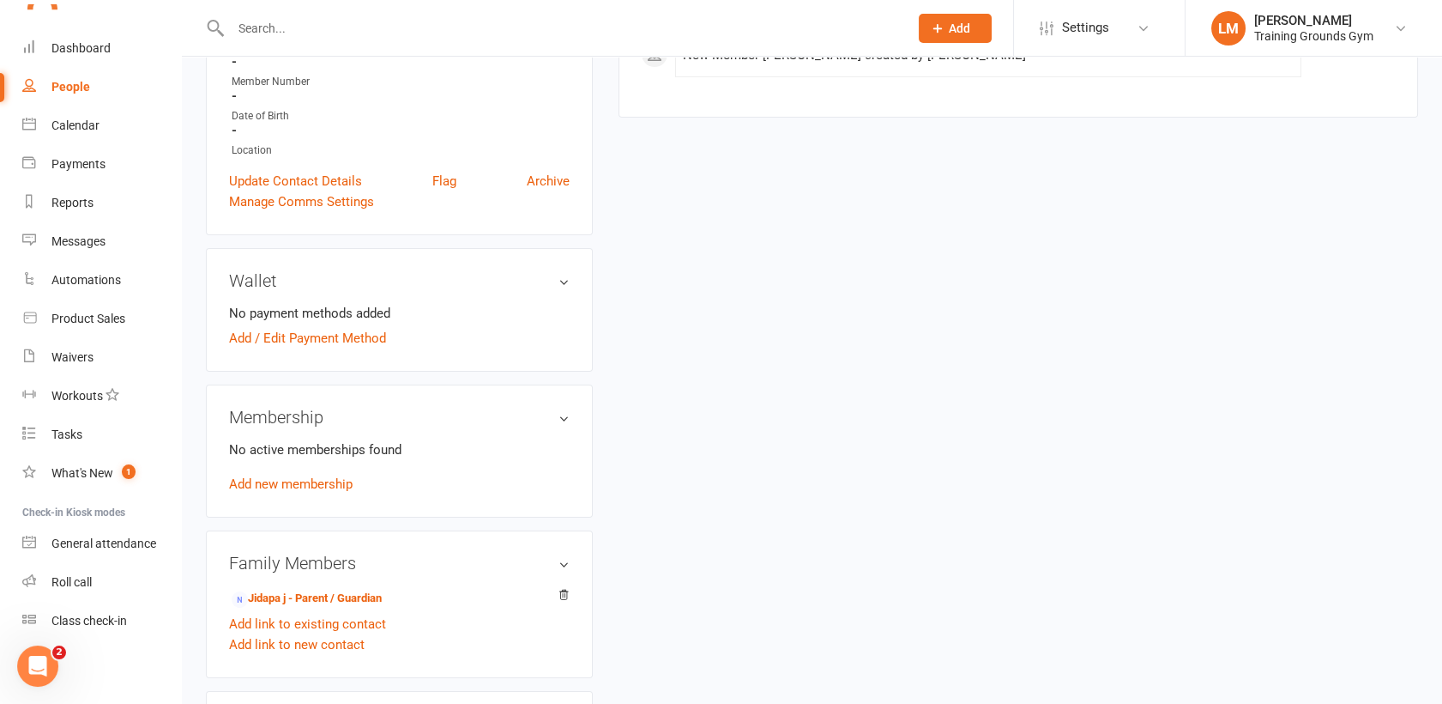
scroll to position [437, 0]
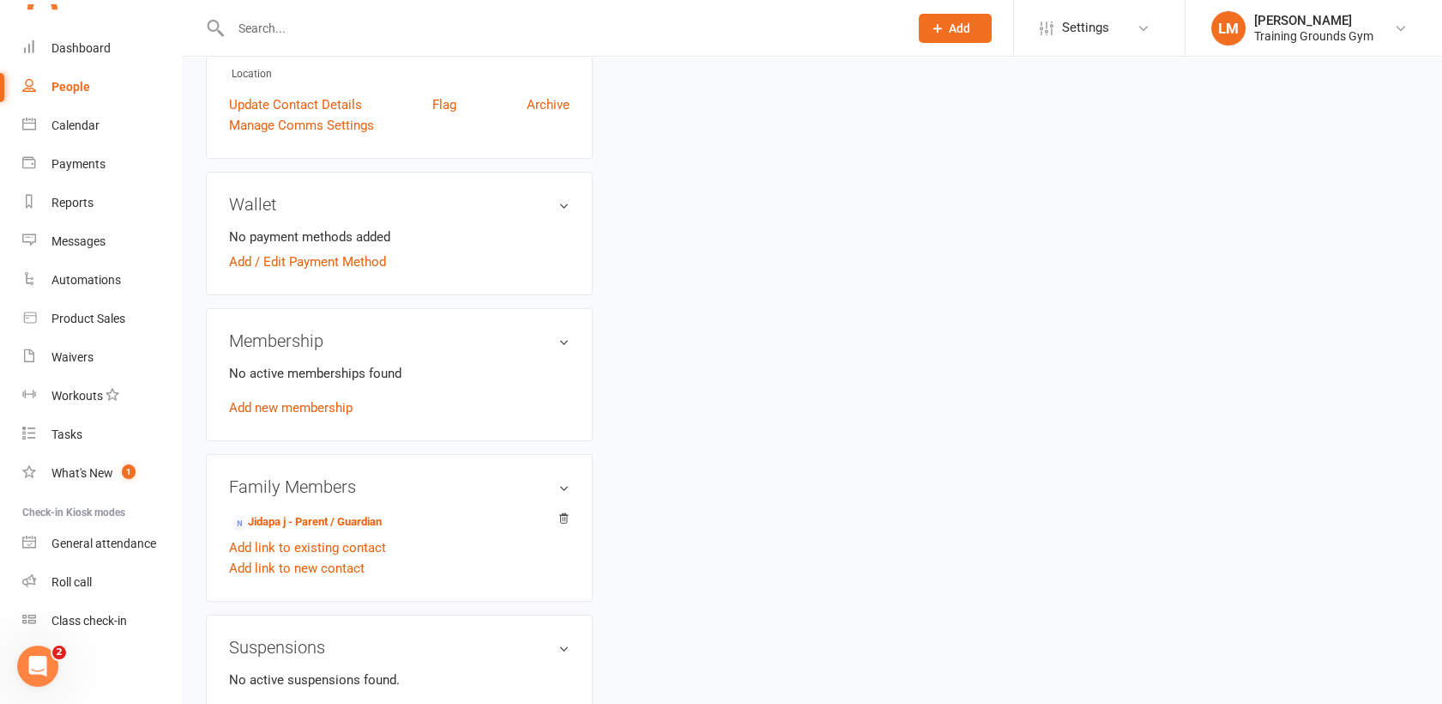
click at [262, 396] on div "No active memberships found Add new membership" at bounding box center [399, 390] width 341 height 55
click at [315, 407] on link "Add new membership" at bounding box center [291, 407] width 124 height 15
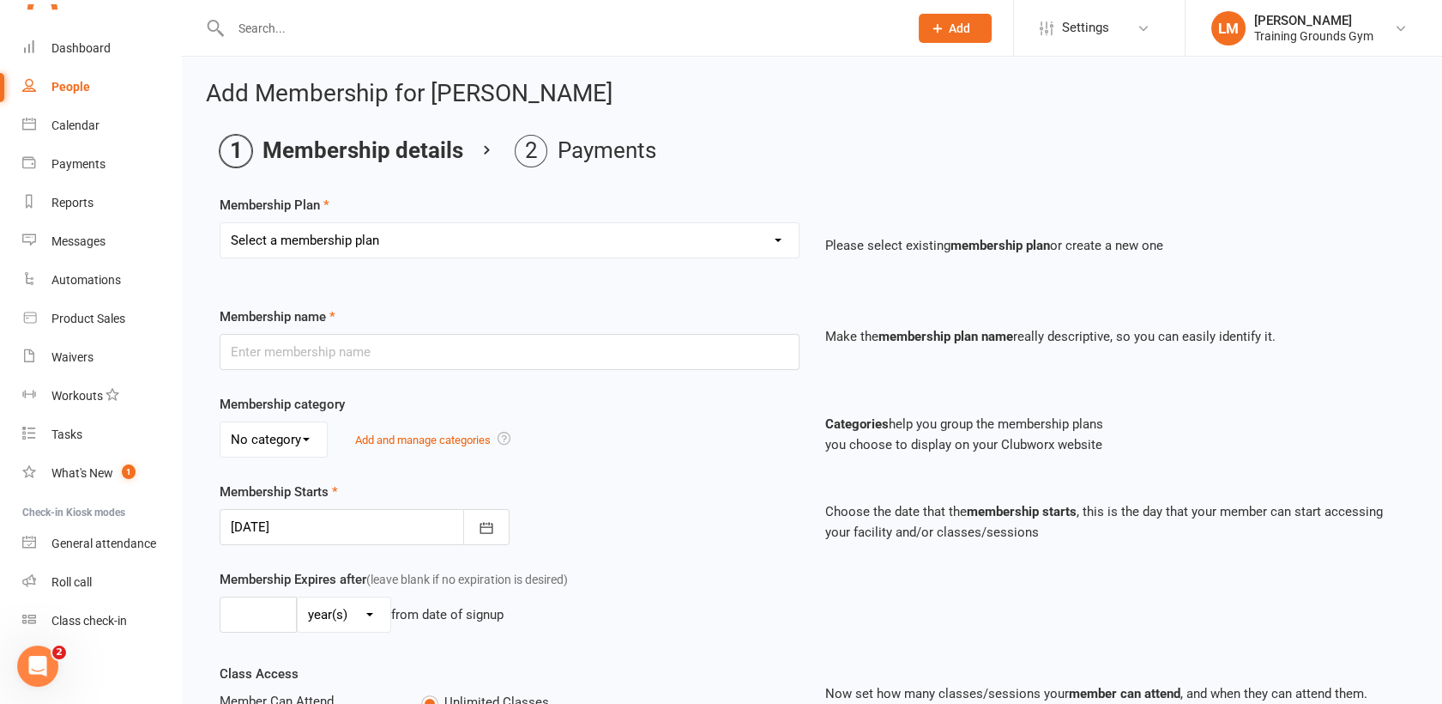
click at [651, 246] on select "Select a membership plan Create new Membership Plan Trial Basic for beginners a…" at bounding box center [510, 240] width 578 height 34
select select "38"
click at [221, 223] on select "Select a membership plan Create new Membership Plan Trial Basic for beginners a…" at bounding box center [510, 240] width 578 height 34
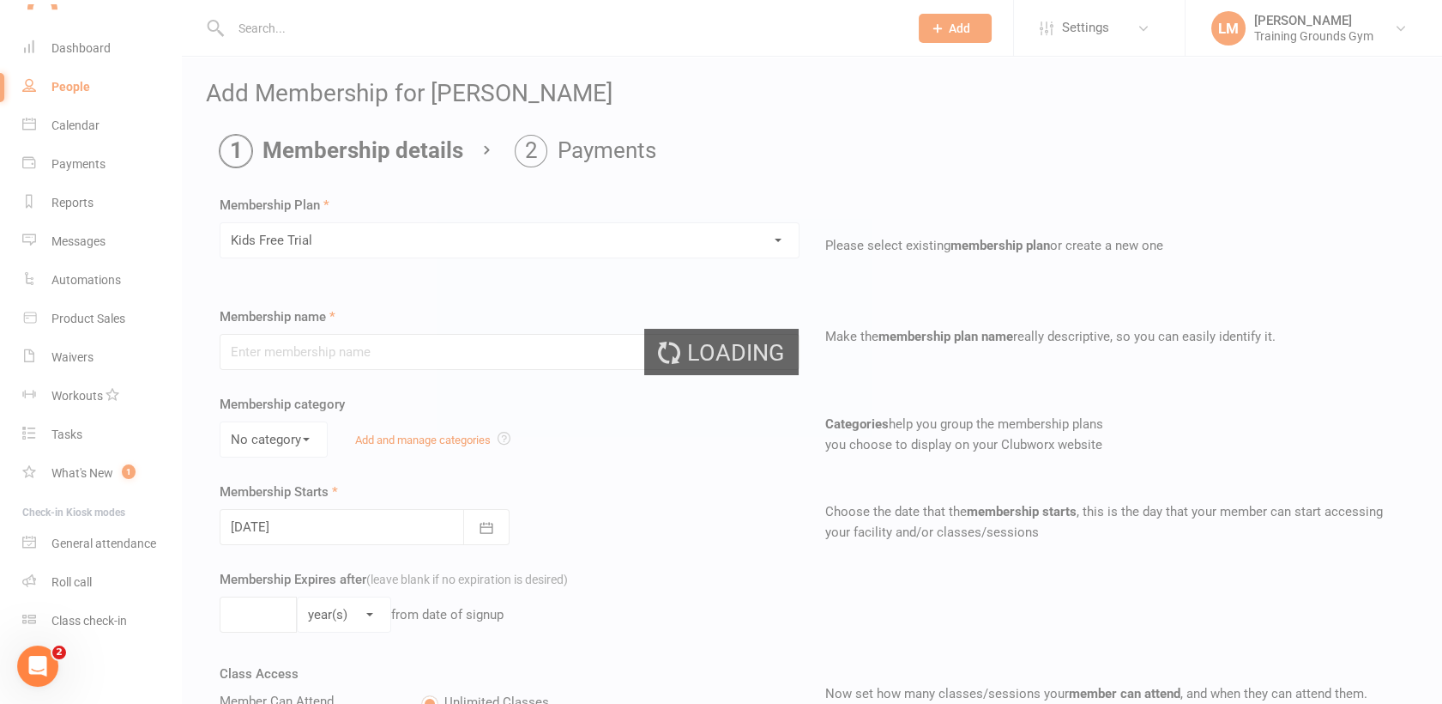
type input "Kids Free Trial"
select select "2"
type input "1"
select select "1"
type input "4"
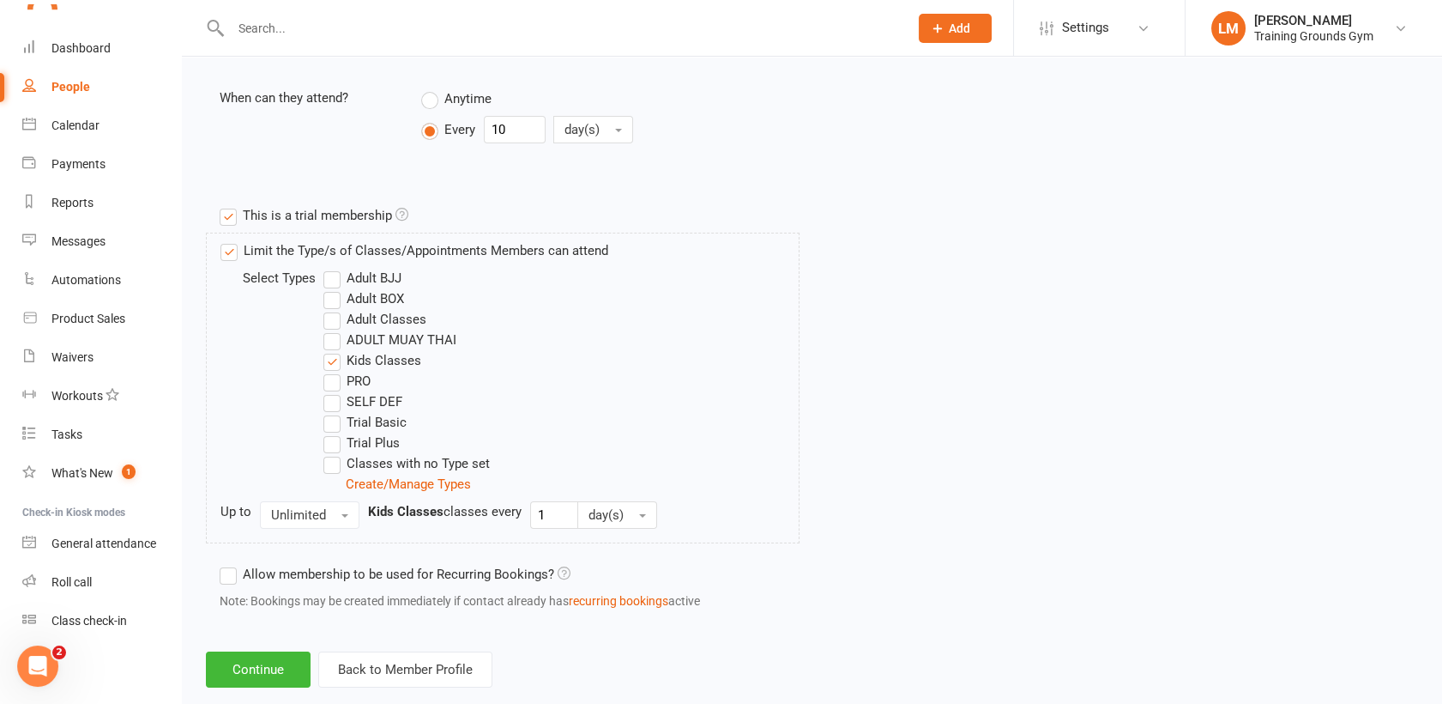
scroll to position [721, 0]
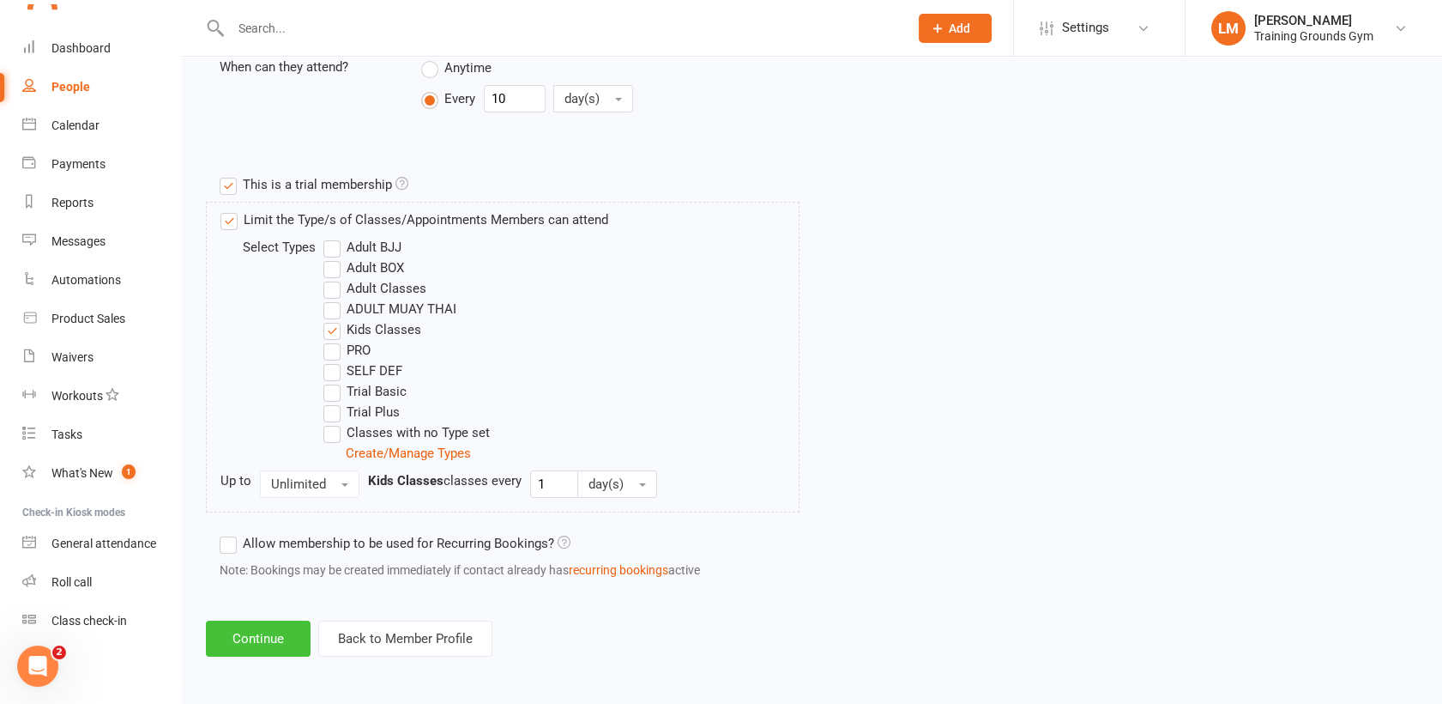
click at [271, 628] on button "Continue" at bounding box center [258, 638] width 105 height 36
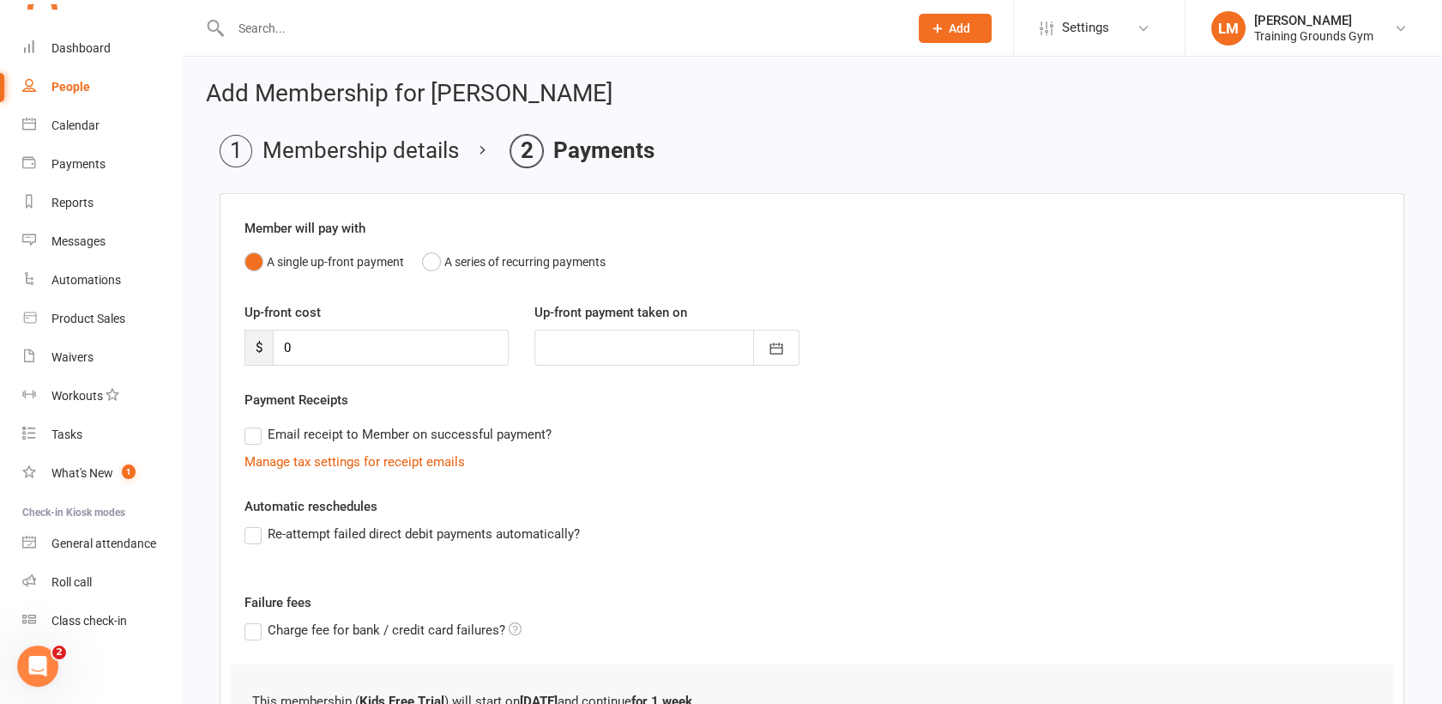
scroll to position [160, 0]
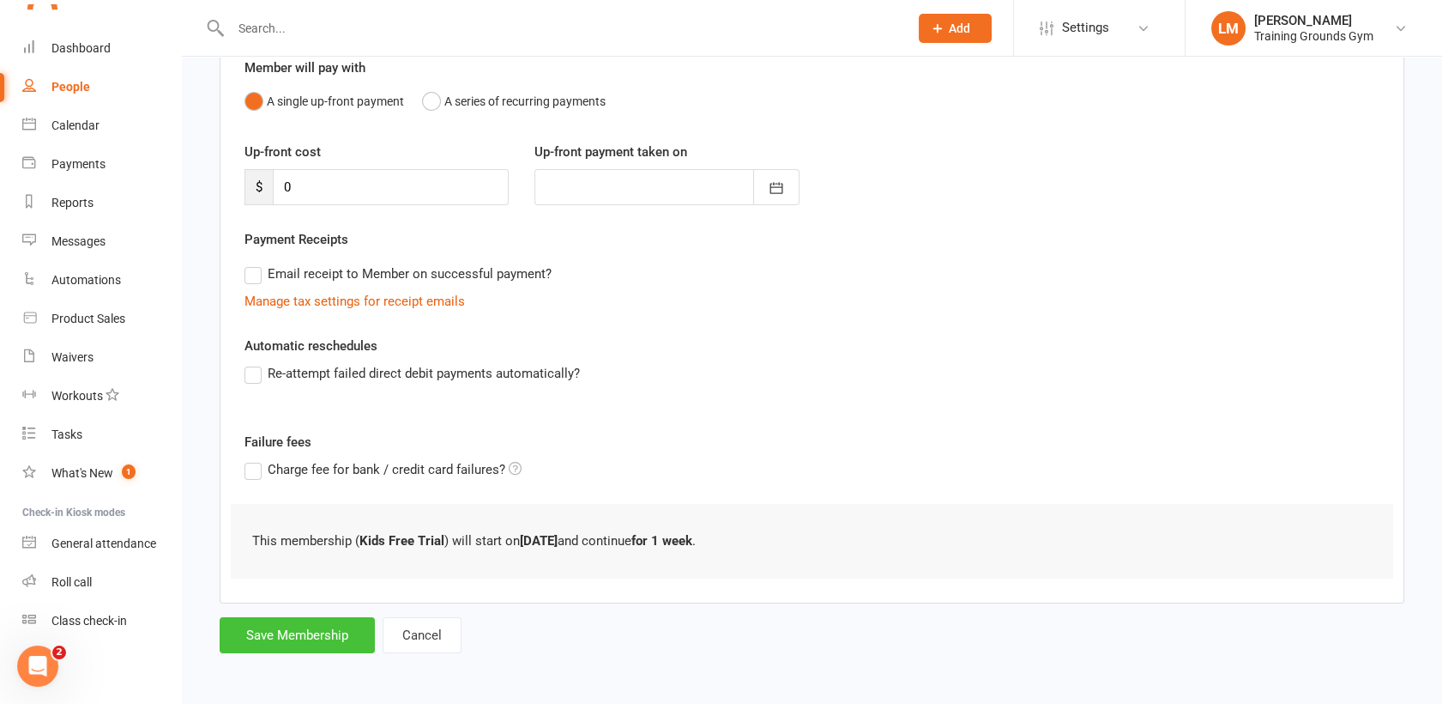
click at [341, 632] on button "Save Membership" at bounding box center [297, 635] width 155 height 36
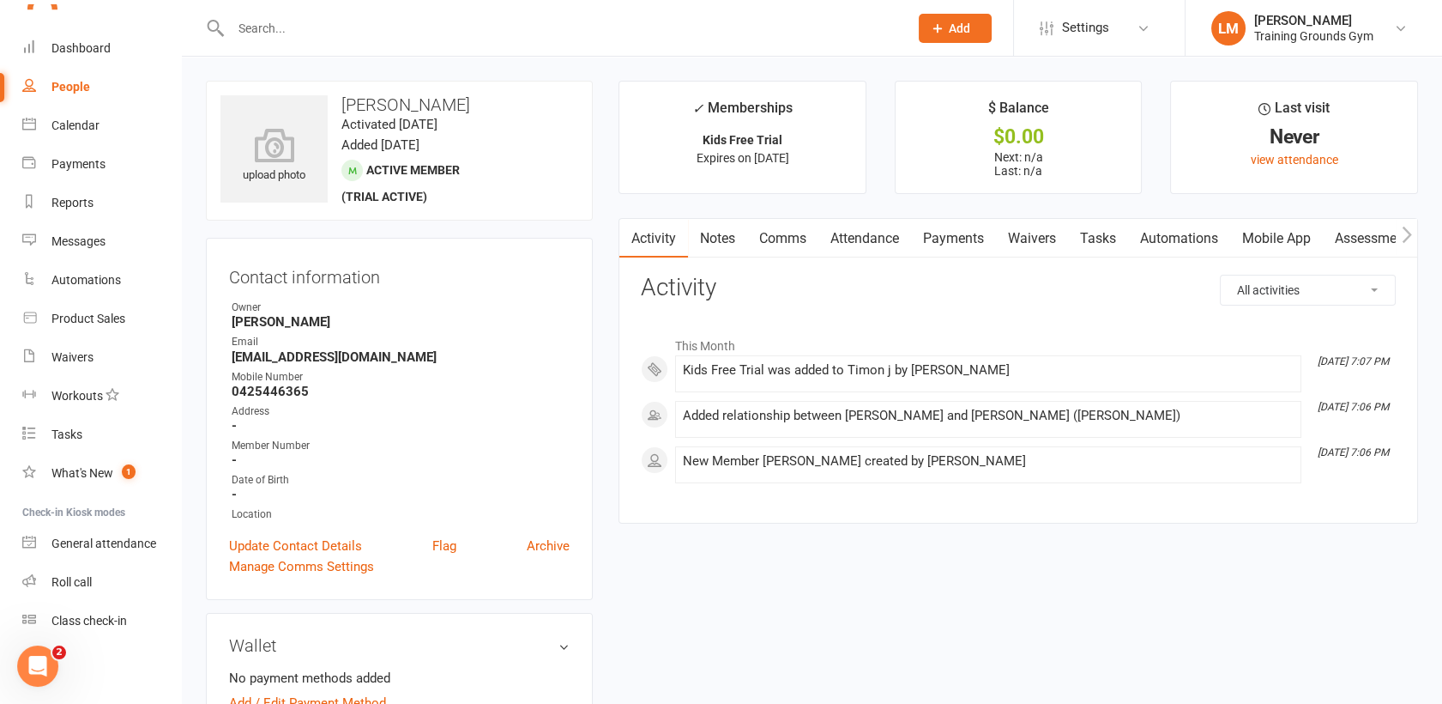
click at [1023, 237] on link "Waivers" at bounding box center [1032, 238] width 72 height 39
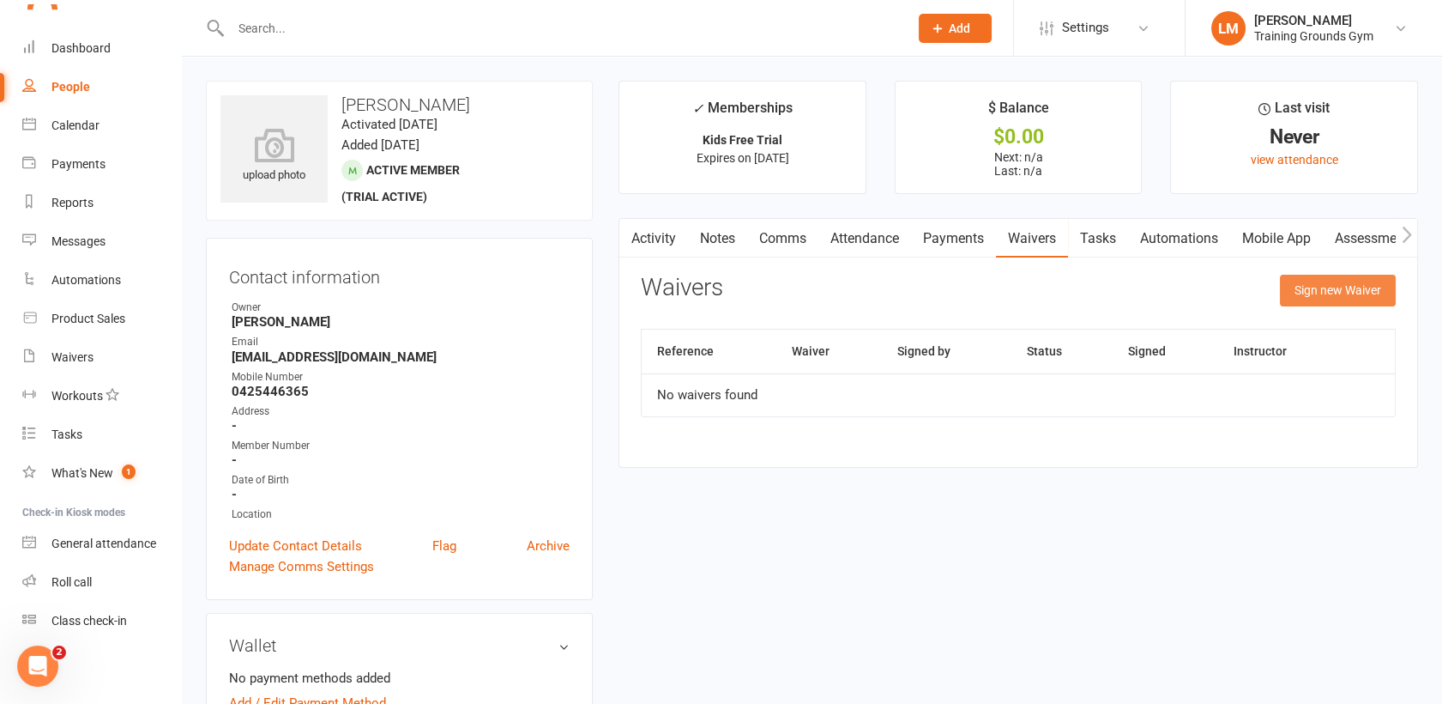
click at [1322, 287] on button "Sign new Waiver" at bounding box center [1338, 290] width 116 height 31
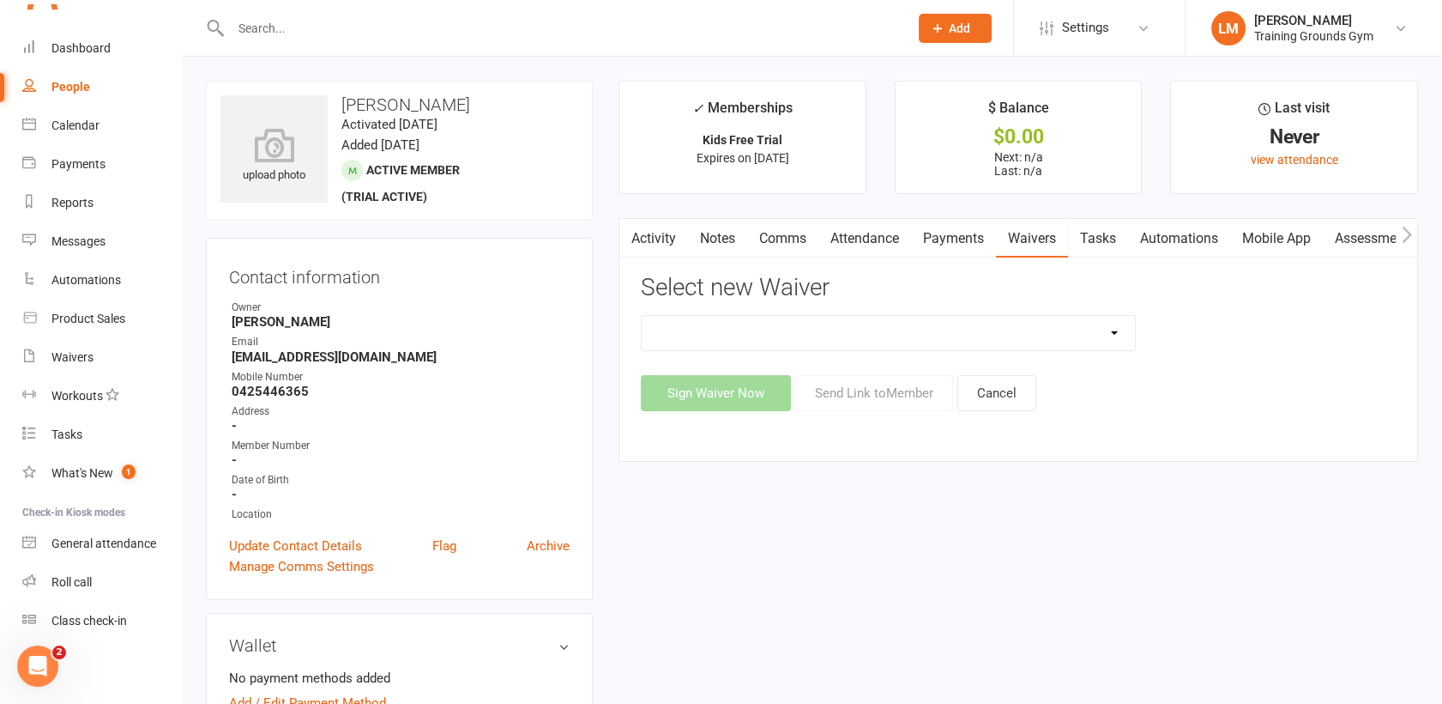
click at [1034, 329] on select "New Member Sign Up Waiver for 16yrs plus & Adult Memberships Only Trial U16 Kid…" at bounding box center [888, 333] width 493 height 34
select select "14034"
click at [642, 316] on select "New Member Sign Up Waiver for 16yrs plus & Adult Memberships Only Trial U16 Kid…" at bounding box center [888, 333] width 493 height 34
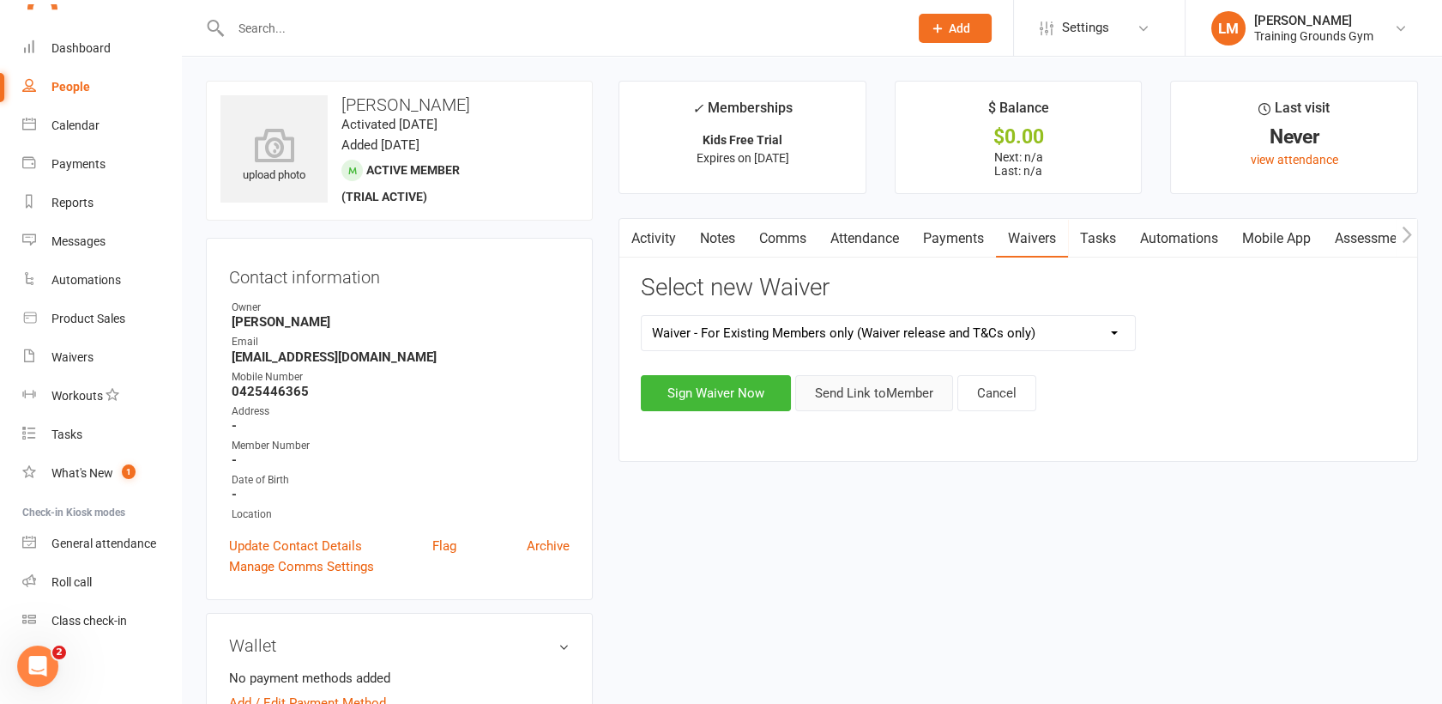
click at [843, 390] on button "Send Link to Member" at bounding box center [874, 393] width 158 height 36
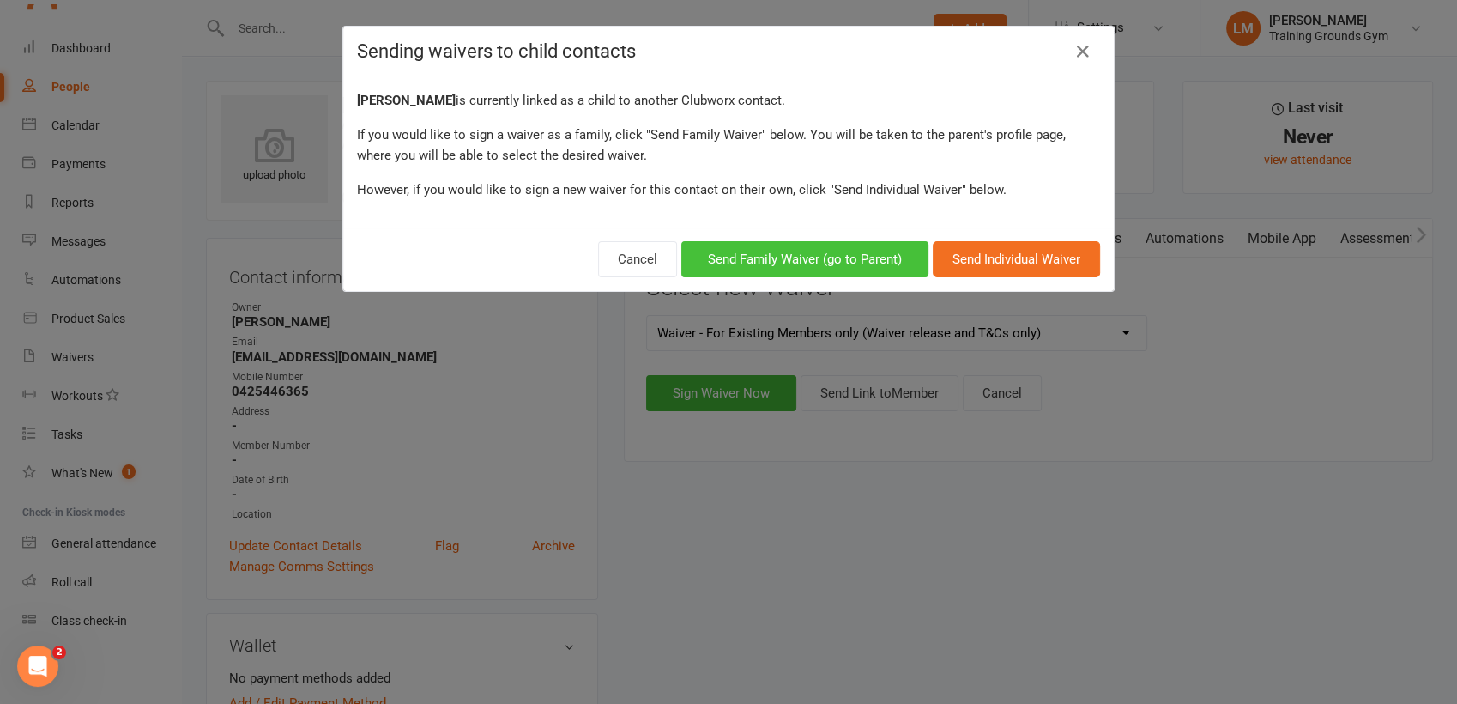
click at [830, 257] on button "Send Family Waiver (go to Parent)" at bounding box center [804, 259] width 247 height 36
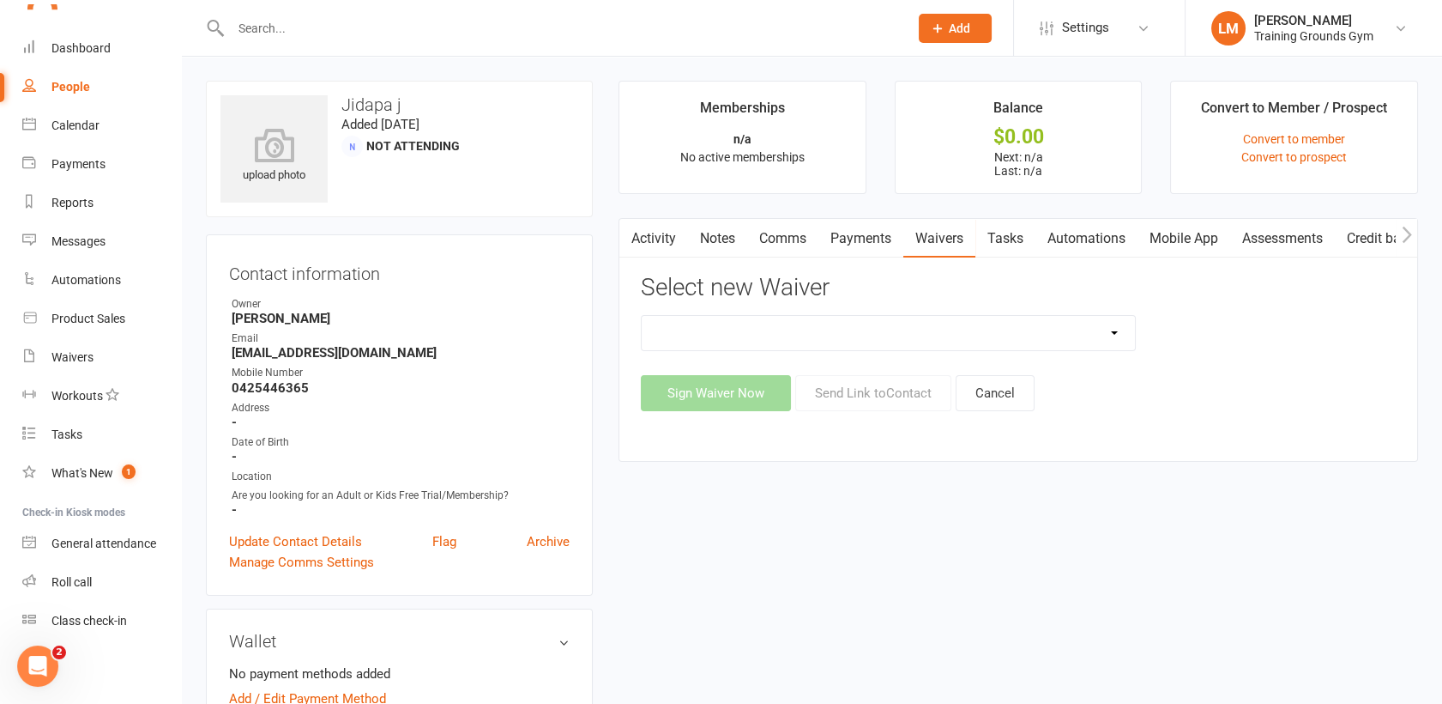
click at [1030, 333] on select "New Member Sign Up Waiver for 16yrs plus & Adult Memberships Only Trial U16 Kid…" at bounding box center [888, 333] width 493 height 34
select select "14034"
click at [642, 316] on select "New Member Sign Up Waiver for 16yrs plus & Adult Memberships Only Trial U16 Kid…" at bounding box center [888, 333] width 493 height 34
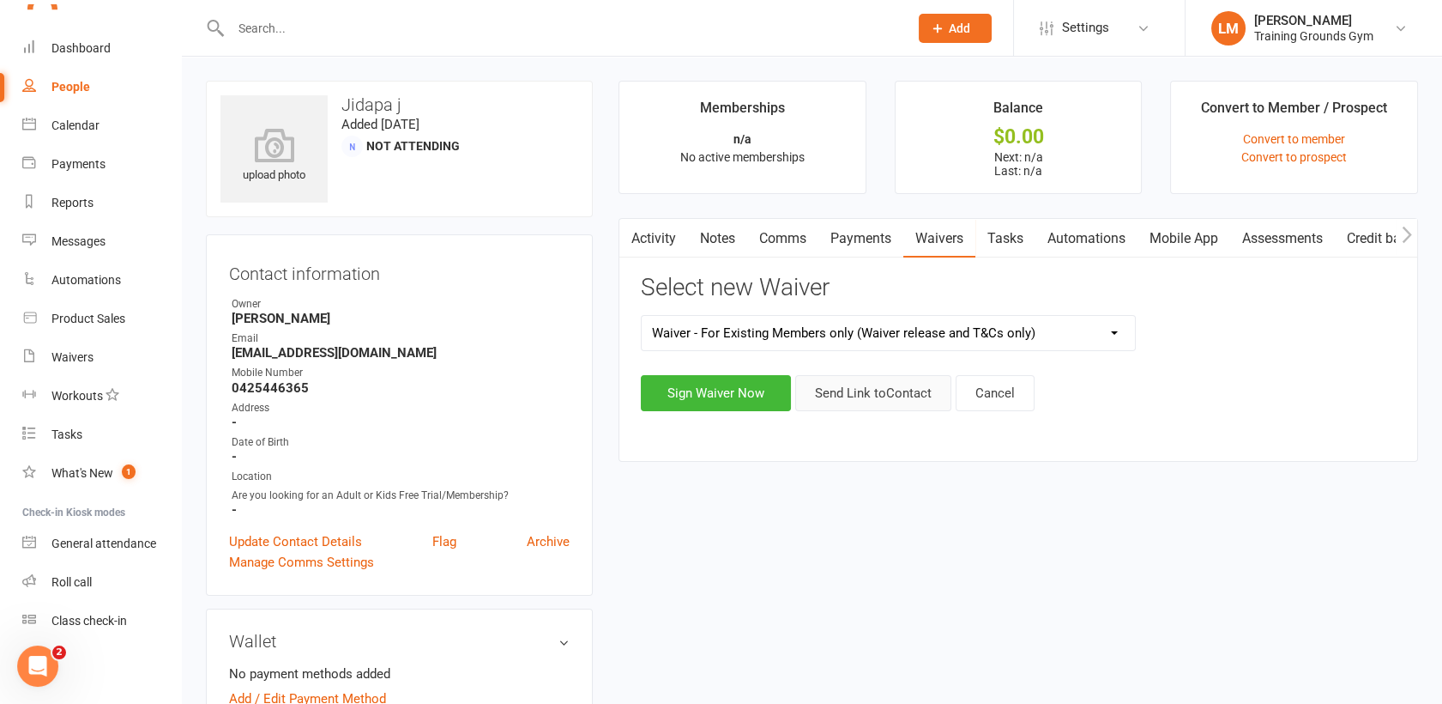
click at [892, 390] on button "Send Link to Contact" at bounding box center [873, 393] width 156 height 36
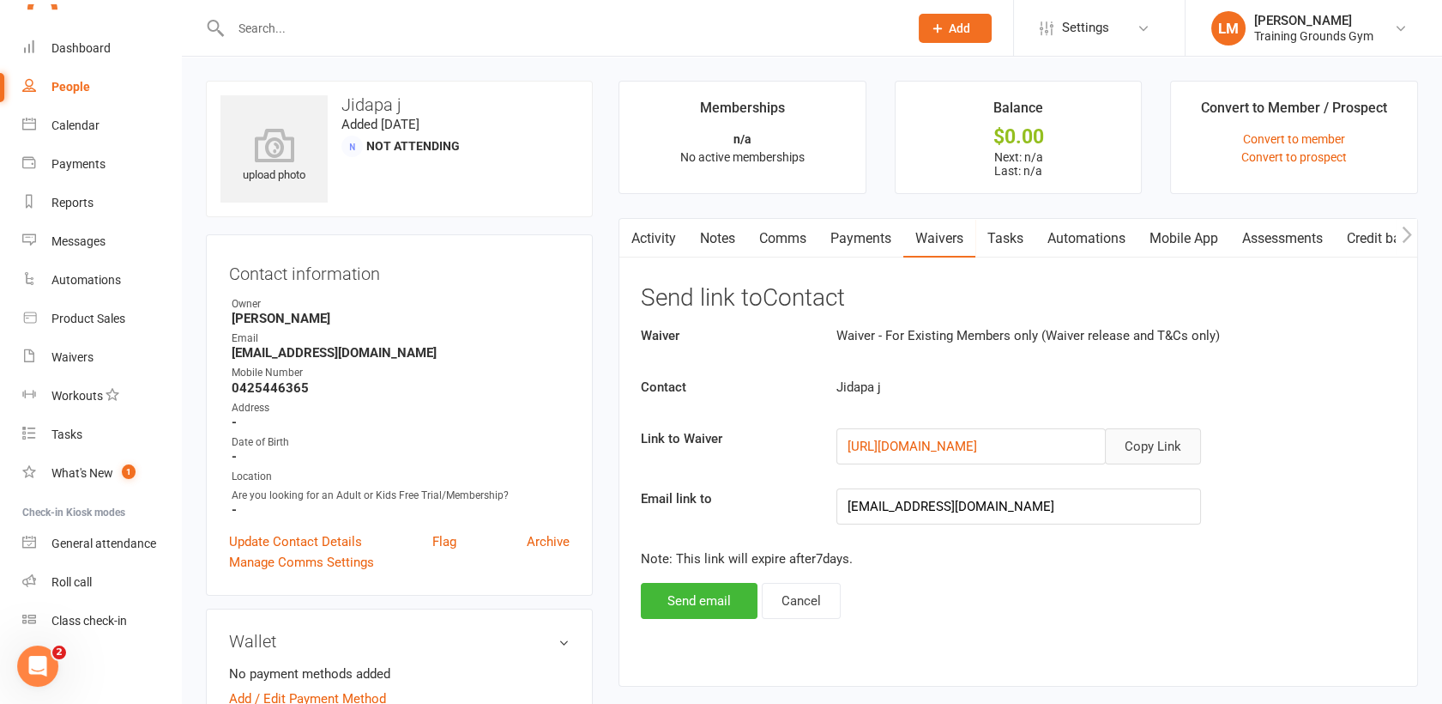
click at [1163, 440] on button "Copy Link" at bounding box center [1153, 446] width 96 height 36
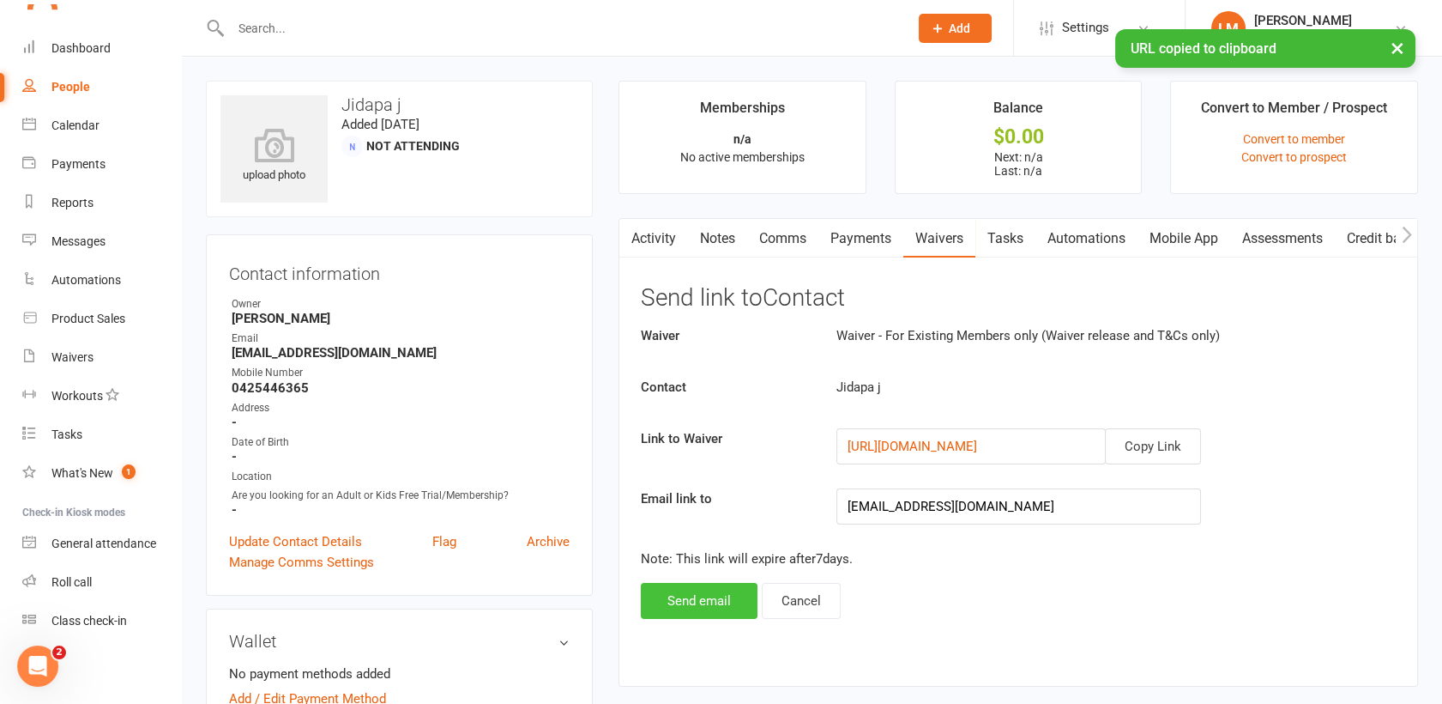
click at [673, 601] on button "Send email" at bounding box center [699, 601] width 117 height 36
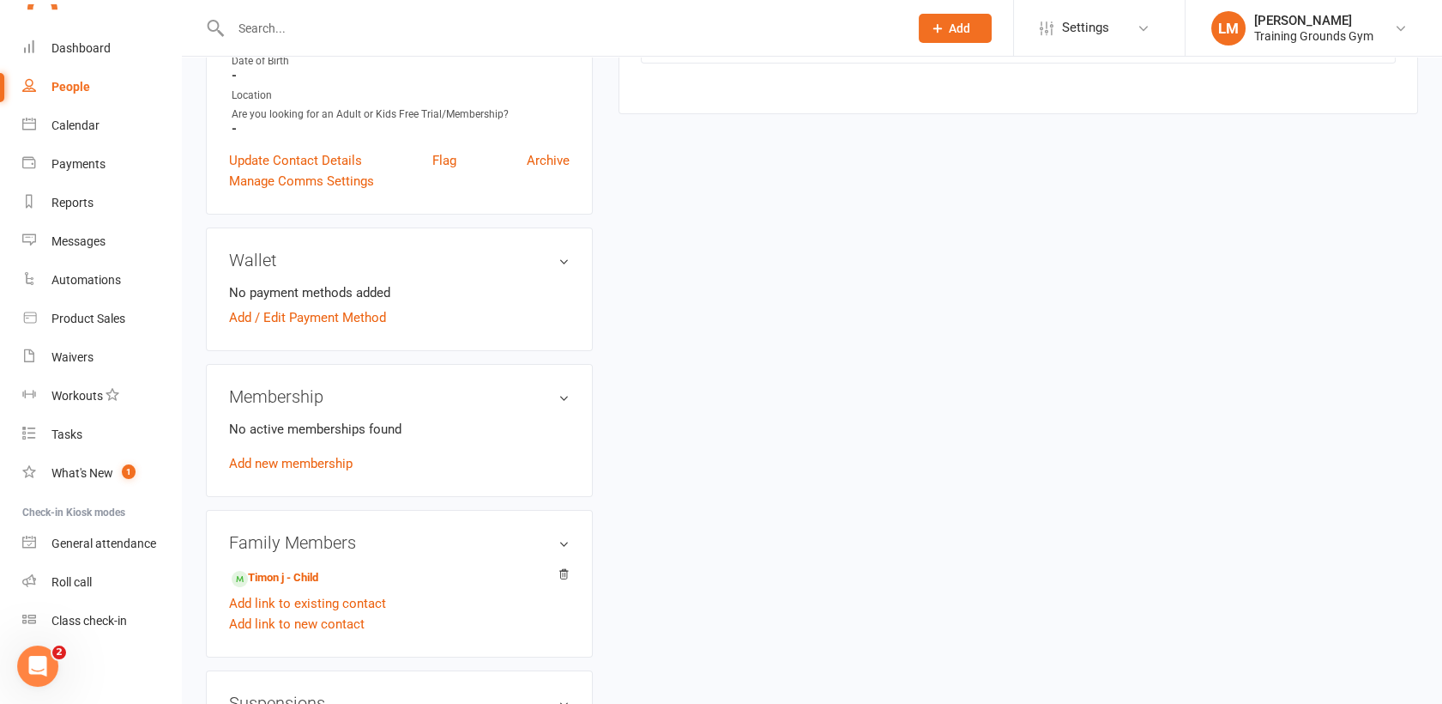
scroll to position [512, 0]
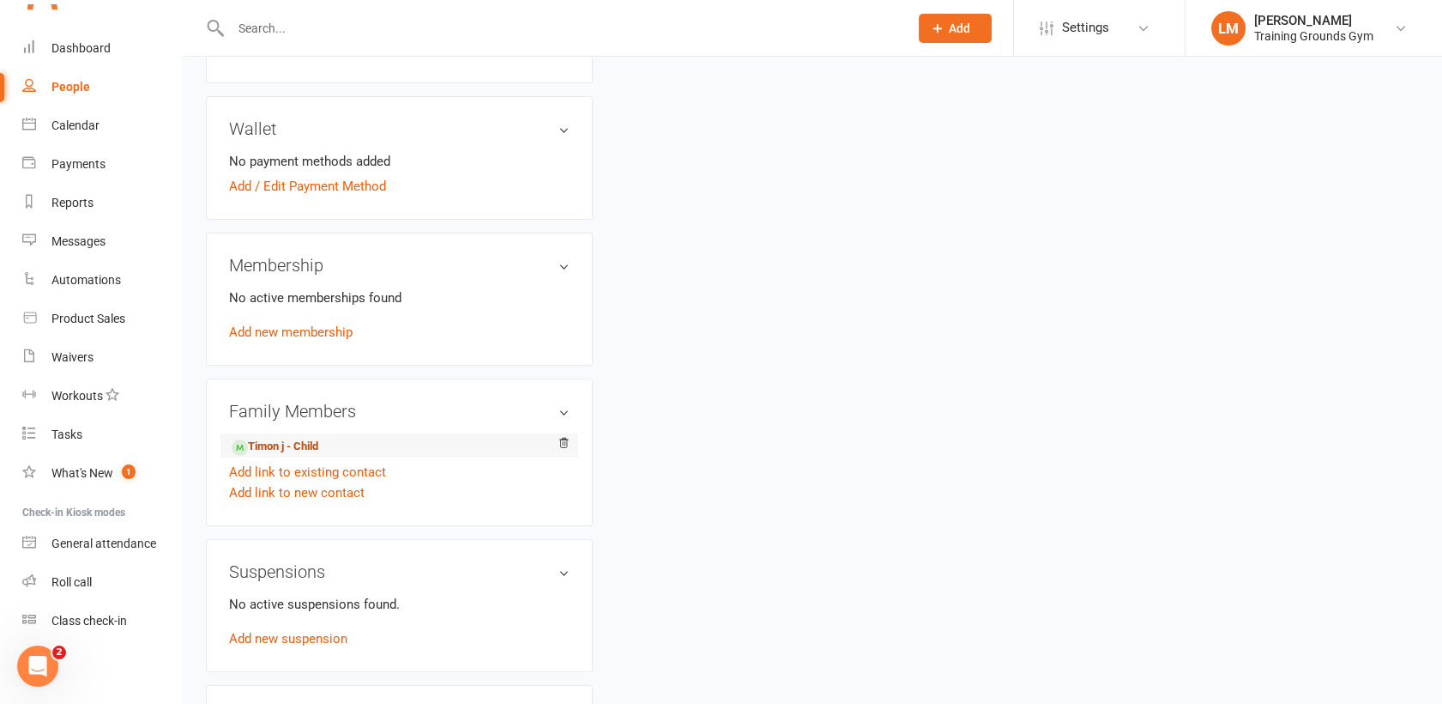
click at [284, 447] on link "Timon j - Child" at bounding box center [275, 447] width 87 height 18
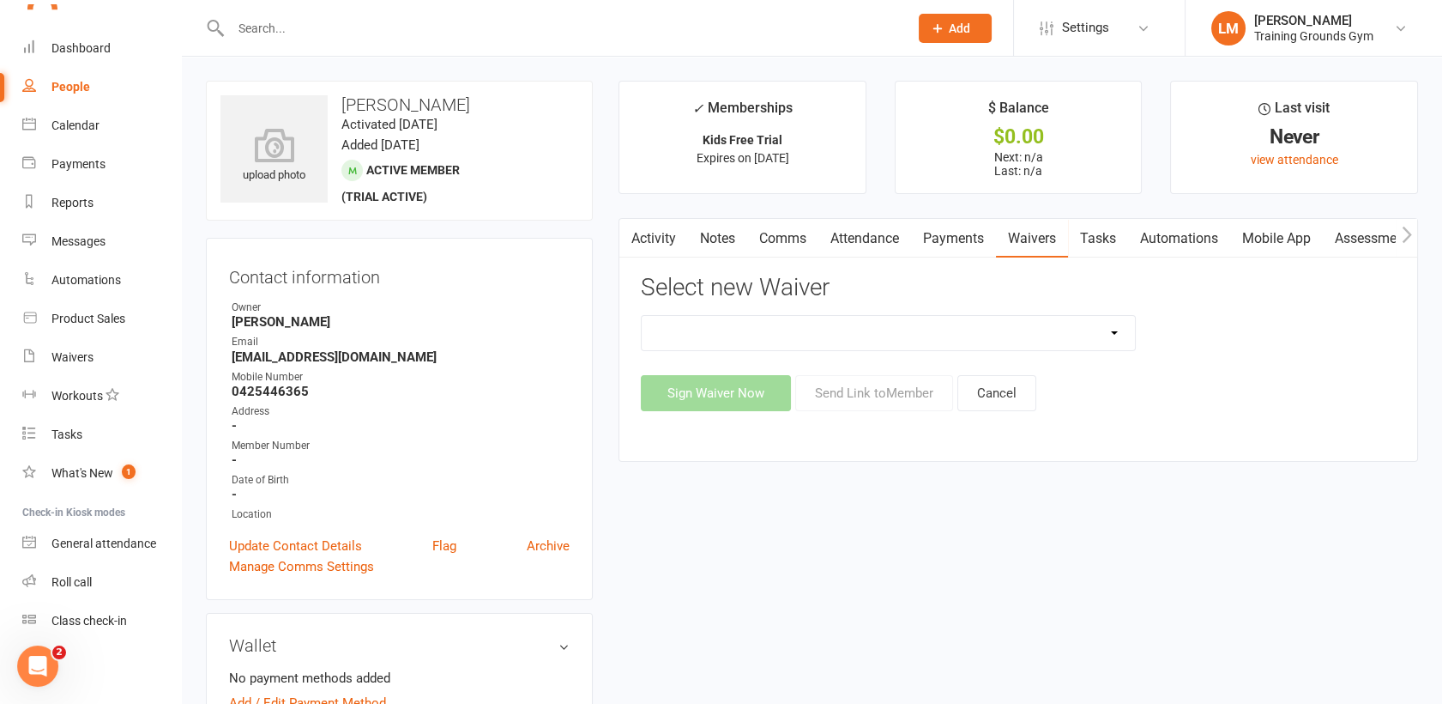
click at [1005, 331] on select "New Member Sign Up Waiver for 16yrs plus & Adult Memberships Only Trial U16 Kid…" at bounding box center [888, 333] width 493 height 34
select select "14034"
click at [642, 316] on select "New Member Sign Up Waiver for 16yrs plus & Adult Memberships Only Trial U16 Kid…" at bounding box center [888, 333] width 493 height 34
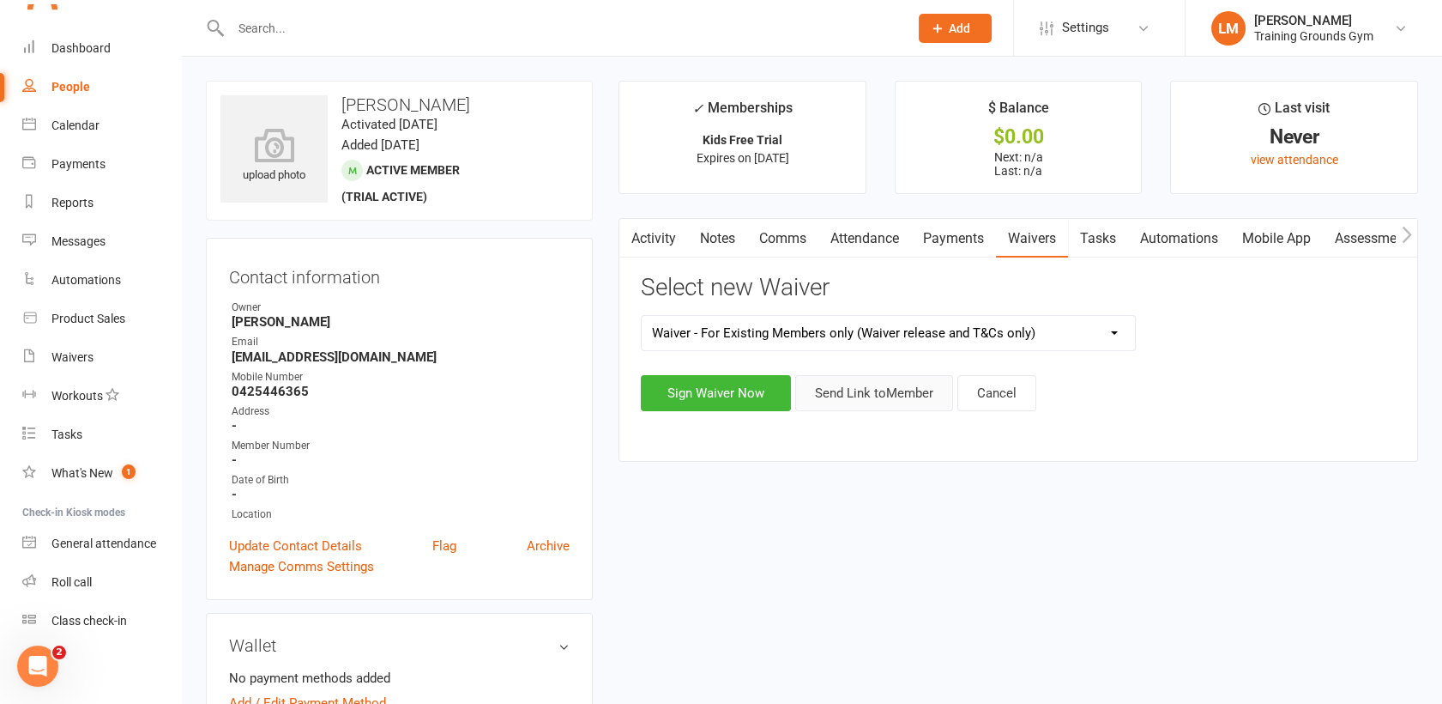
click at [876, 396] on button "Send Link to Member" at bounding box center [874, 393] width 158 height 36
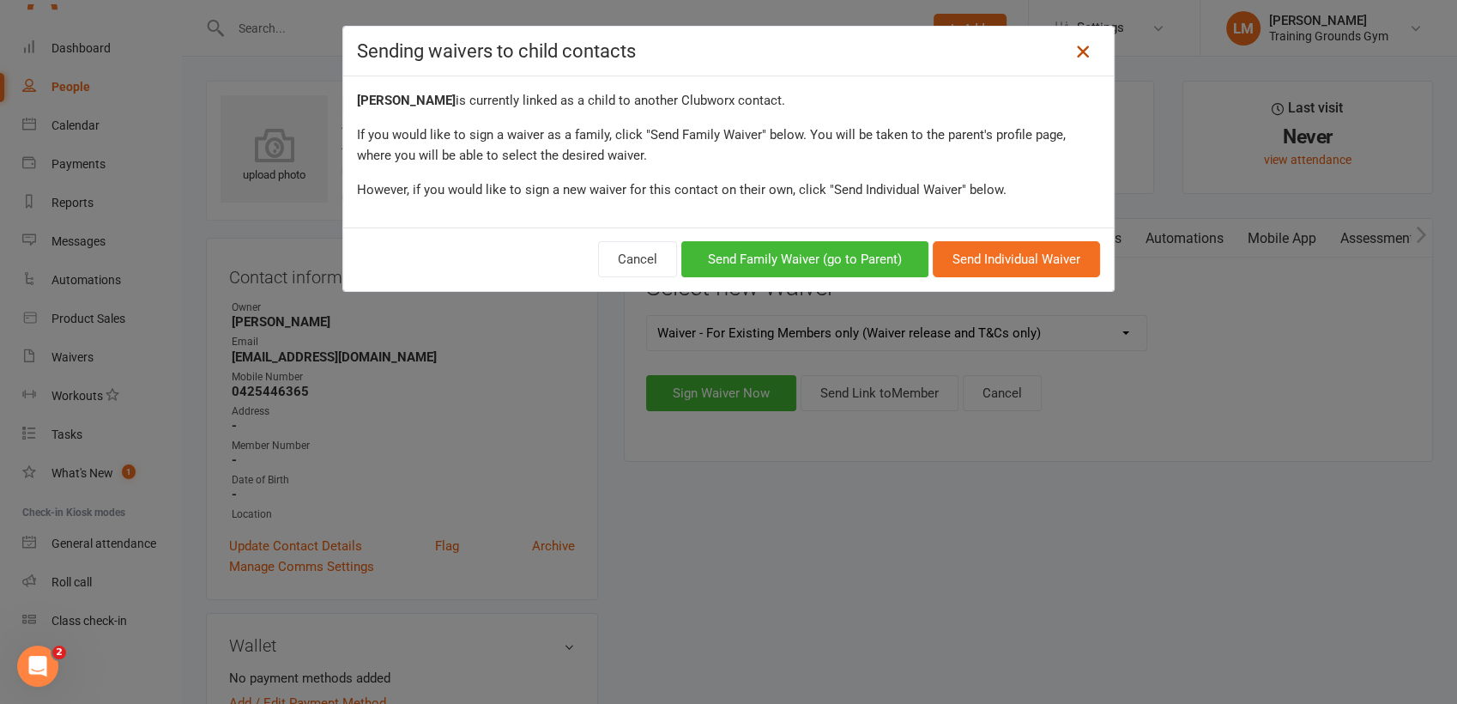
click at [1075, 57] on icon at bounding box center [1083, 51] width 21 height 21
